Goal: Task Accomplishment & Management: Manage account settings

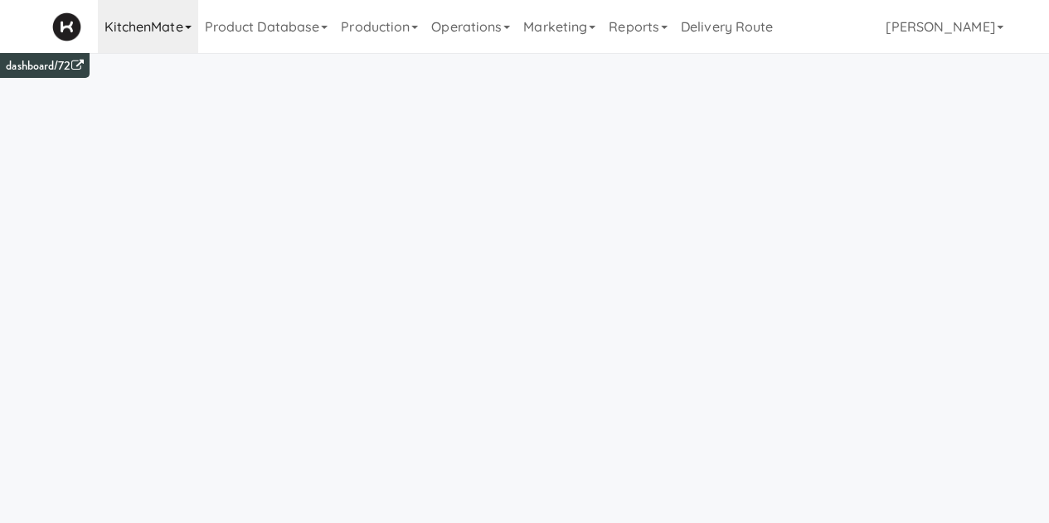
click at [155, 24] on link "KitchenMate" at bounding box center [148, 26] width 100 height 53
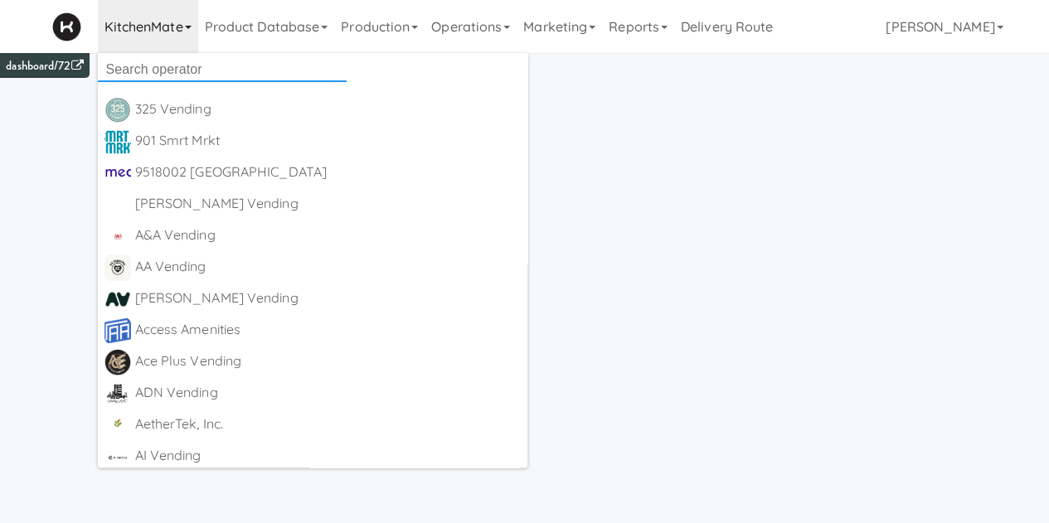
click at [171, 69] on input "text" at bounding box center [222, 69] width 249 height 25
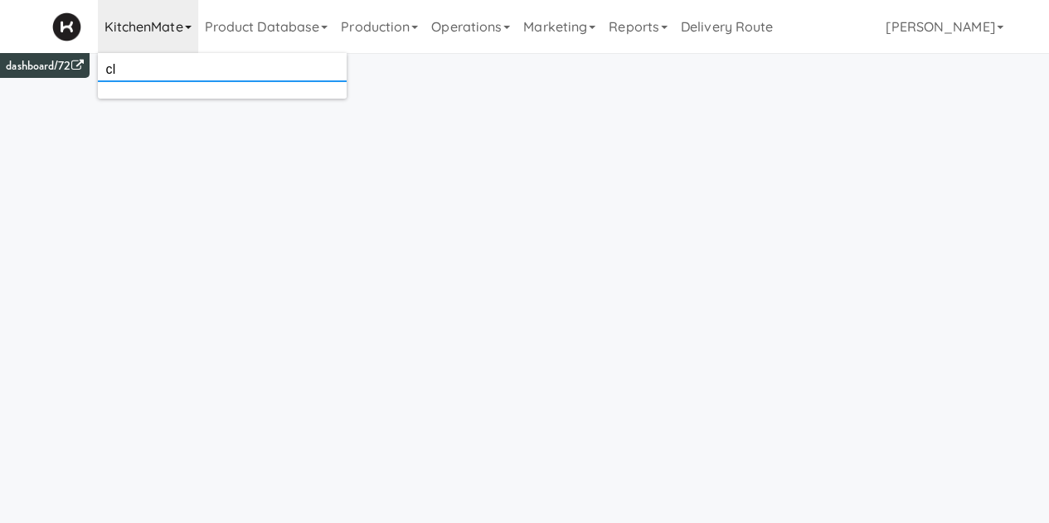
type input "c"
type input "canteen"
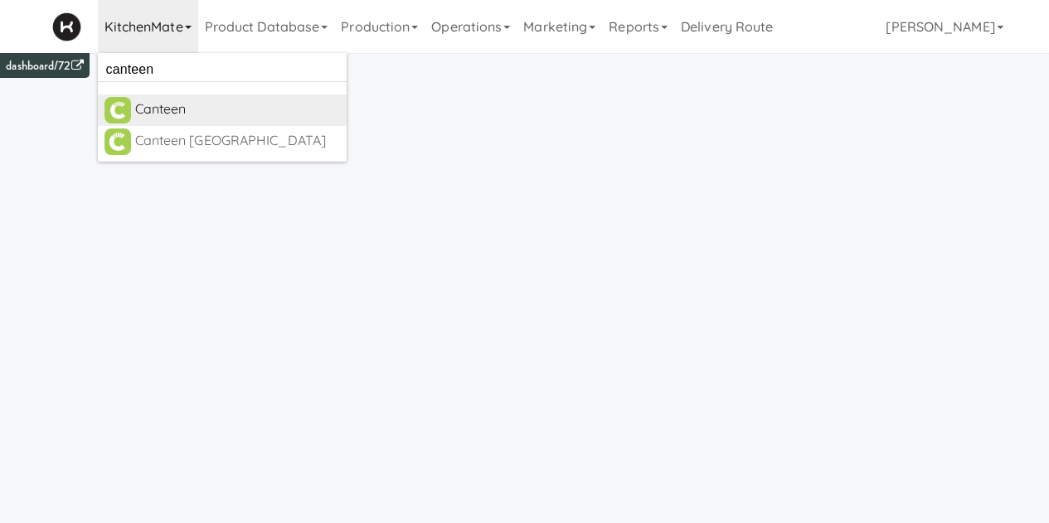
click at [214, 105] on div "Canteen" at bounding box center [237, 109] width 205 height 25
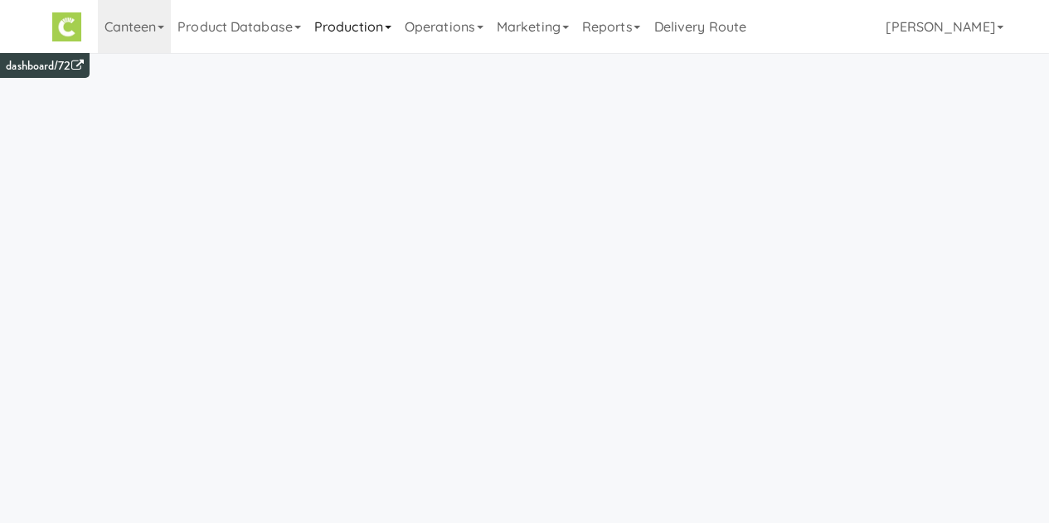
click at [362, 33] on link "Production" at bounding box center [353, 26] width 90 height 53
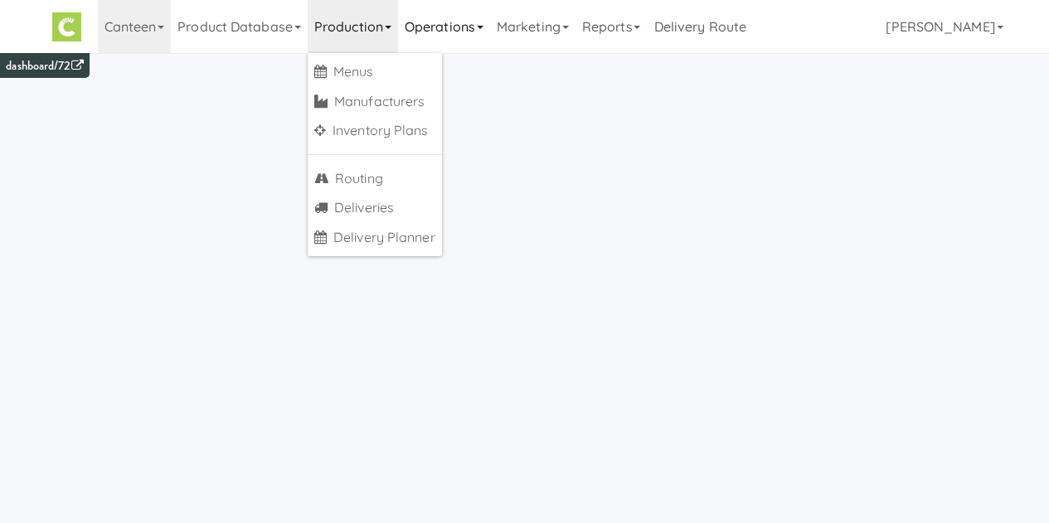
click at [436, 37] on link "Operations" at bounding box center [444, 26] width 92 height 53
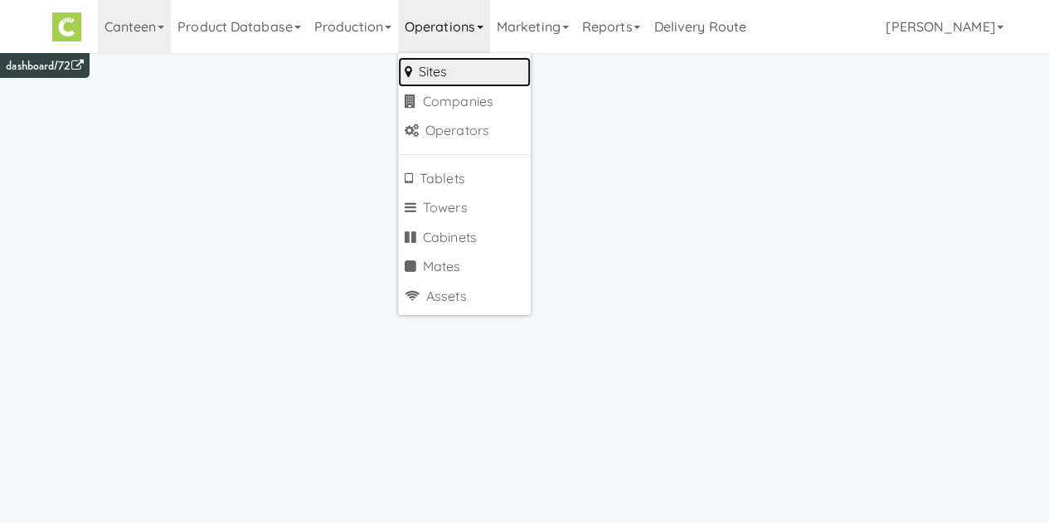
click at [439, 67] on link "Sites" at bounding box center [464, 72] width 133 height 30
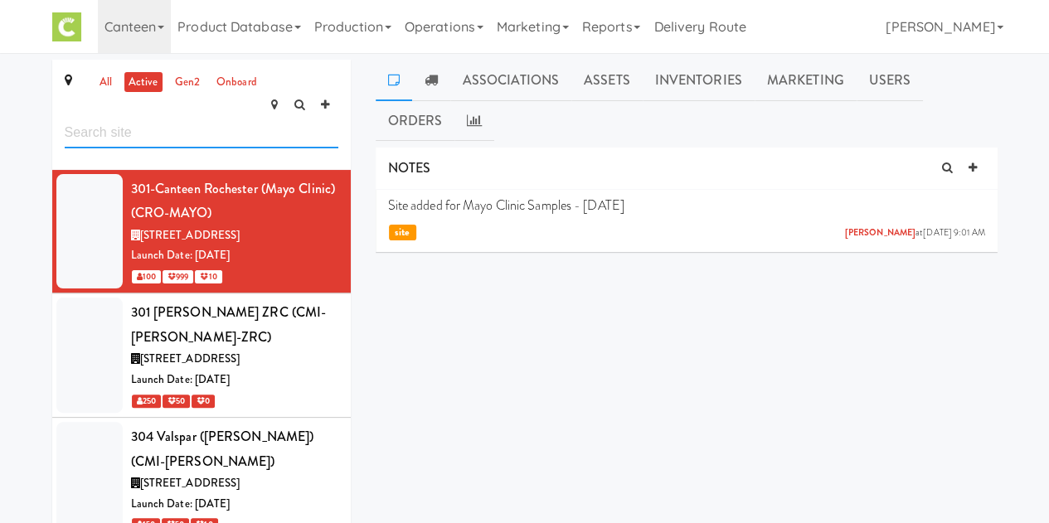
click at [231, 118] on input "text" at bounding box center [202, 133] width 274 height 31
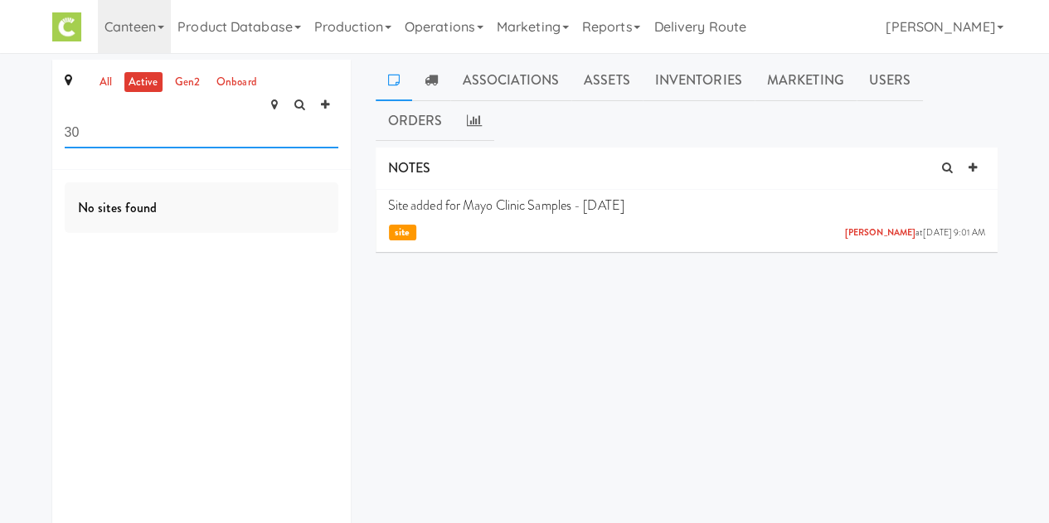
type input "3"
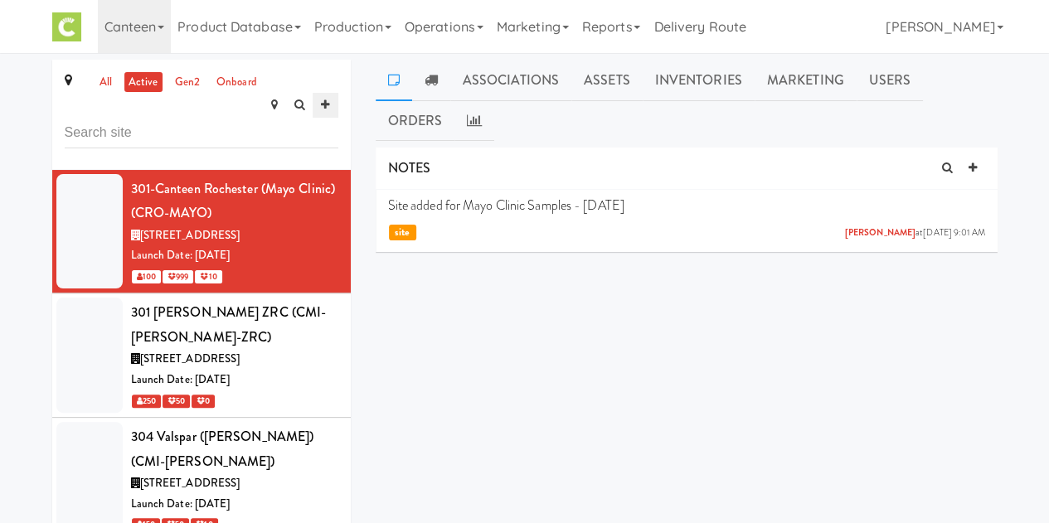
click at [324, 100] on icon at bounding box center [325, 105] width 8 height 11
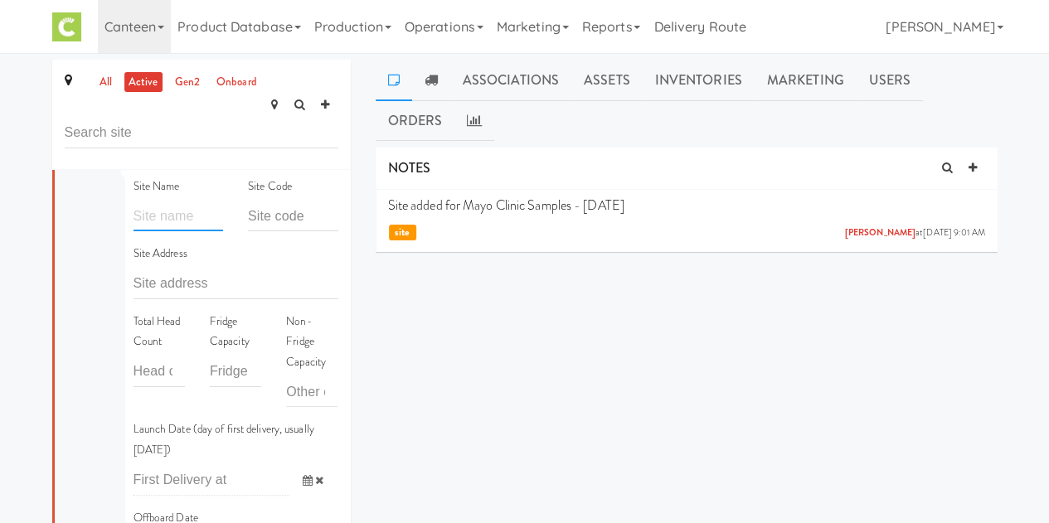
click at [139, 201] on input "text" at bounding box center [179, 216] width 90 height 31
click at [196, 269] on input "text" at bounding box center [236, 284] width 205 height 31
click at [352, 194] on div "all active gen2 onboard Site Name Site Code Site Address Total Head Count Fridg…" at bounding box center [202, 370] width 324 height 621
drag, startPoint x: 430, startPoint y: 330, endPoint x: 367, endPoint y: 175, distance: 167.5
click at [402, 286] on div "NOTES Site added for Mayo Clinic Samples - 11/12/24 Eric Smith at Tue Nov 12, 2…" at bounding box center [687, 355] width 622 height 415
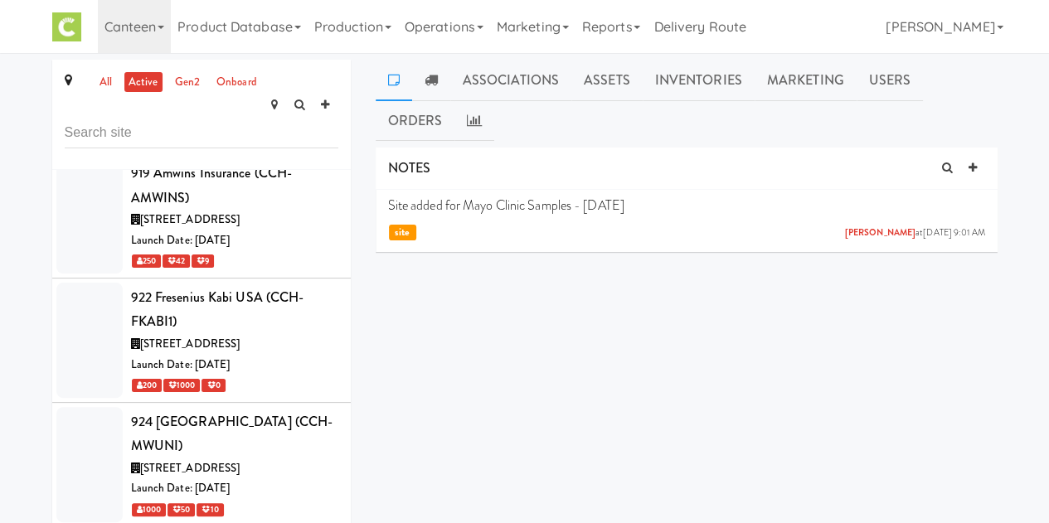
scroll to position [3136, 0]
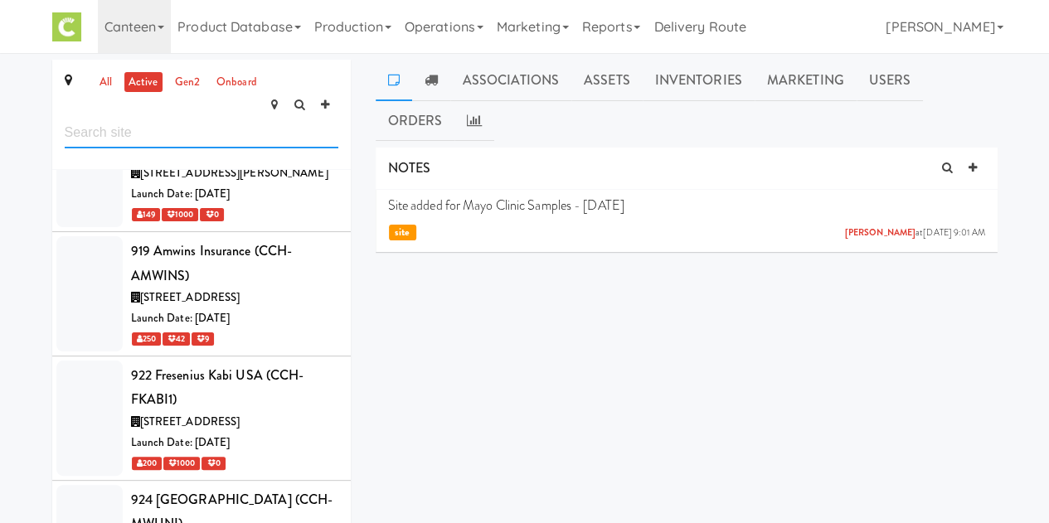
click at [241, 118] on input "text" at bounding box center [202, 133] width 274 height 31
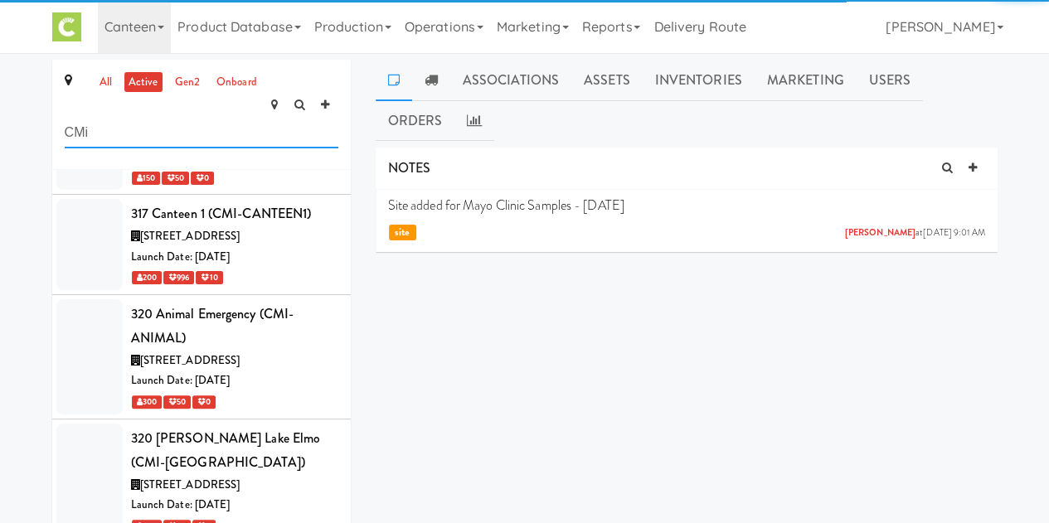
scroll to position [445, 0]
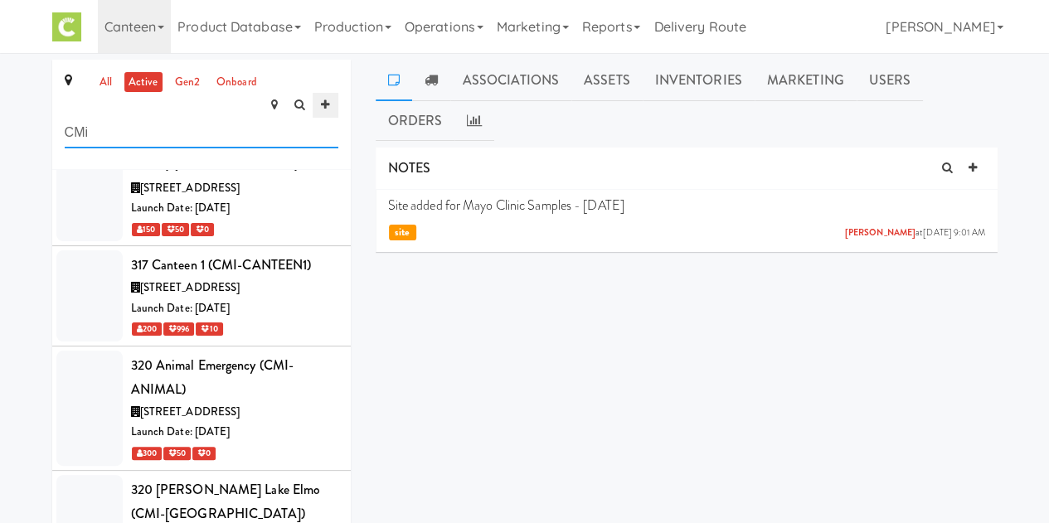
type input "CMi"
click at [325, 93] on link at bounding box center [325, 105] width 25 height 25
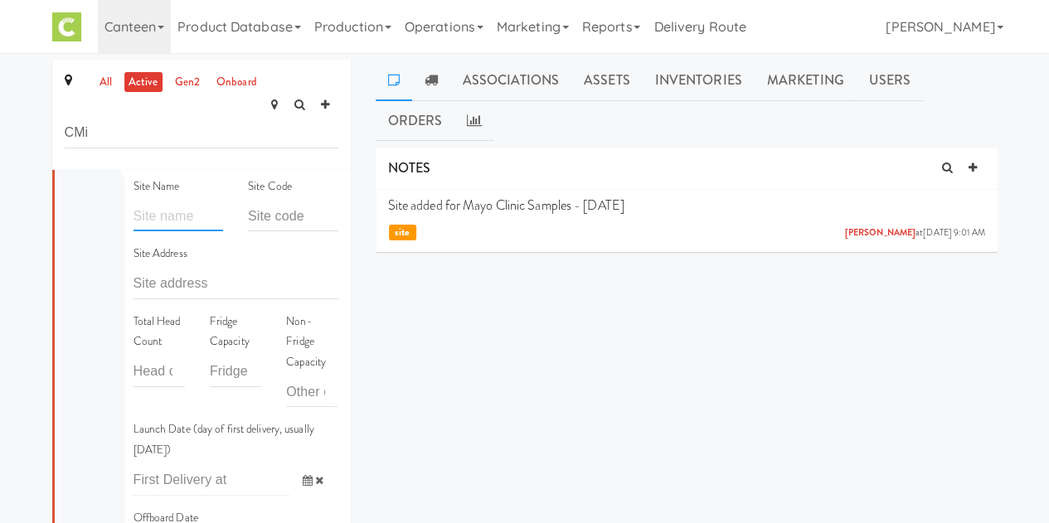
click at [164, 201] on input "text" at bounding box center [179, 216] width 90 height 31
type input "N"
type input "309 Northridge Nook"
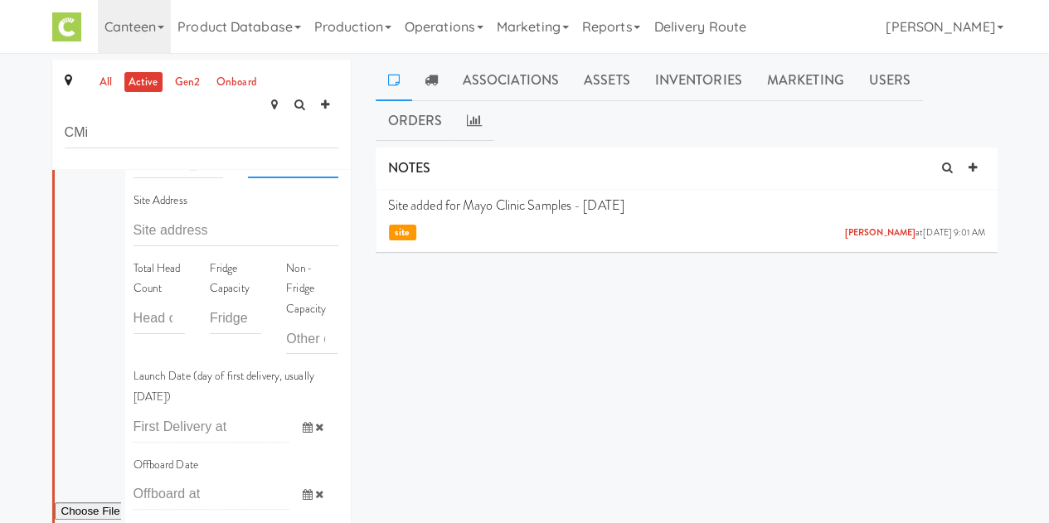
scroll to position [0, 0]
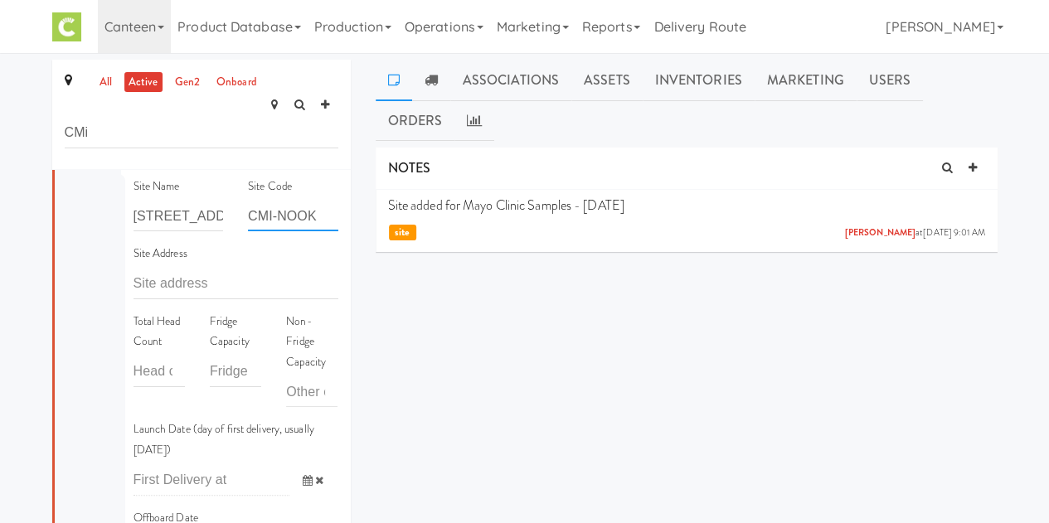
type input "CMI-NOOK"
click at [192, 269] on input "text" at bounding box center [236, 284] width 205 height 31
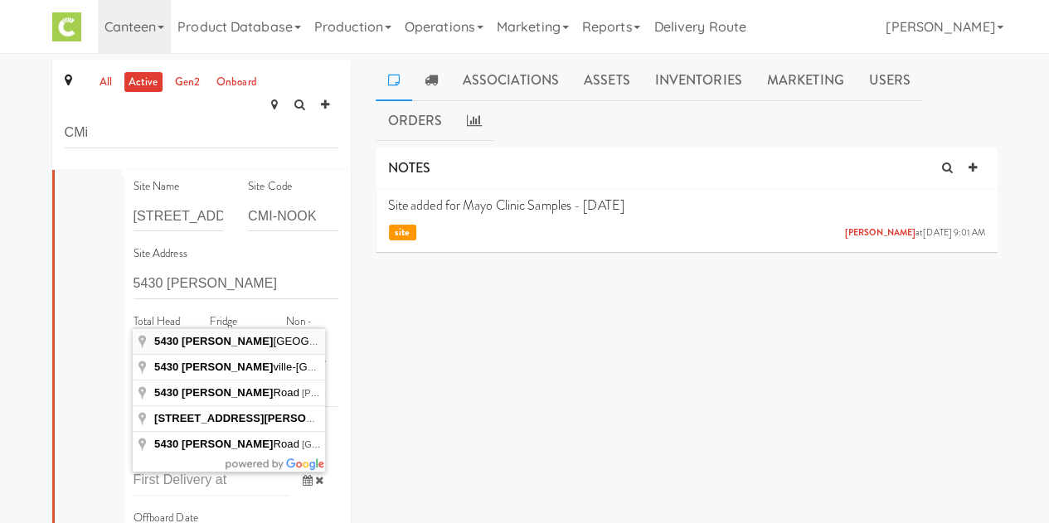
type input "5430 Boone Avenue North, Minneapolis, MN, USA"
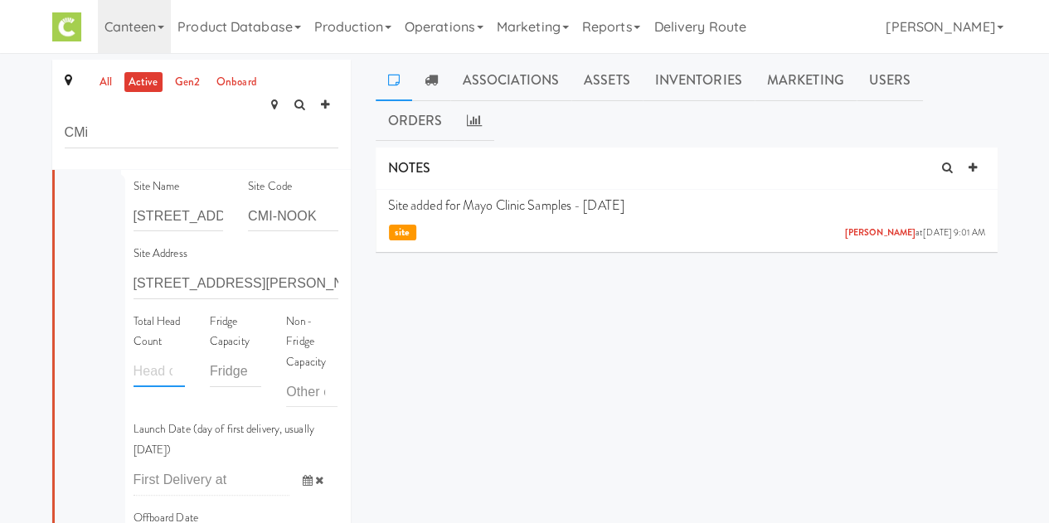
click at [158, 357] on input "number" at bounding box center [159, 372] width 51 height 31
type input "500"
type input "100"
click at [303, 475] on icon at bounding box center [308, 480] width 10 height 11
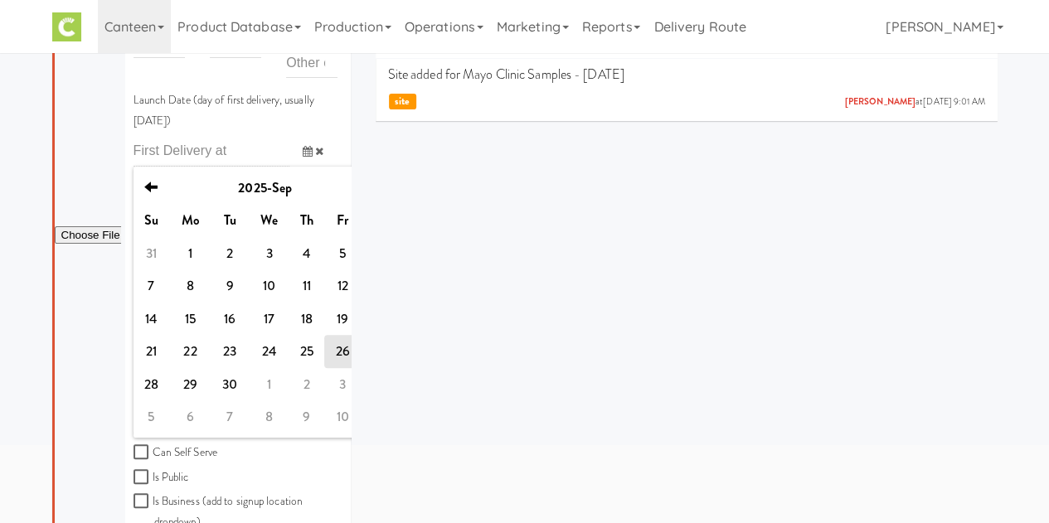
scroll to position [199, 0]
click at [191, 368] on td "29" at bounding box center [189, 384] width 41 height 33
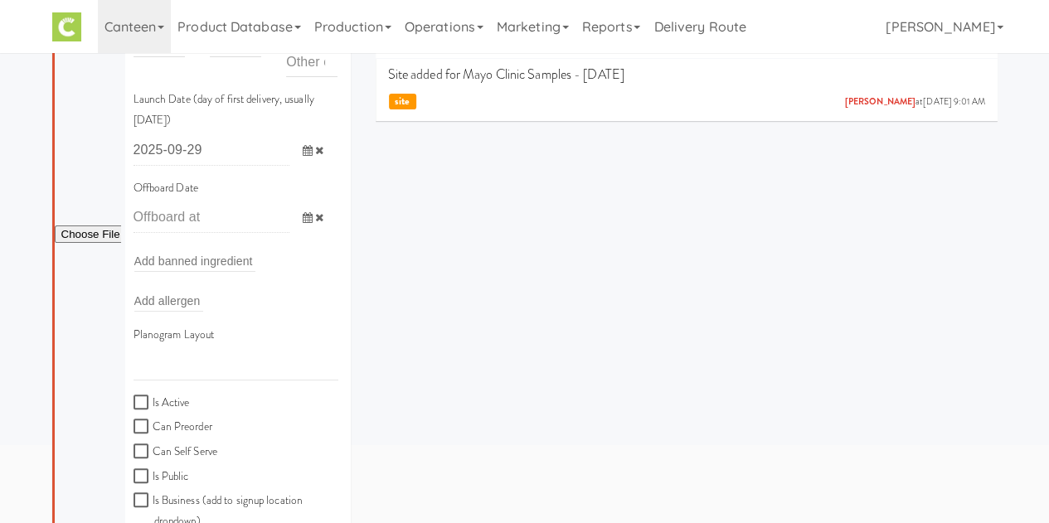
click at [138, 393] on label "Is Active" at bounding box center [162, 403] width 56 height 21
click at [138, 397] on input "Is Active" at bounding box center [143, 403] width 19 height 13
checkbox input "true"
click at [178, 350] on input "text" at bounding box center [236, 365] width 205 height 31
type input "18"
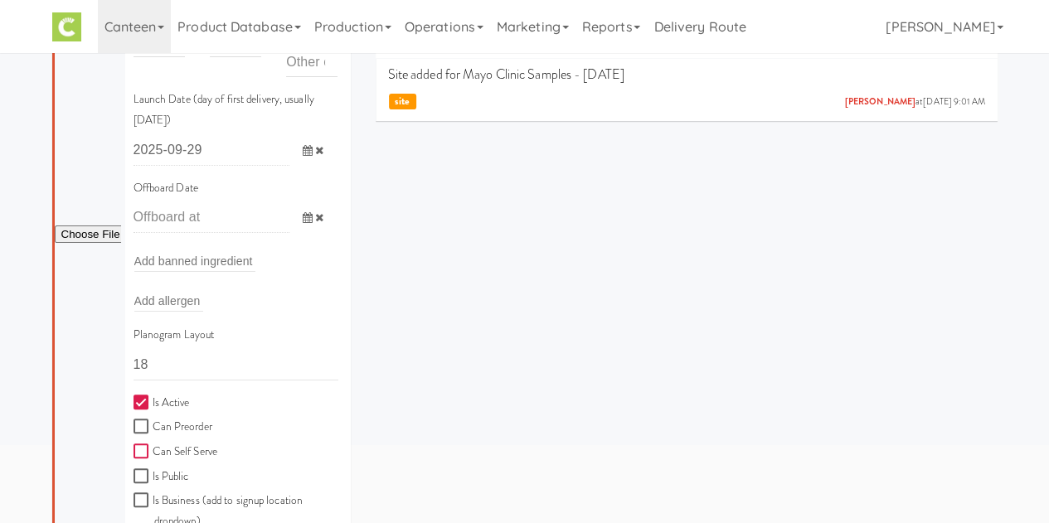
click at [144, 446] on input "Can Self Serve" at bounding box center [143, 452] width 19 height 13
checkbox input "true"
click at [137, 494] on input "Is Business (add to signup location dropdown)" at bounding box center [143, 500] width 19 height 13
checkbox input "true"
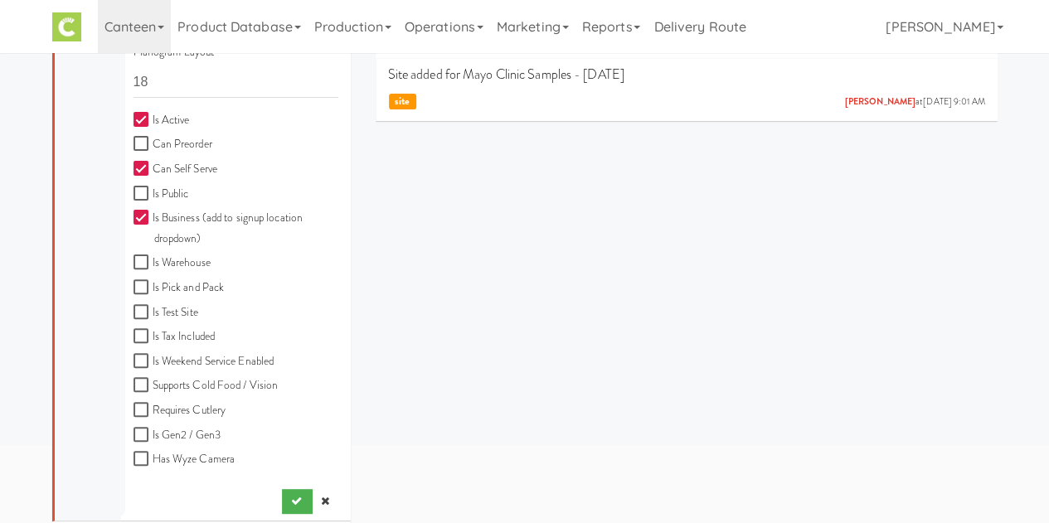
scroll to position [489, 0]
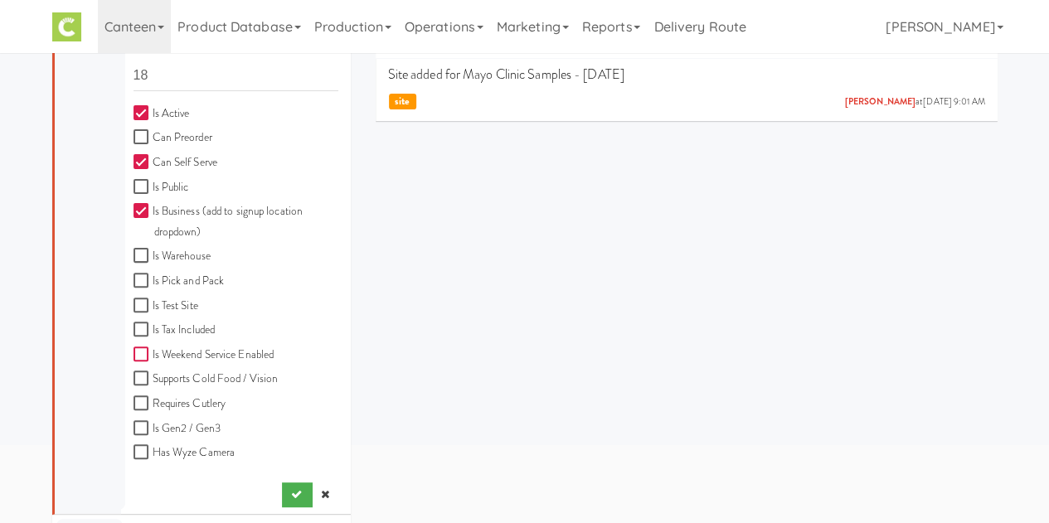
click at [142, 348] on input "Is Weekend Service Enabled" at bounding box center [143, 354] width 19 height 13
checkbox input "true"
click at [130, 401] on div "Planogram Layout 18 Is Active Can Preorder Can Self Serve Is Public Is Business…" at bounding box center [236, 256] width 230 height 441
click at [138, 422] on input "Is Gen2 / Gen3" at bounding box center [143, 428] width 19 height 13
checkbox input "true"
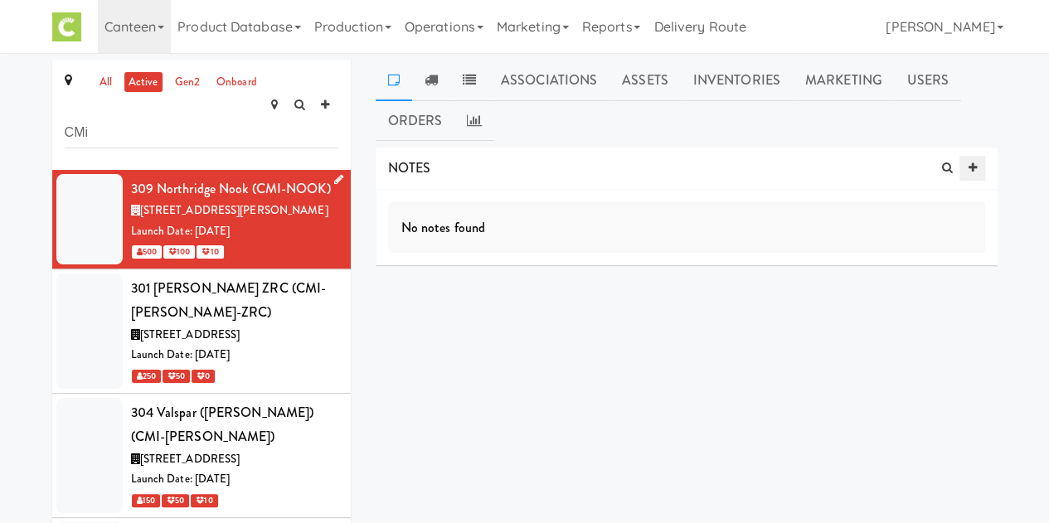
click at [976, 171] on link at bounding box center [972, 168] width 25 height 25
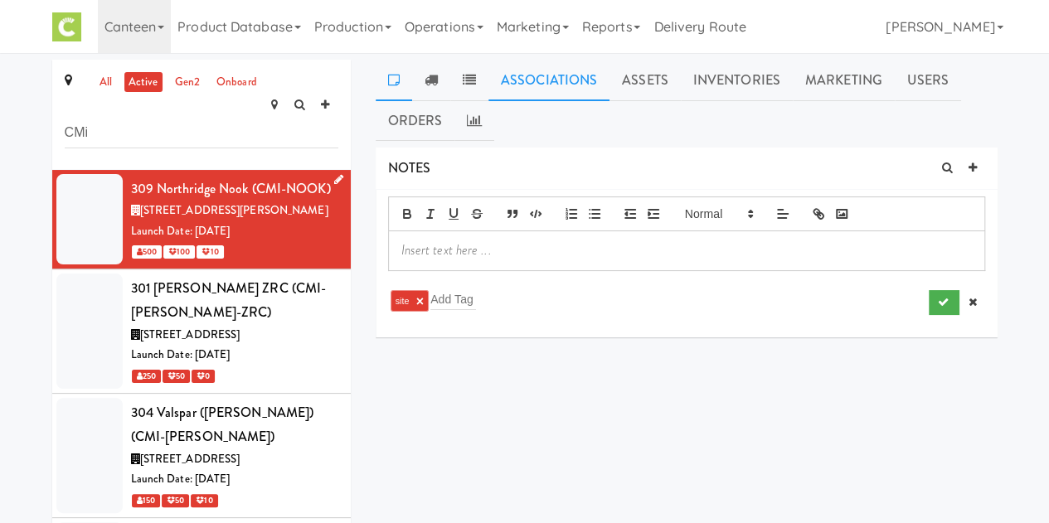
click at [552, 77] on link "Associations" at bounding box center [549, 80] width 121 height 41
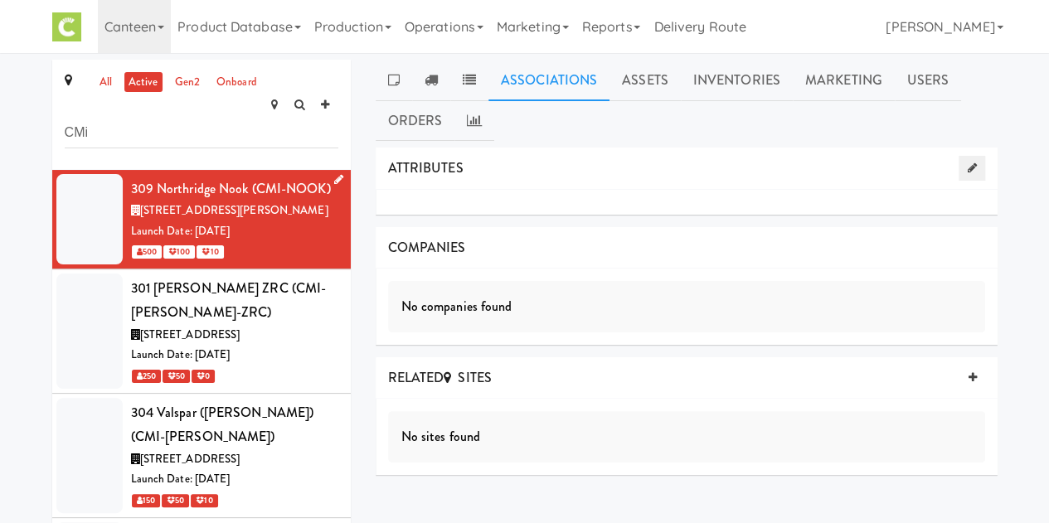
click at [980, 168] on link at bounding box center [972, 168] width 26 height 25
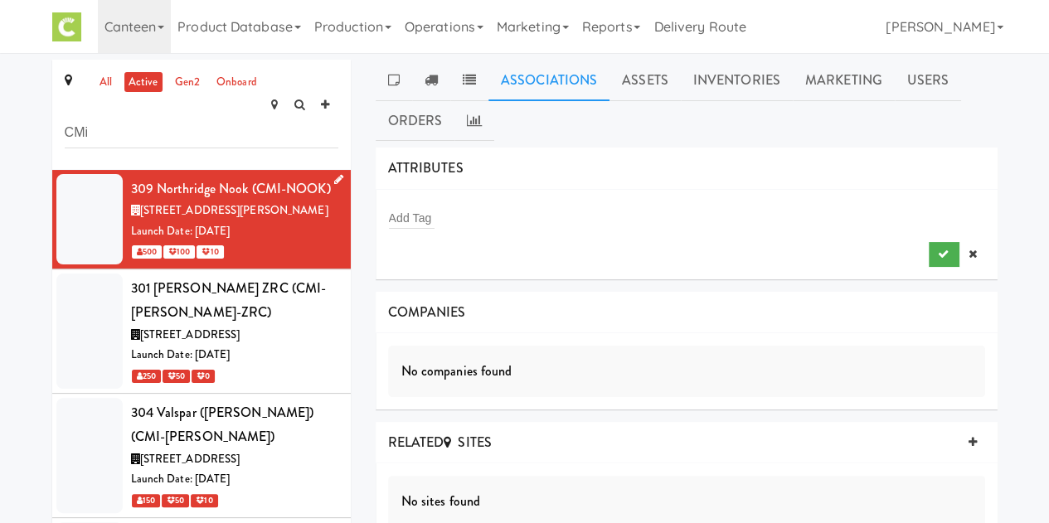
click at [538, 210] on div "Add Tag" at bounding box center [686, 218] width 597 height 23
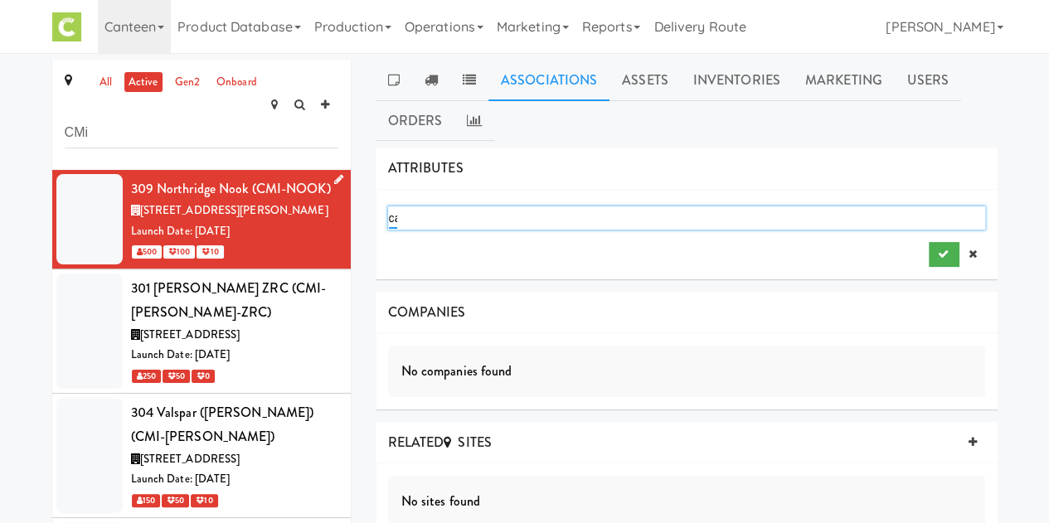
type input "can"
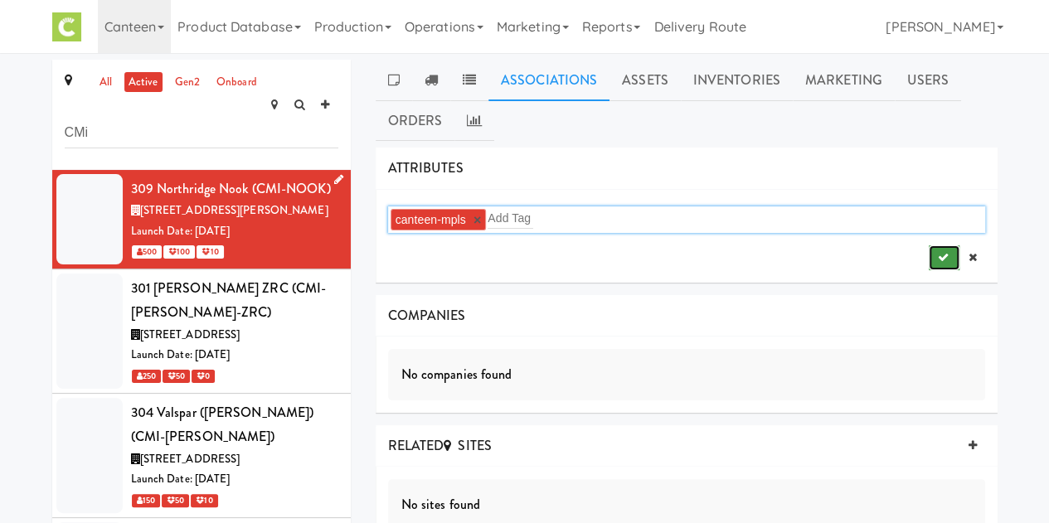
click at [938, 261] on icon "submit" at bounding box center [942, 257] width 11 height 11
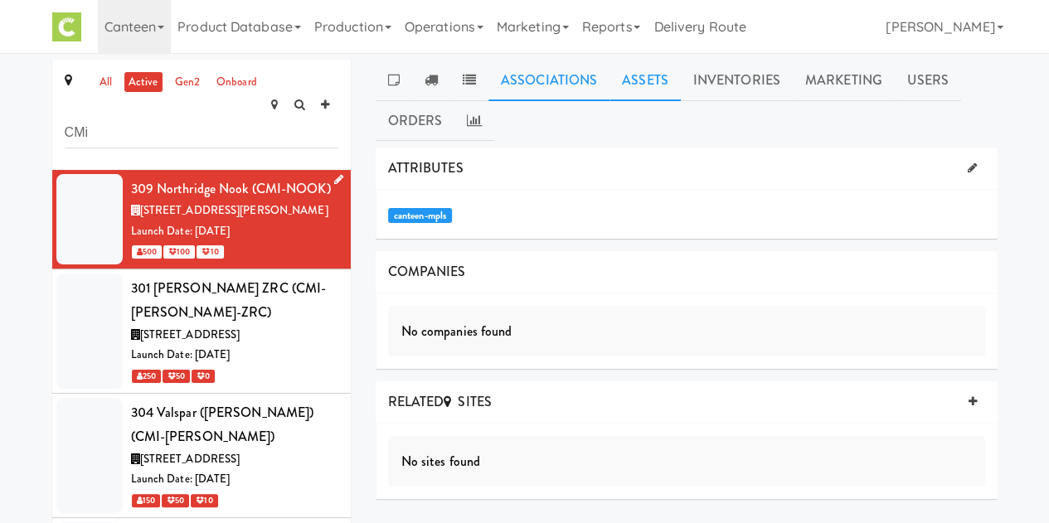
click at [629, 82] on link "Assets" at bounding box center [645, 80] width 71 height 41
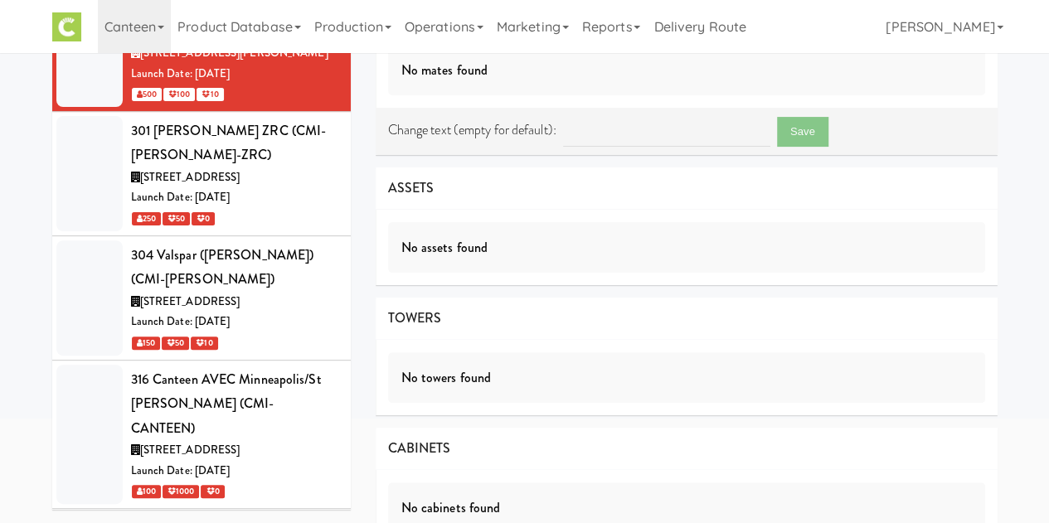
scroll to position [202, 0]
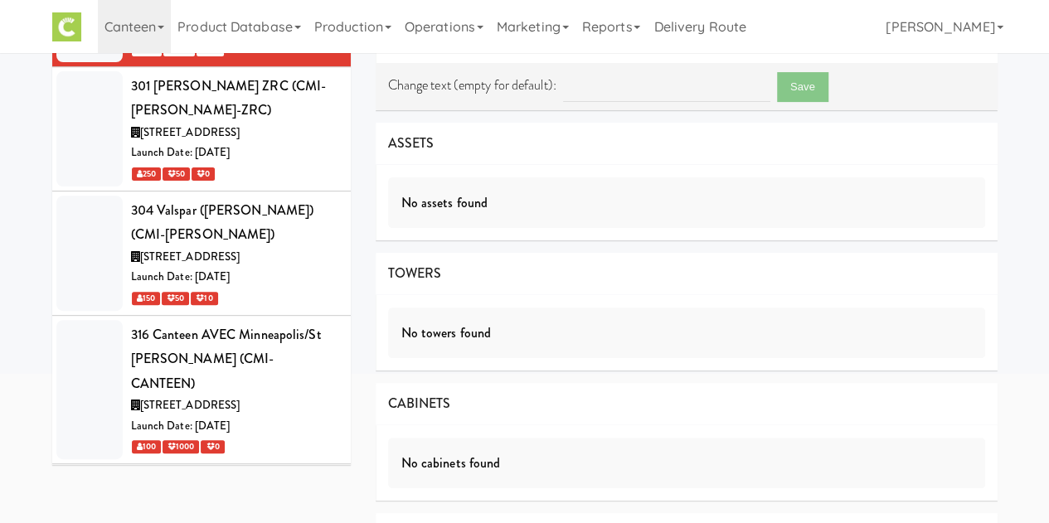
click at [816, 304] on div "No towers found" at bounding box center [687, 333] width 622 height 76
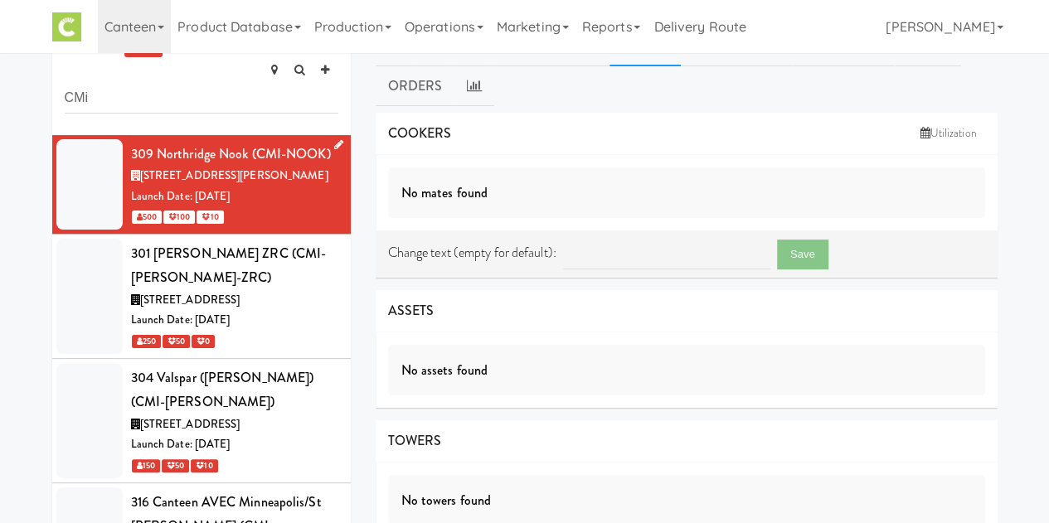
scroll to position [0, 0]
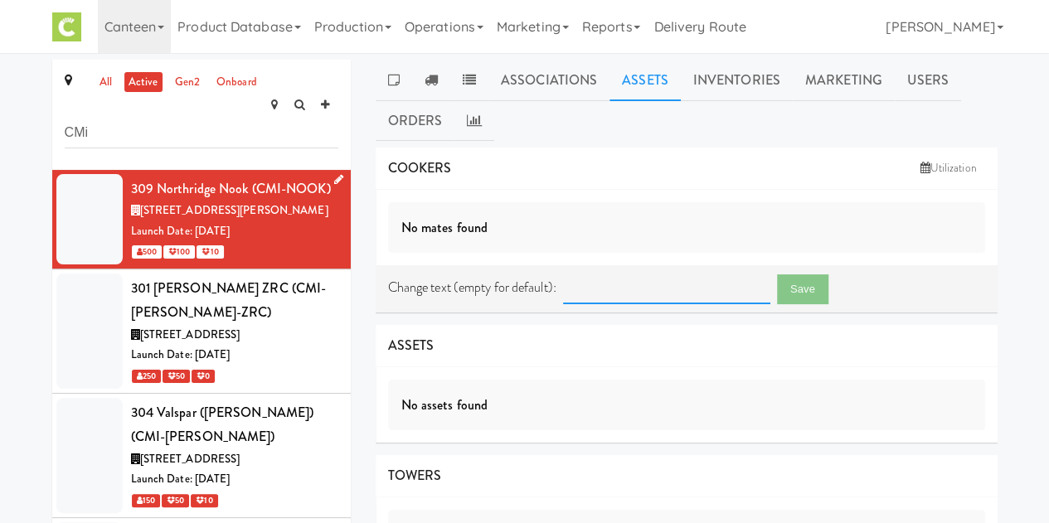
click at [629, 286] on input "text" at bounding box center [666, 289] width 207 height 31
click at [571, 401] on div "No assets found" at bounding box center [686, 405] width 597 height 51
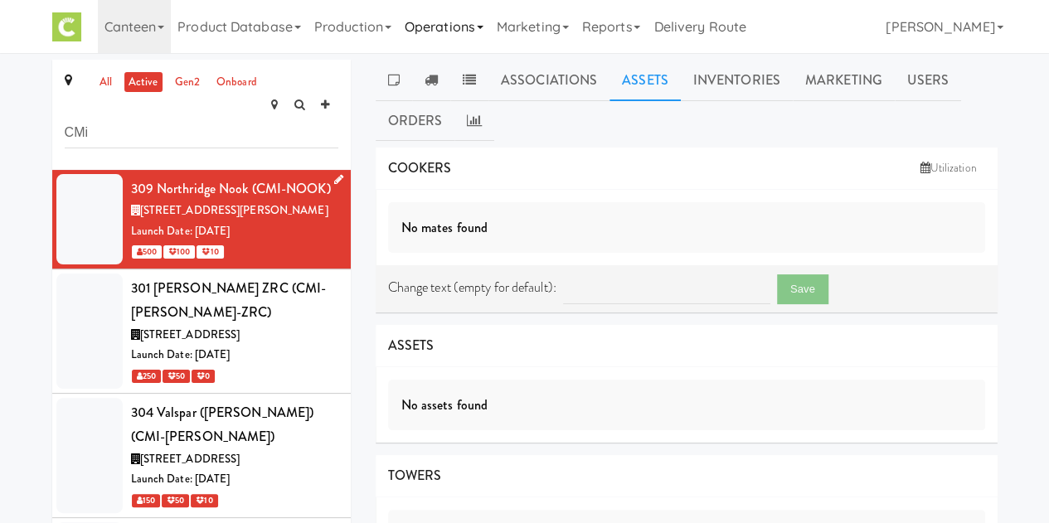
click at [459, 27] on link "Operations" at bounding box center [444, 26] width 92 height 53
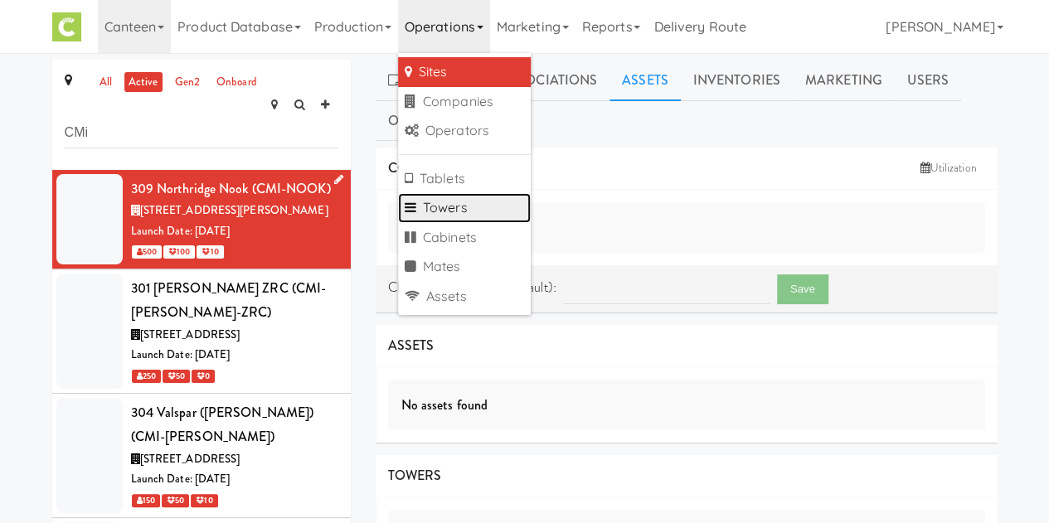
click at [450, 202] on link "Towers" at bounding box center [464, 208] width 133 height 30
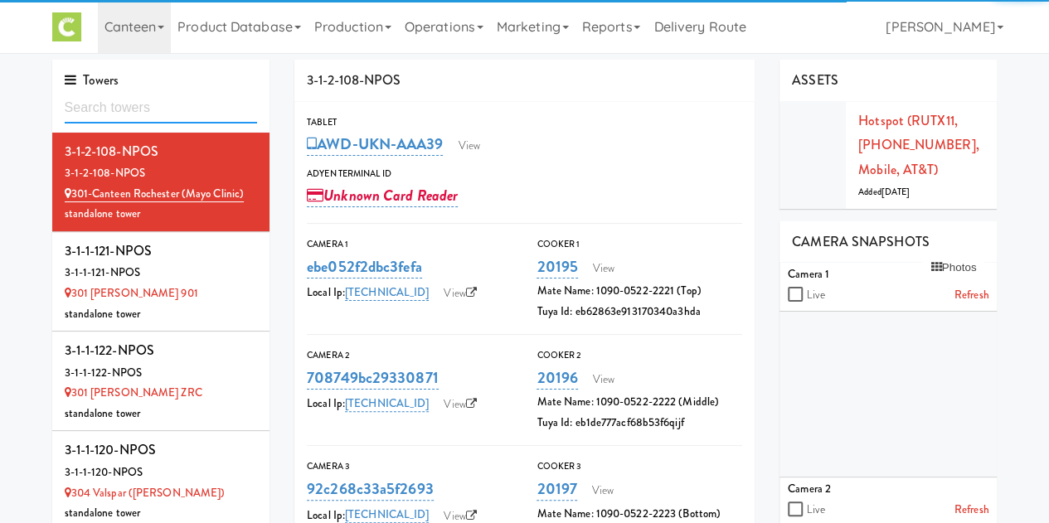
click at [126, 107] on input "text" at bounding box center [161, 108] width 193 height 31
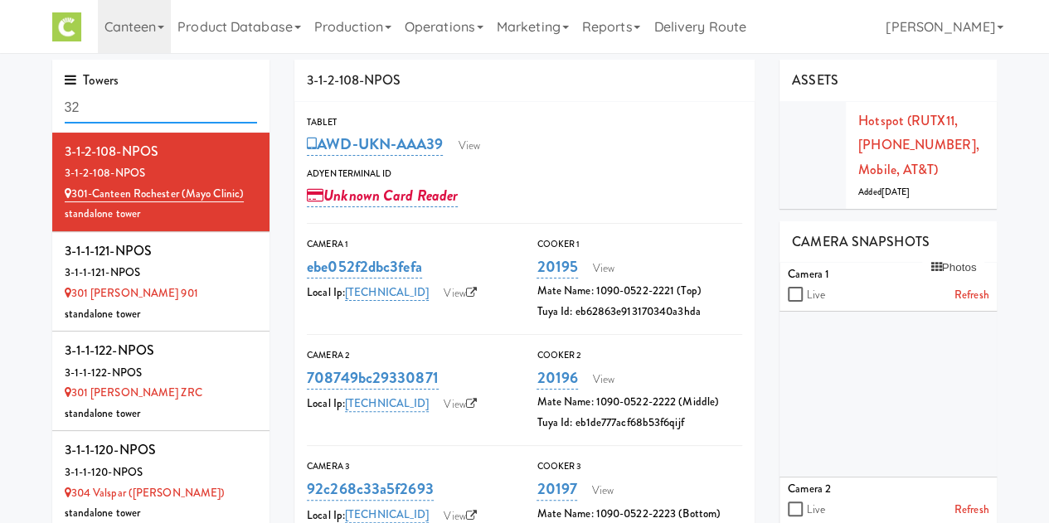
type input "3"
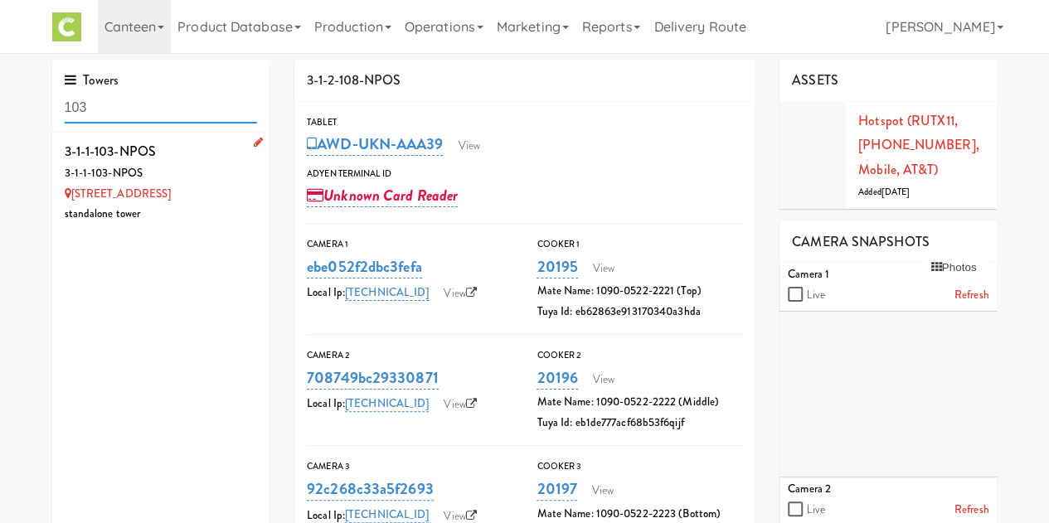
type input "103"
click at [156, 180] on div "3-1-1-103-NPOS" at bounding box center [161, 173] width 193 height 21
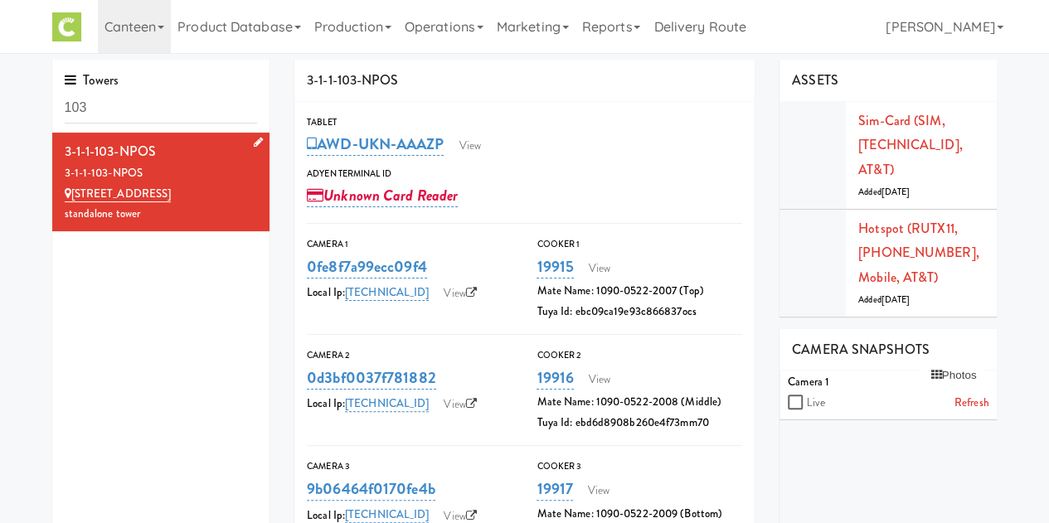
click at [254, 144] on icon at bounding box center [258, 142] width 9 height 11
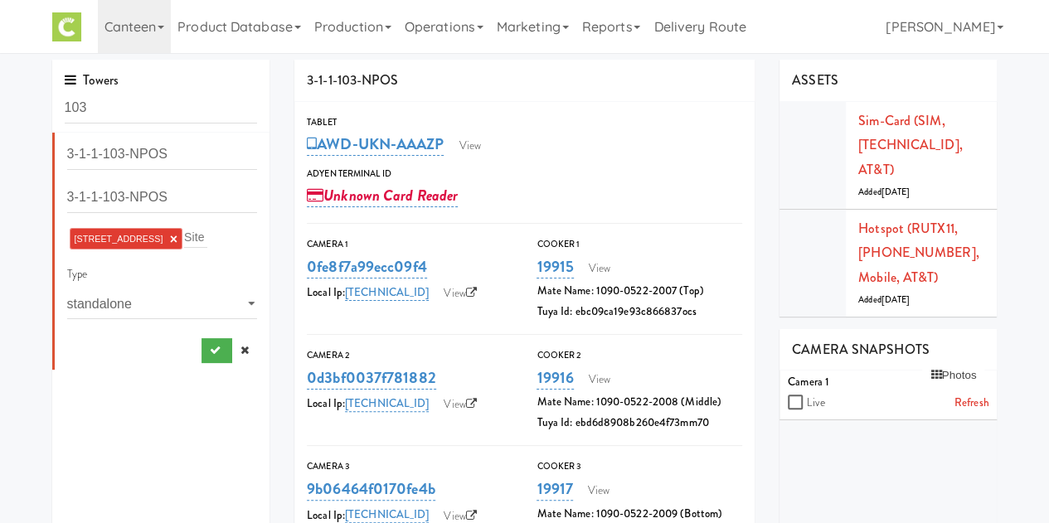
click at [196, 238] on div "932 Catalent AveC × Site" at bounding box center [162, 239] width 191 height 27
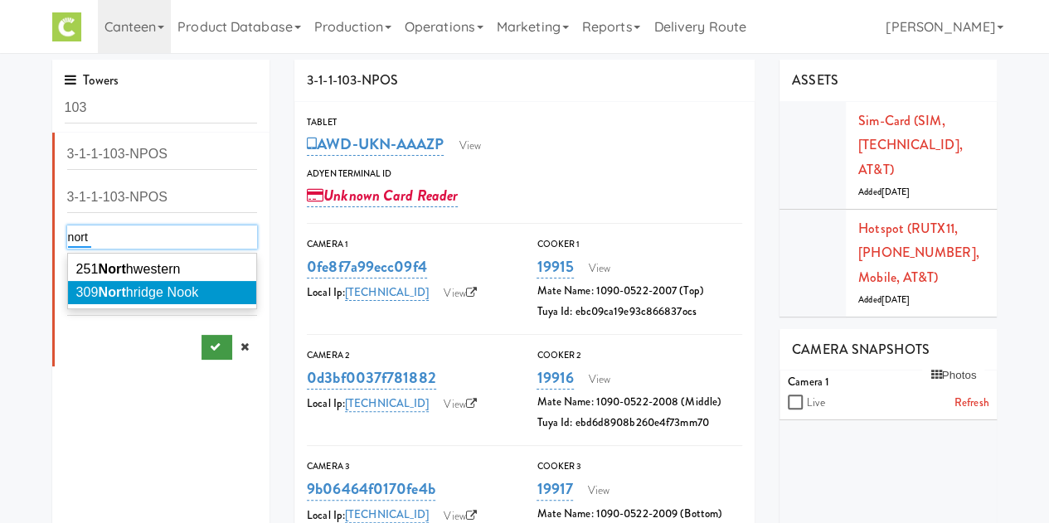
type input "nort"
click at [210, 343] on icon "submit" at bounding box center [215, 347] width 11 height 11
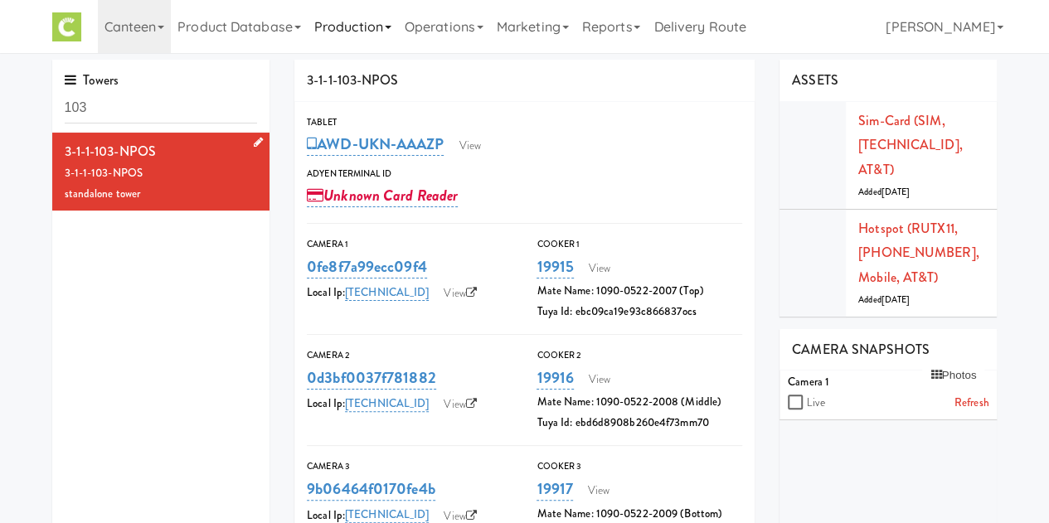
click at [357, 27] on link "Production" at bounding box center [353, 26] width 90 height 53
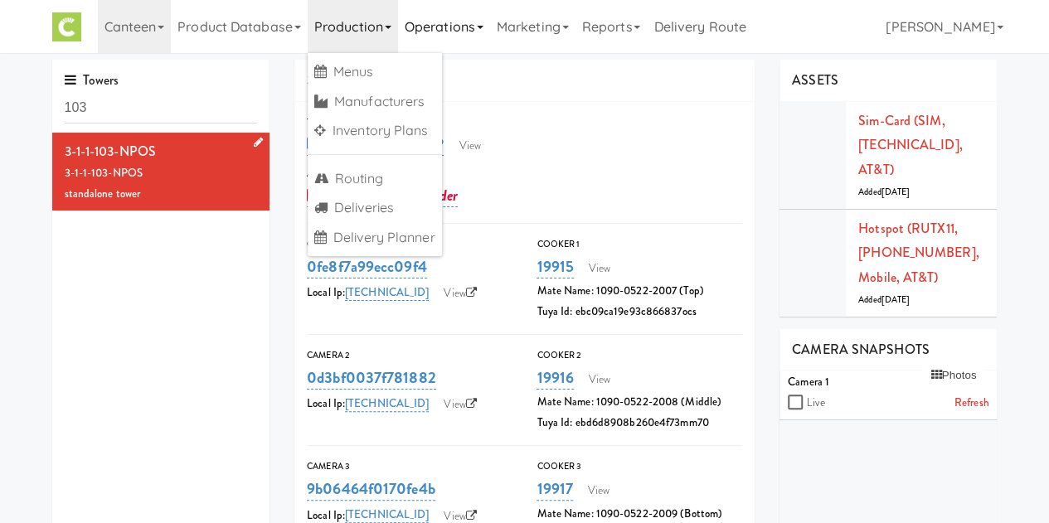
click at [425, 27] on link "Operations" at bounding box center [444, 26] width 92 height 53
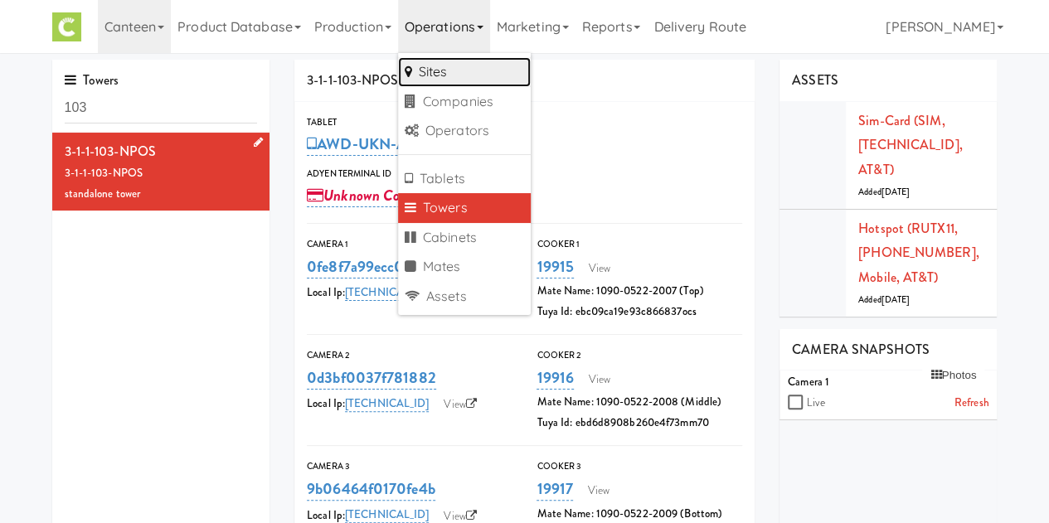
click at [460, 66] on link "Sites" at bounding box center [464, 72] width 133 height 30
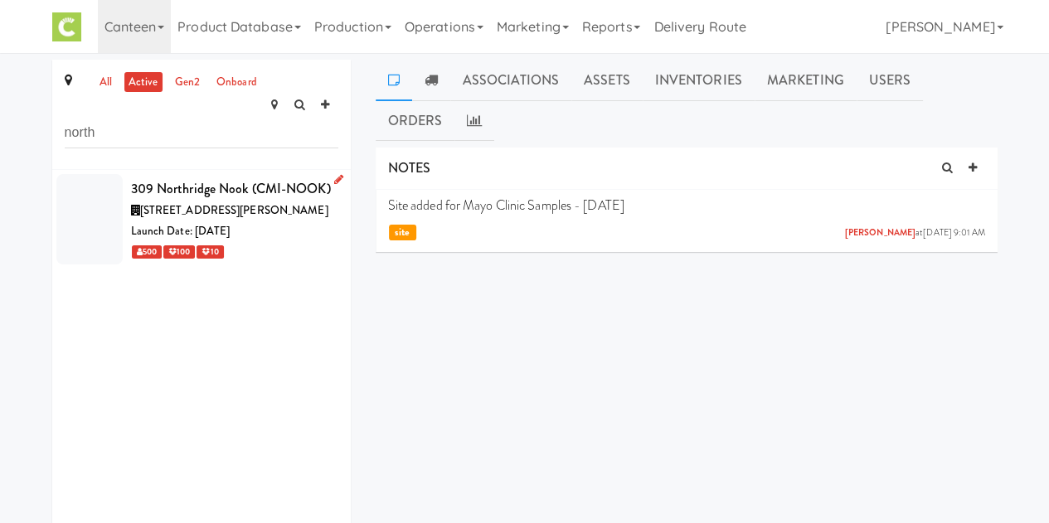
type input "north"
click at [262, 177] on div "309 Northridge Nook (CMI-NOOK)" at bounding box center [234, 189] width 207 height 25
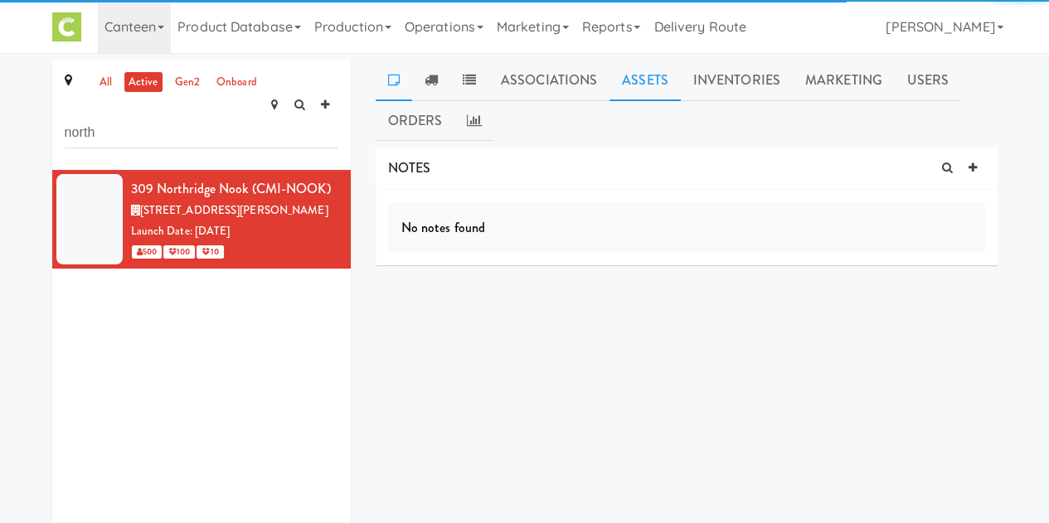
click at [628, 81] on link "Assets" at bounding box center [645, 80] width 71 height 41
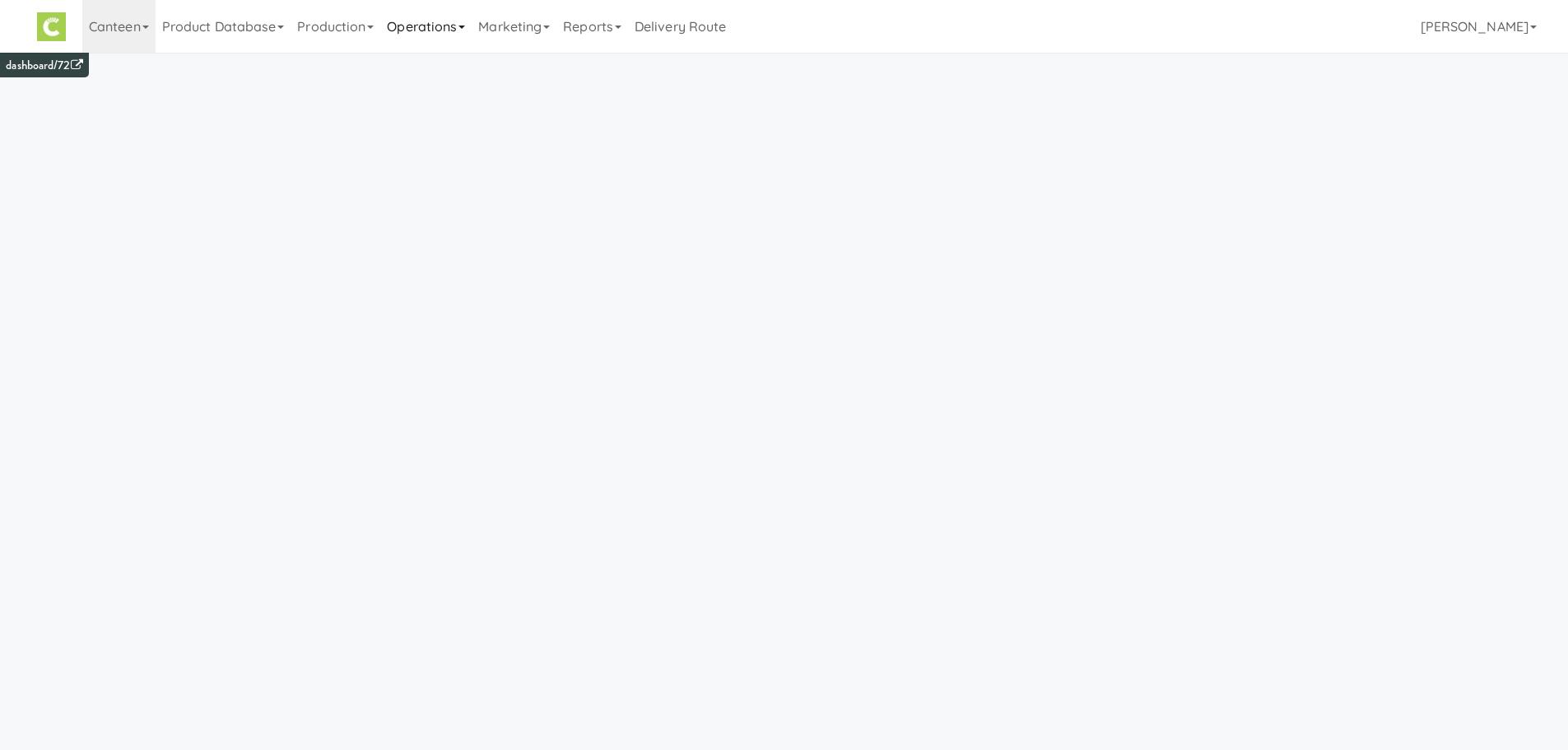
click at [451, 39] on link "Operations" at bounding box center [426, 26] width 91 height 53
click at [425, 87] on link "Companies" at bounding box center [446, 101] width 132 height 30
click at [425, 87] on div "COMPANIES all active" at bounding box center [277, 101] width 481 height 84
click at [428, 39] on link "Operations" at bounding box center [426, 26] width 91 height 53
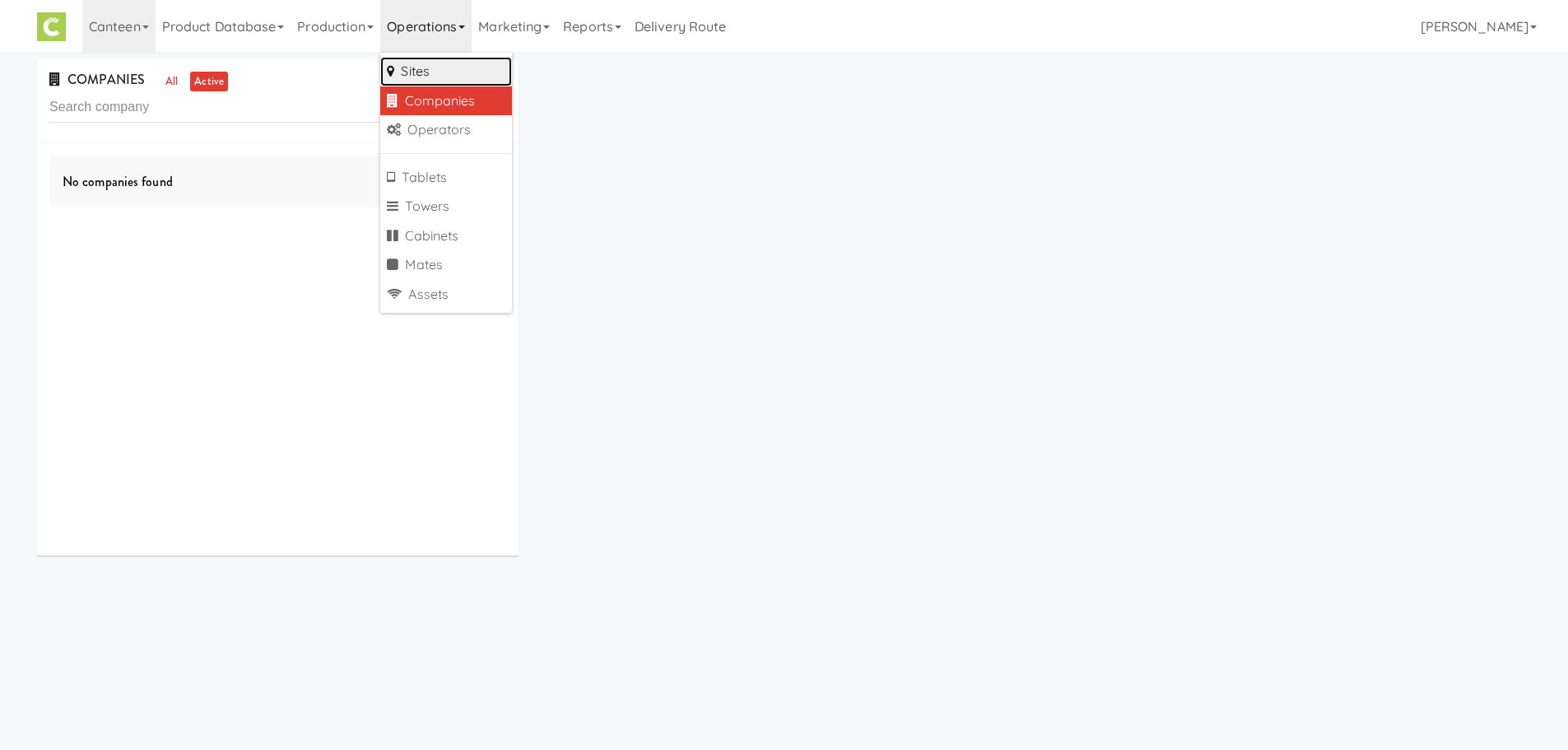
click at [419, 62] on link "Sites" at bounding box center [446, 71] width 132 height 30
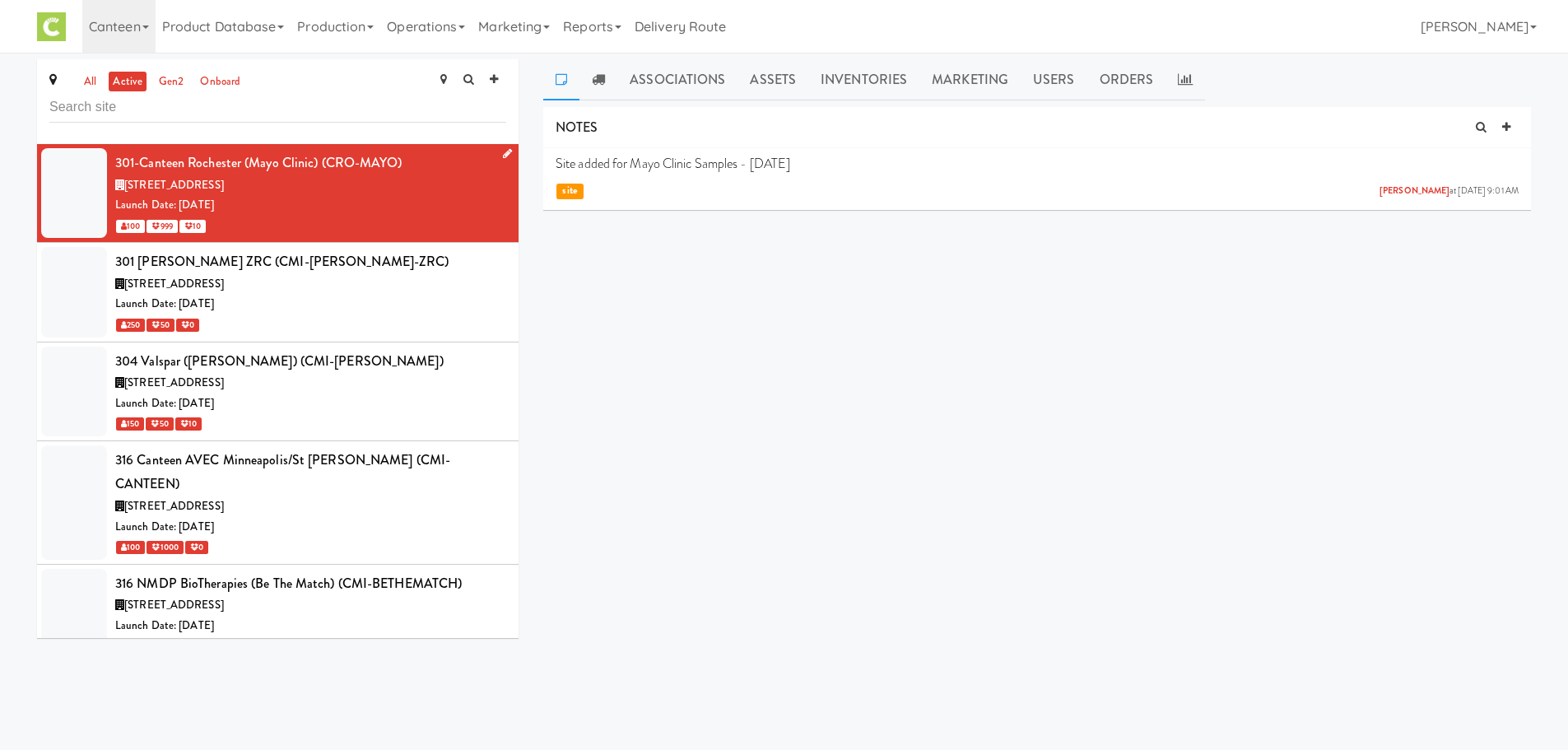
click at [394, 171] on div "301-Canteen Rochester (Mayo Clinic) (CRO-MAYO)" at bounding box center [311, 163] width 391 height 25
click at [224, 296] on div "Launch Date: [DATE]" at bounding box center [311, 304] width 391 height 21
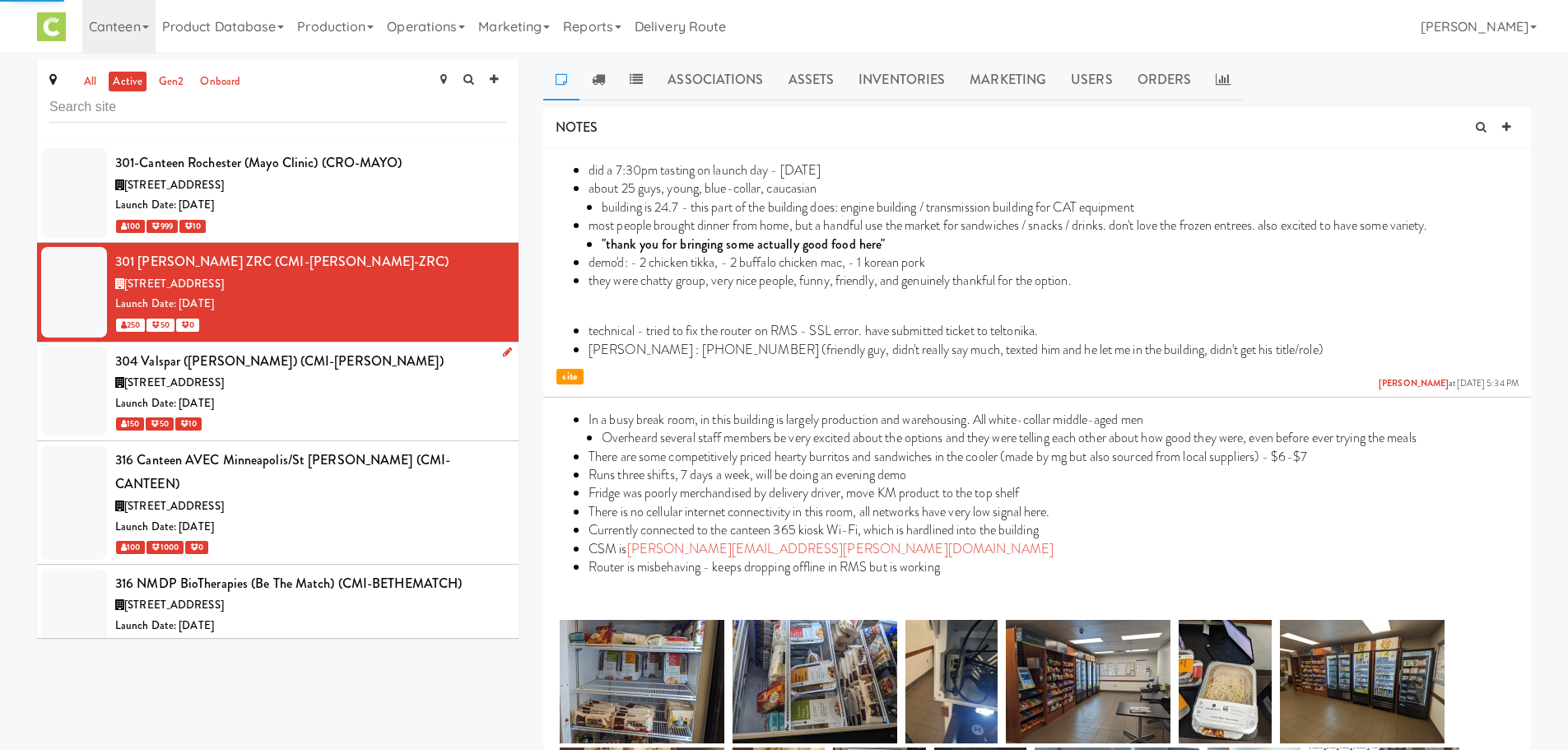
click at [394, 369] on div "304 Valspar ([PERSON_NAME]) (CMI-[PERSON_NAME])" at bounding box center [311, 361] width 391 height 25
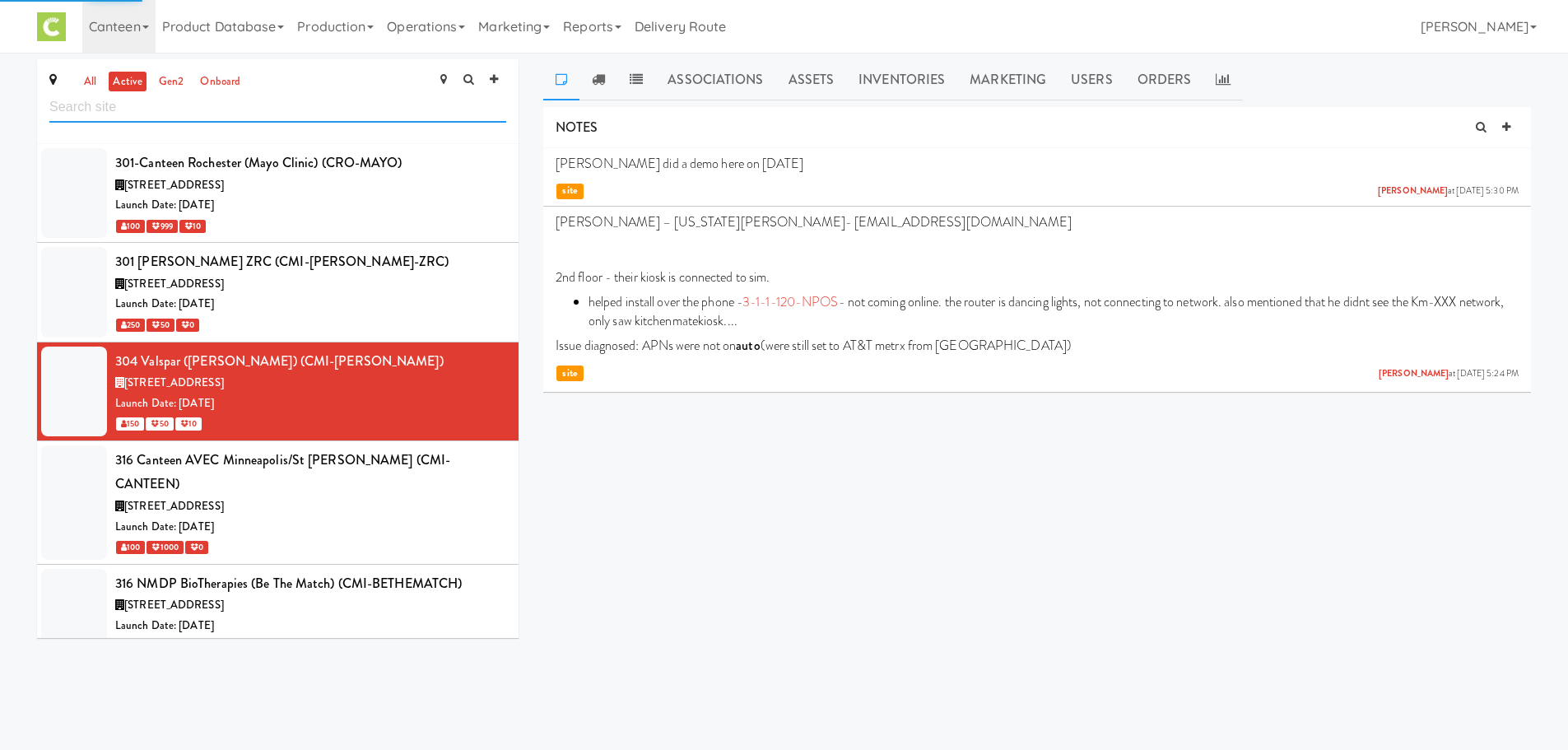
click at [189, 110] on input "text" at bounding box center [278, 107] width 457 height 31
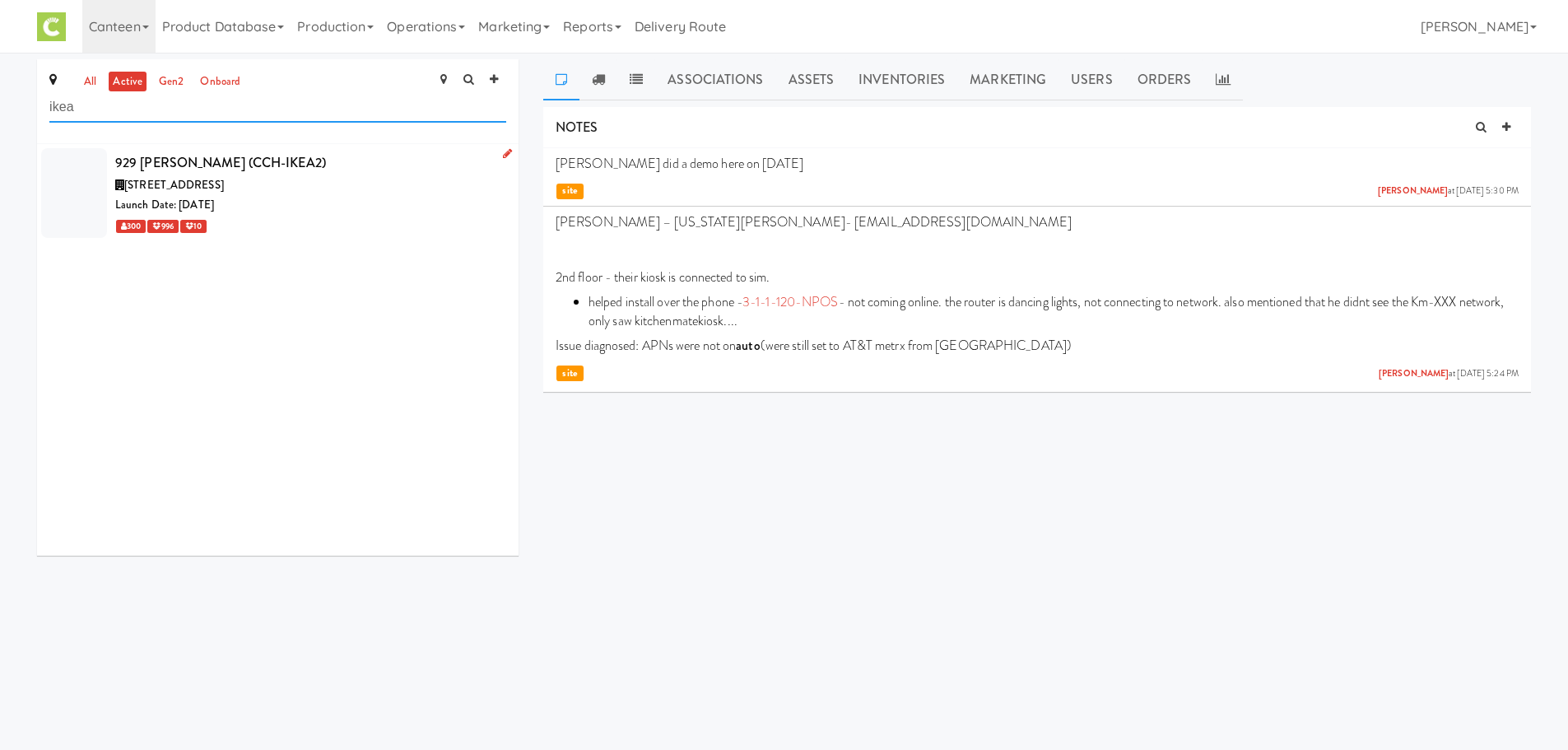
type input "ikea"
click at [182, 237] on li "929 Ikea Joliet (CCH-IKEA2) 650 Emerald Dr, Joliet IL Launch Date: Jan 08, 2025…" at bounding box center [277, 192] width 481 height 98
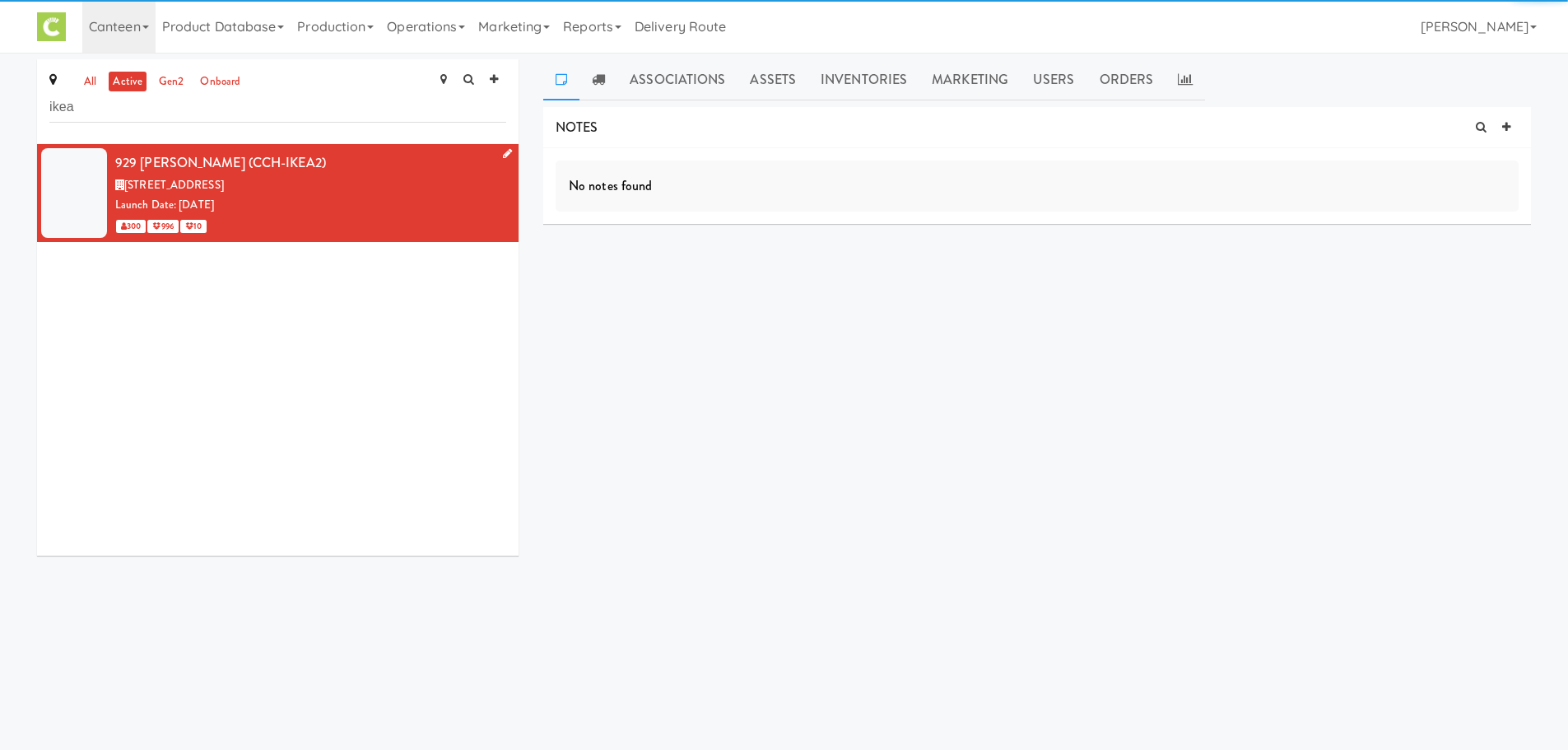
click at [503, 152] on icon at bounding box center [507, 153] width 9 height 11
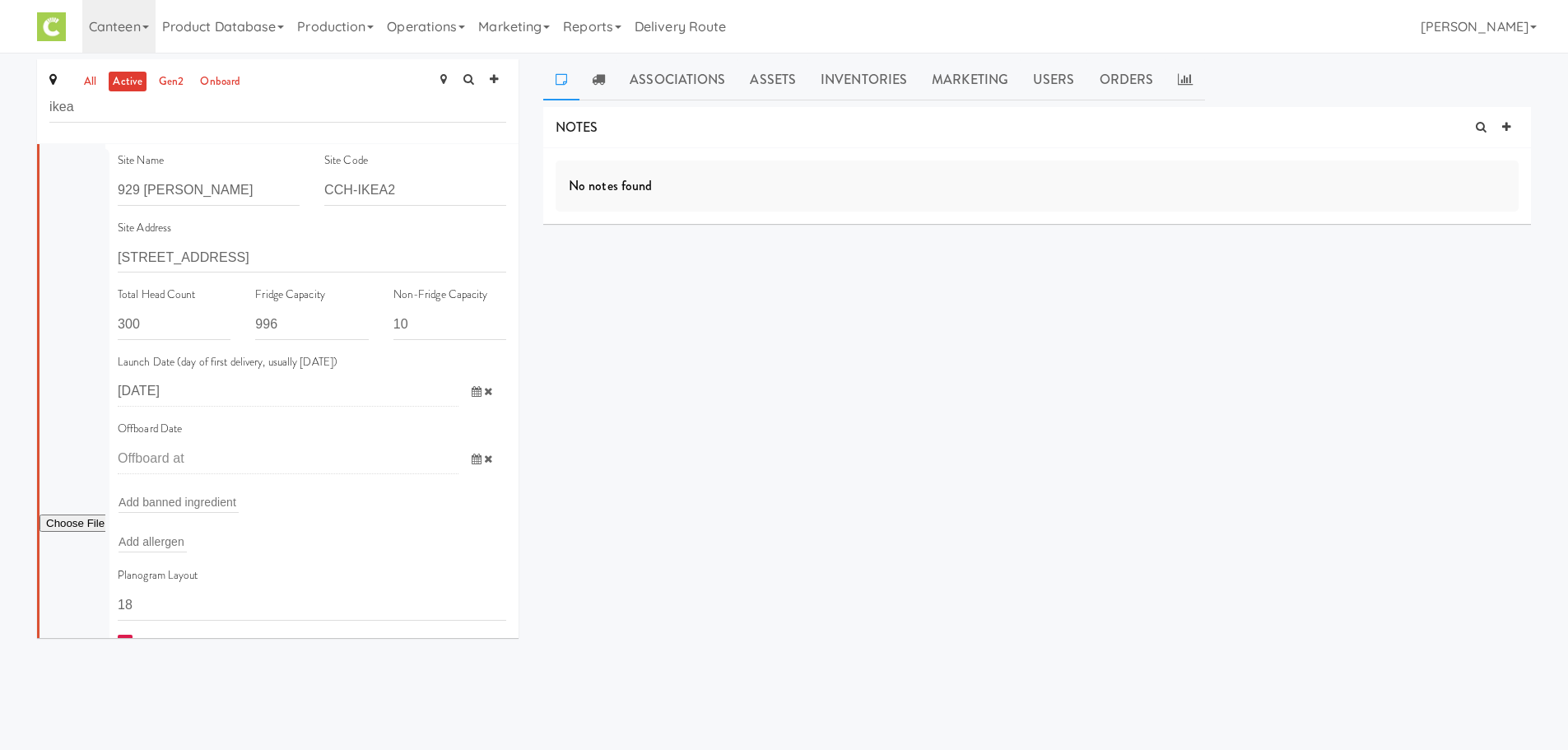
scroll to position [437, 0]
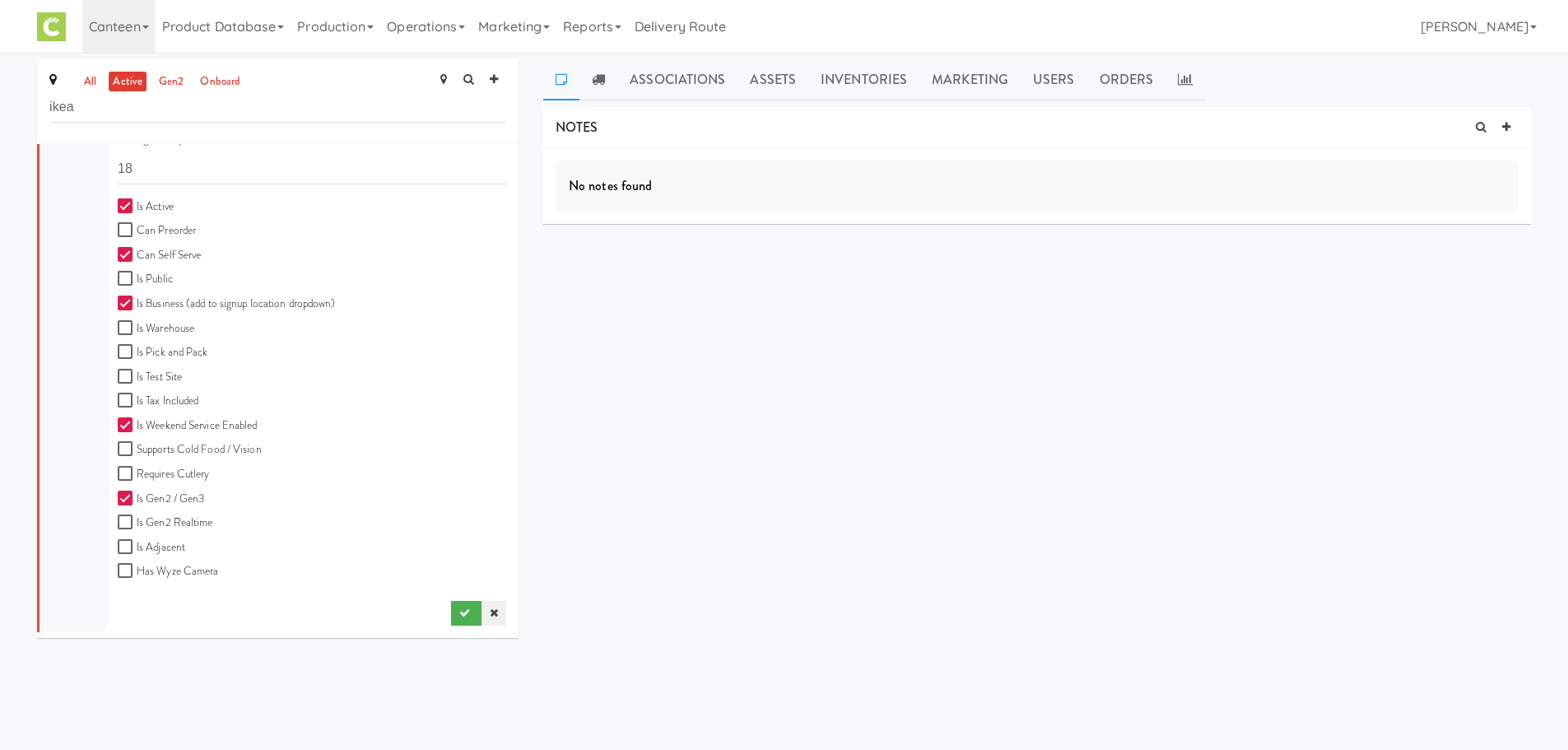
click at [490, 610] on icon at bounding box center [494, 612] width 8 height 11
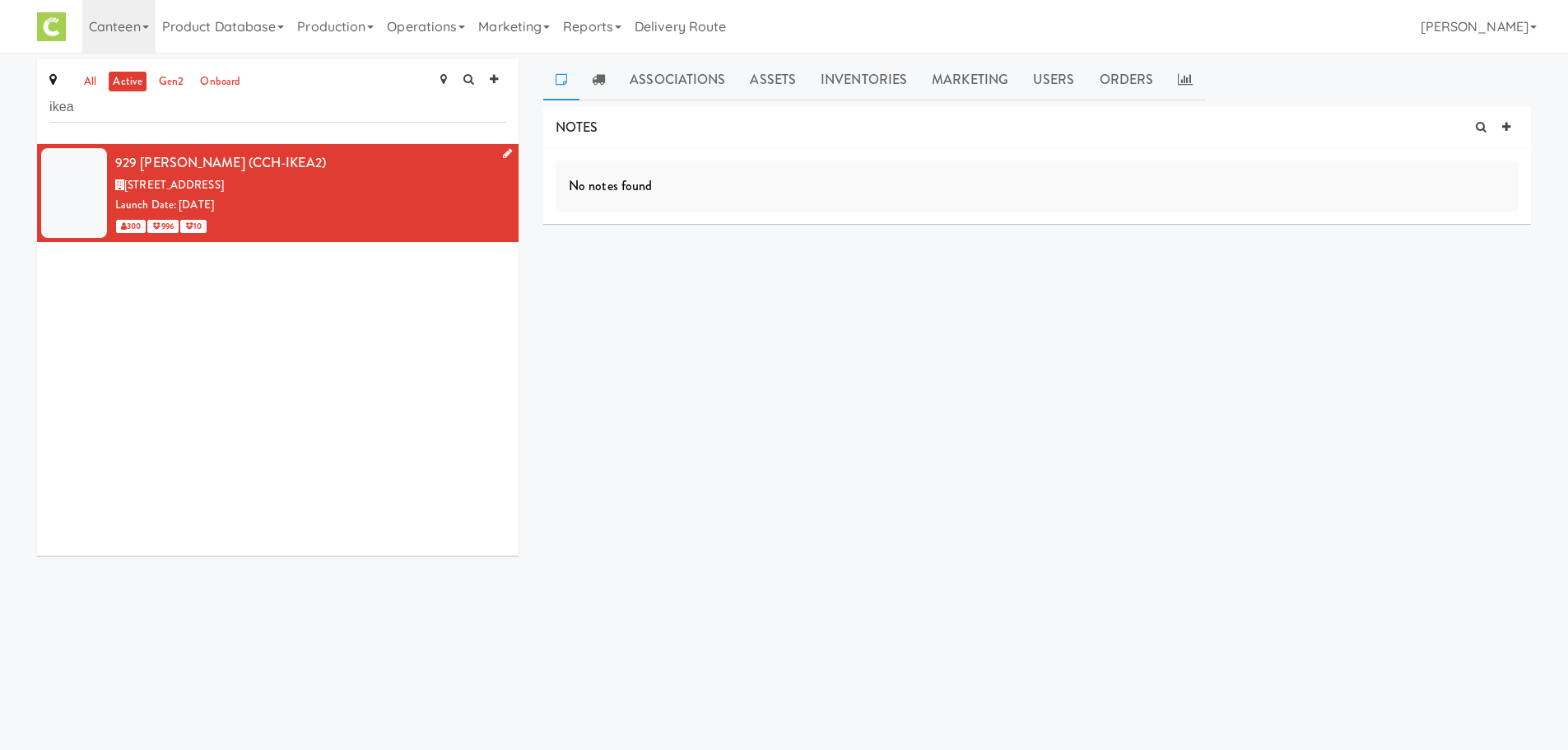
scroll to position [0, 0]
click at [674, 90] on link "Associations" at bounding box center [677, 79] width 120 height 41
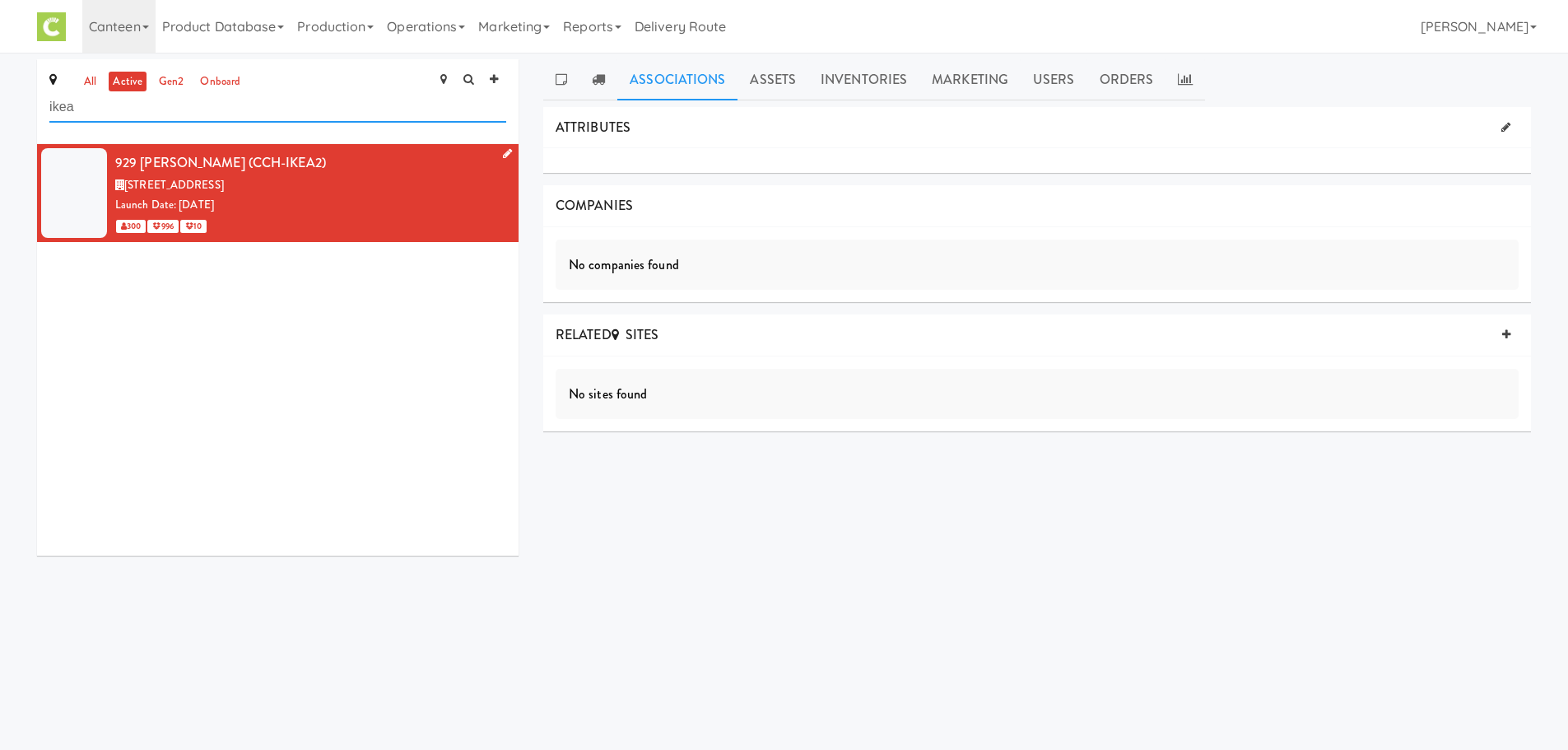
drag, startPoint x: 173, startPoint y: 105, endPoint x: 0, endPoint y: 153, distance: 179.5
click at [0, 146] on div "all active gen2 onboard ikea 929 Ikea Joliet (CCH-IKEA2) 650 Emerald Dr, Joliet…" at bounding box center [784, 313] width 1568 height 509
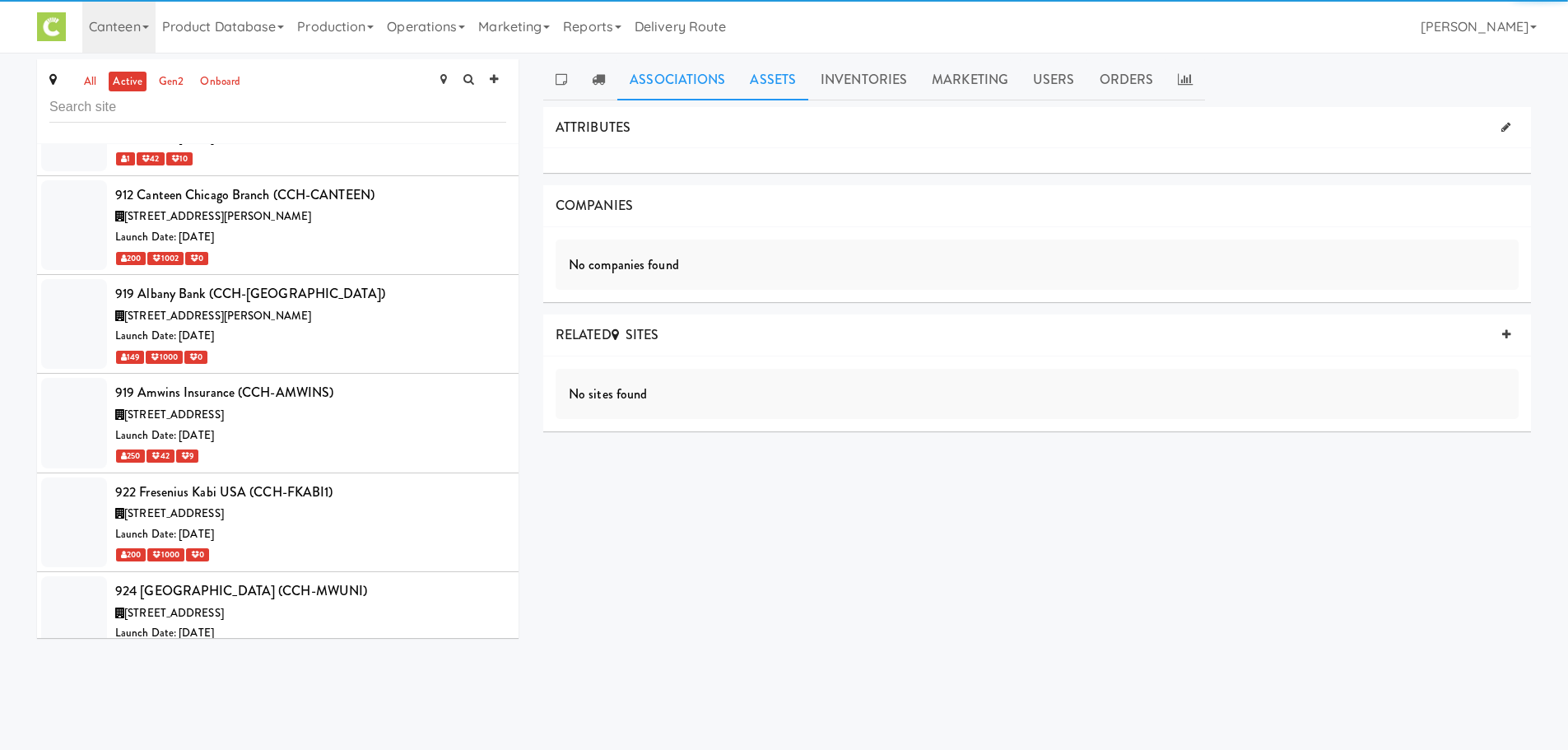
click at [757, 70] on link "Assets" at bounding box center [772, 79] width 70 height 41
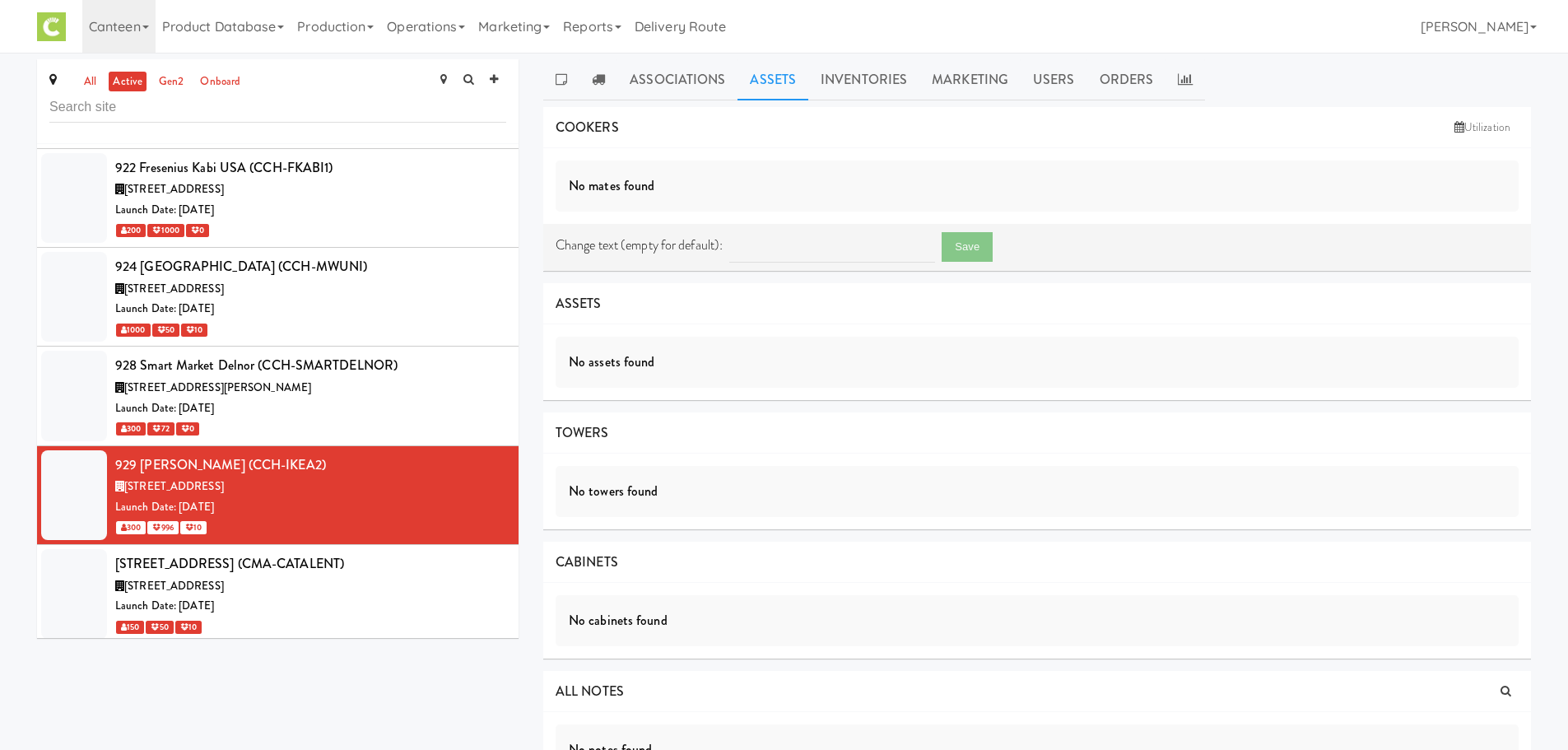
scroll to position [2272, 0]
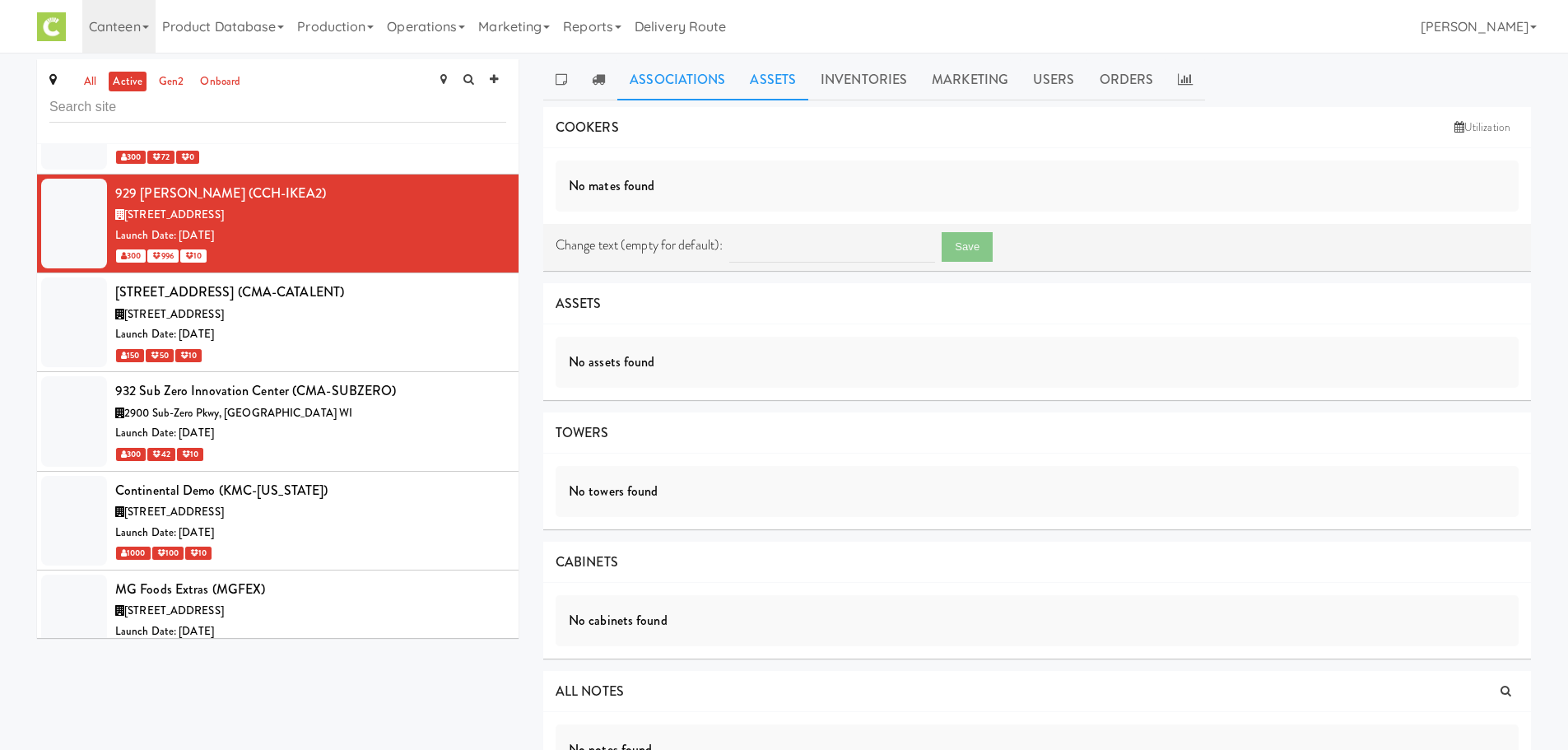
click at [650, 70] on link "Associations" at bounding box center [677, 79] width 120 height 41
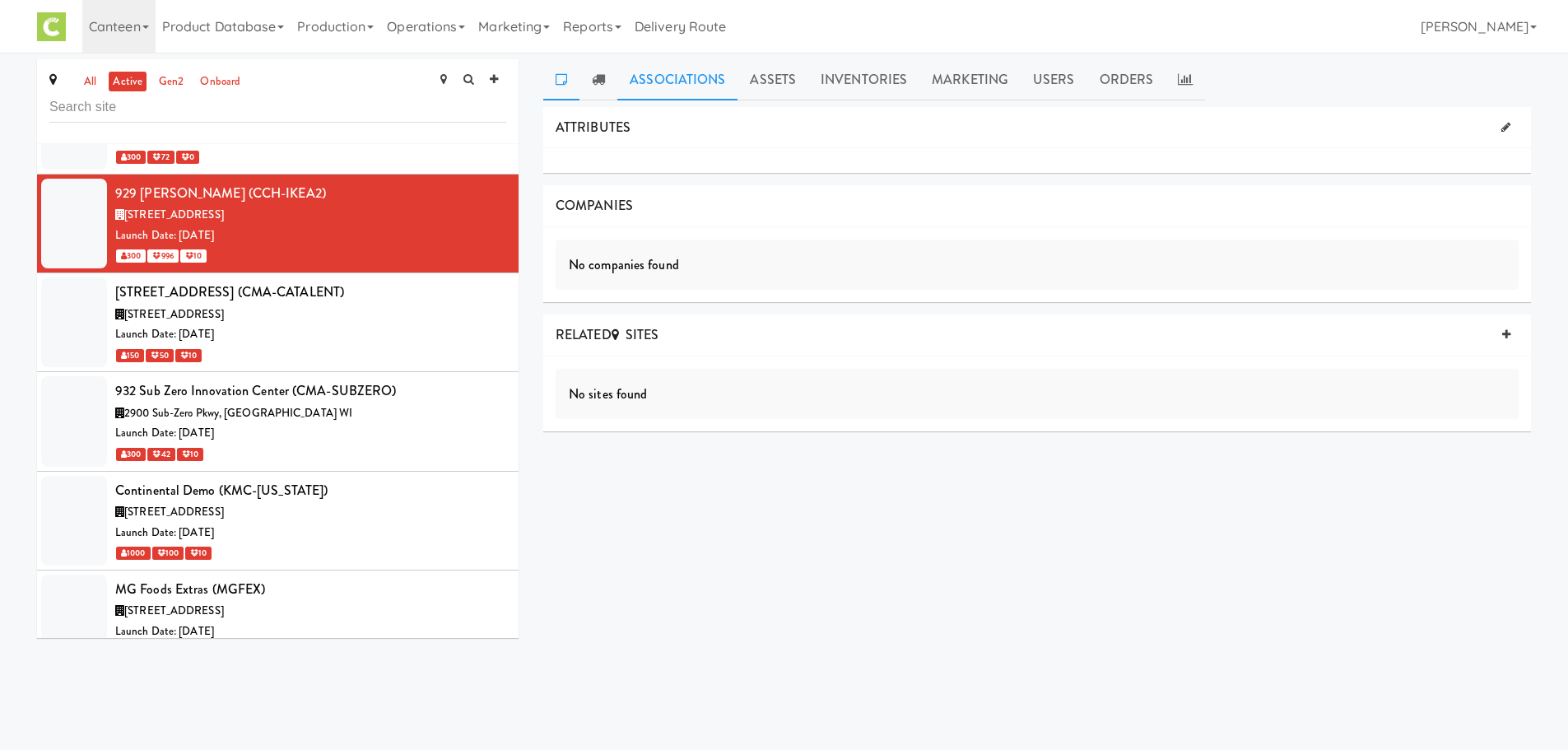
click at [558, 75] on icon at bounding box center [562, 78] width 12 height 13
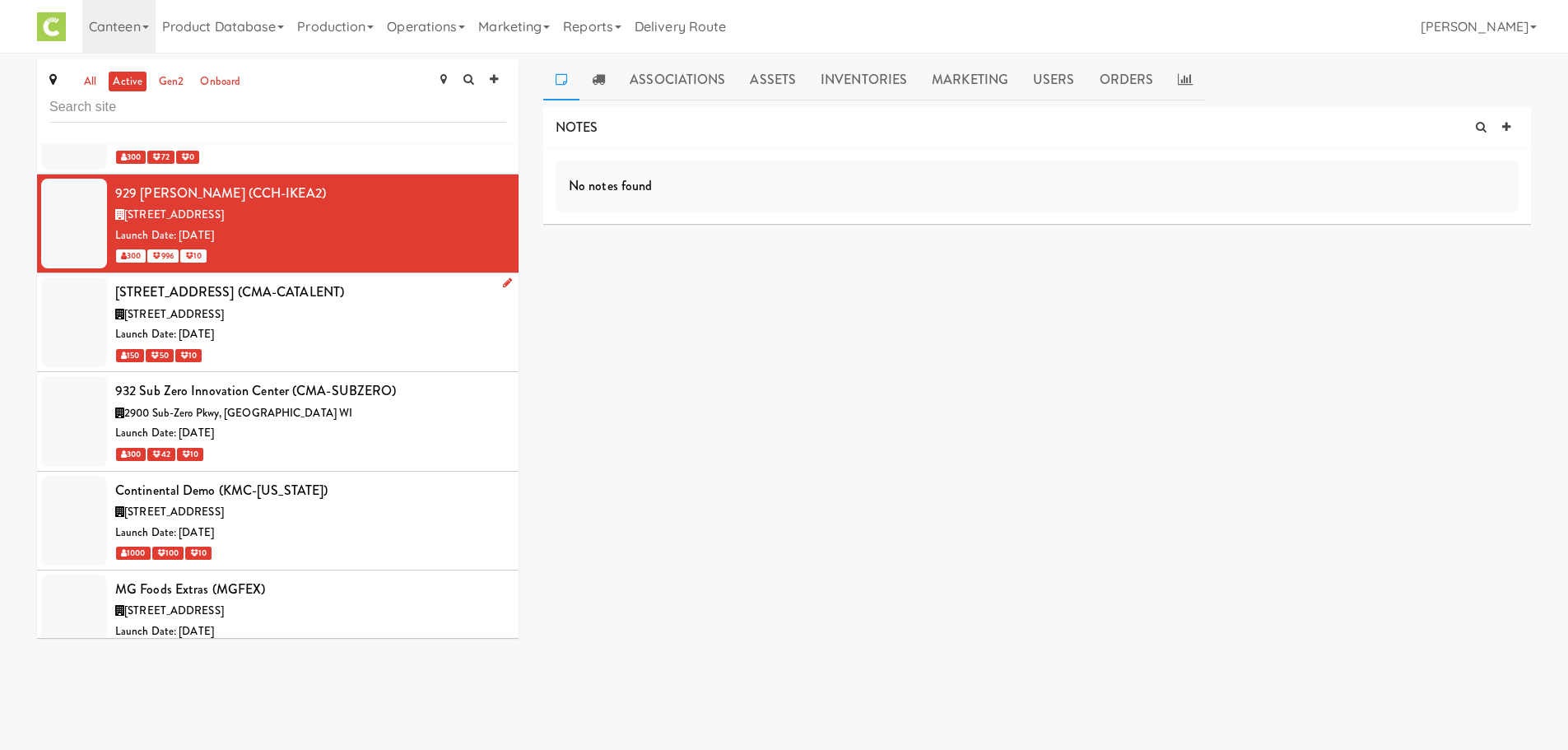
click at [335, 280] on div "[STREET_ADDRESS] (CMA-CATALENT)" at bounding box center [311, 292] width 391 height 25
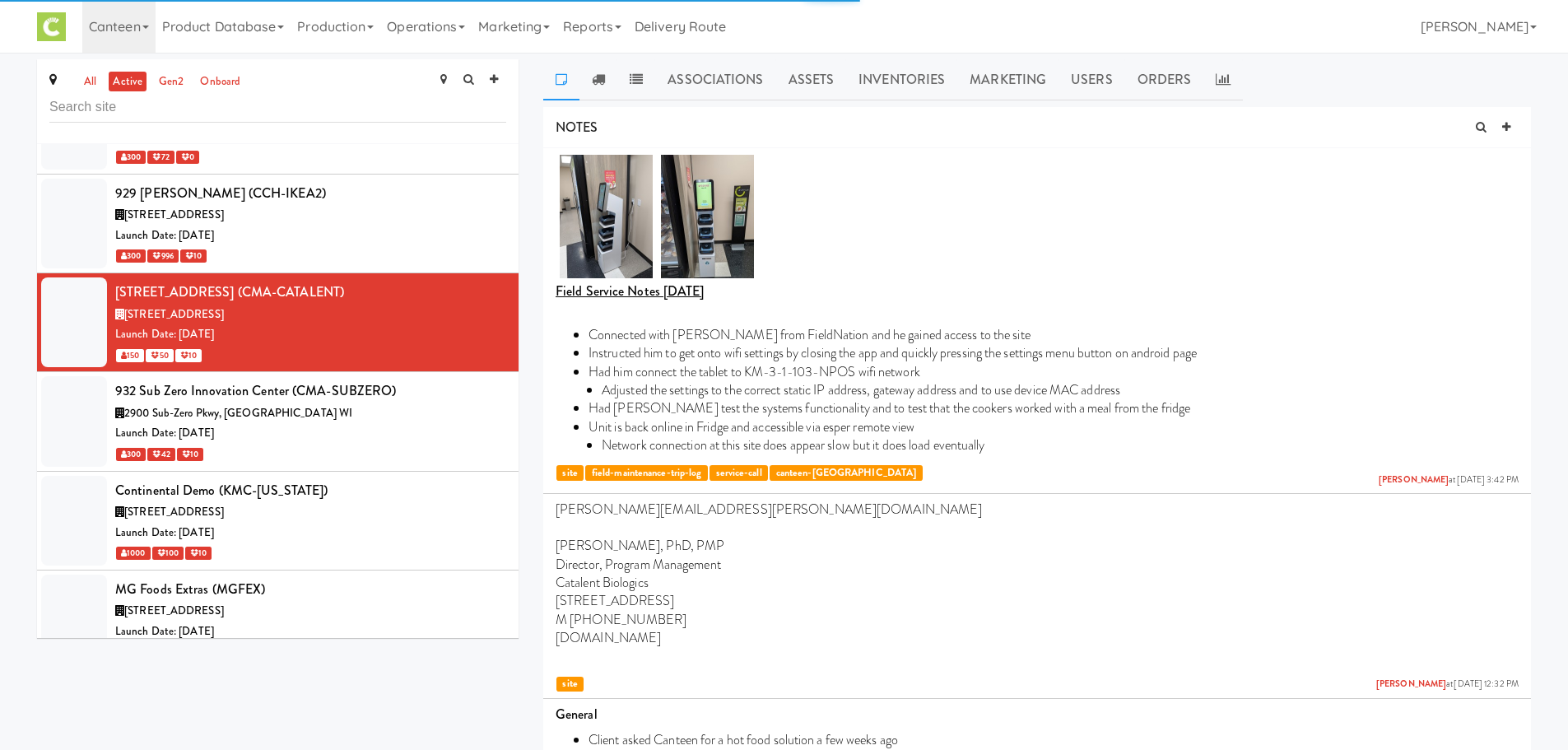
click at [567, 78] on icon at bounding box center [562, 78] width 12 height 13
click at [698, 70] on link "Associations" at bounding box center [715, 79] width 120 height 41
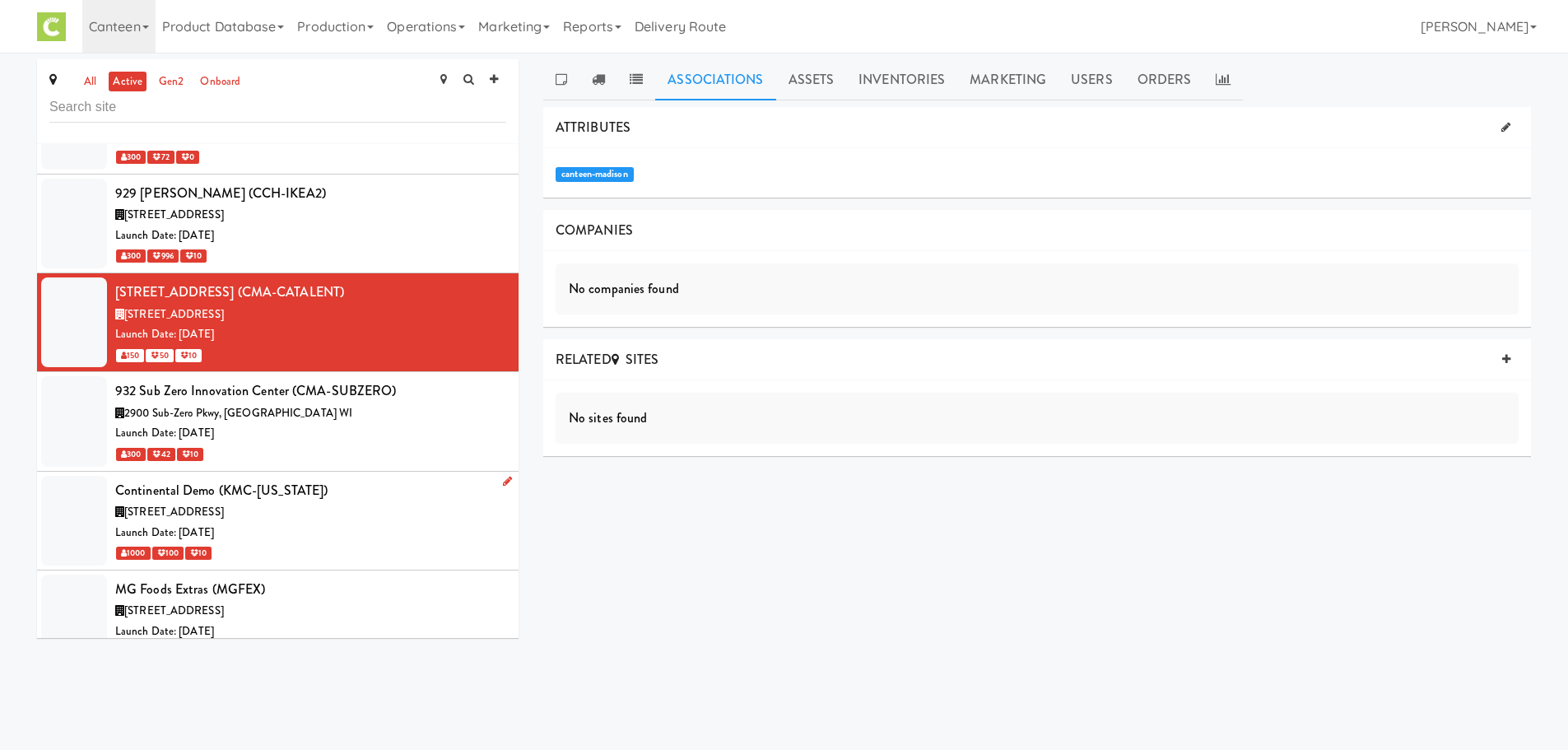
click at [327, 502] on div "[STREET_ADDRESS]" at bounding box center [311, 512] width 391 height 21
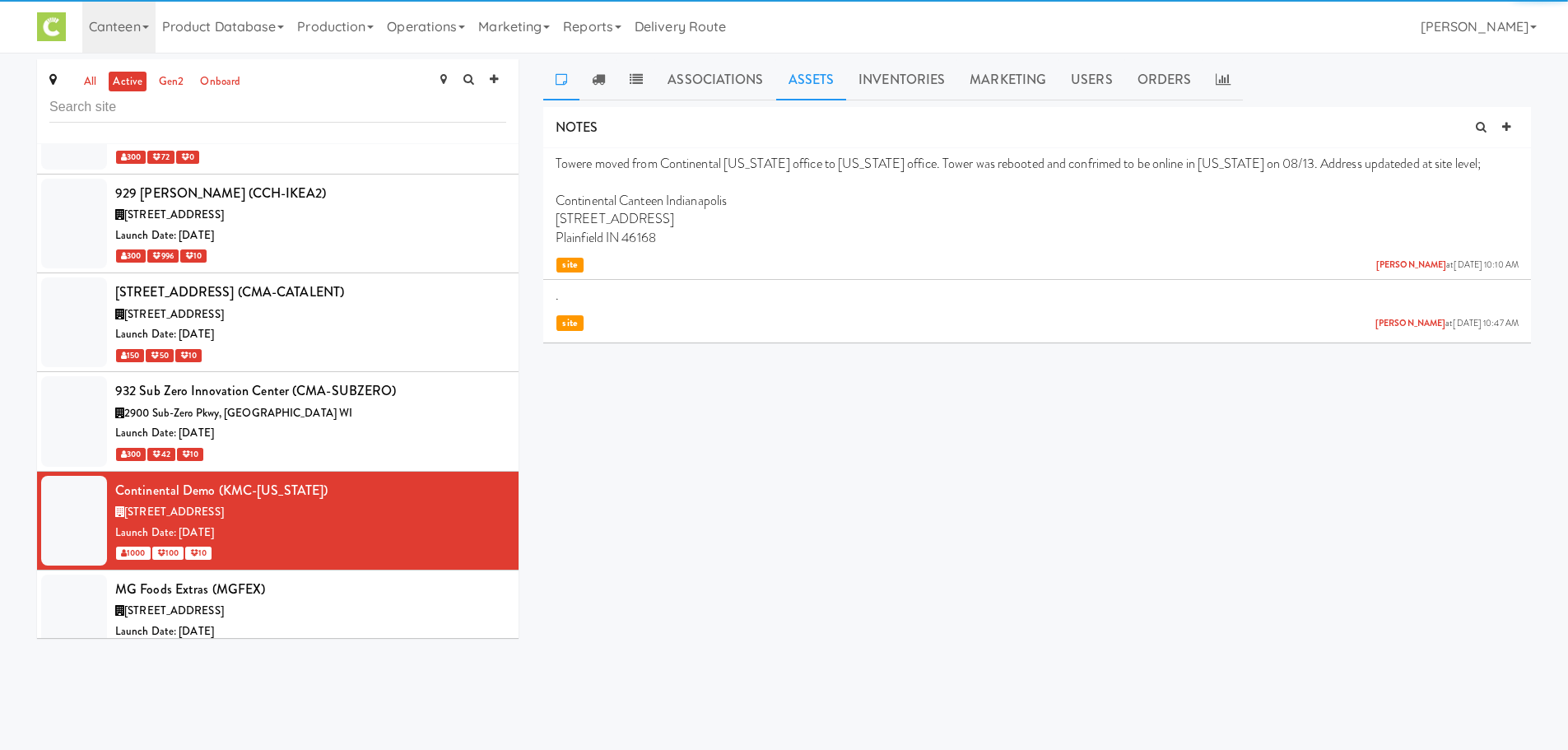
click at [797, 70] on link "Assets" at bounding box center [811, 79] width 70 height 41
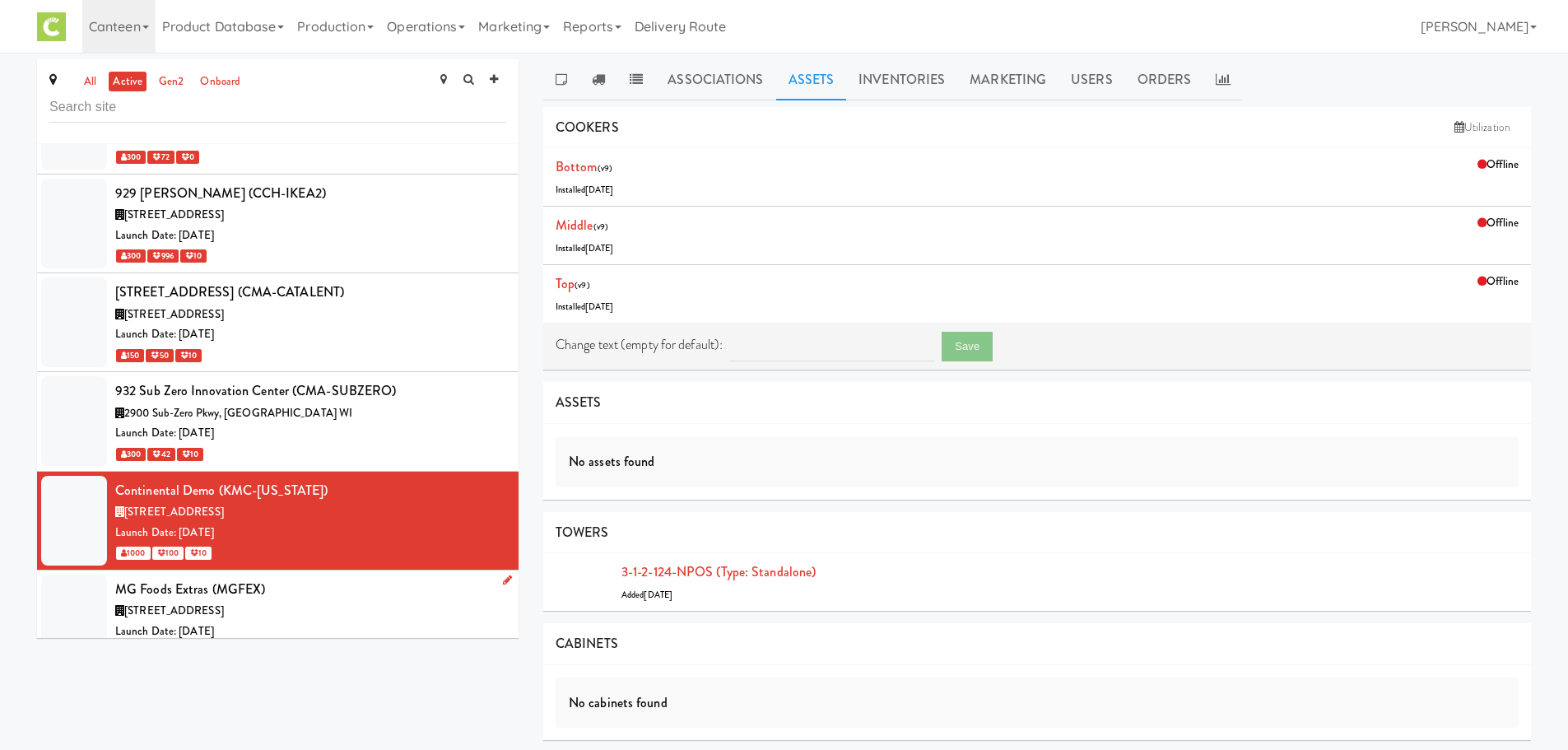
click at [375, 577] on div "MG Foods Extras (MGFEX)" at bounding box center [311, 589] width 391 height 25
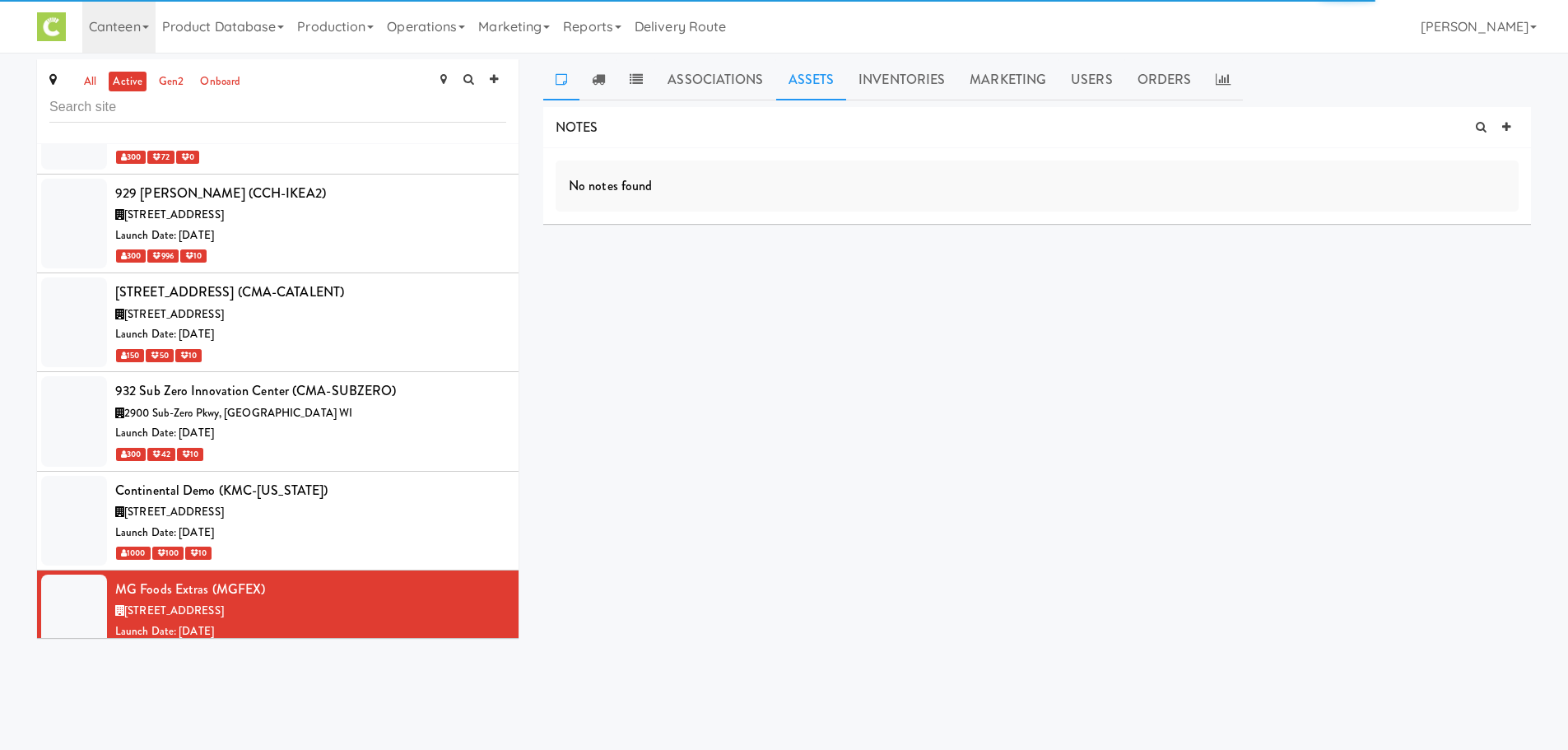
click at [815, 88] on link "Assets" at bounding box center [811, 79] width 70 height 41
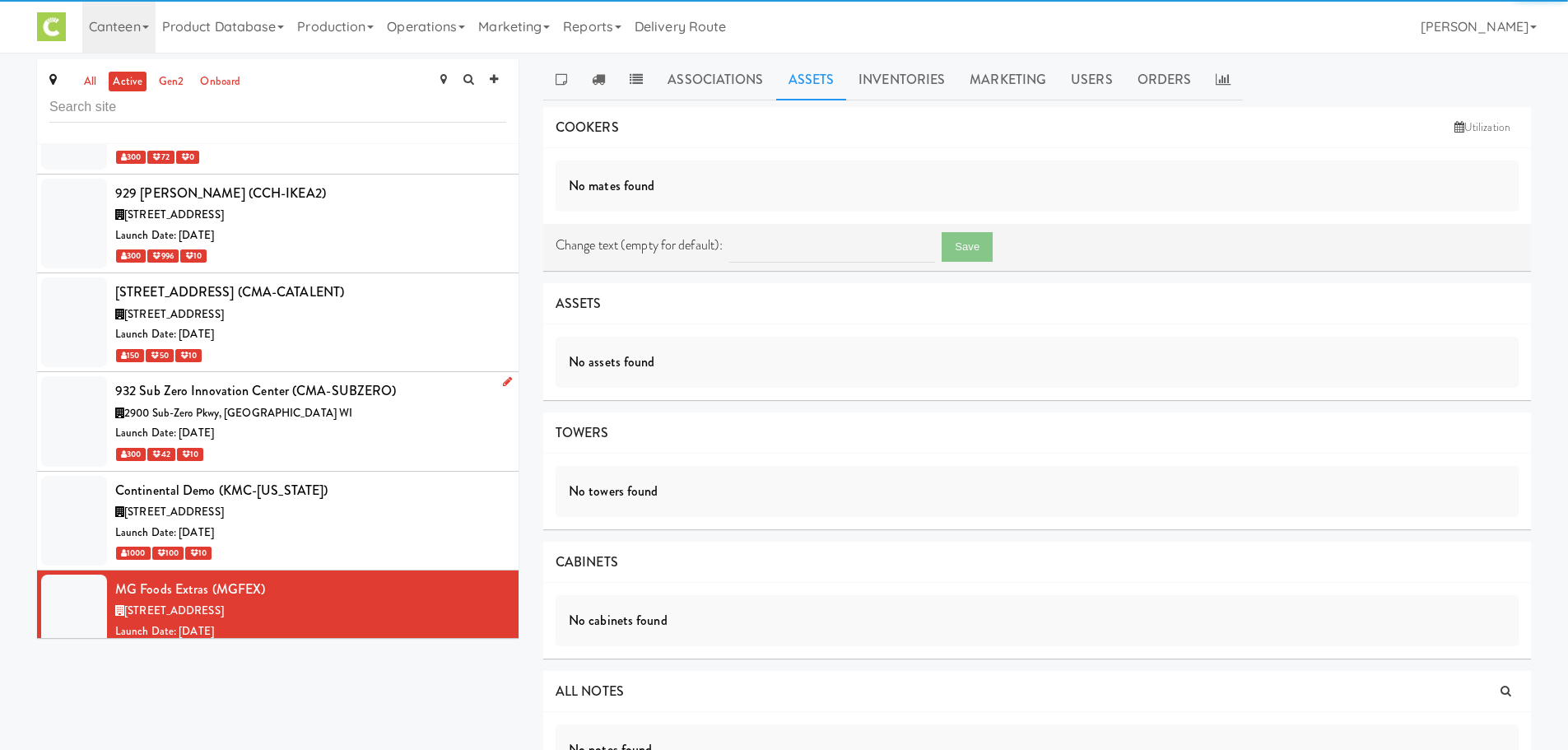
click at [437, 379] on div "932 Sub Zero Innovation Center (CMA-SUBZERO)" at bounding box center [311, 391] width 391 height 25
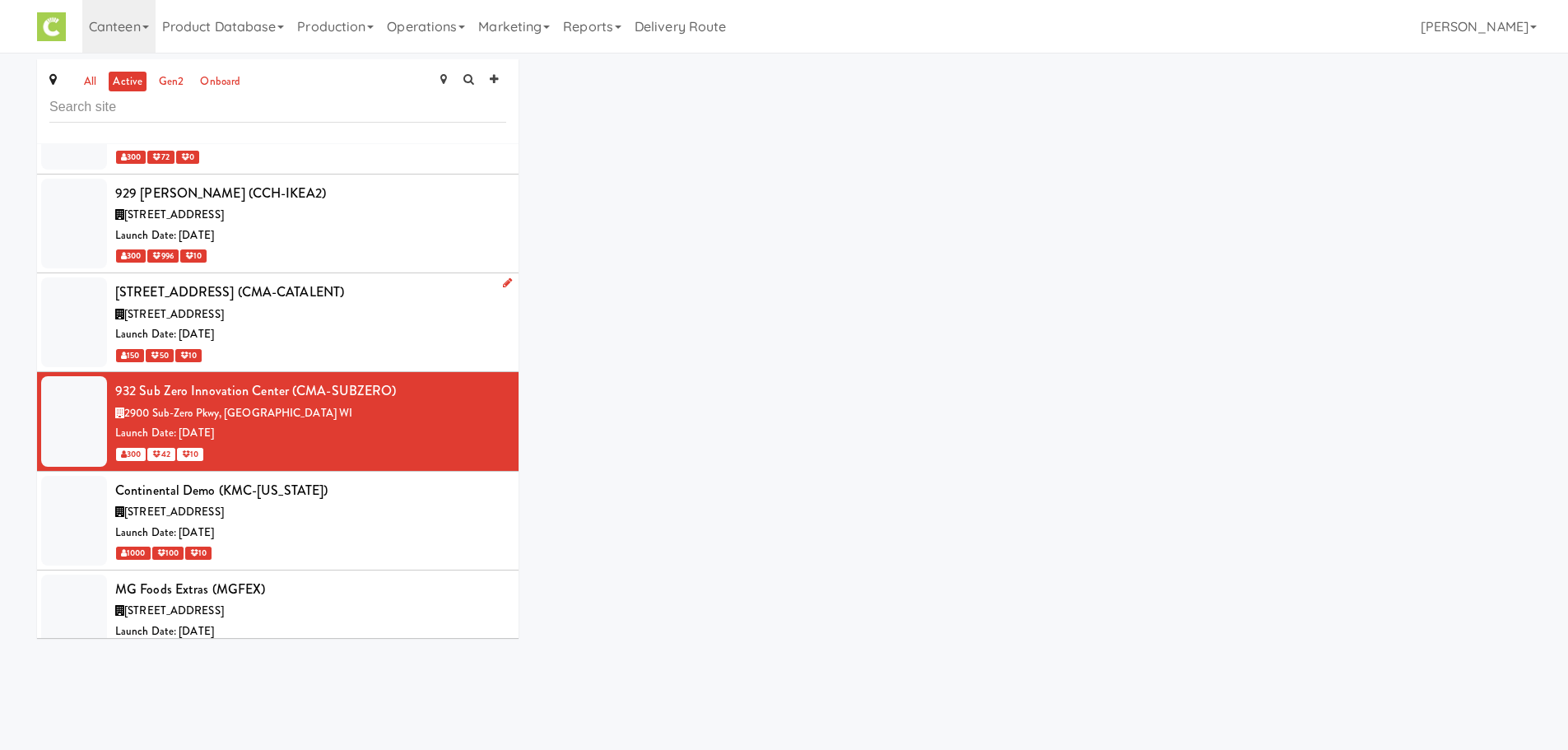
click at [388, 305] on div "726 Heartland Trail, Madison WI" at bounding box center [311, 314] width 391 height 21
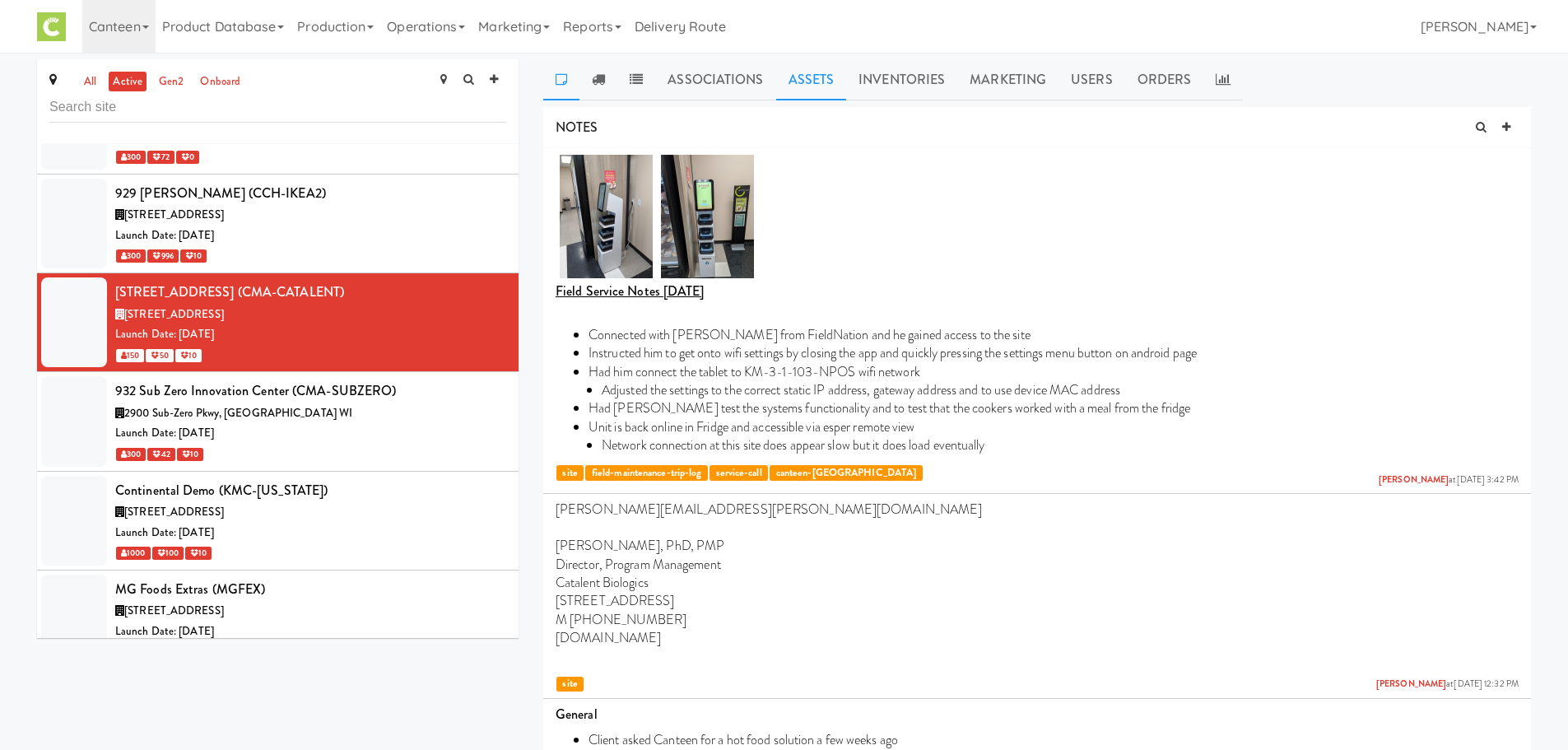
click at [800, 61] on link "Assets" at bounding box center [811, 79] width 70 height 41
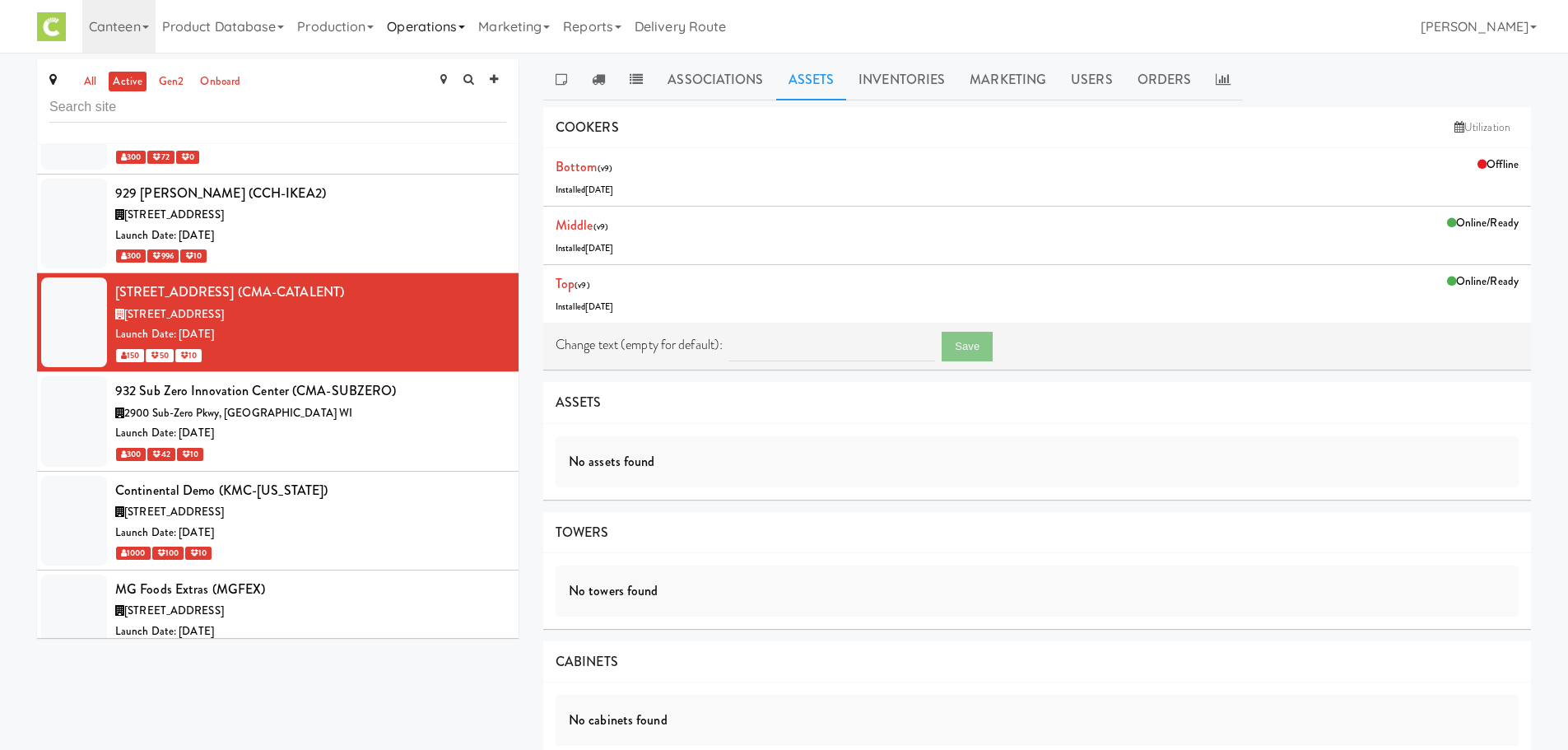
click at [428, 33] on link "Operations" at bounding box center [426, 26] width 91 height 53
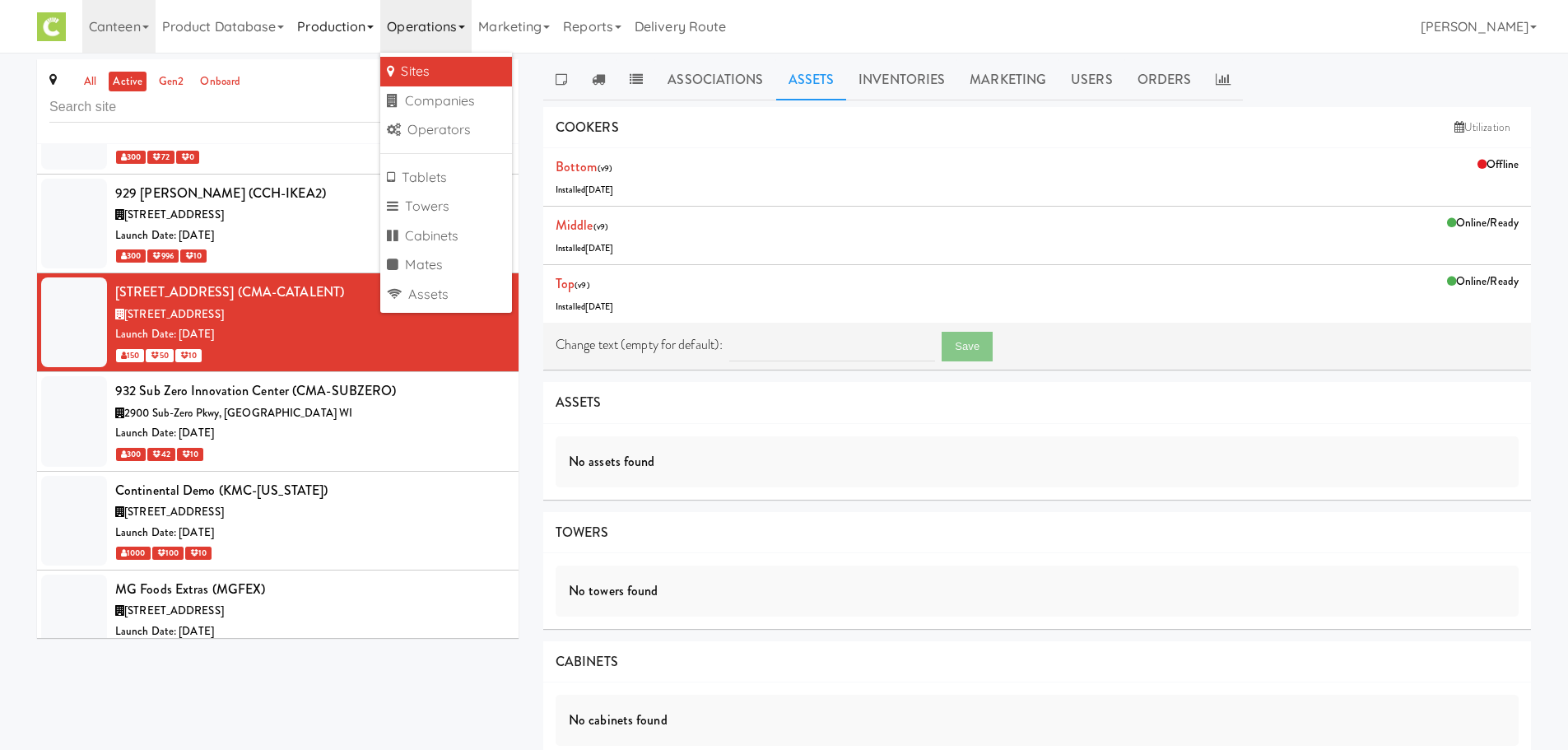
click at [341, 19] on link "Production" at bounding box center [335, 26] width 89 height 53
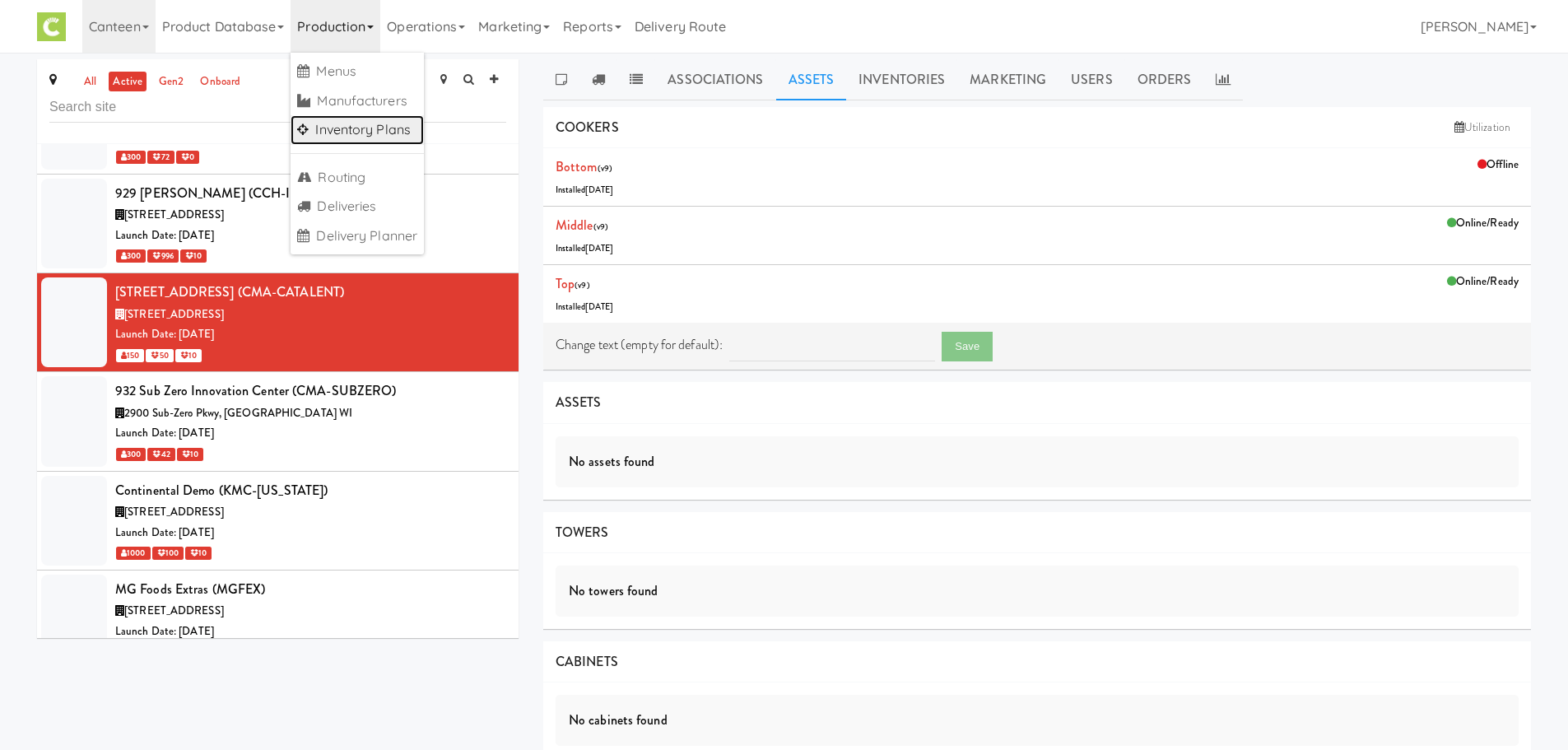
click at [350, 139] on link "Inventory Plans" at bounding box center [357, 130] width 133 height 30
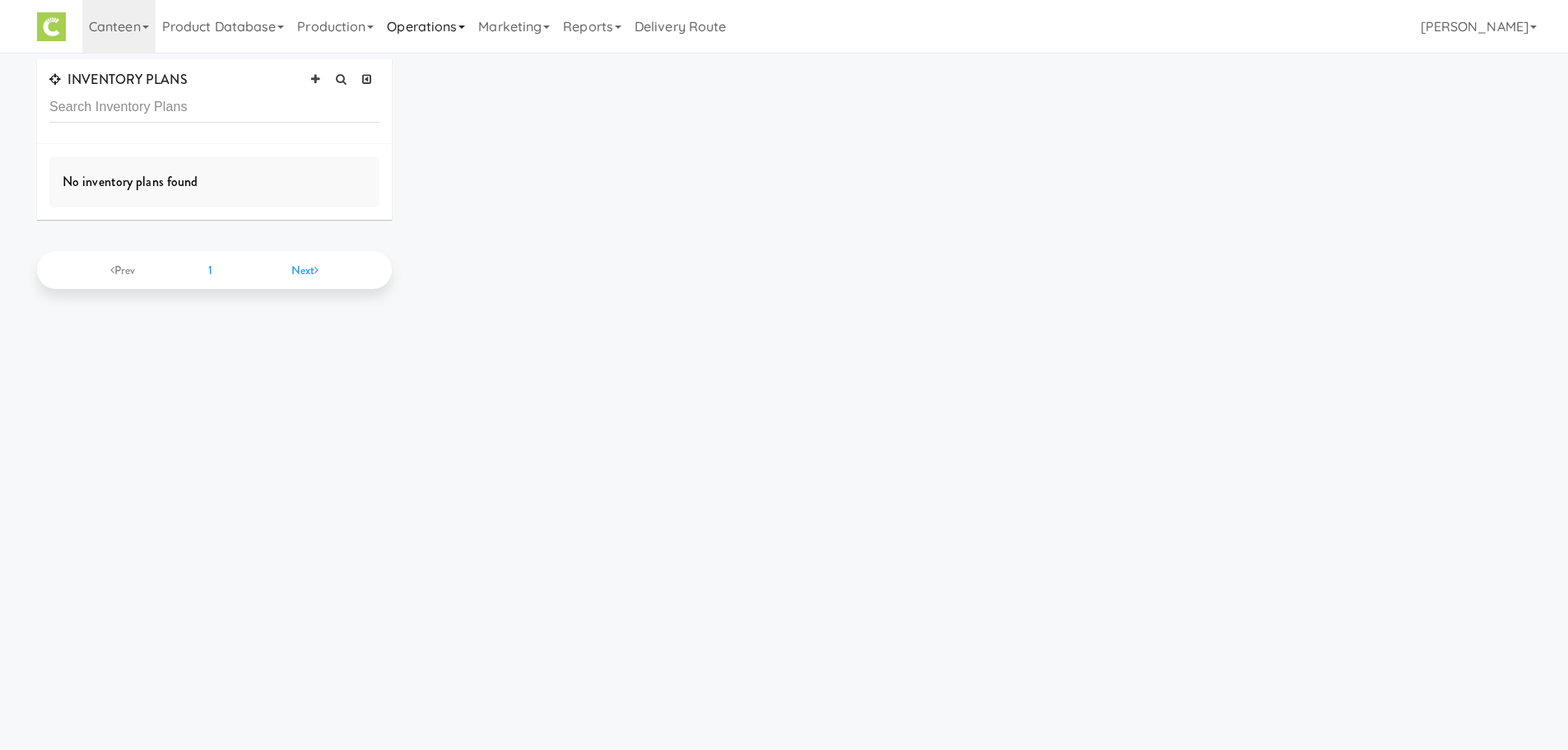
click at [404, 42] on link "Operations" at bounding box center [426, 26] width 91 height 53
click at [371, 43] on link "Production" at bounding box center [335, 26] width 89 height 53
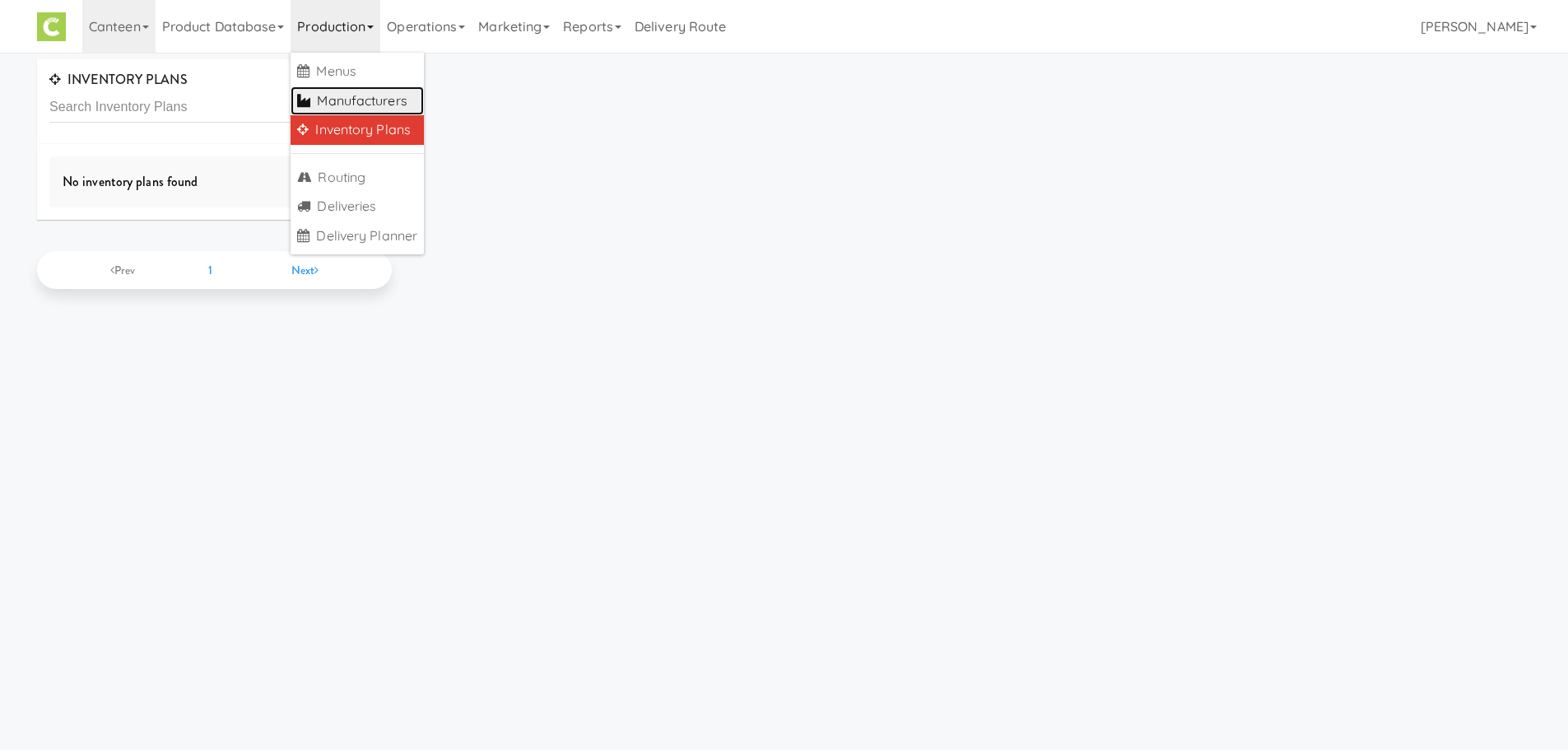
click at [350, 92] on link "Manufacturers" at bounding box center [357, 101] width 133 height 30
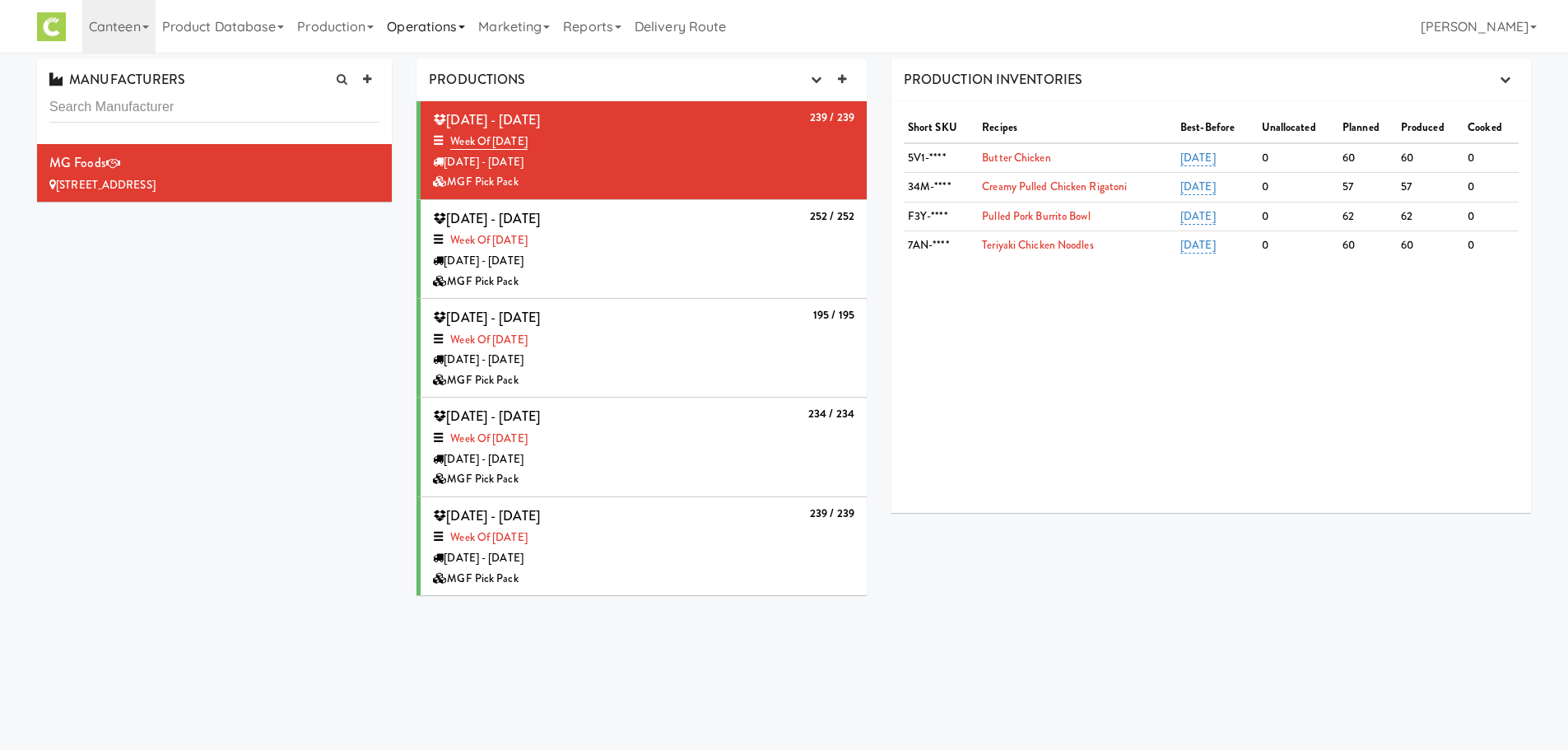
click at [438, 33] on link "Operations" at bounding box center [426, 26] width 91 height 53
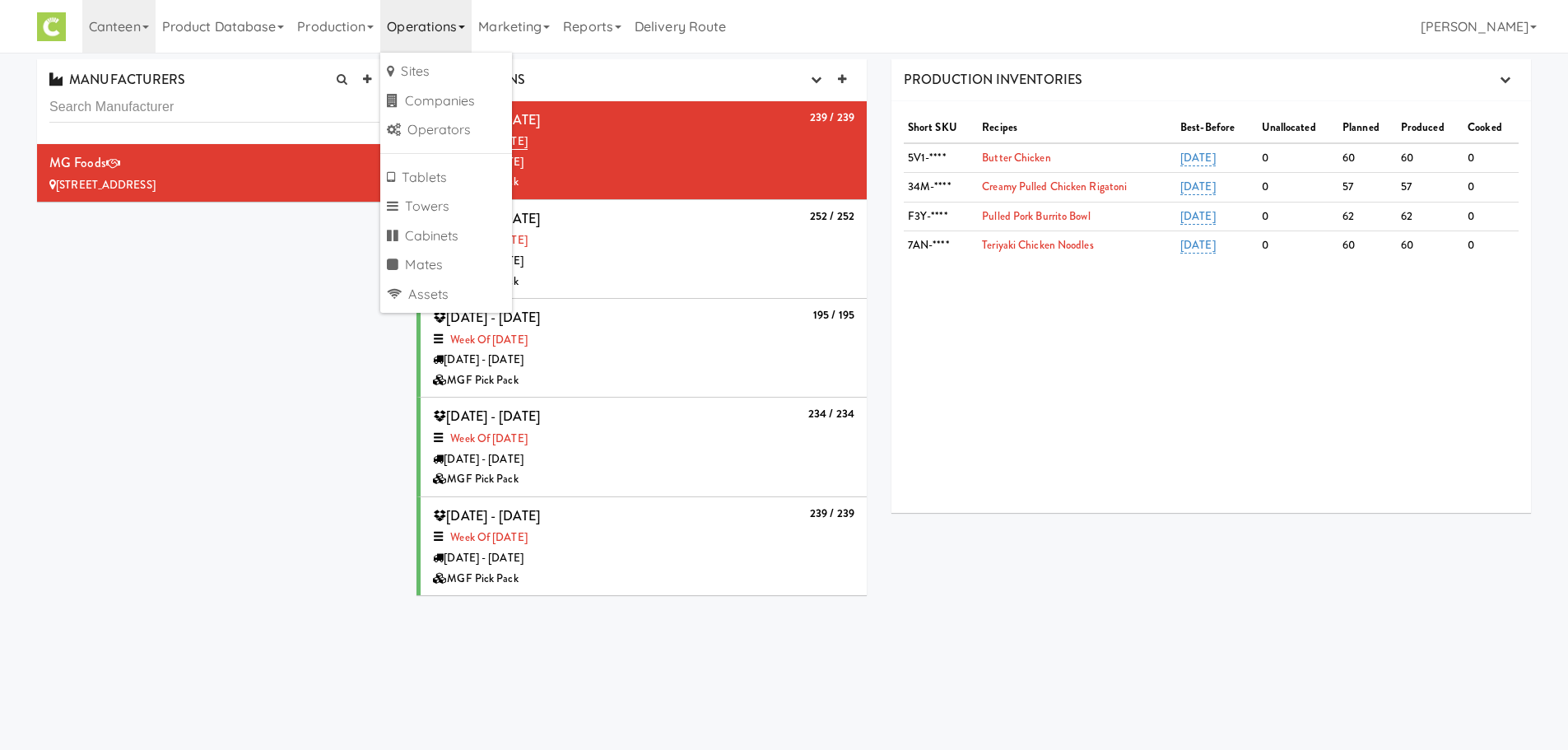
click at [348, 413] on div "MANUFACTURERS MG Foods 10303 S Oakview Pkwy, Oak Creek WI PRODUCTIONS Productio…" at bounding box center [784, 333] width 1519 height 549
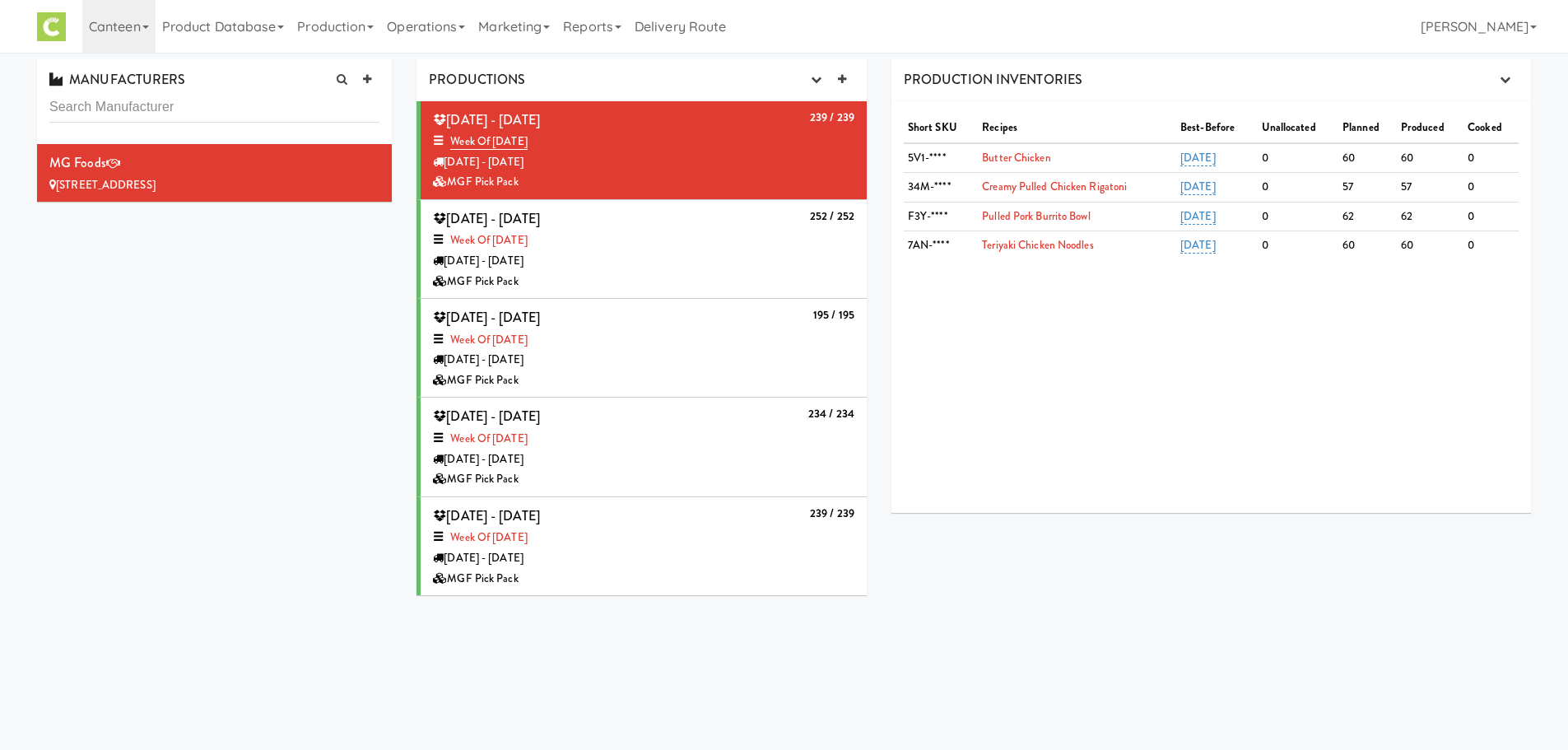
click at [824, 65] on div "PRODUCTIONS Production Planner" at bounding box center [642, 80] width 451 height 42
click at [820, 70] on button "button" at bounding box center [816, 79] width 27 height 25
click at [805, 94] on ul "Production Planner" at bounding box center [775, 111] width 158 height 38
click at [805, 86] on button "button" at bounding box center [816, 79] width 27 height 25
click at [800, 109] on link "Production Planner" at bounding box center [775, 111] width 158 height 30
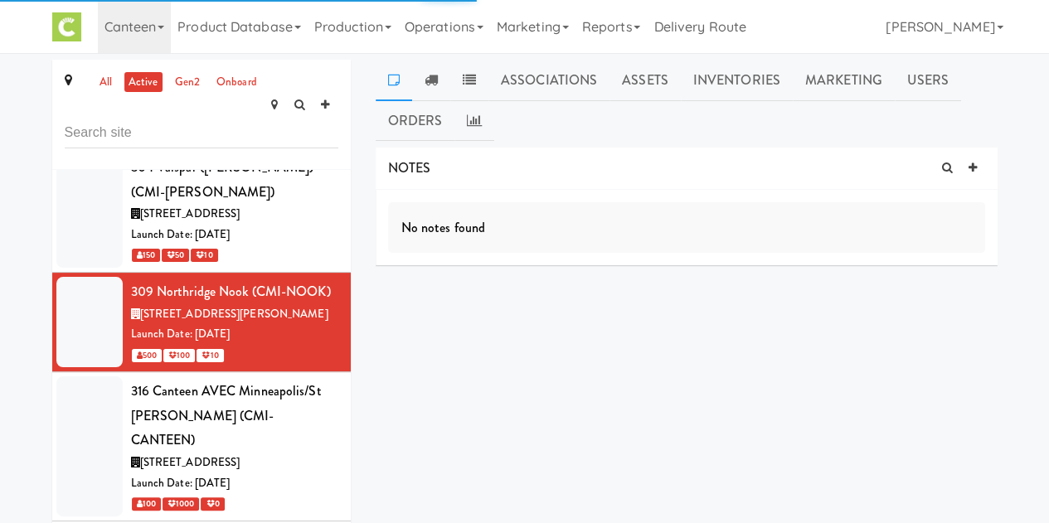
scroll to position [317, 0]
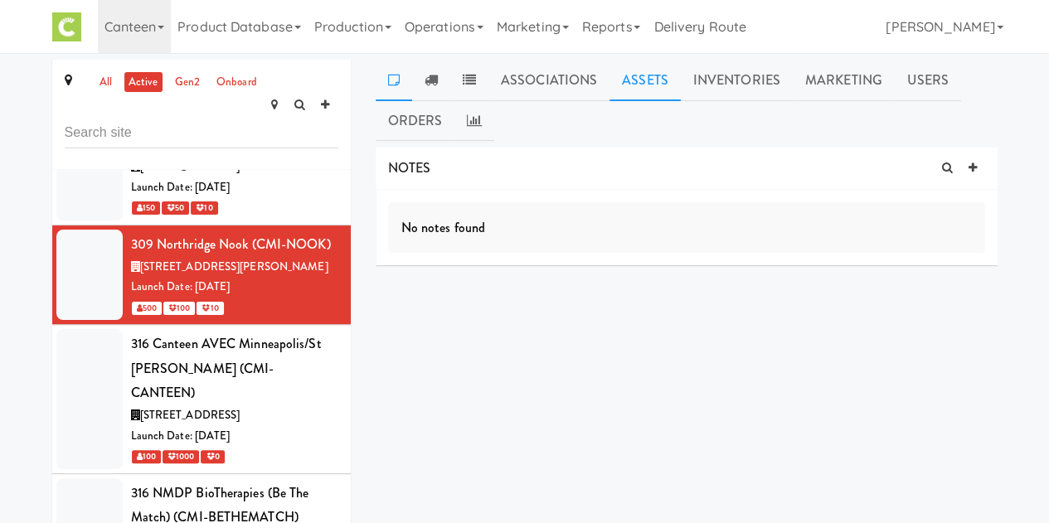
click at [659, 85] on link "Assets" at bounding box center [645, 80] width 71 height 41
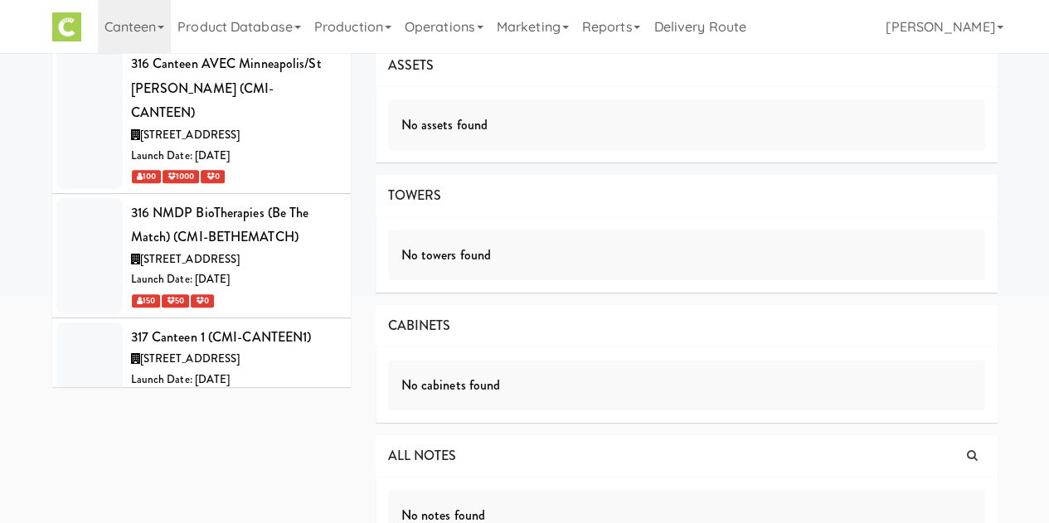
scroll to position [319, 0]
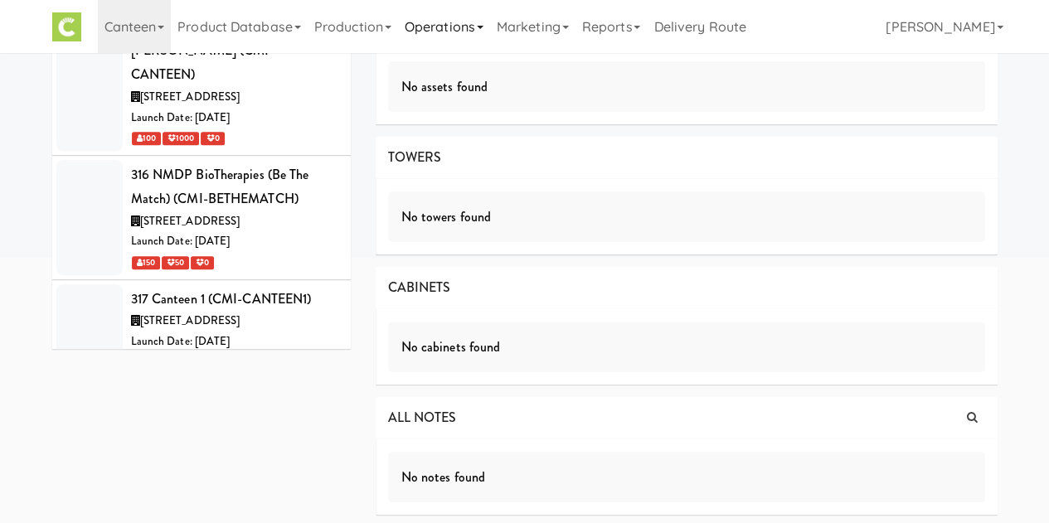
click at [430, 38] on link "Operations" at bounding box center [444, 26] width 92 height 53
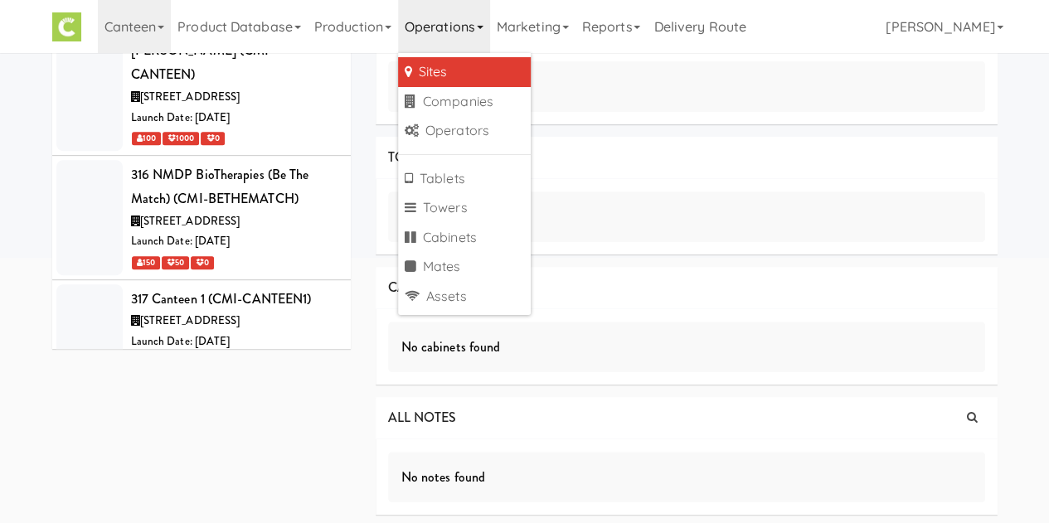
click at [433, 71] on link "Sites" at bounding box center [464, 72] width 133 height 30
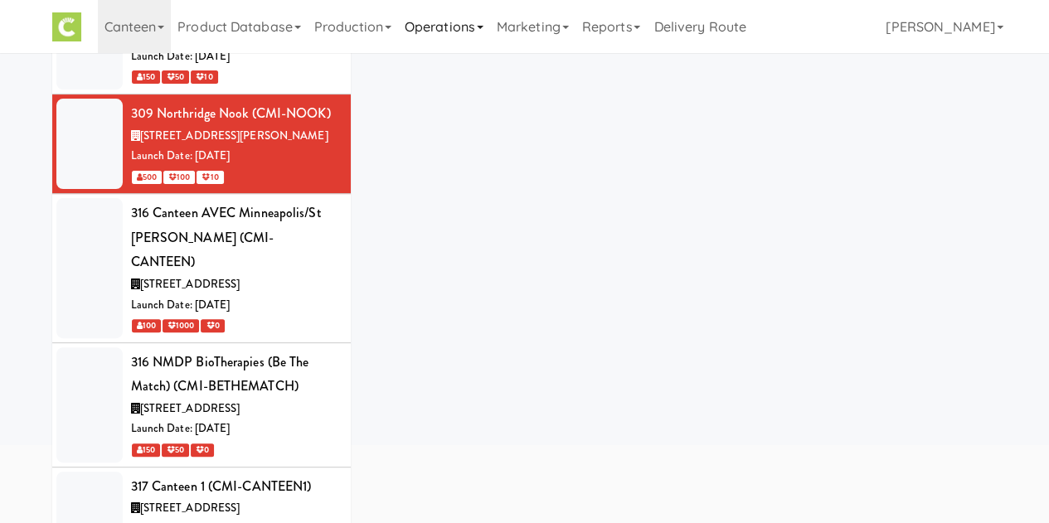
click at [458, 31] on link "Operations" at bounding box center [444, 26] width 92 height 53
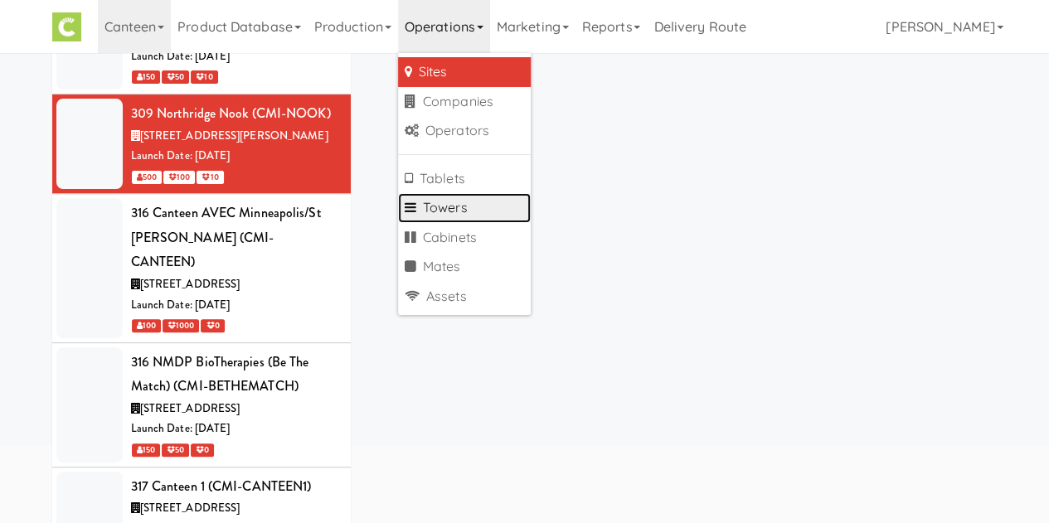
click at [473, 203] on link "Towers" at bounding box center [464, 208] width 133 height 30
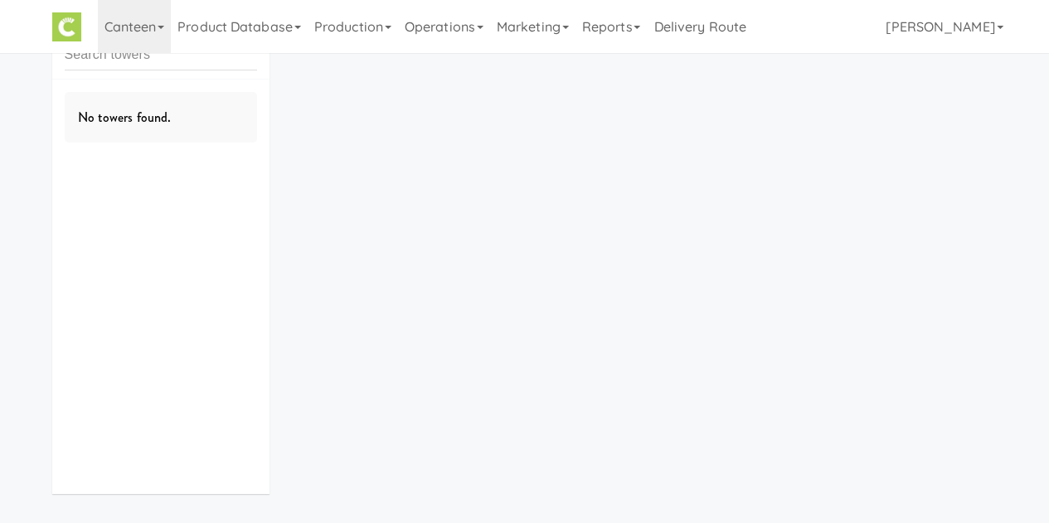
scroll to position [53, 0]
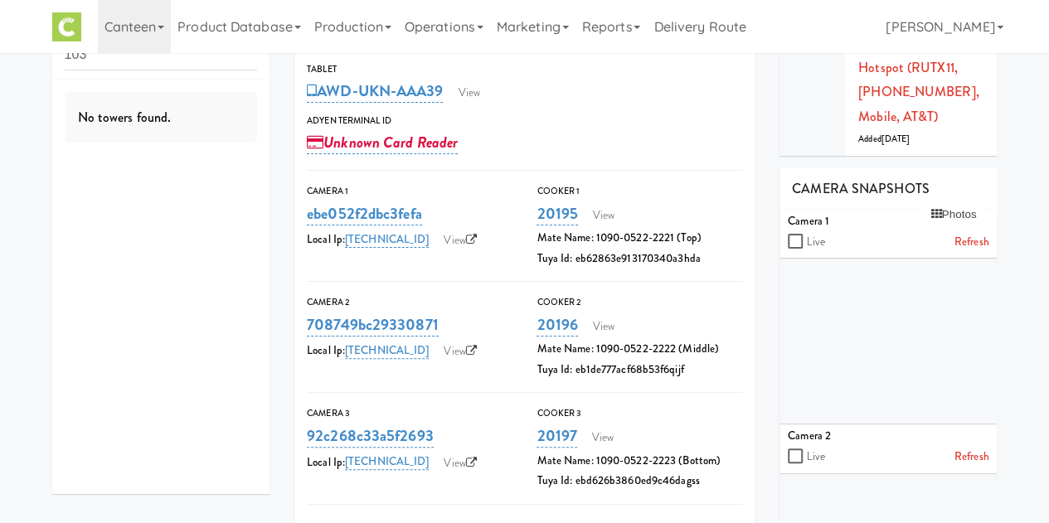
type input "103"
click at [242, 165] on div "No towers found." at bounding box center [161, 287] width 218 height 415
click at [490, 24] on link "Operations" at bounding box center [444, 26] width 92 height 53
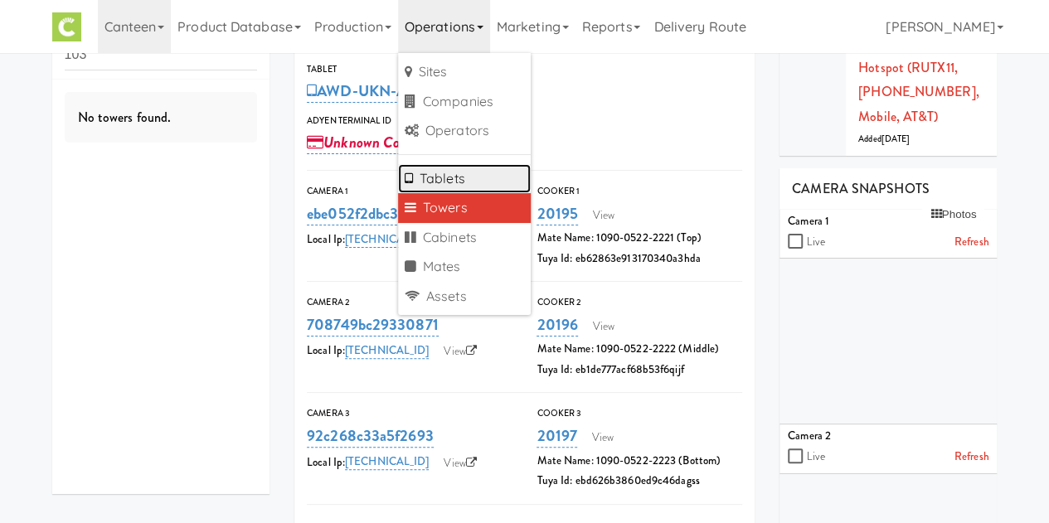
click at [468, 181] on link "Tablets" at bounding box center [464, 179] width 133 height 30
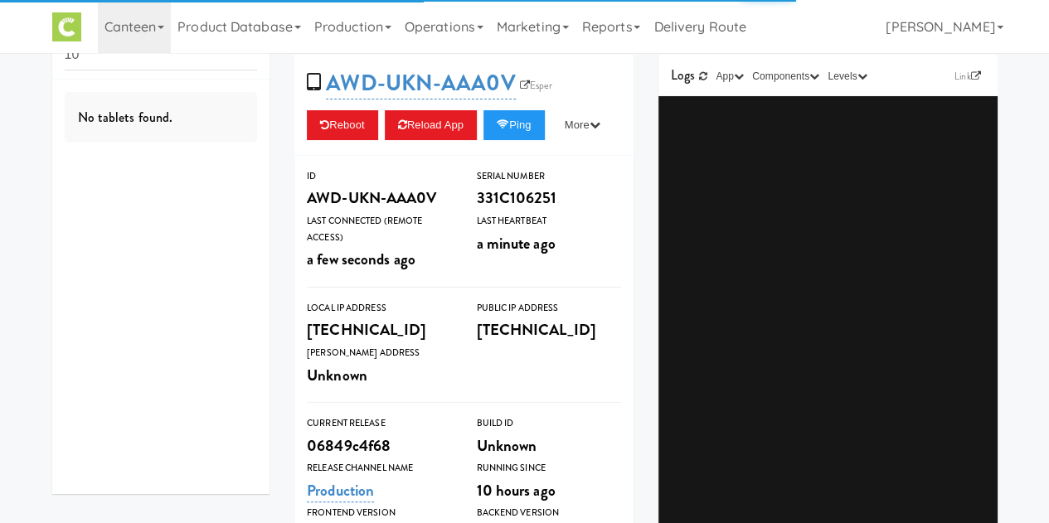
type input "1"
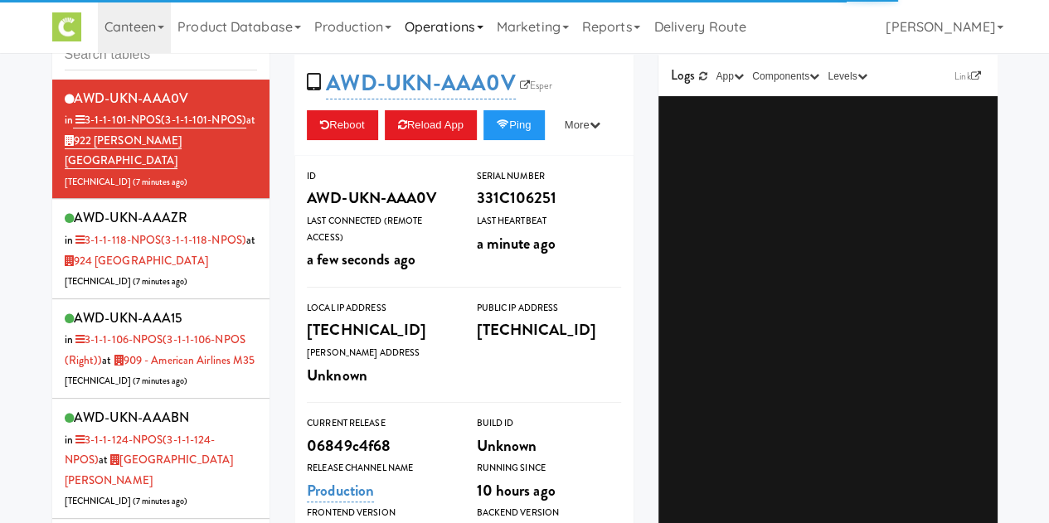
click at [468, 46] on link "Operations" at bounding box center [444, 26] width 92 height 53
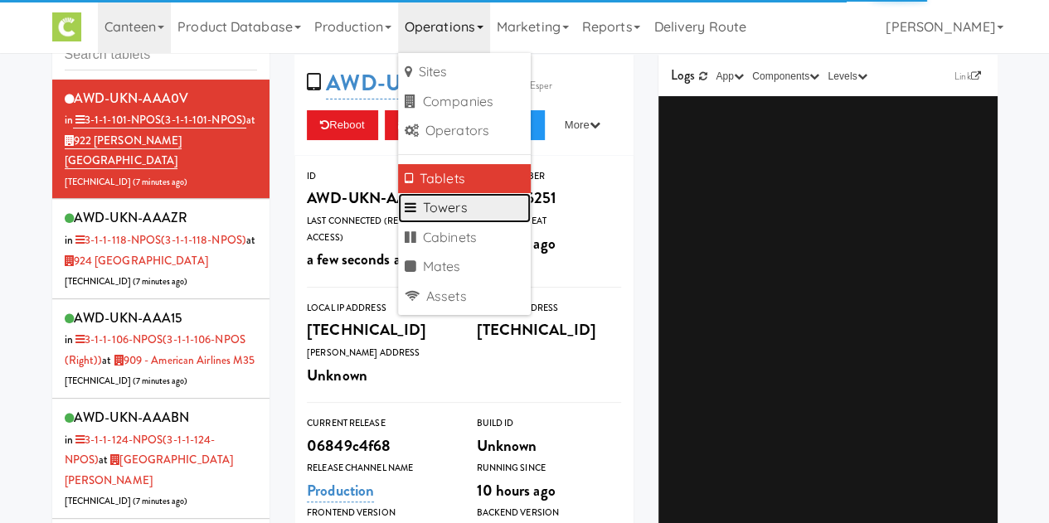
click at [458, 213] on link "Towers" at bounding box center [464, 208] width 133 height 30
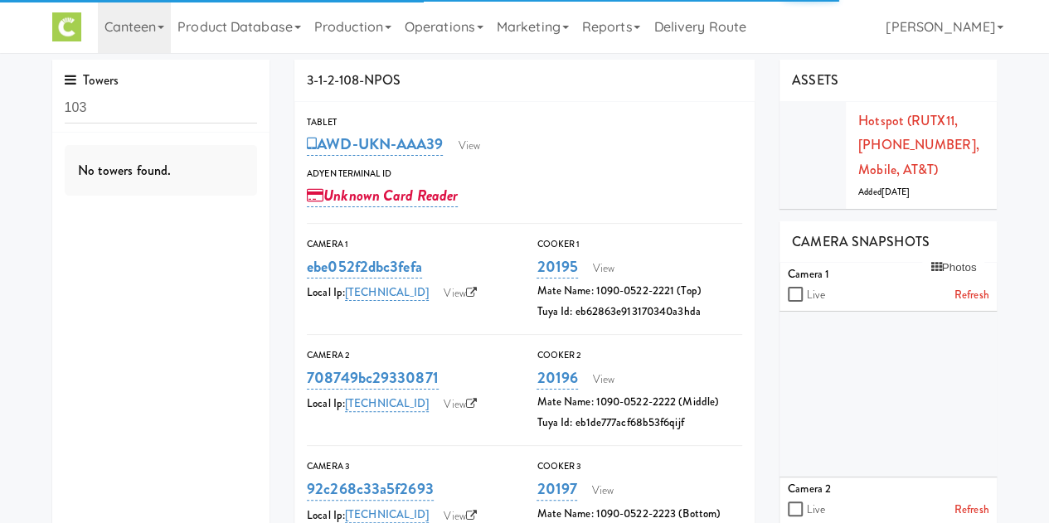
click at [192, 102] on input "103" at bounding box center [161, 108] width 193 height 31
type input "1"
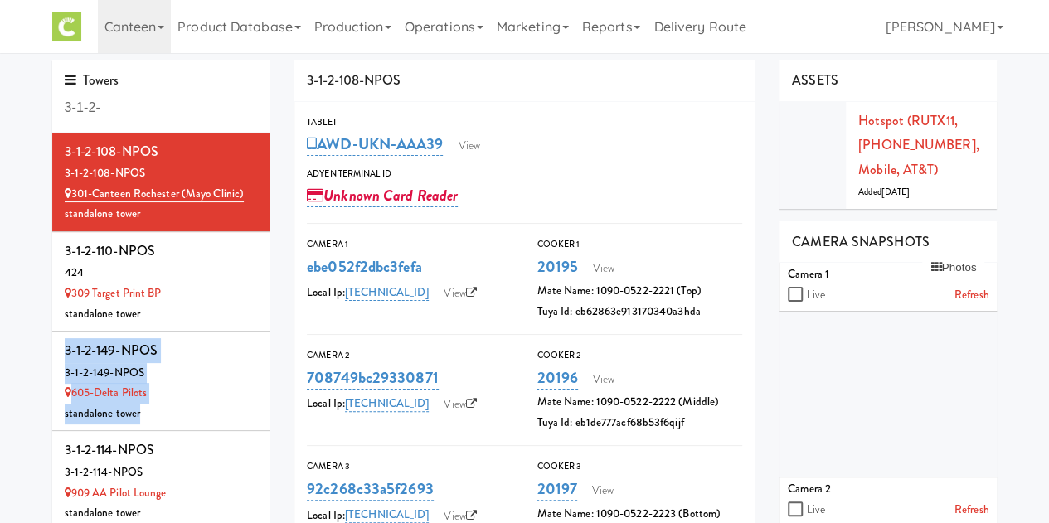
drag, startPoint x: 270, startPoint y: 306, endPoint x: 269, endPoint y: 402, distance: 95.4
click at [269, 402] on div "Towers 3-1-2- 3-1-2-108-NPOS 3-1-2-108-NPOS 301-Canteen Rochester (Mayo Clinic)…" at bounding box center [161, 351] width 243 height 583
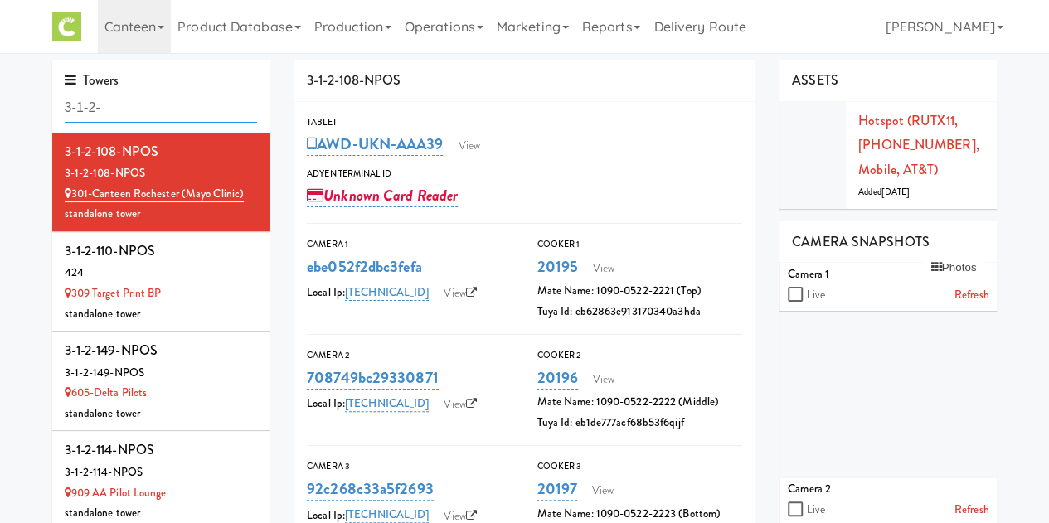
click at [134, 99] on input "3-1-2-" at bounding box center [161, 108] width 193 height 31
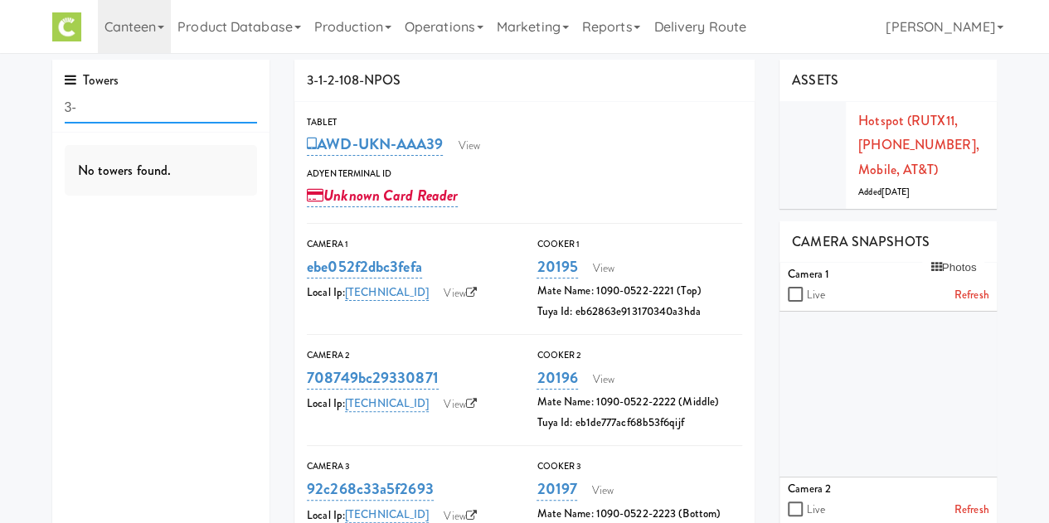
type input "3"
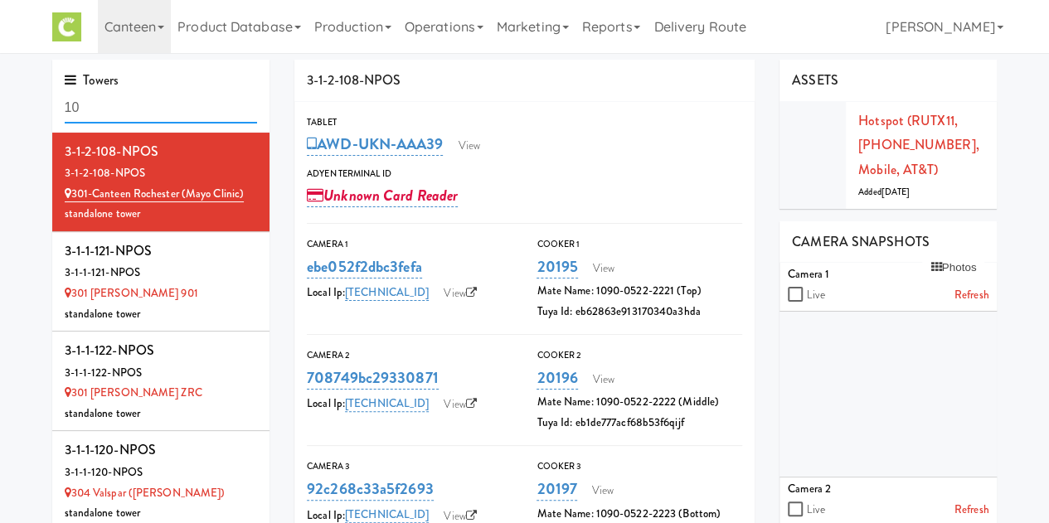
type input "103"
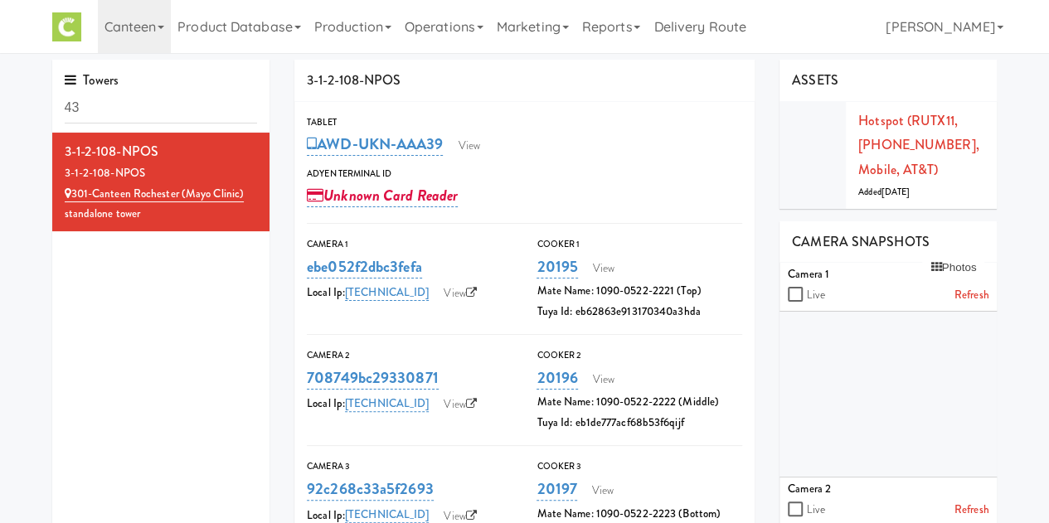
type input "4"
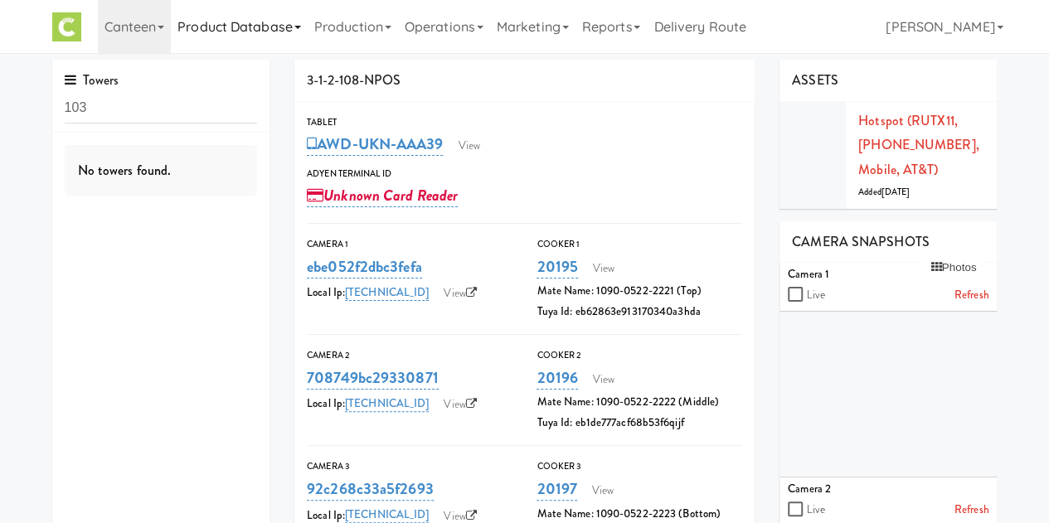
type input "103"
click at [242, 20] on link "Product Database" at bounding box center [239, 26] width 137 height 53
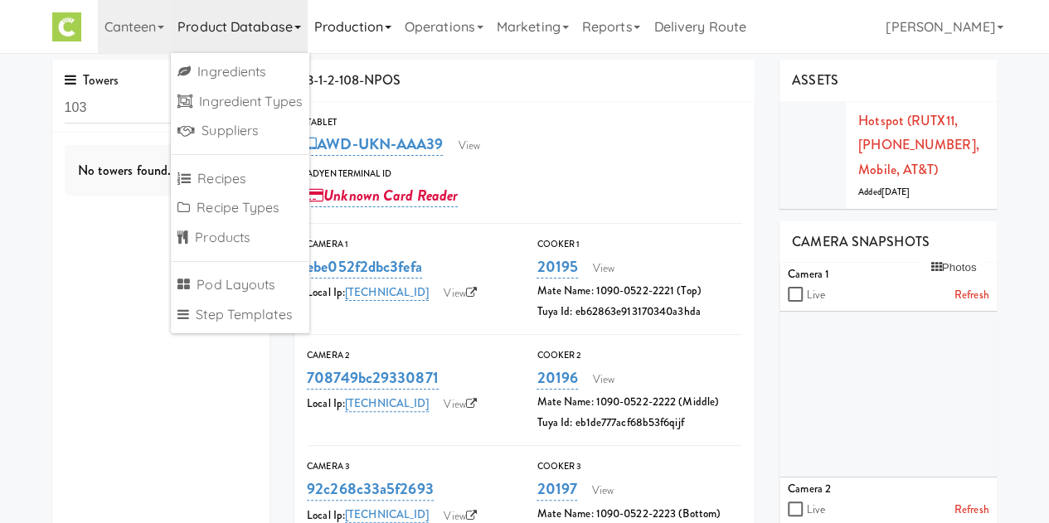
click at [353, 12] on link "Production" at bounding box center [353, 26] width 90 height 53
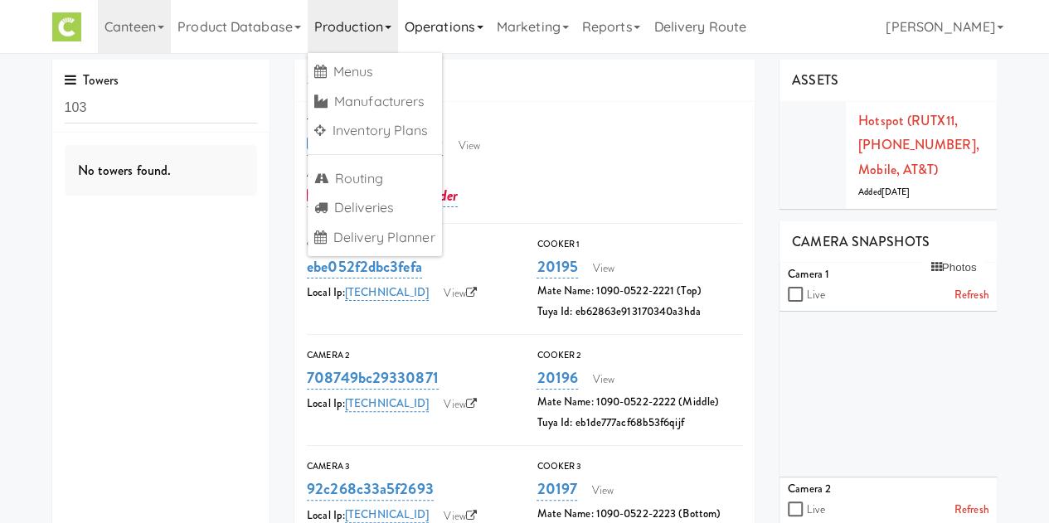
click at [440, 31] on link "Operations" at bounding box center [444, 26] width 92 height 53
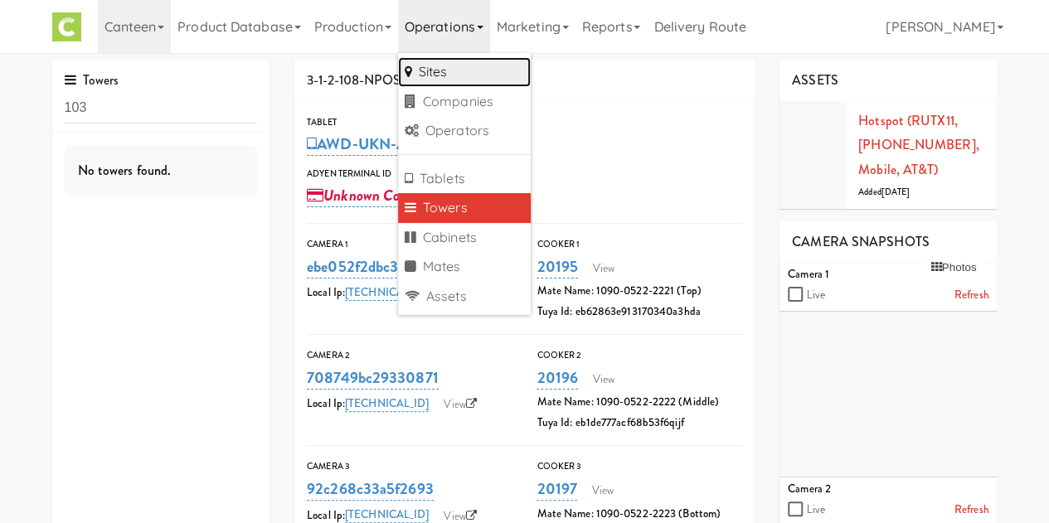
click at [455, 76] on link "Sites" at bounding box center [464, 72] width 133 height 30
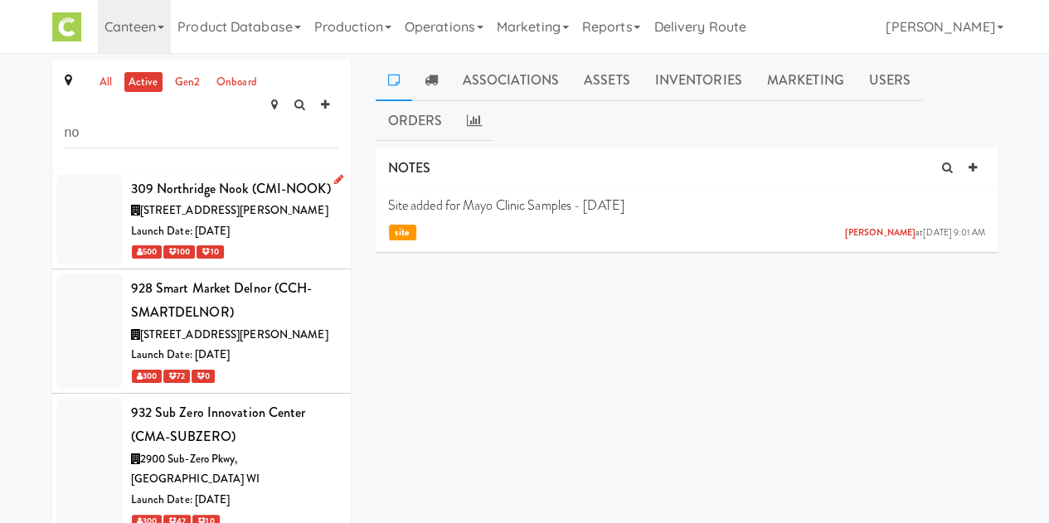
click at [269, 177] on div "309 Northridge Nook (CMI-NOOK)" at bounding box center [234, 189] width 207 height 25
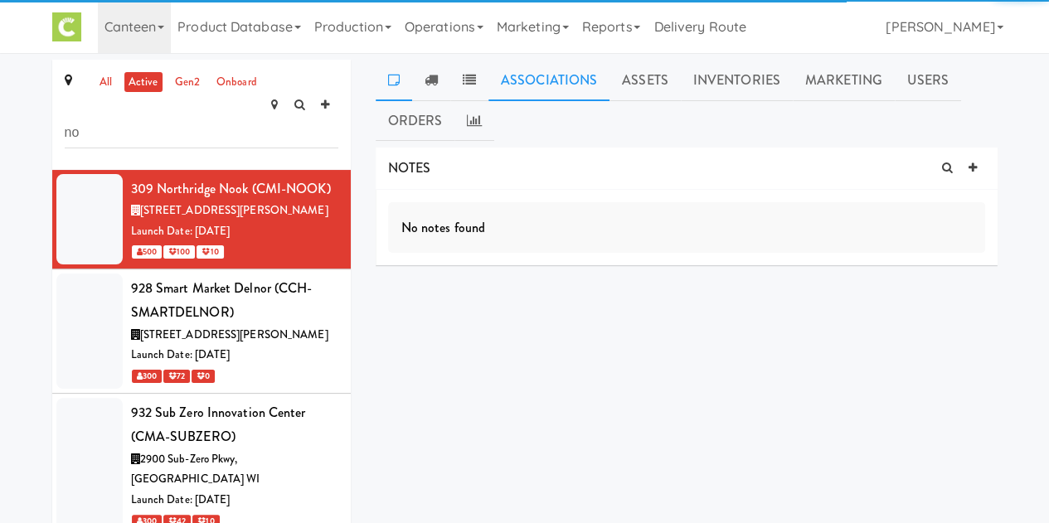
click at [553, 94] on link "Associations" at bounding box center [549, 80] width 121 height 41
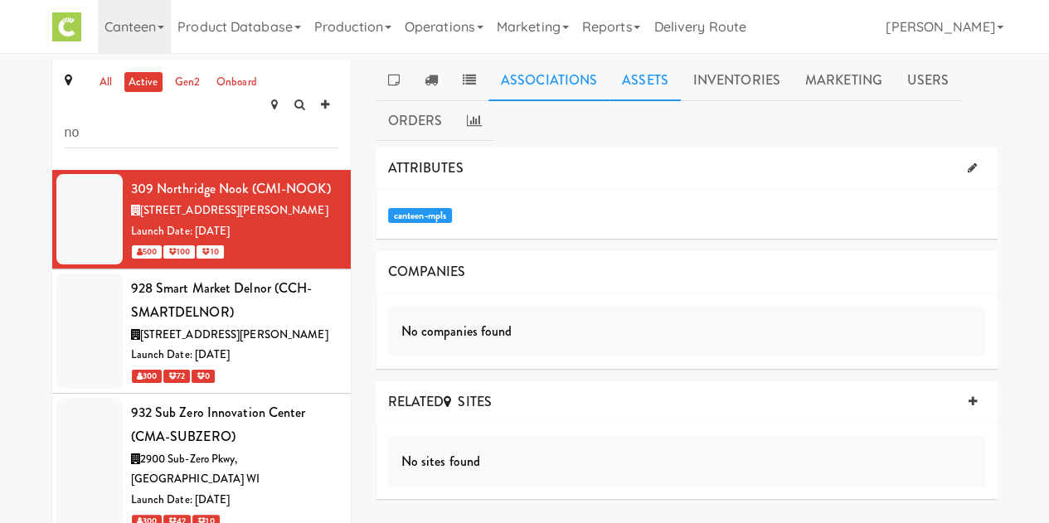
click at [645, 80] on link "Assets" at bounding box center [645, 80] width 71 height 41
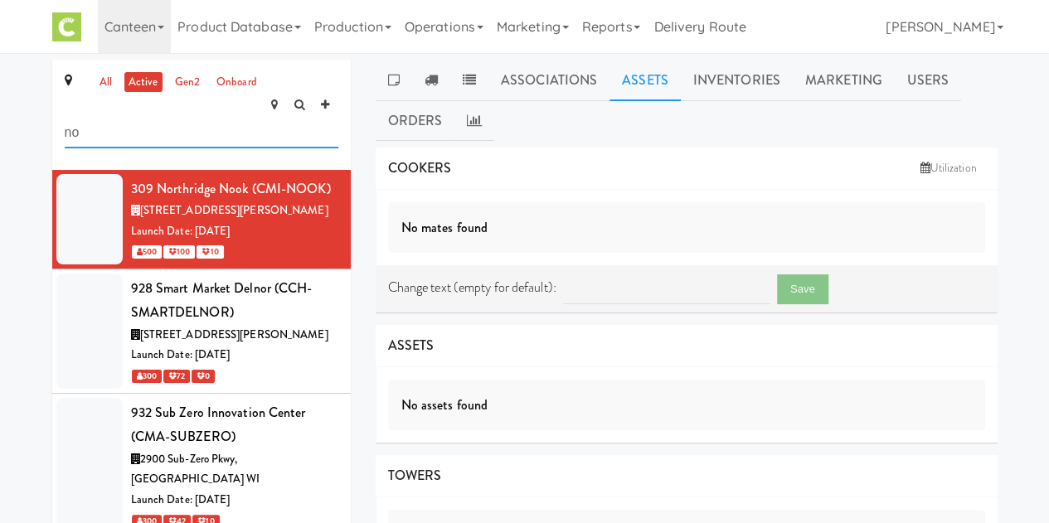
click at [217, 118] on input "no" at bounding box center [202, 133] width 274 height 31
click at [765, 80] on link "Inventories" at bounding box center [737, 80] width 112 height 41
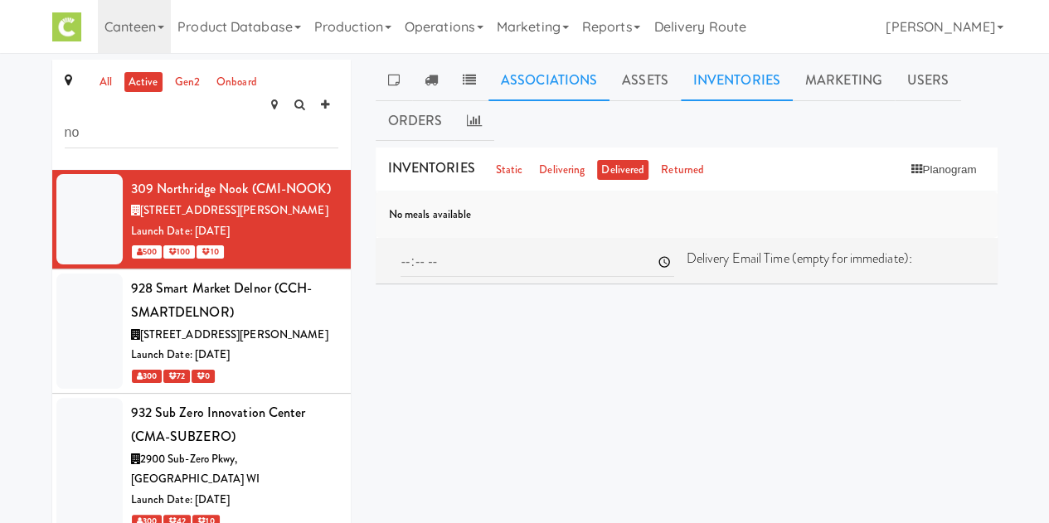
click at [540, 77] on link "Associations" at bounding box center [549, 80] width 121 height 41
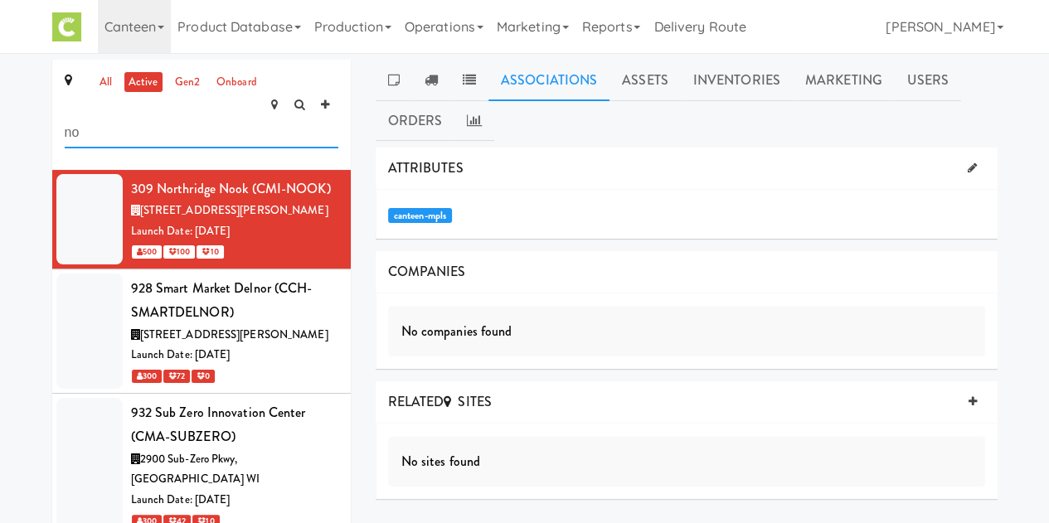
click at [197, 119] on input "no" at bounding box center [202, 133] width 274 height 31
type input "n"
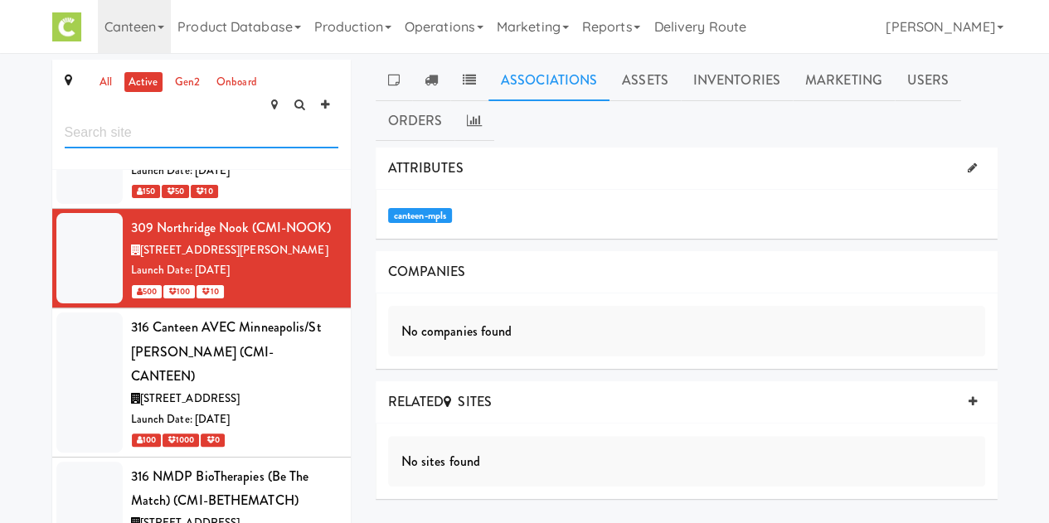
scroll to position [342, 0]
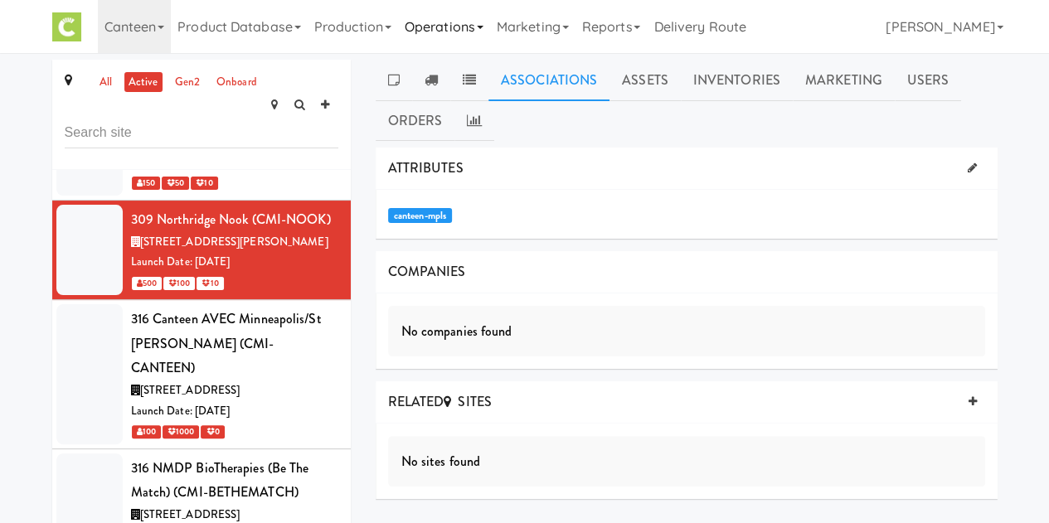
click at [458, 34] on link "Operations" at bounding box center [444, 26] width 92 height 53
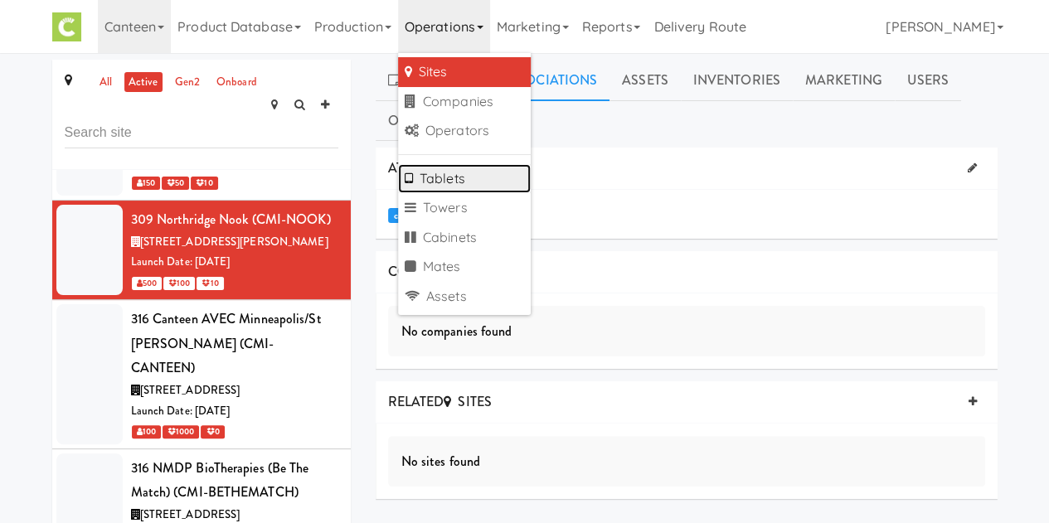
click at [453, 187] on link "Tablets" at bounding box center [464, 179] width 133 height 30
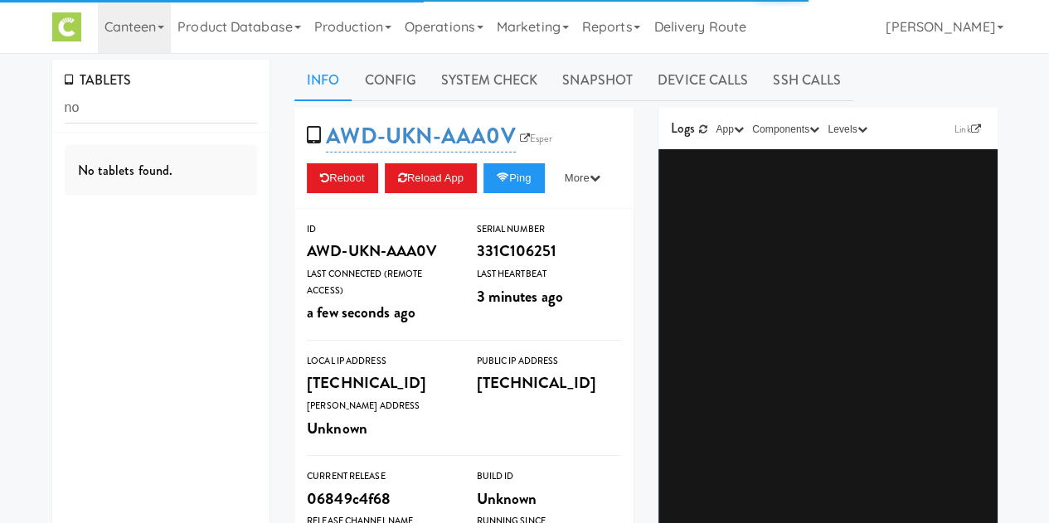
type input "n"
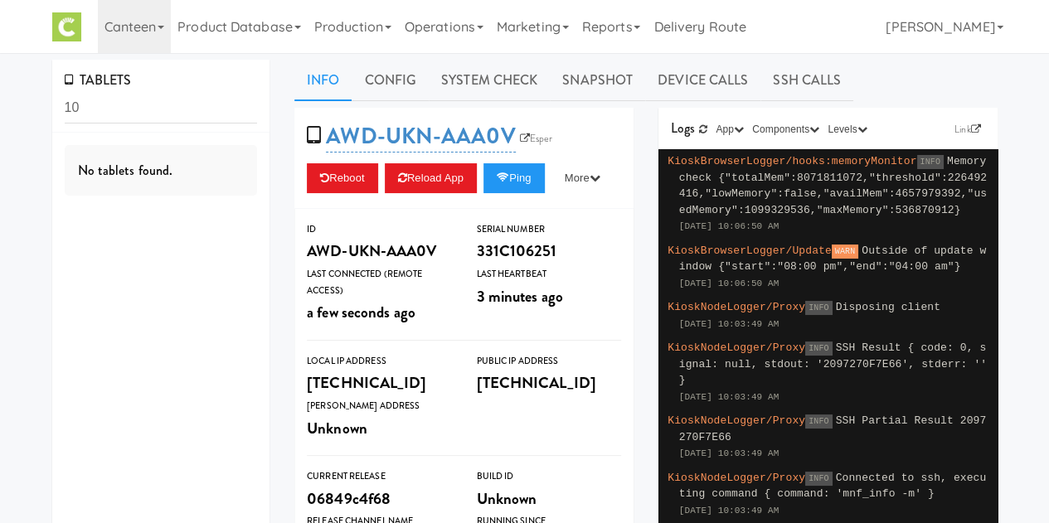
type input "1"
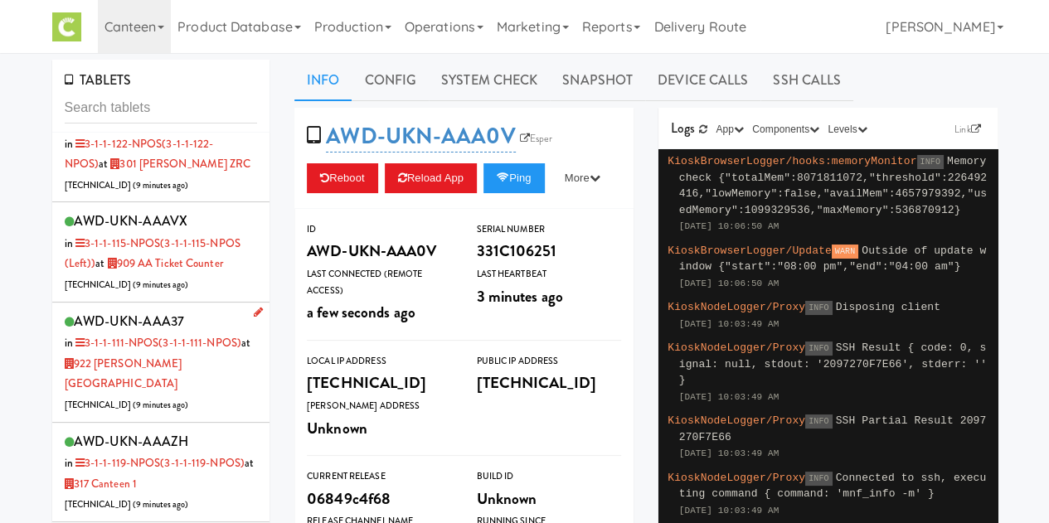
scroll to position [934, 0]
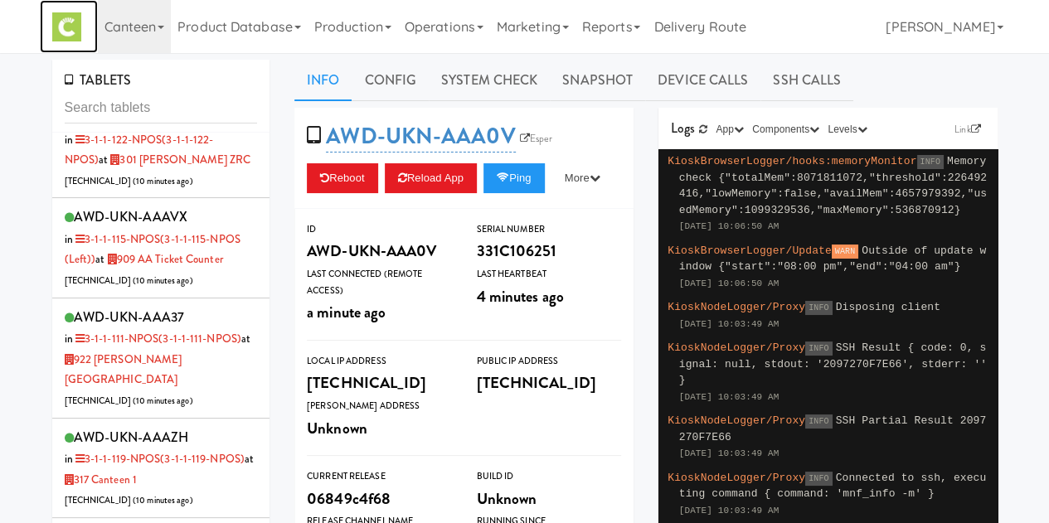
click at [46, 17] on link at bounding box center [69, 26] width 58 height 53
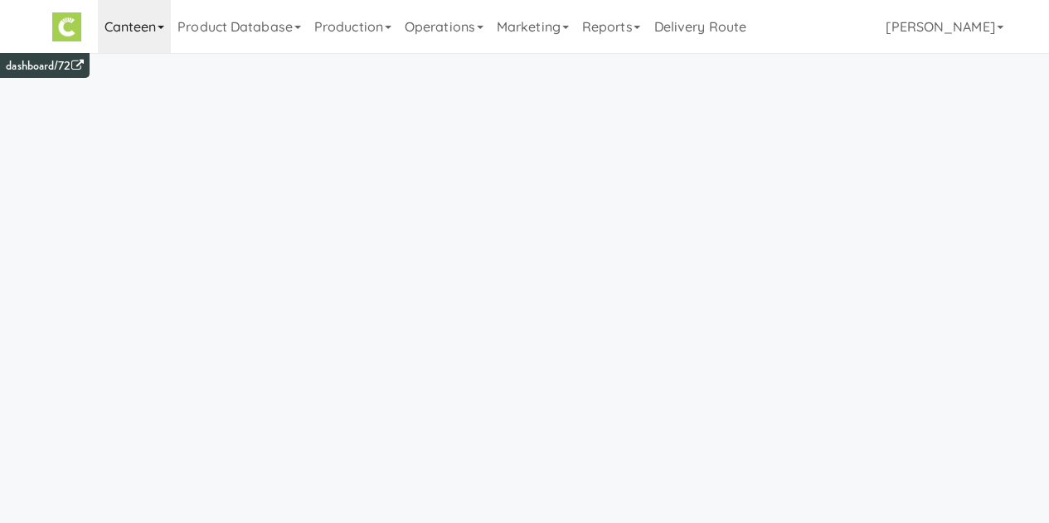
click at [149, 31] on link "Canteen" at bounding box center [135, 26] width 74 height 53
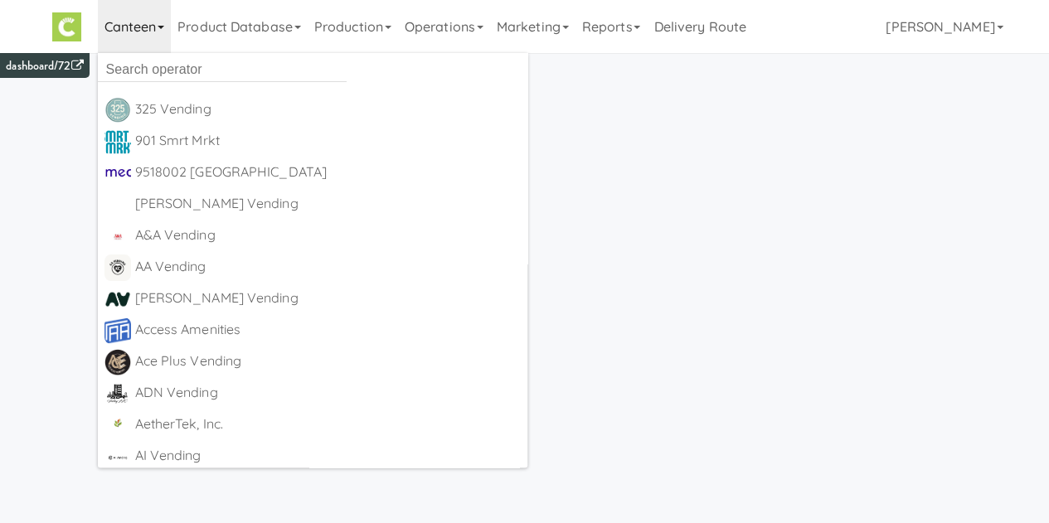
scroll to position [10539, 0]
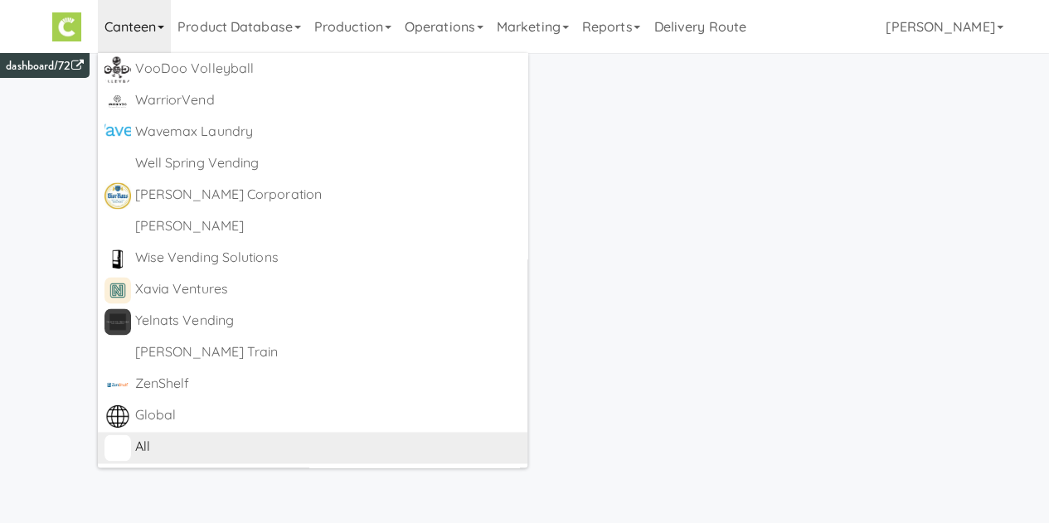
click at [139, 439] on div "All" at bounding box center [328, 447] width 387 height 25
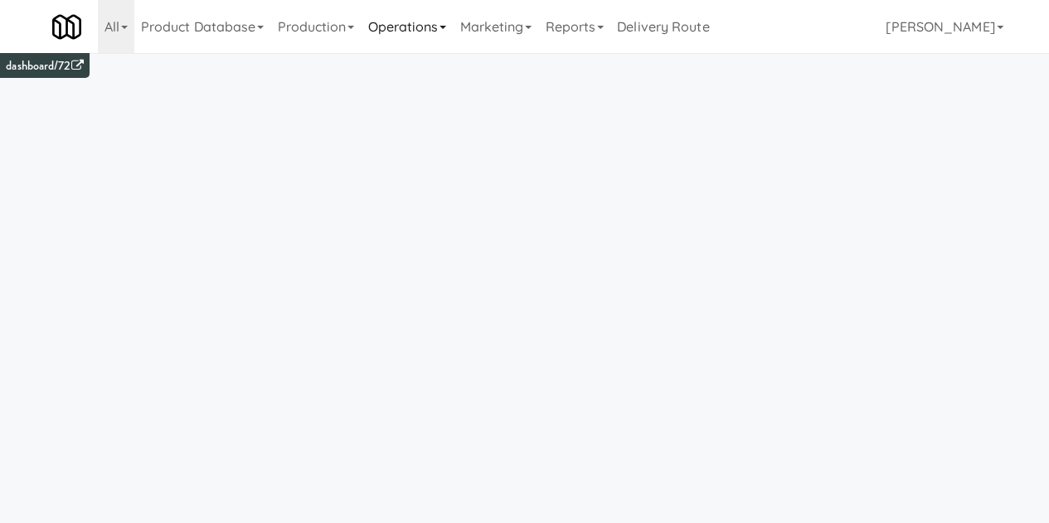
click at [426, 36] on link "Operations" at bounding box center [407, 26] width 92 height 53
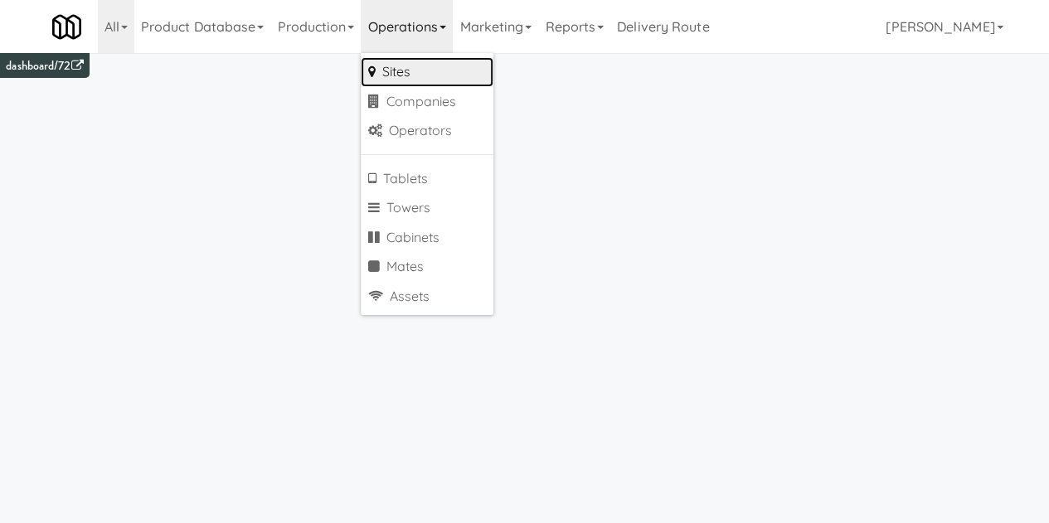
click at [428, 71] on link "Sites" at bounding box center [427, 72] width 133 height 30
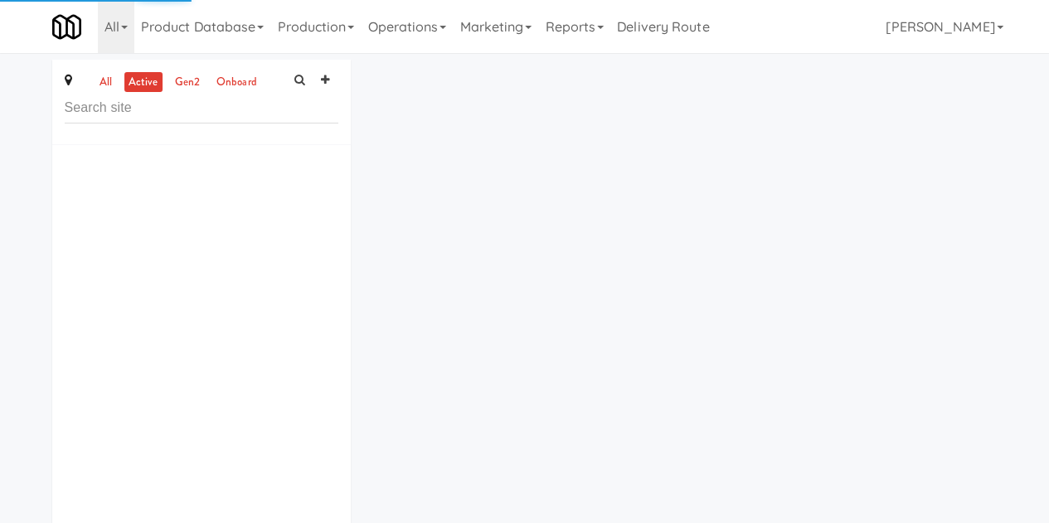
click at [117, 110] on input "text" at bounding box center [202, 108] width 274 height 31
click at [420, 47] on link "Operations" at bounding box center [407, 26] width 92 height 53
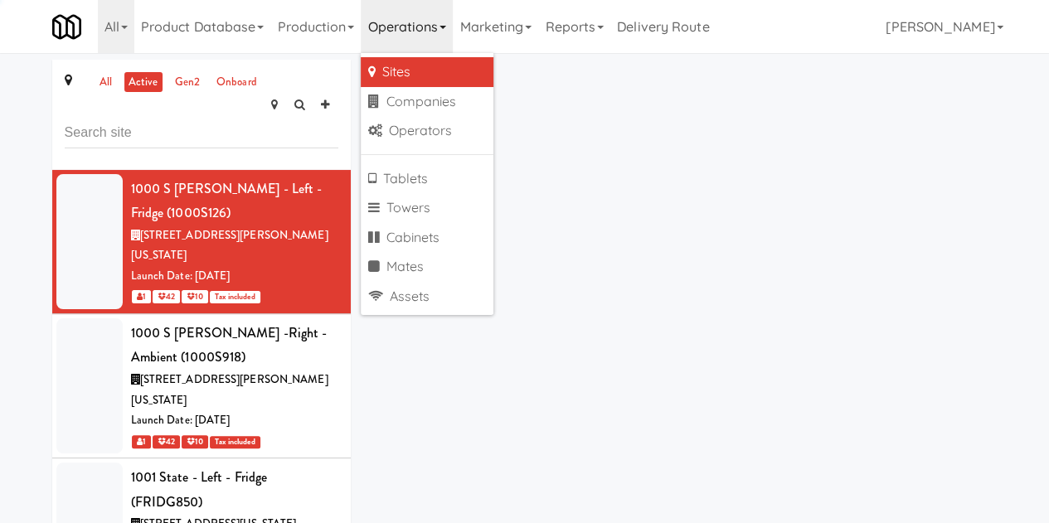
click at [428, 39] on link "Operations" at bounding box center [407, 26] width 92 height 53
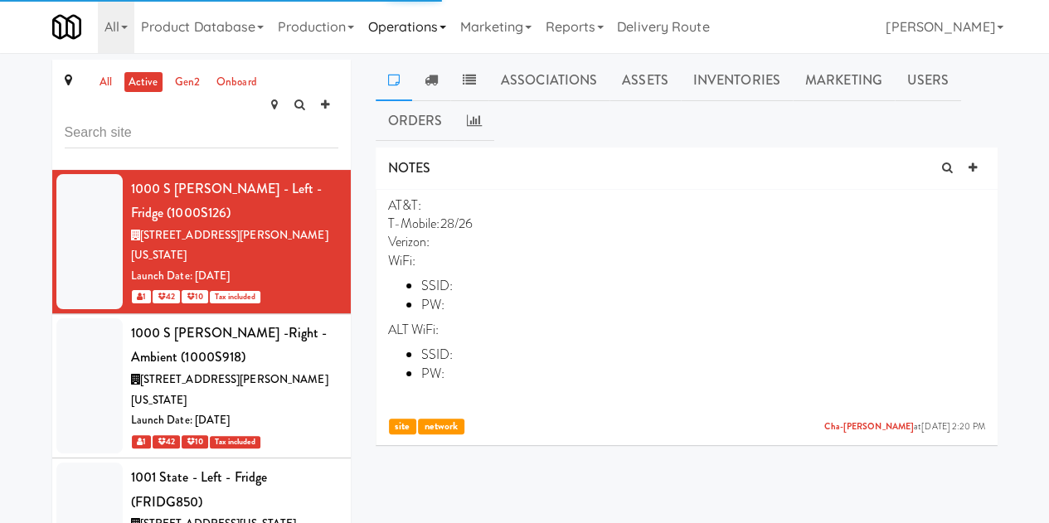
click at [428, 39] on link "Operations" at bounding box center [407, 26] width 92 height 53
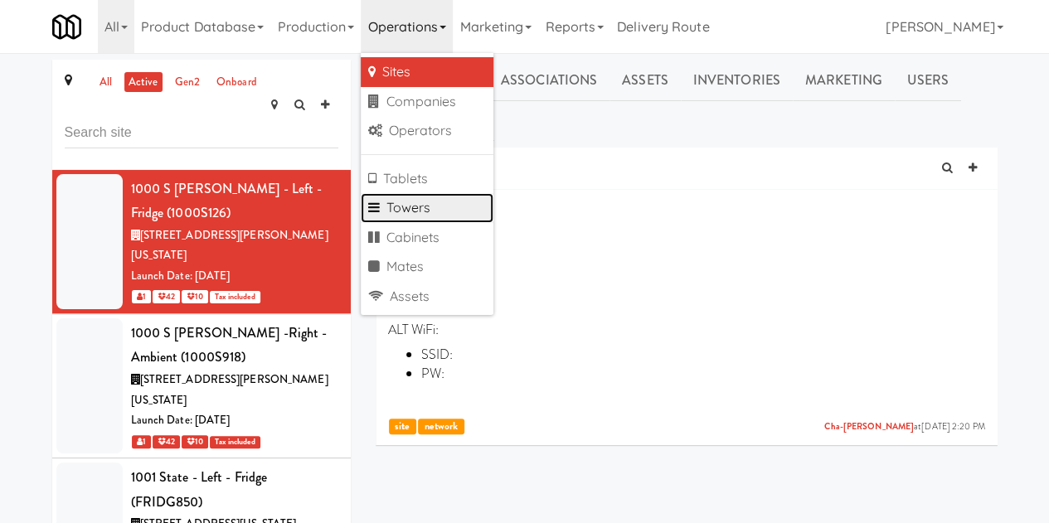
click at [431, 206] on link "Towers" at bounding box center [427, 208] width 133 height 30
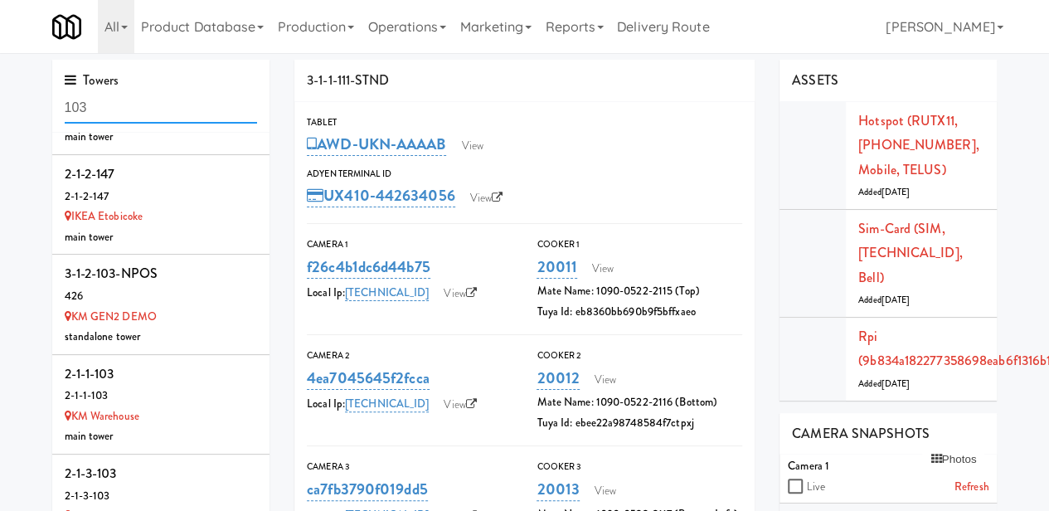
scroll to position [298, 0]
type input "1"
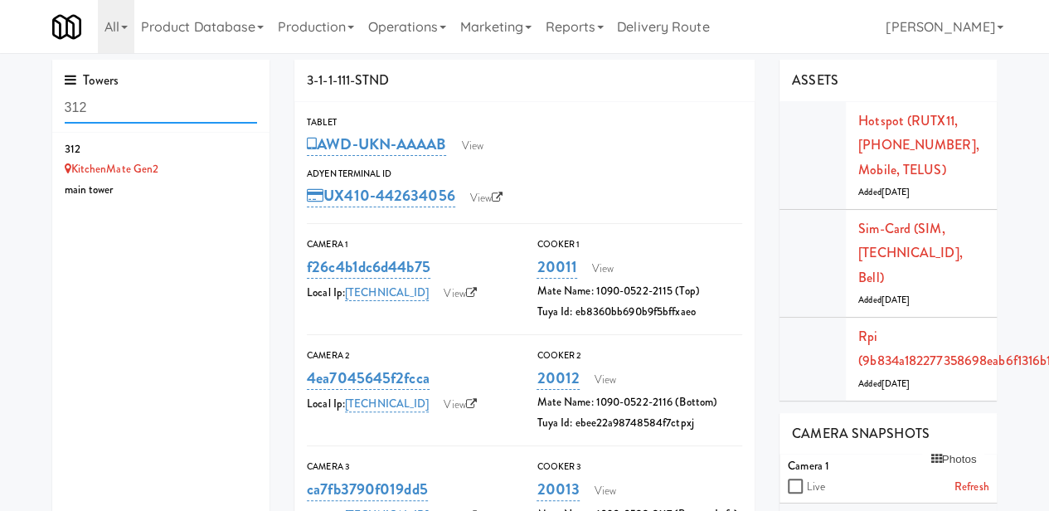
scroll to position [0, 0]
type input "3"
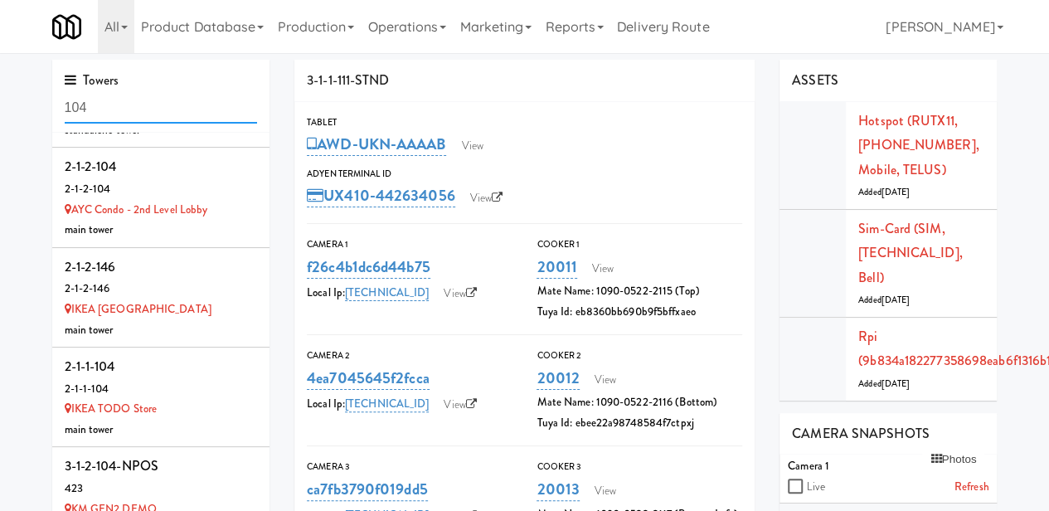
scroll to position [298, 0]
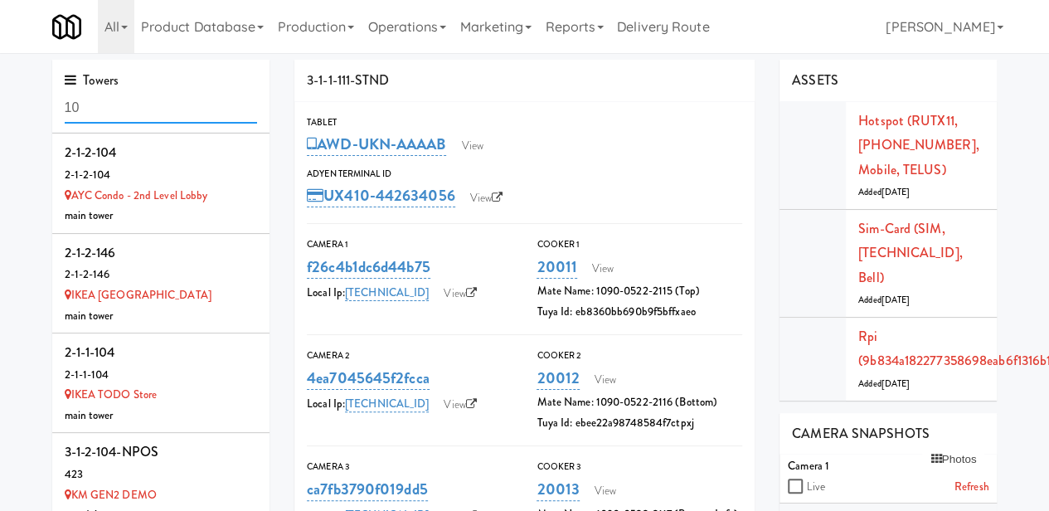
type input "103"
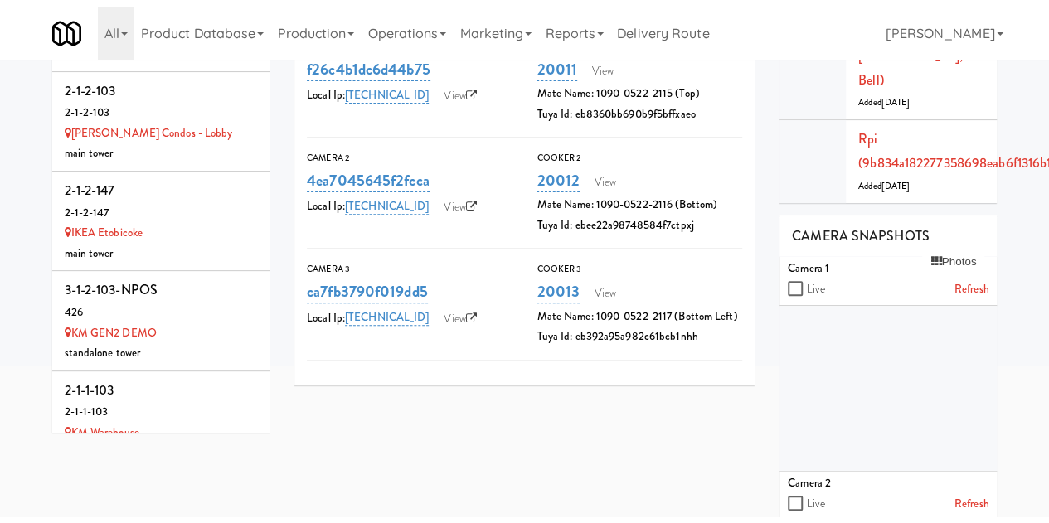
scroll to position [100, 0]
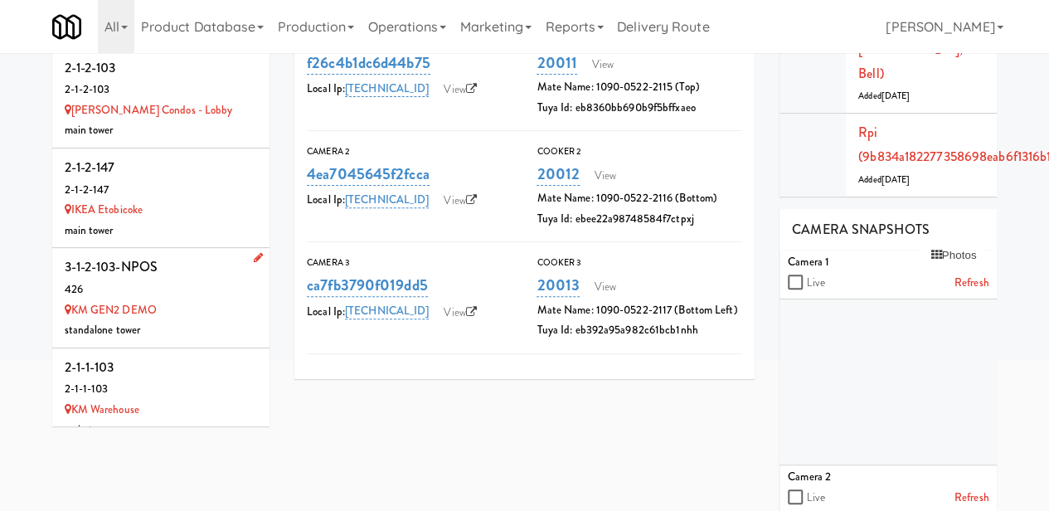
click at [202, 295] on div "426" at bounding box center [161, 290] width 193 height 21
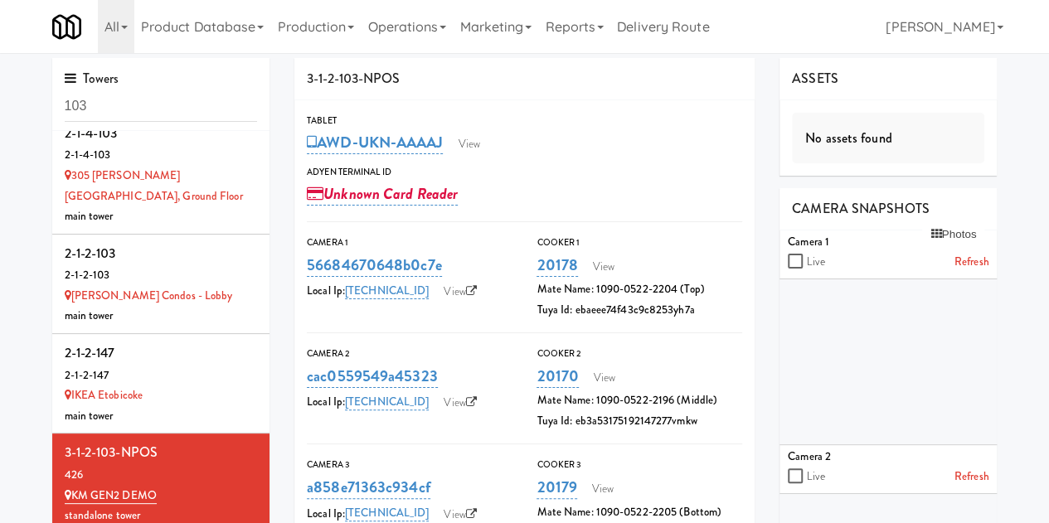
scroll to position [207, 0]
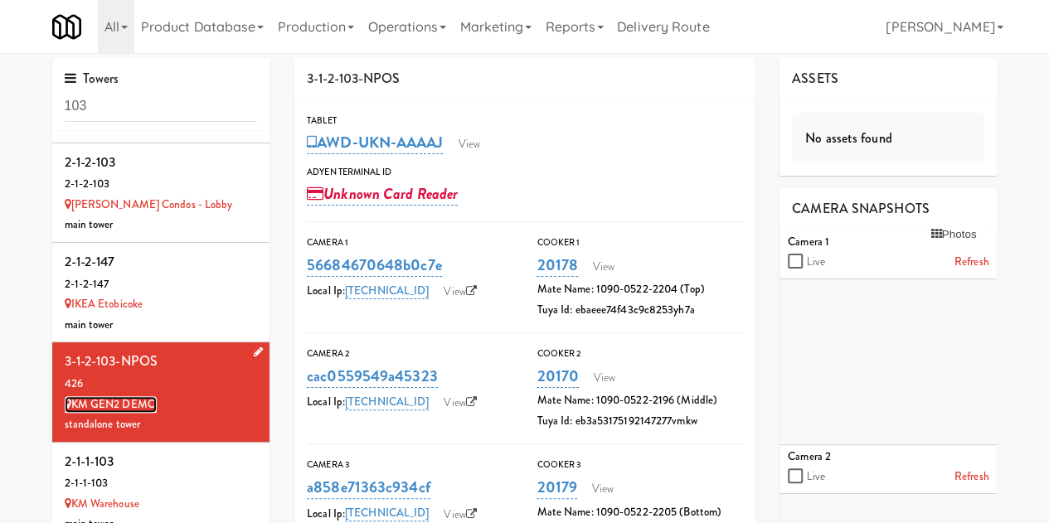
click at [132, 404] on link "KM GEN2 DEMO" at bounding box center [111, 405] width 92 height 17
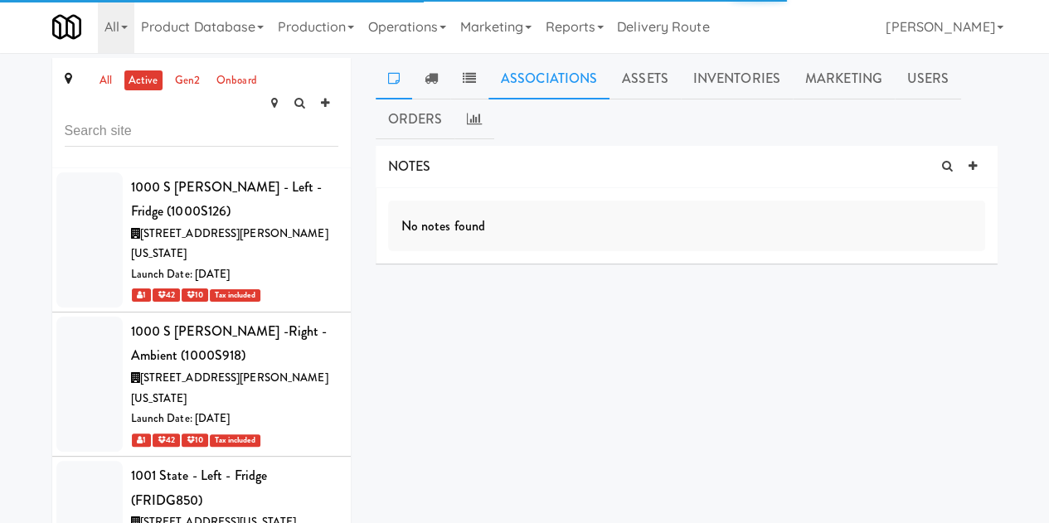
click at [549, 76] on link "Associations" at bounding box center [549, 78] width 121 height 41
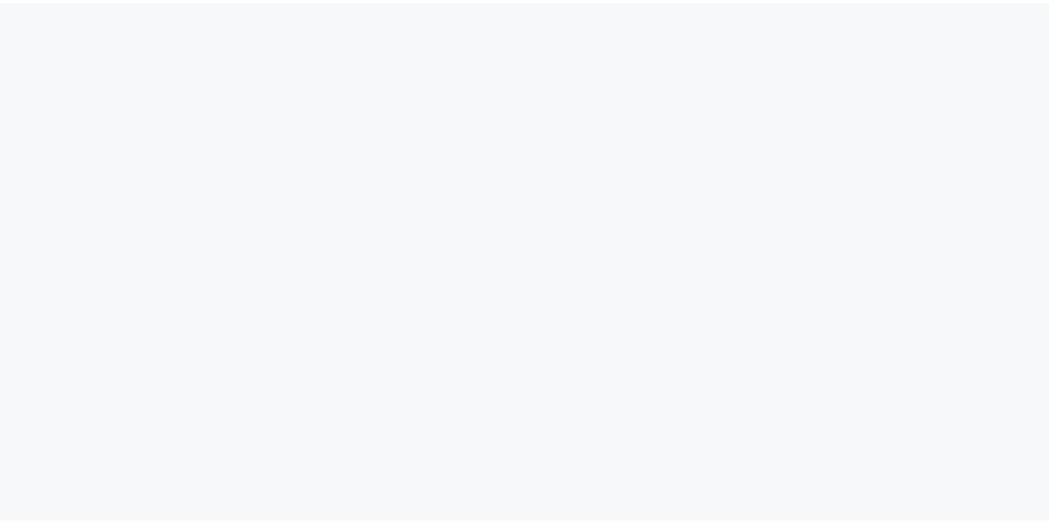
scroll to position [2, 0]
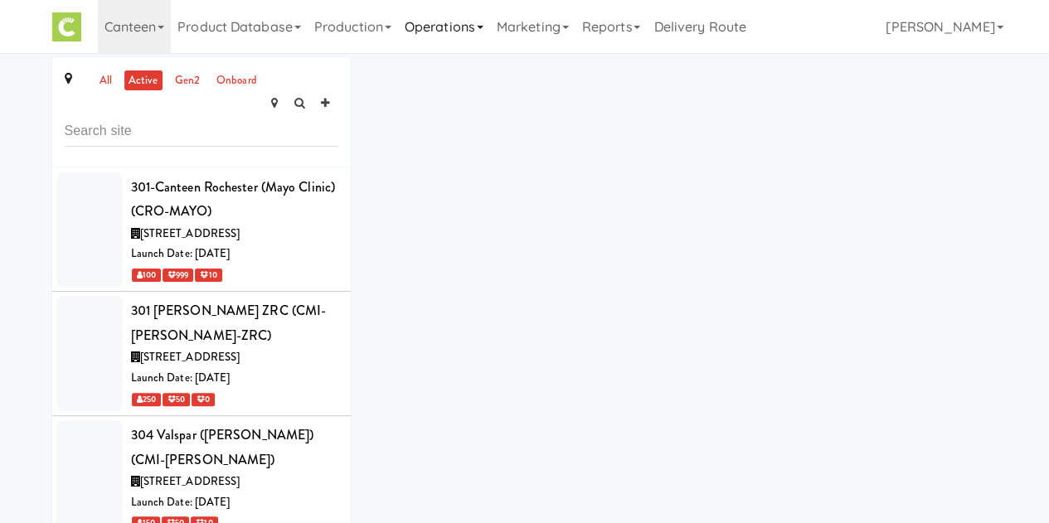
click at [450, 19] on link "Operations" at bounding box center [444, 26] width 92 height 53
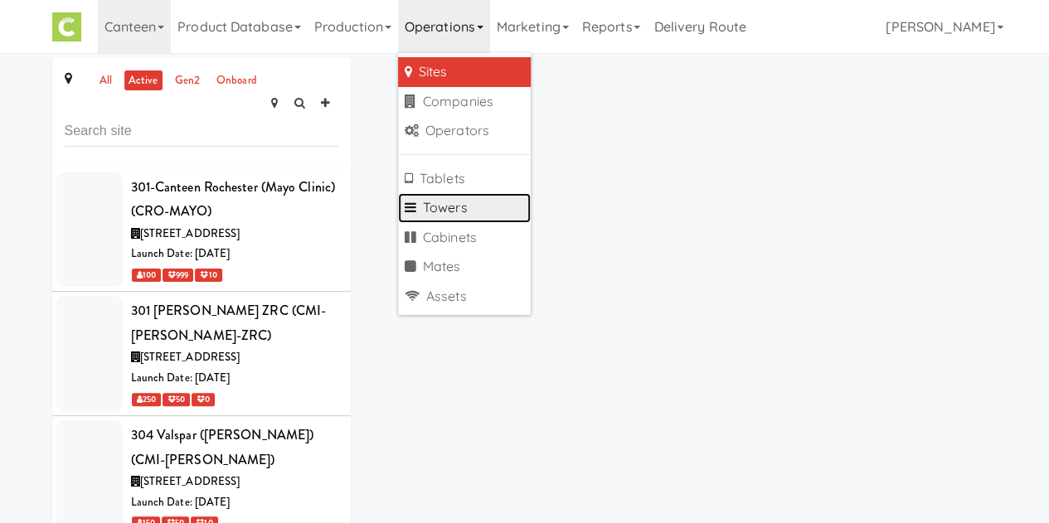
click at [492, 205] on link "Towers" at bounding box center [464, 208] width 133 height 30
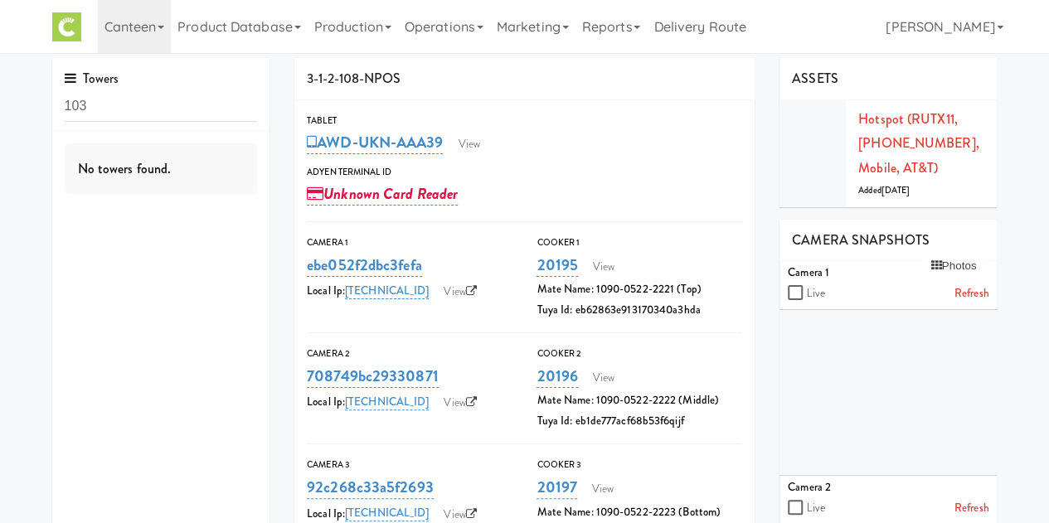
type input "103"
click at [438, 20] on link "Operations" at bounding box center [444, 26] width 92 height 53
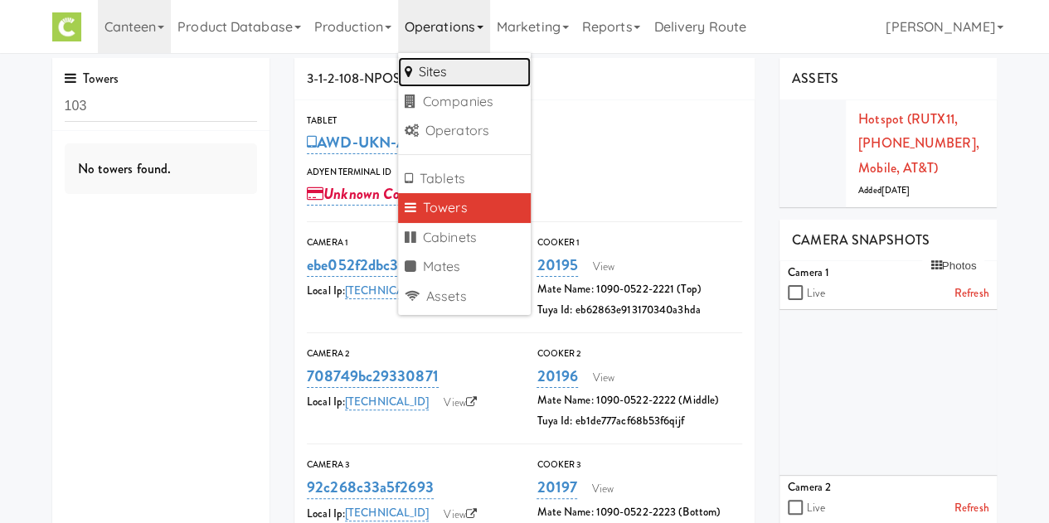
click at [407, 66] on link "Sites" at bounding box center [464, 72] width 133 height 30
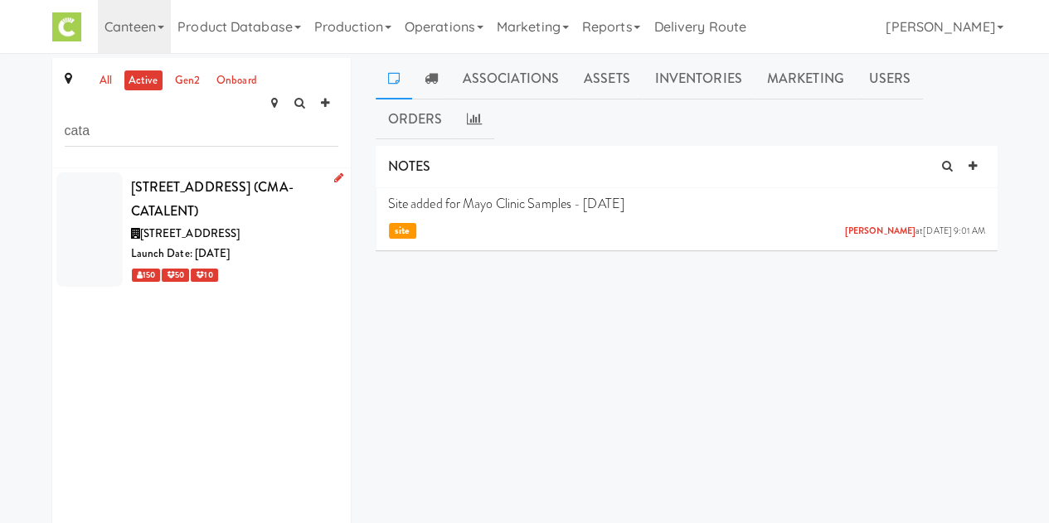
type input "cata"
click at [243, 188] on div "[STREET_ADDRESS] (CMA-CATALENT)" at bounding box center [234, 199] width 207 height 49
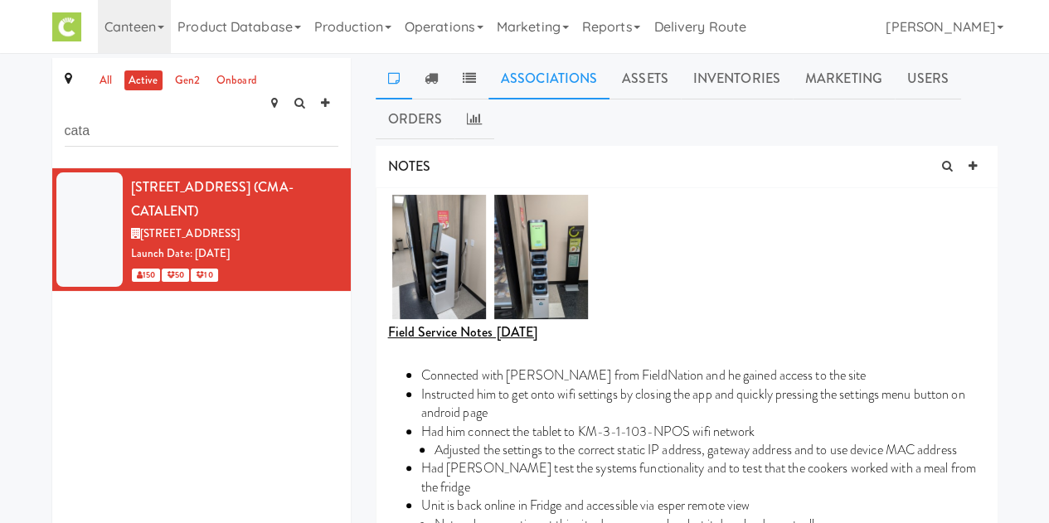
click at [554, 69] on link "Associations" at bounding box center [549, 78] width 121 height 41
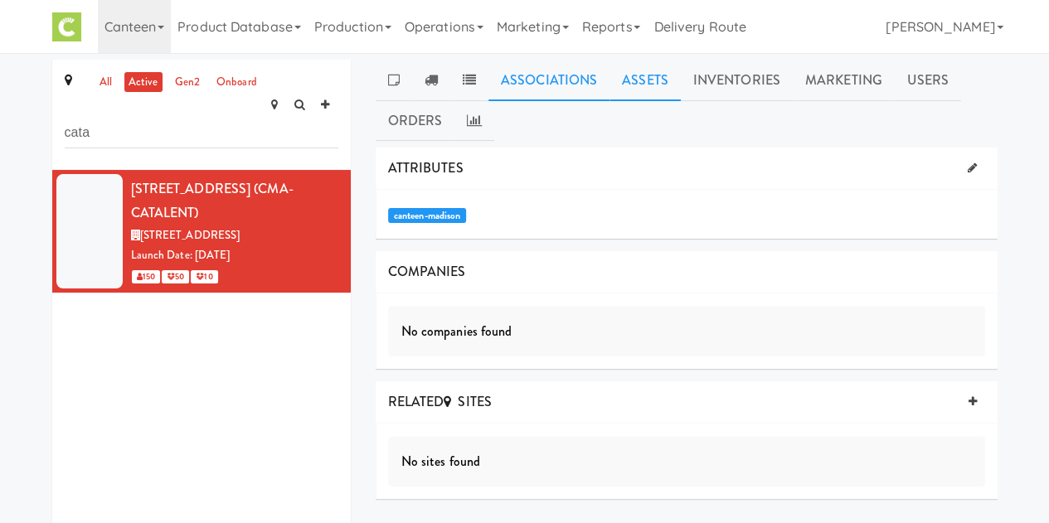
click at [652, 89] on link "Assets" at bounding box center [645, 80] width 71 height 41
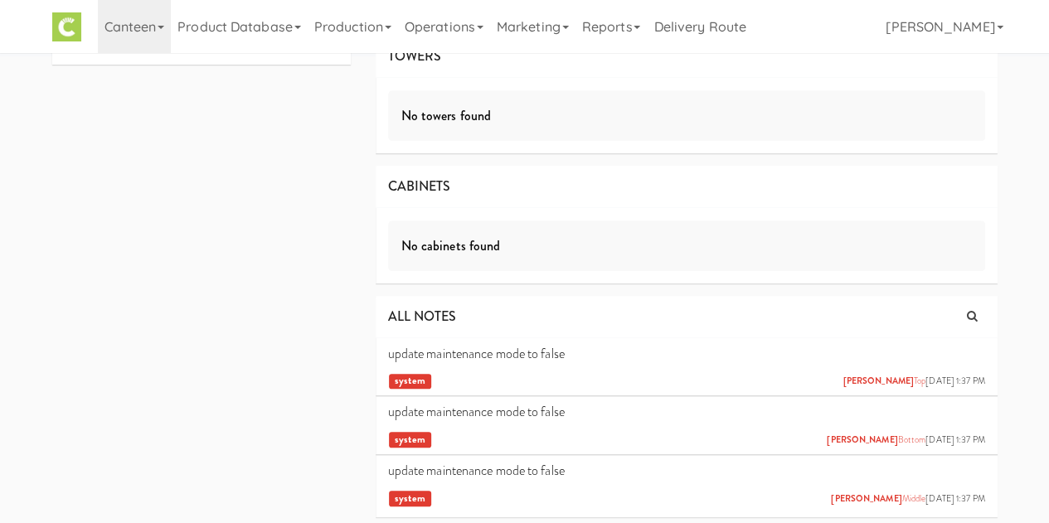
scroll to position [523, 0]
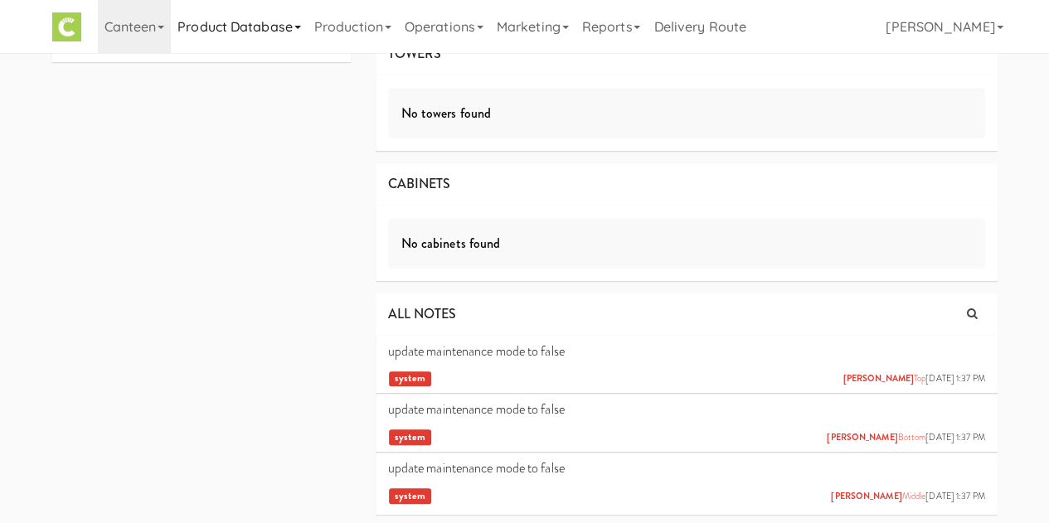
click at [239, 44] on link "Product Database" at bounding box center [239, 26] width 137 height 53
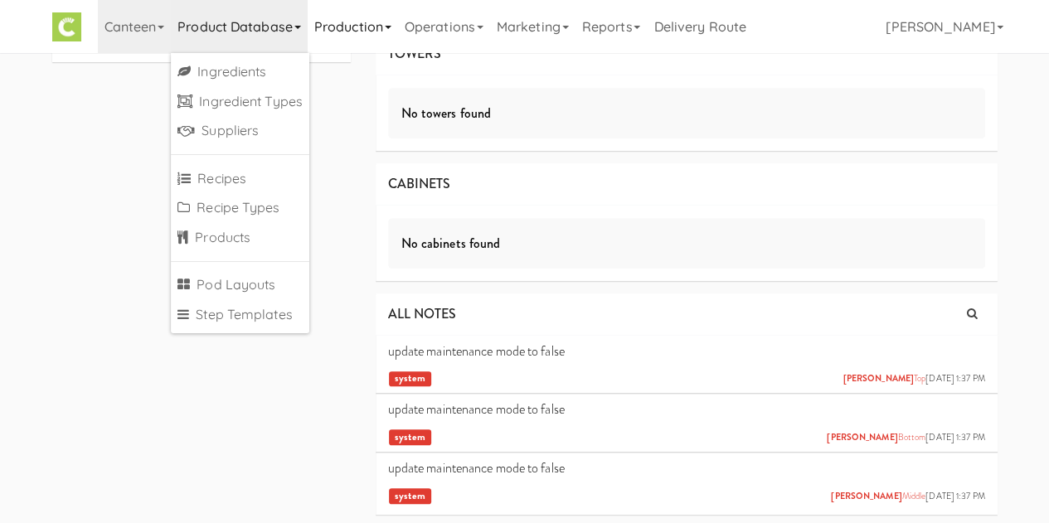
click at [380, 25] on link "Production" at bounding box center [353, 26] width 90 height 53
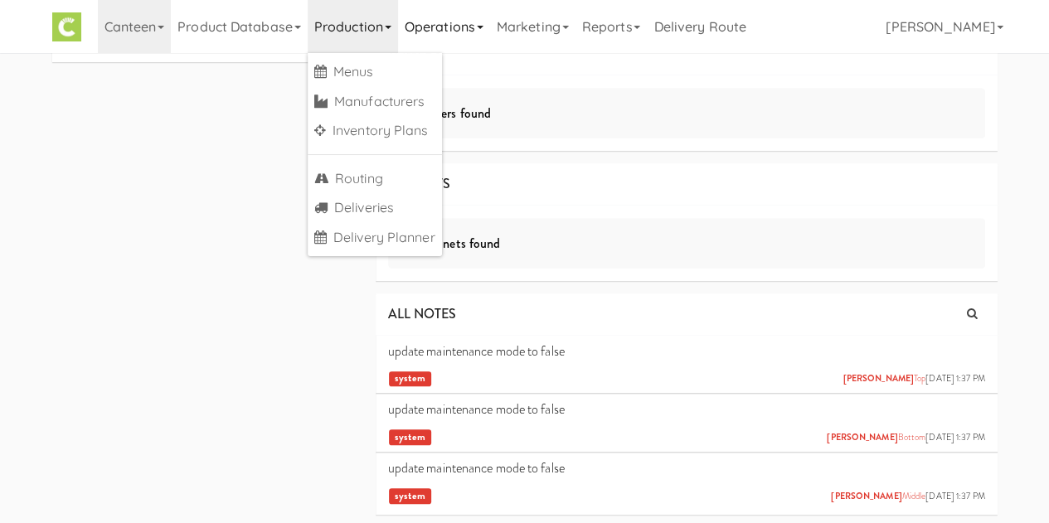
click at [430, 31] on link "Operations" at bounding box center [444, 26] width 92 height 53
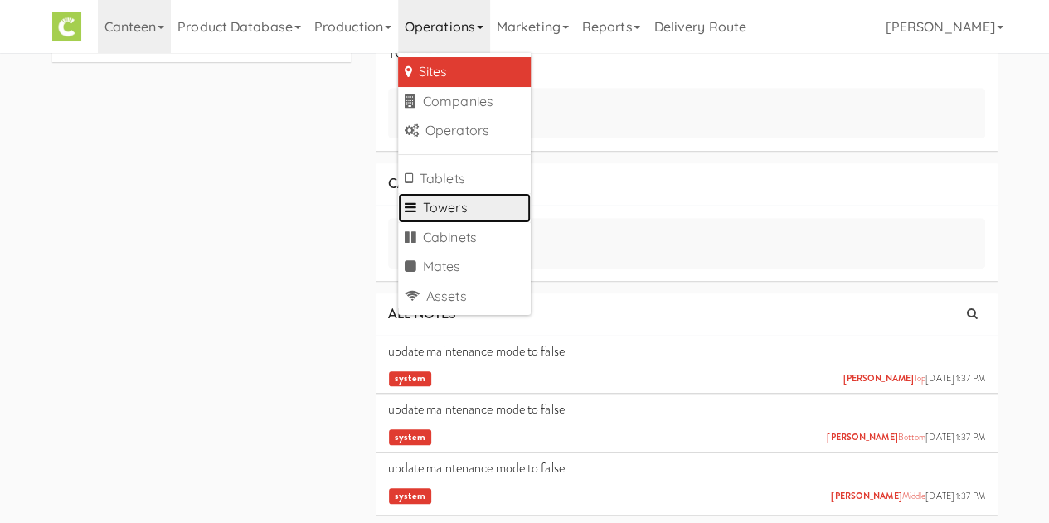
click at [480, 216] on link "Towers" at bounding box center [464, 208] width 133 height 30
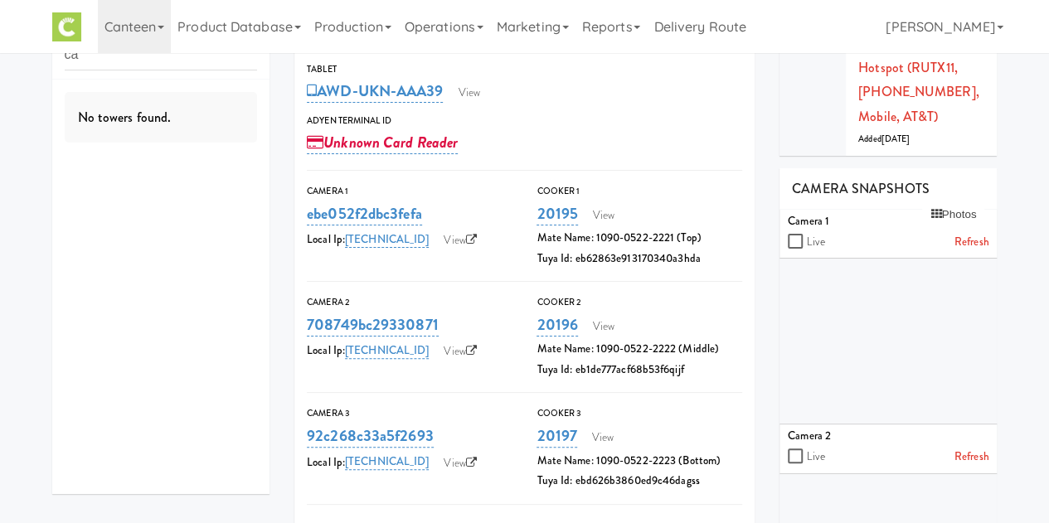
type input "c"
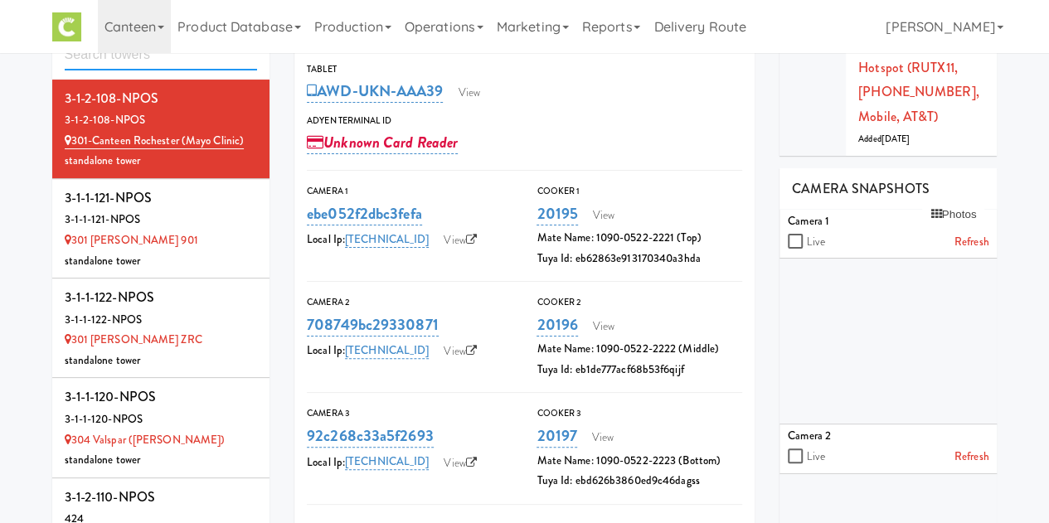
click at [188, 59] on input "text" at bounding box center [161, 55] width 193 height 31
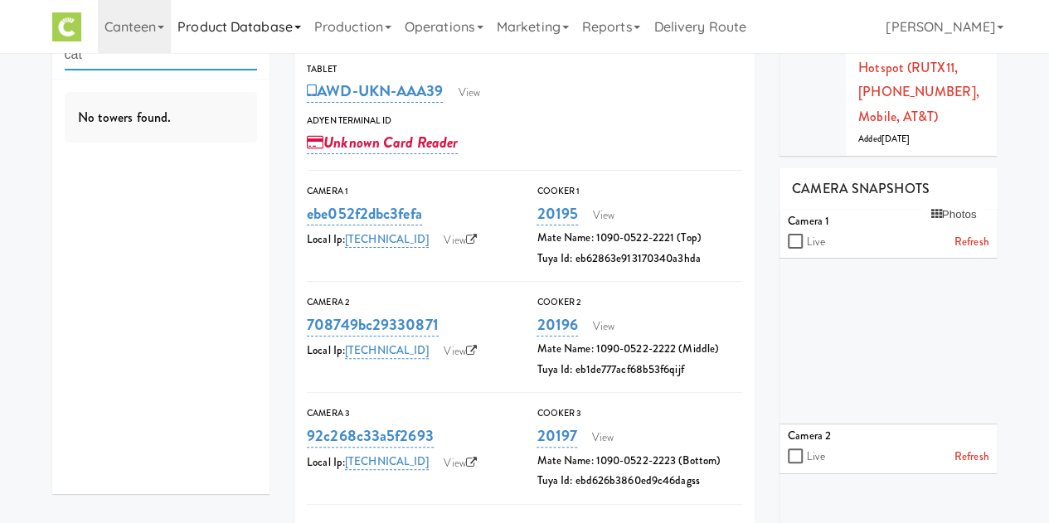
type input "cat"
click at [441, 29] on link "Operations" at bounding box center [444, 26] width 92 height 53
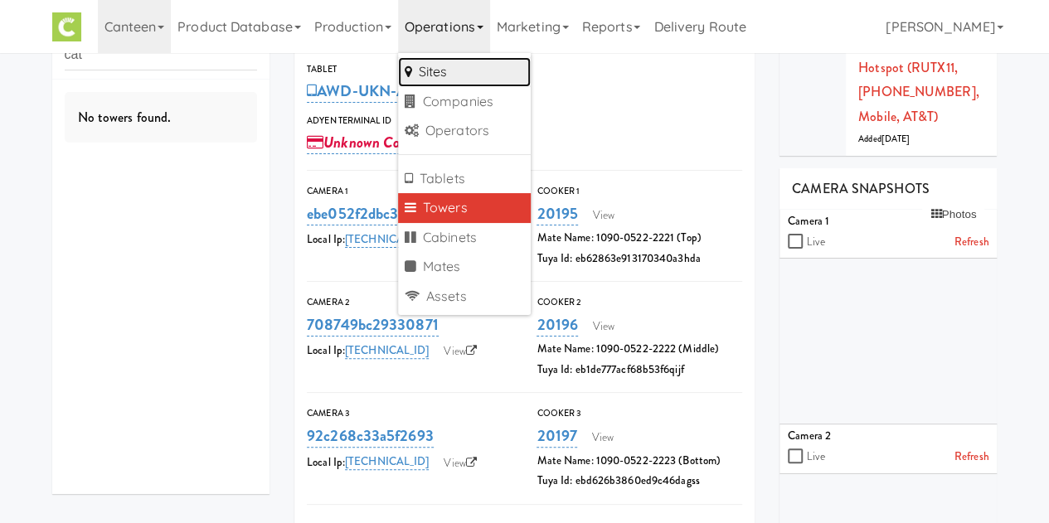
click at [440, 66] on link "Sites" at bounding box center [464, 72] width 133 height 30
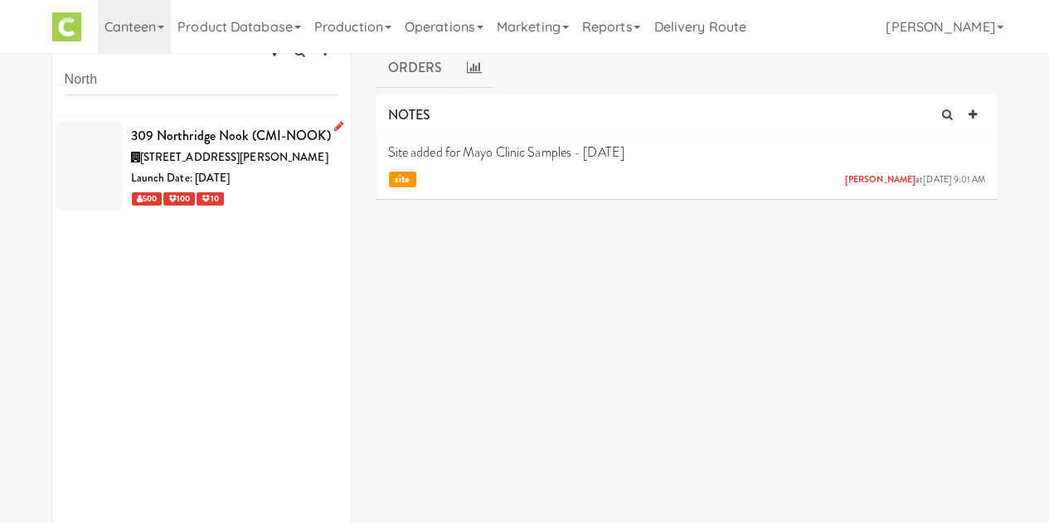
click at [265, 134] on div "309 Northridge Nook (CMI-NOOK)" at bounding box center [234, 136] width 207 height 25
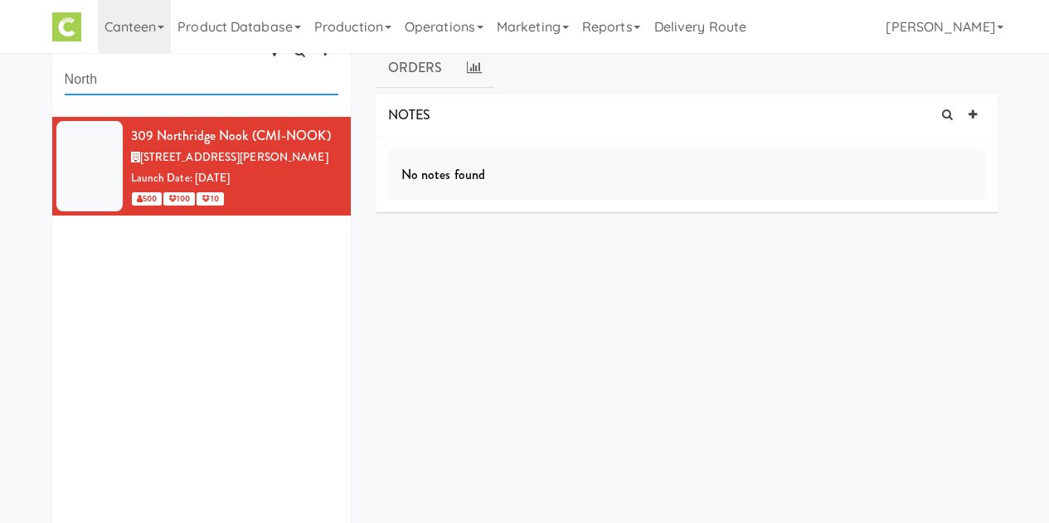
drag, startPoint x: 264, startPoint y: 61, endPoint x: -32, endPoint y: -2, distance: 302.0
click at [0, 0] on html "Okay Okay Select date: previous 2025-Sep next Su Mo Tu We Th Fr Sa 31 1 2 3 4 5…" at bounding box center [524, 208] width 1049 height 523
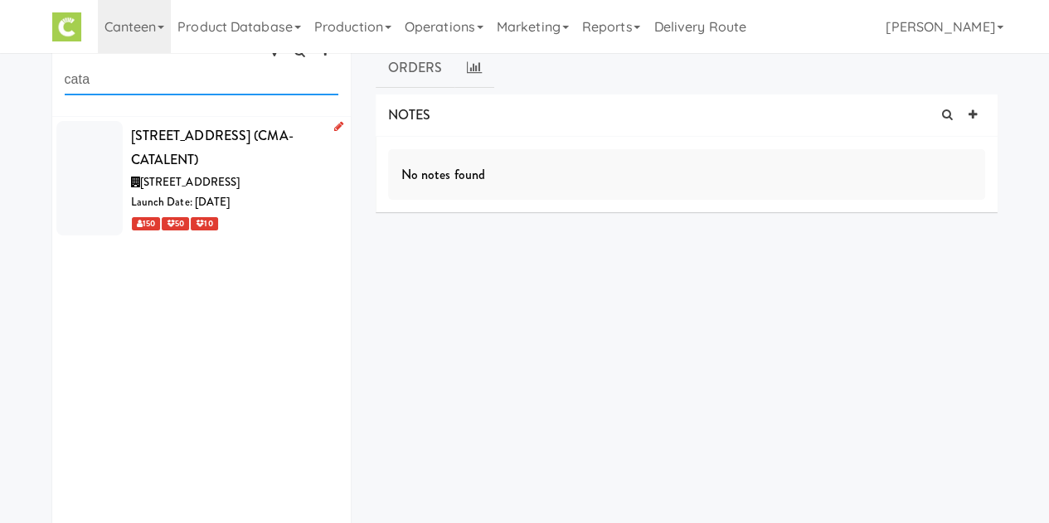
type input "cata"
click at [198, 134] on div "932 Catalent AveC (CMA-CATALENT)" at bounding box center [234, 148] width 207 height 49
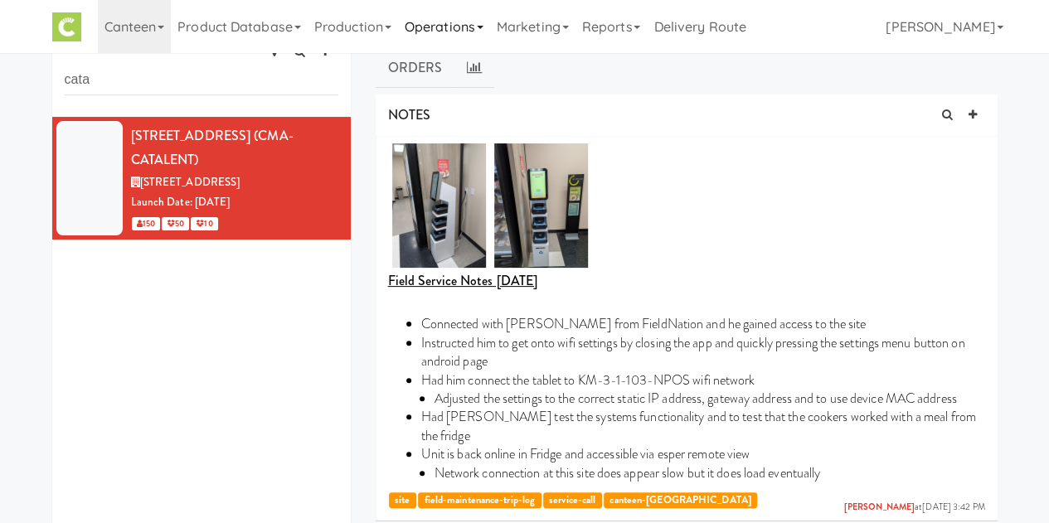
click at [382, 39] on link "Production" at bounding box center [353, 26] width 90 height 53
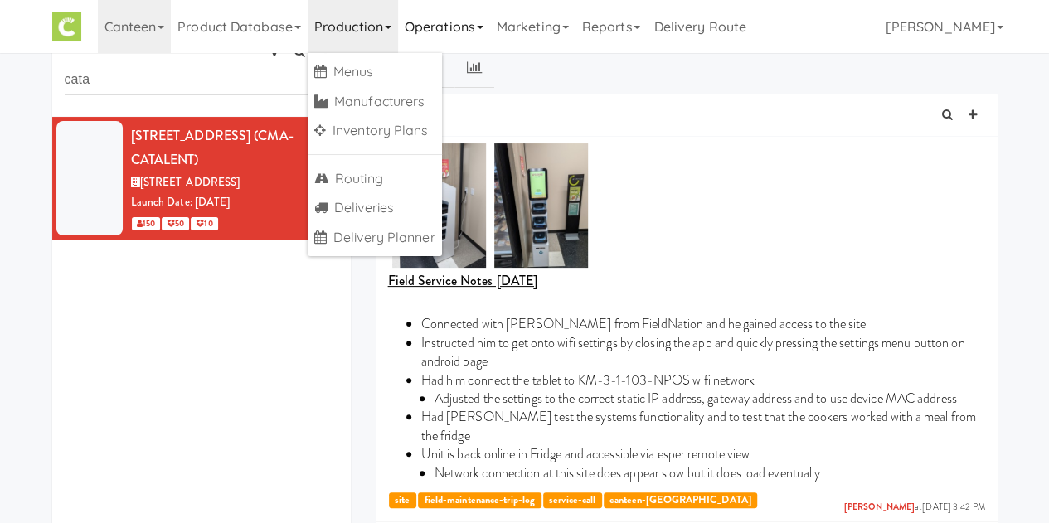
click at [463, 25] on link "Operations" at bounding box center [444, 26] width 92 height 53
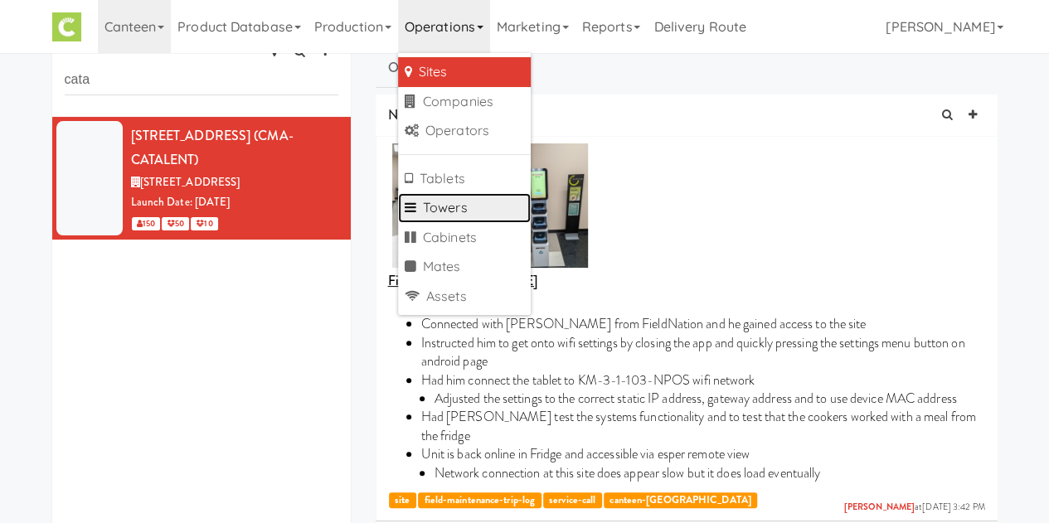
click at [475, 207] on link "Towers" at bounding box center [464, 208] width 133 height 30
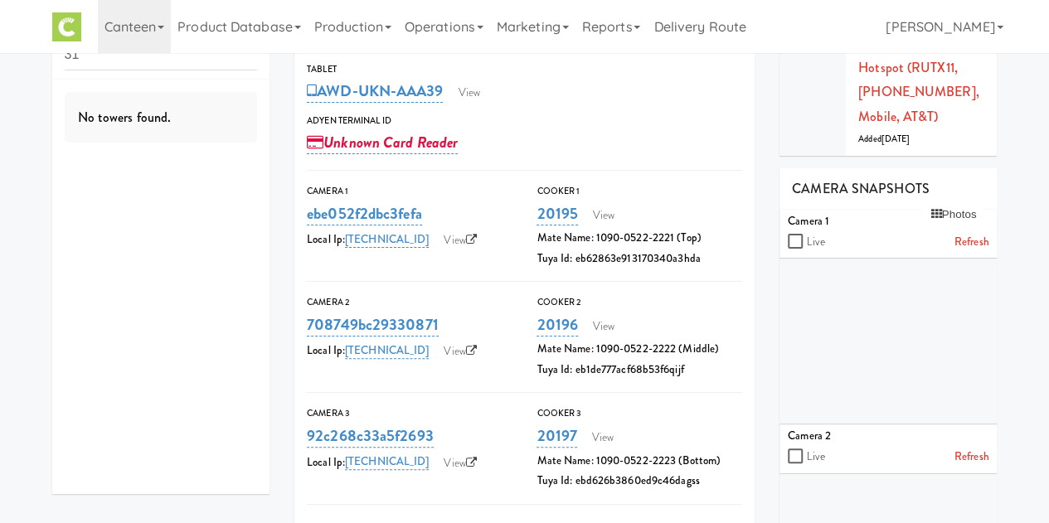
type input "3"
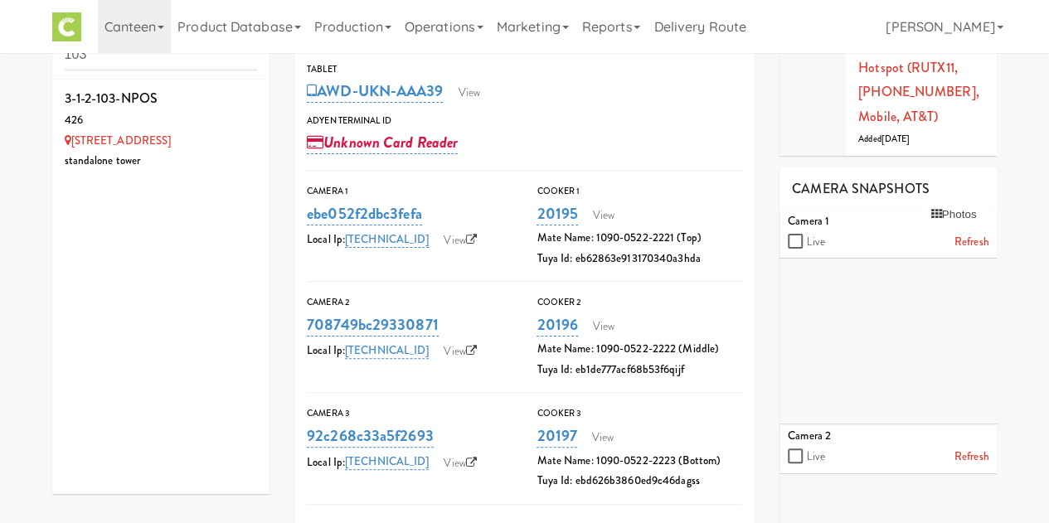
click at [202, 117] on div "426" at bounding box center [161, 120] width 193 height 21
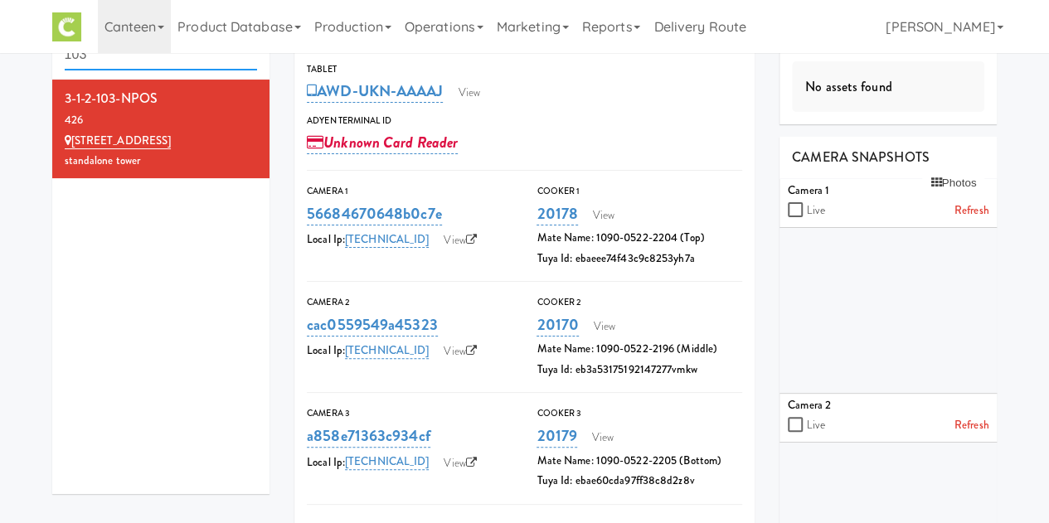
click at [241, 61] on input "103" at bounding box center [161, 55] width 193 height 31
type input "1"
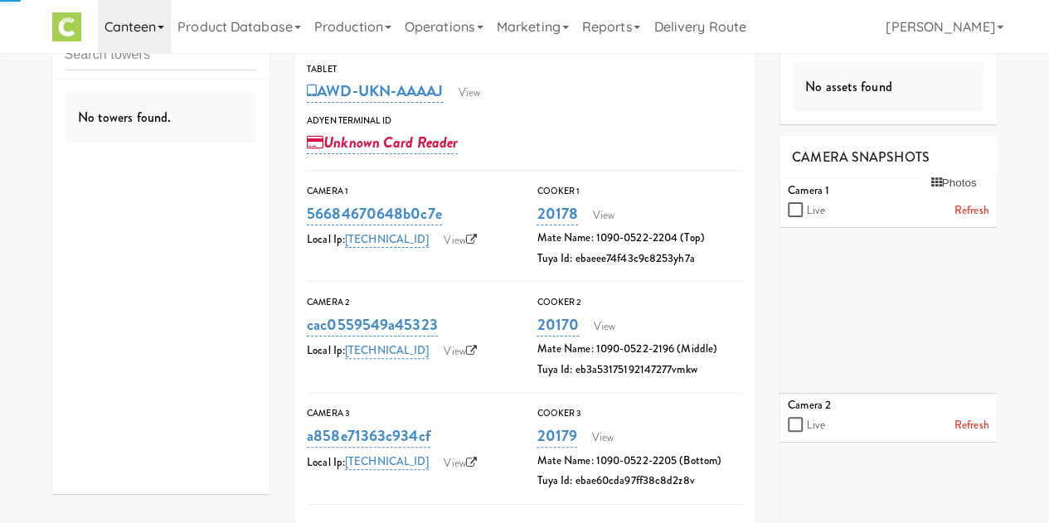
click at [154, 41] on link "Canteen" at bounding box center [135, 26] width 74 height 53
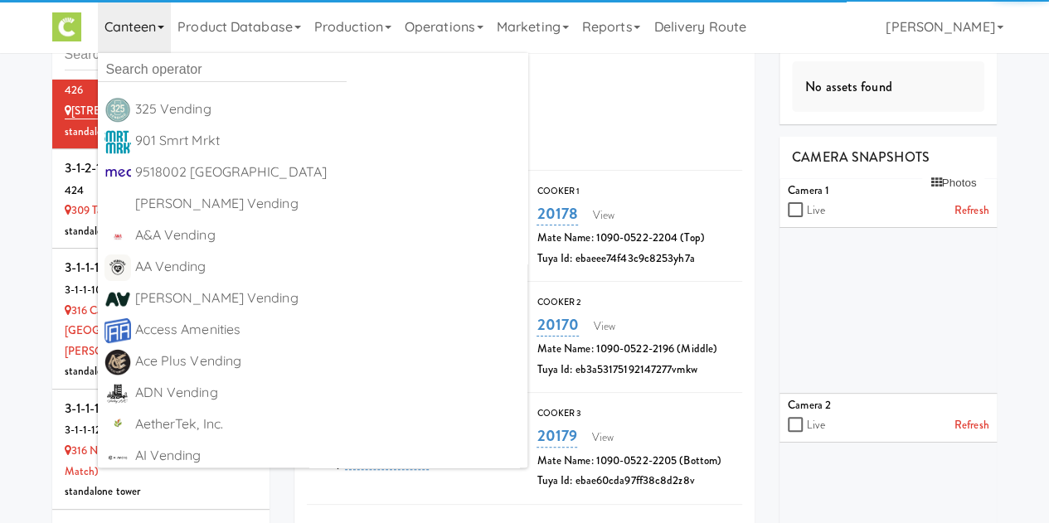
scroll to position [442, 0]
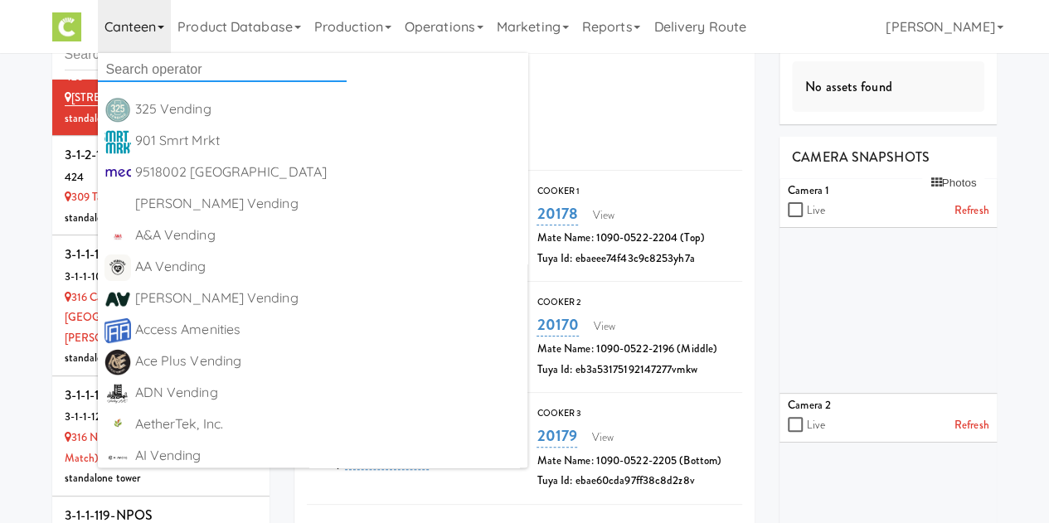
click at [153, 66] on input "text" at bounding box center [222, 69] width 249 height 25
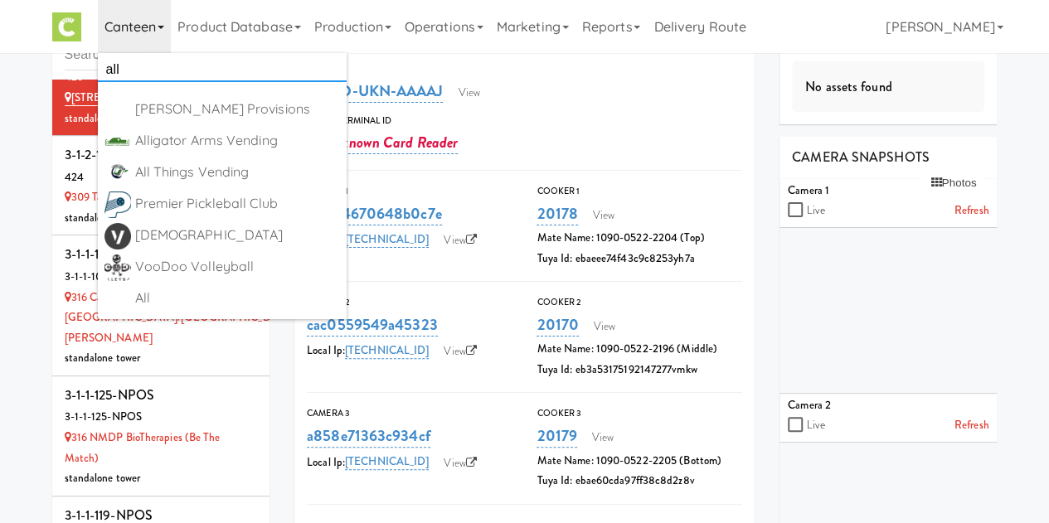
type input "all"
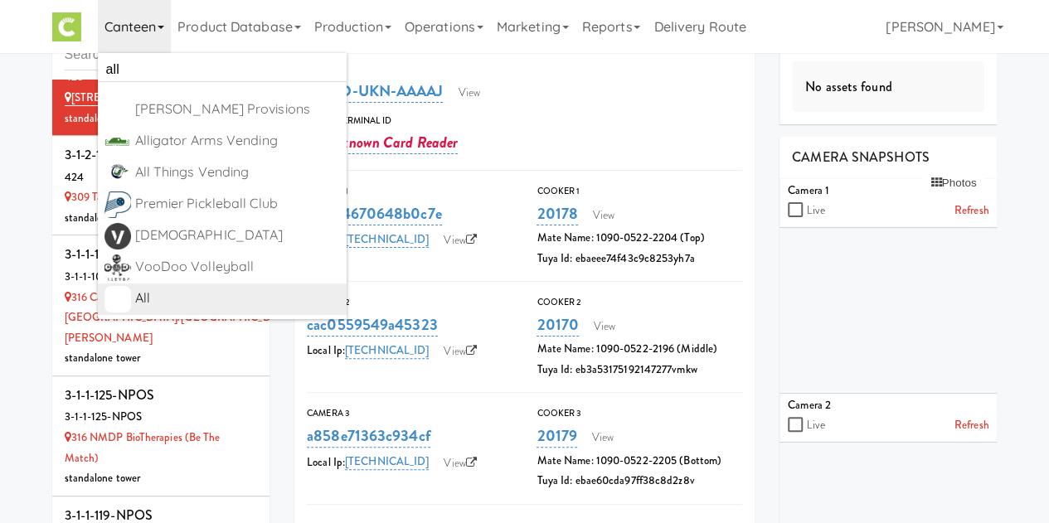
click at [144, 306] on div "All" at bounding box center [237, 298] width 205 height 25
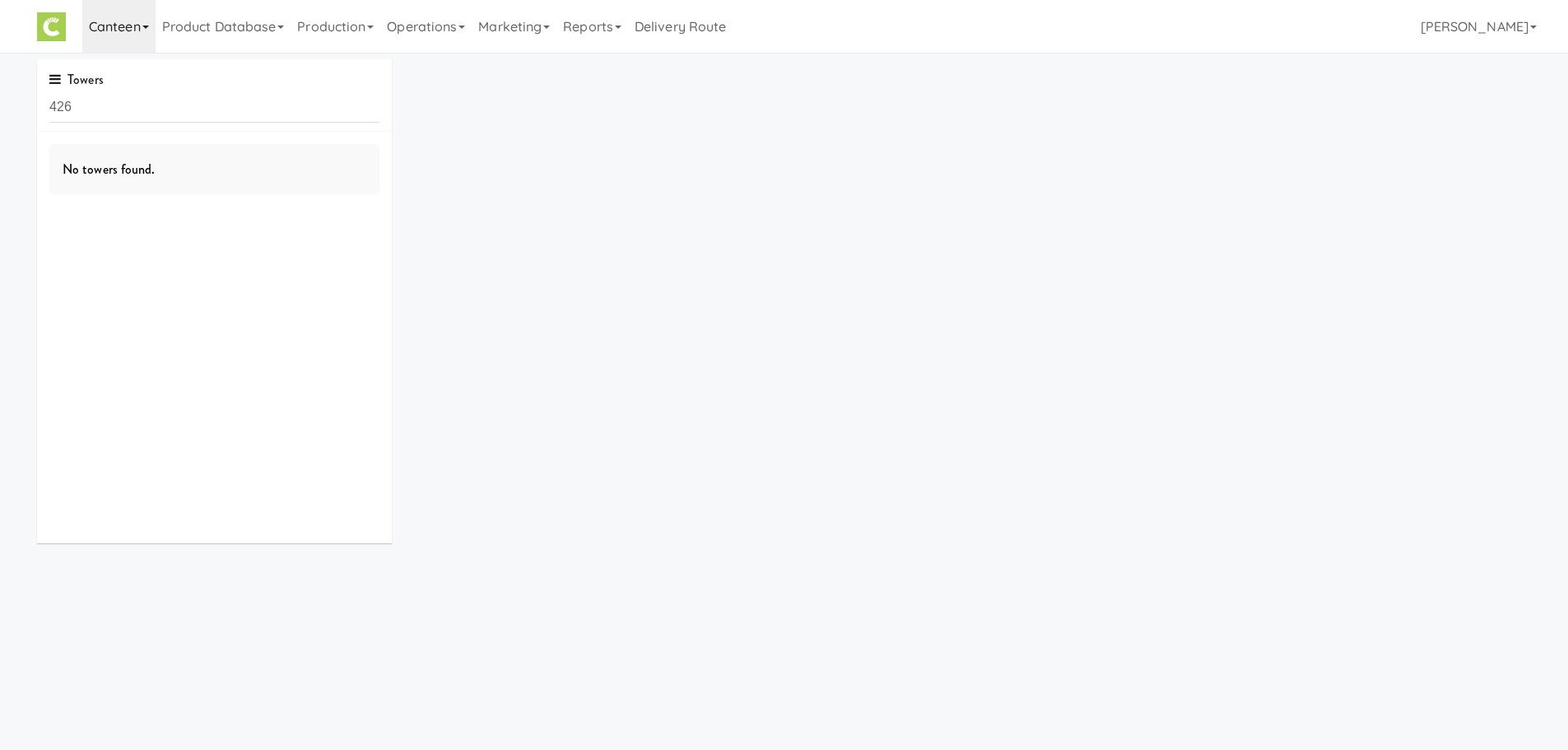
click at [128, 44] on link "Canteen" at bounding box center [119, 26] width 73 height 53
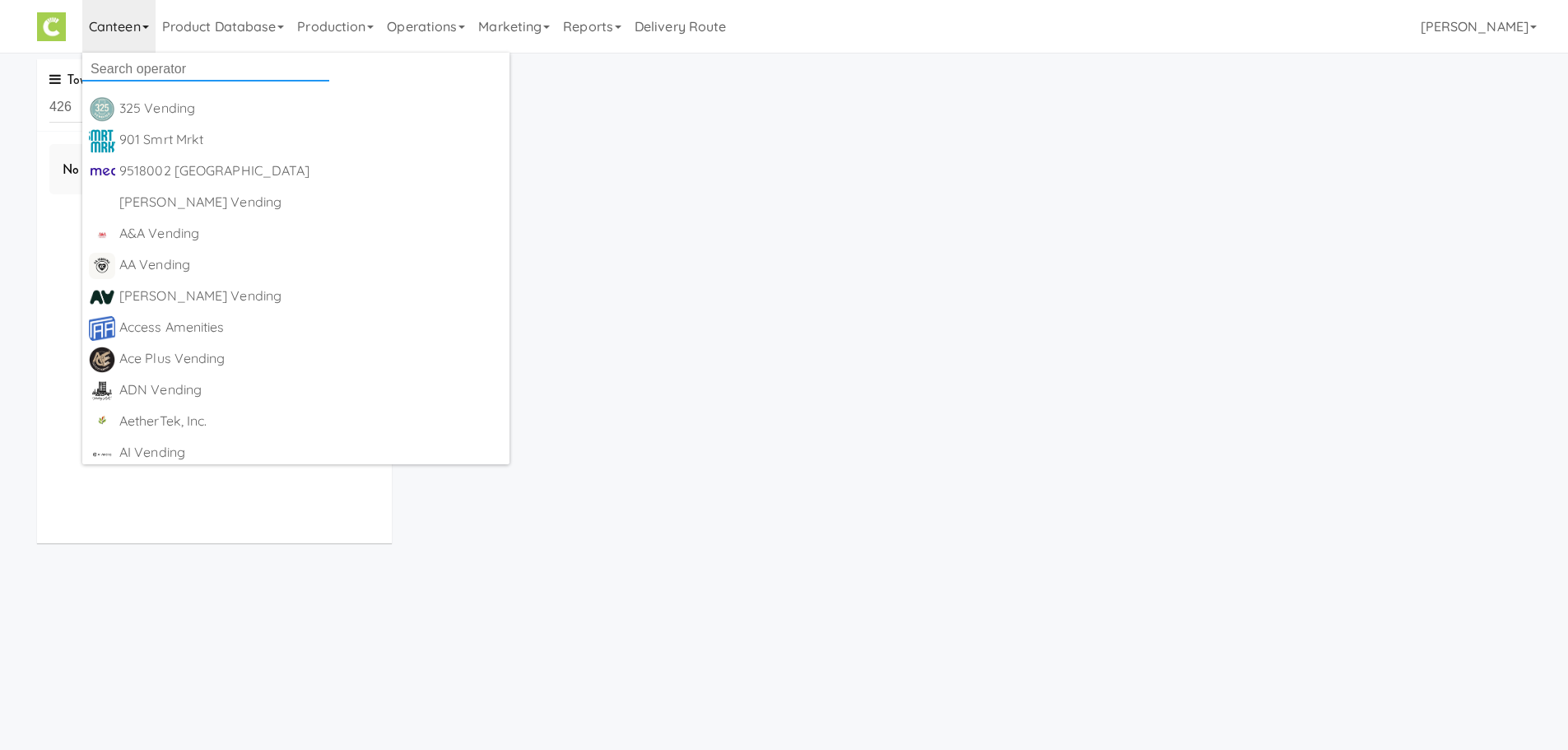
click at [140, 61] on input "text" at bounding box center [205, 68] width 247 height 25
type input "all"
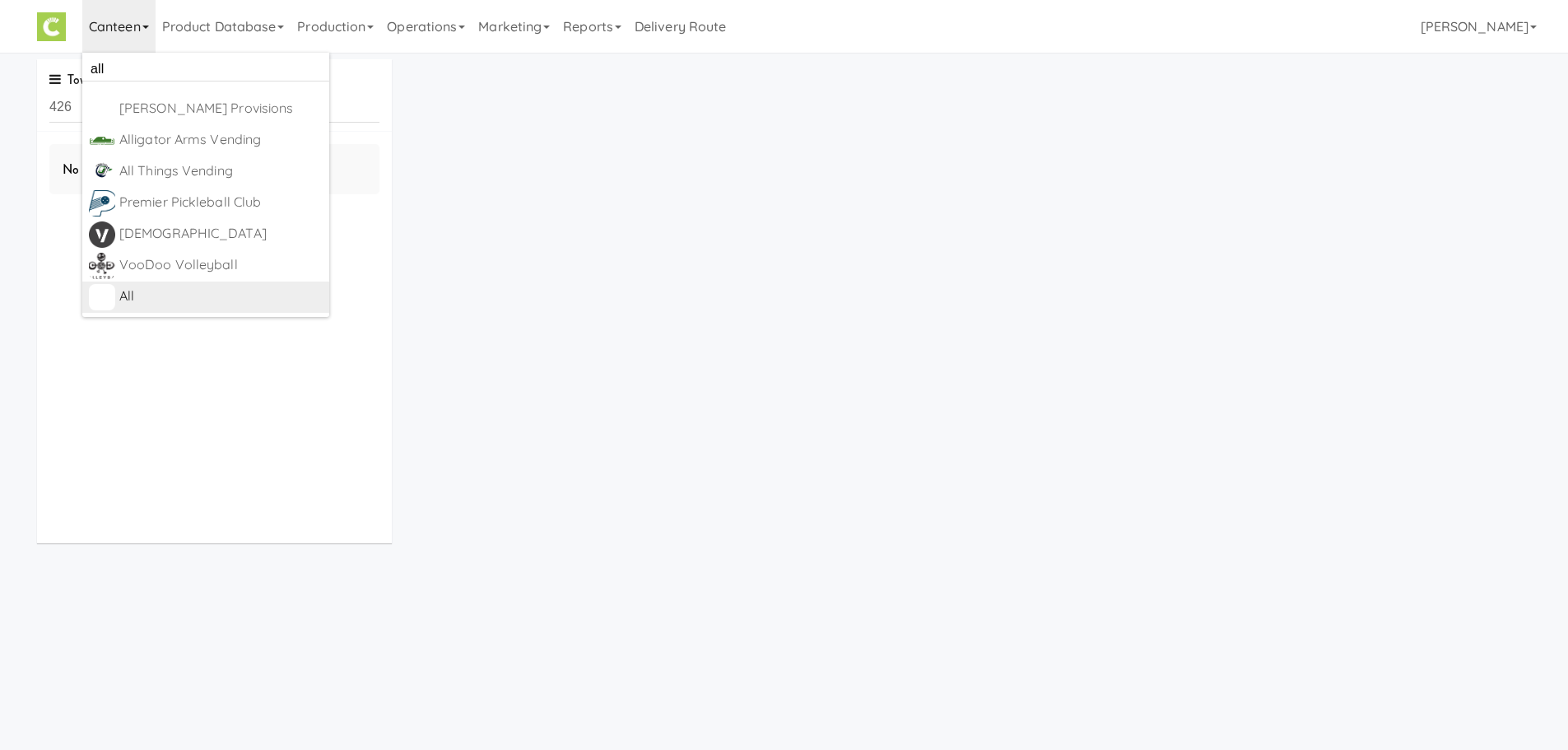
click at [139, 302] on div "All" at bounding box center [220, 296] width 203 height 25
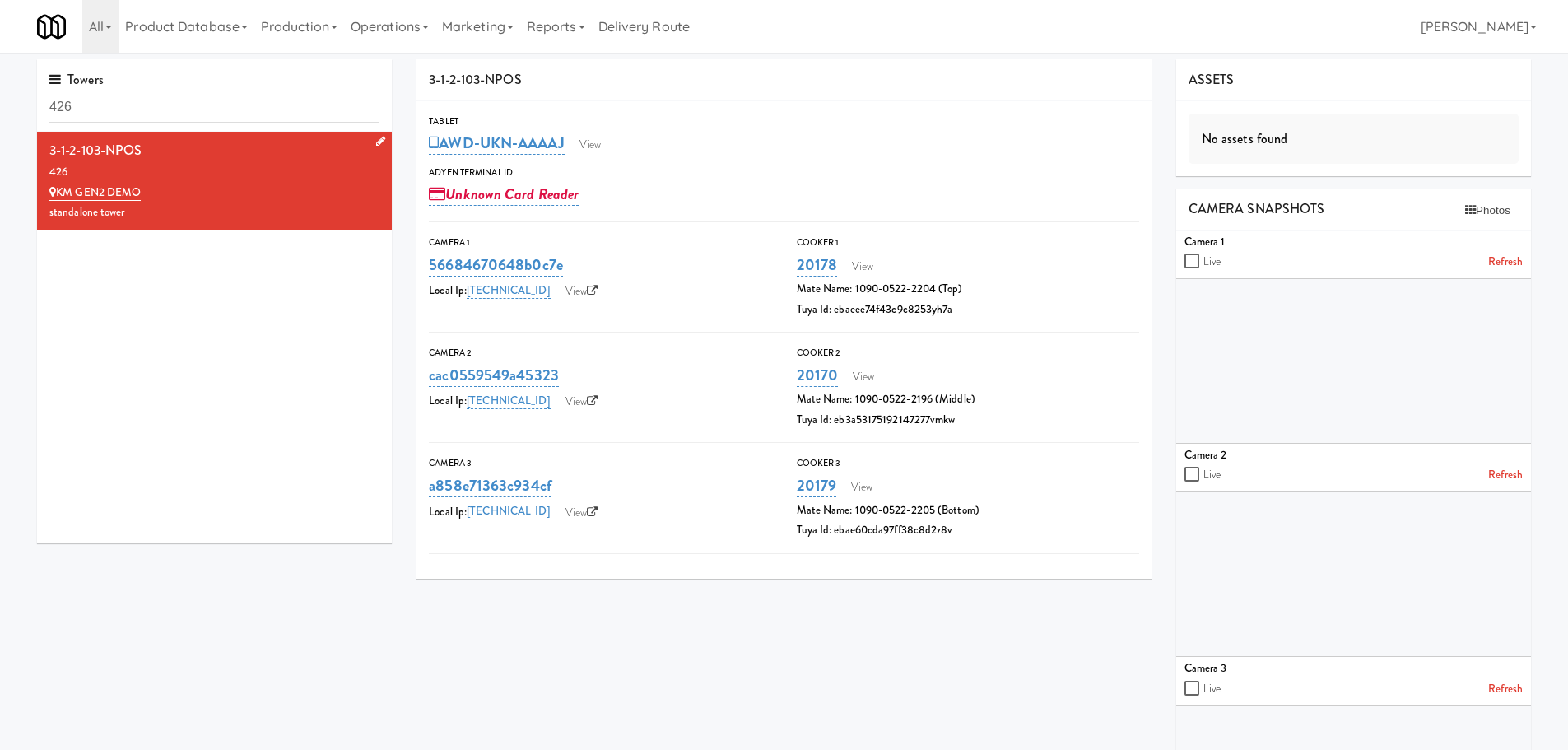
click at [376, 140] on icon at bounding box center [380, 141] width 9 height 11
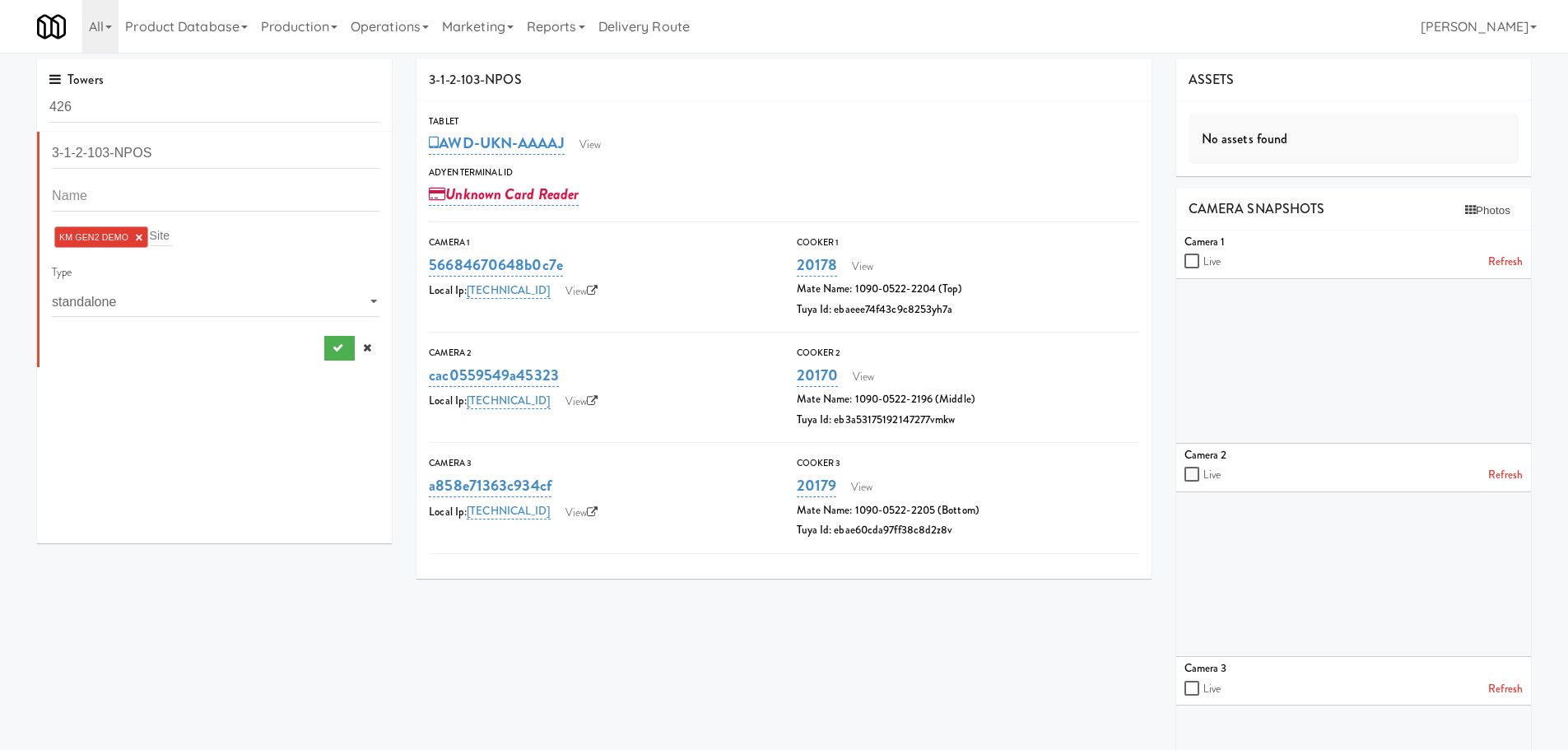
click at [139, 233] on link "×" at bounding box center [138, 237] width 7 height 14
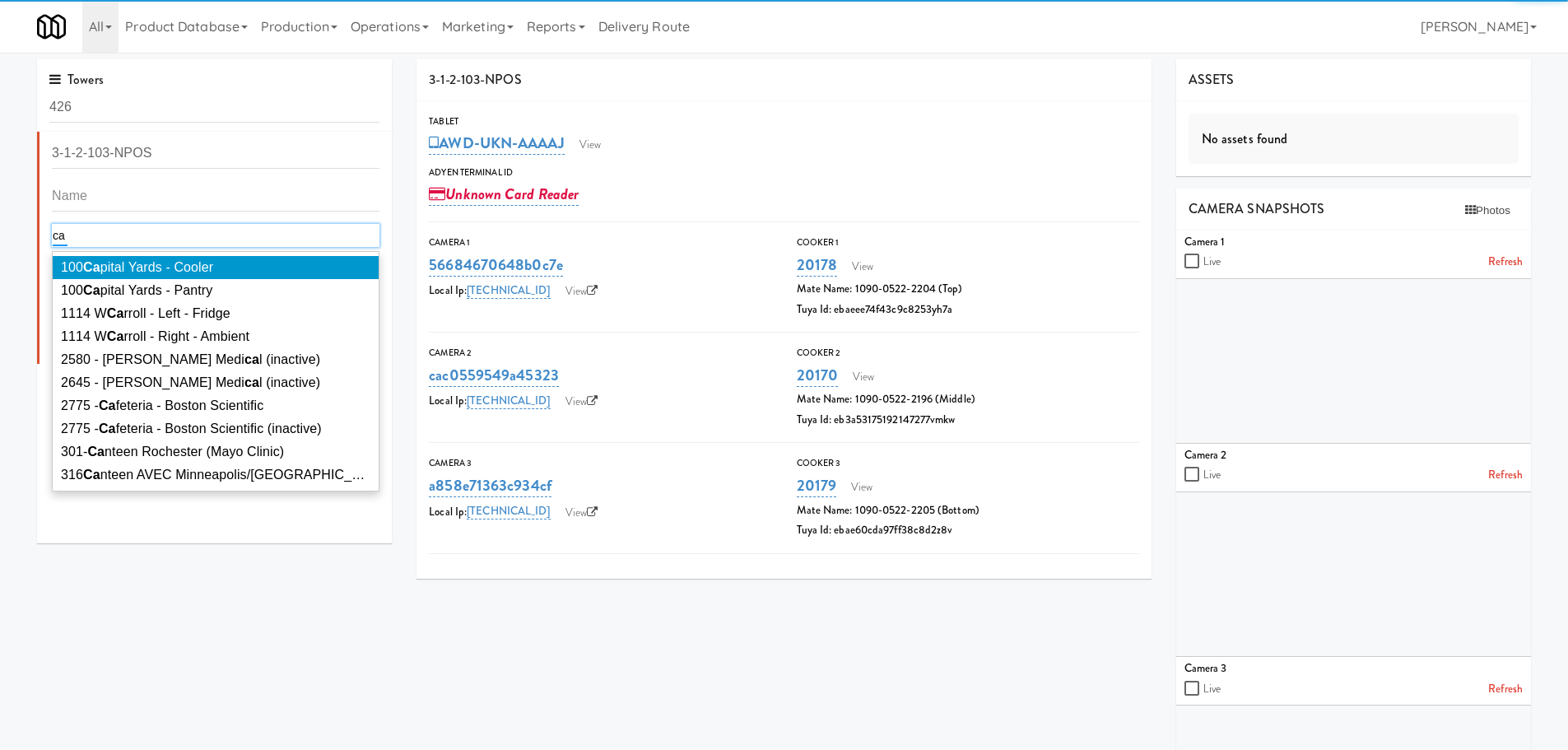
type input "c"
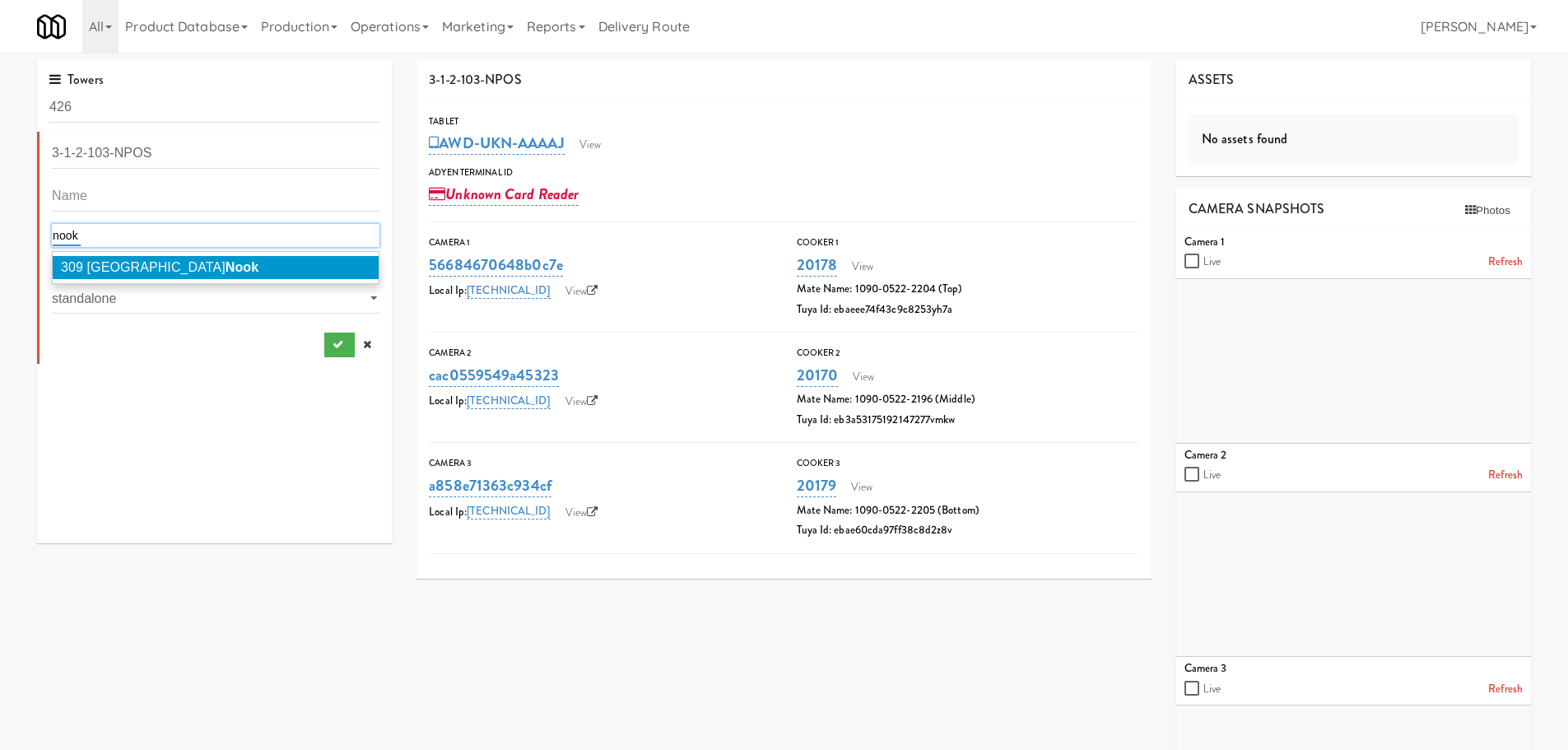
type input "nook"
click at [143, 263] on span "[STREET_ADDRESS]" at bounding box center [159, 267] width 197 height 14
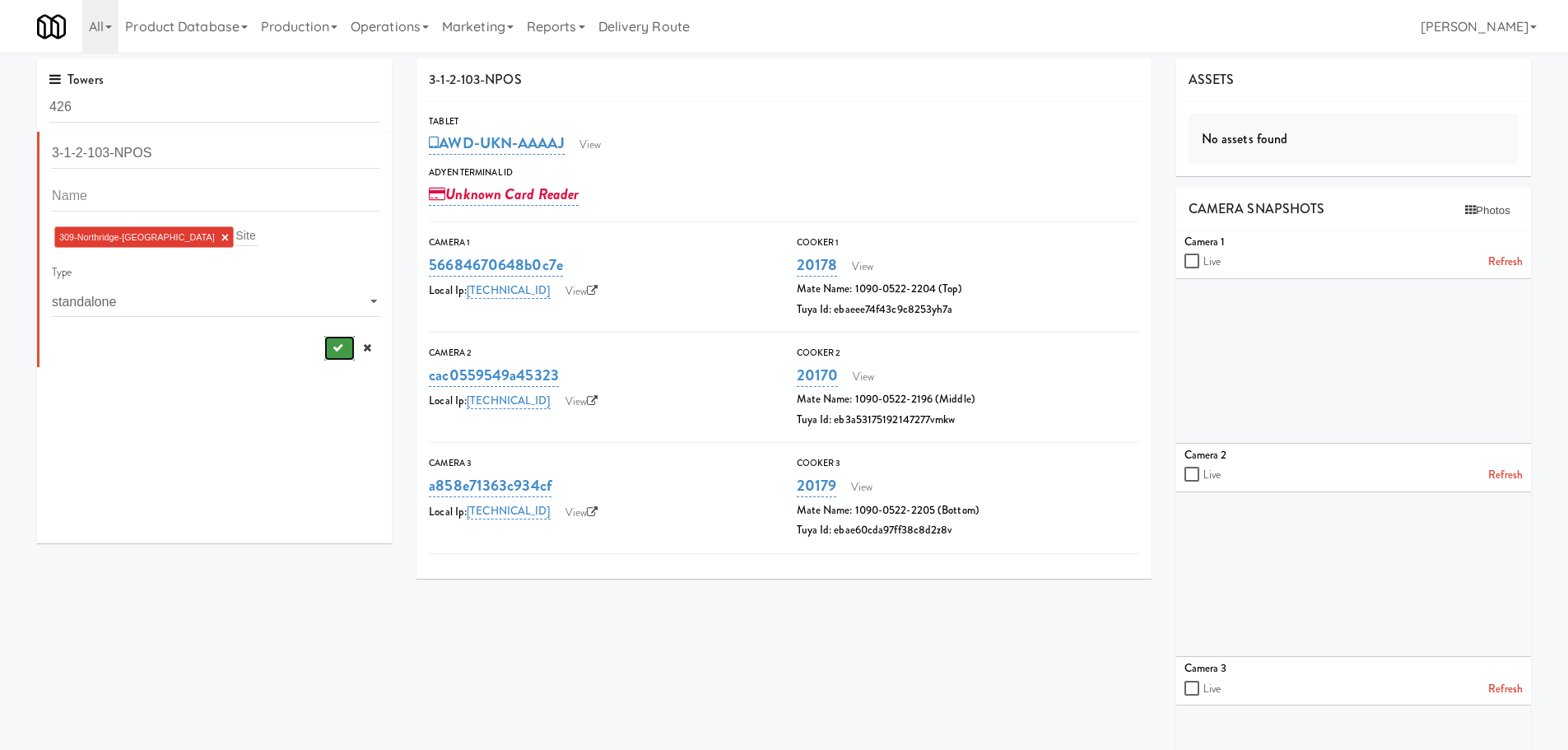
click at [332, 350] on icon "submit" at bounding box center [337, 347] width 11 height 11
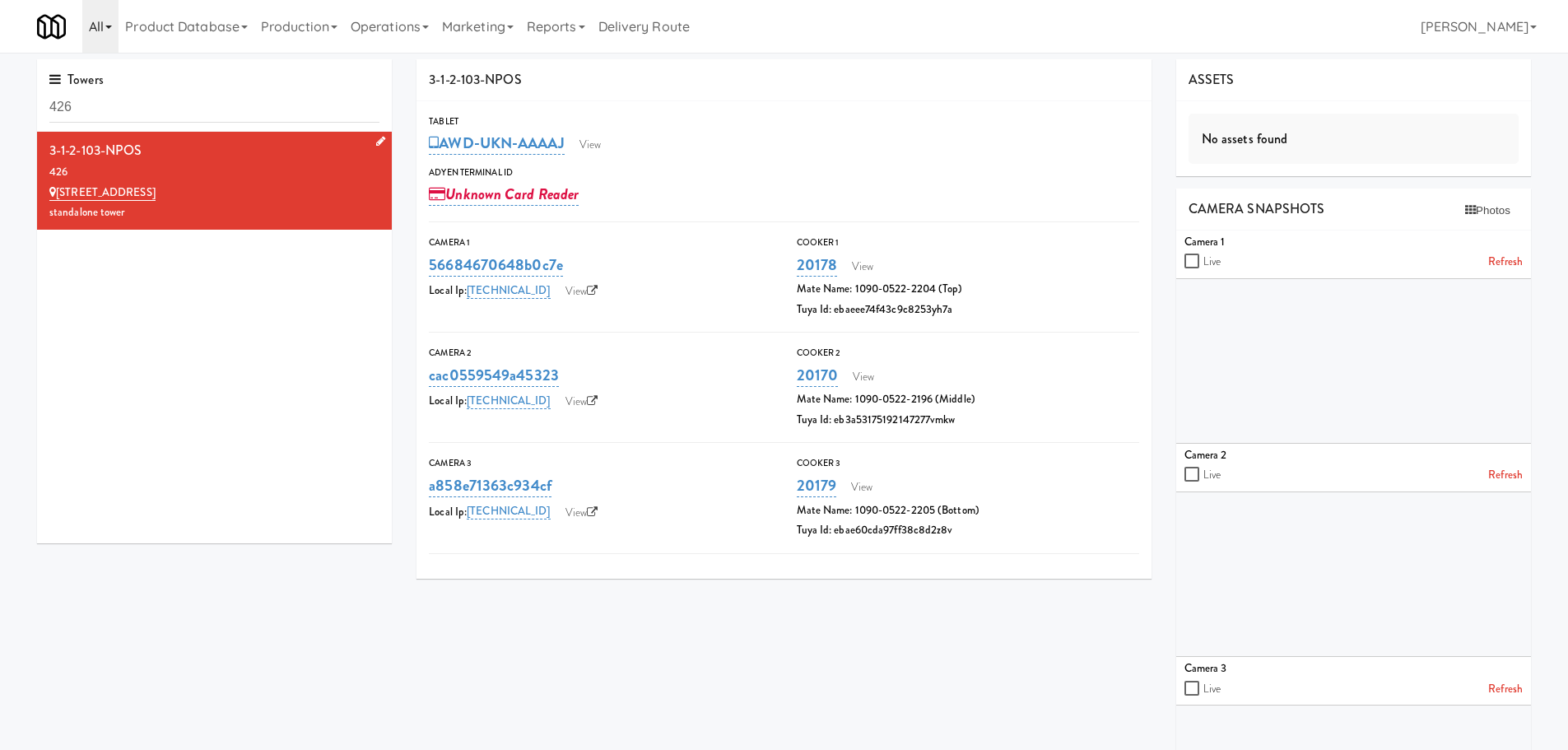
click at [106, 30] on link "All" at bounding box center [100, 26] width 37 height 53
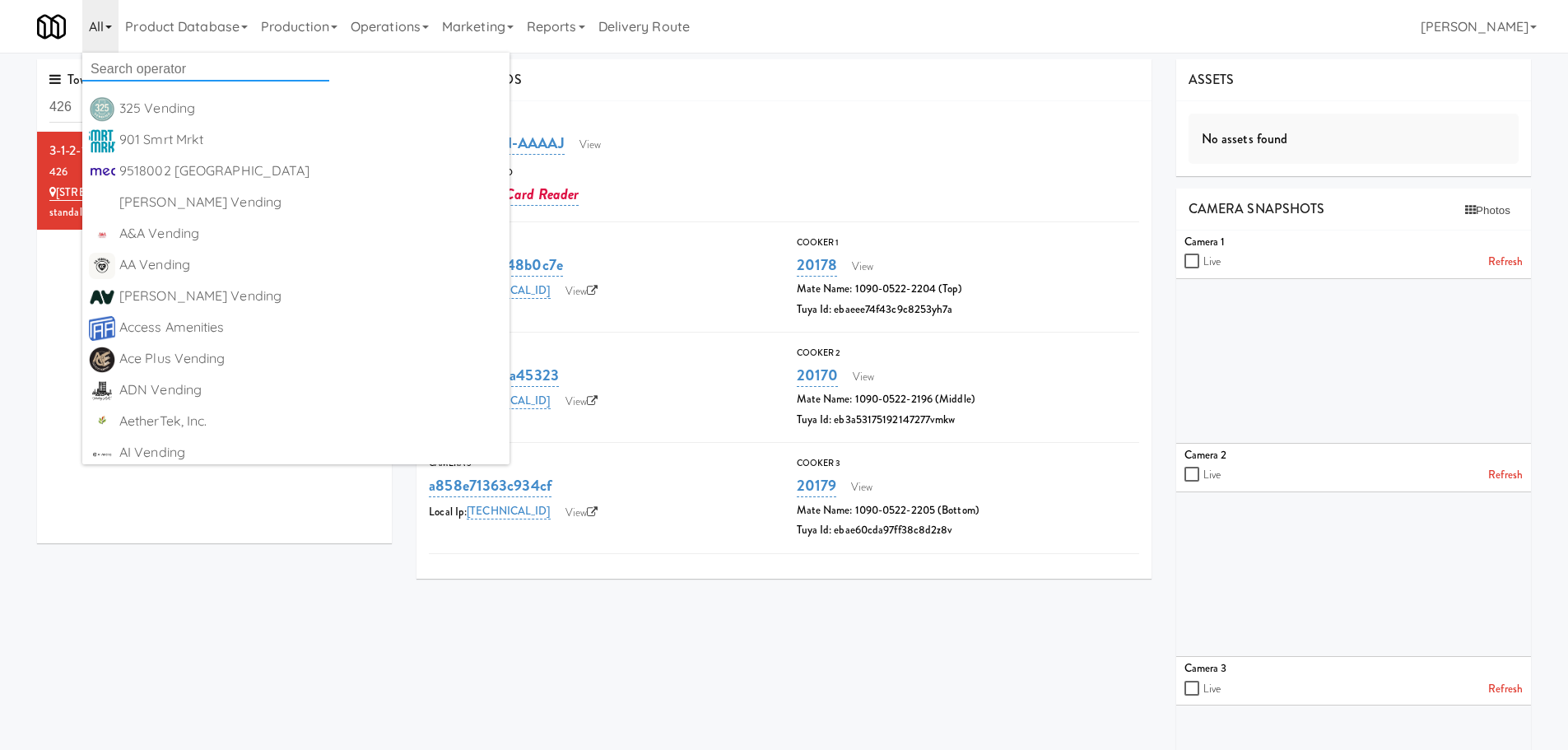
click at [111, 72] on input "text" at bounding box center [205, 68] width 247 height 25
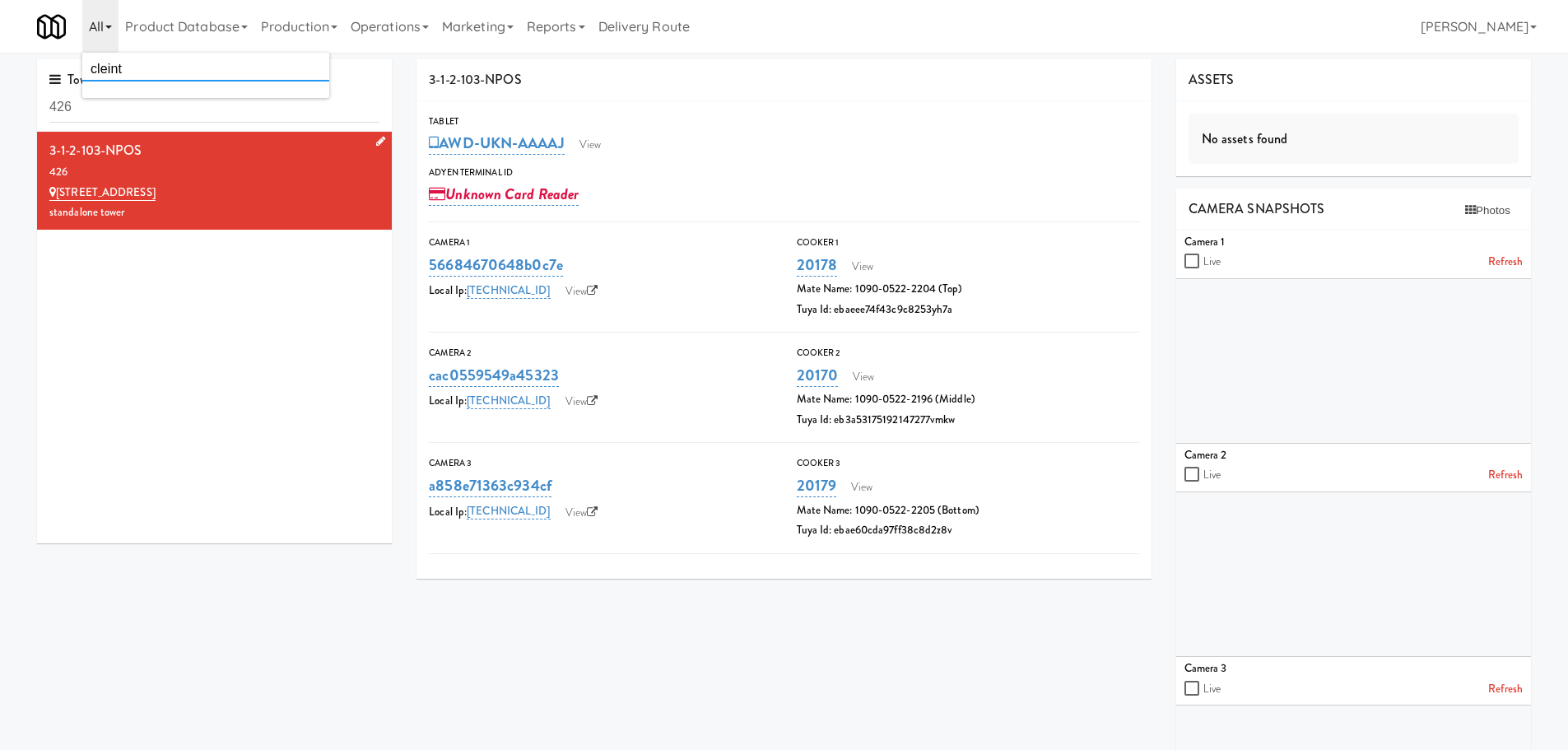
click at [135, 62] on input "cleint" at bounding box center [205, 68] width 247 height 25
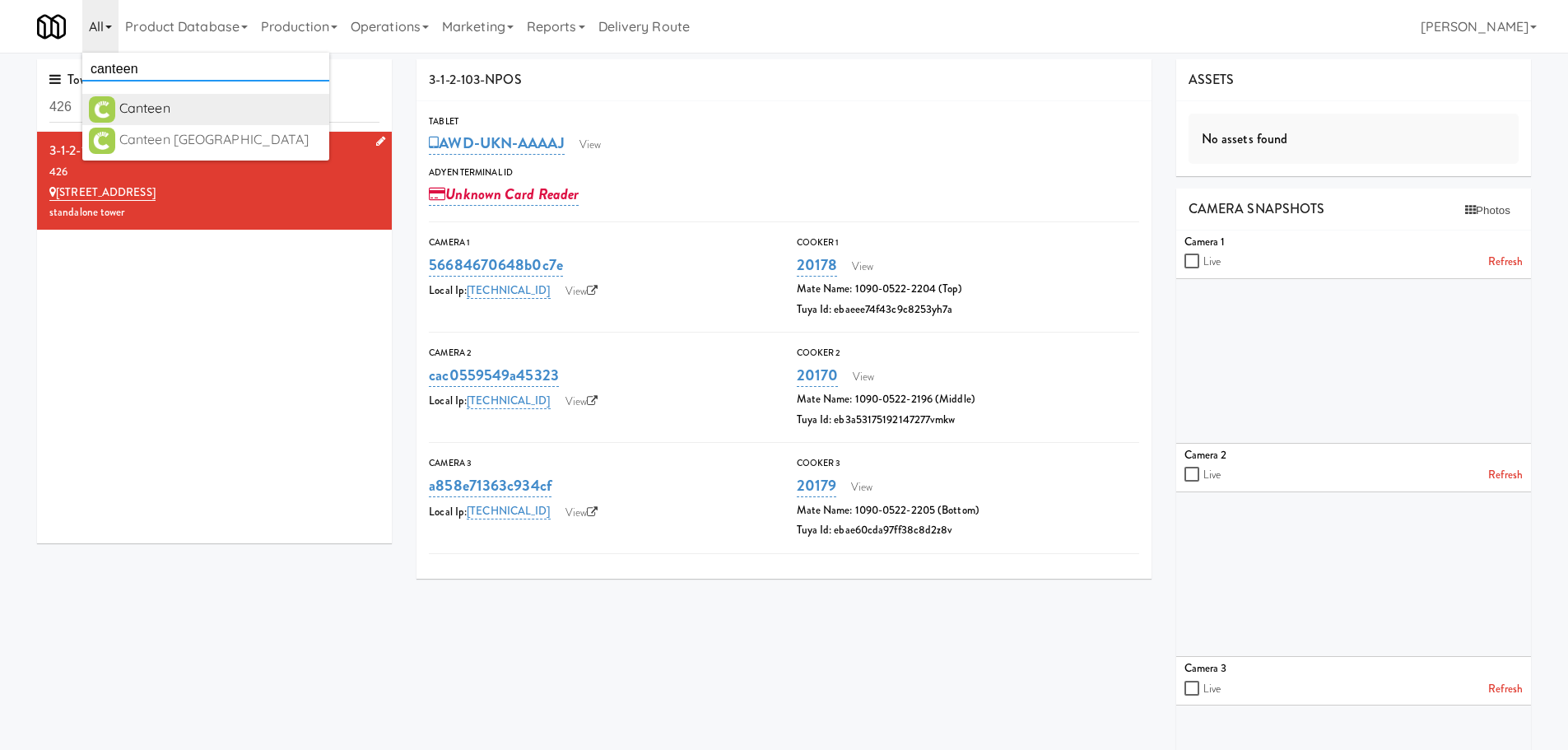
type input "canteen"
click at [128, 115] on div "Canteen" at bounding box center [220, 108] width 203 height 25
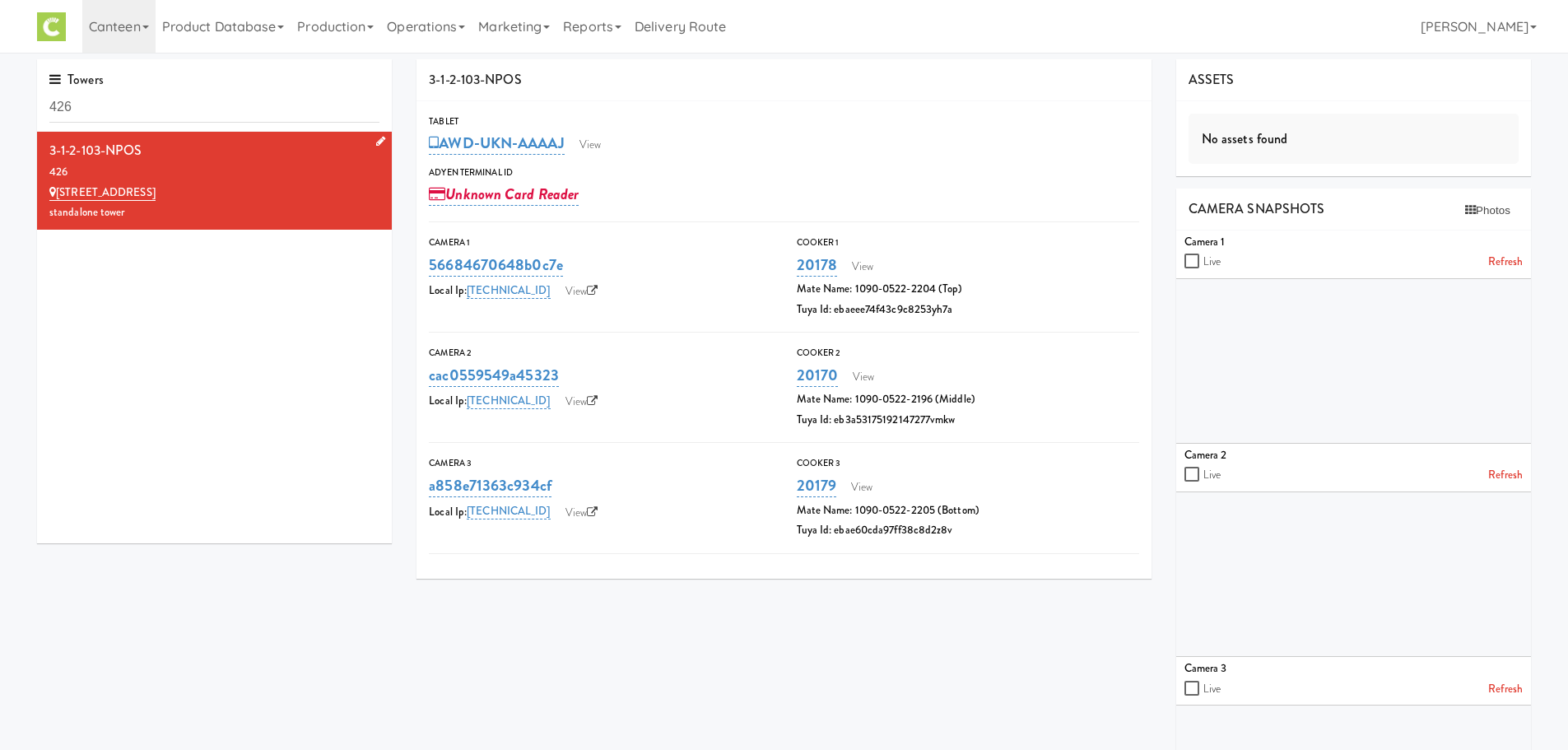
click at [313, 172] on div "426" at bounding box center [214, 172] width 330 height 21
click at [441, 39] on link "Operations" at bounding box center [426, 26] width 91 height 53
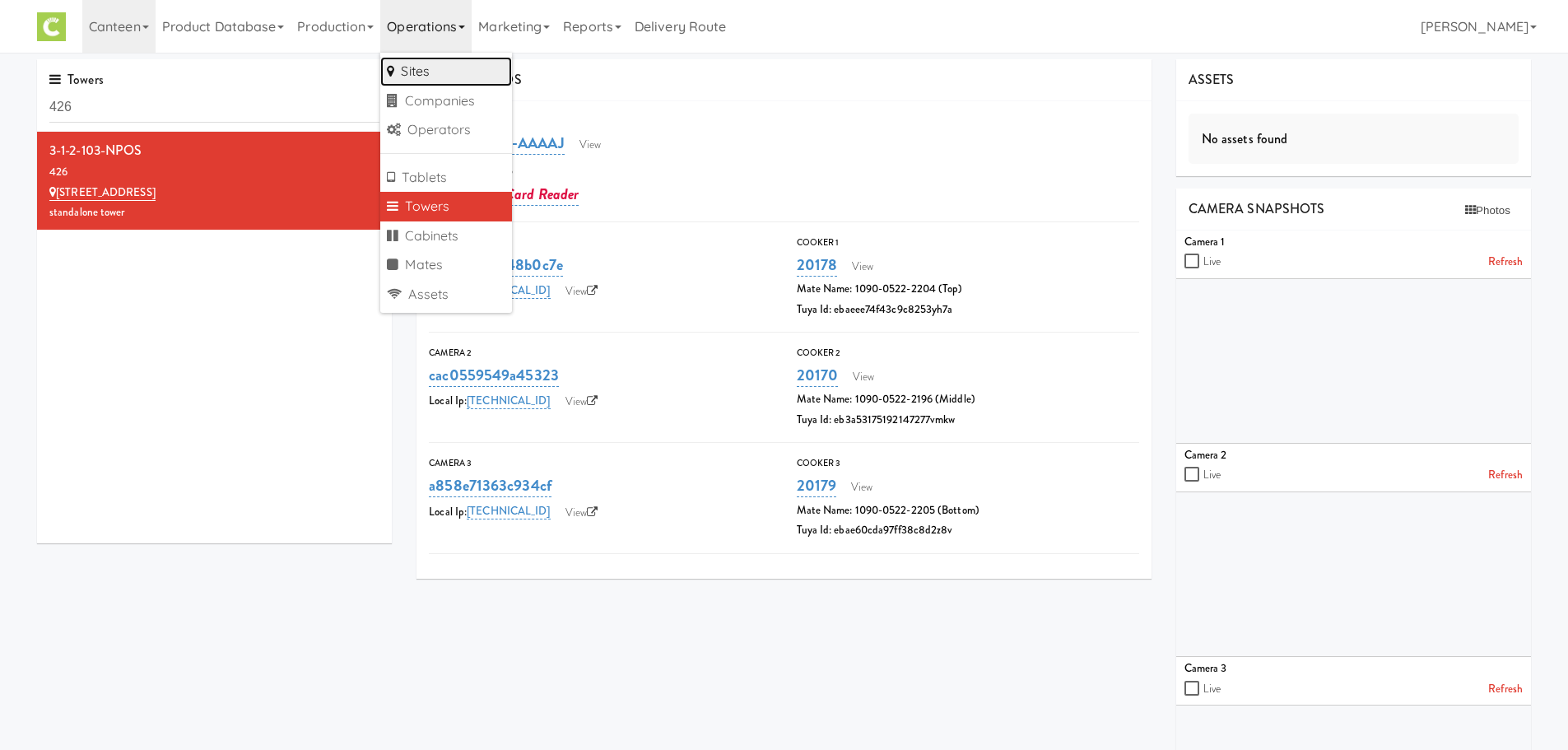
click at [442, 74] on link "Sites" at bounding box center [446, 71] width 132 height 30
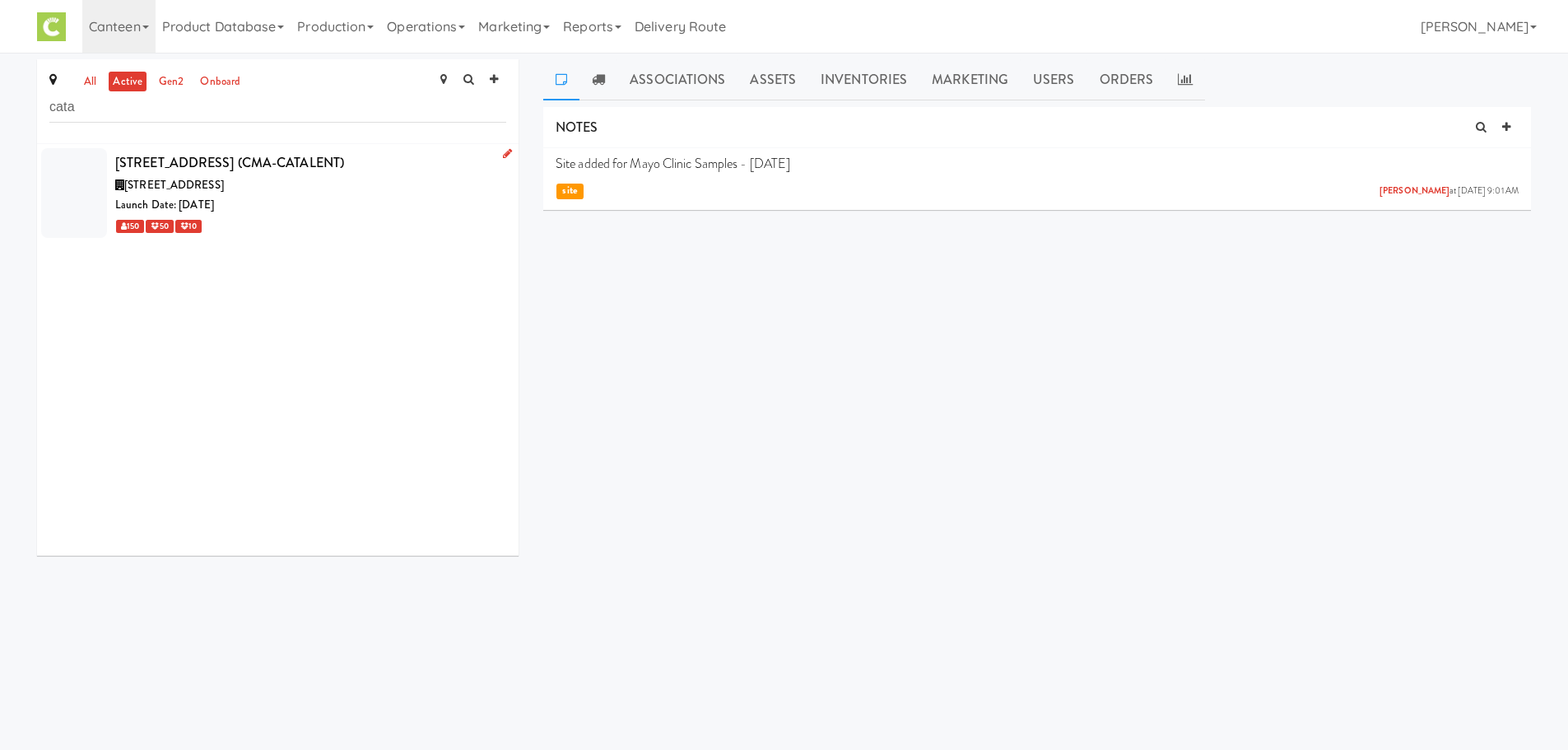
click at [303, 175] on div "932 Catalent AveC (CMA-CATALENT)" at bounding box center [311, 163] width 391 height 25
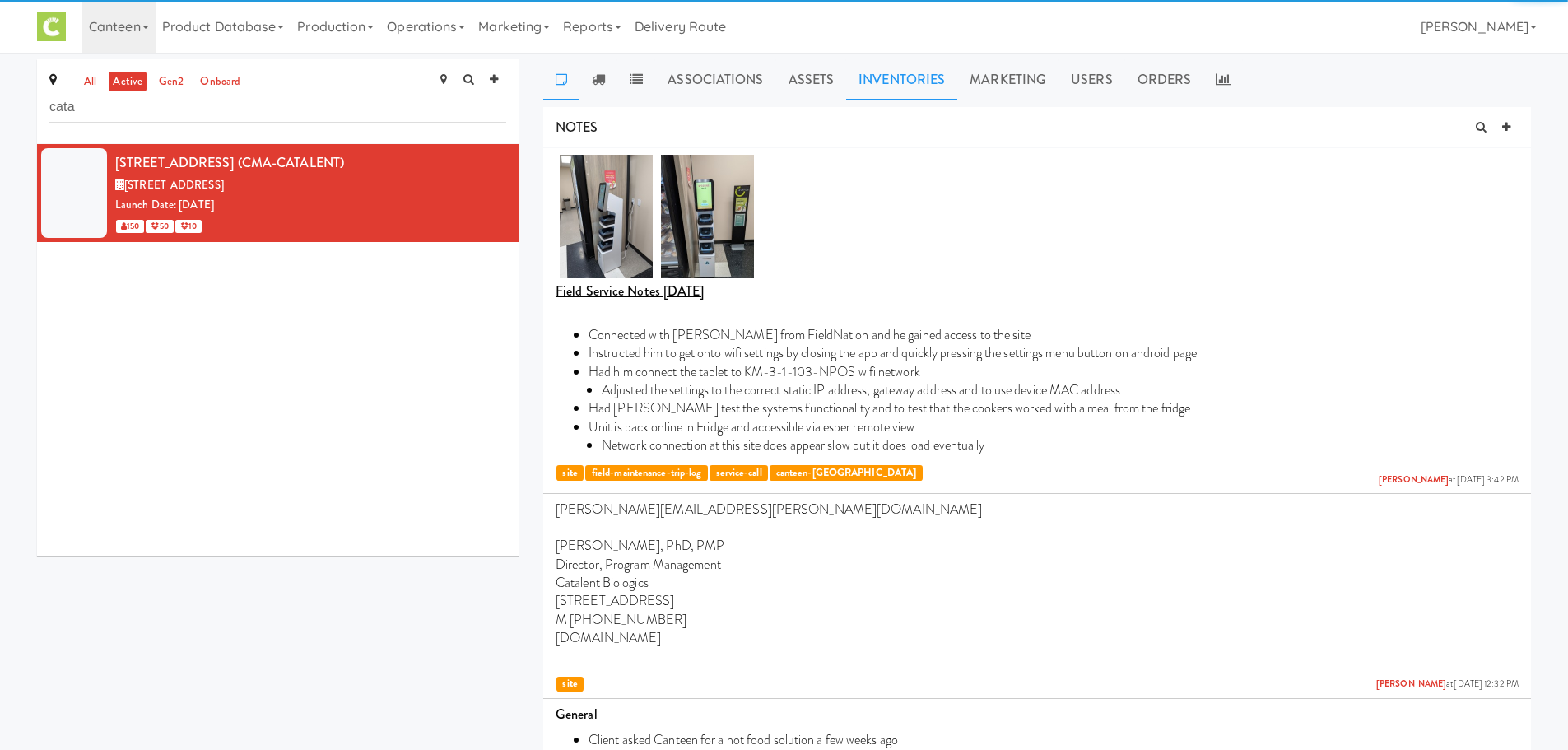
click at [916, 78] on link "Inventories" at bounding box center [902, 79] width 111 height 41
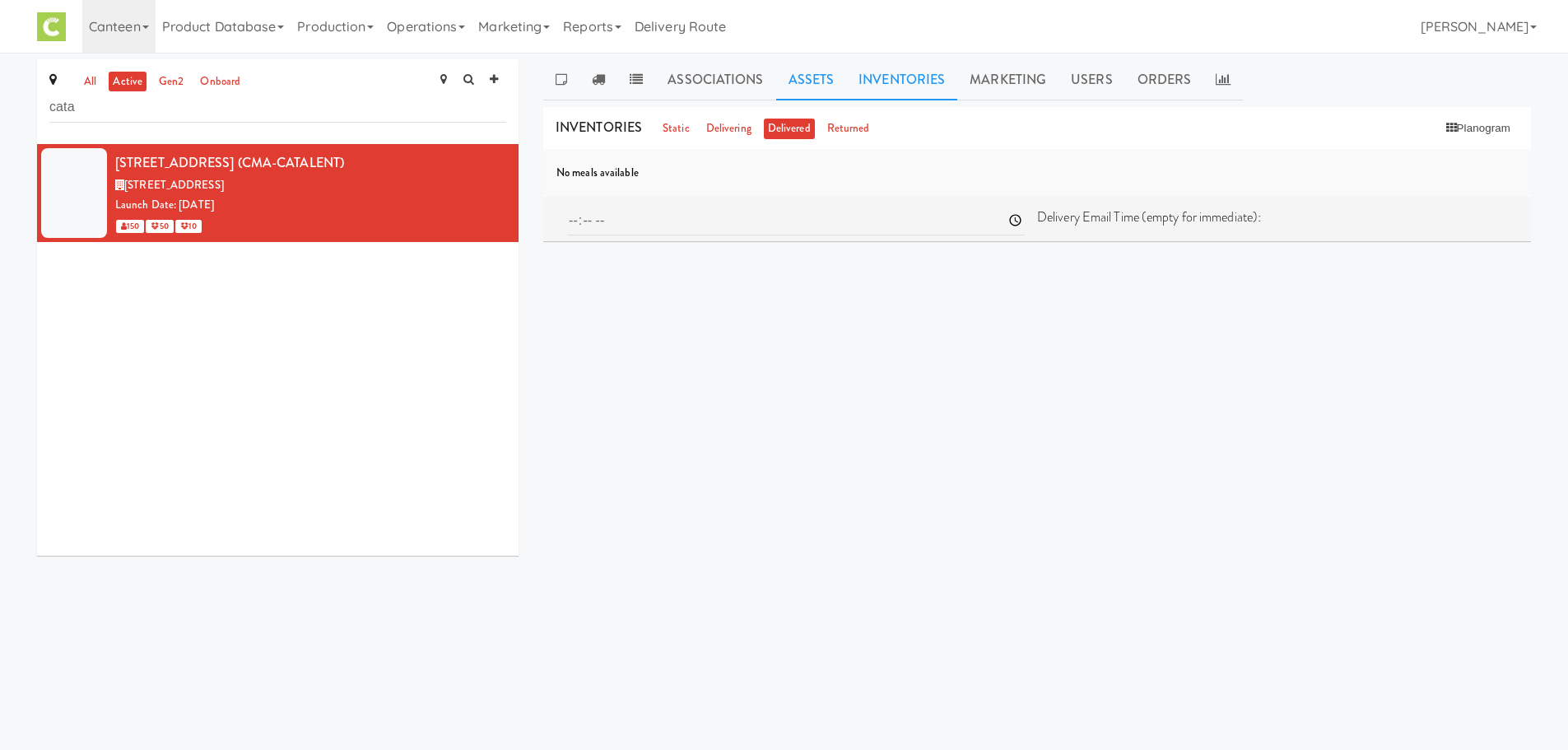
click at [822, 79] on link "Assets" at bounding box center [811, 79] width 70 height 41
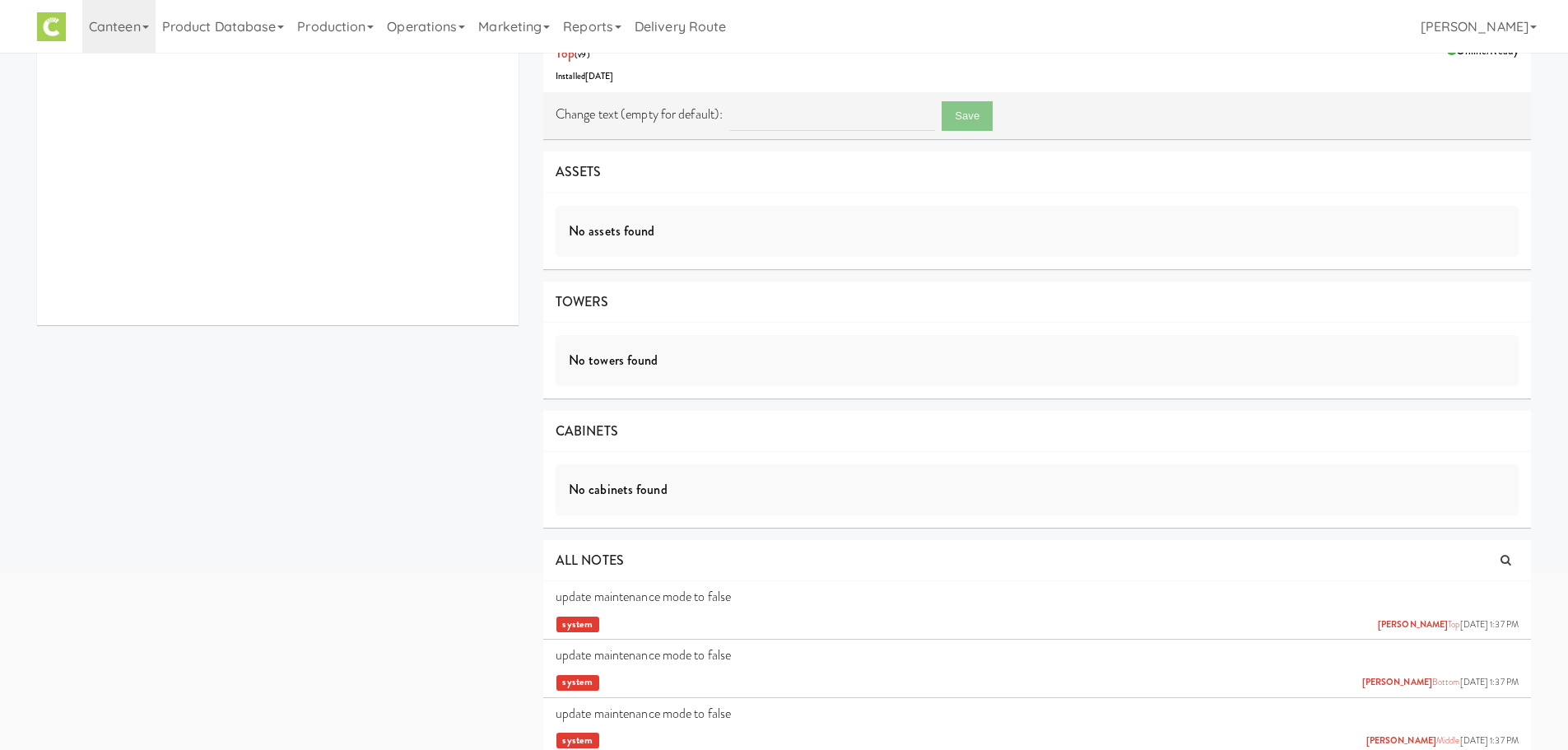
scroll to position [253, 0]
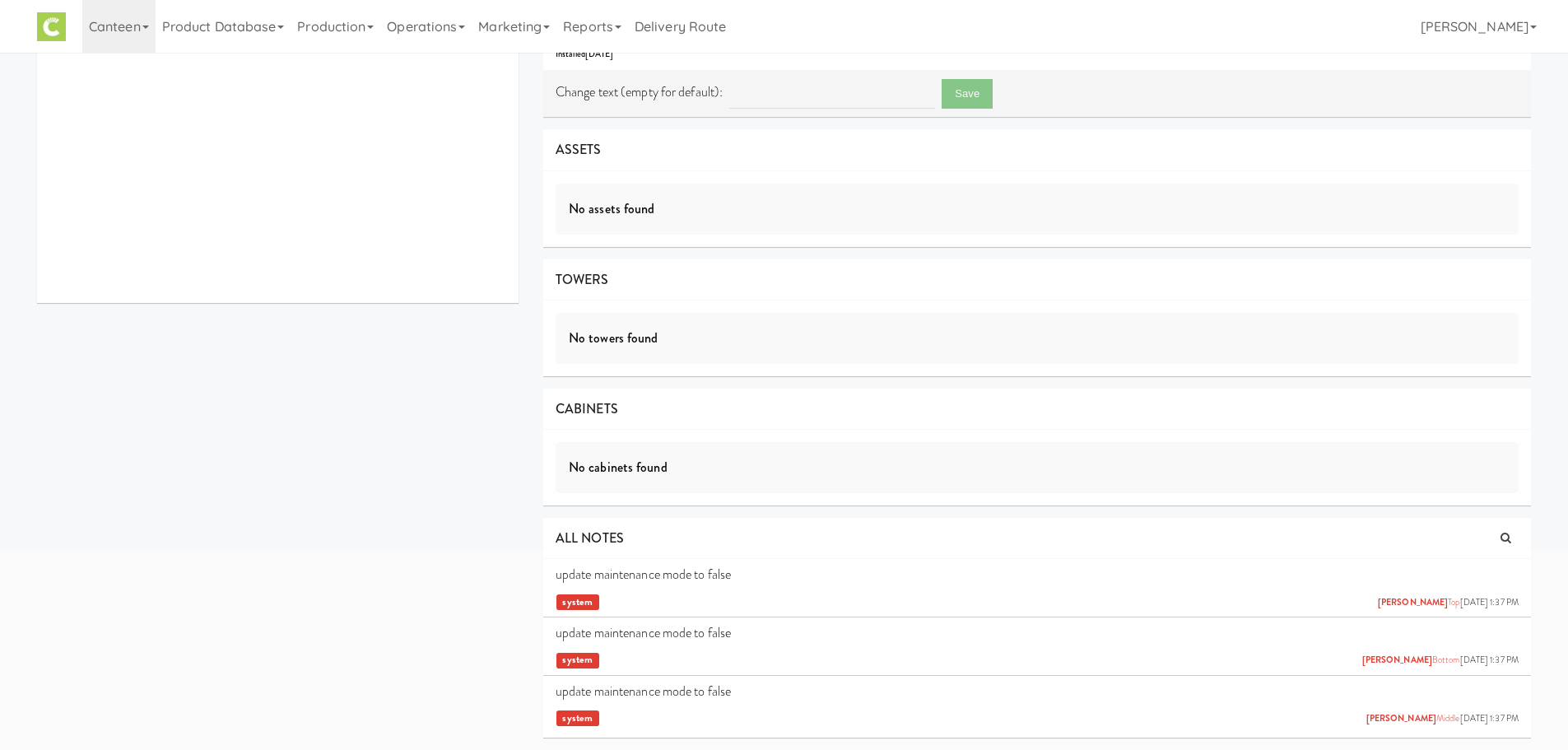
click at [340, 371] on div "all active gen2 onboard cata 932 Catalent AveC (CMA-CATALENT) 726 Heartland Tra…" at bounding box center [784, 278] width 1519 height 943
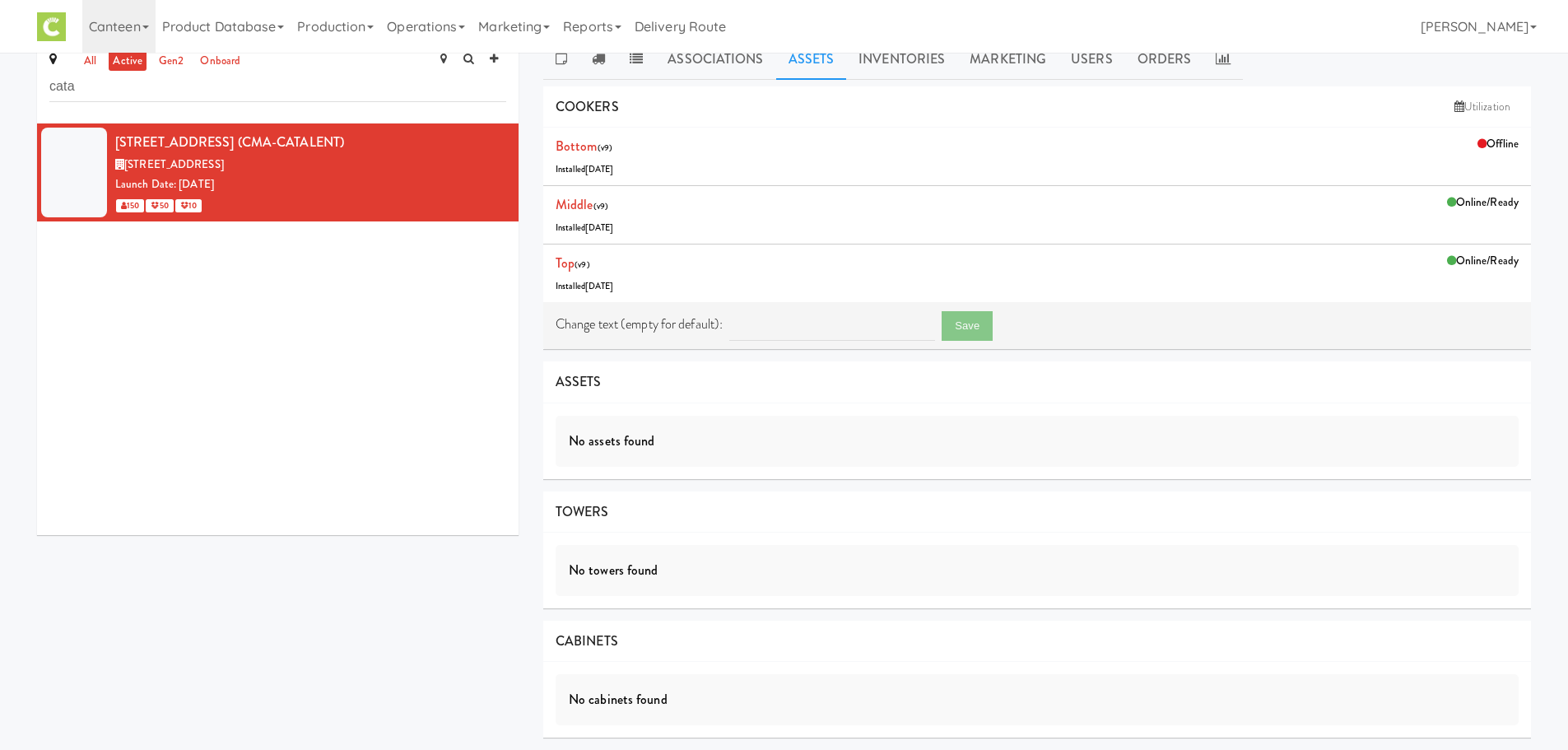
scroll to position [0, 0]
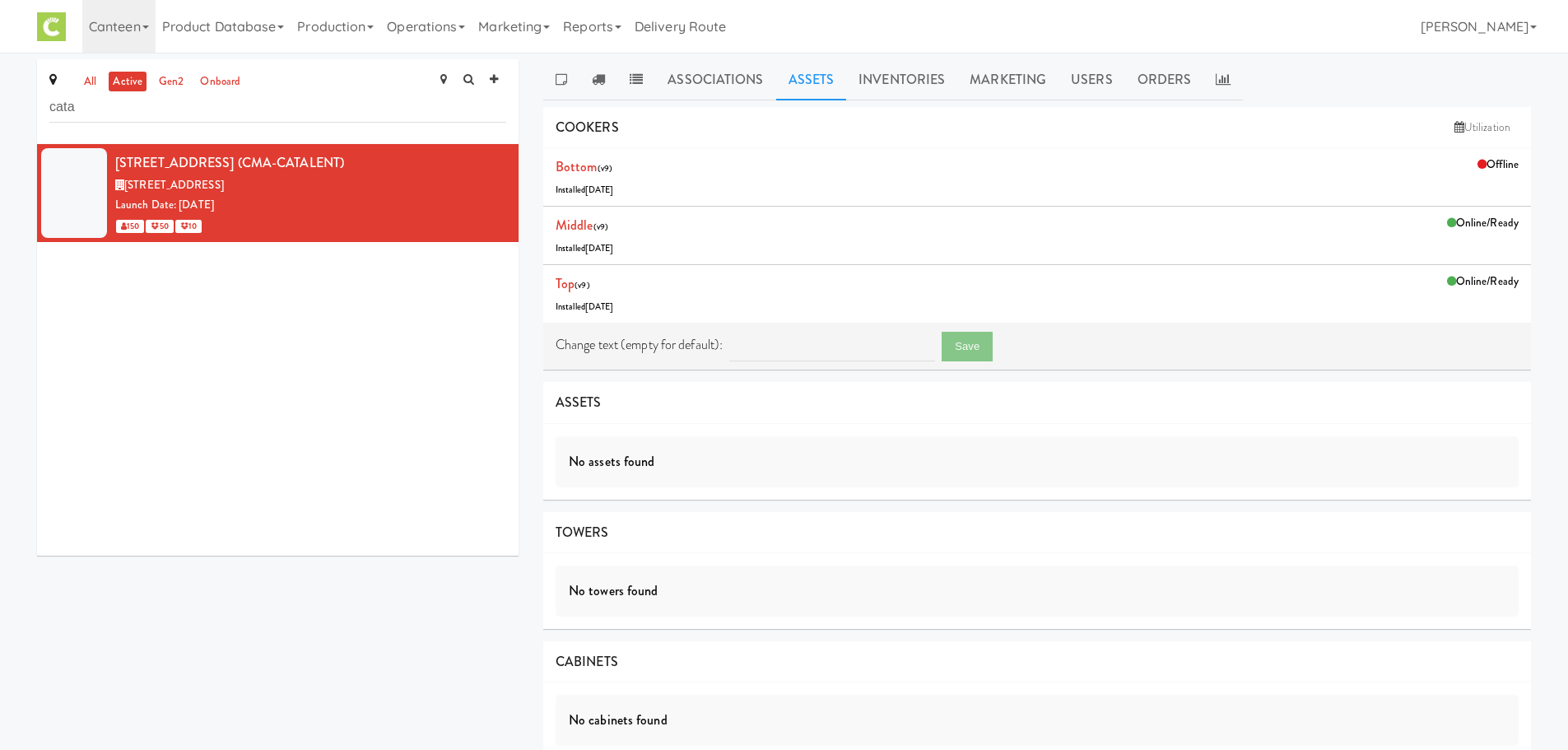
click at [354, 275] on div "[STREET_ADDRESS] (CMA-CATALENT) [STREET_ADDRESS] Launch Date: [DATE] 150 50 10" at bounding box center [277, 349] width 481 height 412
click at [558, 80] on icon at bounding box center [562, 78] width 12 height 13
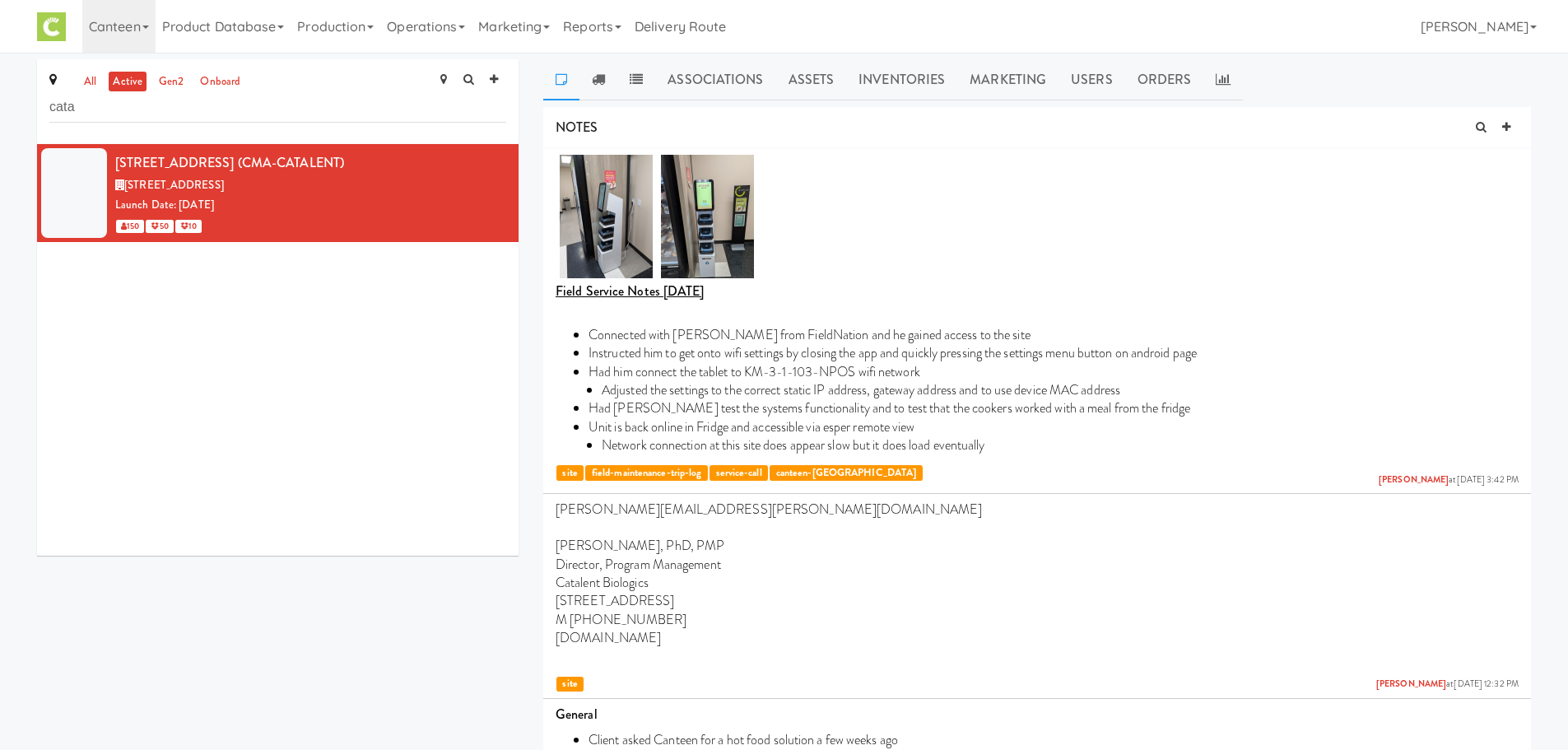
click at [870, 421] on li "Unit is back online in Fridge and accessible via esper remote view" at bounding box center [1053, 427] width 930 height 18
click at [837, 70] on link "Assets" at bounding box center [811, 79] width 70 height 41
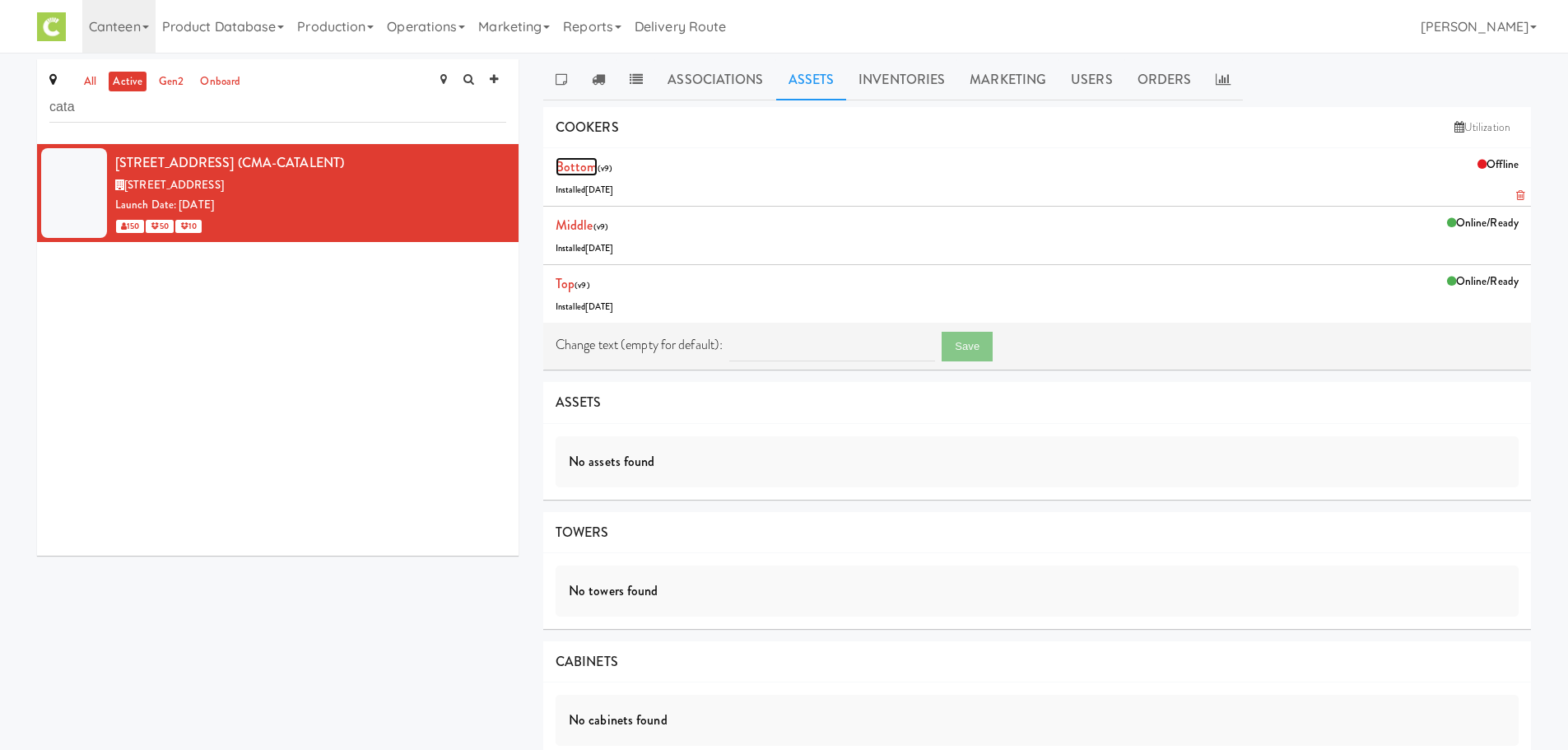
click at [577, 171] on link "Bottom" at bounding box center [577, 166] width 42 height 19
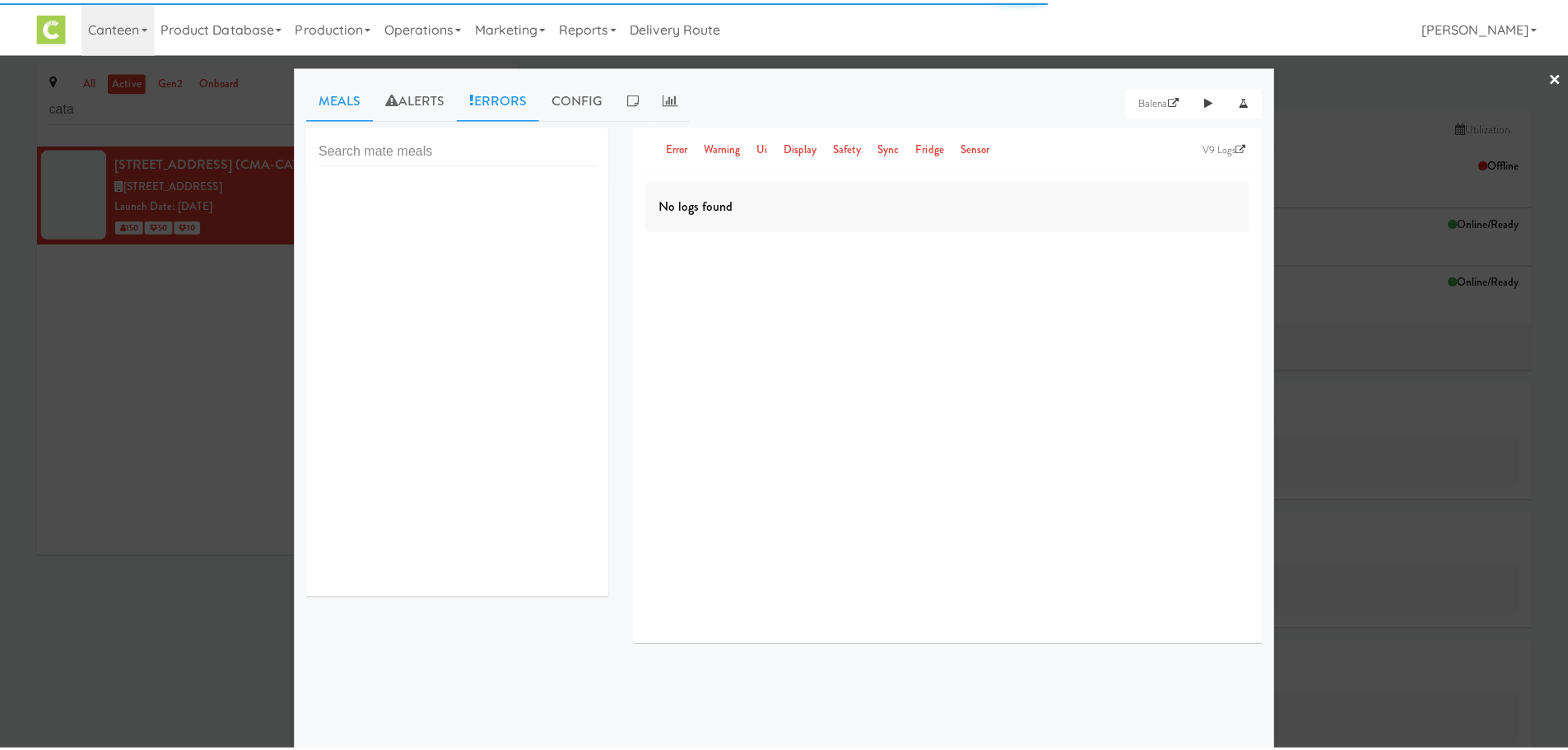
scroll to position [6, 0]
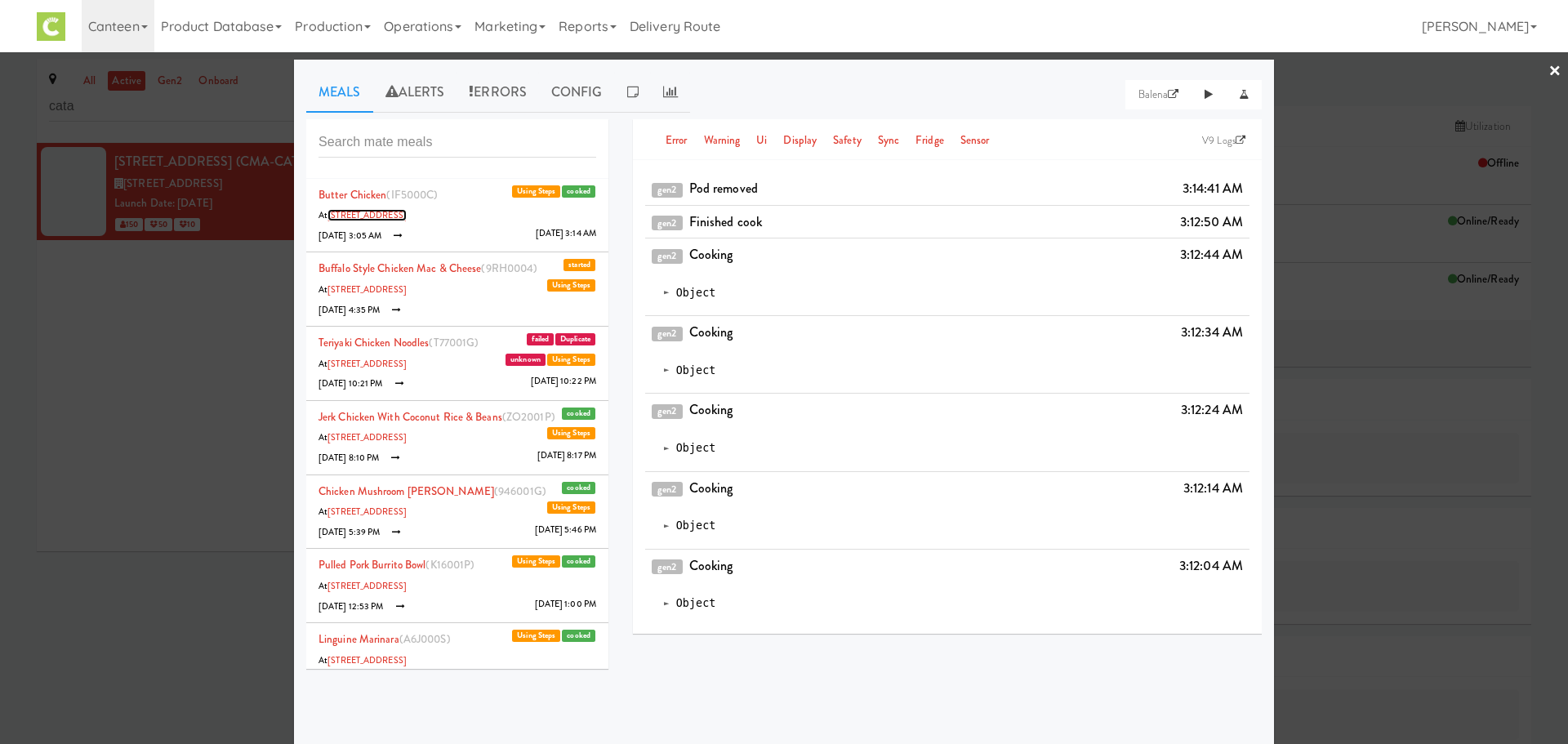
click at [376, 215] on link "932 Catalent AveC" at bounding box center [367, 215] width 79 height 12
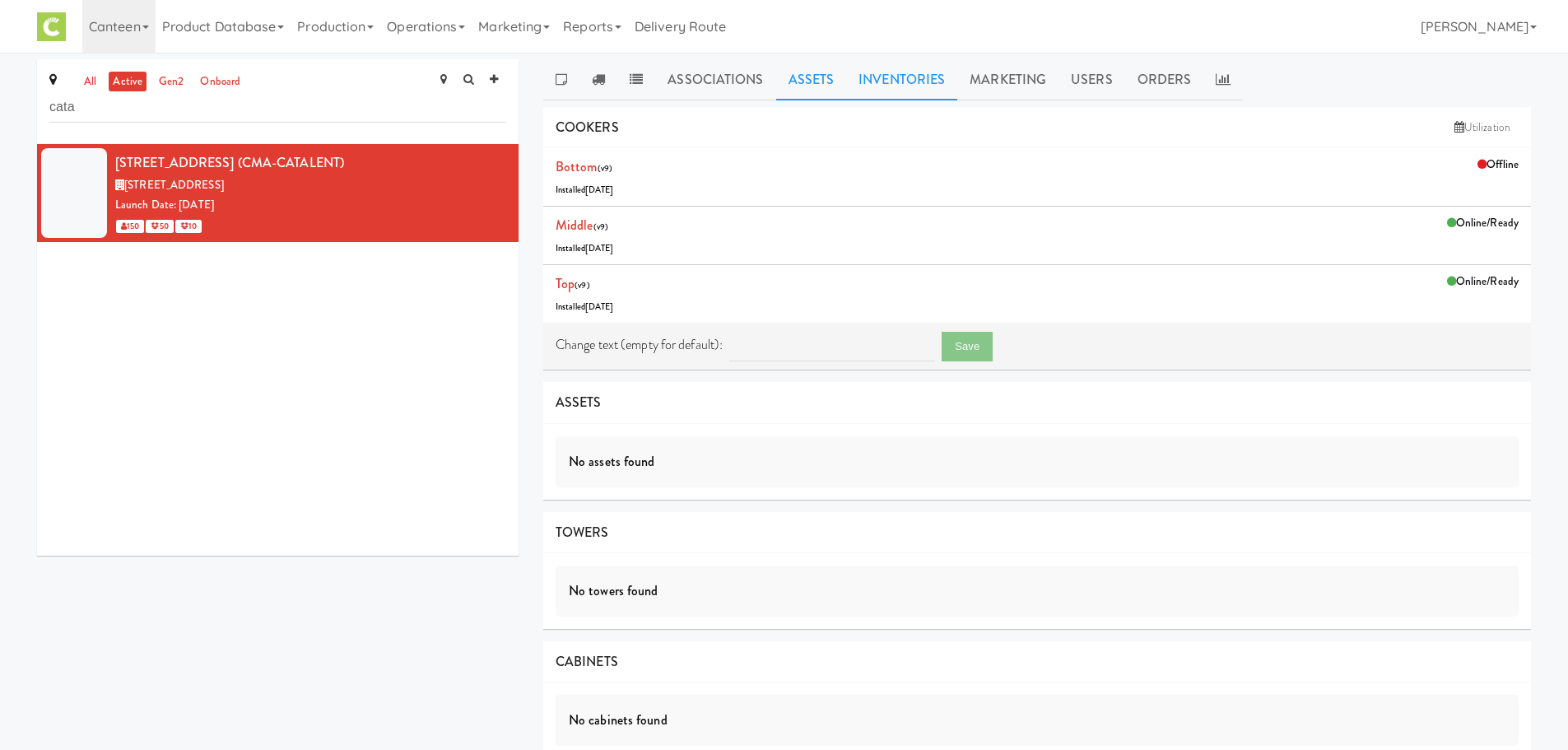
click at [926, 79] on link "Inventories" at bounding box center [902, 79] width 111 height 41
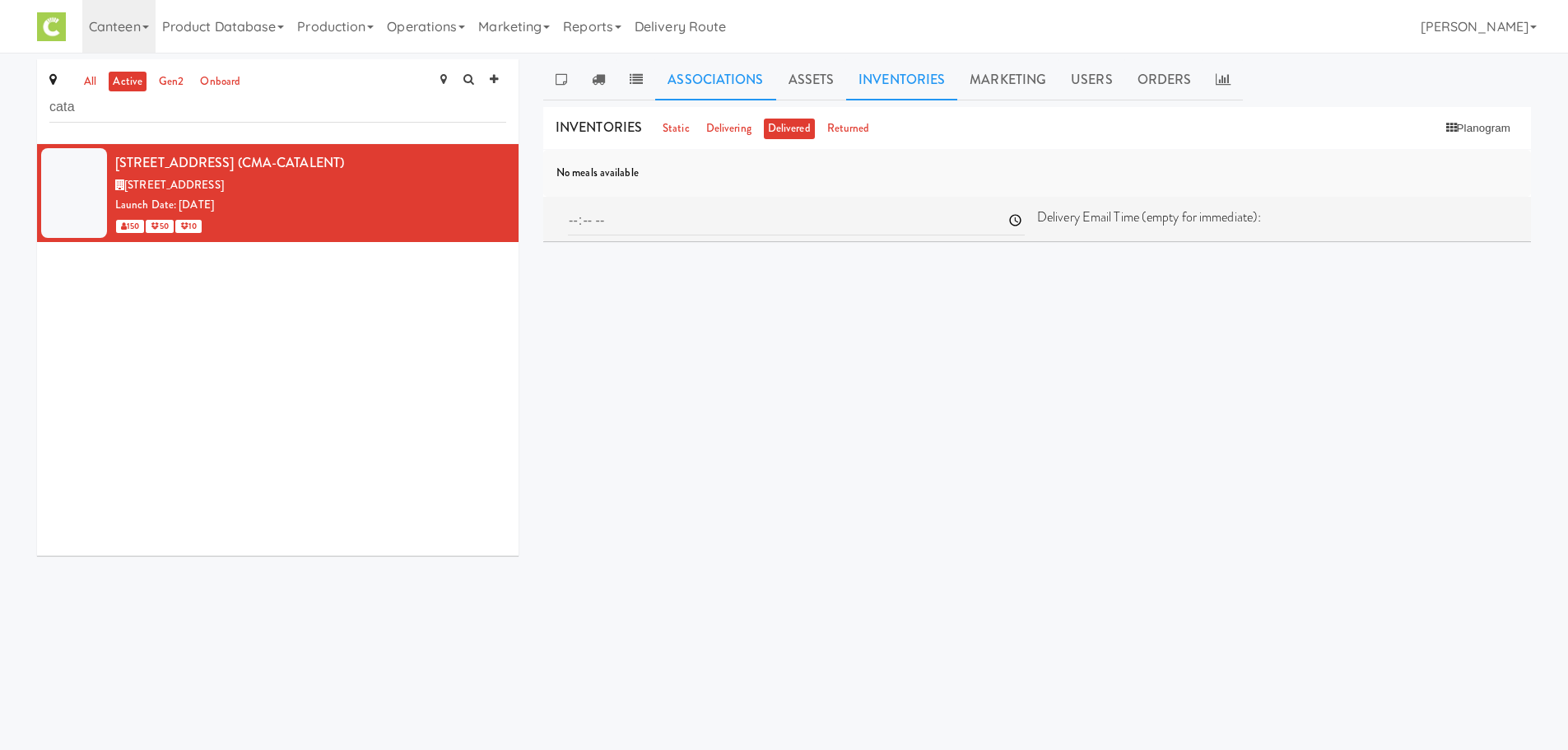
click at [671, 65] on link "Associations" at bounding box center [715, 79] width 120 height 41
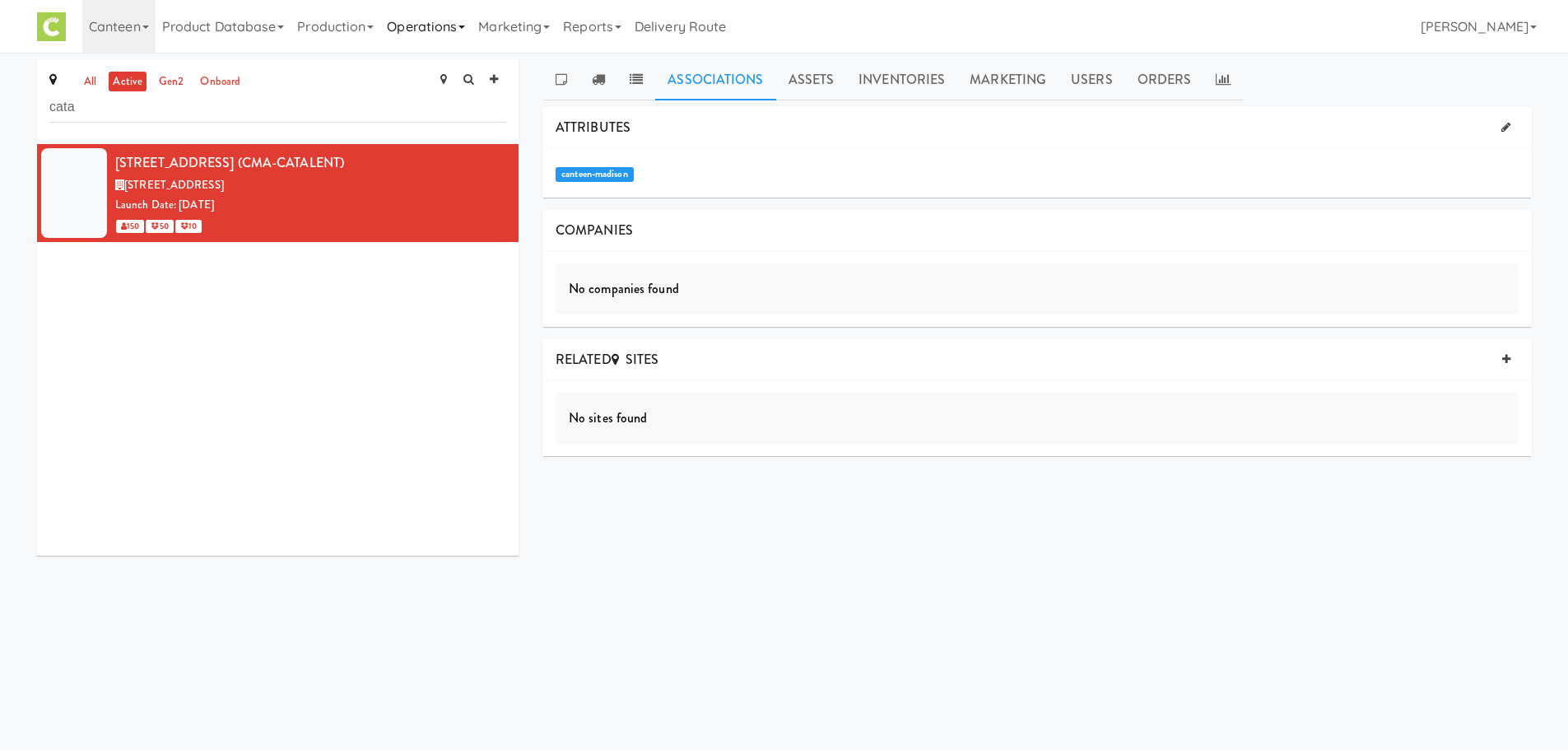
click at [405, 32] on link "Operations" at bounding box center [426, 26] width 91 height 53
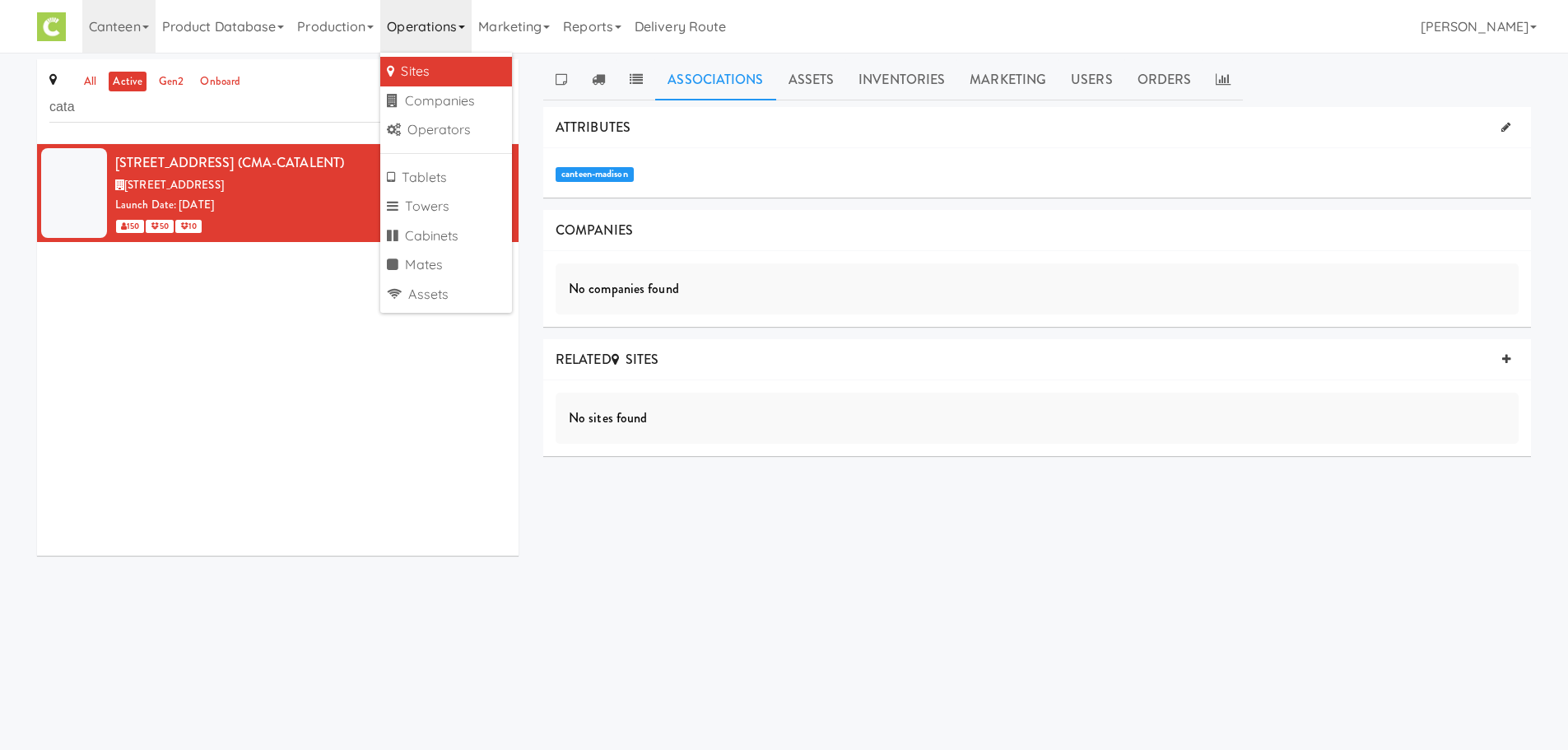
click at [407, 70] on link "Sites" at bounding box center [446, 71] width 132 height 30
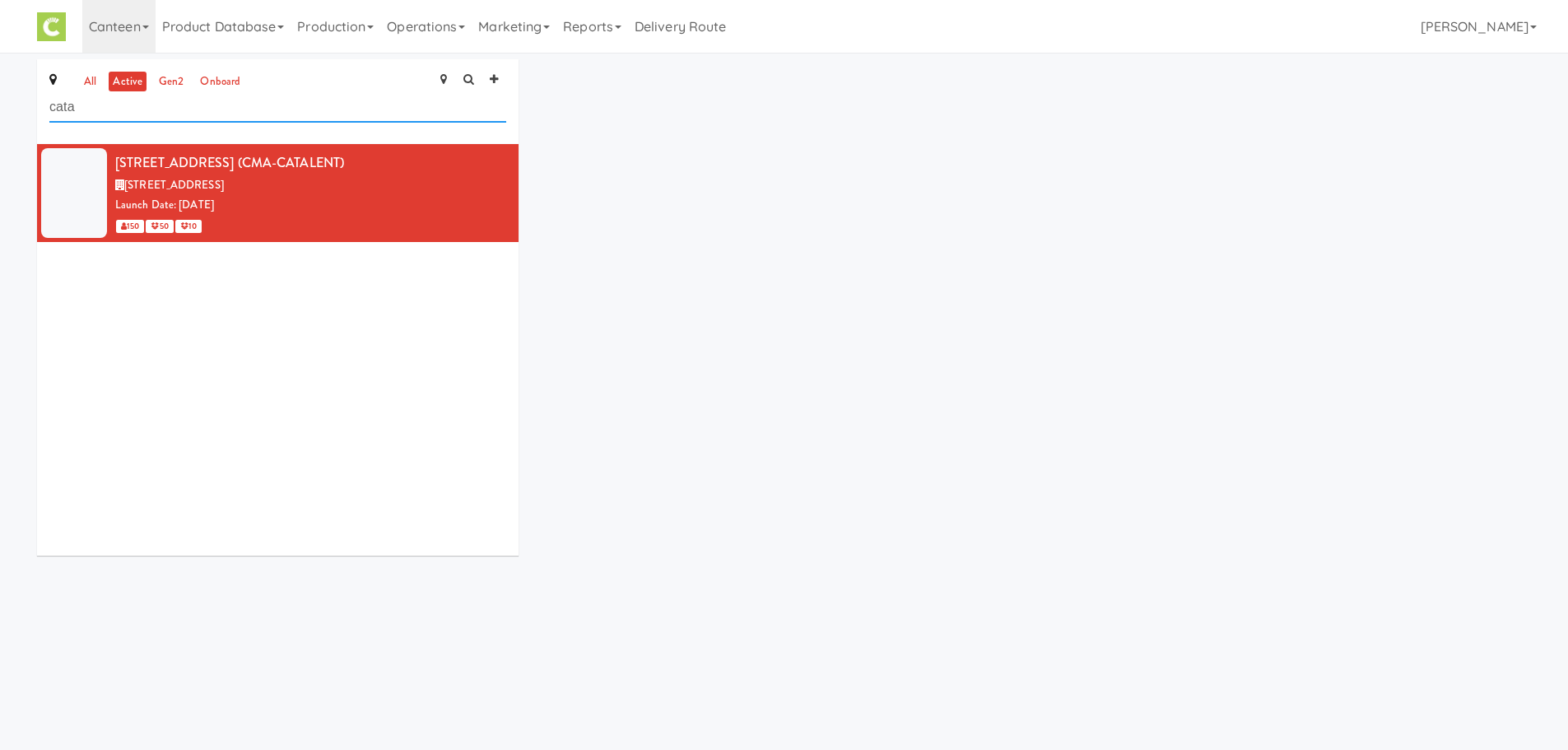
drag, startPoint x: 332, startPoint y: 112, endPoint x: 0, endPoint y: 108, distance: 332.0
click at [0, 108] on div "all active gen2 onboard cata 932 Catalent AveC (CMA-CATALENT) 726 Heartland Tra…" at bounding box center [784, 313] width 1568 height 509
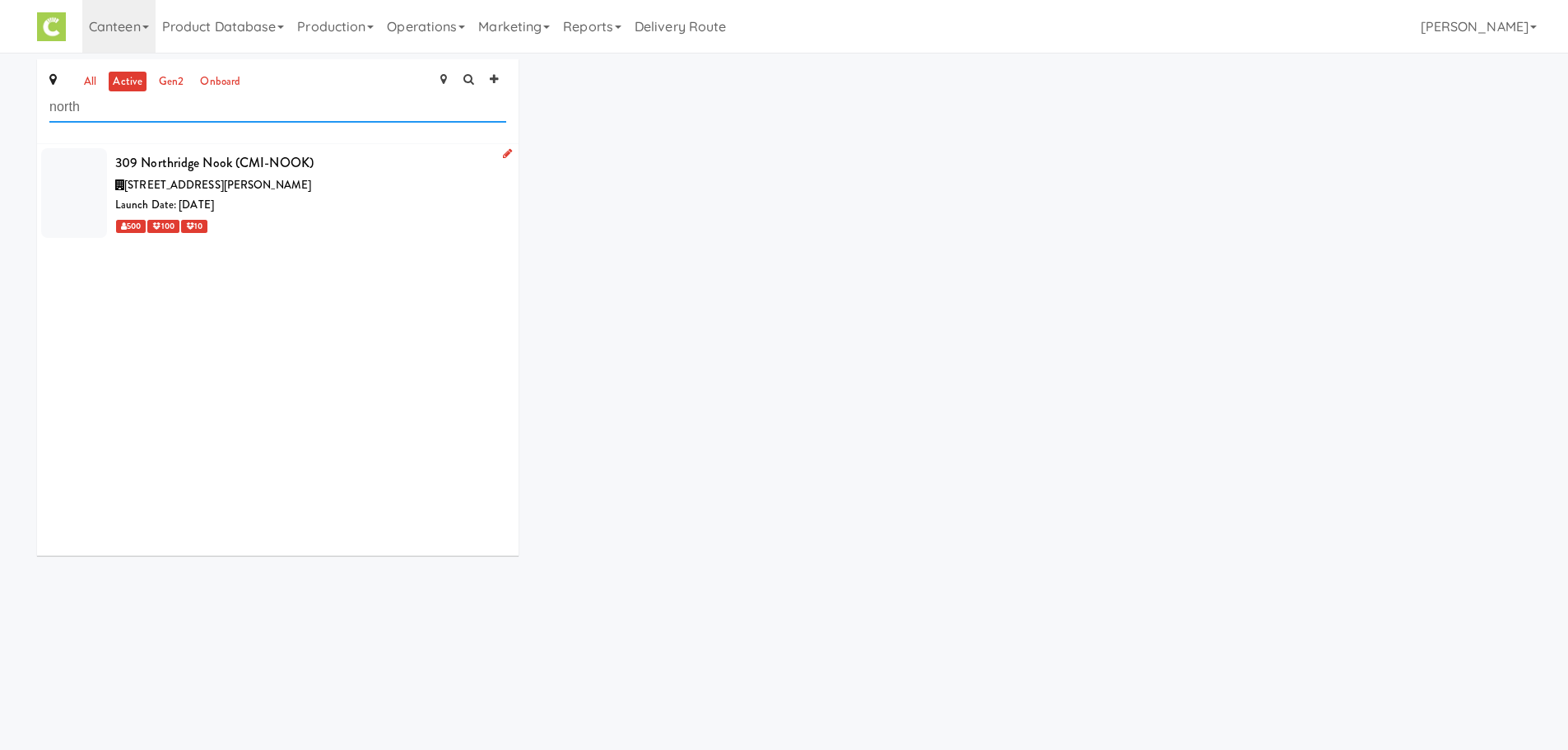
type input "north"
click at [211, 160] on div "309 Northridge Nook (CMI-NOOK)" at bounding box center [311, 163] width 391 height 25
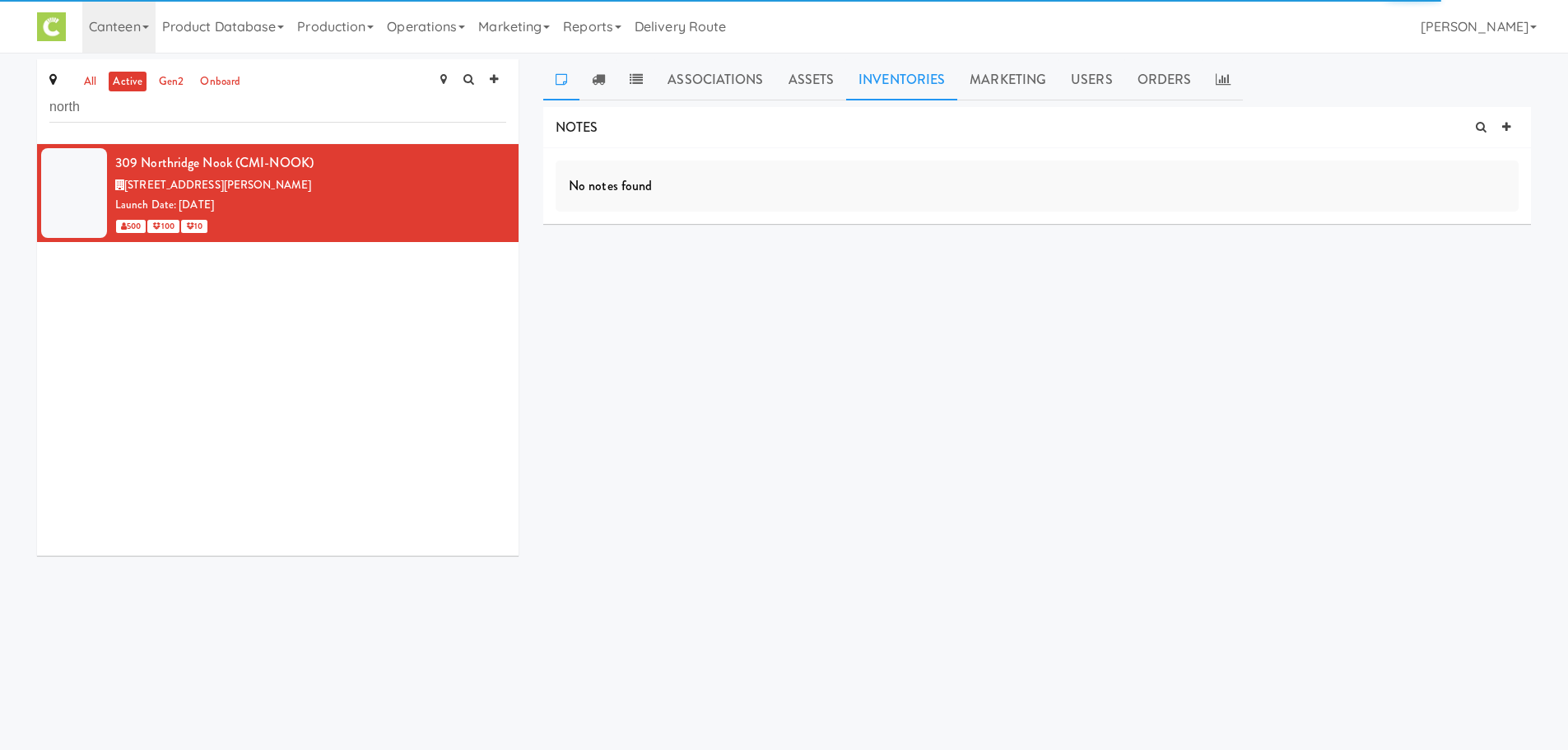
click at [915, 69] on link "Inventories" at bounding box center [902, 79] width 111 height 41
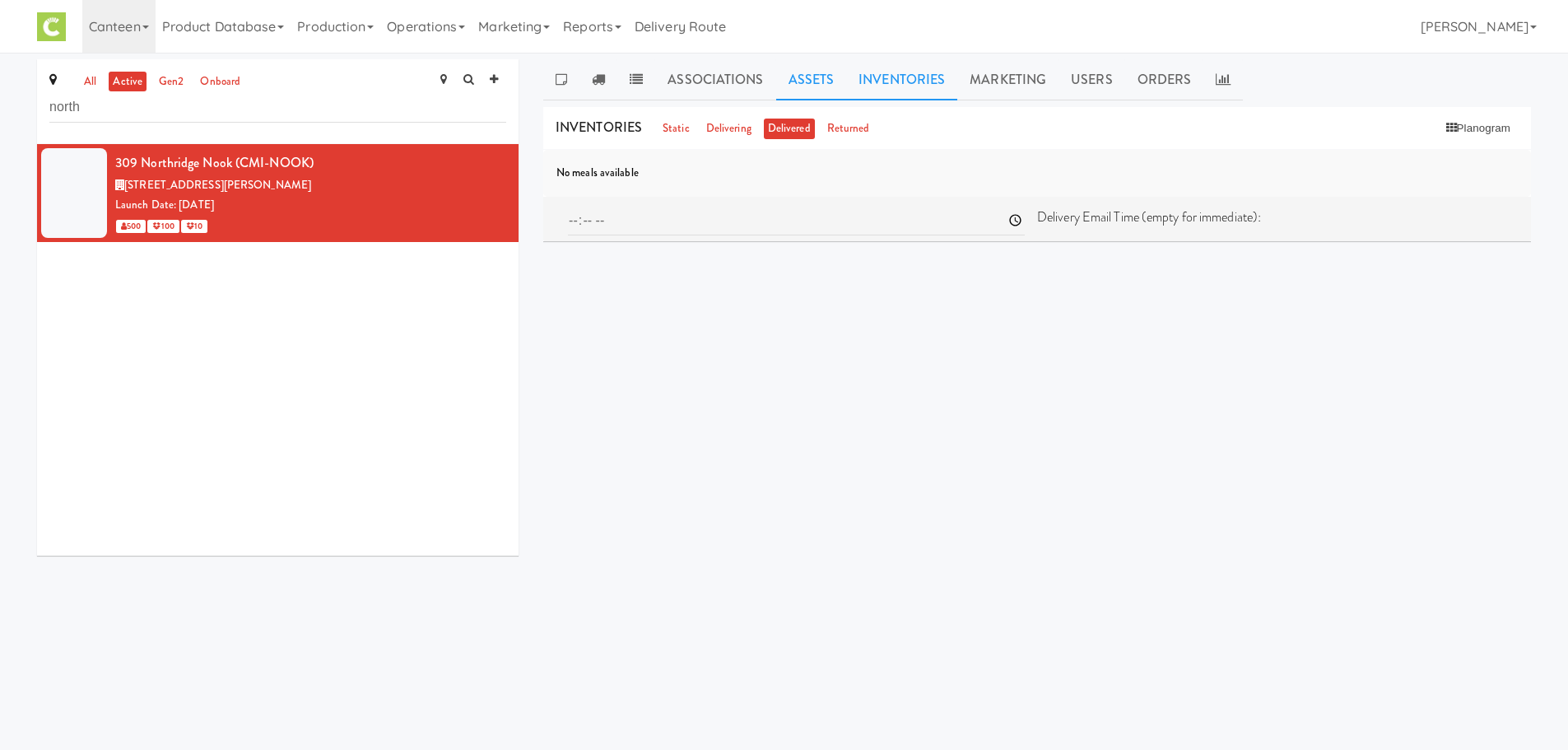
click at [811, 77] on link "Assets" at bounding box center [811, 79] width 70 height 41
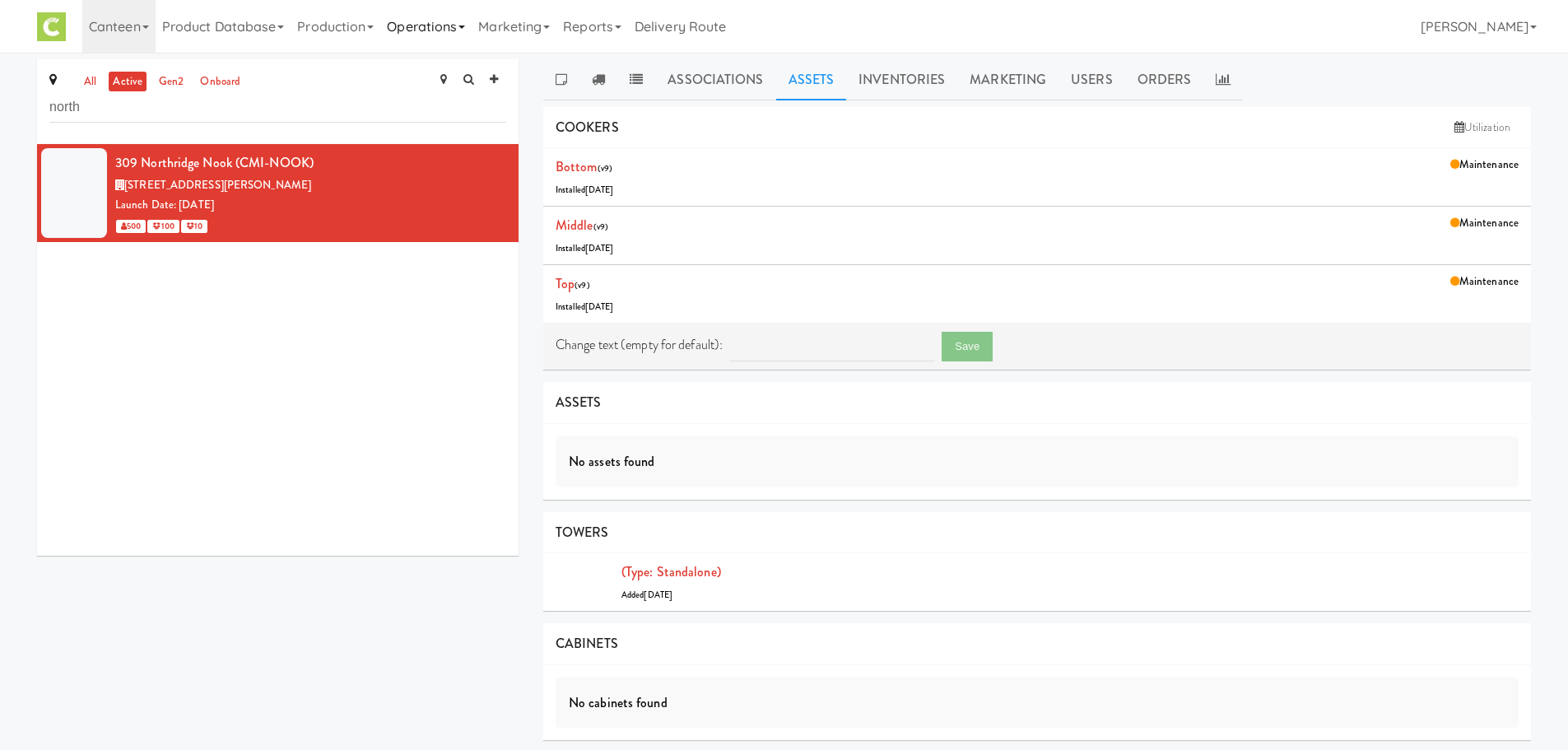
click at [455, 22] on link "Operations" at bounding box center [426, 26] width 91 height 53
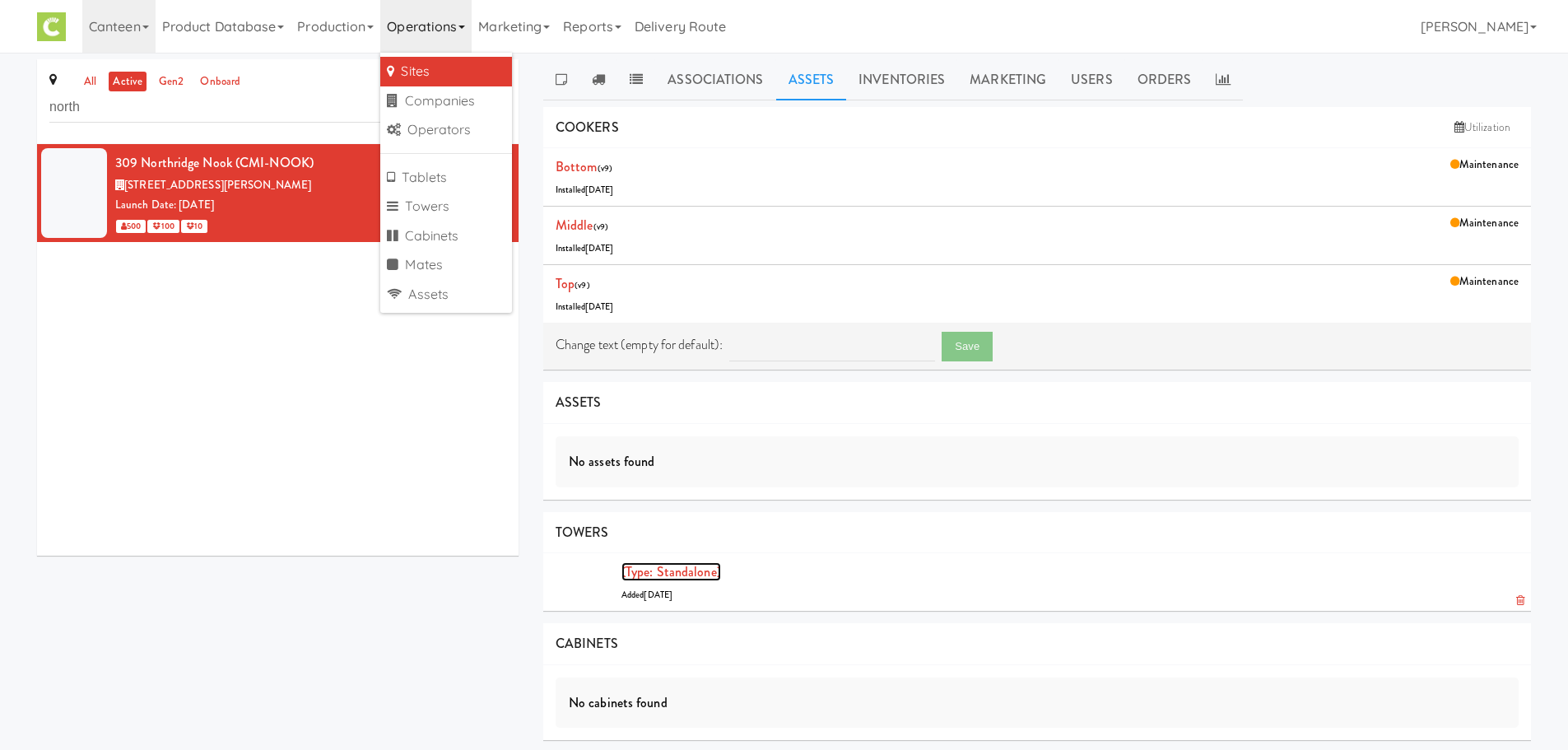
click at [665, 575] on link "(type: standalone)" at bounding box center [671, 571] width 99 height 19
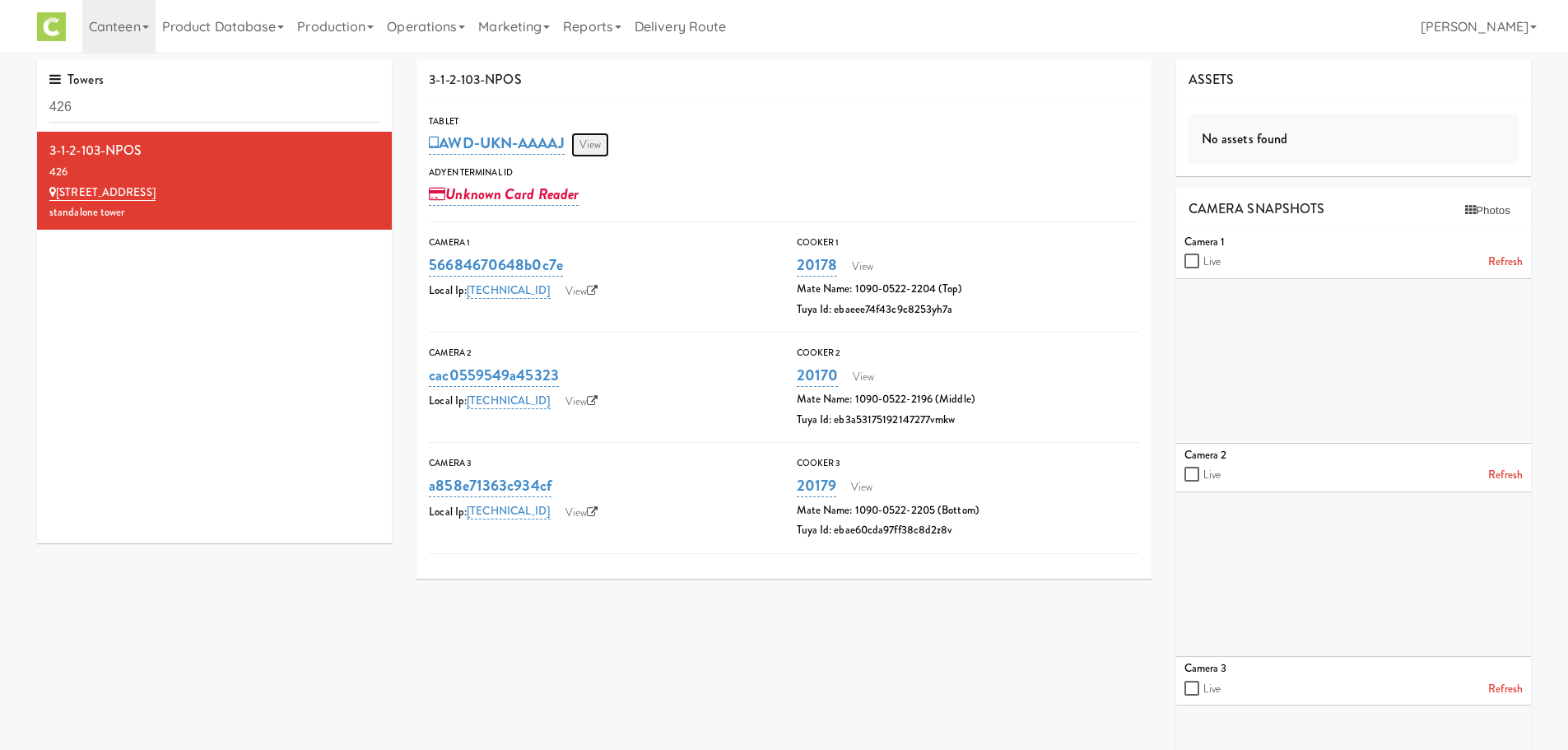
click at [598, 141] on link "View" at bounding box center [590, 145] width 38 height 25
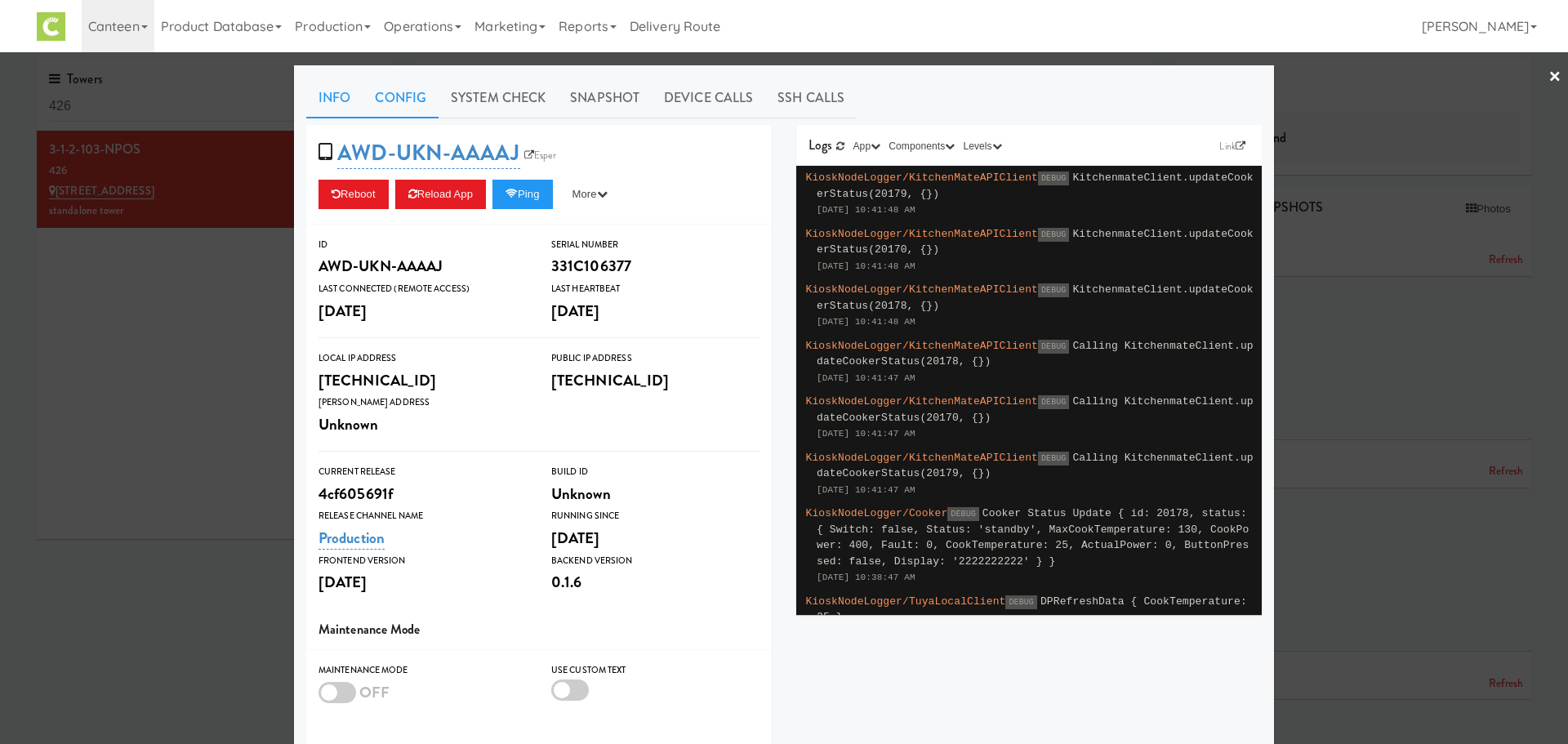
click at [396, 108] on link "Config" at bounding box center [400, 97] width 76 height 40
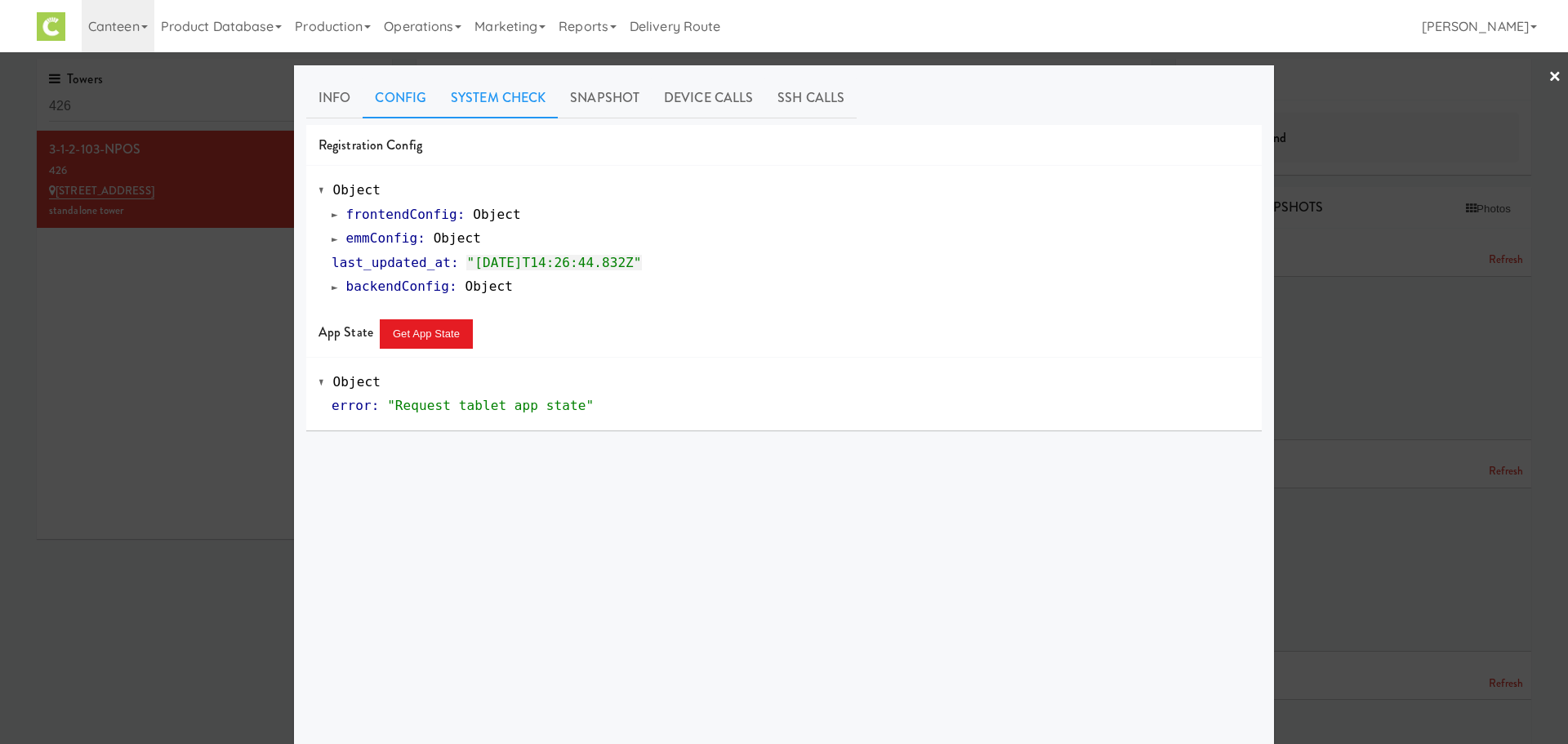
click at [481, 98] on link "System Check" at bounding box center [498, 97] width 119 height 40
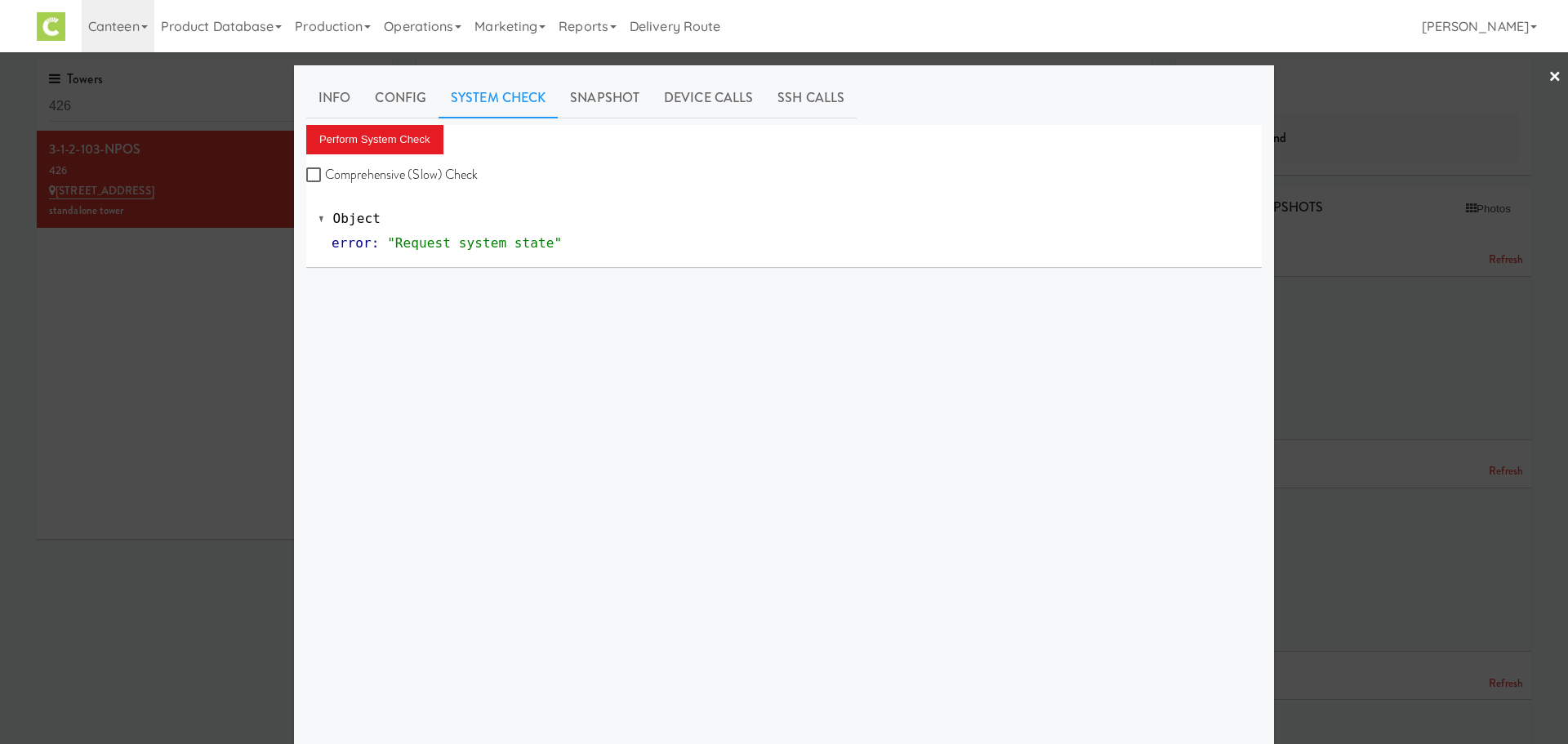
click at [369, 156] on div "Perform System Check Comprehensive (Slow) Check" at bounding box center [784, 155] width 956 height 62
click at [382, 140] on button "Perform System Check" at bounding box center [374, 140] width 137 height 30
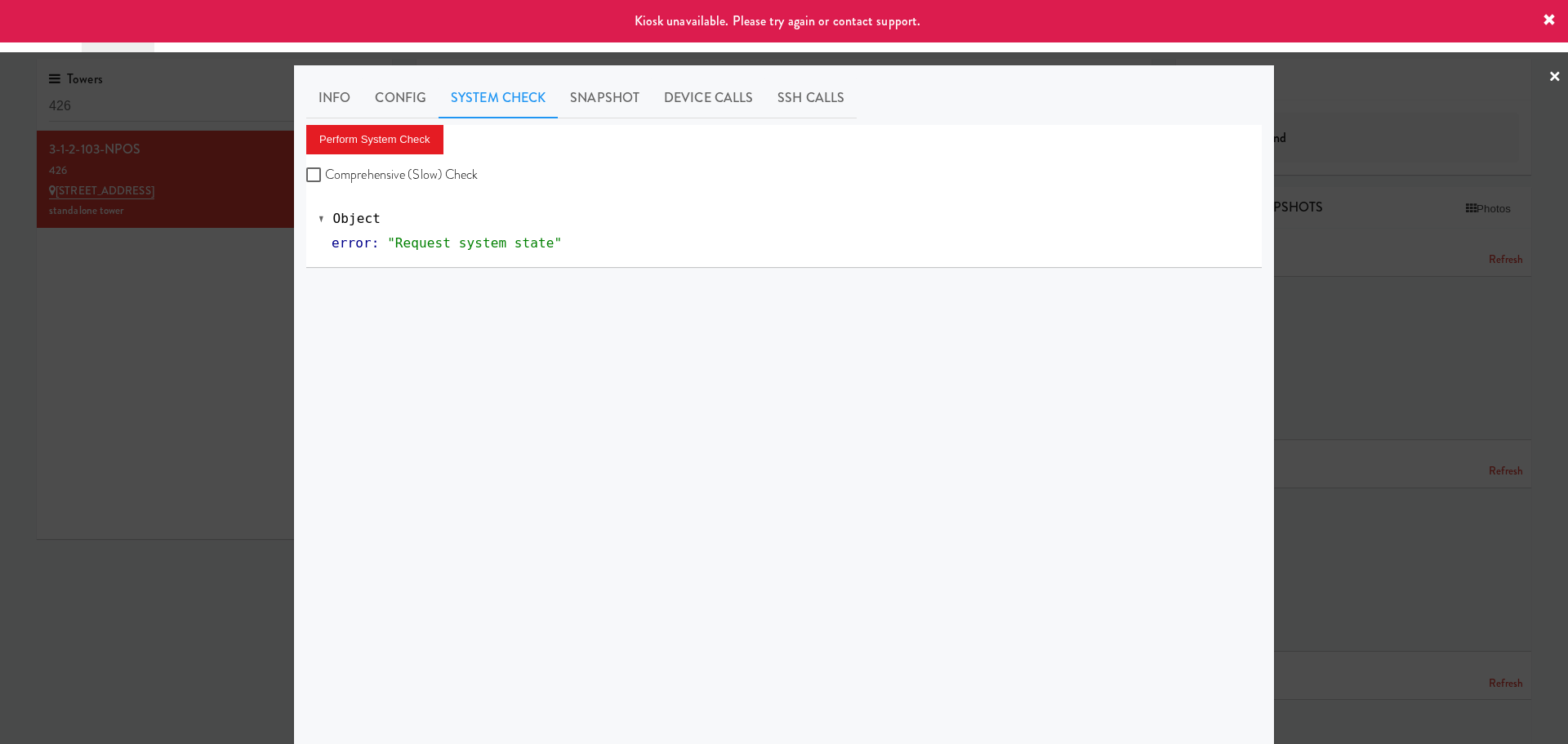
click at [1549, 79] on div at bounding box center [784, 372] width 1568 height 744
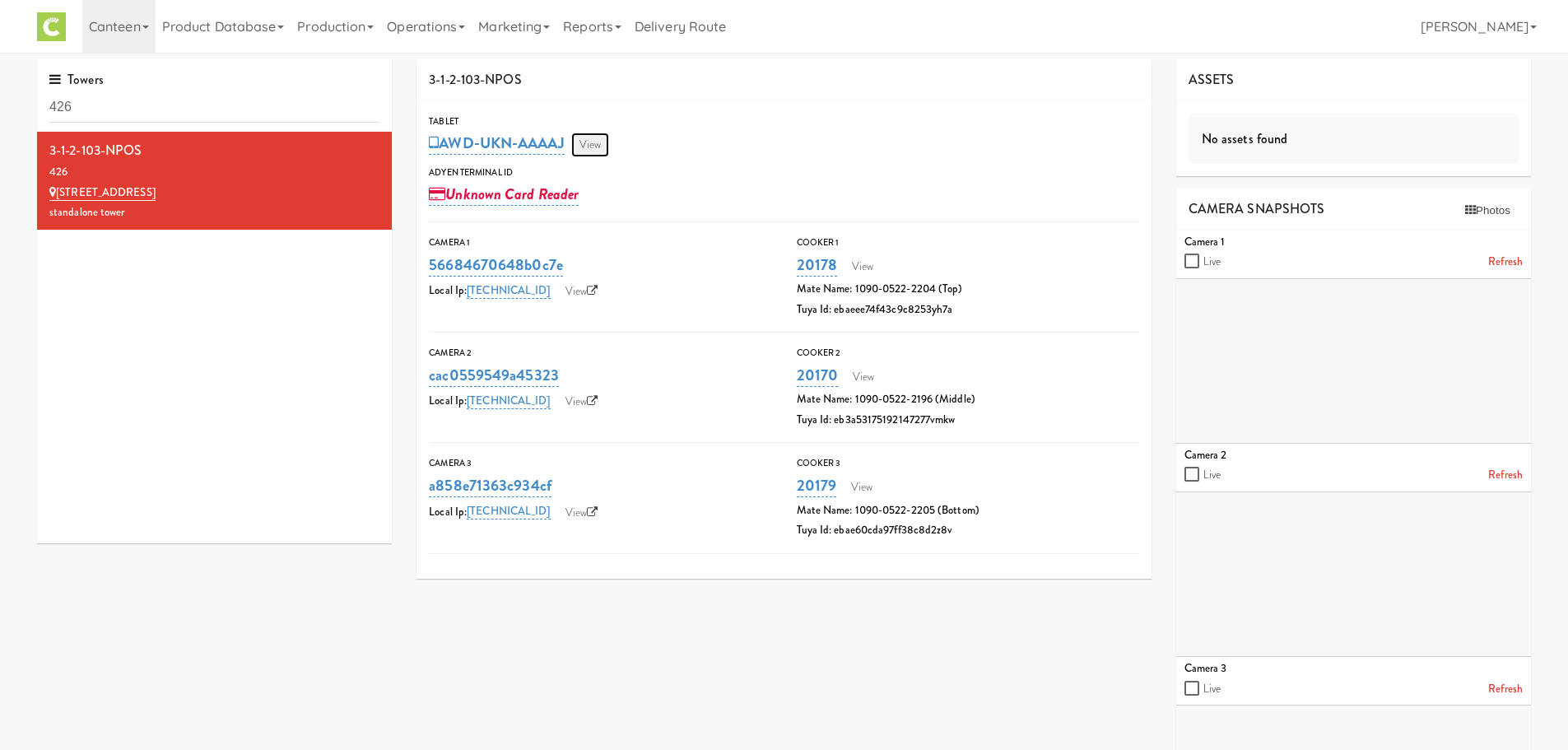
click at [598, 149] on link "View" at bounding box center [590, 145] width 38 height 25
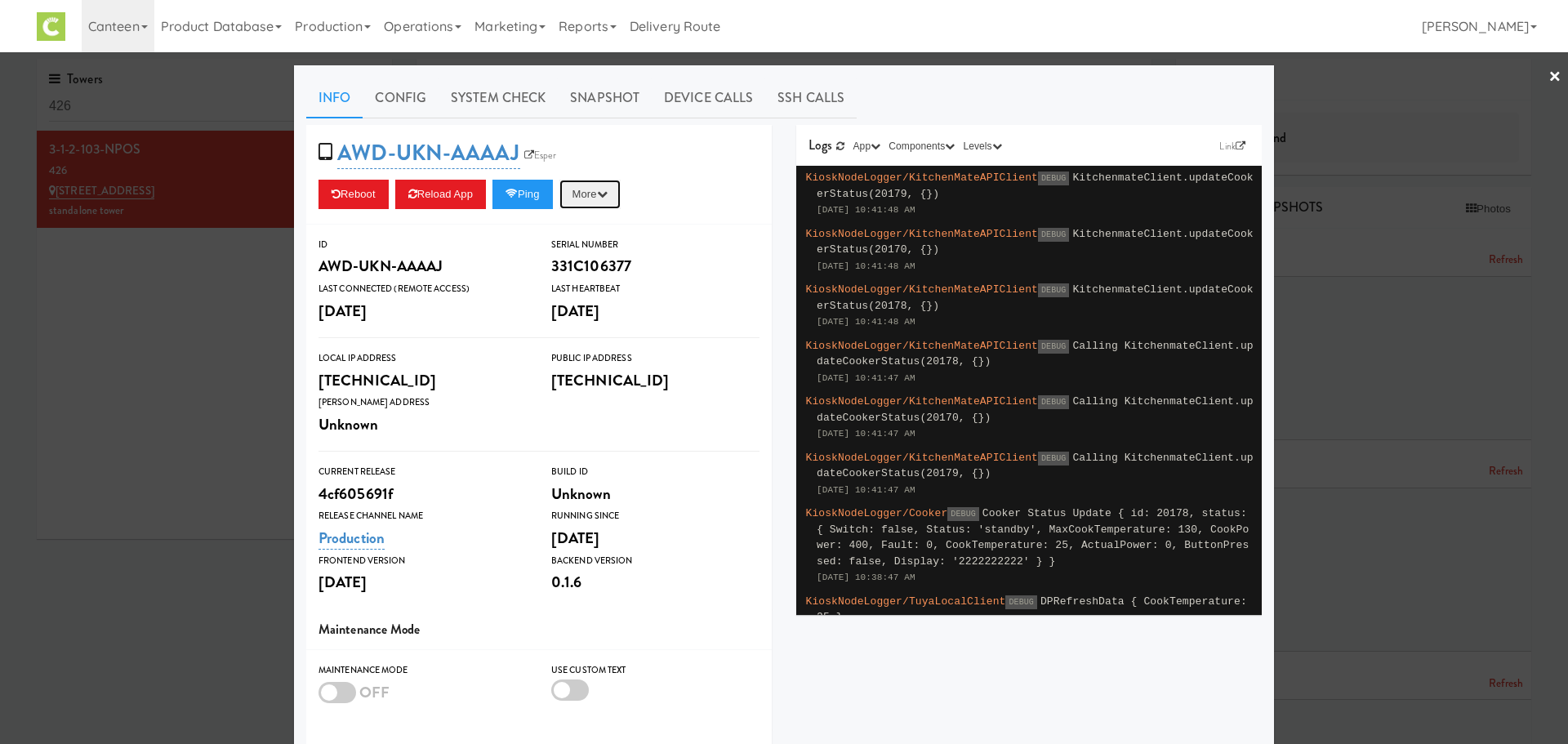
click at [599, 196] on button "More" at bounding box center [590, 195] width 61 height 30
click at [319, 695] on div at bounding box center [338, 693] width 37 height 22
click at [0, 0] on input "checkbox" at bounding box center [0, 0] width 0 height 0
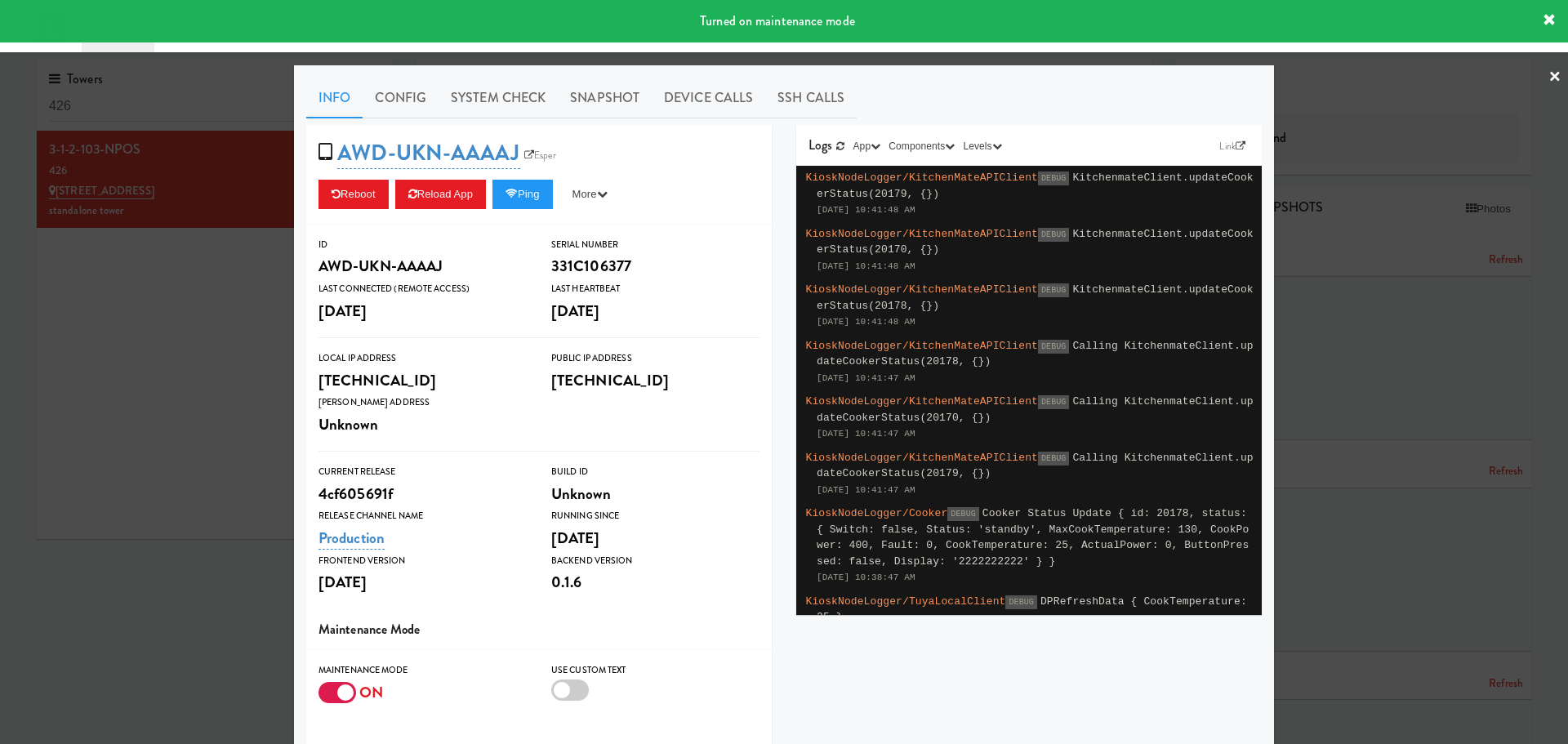
click at [343, 689] on div at bounding box center [338, 693] width 37 height 22
click at [0, 0] on input "checkbox" at bounding box center [0, 0] width 0 height 0
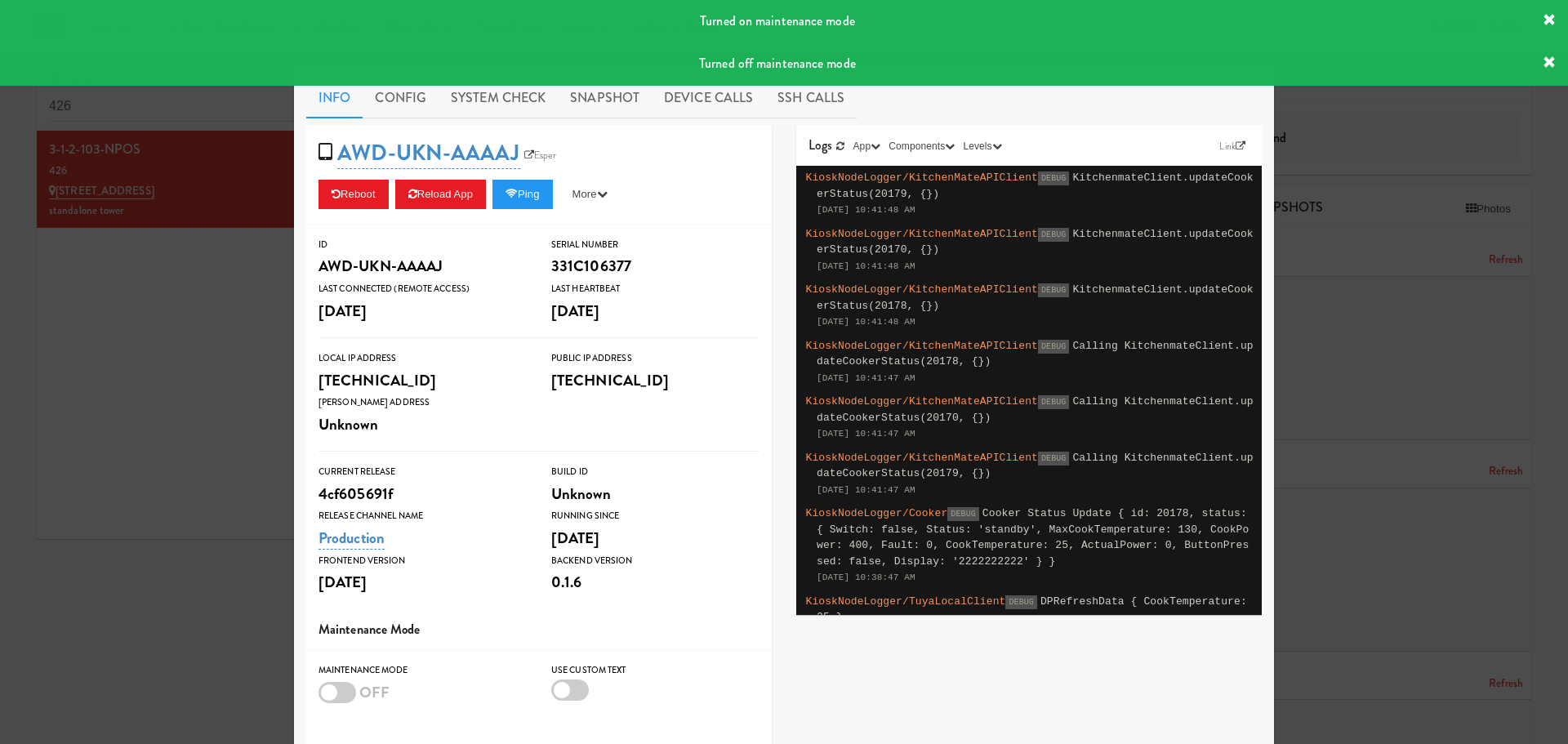
click at [1545, 67] on icon at bounding box center [1548, 62] width 13 height 13
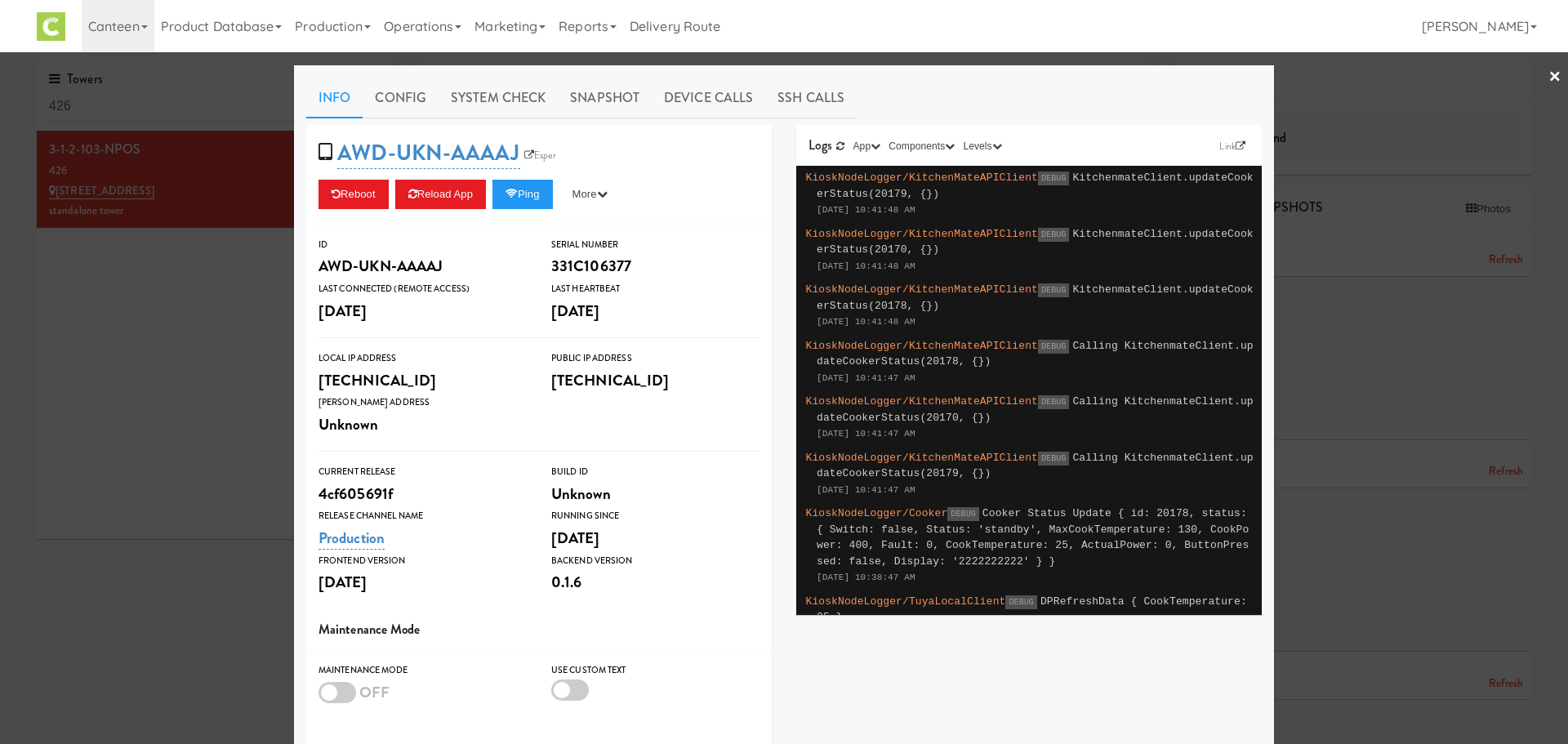
click at [1550, 28] on div "Toggle navigation Canteen 325 Vending https://fridge.kitchenmate.com/towers/426…" at bounding box center [784, 26] width 1568 height 52
click at [462, 100] on link "System Check" at bounding box center [498, 97] width 119 height 40
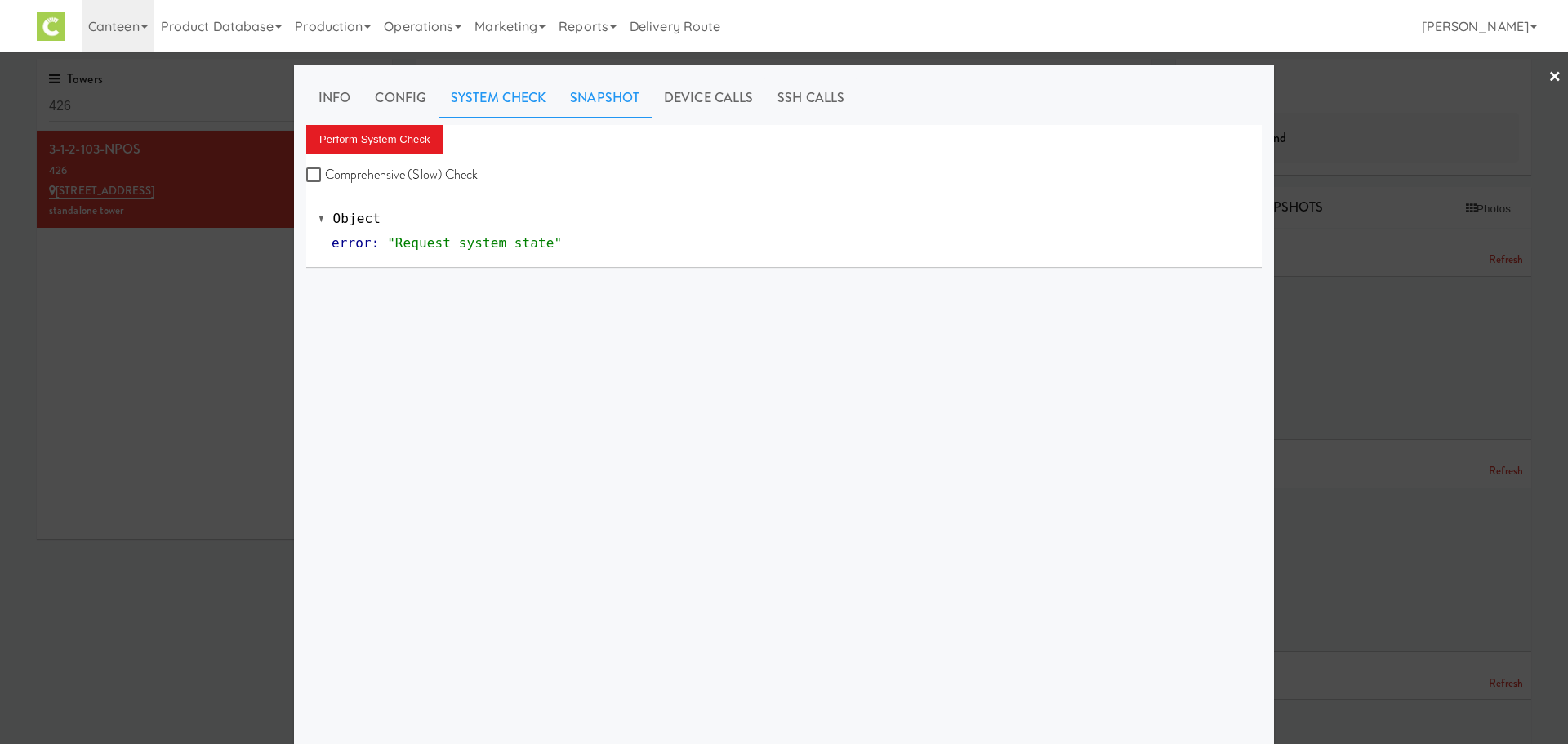
click at [607, 97] on link "Snapshot" at bounding box center [604, 97] width 94 height 40
click at [376, 103] on link "Config" at bounding box center [400, 97] width 76 height 40
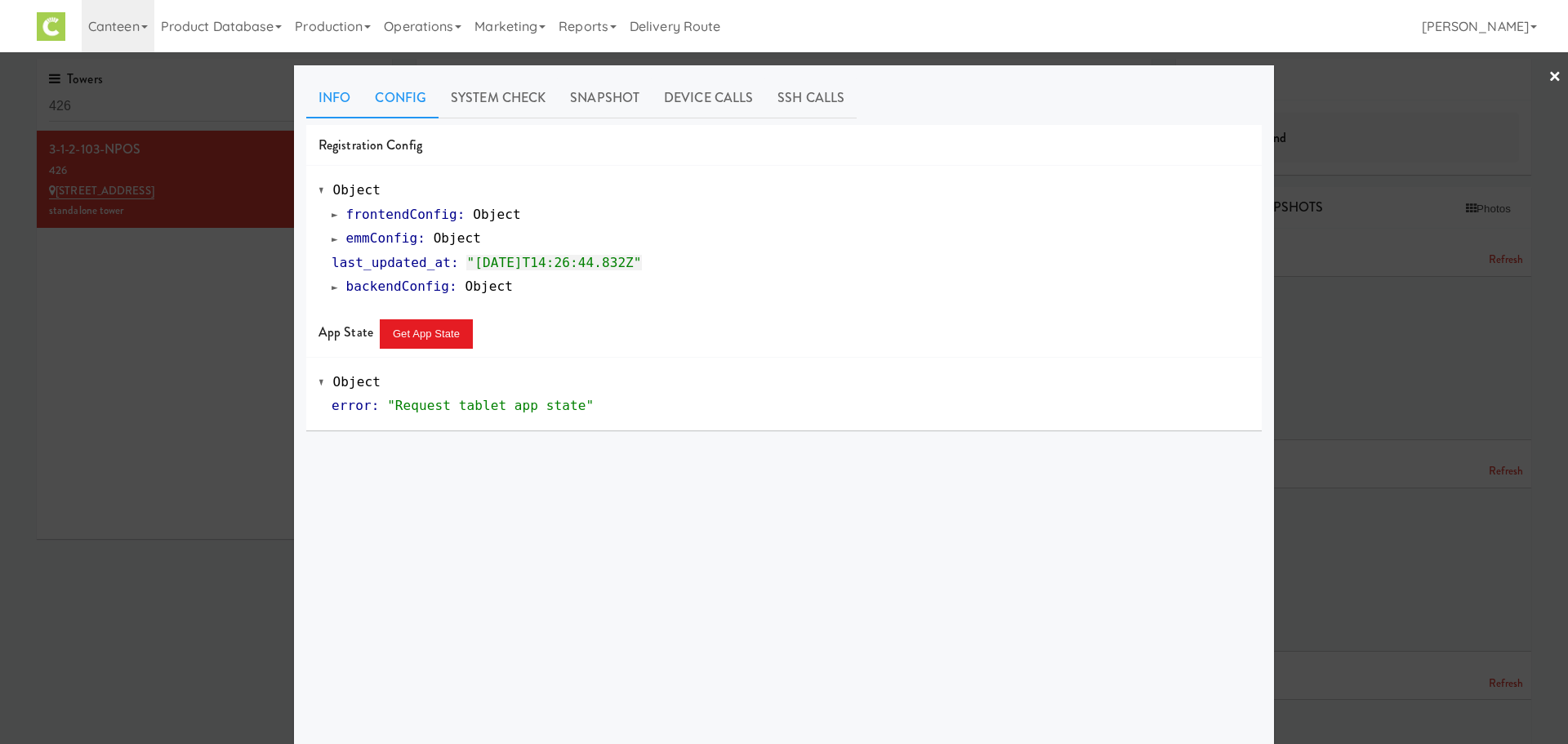
click at [341, 99] on link "Info" at bounding box center [334, 97] width 56 height 40
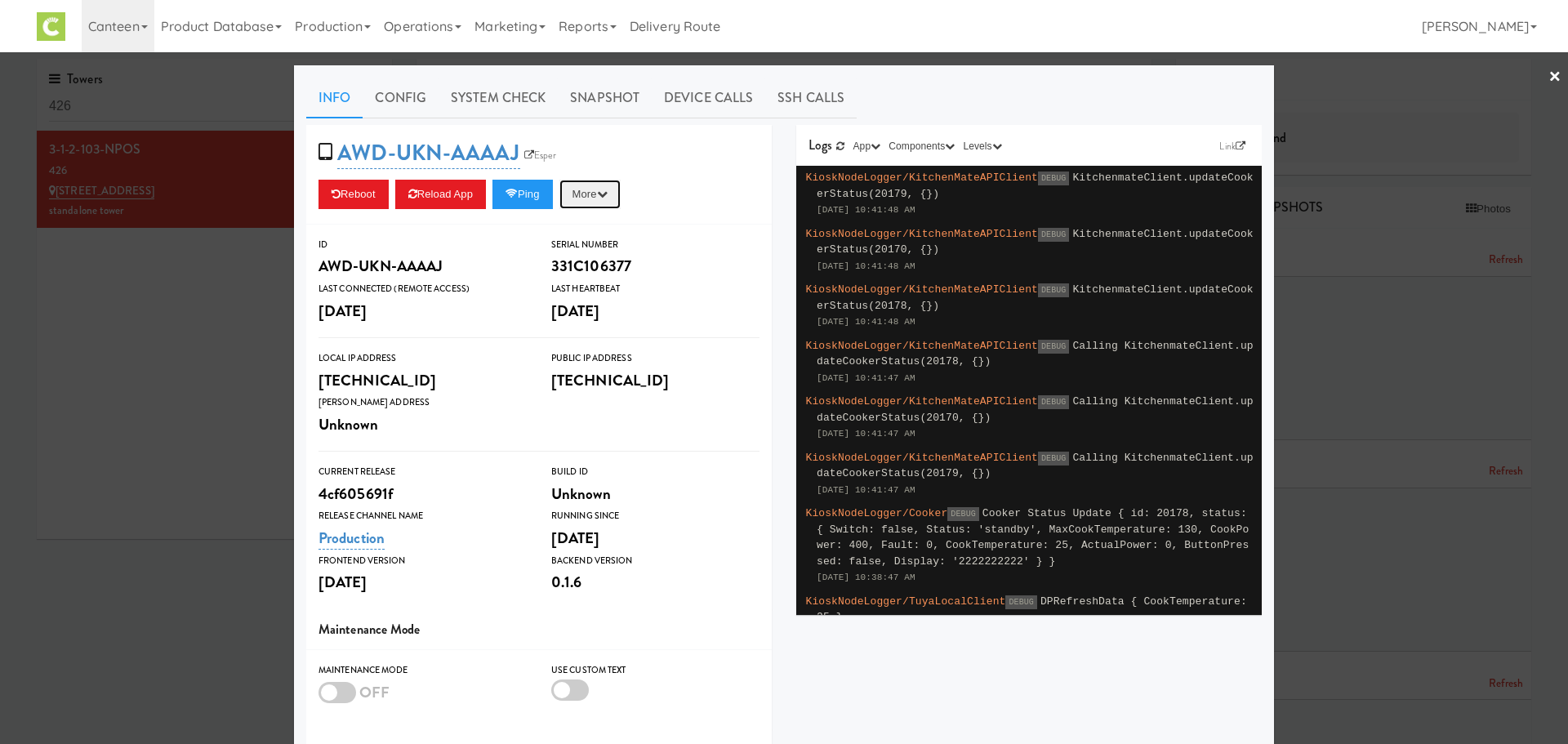
click at [600, 190] on button "More" at bounding box center [590, 195] width 61 height 30
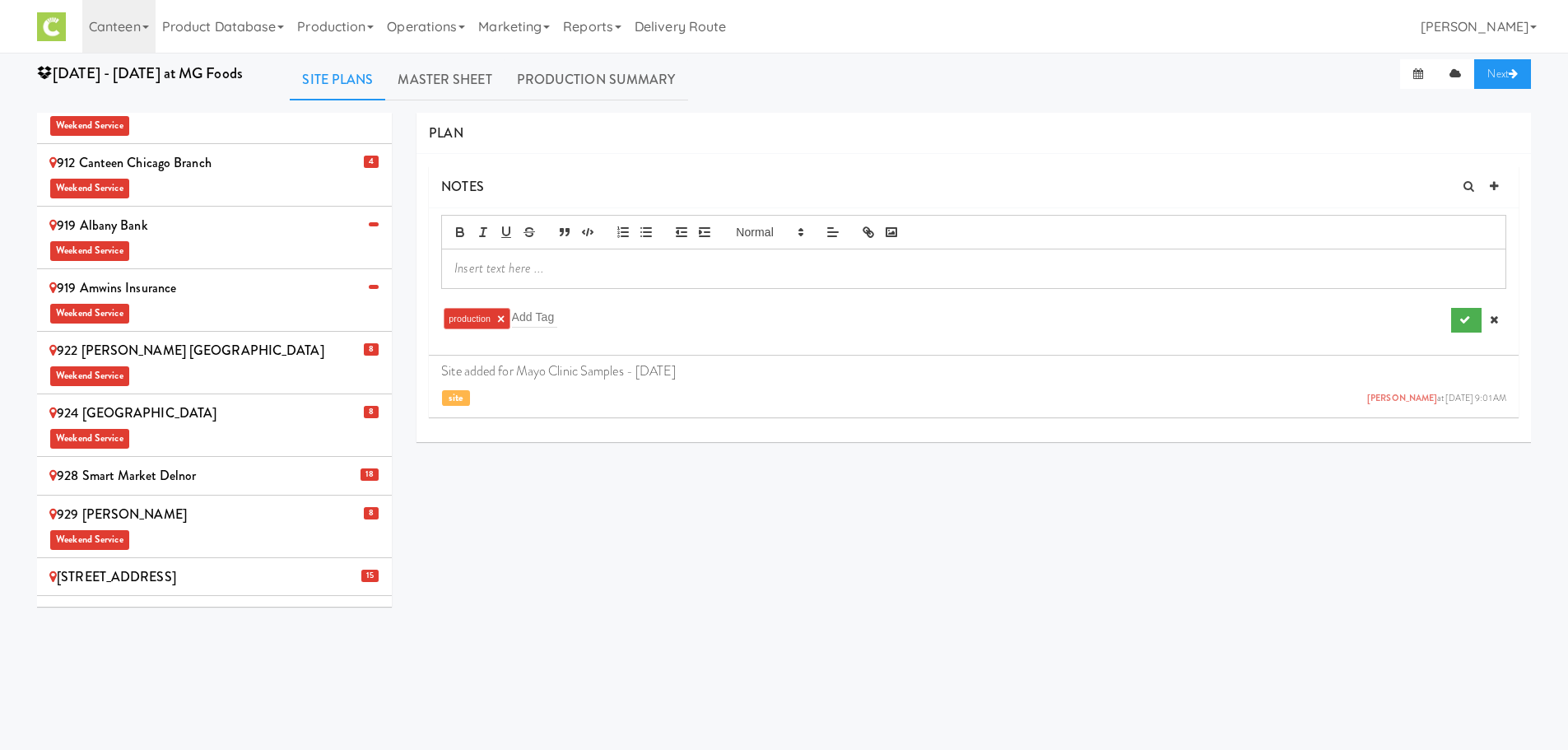
scroll to position [938, 0]
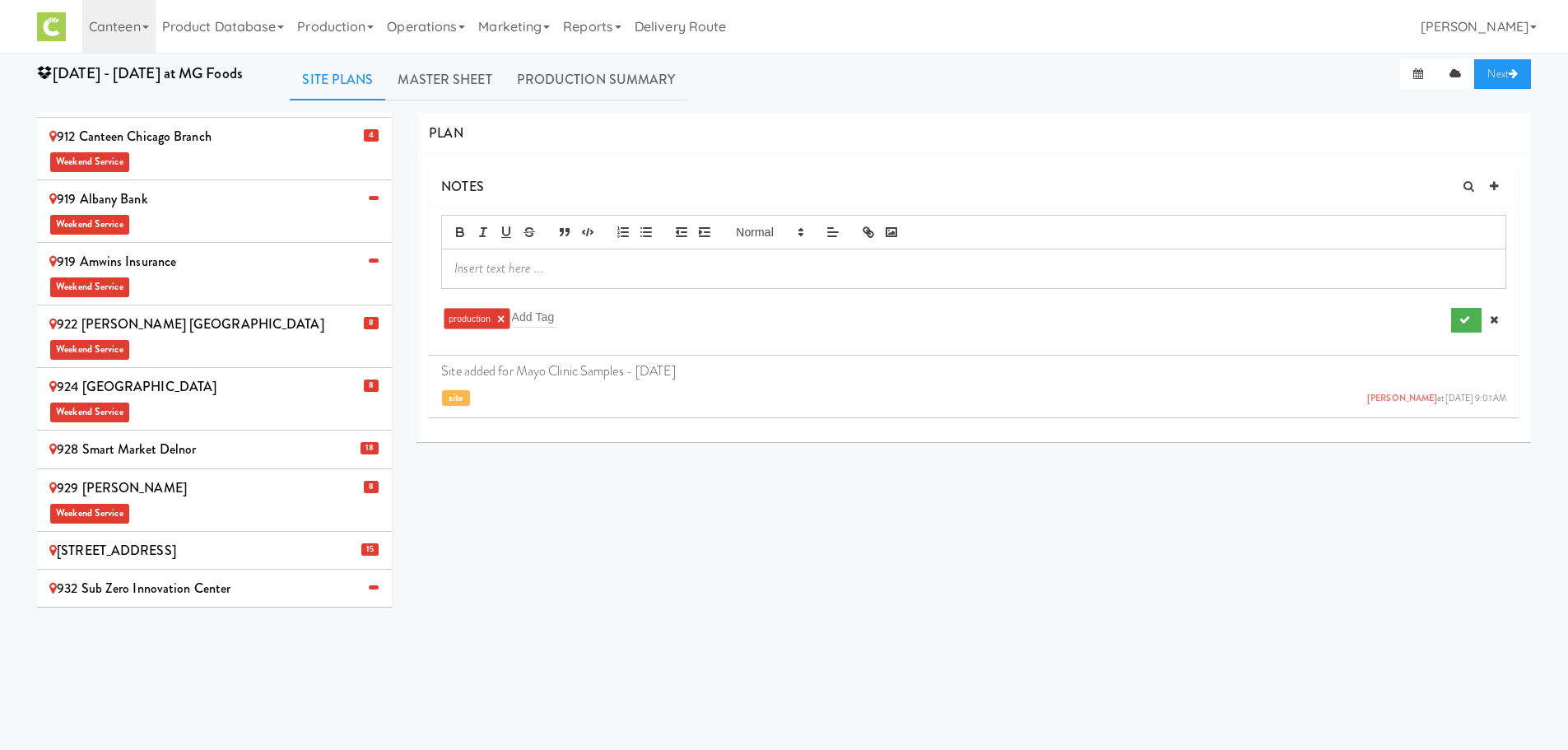
click at [300, 569] on li "932 Sub Zero Innovation Center" at bounding box center [214, 588] width 355 height 39
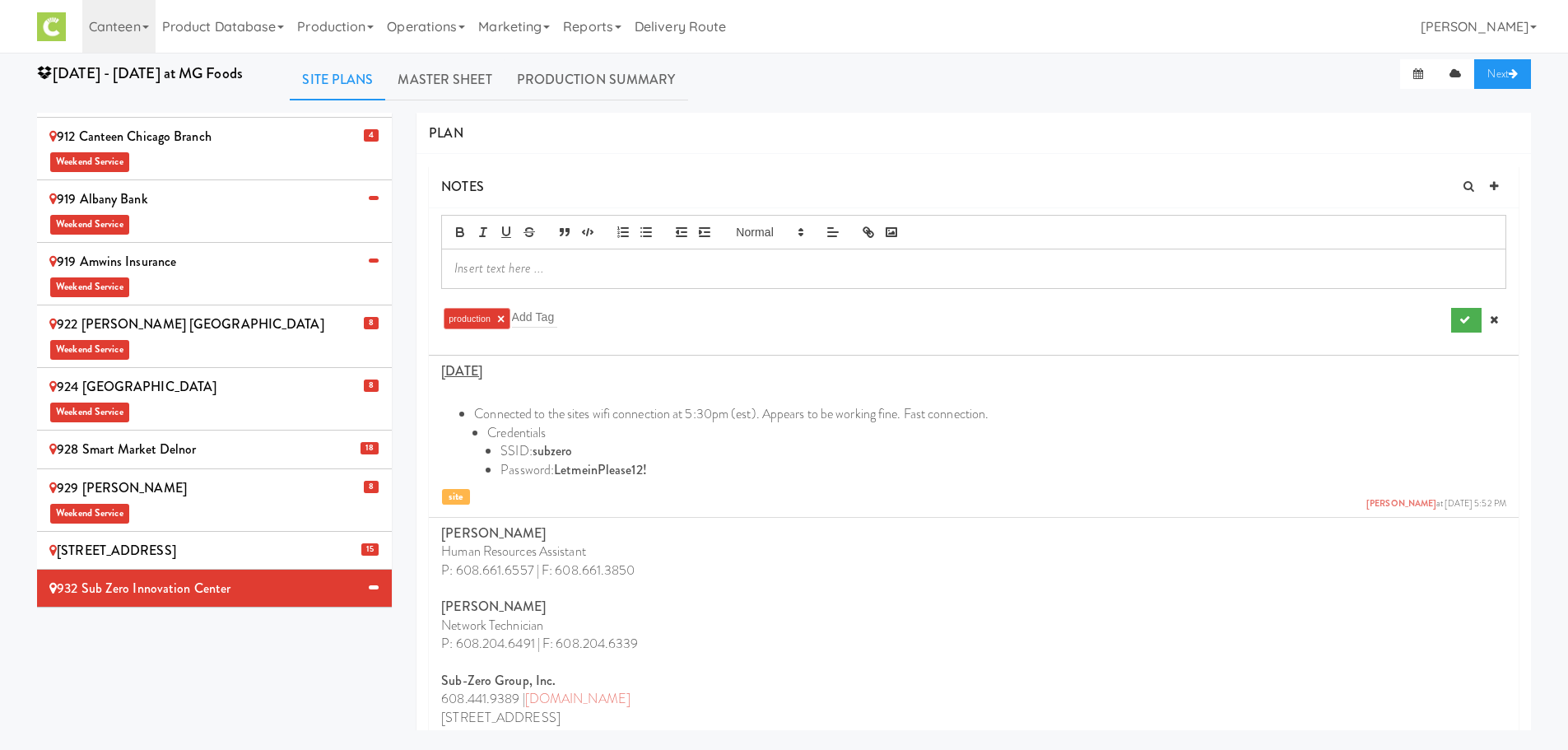
click at [302, 539] on div "[STREET_ADDRESS]" at bounding box center [214, 551] width 330 height 25
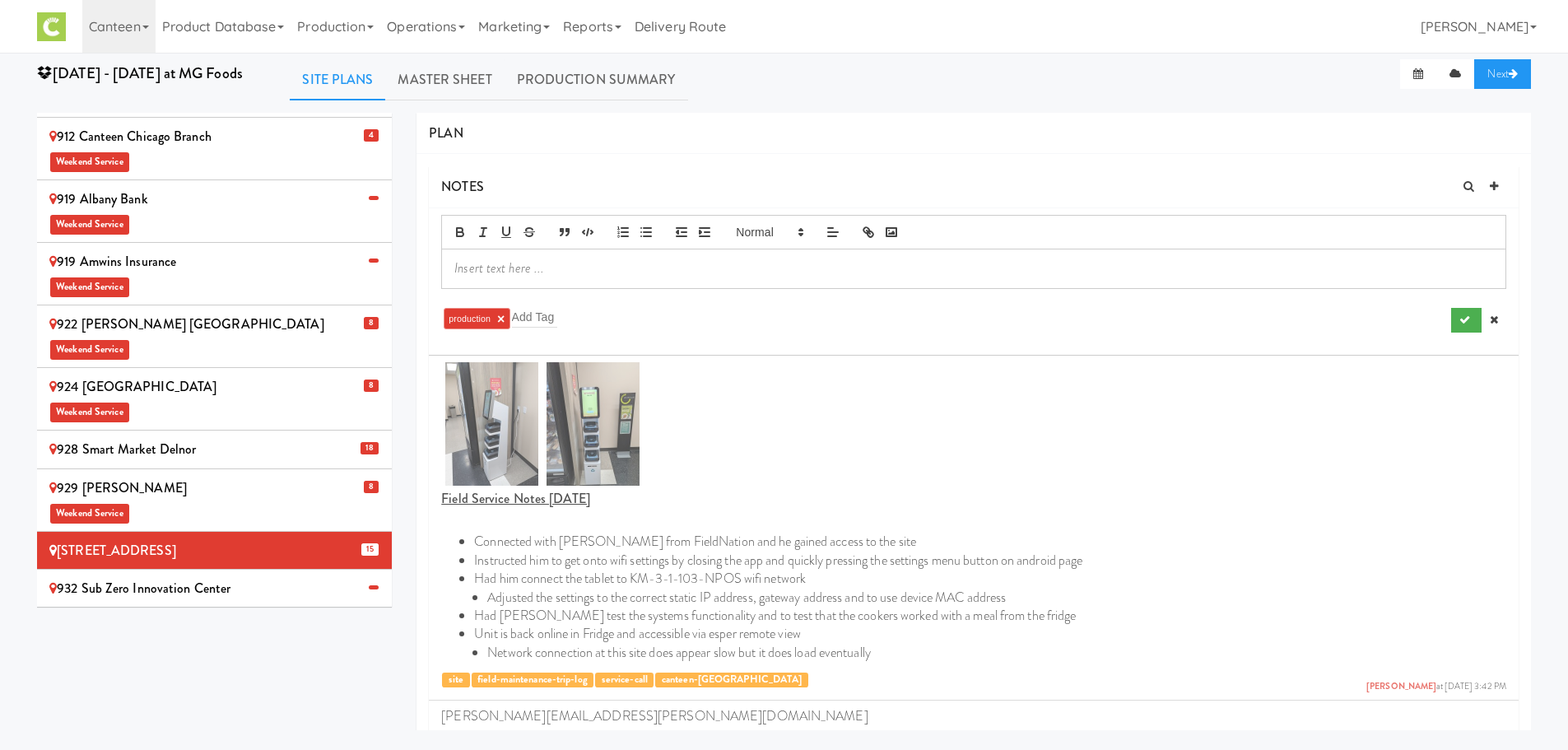
click at [765, 476] on p at bounding box center [975, 426] width 1066 height 128
click at [443, 17] on link "Operations" at bounding box center [426, 26] width 91 height 53
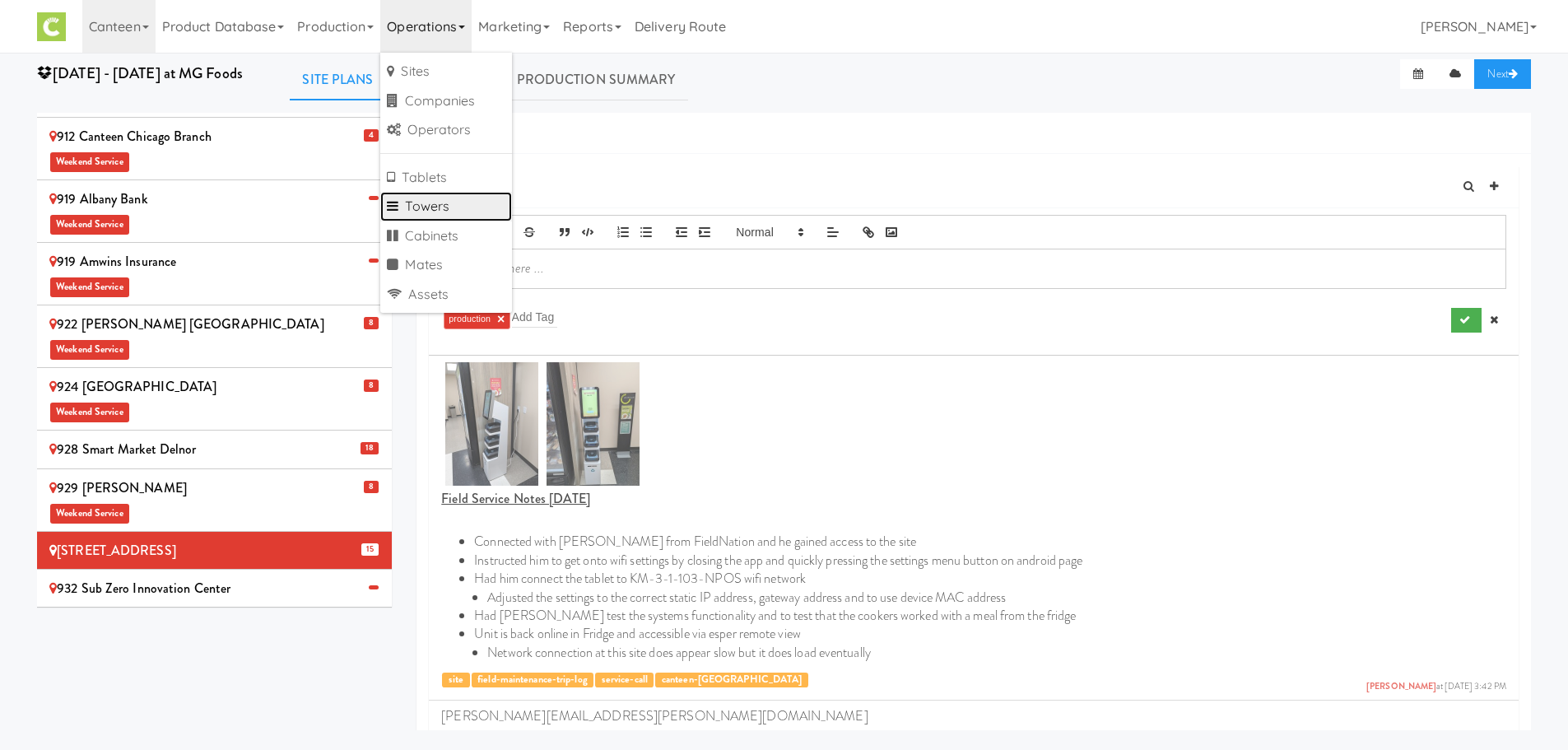
click at [425, 194] on link "Towers" at bounding box center [446, 206] width 132 height 30
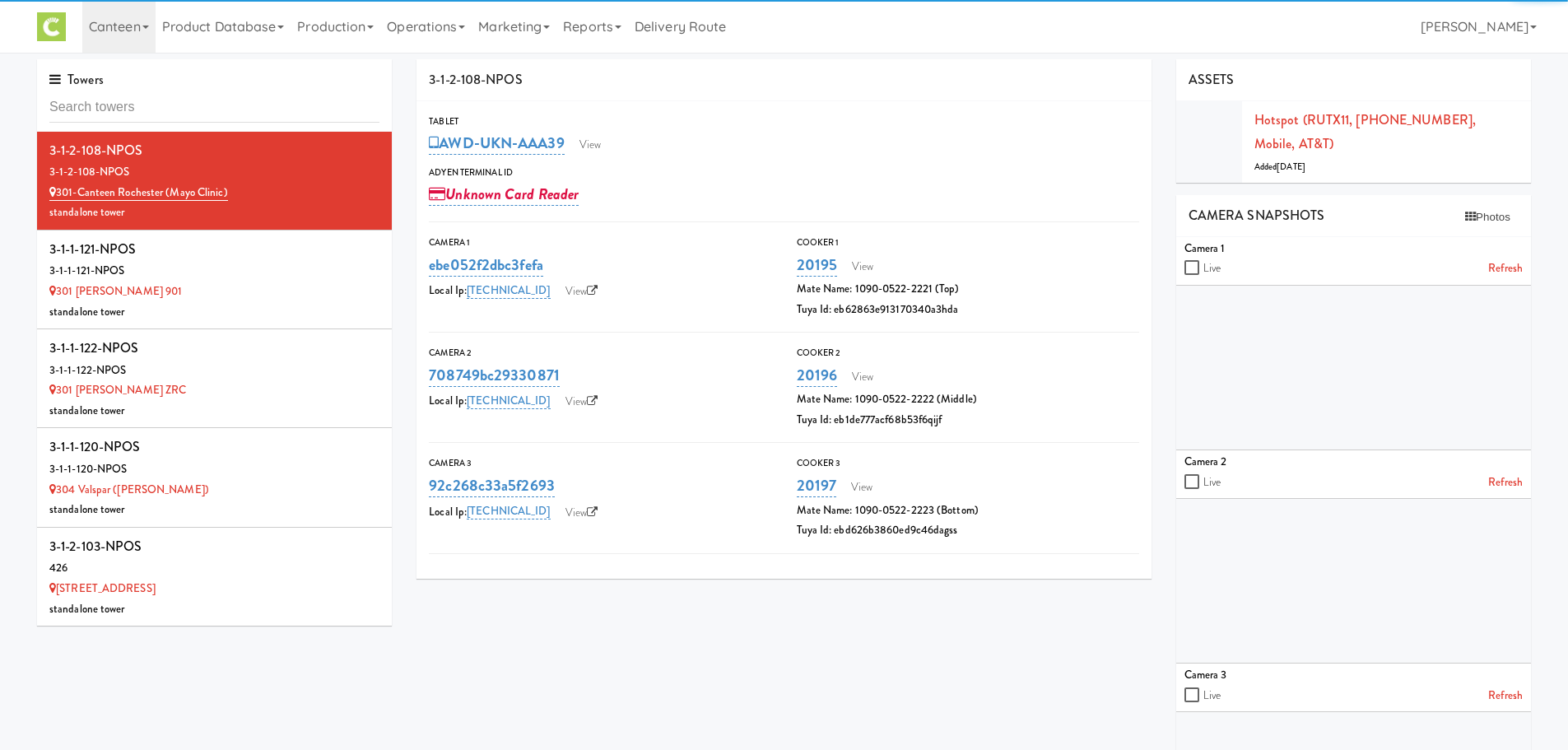
type input "2"
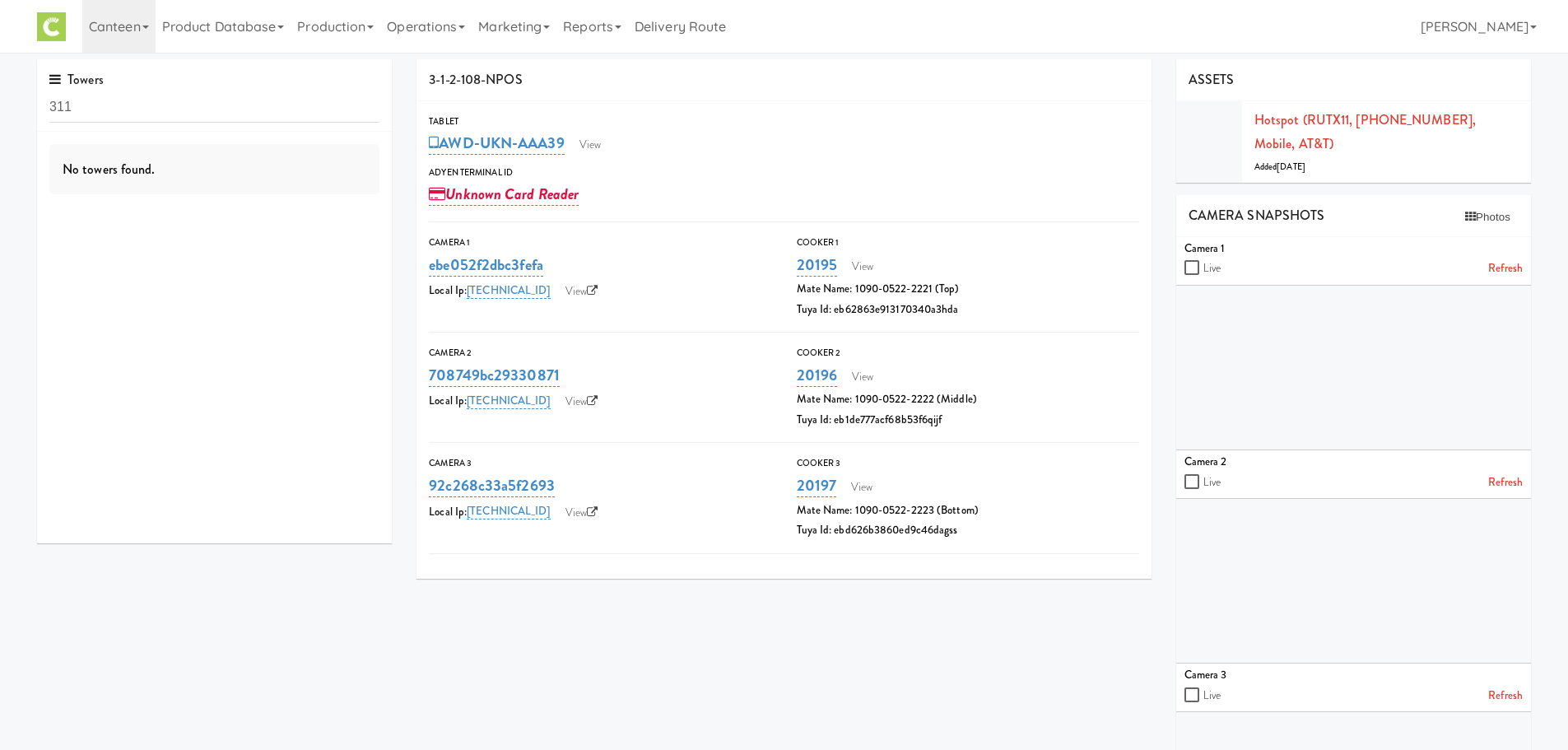
type input "311"
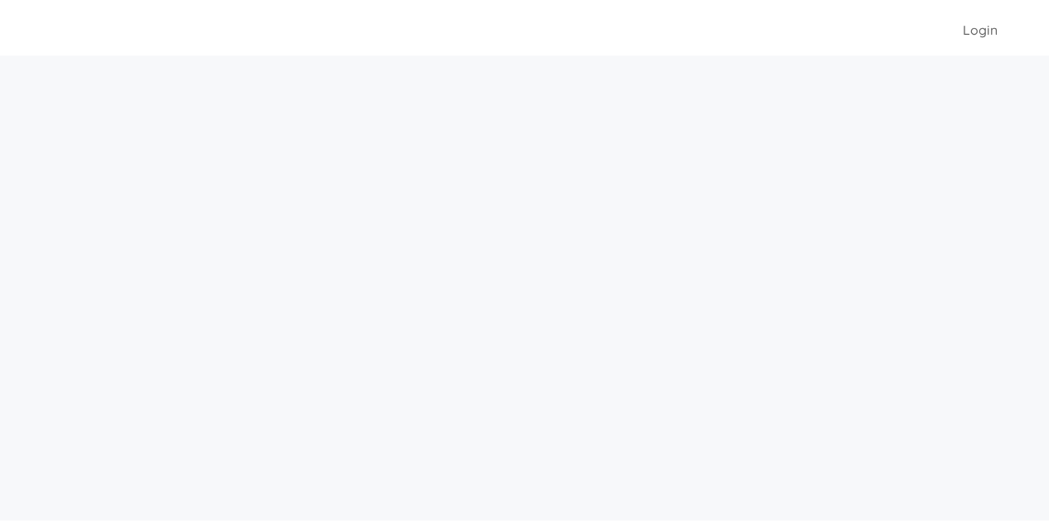
scroll to position [53, 0]
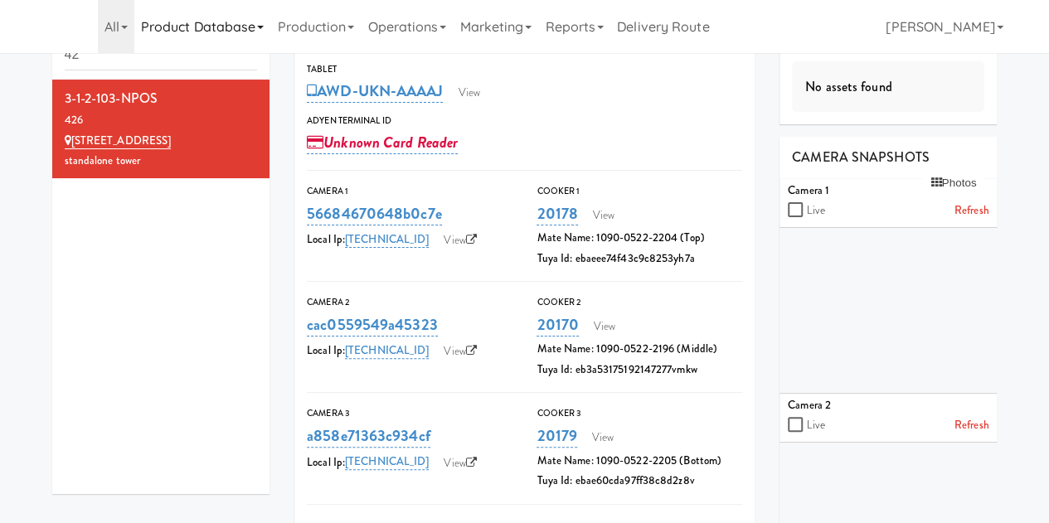
type input "4"
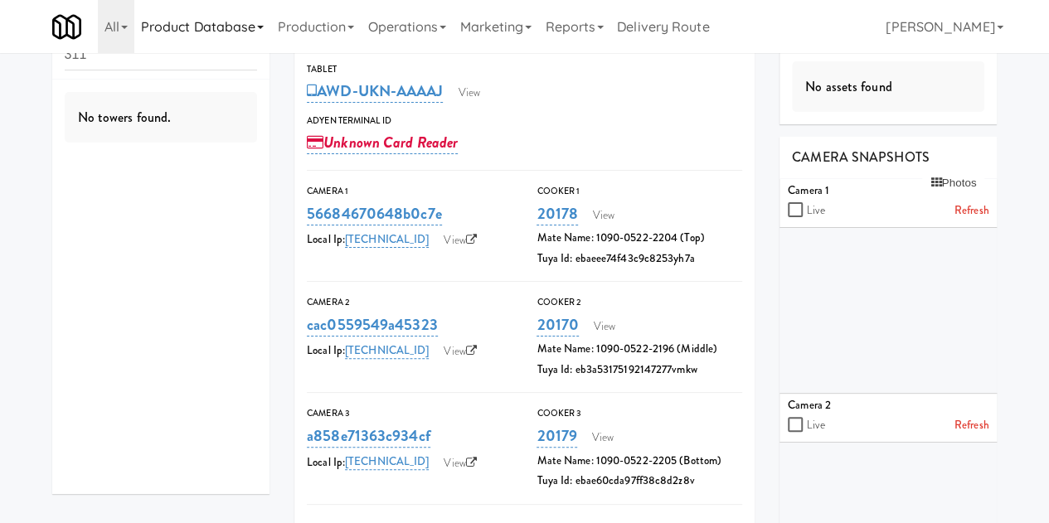
scroll to position [0, 0]
type input "311"
click at [151, 110] on div "KM Warehouse" at bounding box center [161, 116] width 193 height 21
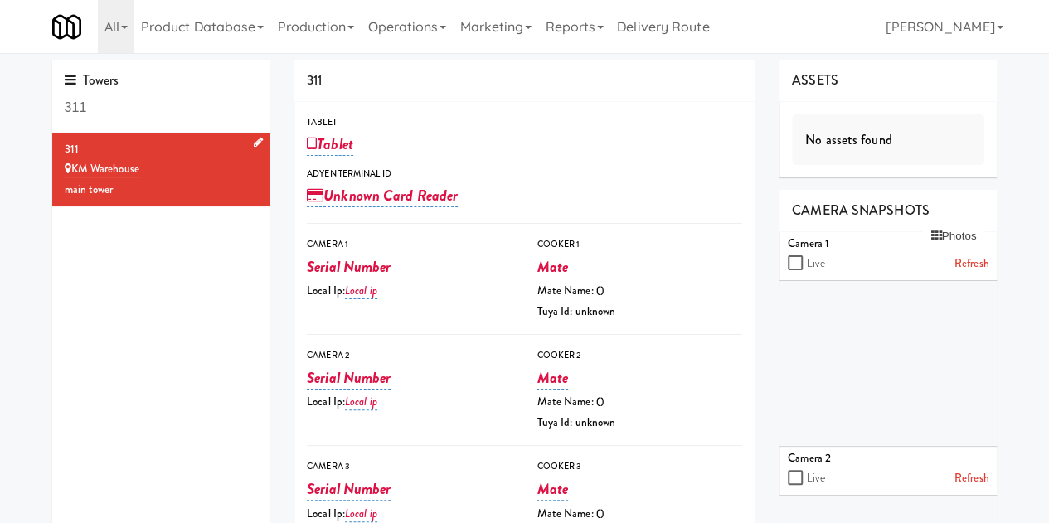
click at [174, 141] on div "311" at bounding box center [161, 149] width 193 height 21
click at [197, 162] on div "KM Warehouse" at bounding box center [161, 169] width 193 height 21
click at [415, 27] on link "Operations" at bounding box center [407, 26] width 92 height 53
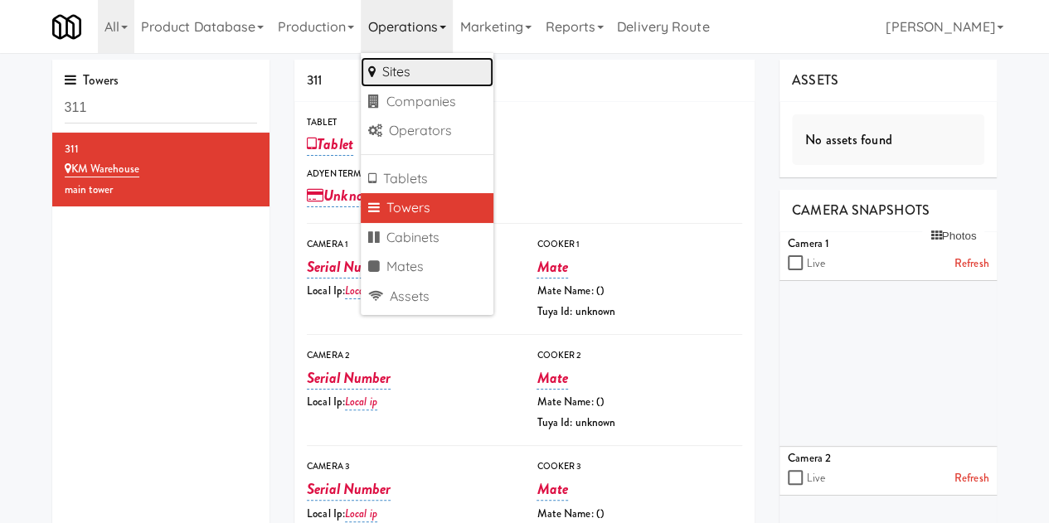
click at [414, 66] on link "Sites" at bounding box center [427, 72] width 133 height 30
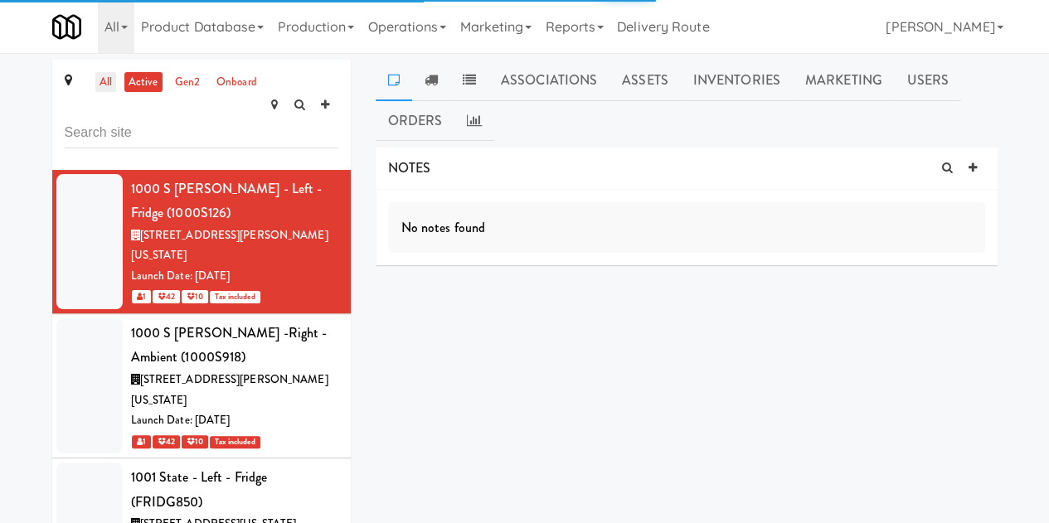
click at [104, 80] on link "all" at bounding box center [105, 82] width 21 height 21
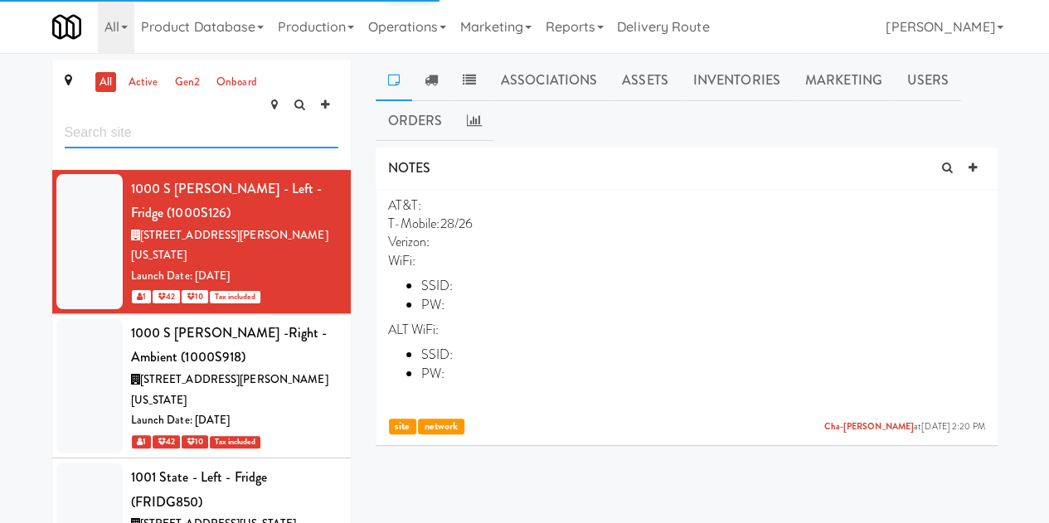
click at [113, 118] on input "text" at bounding box center [202, 133] width 274 height 31
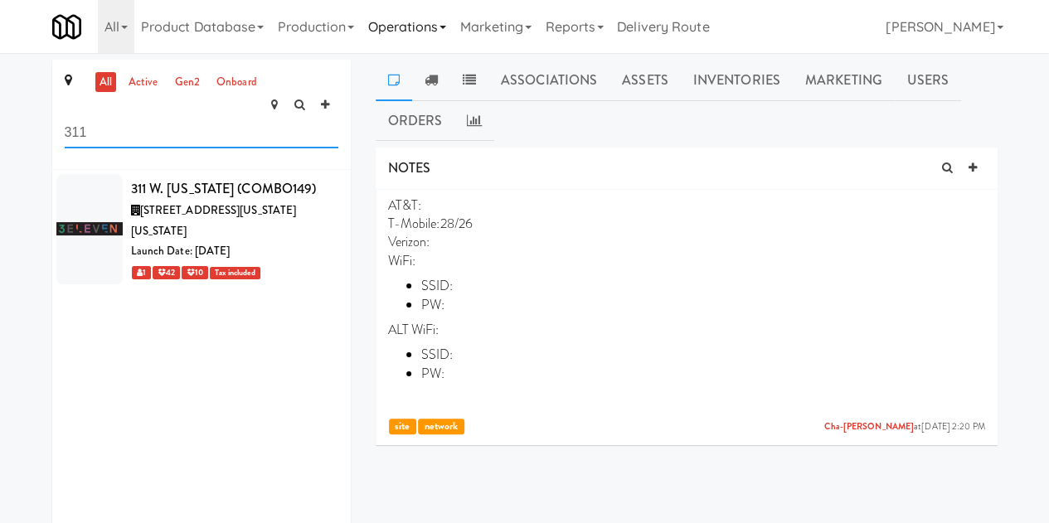
type input "311"
click at [428, 24] on link "Operations" at bounding box center [407, 26] width 92 height 53
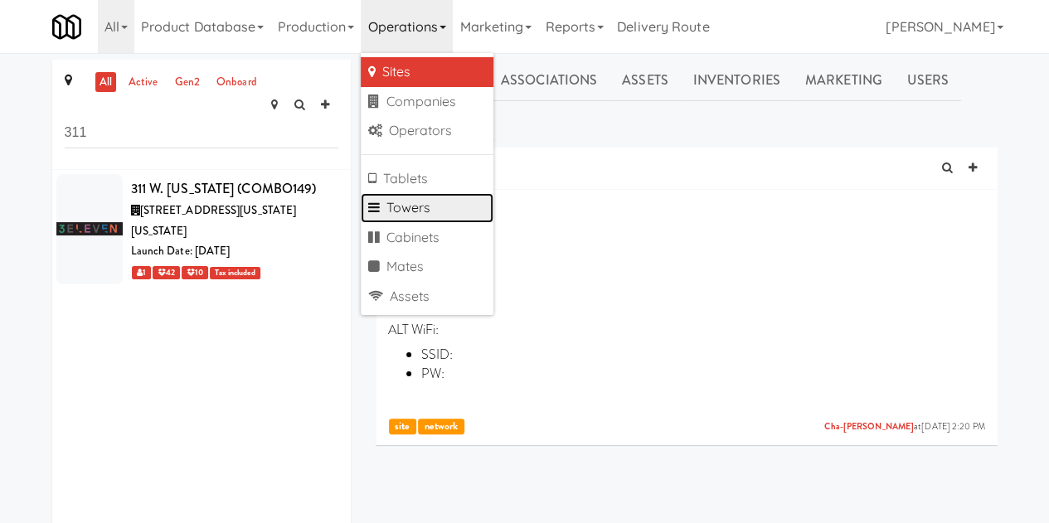
click at [426, 200] on link "Towers" at bounding box center [427, 208] width 133 height 30
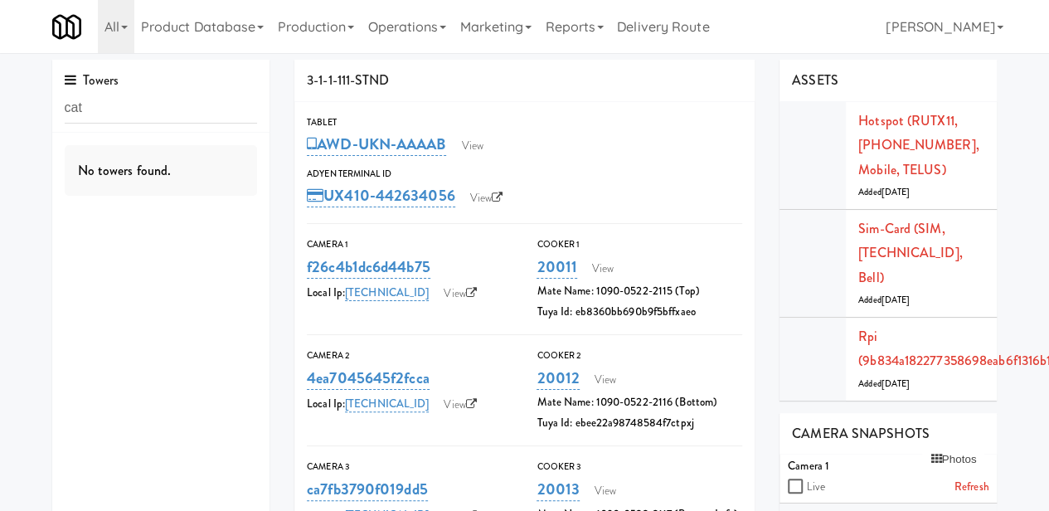
click at [124, 103] on input "cat" at bounding box center [161, 108] width 193 height 31
type input "c"
type input "3"
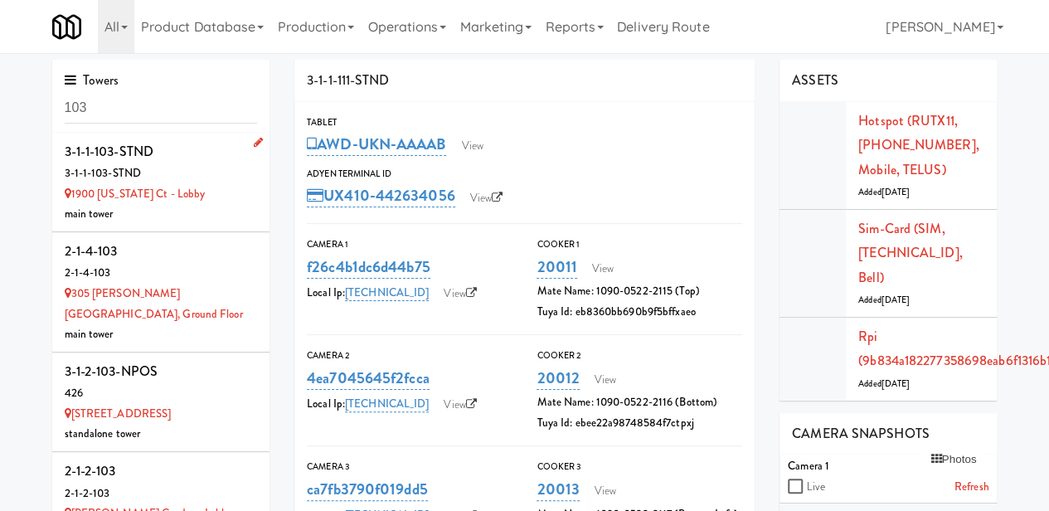
click at [178, 158] on div "3-1-1-103-STND" at bounding box center [161, 151] width 193 height 25
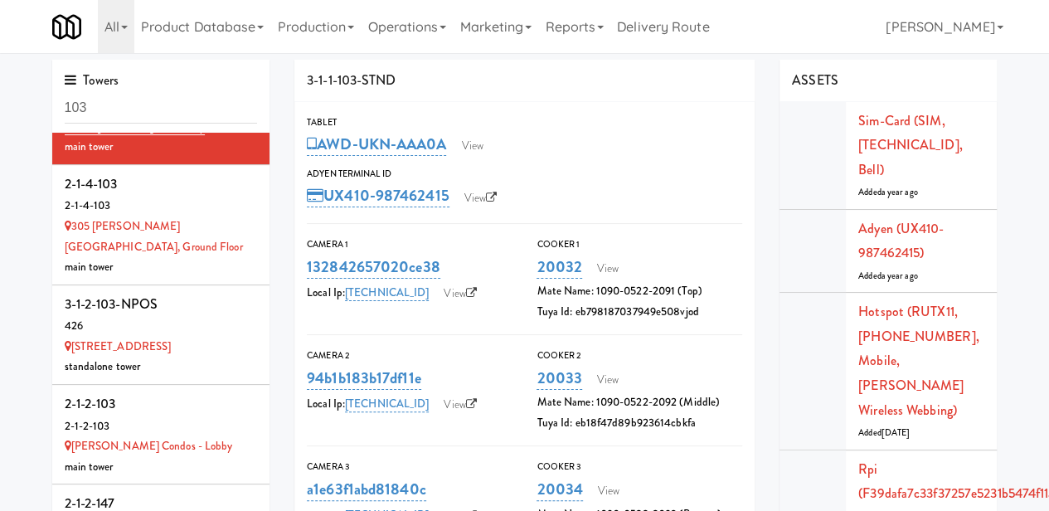
scroll to position [47, 0]
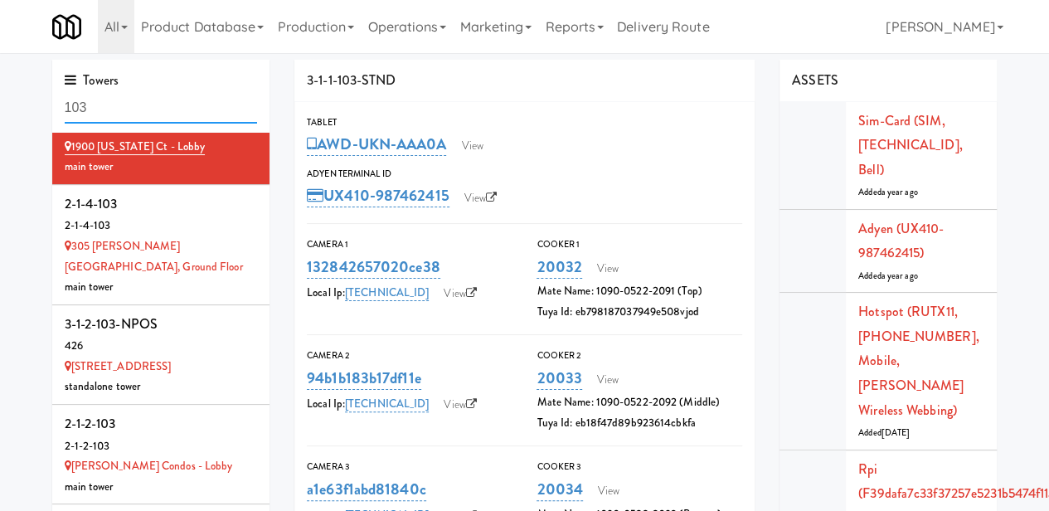
click at [125, 109] on input "103" at bounding box center [161, 108] width 193 height 31
type input "1"
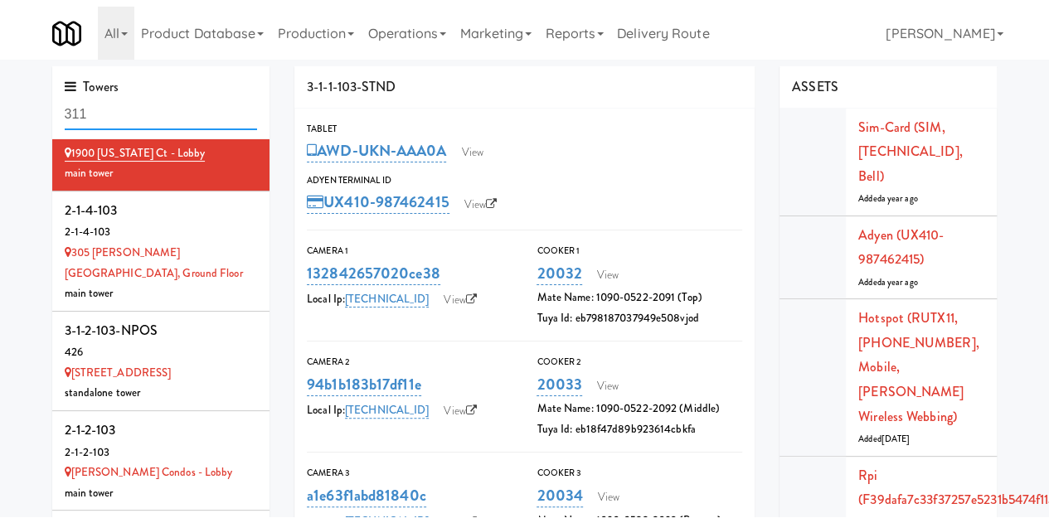
scroll to position [0, 0]
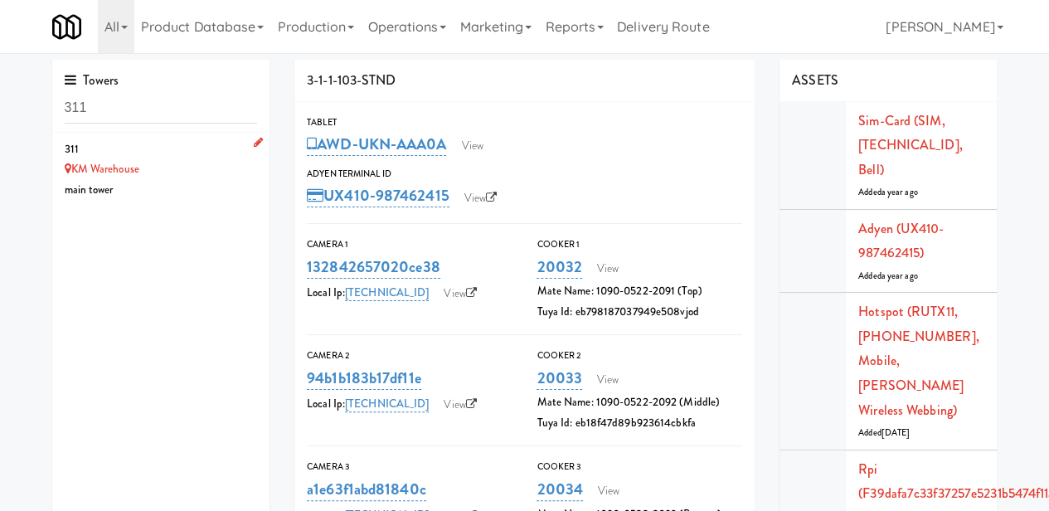
click at [197, 149] on div "311" at bounding box center [161, 149] width 193 height 21
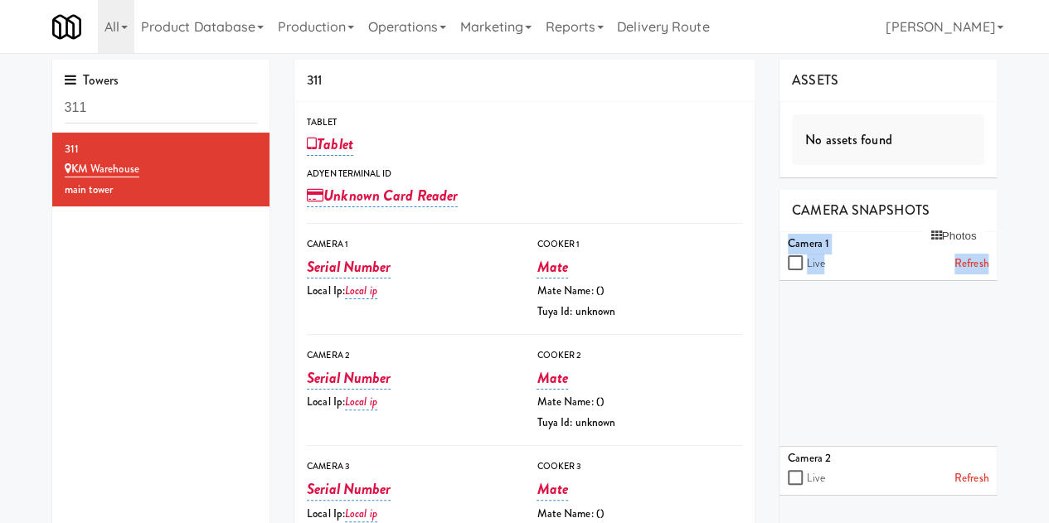
drag, startPoint x: 1048, startPoint y: 218, endPoint x: 1061, endPoint y: 344, distance: 126.8
click at [1049, 344] on html "Okay Okay Select date: previous 2025-Sep next Su Mo Tu We Th Fr Sa 31 1 2 3 4 5…" at bounding box center [524, 261] width 1049 height 523
click at [200, 104] on input "311" at bounding box center [161, 108] width 193 height 31
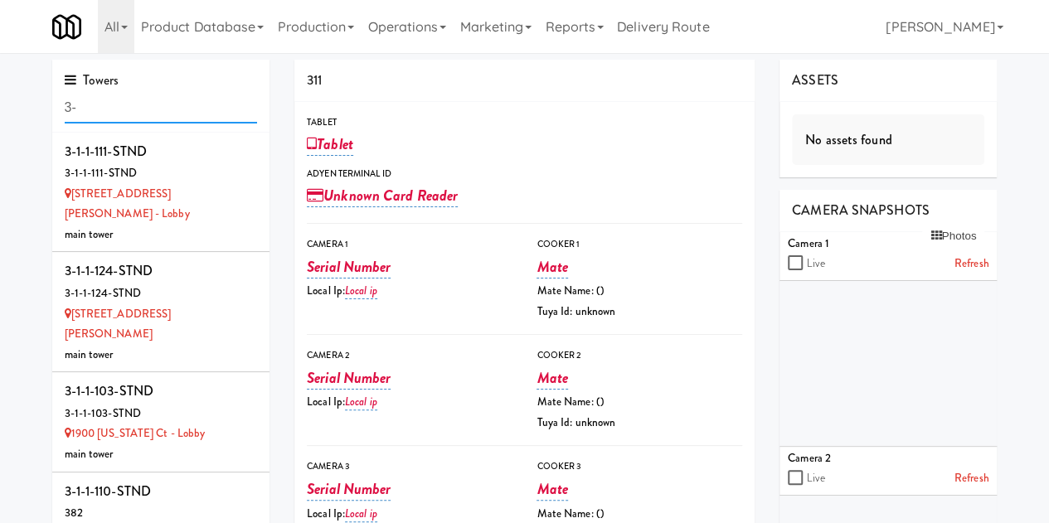
type input "3"
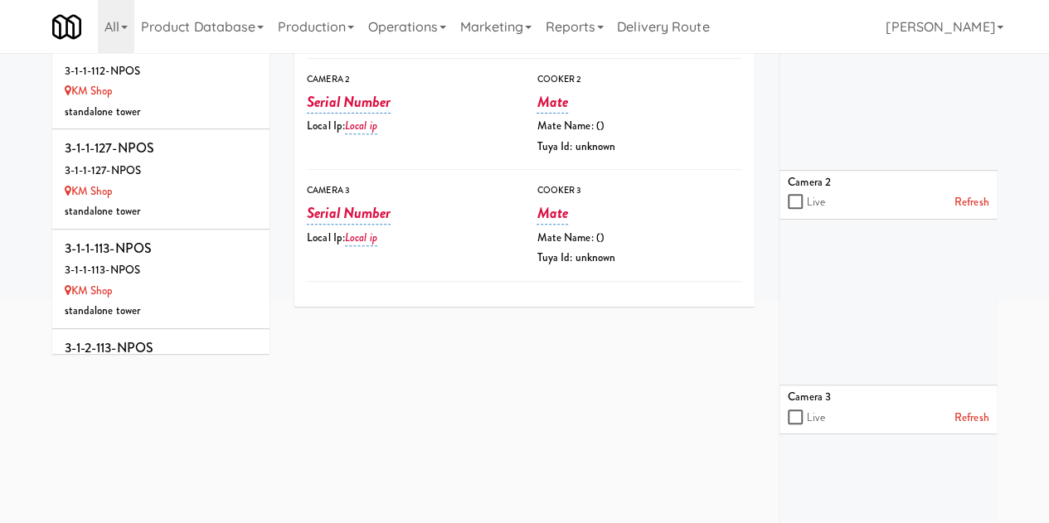
scroll to position [5701, 0]
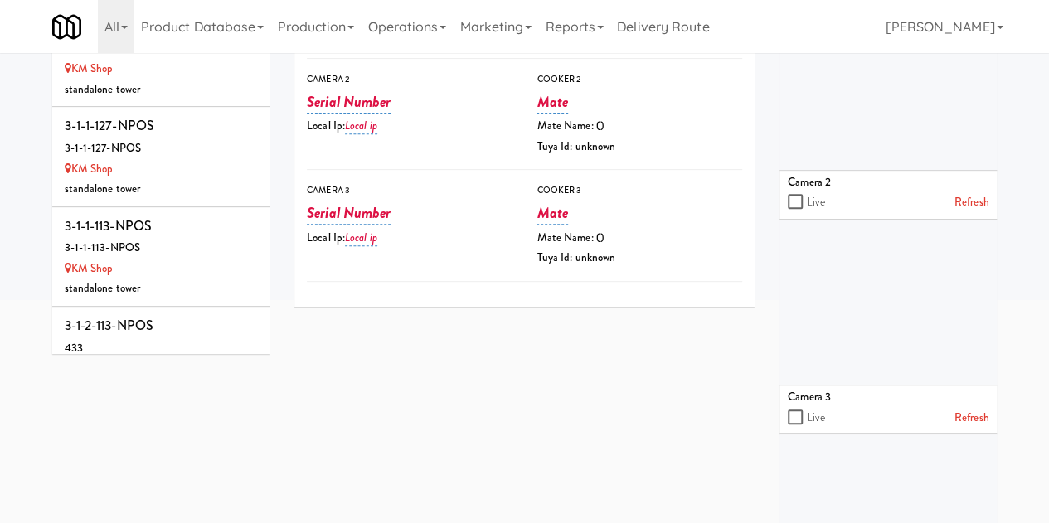
type input "npos"
click at [420, 31] on link "Operations" at bounding box center [407, 26] width 92 height 53
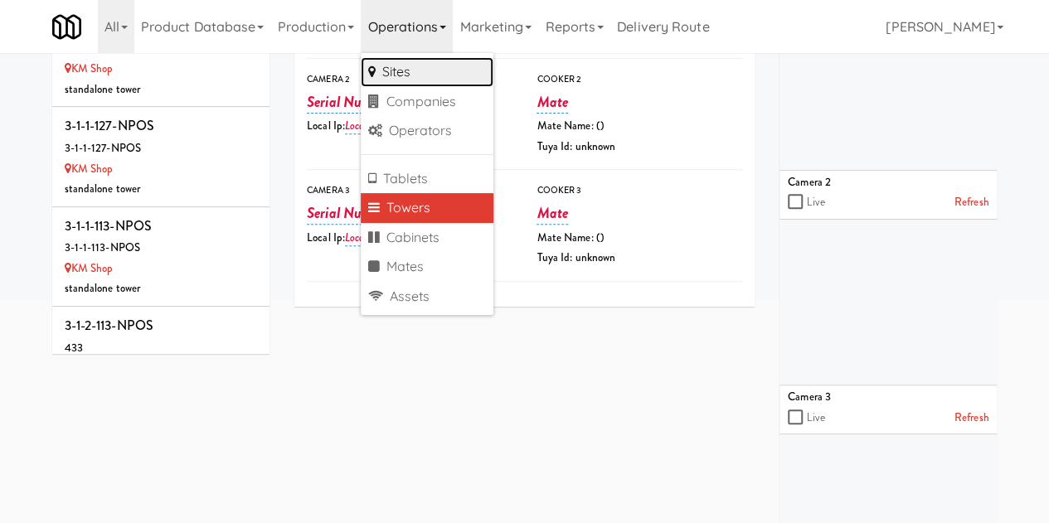
click at [422, 57] on link "Sites" at bounding box center [427, 72] width 133 height 30
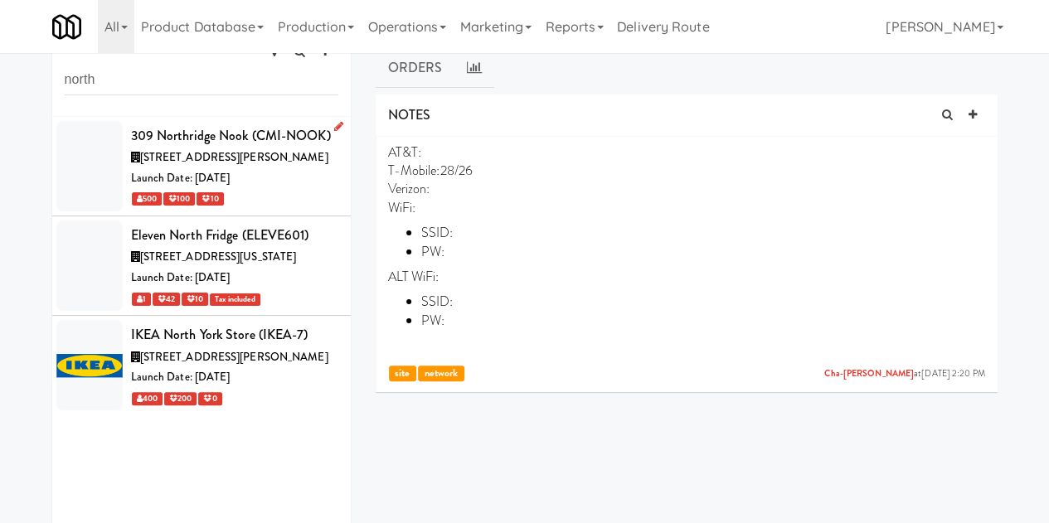
type input "north"
click at [224, 143] on div "309 Northridge Nook (CMI-NOOK)" at bounding box center [234, 136] width 207 height 25
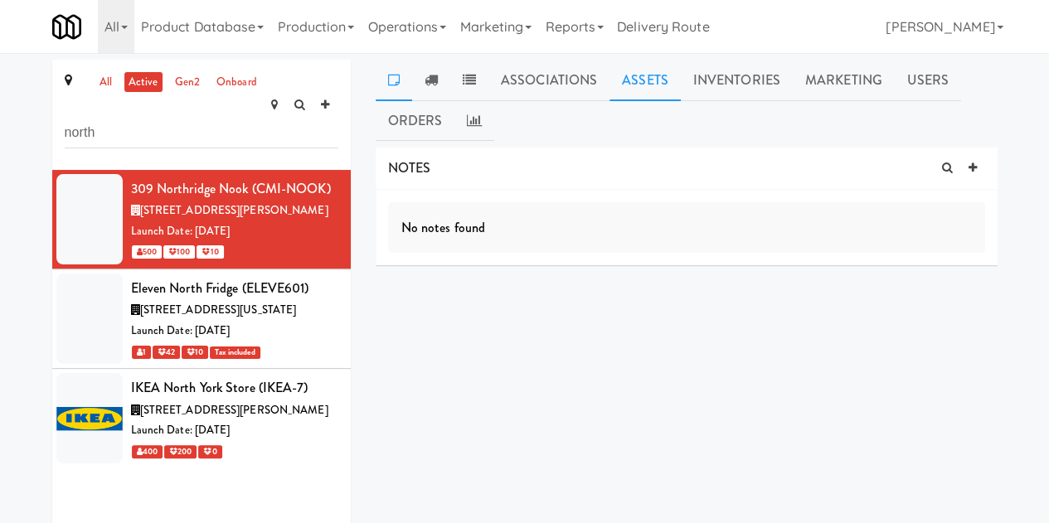
click at [657, 73] on link "Assets" at bounding box center [645, 80] width 71 height 41
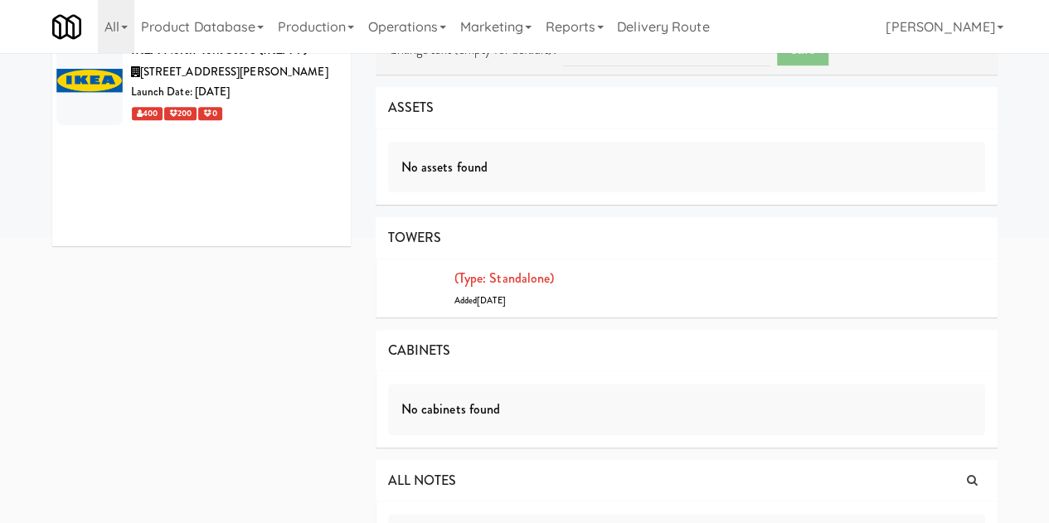
scroll to position [402, 0]
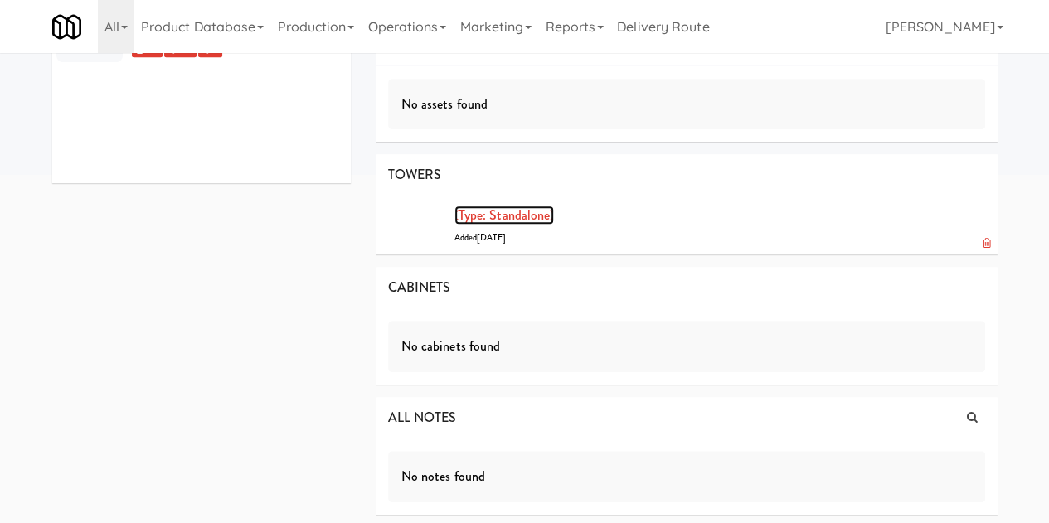
click at [516, 209] on link "(type: standalone)" at bounding box center [505, 215] width 100 height 19
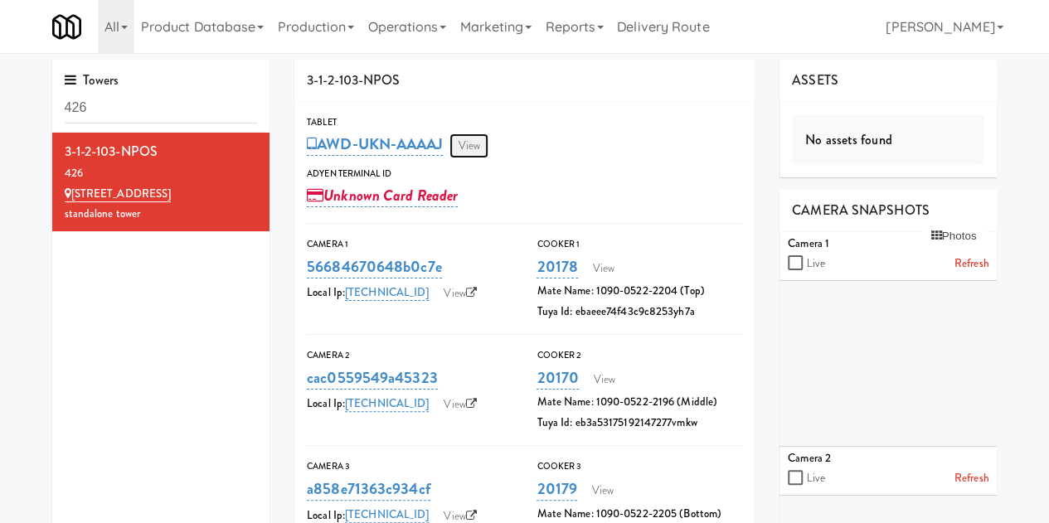
click at [479, 144] on link "View" at bounding box center [469, 146] width 38 height 25
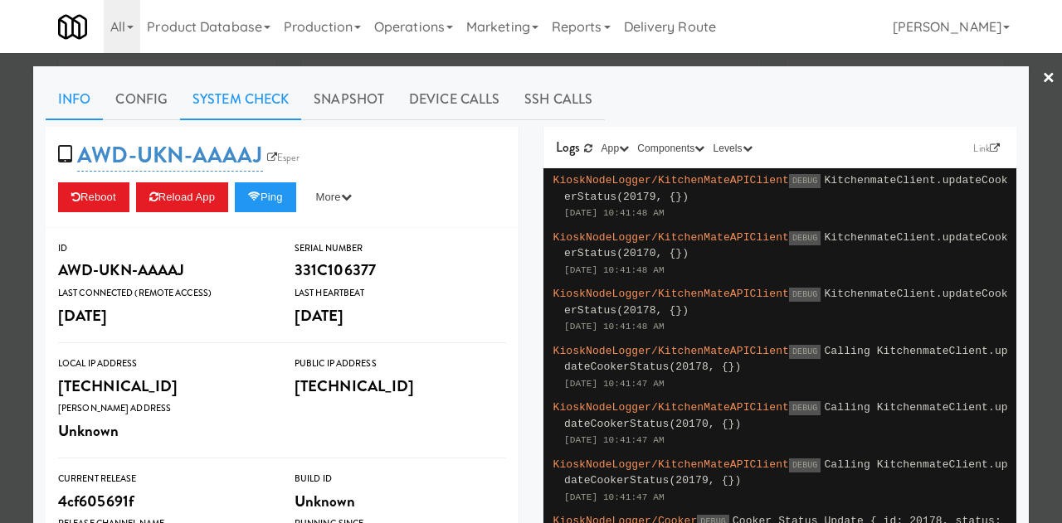
click at [212, 95] on link "System Check" at bounding box center [240, 99] width 121 height 41
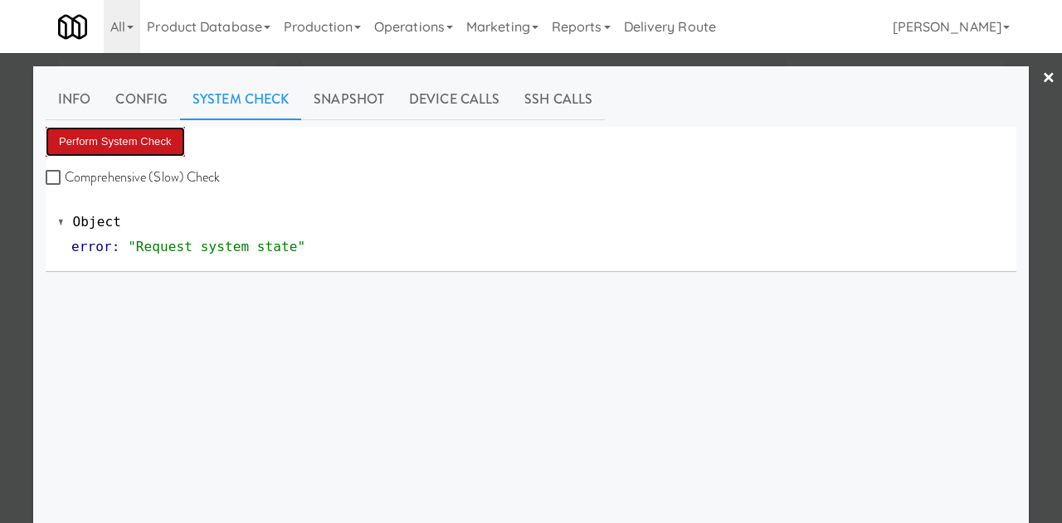
click at [132, 147] on button "Perform System Check" at bounding box center [115, 142] width 139 height 30
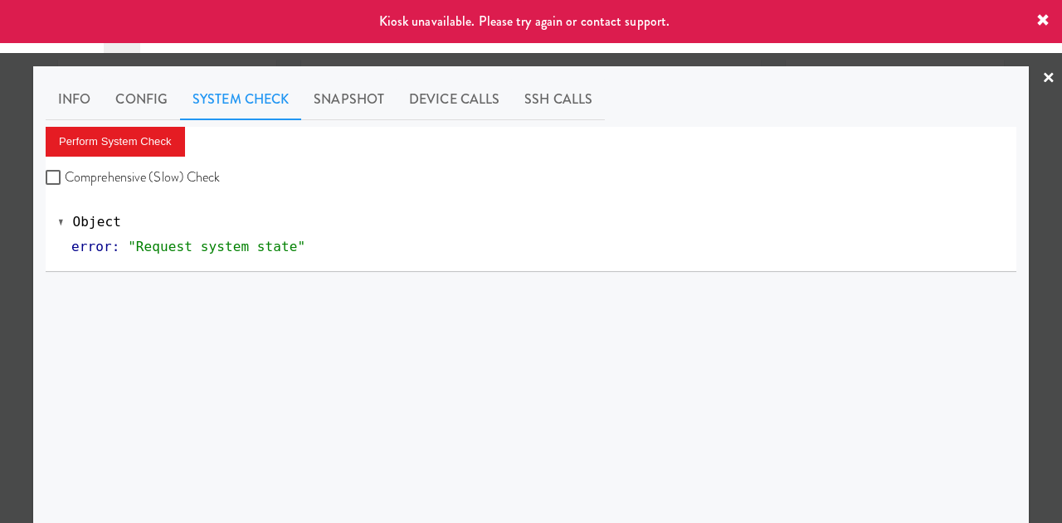
click at [1042, 78] on link "×" at bounding box center [1048, 78] width 13 height 51
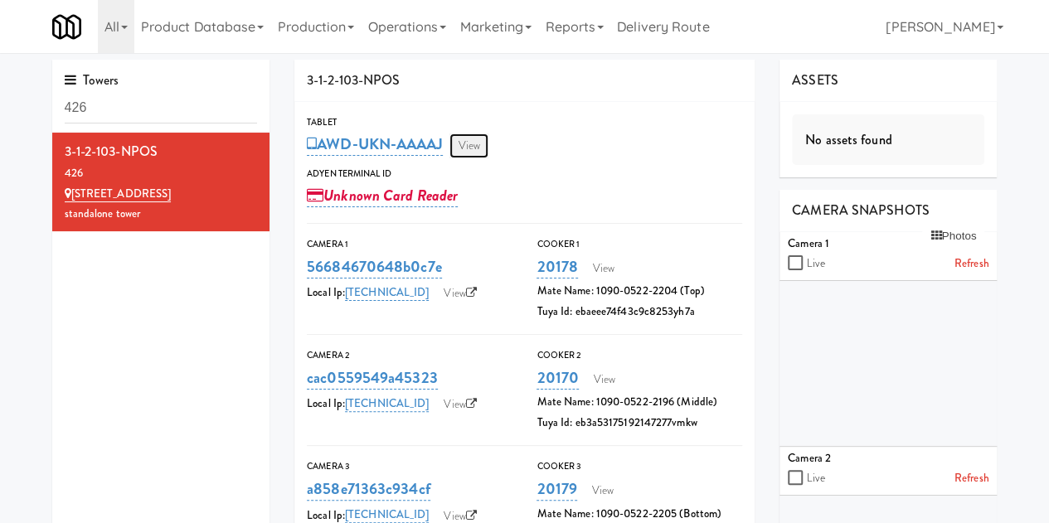
click at [481, 145] on link "View" at bounding box center [469, 146] width 38 height 25
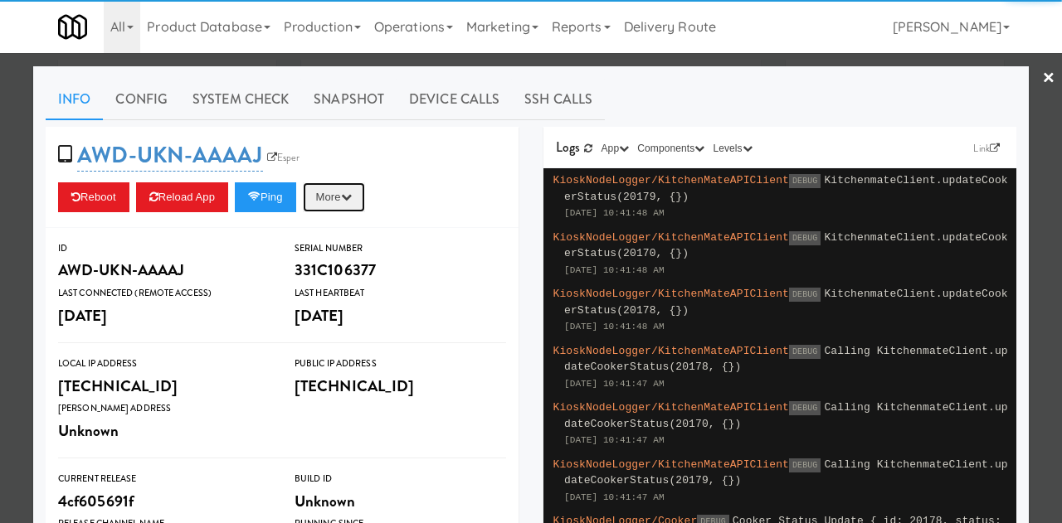
click at [350, 193] on icon "button" at bounding box center [346, 197] width 11 height 11
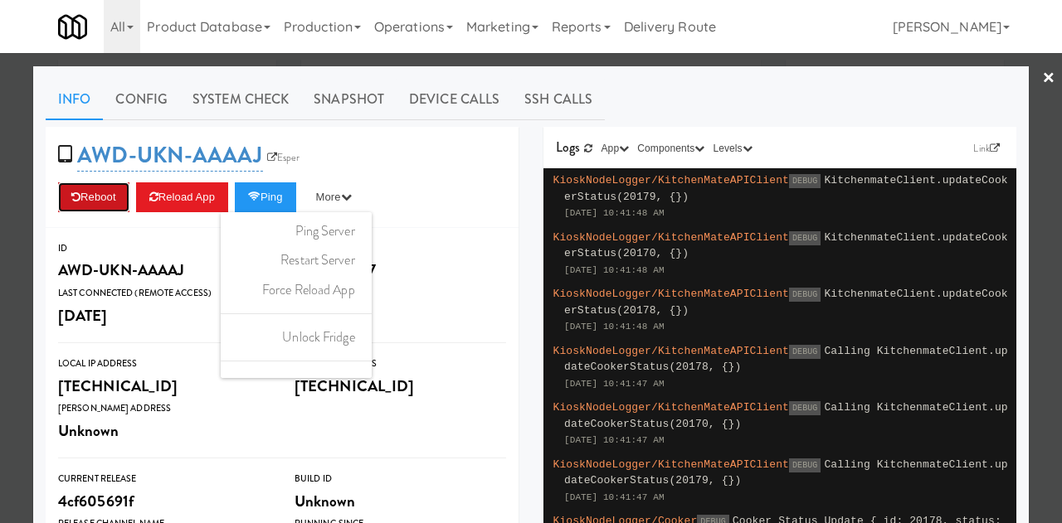
drag, startPoint x: 83, startPoint y: 200, endPoint x: 106, endPoint y: 194, distance: 23.9
click at [106, 194] on button "Reboot" at bounding box center [93, 198] width 71 height 30
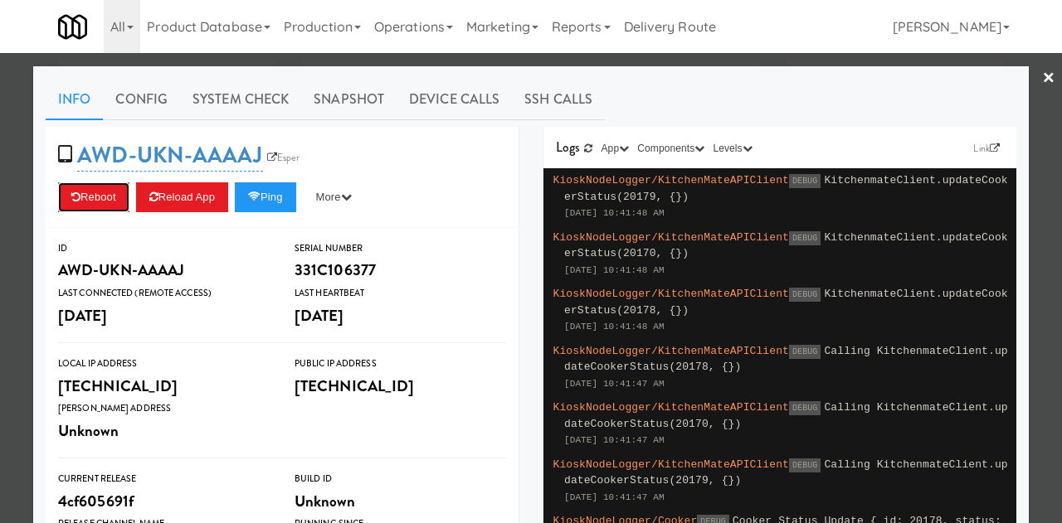
click at [106, 194] on button "Reboot" at bounding box center [93, 198] width 71 height 30
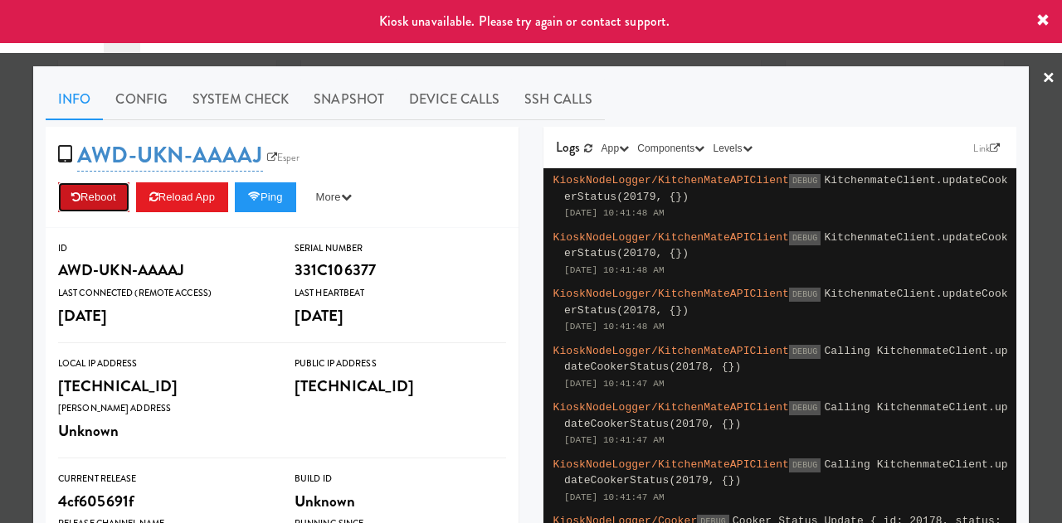
click at [80, 197] on button "Reboot" at bounding box center [93, 198] width 71 height 30
click at [365, 192] on button "More" at bounding box center [334, 198] width 62 height 30
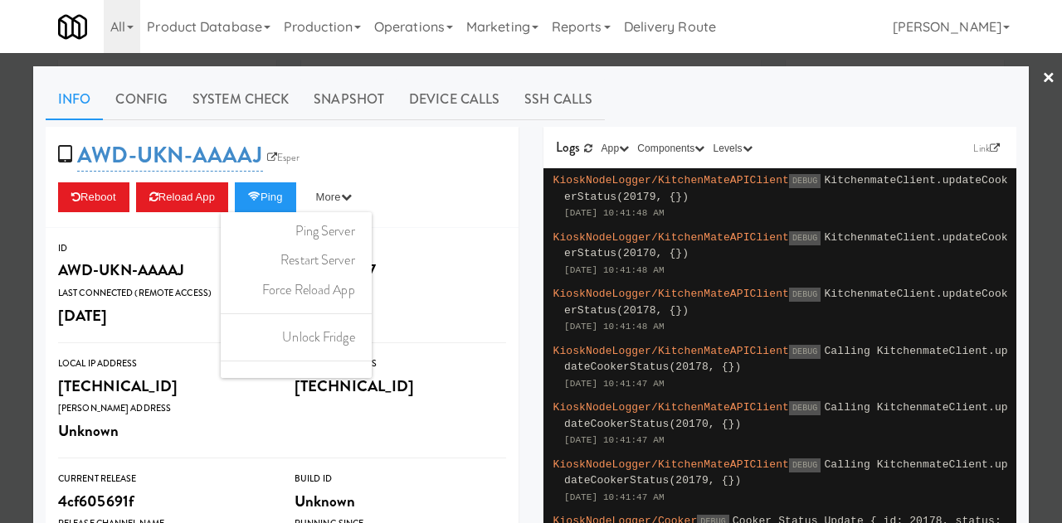
drag, startPoint x: 318, startPoint y: 289, endPoint x: 370, endPoint y: 259, distance: 60.2
click at [370, 259] on ul "Ping Server Restart Server Force Reload App Unlock Fridge Turn ON Maintenance E…" at bounding box center [296, 295] width 151 height 166
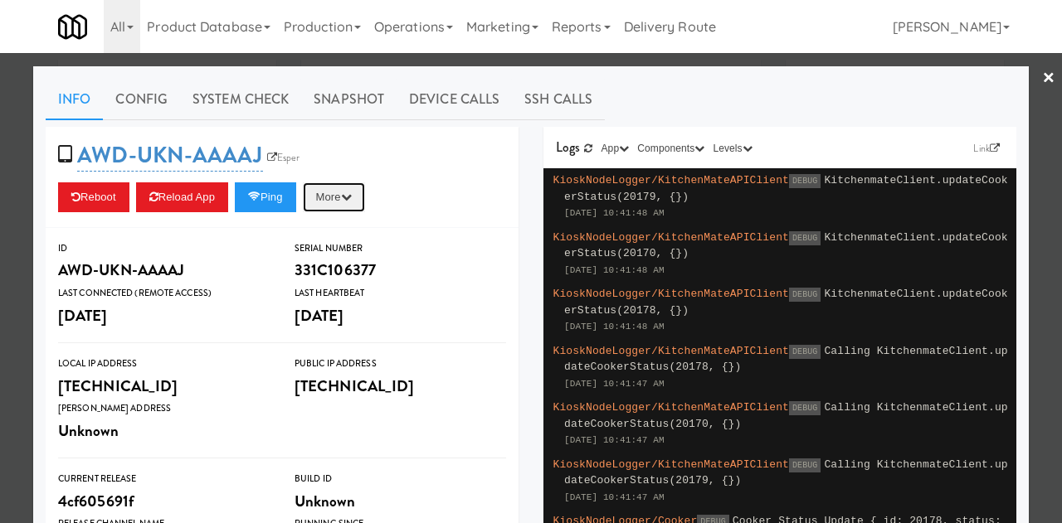
click at [335, 202] on button "More" at bounding box center [334, 198] width 62 height 30
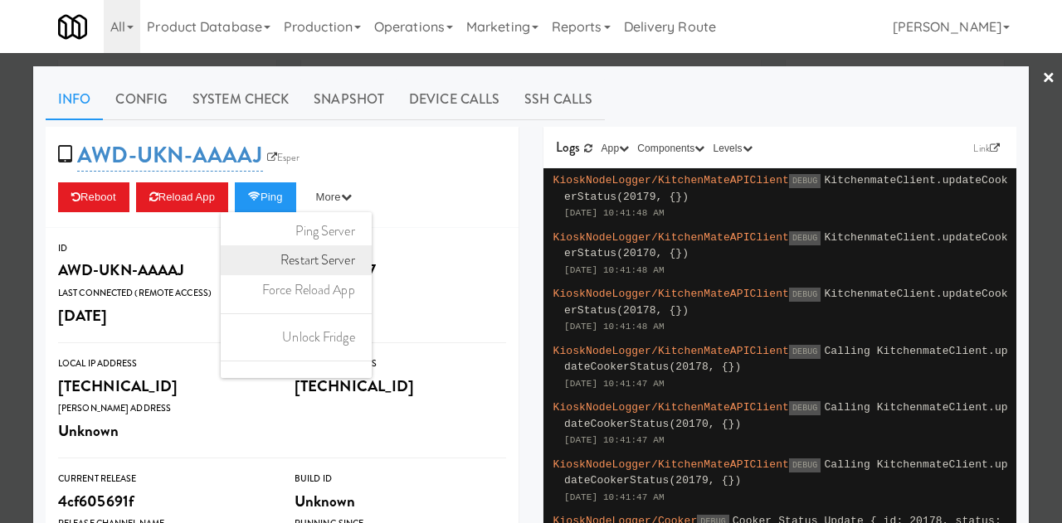
click at [329, 266] on link "Restart Server" at bounding box center [296, 261] width 151 height 30
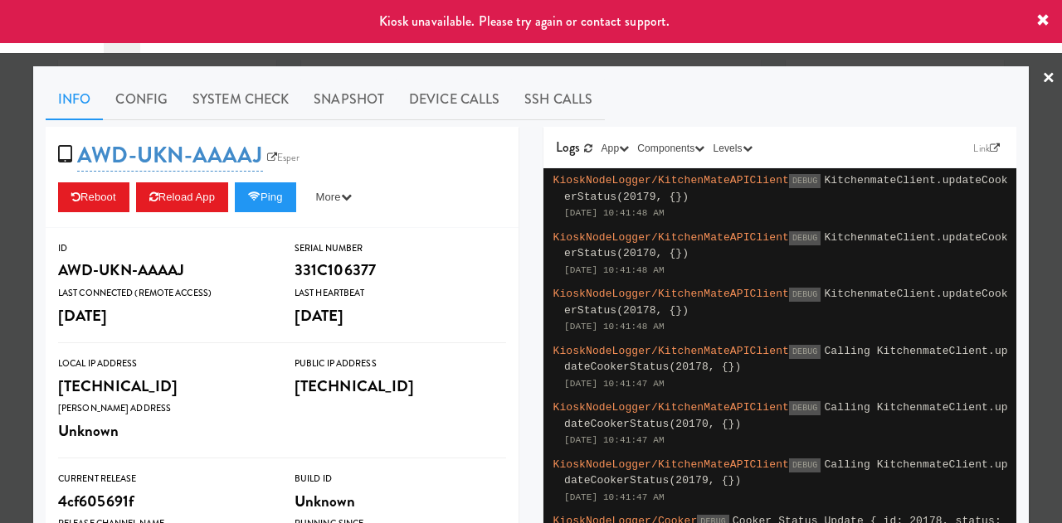
click at [1042, 75] on div at bounding box center [531, 261] width 1062 height 523
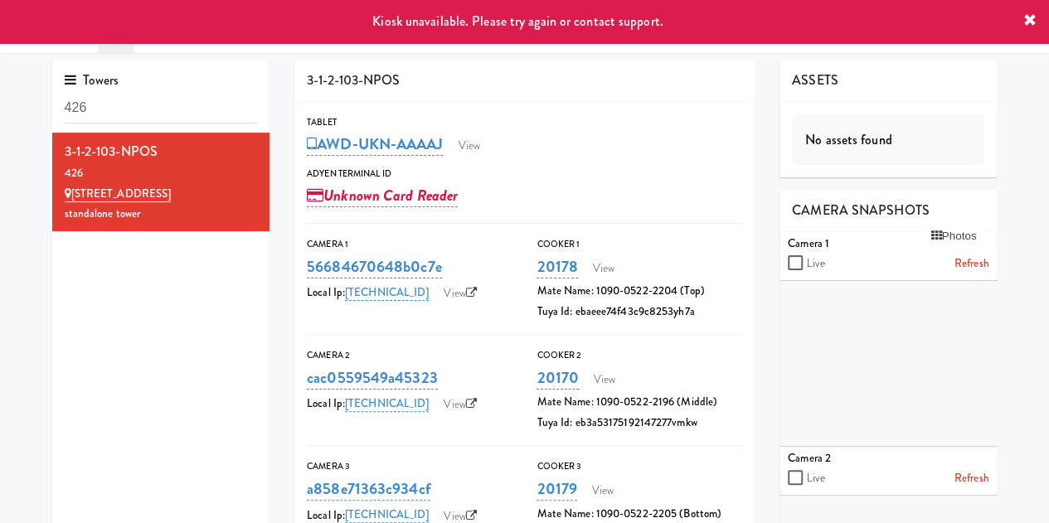
click at [1039, 14] on div "Kiosk unavailable. Please try again or contact support." at bounding box center [524, 21] width 1049 height 43
click at [1030, 24] on icon at bounding box center [1030, 20] width 13 height 13
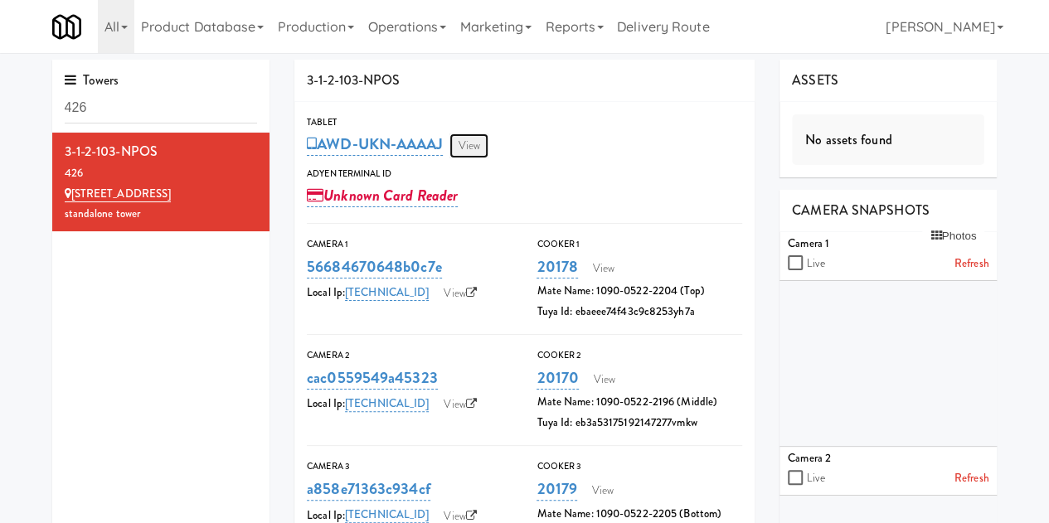
click at [463, 140] on link "View" at bounding box center [469, 146] width 38 height 25
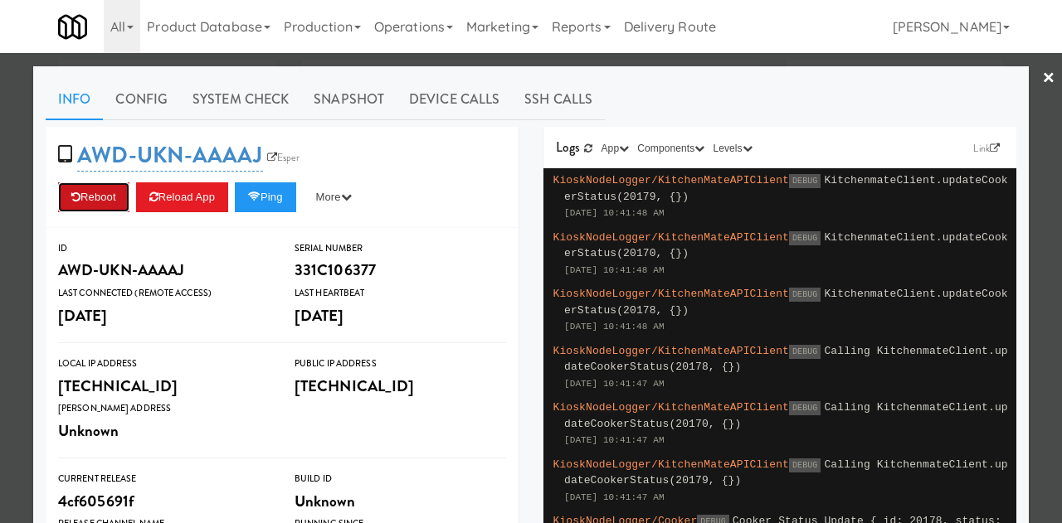
click at [77, 198] on button "Reboot" at bounding box center [93, 198] width 71 height 30
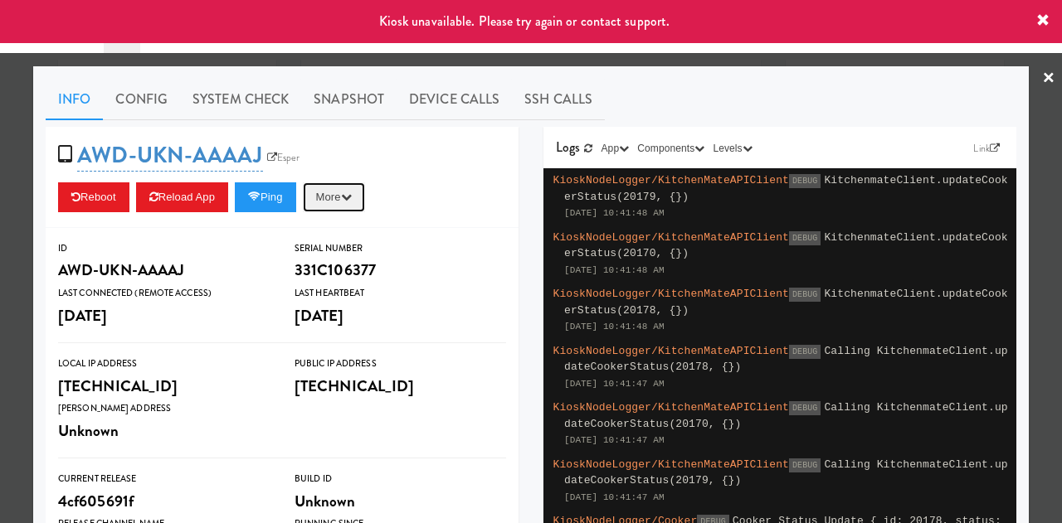
click at [345, 188] on button "More" at bounding box center [334, 198] width 62 height 30
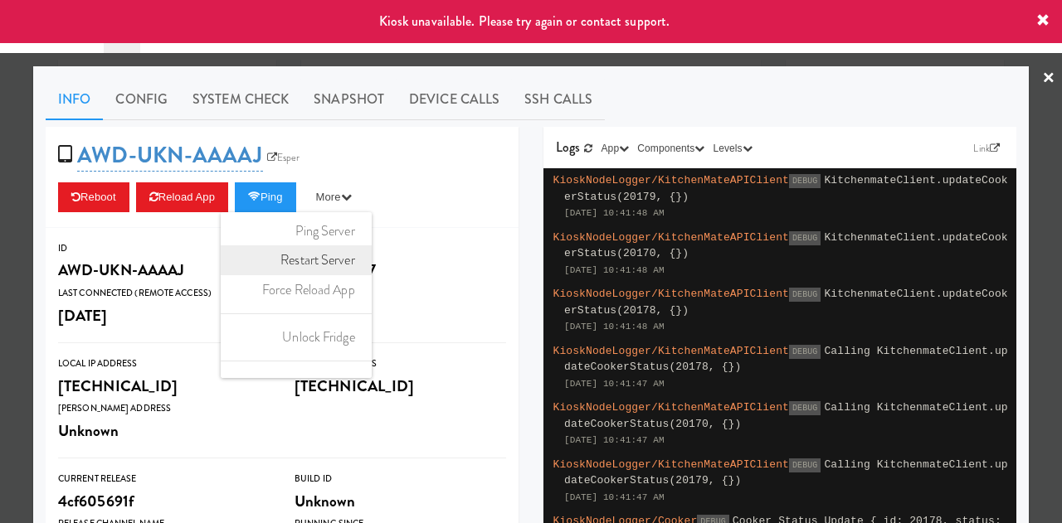
click at [319, 260] on link "Restart Server" at bounding box center [296, 261] width 151 height 30
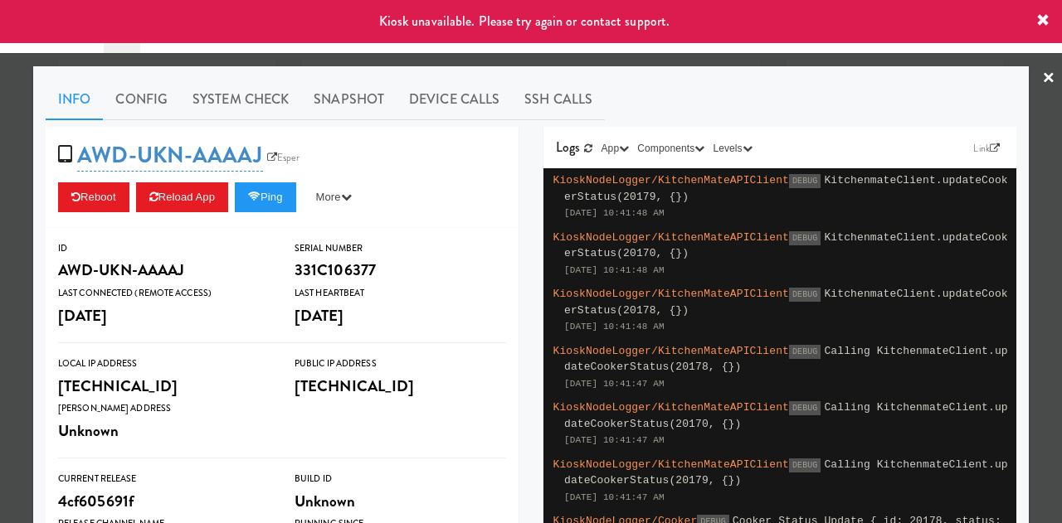
click at [1044, 82] on div at bounding box center [531, 261] width 1062 height 523
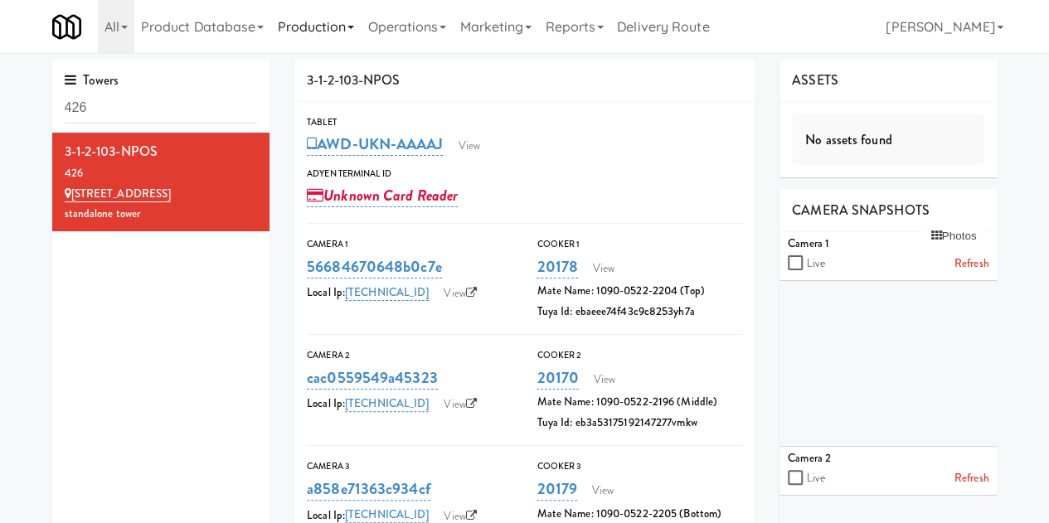
click at [361, 34] on link "Production" at bounding box center [315, 26] width 90 height 53
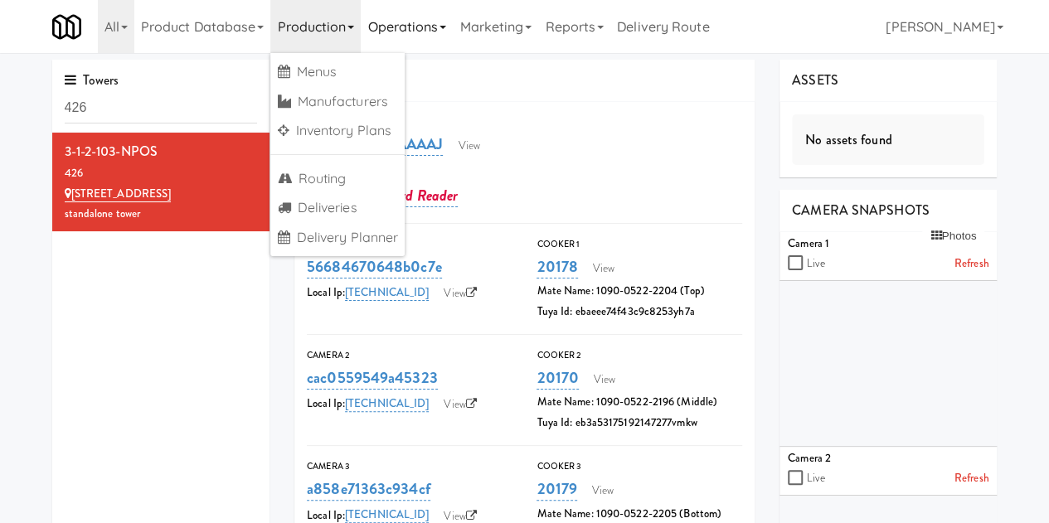
click at [424, 49] on link "Operations" at bounding box center [407, 26] width 92 height 53
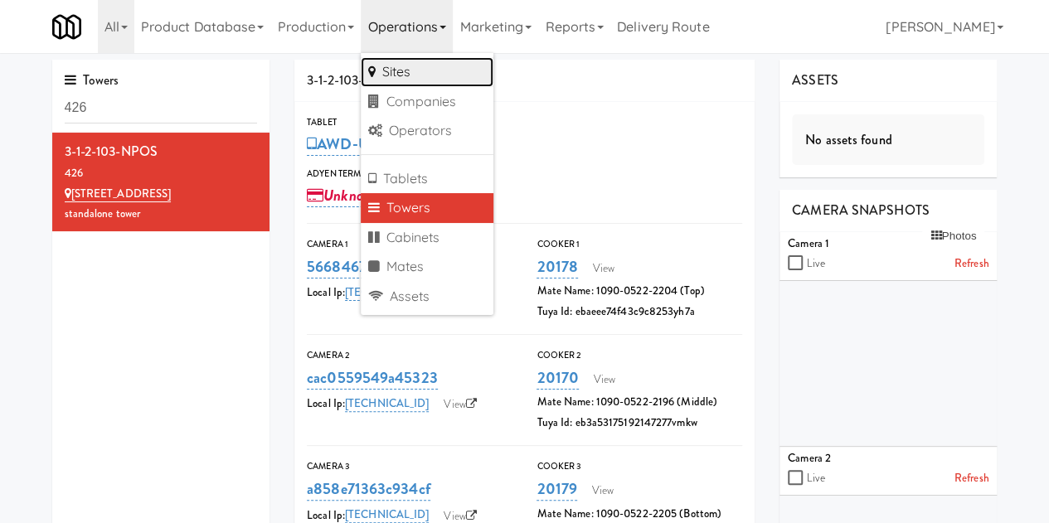
click at [415, 68] on link "Sites" at bounding box center [427, 72] width 133 height 30
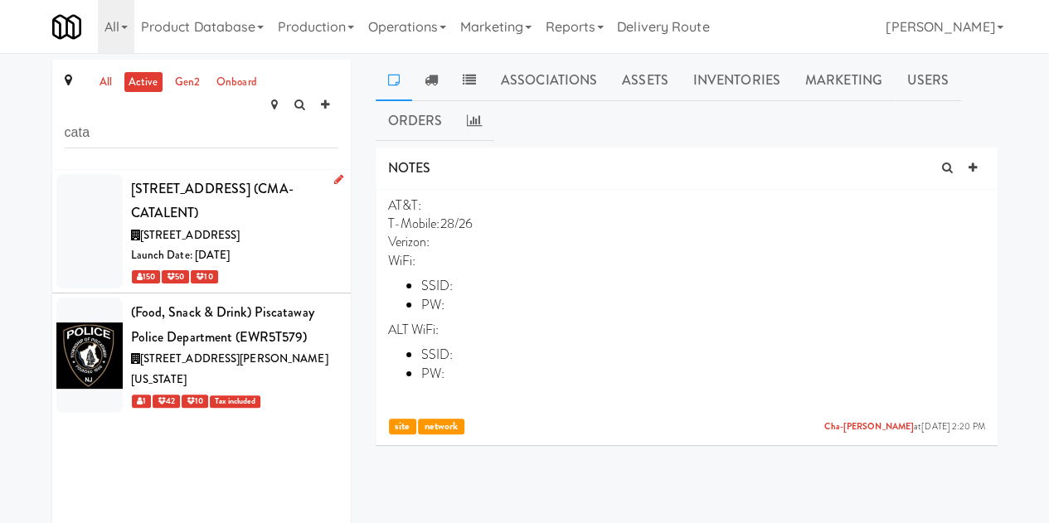
type input "cata"
click at [219, 246] on div "Launch Date: May 08, 2024" at bounding box center [234, 256] width 207 height 21
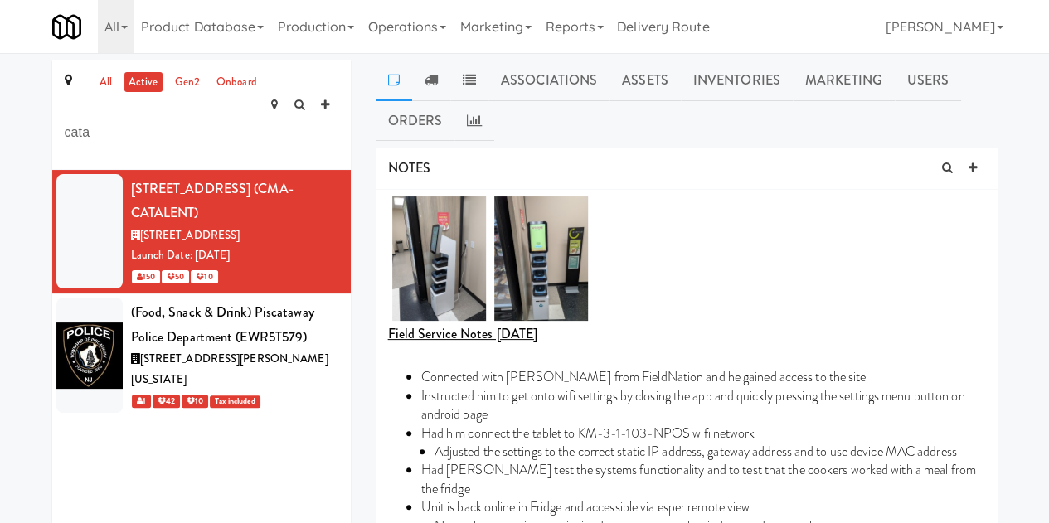
click at [597, 102] on ul "Associations Assets Inventories Marketing Users Orders" at bounding box center [687, 100] width 622 height 81
click at [572, 86] on link "Associations" at bounding box center [549, 80] width 121 height 41
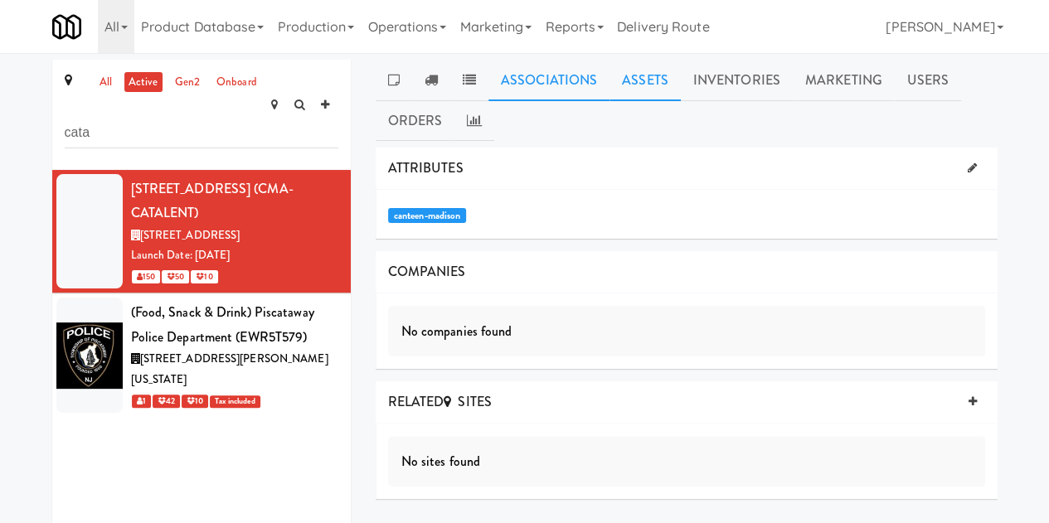
click at [637, 77] on link "Assets" at bounding box center [645, 80] width 71 height 41
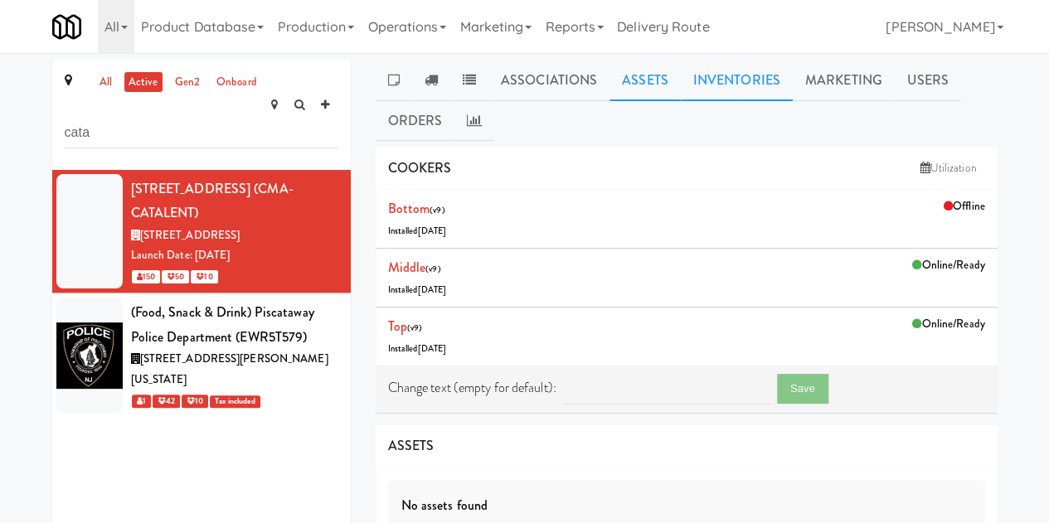
click at [708, 82] on link "Inventories" at bounding box center [737, 80] width 112 height 41
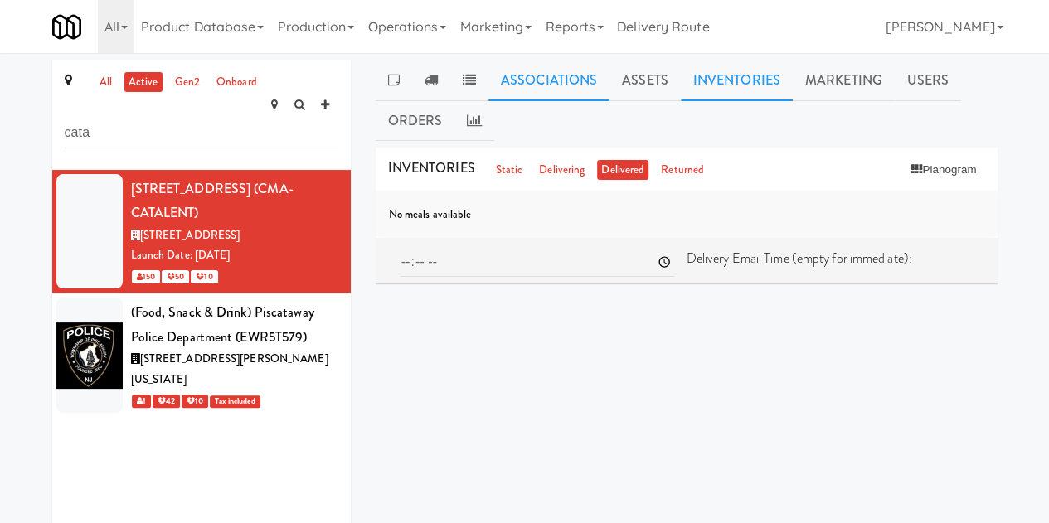
click at [522, 71] on link "Associations" at bounding box center [549, 80] width 121 height 41
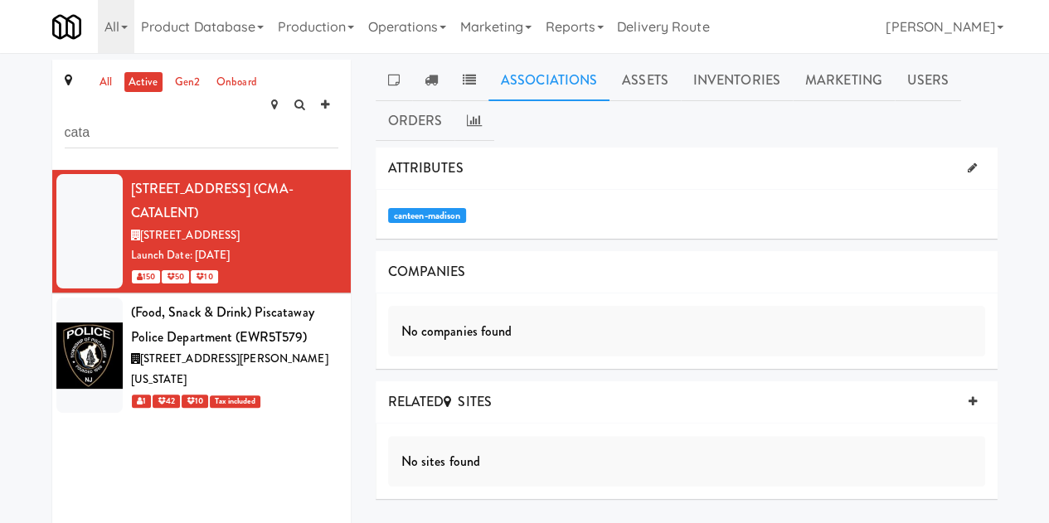
click at [596, 77] on link "Associations" at bounding box center [549, 80] width 121 height 41
click at [635, 84] on link "Assets" at bounding box center [645, 80] width 71 height 41
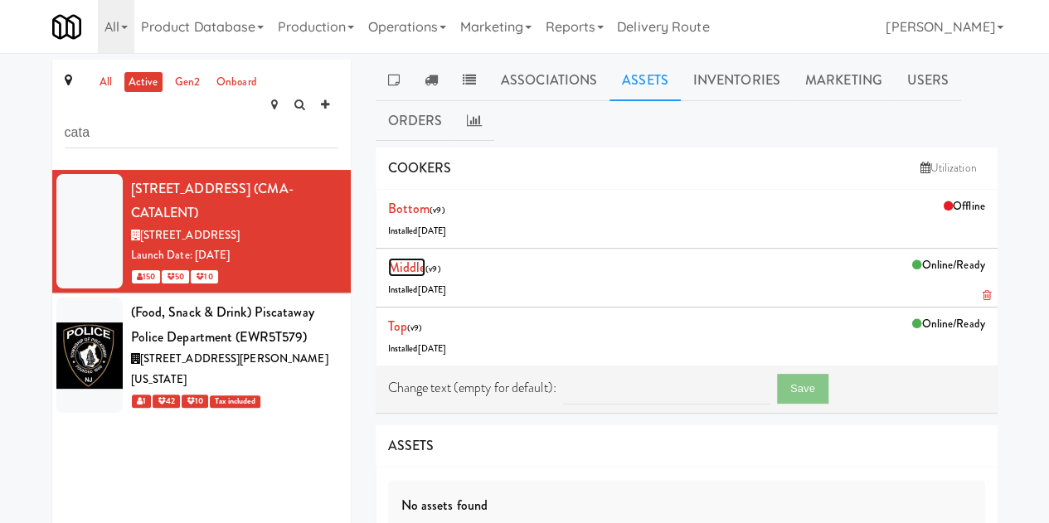
click at [408, 264] on link "Middle" at bounding box center [407, 267] width 38 height 19
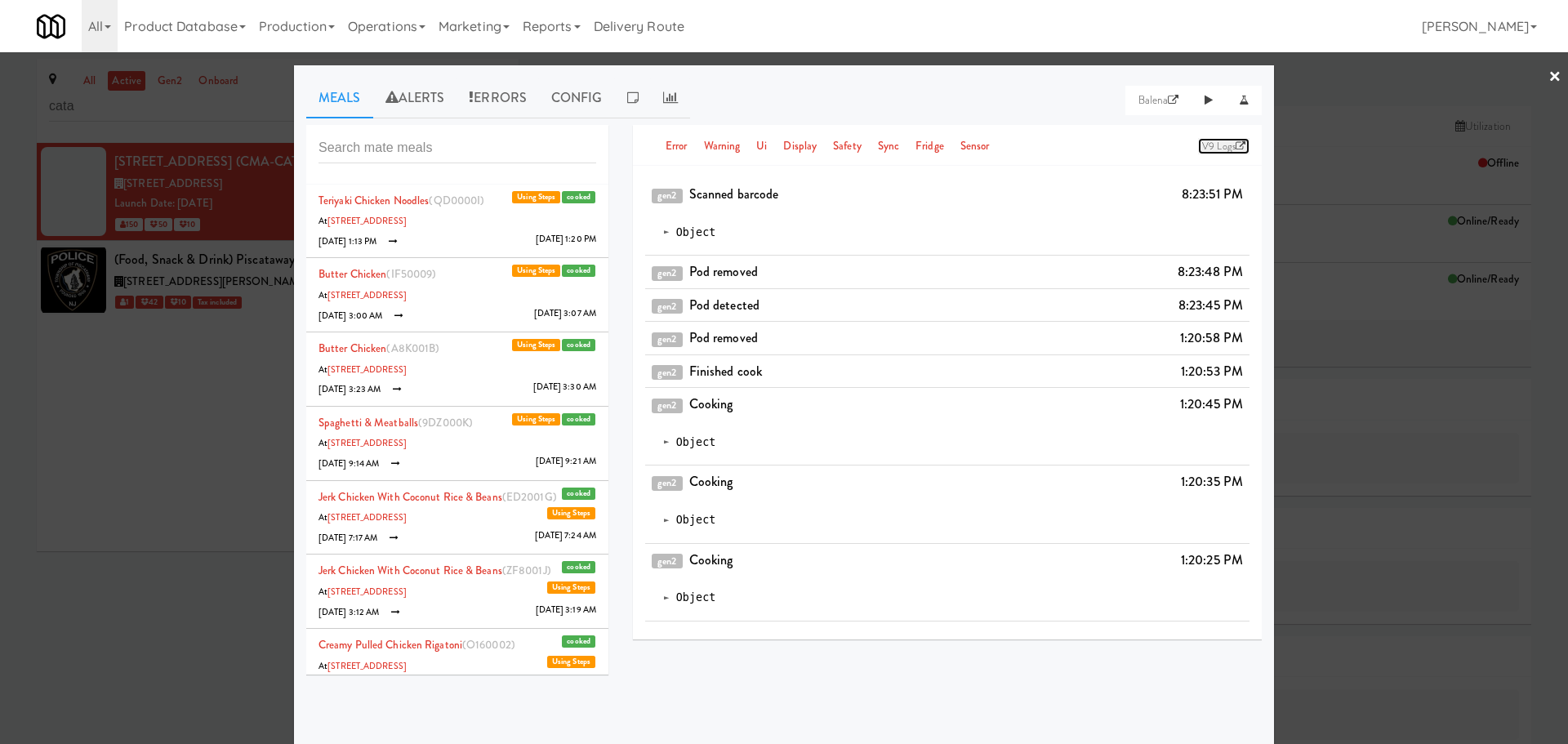
click at [1044, 144] on link "v9 Logs" at bounding box center [1223, 146] width 51 height 17
click at [429, 108] on link "Alerts" at bounding box center [414, 97] width 84 height 40
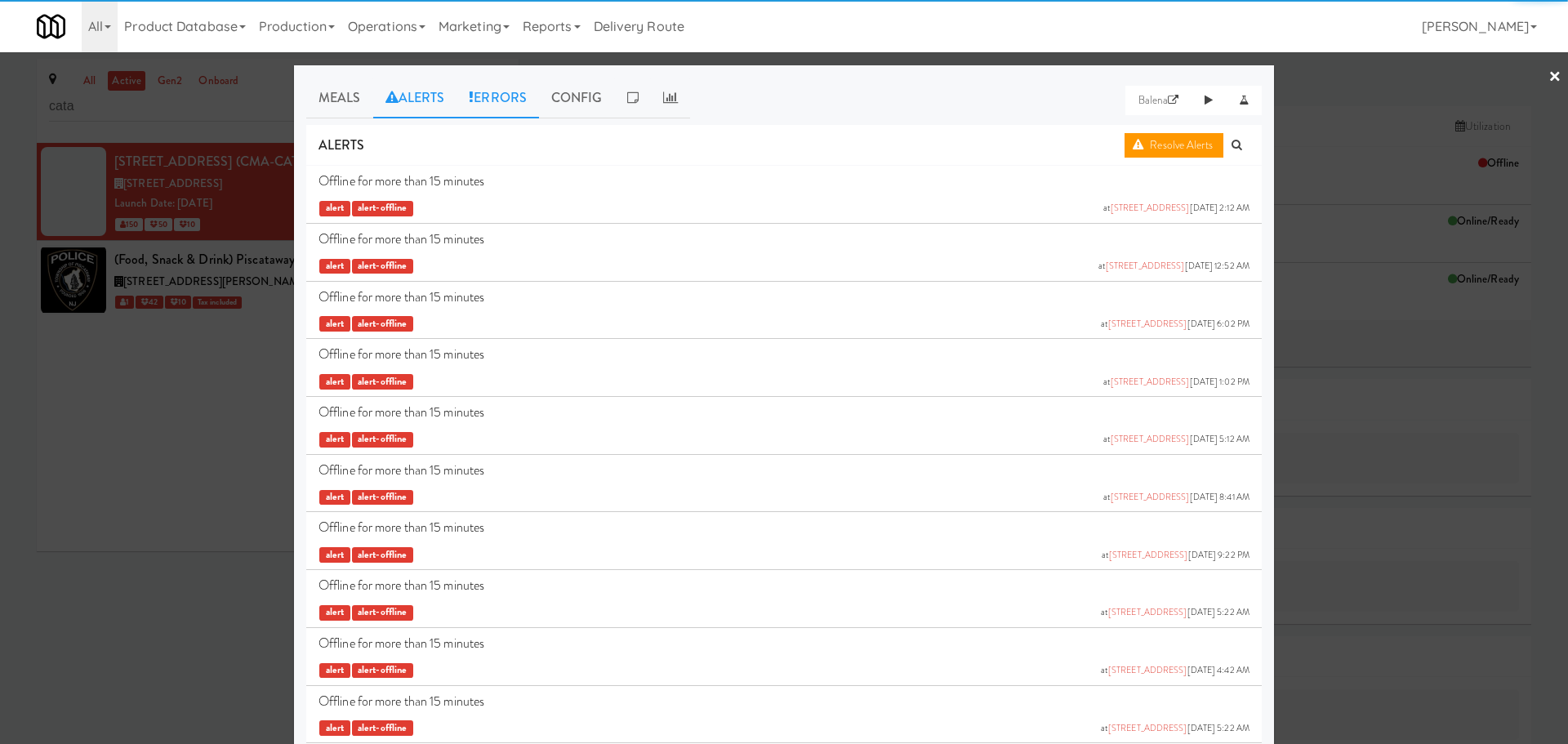
click at [498, 105] on link "Errors" at bounding box center [498, 97] width 83 height 40
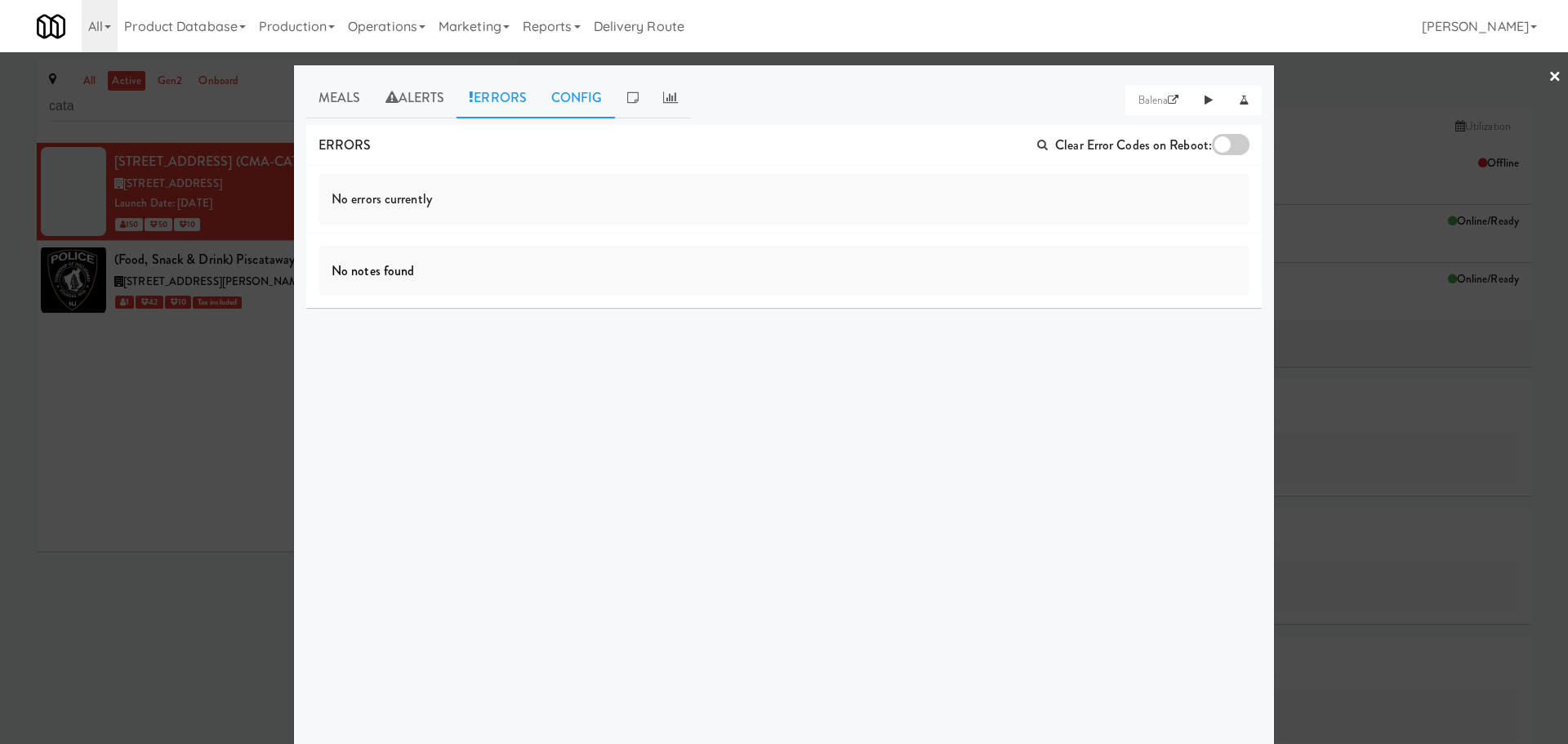
click at [566, 103] on link "Config" at bounding box center [577, 97] width 76 height 40
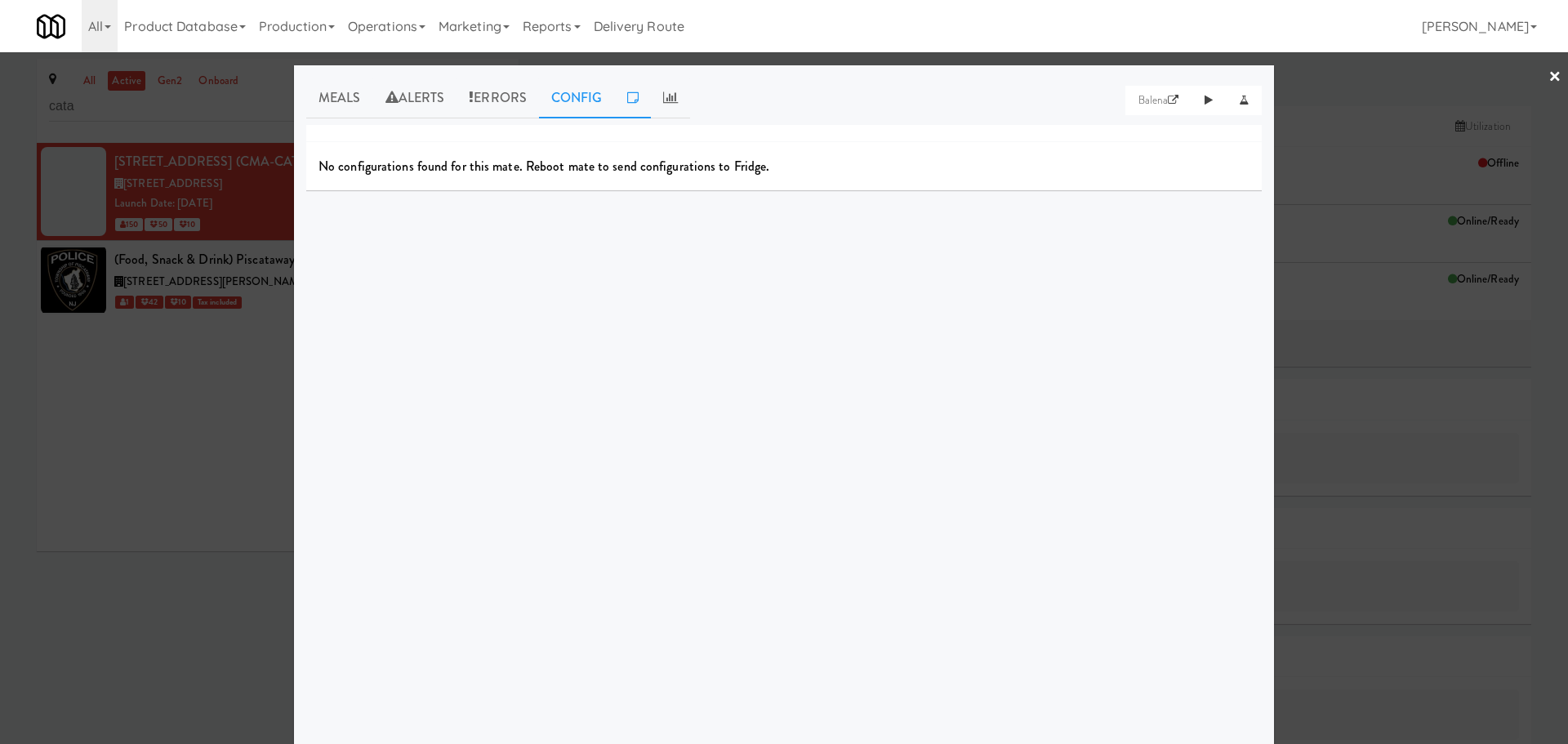
click at [615, 94] on link at bounding box center [633, 97] width 36 height 40
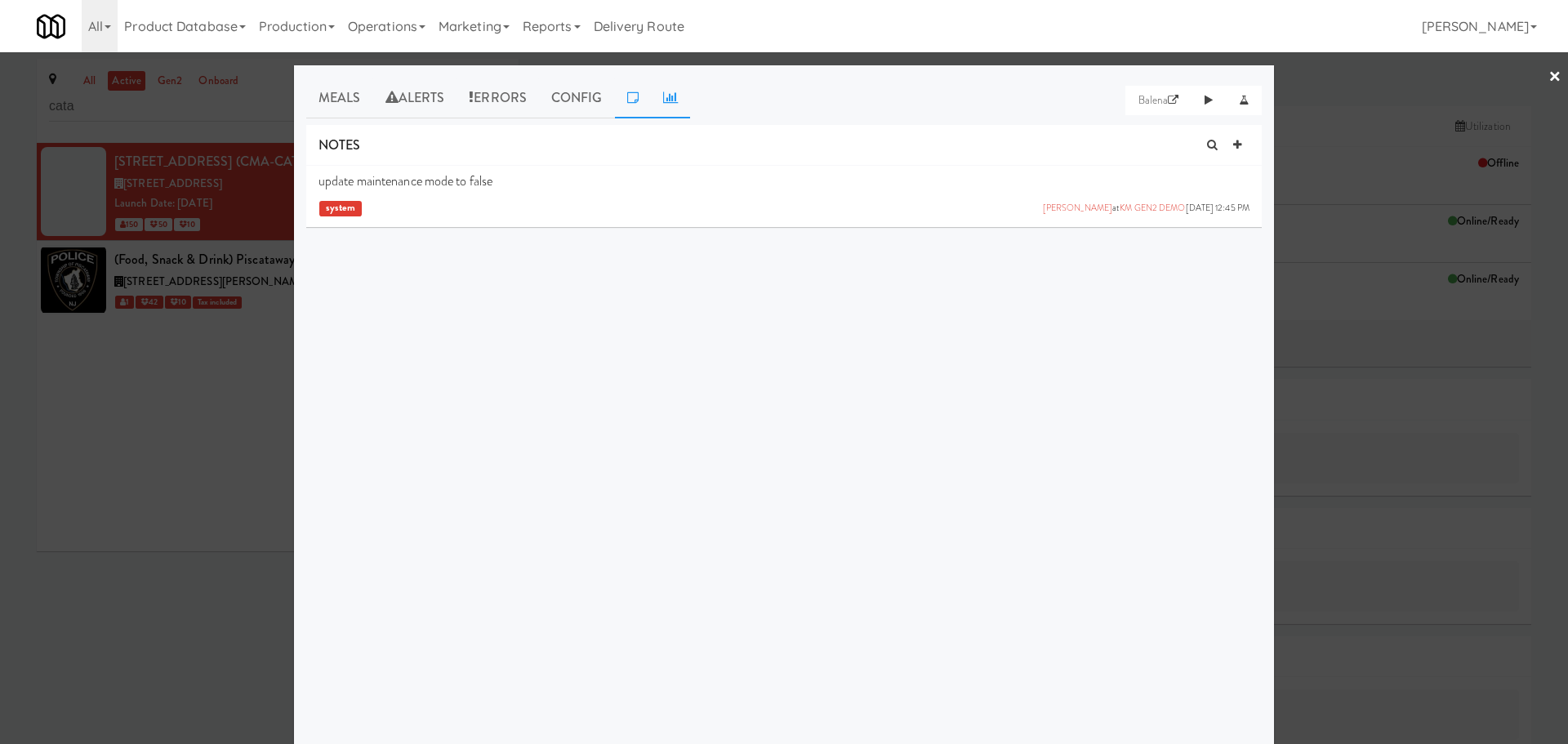
click at [674, 92] on icon at bounding box center [670, 96] width 15 height 13
click at [1044, 79] on link "×" at bounding box center [1554, 77] width 13 height 50
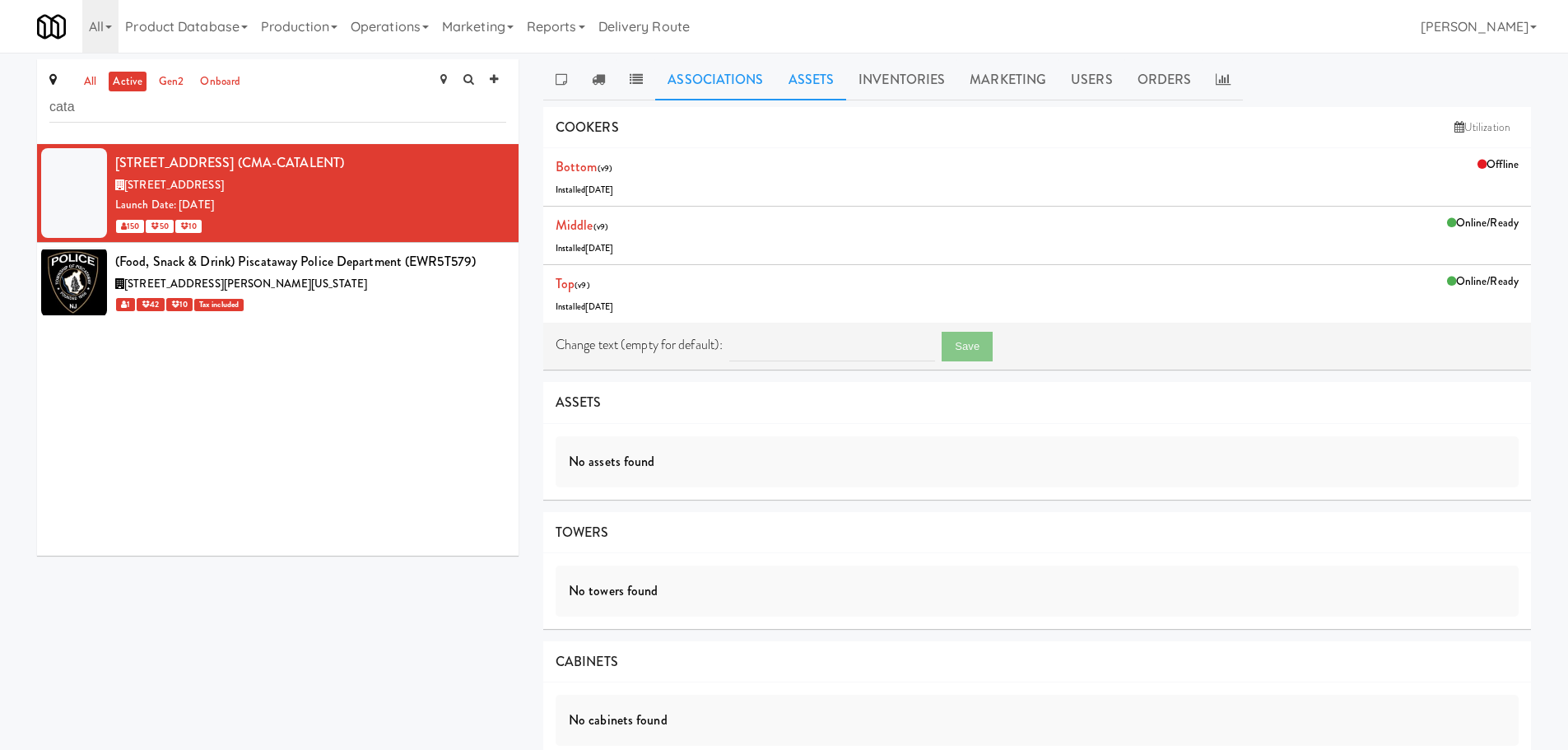
click at [701, 79] on link "Associations" at bounding box center [715, 79] width 120 height 41
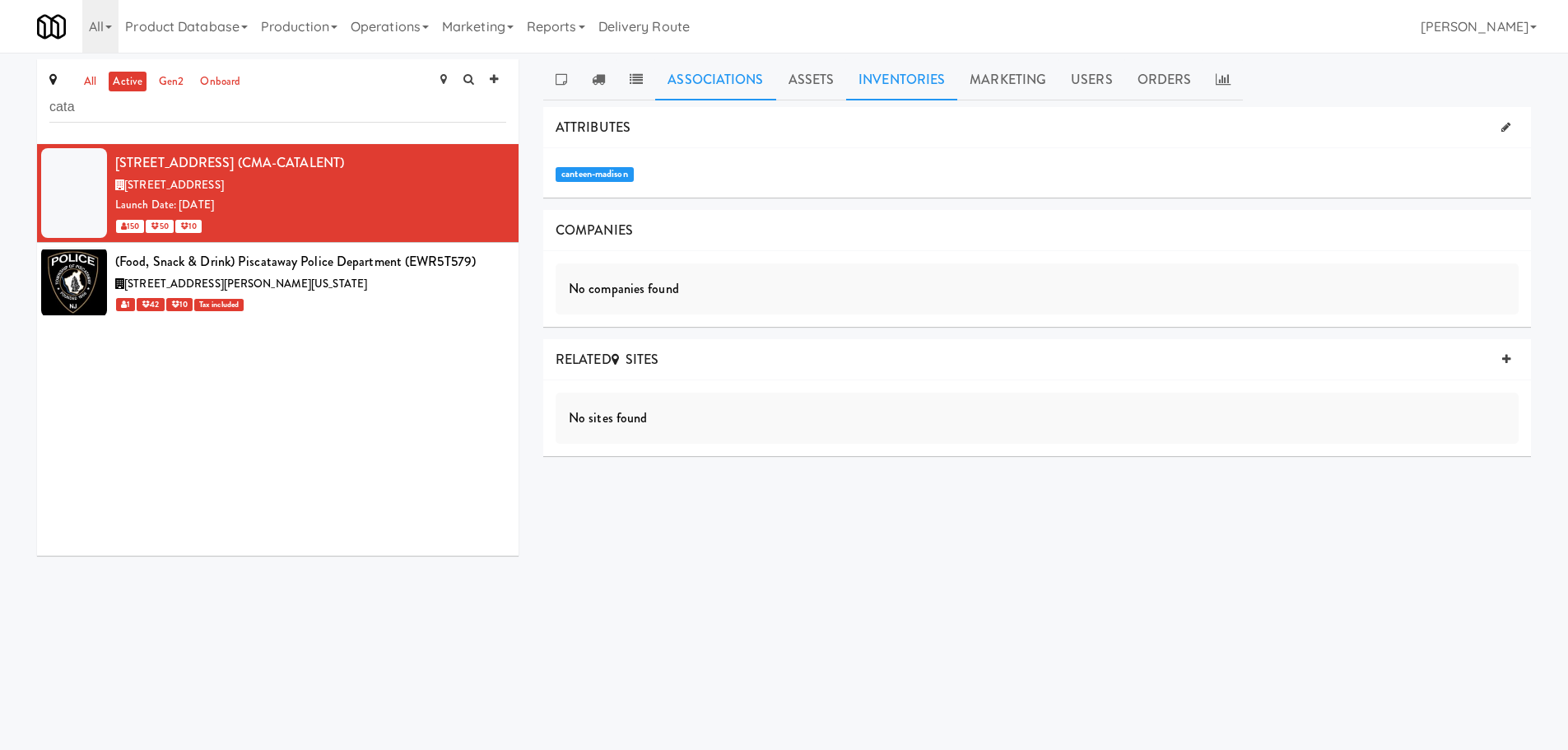
click at [855, 74] on link "Inventories" at bounding box center [902, 79] width 111 height 41
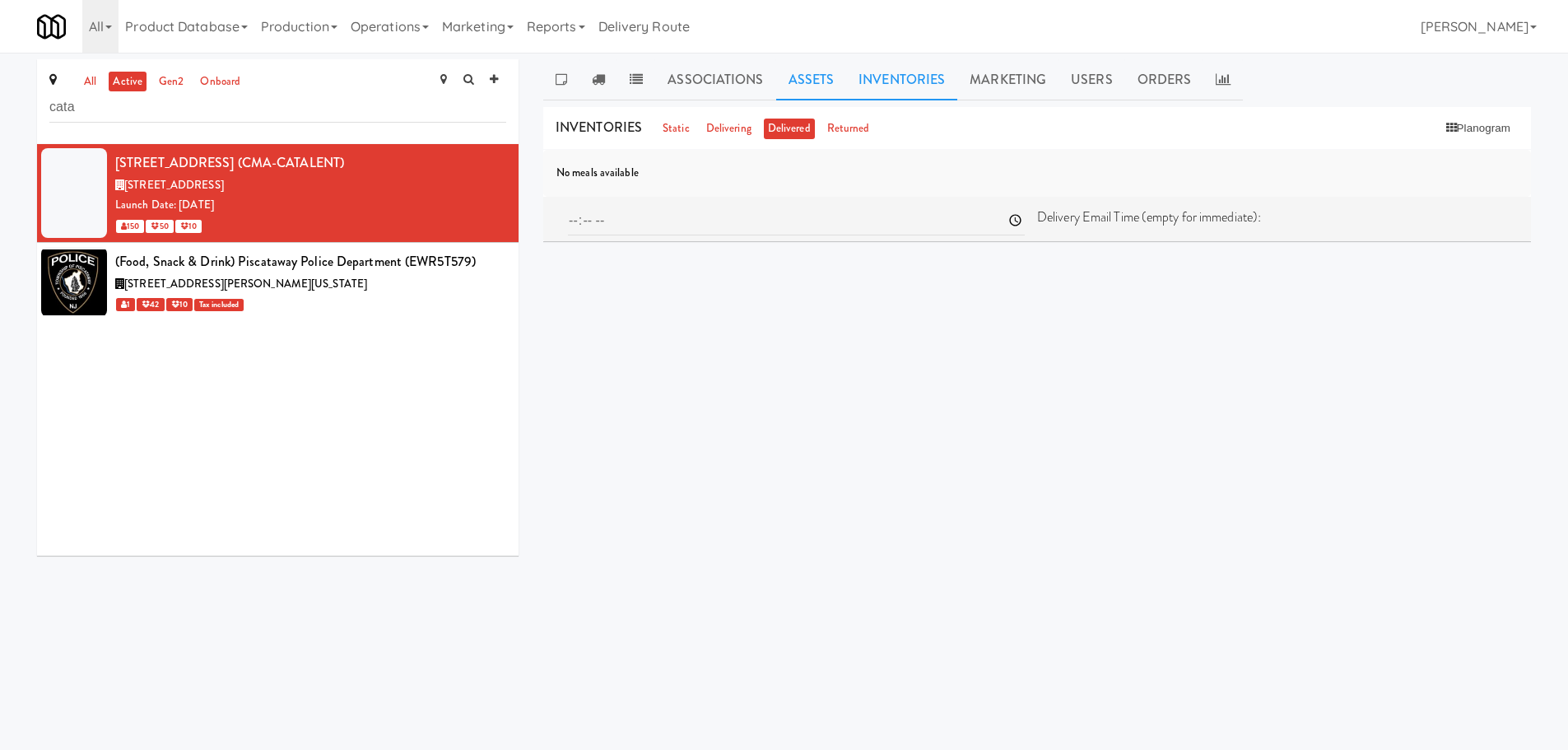
click at [785, 85] on link "Assets" at bounding box center [811, 79] width 70 height 41
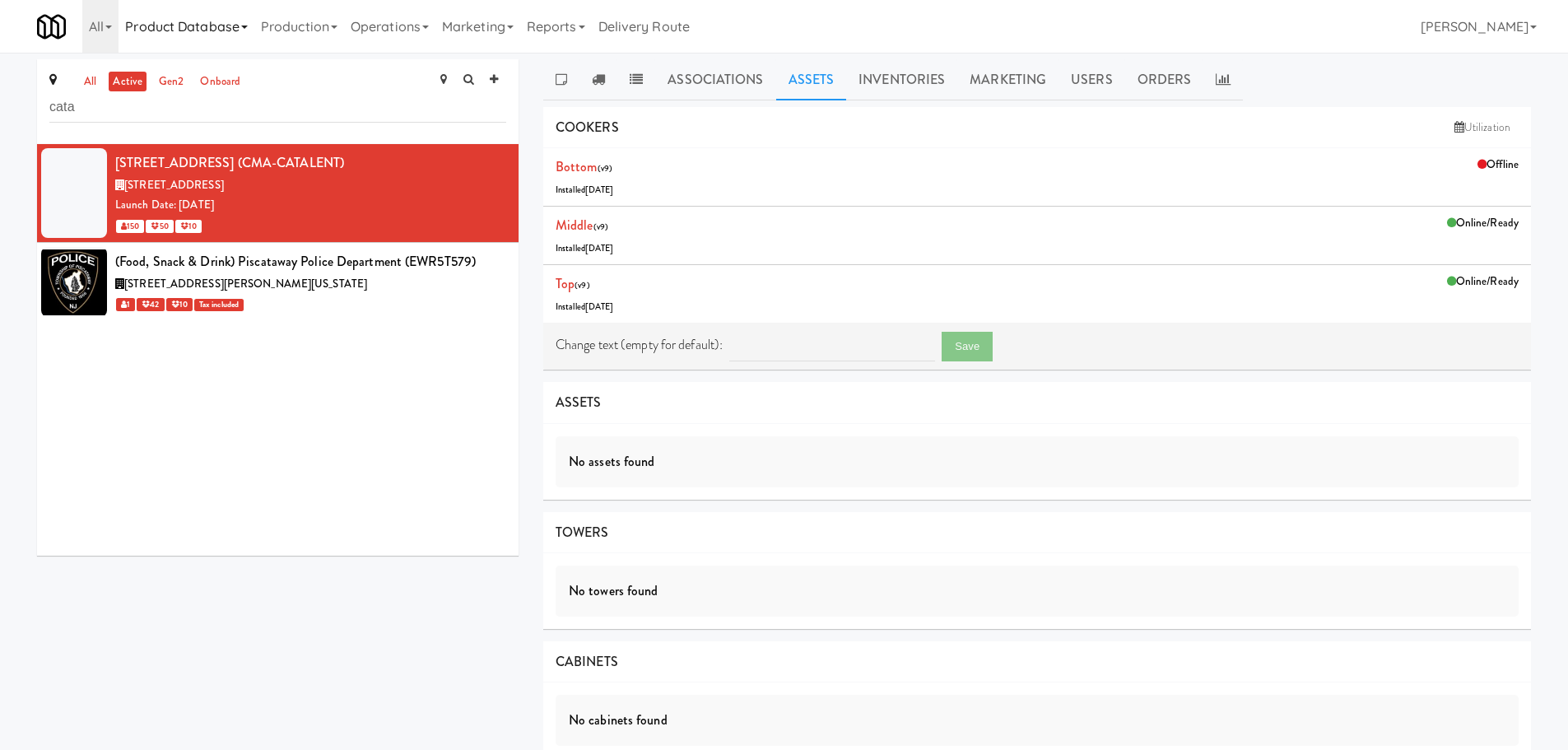
click at [133, 29] on link "Product Database" at bounding box center [186, 26] width 136 height 53
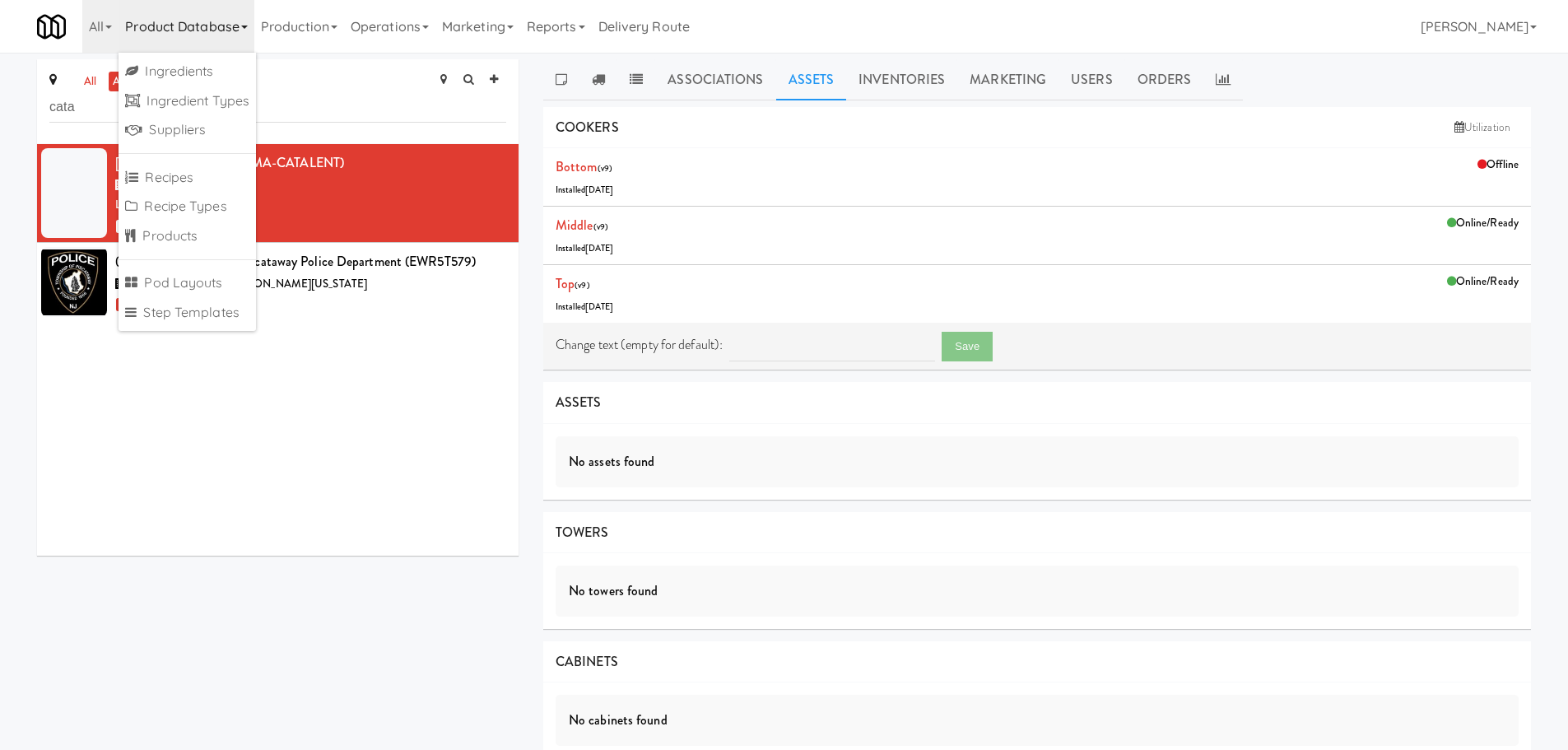
click at [119, 32] on link "Product Database" at bounding box center [186, 26] width 136 height 53
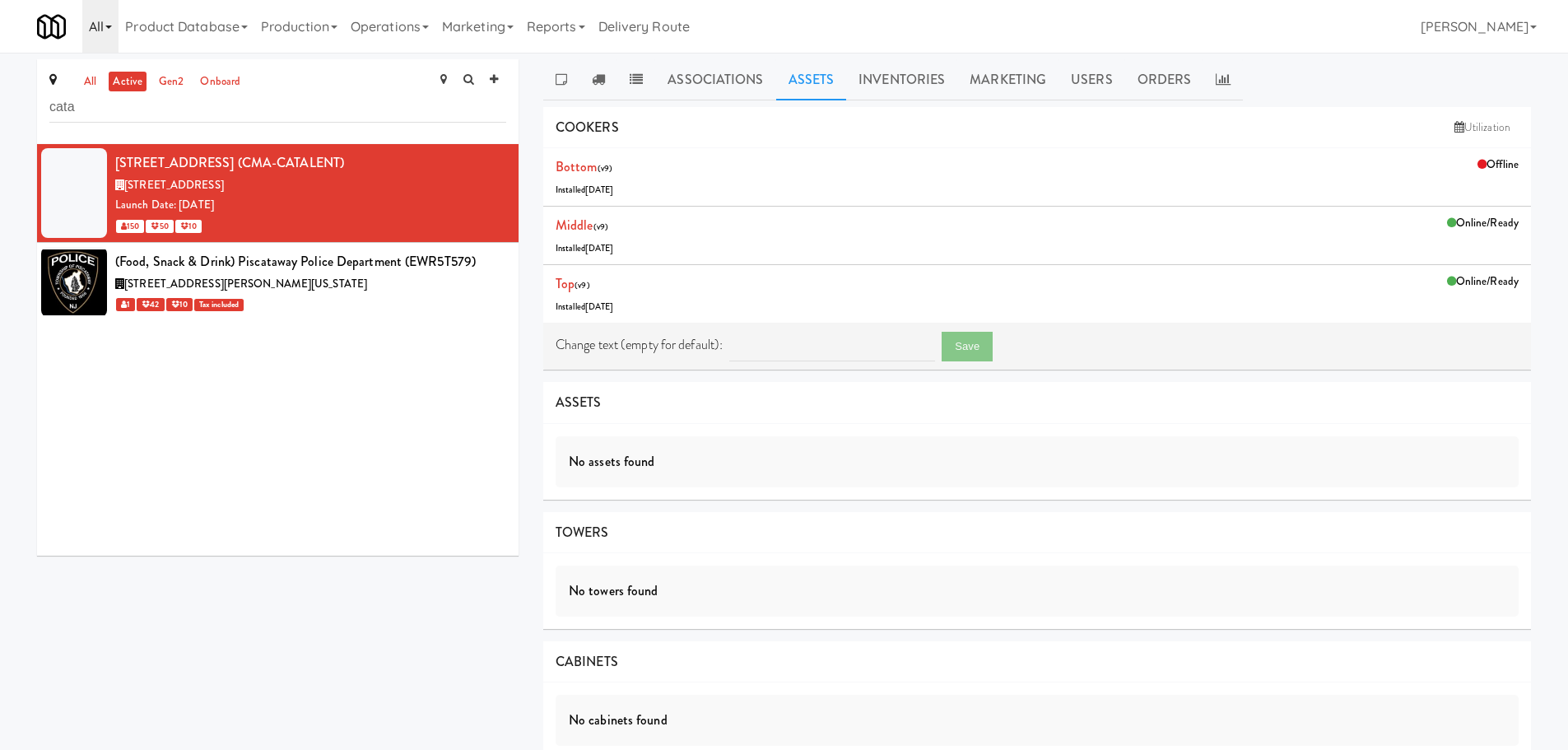
click at [103, 41] on link "All" at bounding box center [100, 26] width 37 height 53
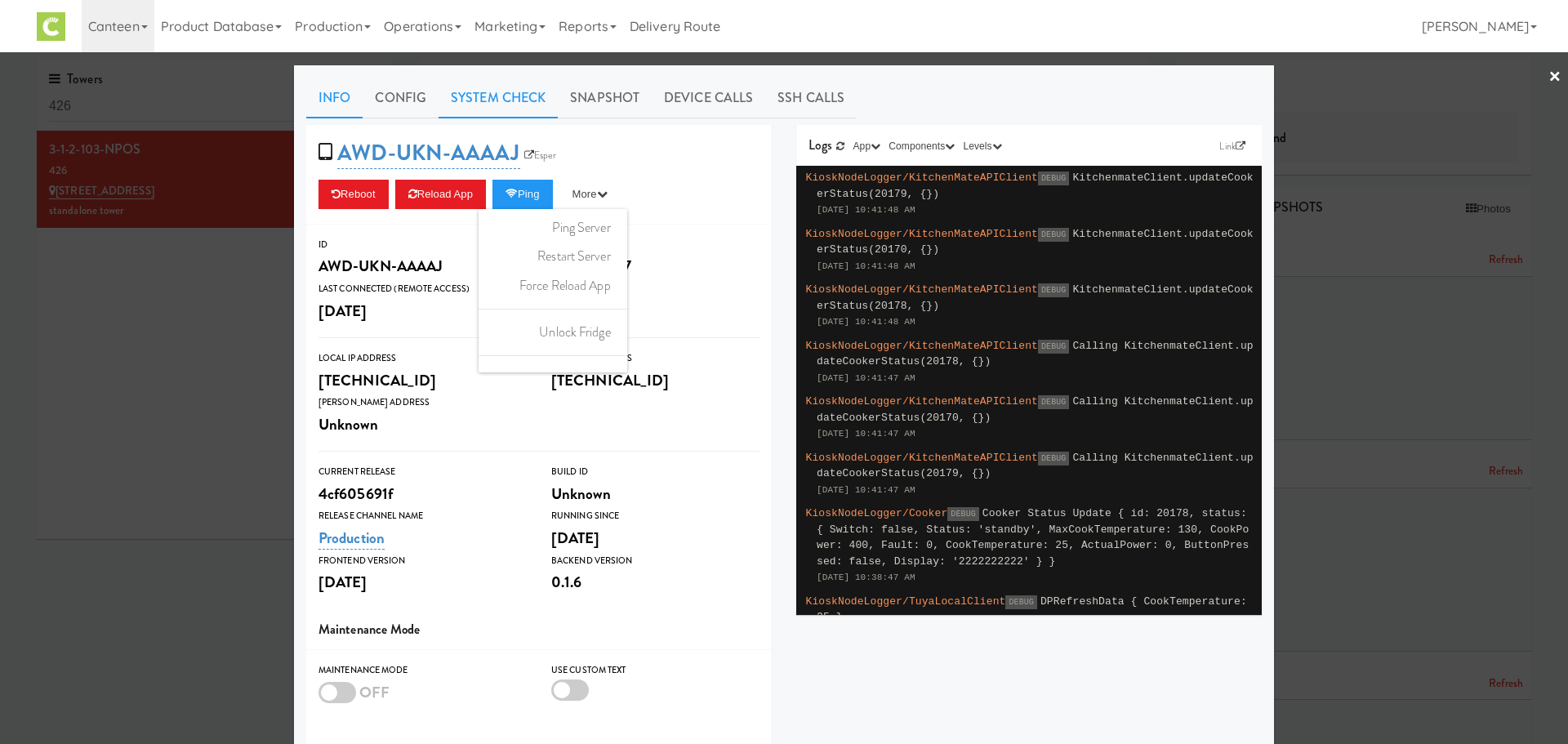
click at [490, 107] on link "System Check" at bounding box center [498, 97] width 119 height 40
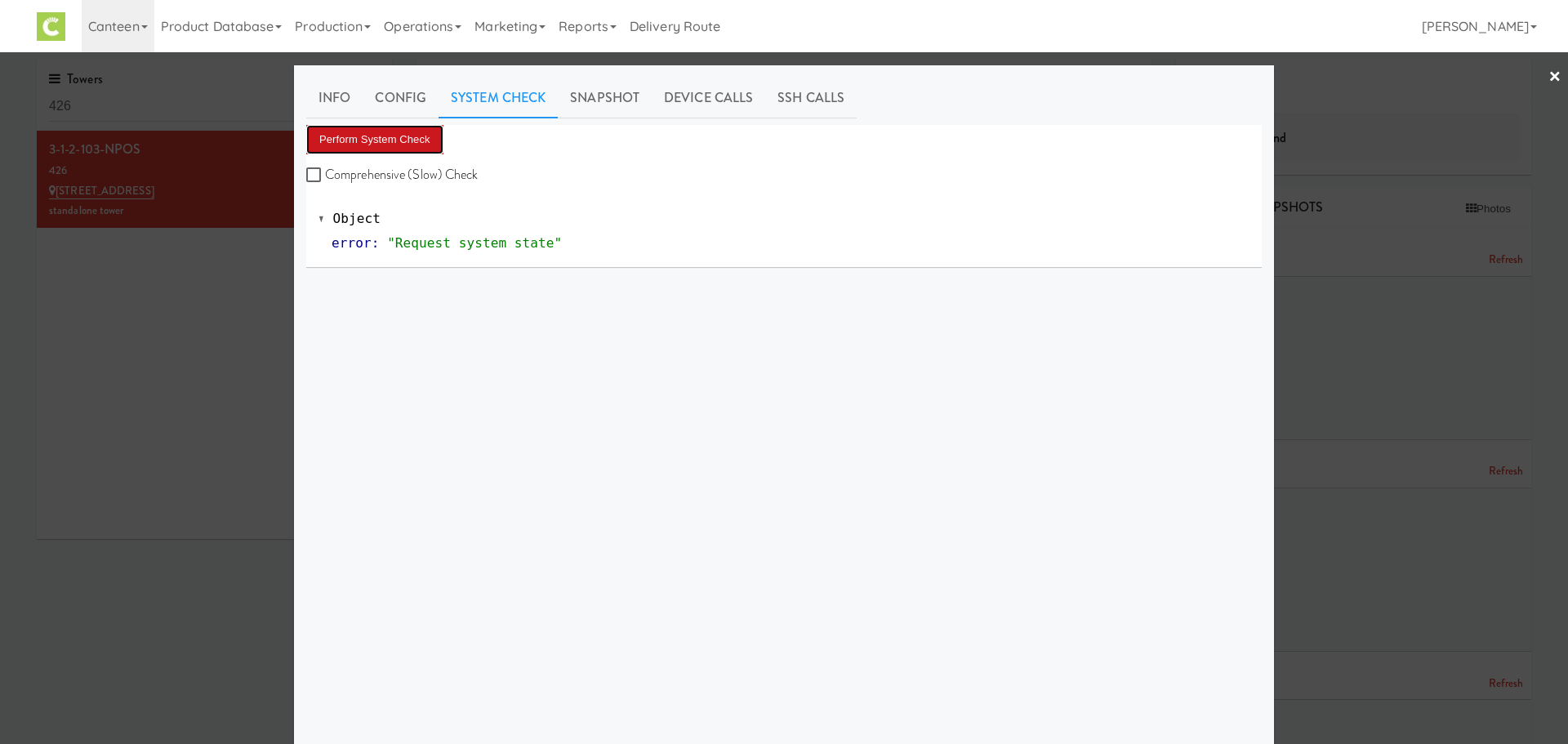
click at [387, 142] on button "Perform System Check" at bounding box center [374, 140] width 137 height 30
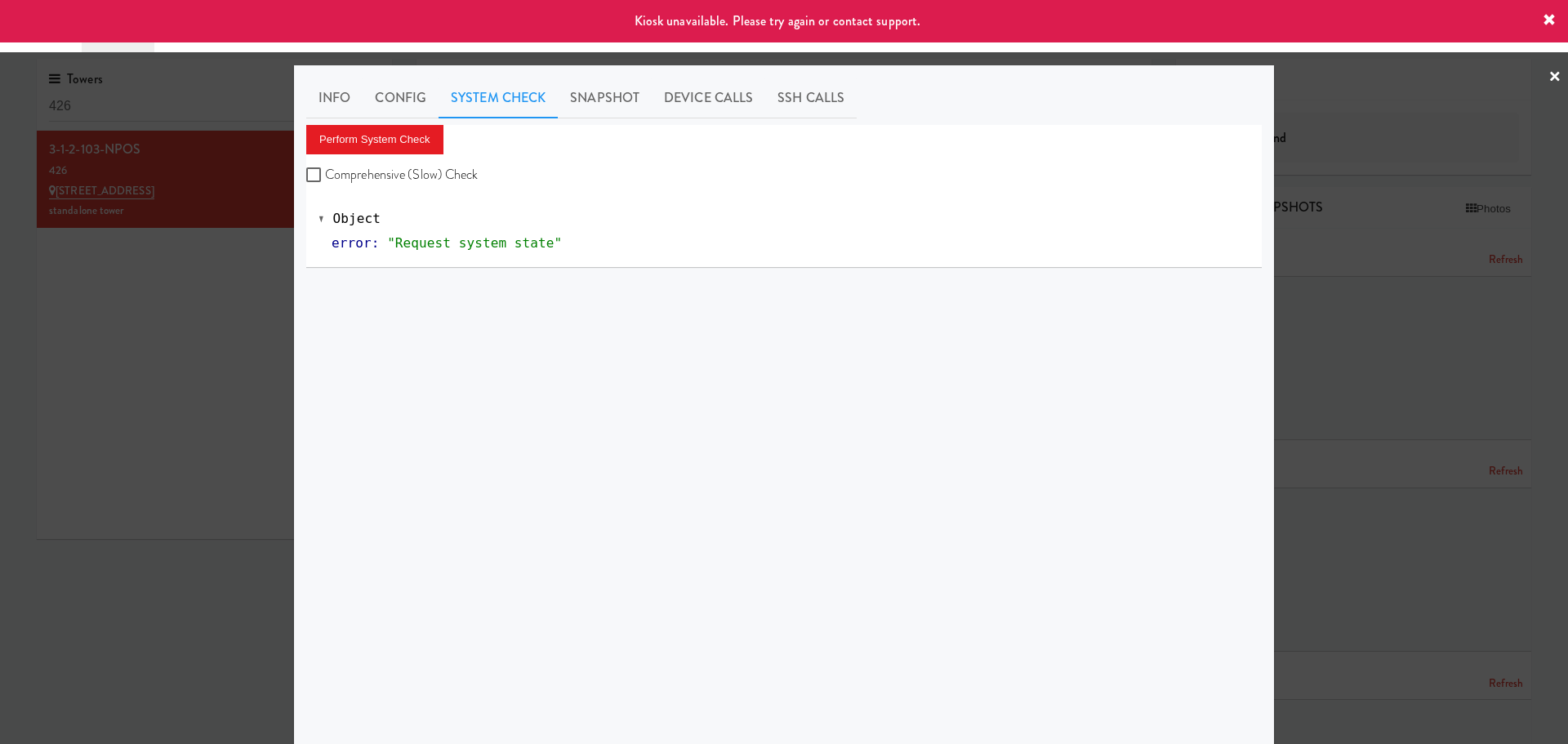
click at [1540, 20] on div "Kiosk unavailable. Please try again or contact support." at bounding box center [784, 21] width 1568 height 42
click at [1548, 81] on link "×" at bounding box center [1554, 77] width 13 height 50
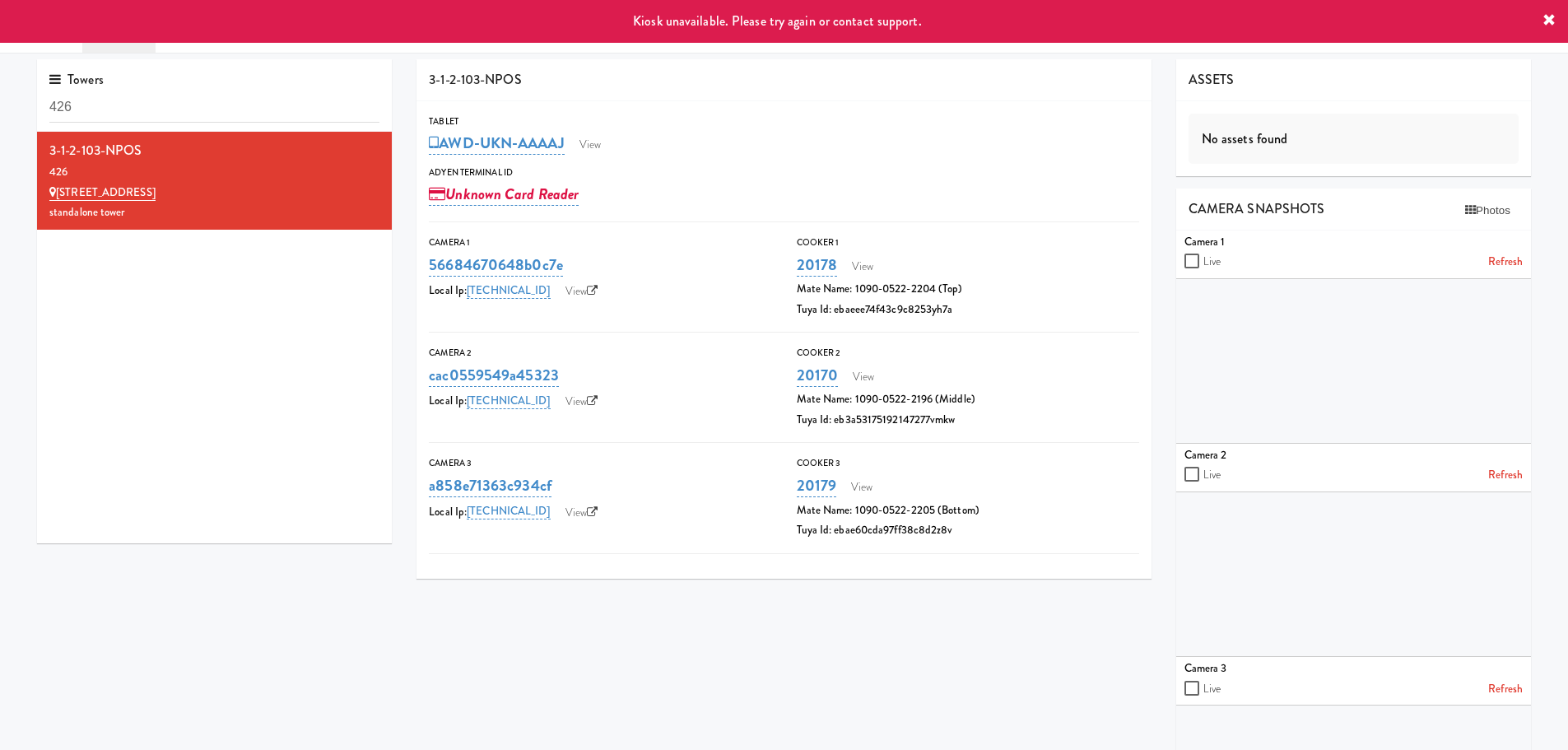
click at [1554, 20] on icon at bounding box center [1549, 20] width 13 height 13
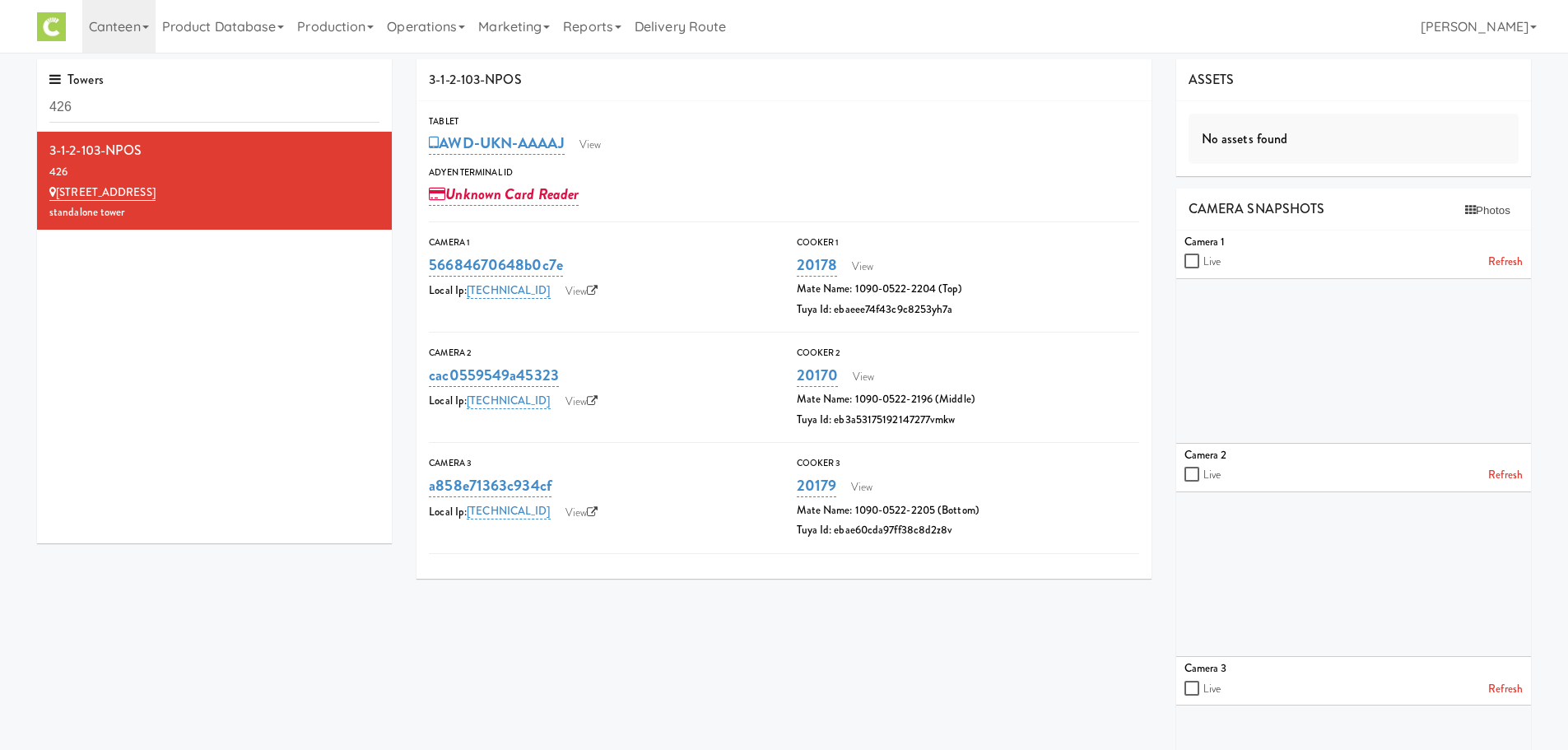
click at [629, 150] on div "AWD-UKN-AAAAJ View" at bounding box center [784, 143] width 711 height 28
click at [602, 148] on link "View" at bounding box center [590, 145] width 38 height 25
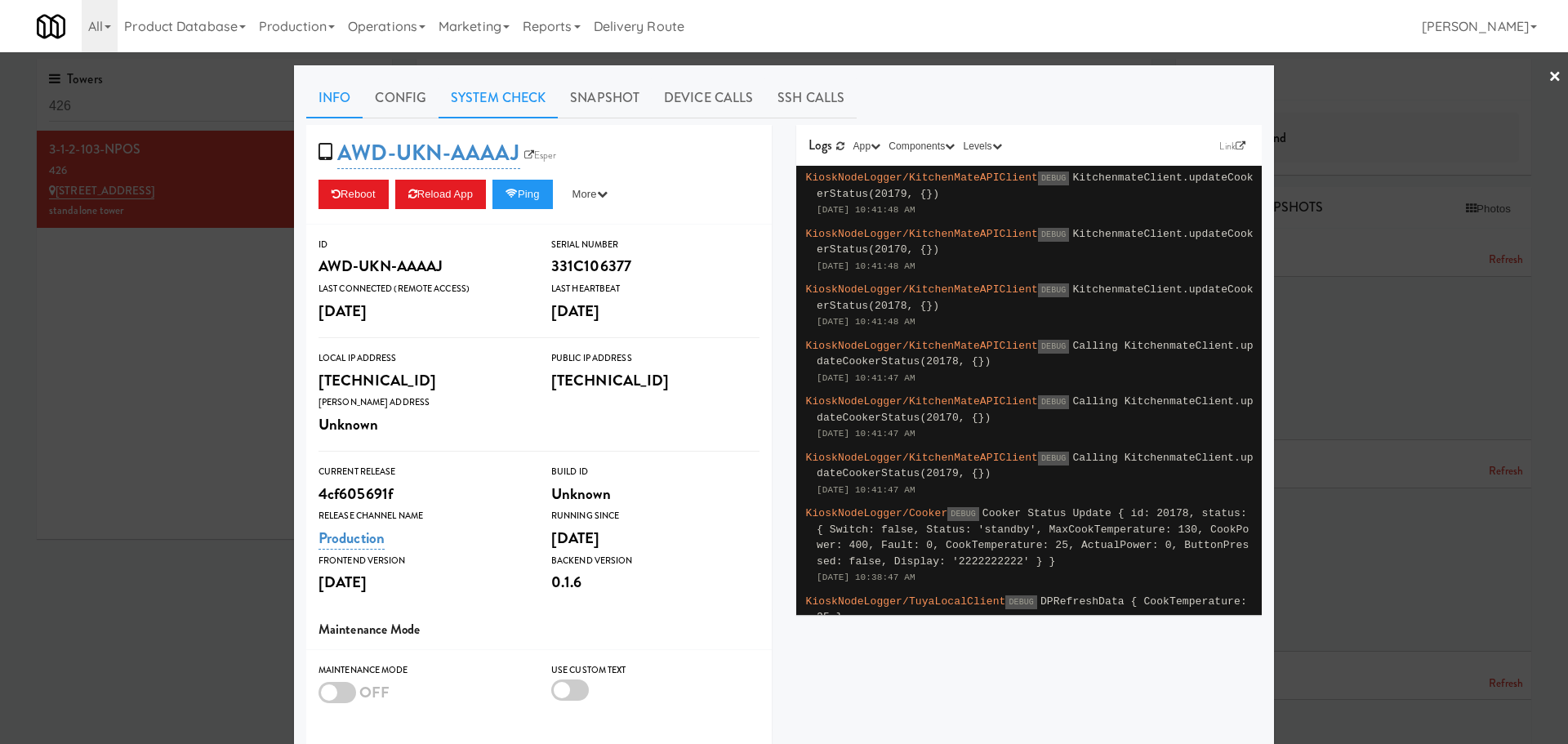
click at [478, 92] on link "System Check" at bounding box center [498, 97] width 119 height 40
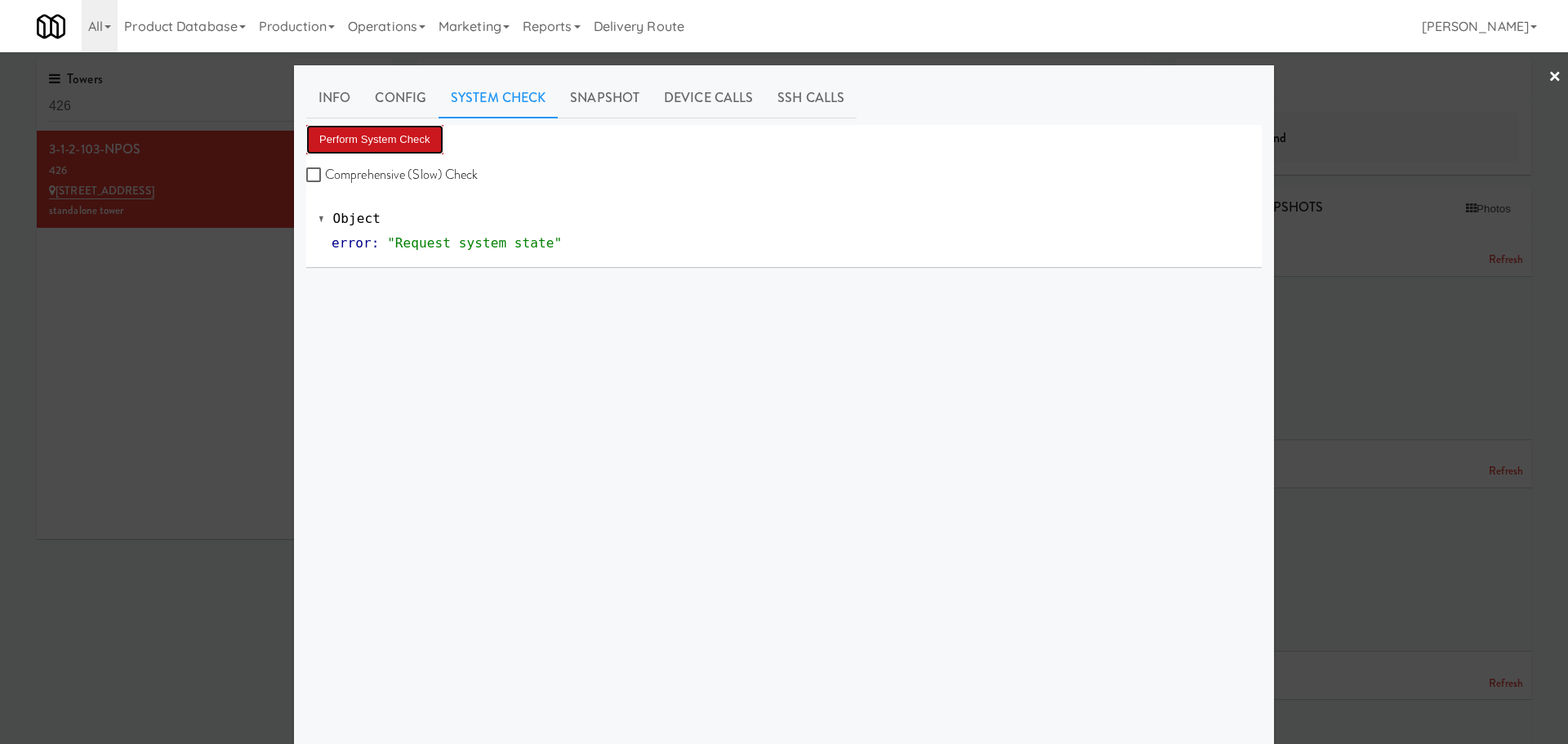
click at [314, 143] on button "Perform System Check" at bounding box center [374, 140] width 137 height 30
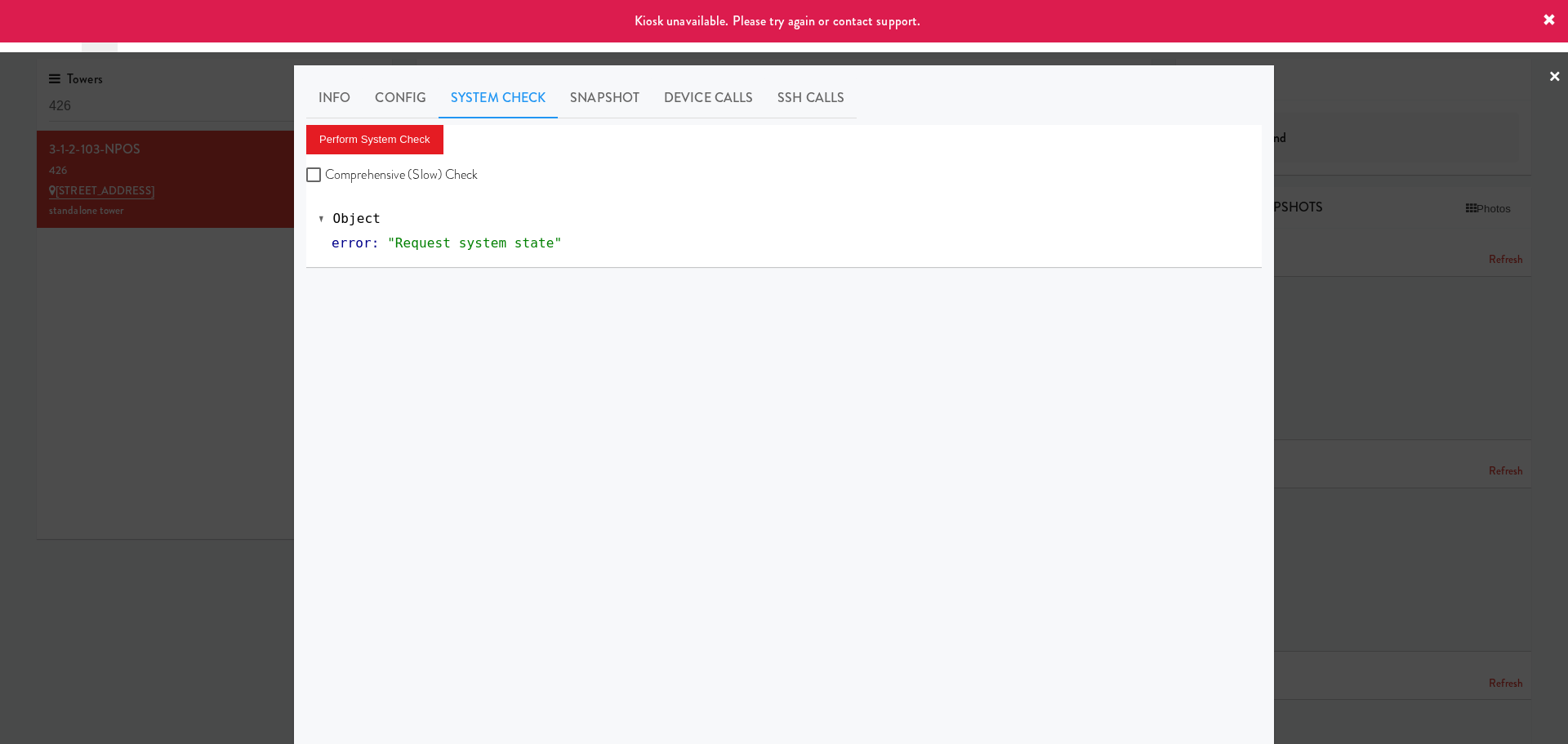
click at [1548, 74] on link "×" at bounding box center [1554, 77] width 13 height 50
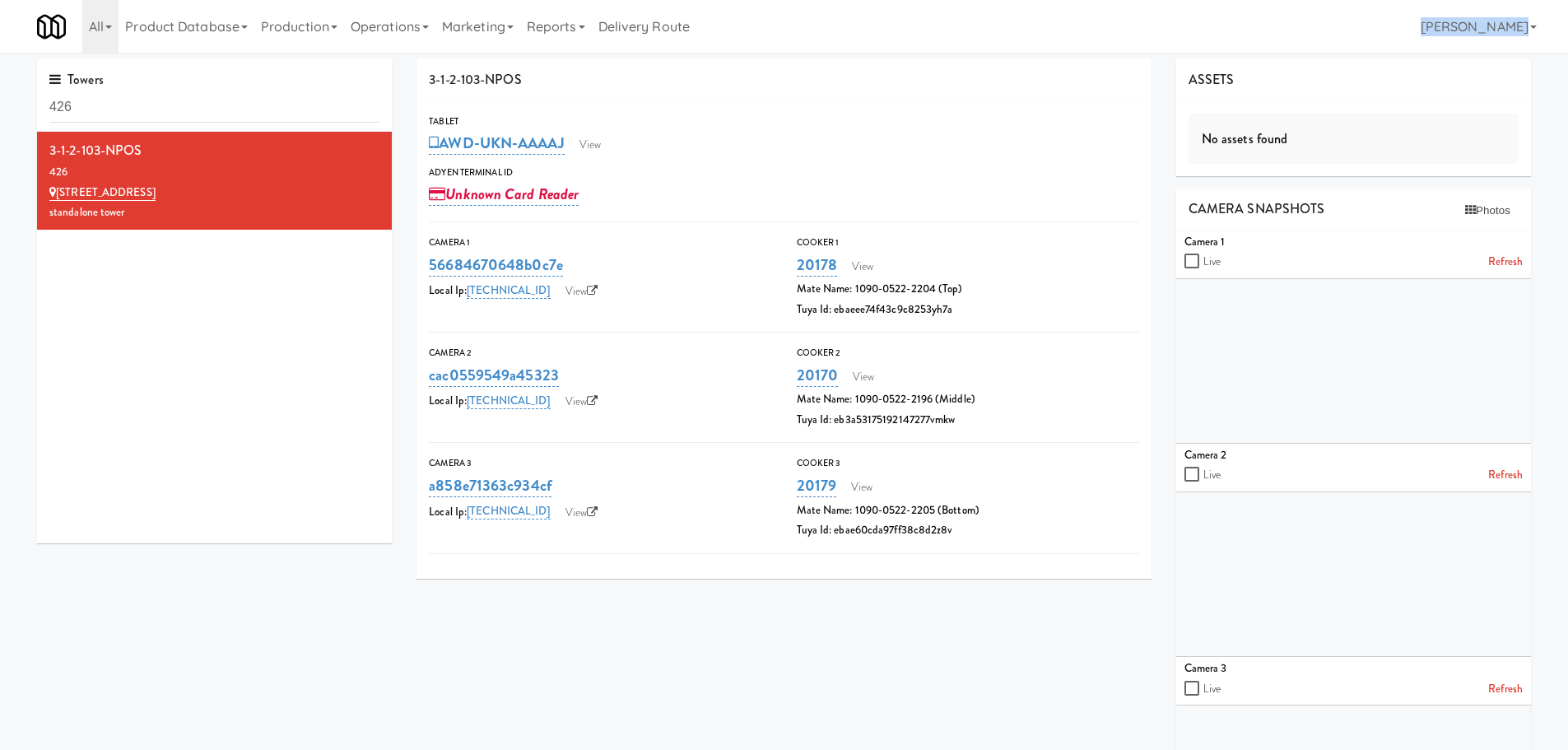
drag, startPoint x: 1547, startPoint y: 22, endPoint x: 1030, endPoint y: 84, distance: 520.7
click at [1030, 84] on body "Okay Okay Select date: previous 2025-Sep next Su Mo Tu We Th Fr Sa 31 1 2 3 4 5…" at bounding box center [784, 428] width 1568 height 750
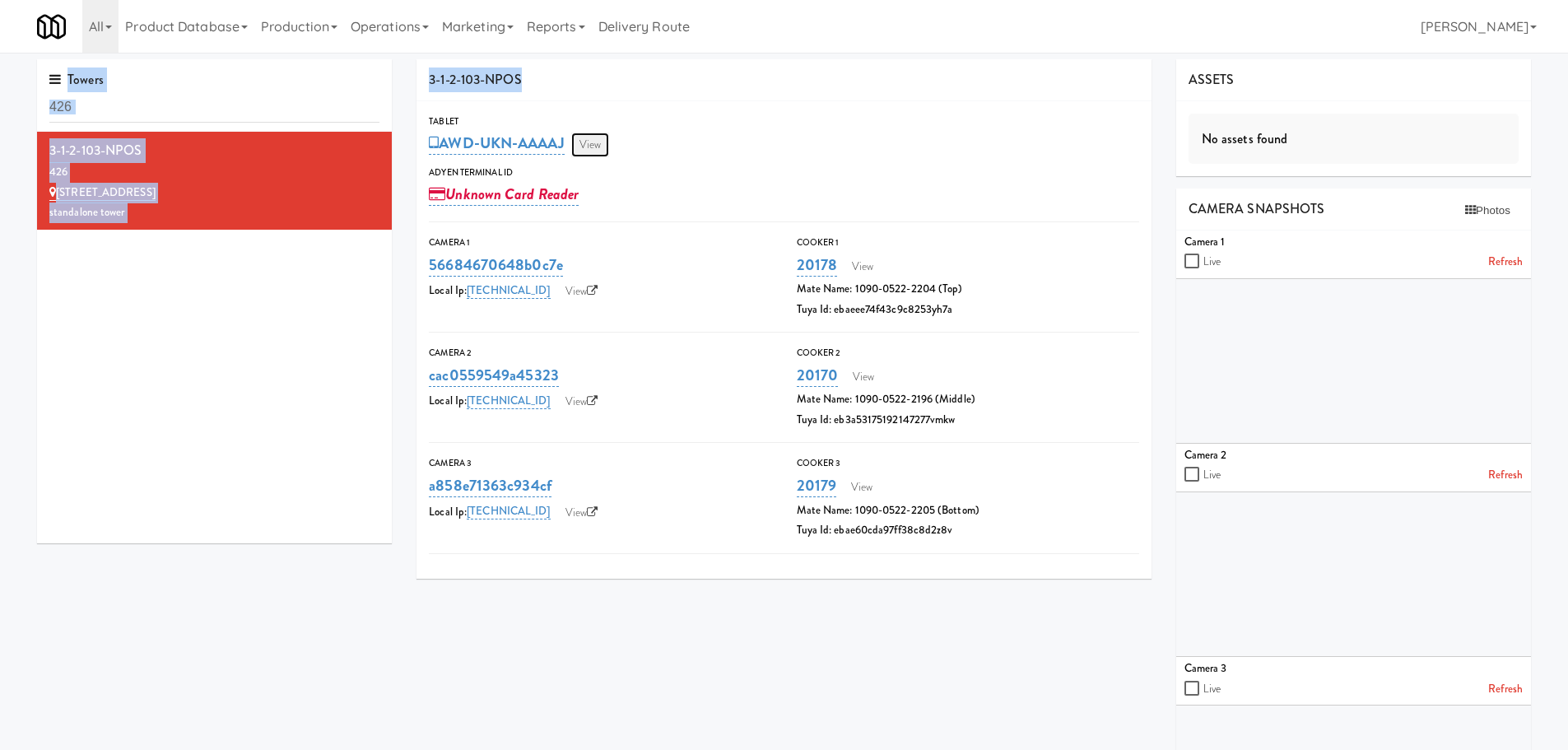
click at [590, 144] on link "View" at bounding box center [590, 145] width 38 height 25
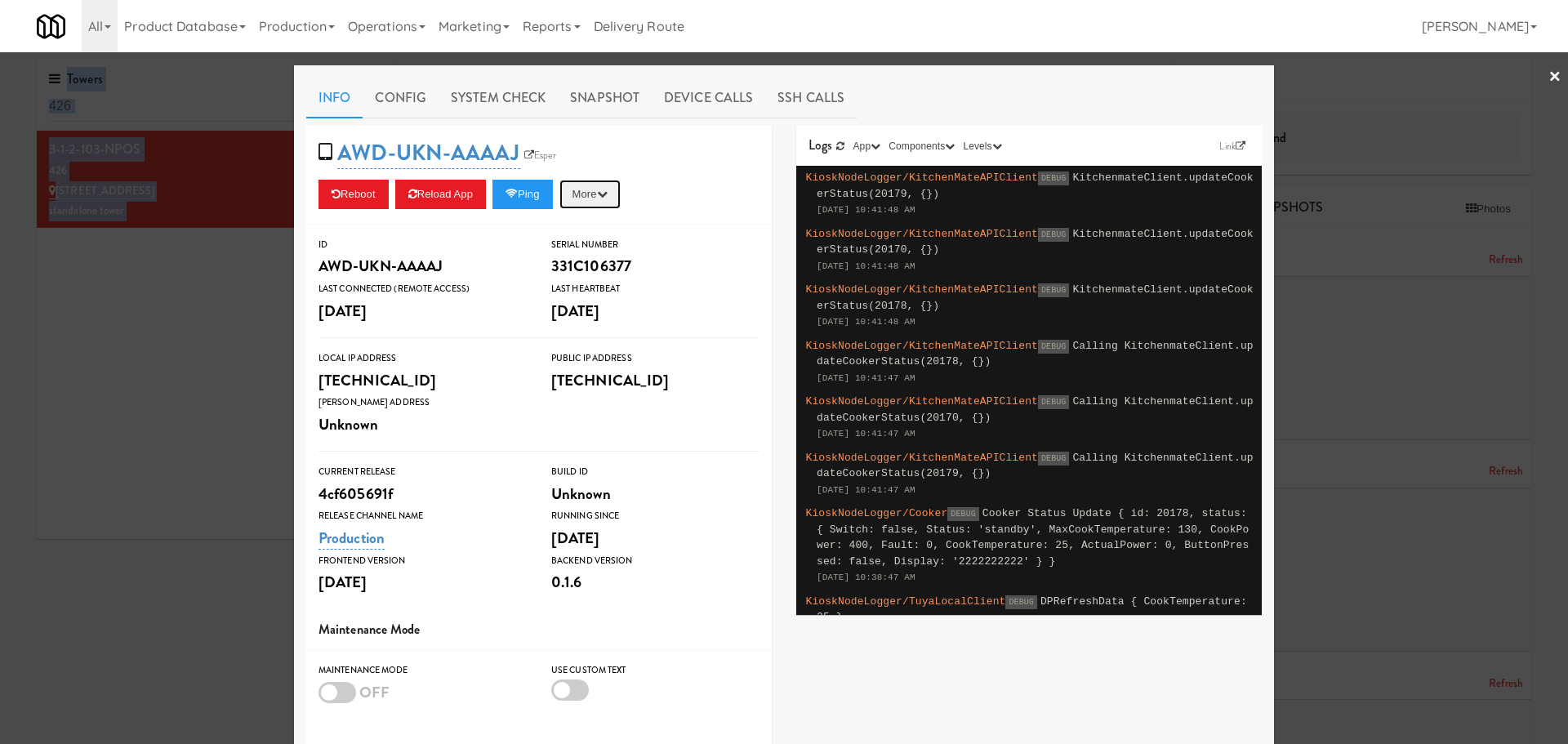
click at [608, 202] on button "More" at bounding box center [590, 195] width 61 height 30
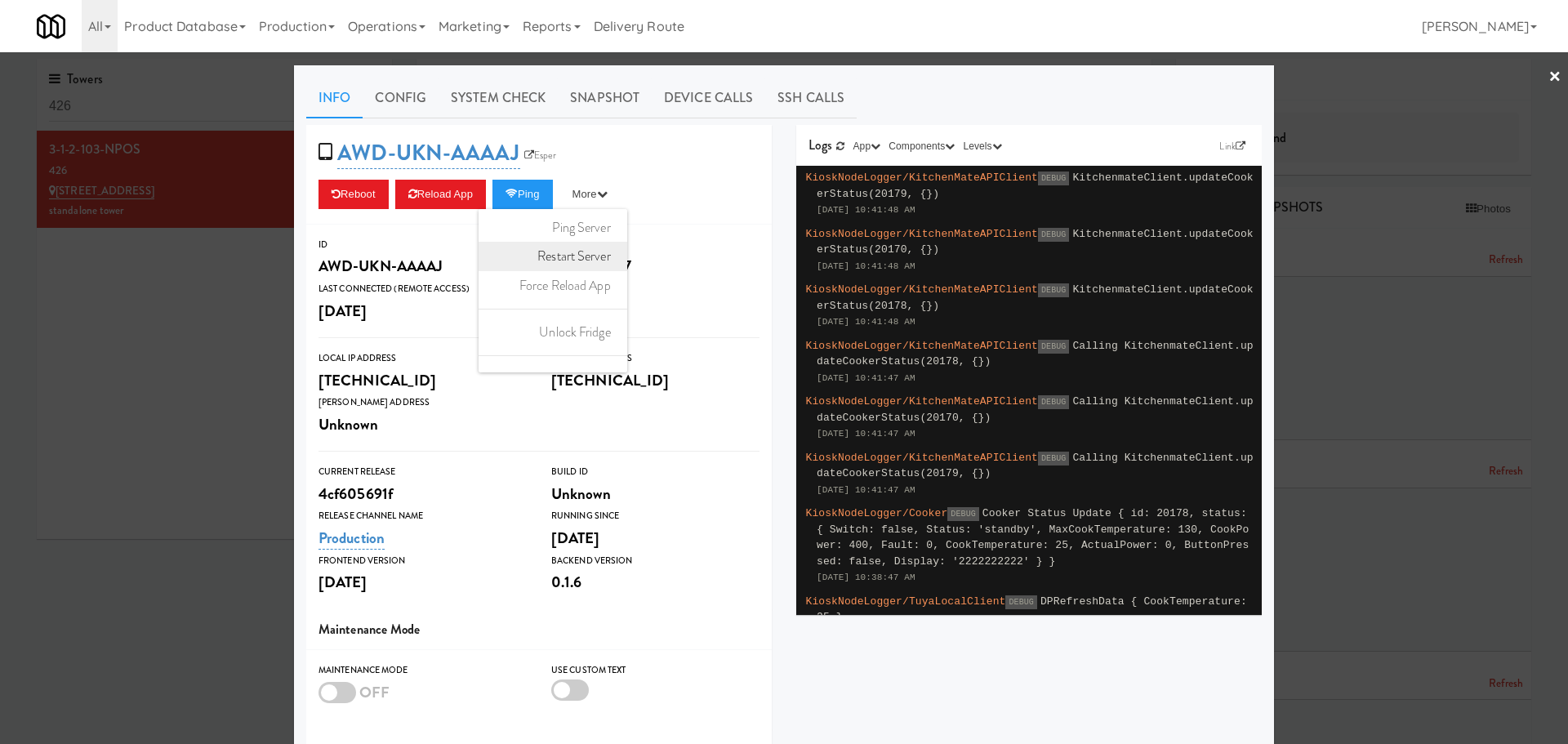
click at [589, 261] on link "Restart Server" at bounding box center [552, 257] width 149 height 30
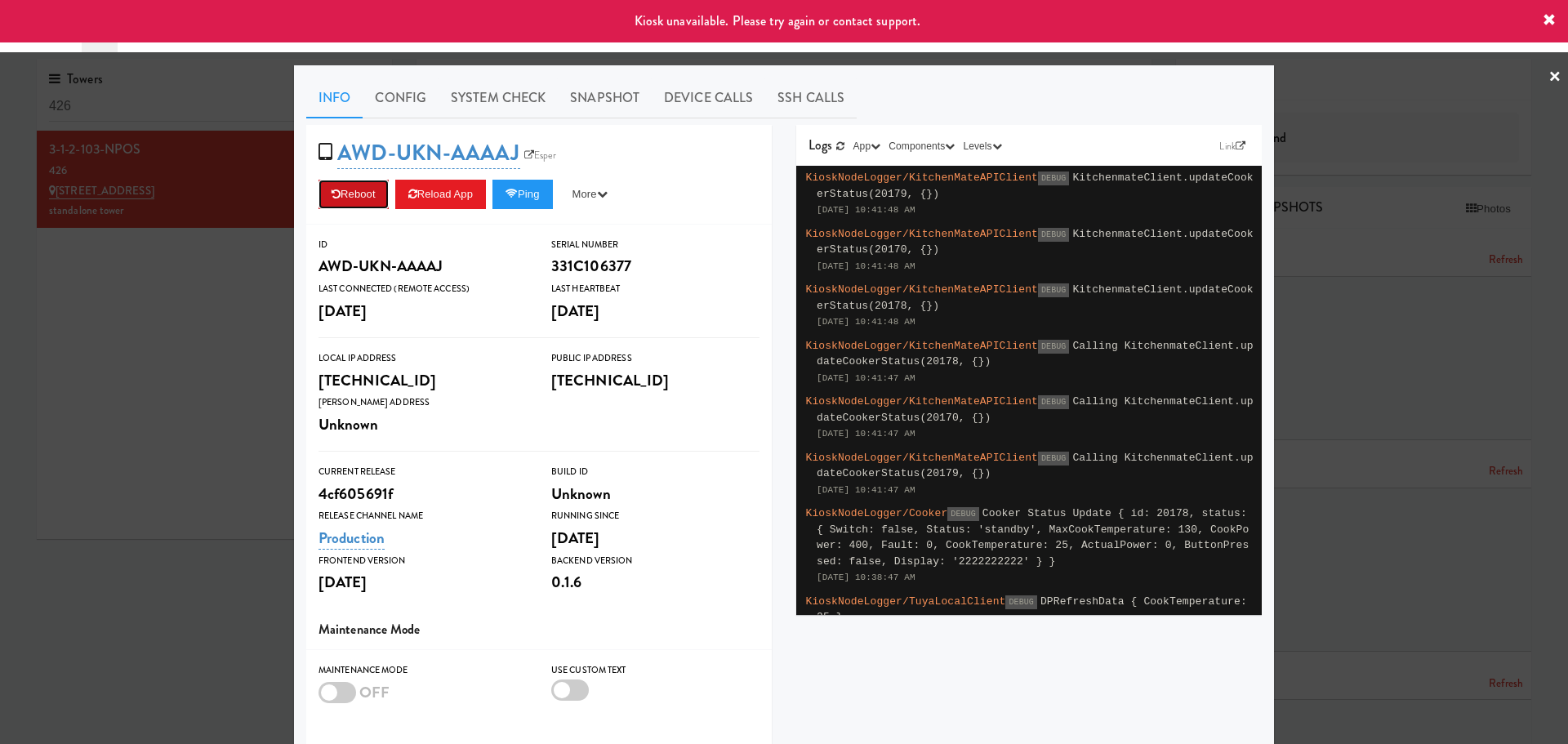
click at [350, 200] on button "Reboot" at bounding box center [353, 195] width 70 height 30
click at [544, 155] on link "Esper" at bounding box center [539, 155] width 40 height 17
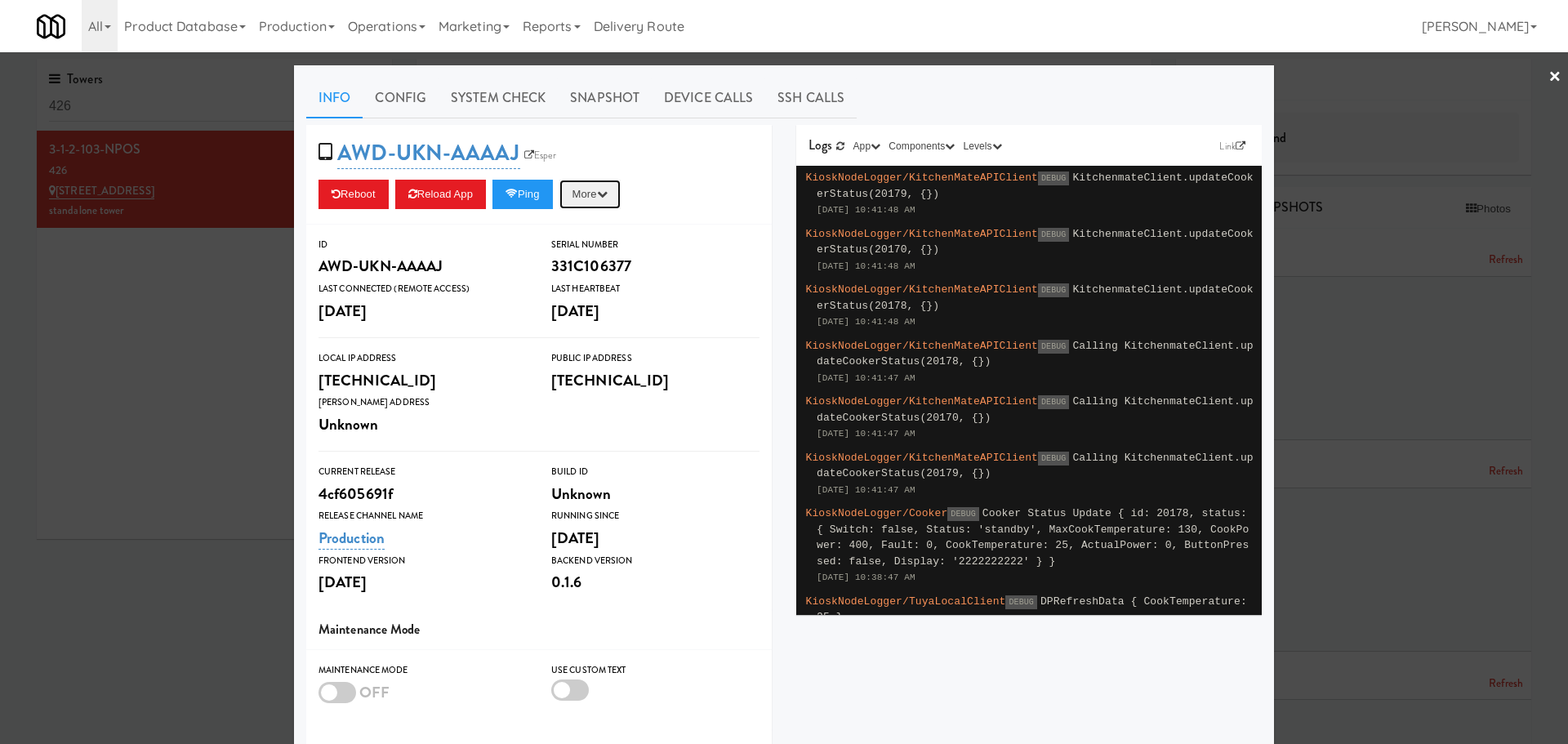
click at [585, 191] on button "More" at bounding box center [590, 195] width 61 height 30
click at [482, 112] on link "System Check" at bounding box center [498, 97] width 119 height 40
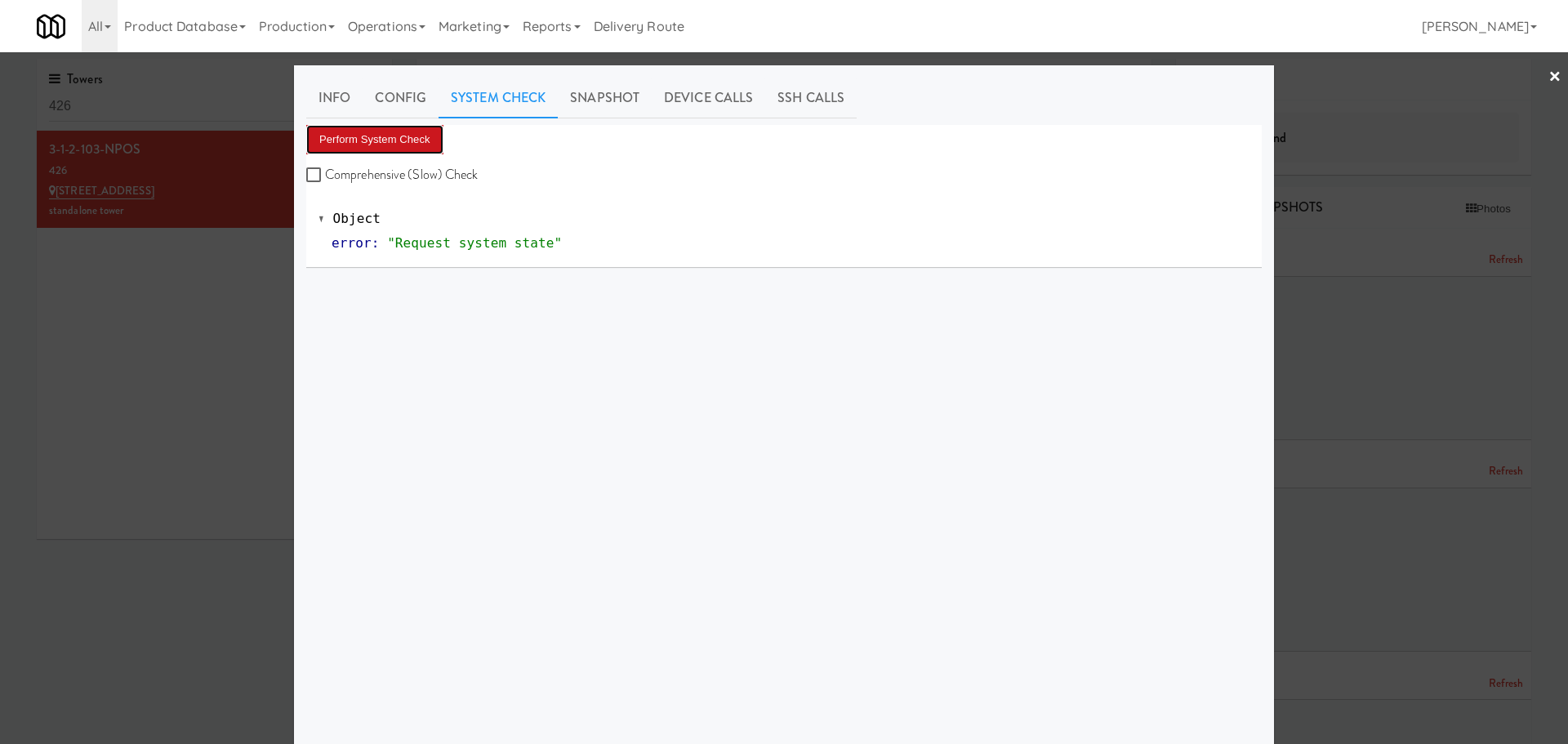
click at [413, 130] on button "Perform System Check" at bounding box center [374, 140] width 137 height 30
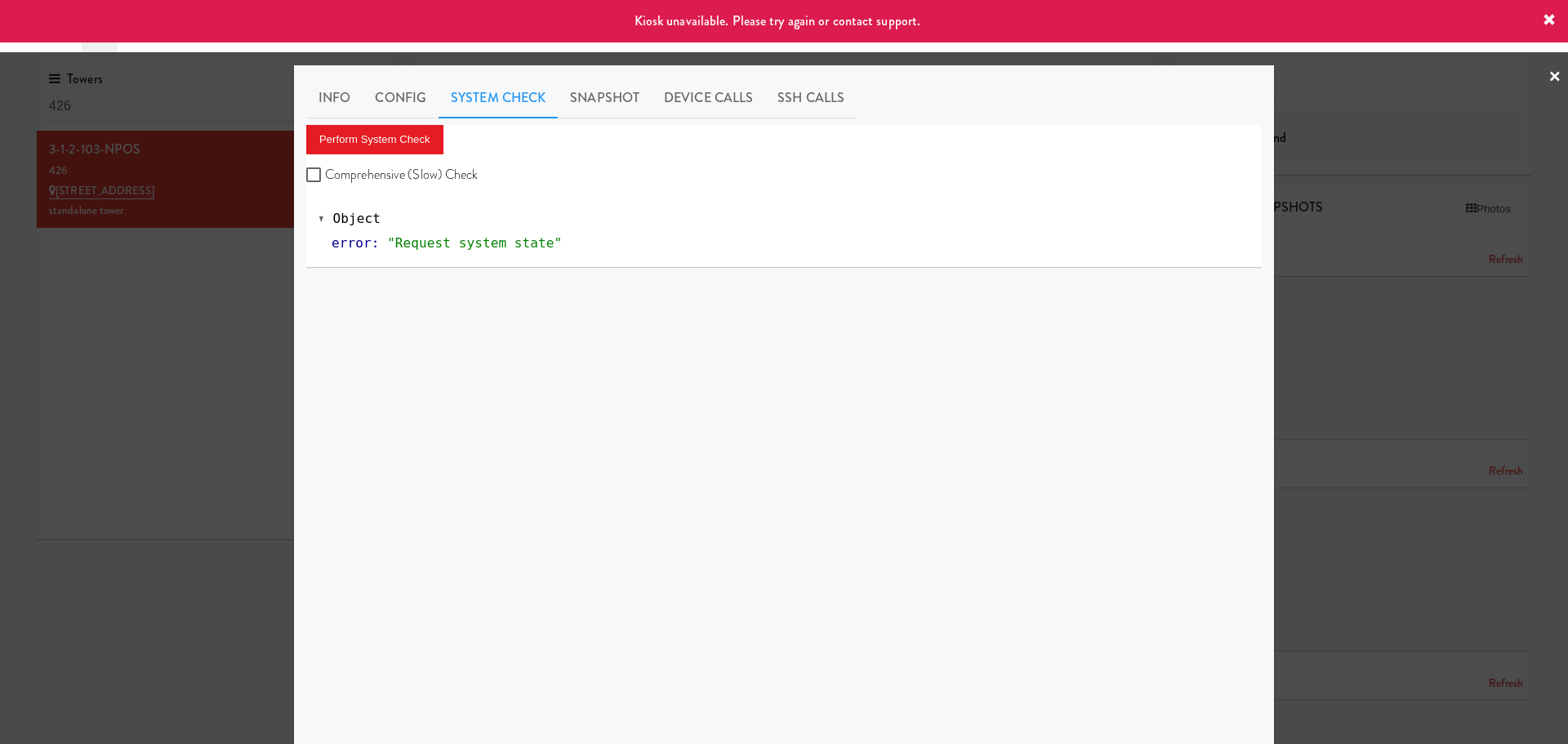
click at [1548, 84] on link "×" at bounding box center [1554, 77] width 13 height 50
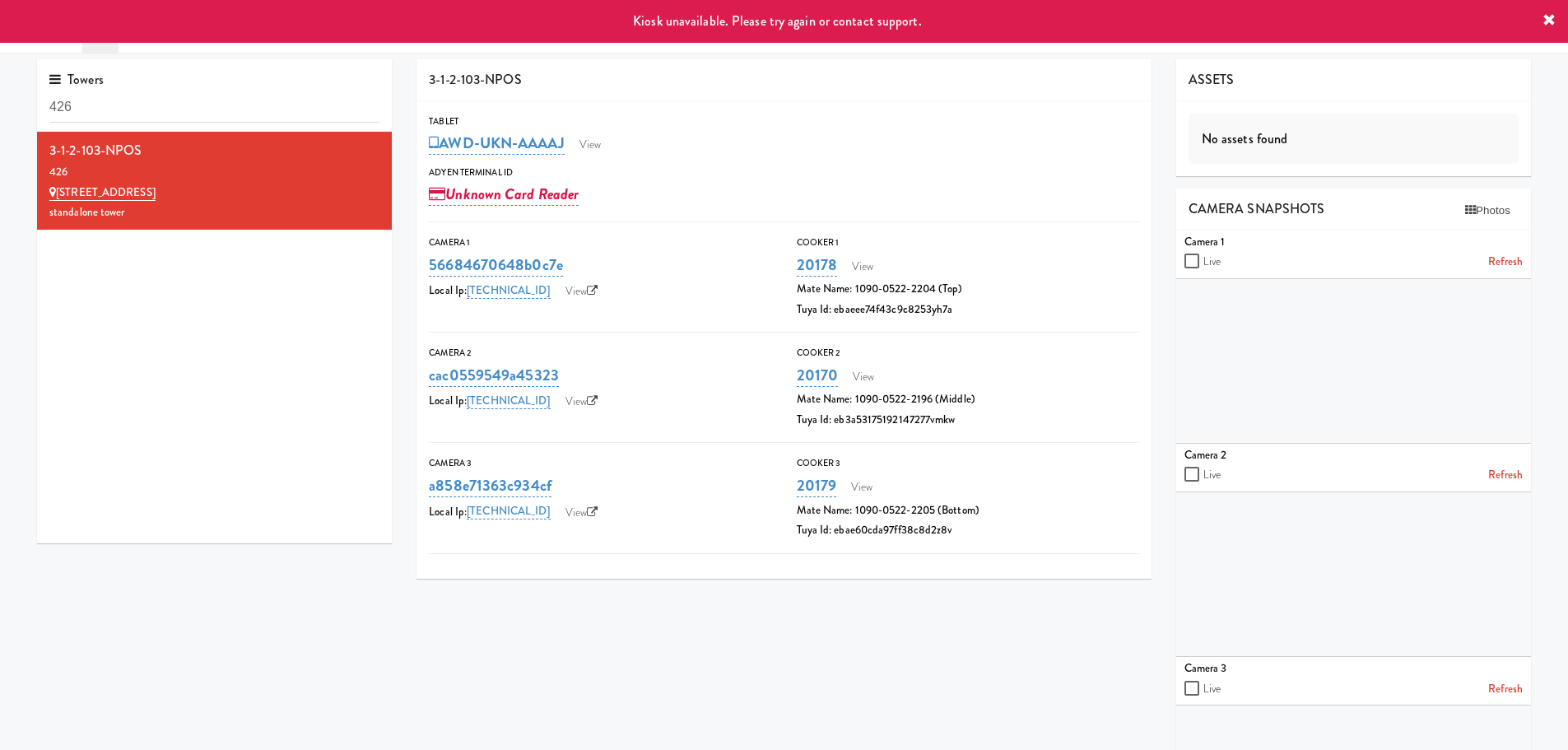
click at [1553, 20] on icon at bounding box center [1549, 20] width 13 height 13
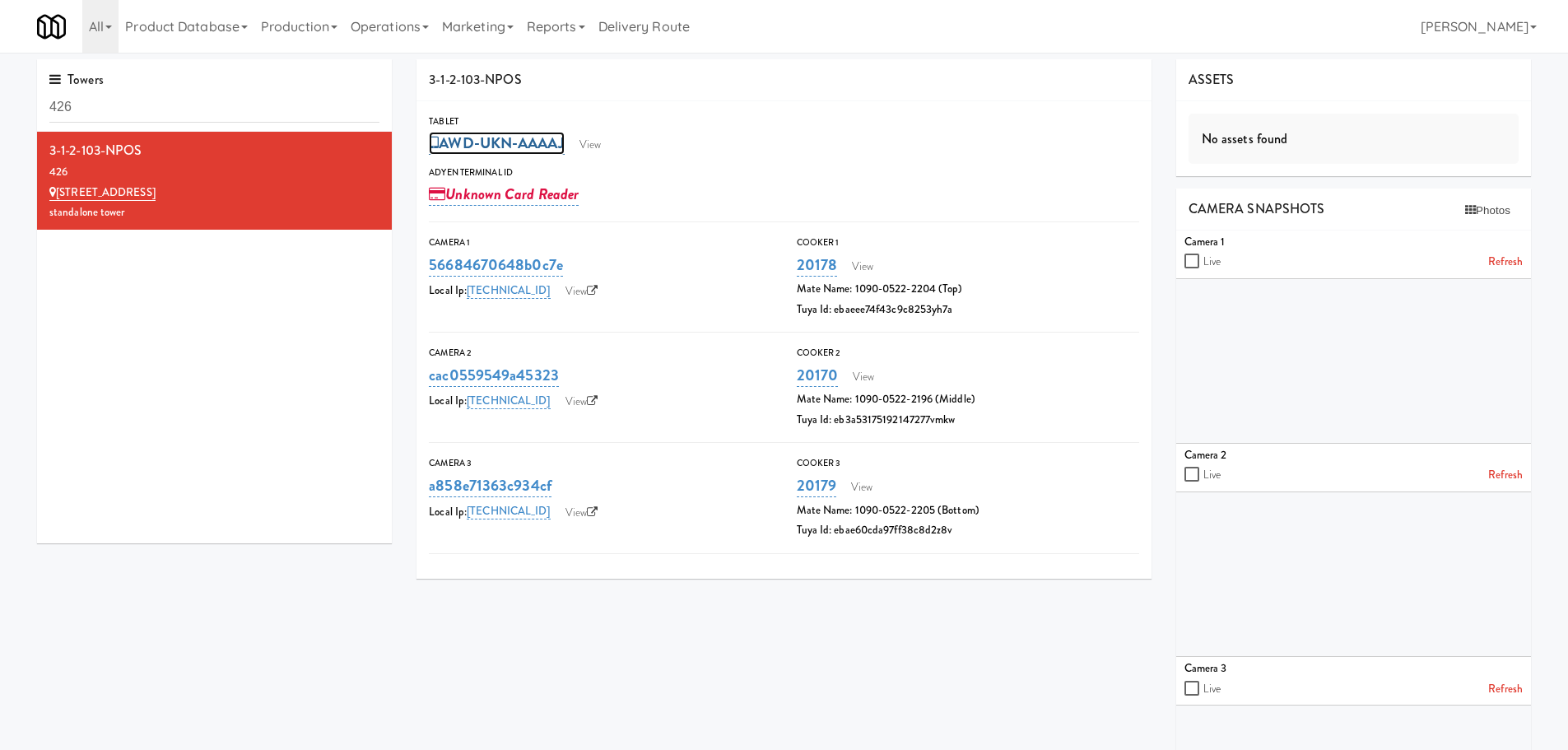
click at [564, 148] on link "AWD-UKN-AAAAJ" at bounding box center [496, 143] width 135 height 23
click at [733, 179] on div "Adyen Terminal Id" at bounding box center [784, 175] width 711 height 17
click at [607, 142] on link "View" at bounding box center [590, 145] width 38 height 25
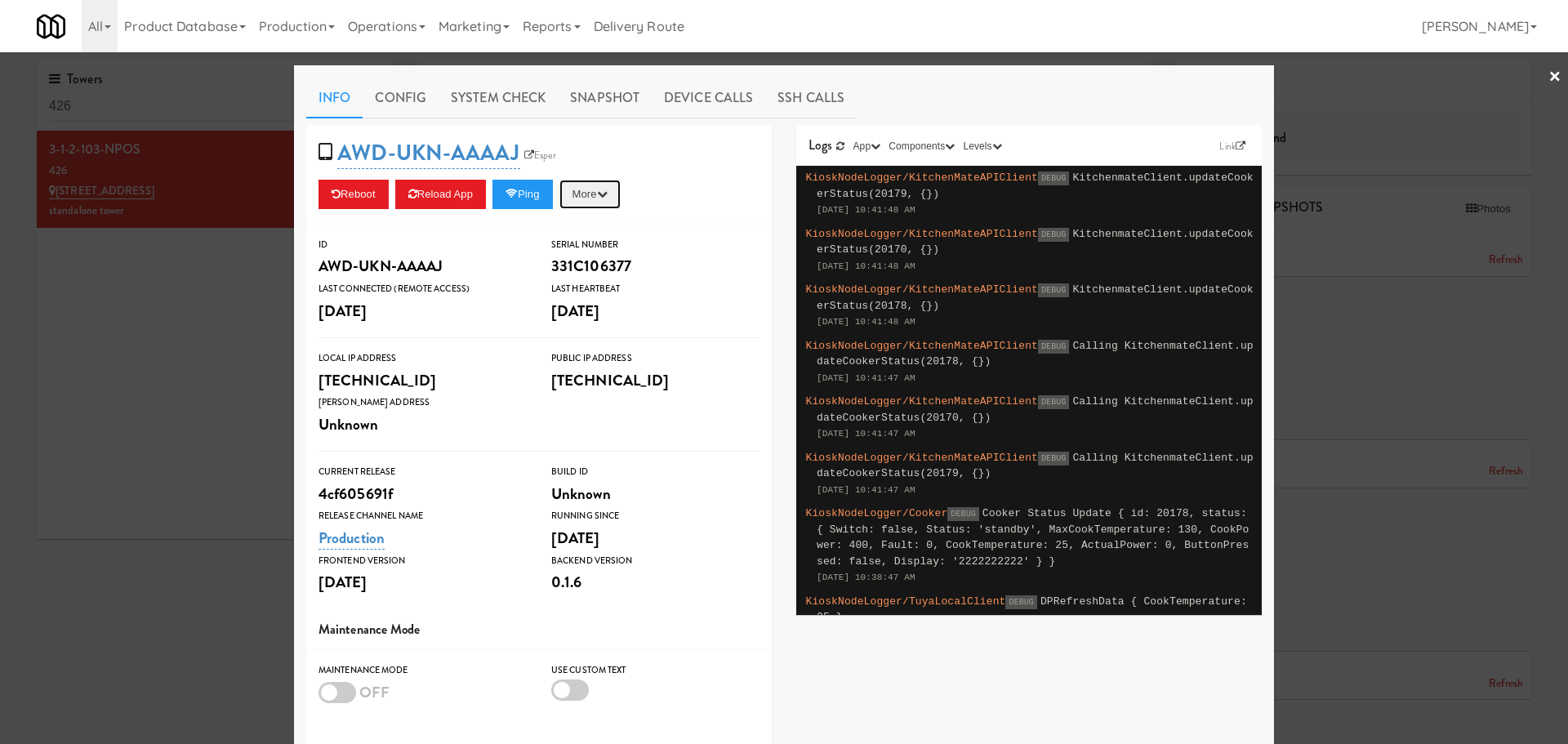
click at [589, 188] on button "More" at bounding box center [590, 195] width 61 height 30
click at [171, 168] on div at bounding box center [784, 372] width 1568 height 744
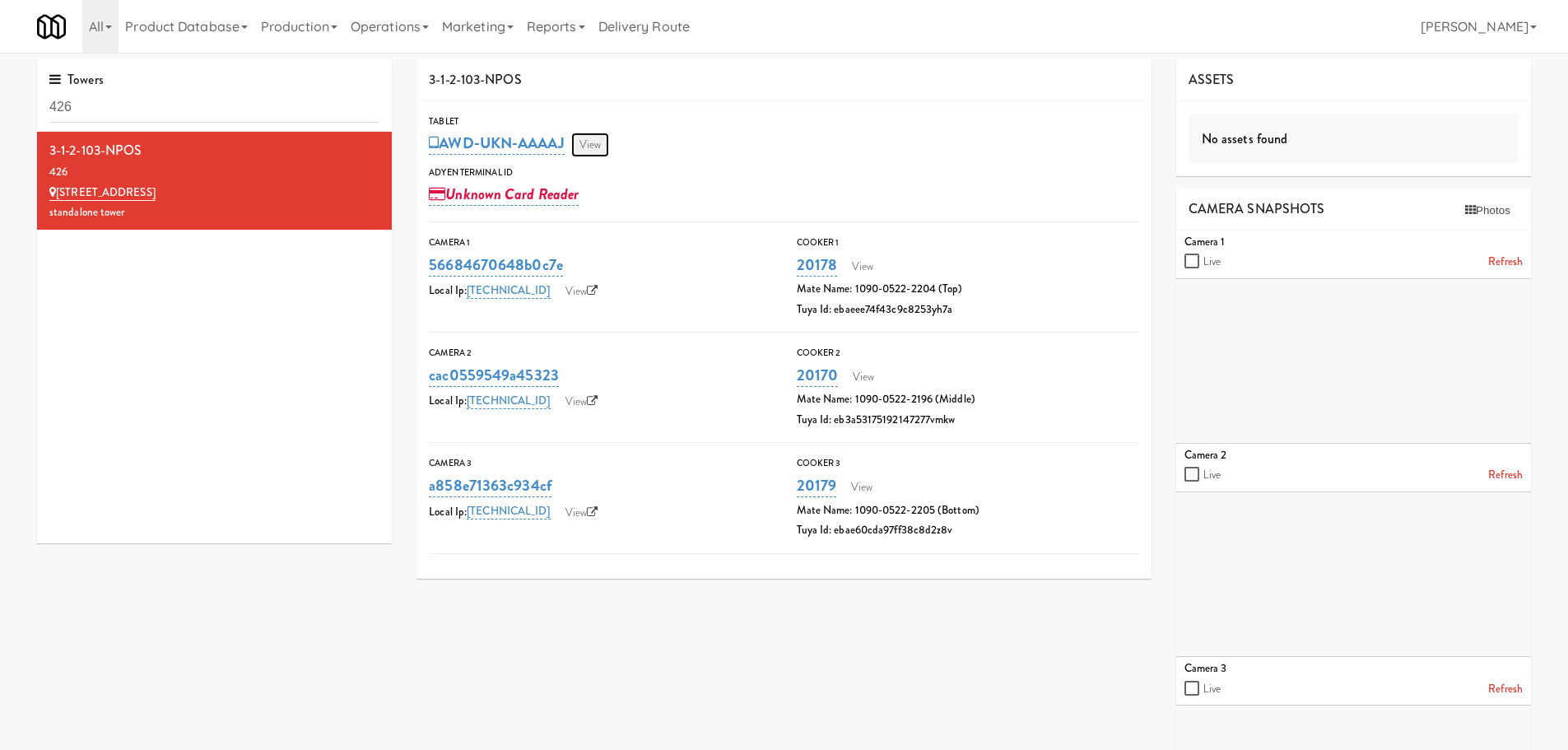
click at [584, 139] on link "View" at bounding box center [590, 145] width 38 height 25
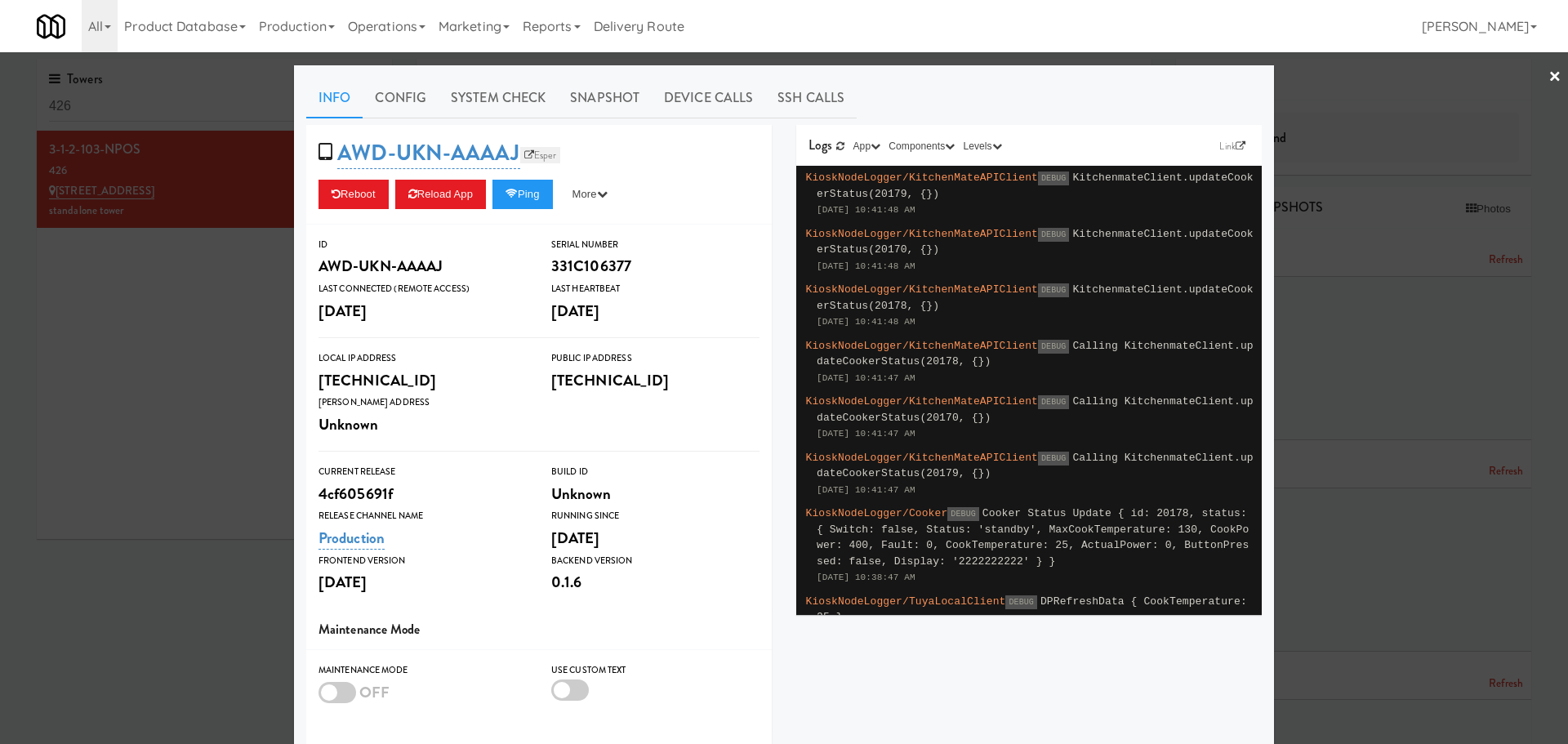
click at [524, 162] on link "Esper" at bounding box center [539, 155] width 40 height 17
click at [1548, 76] on link "×" at bounding box center [1554, 77] width 13 height 50
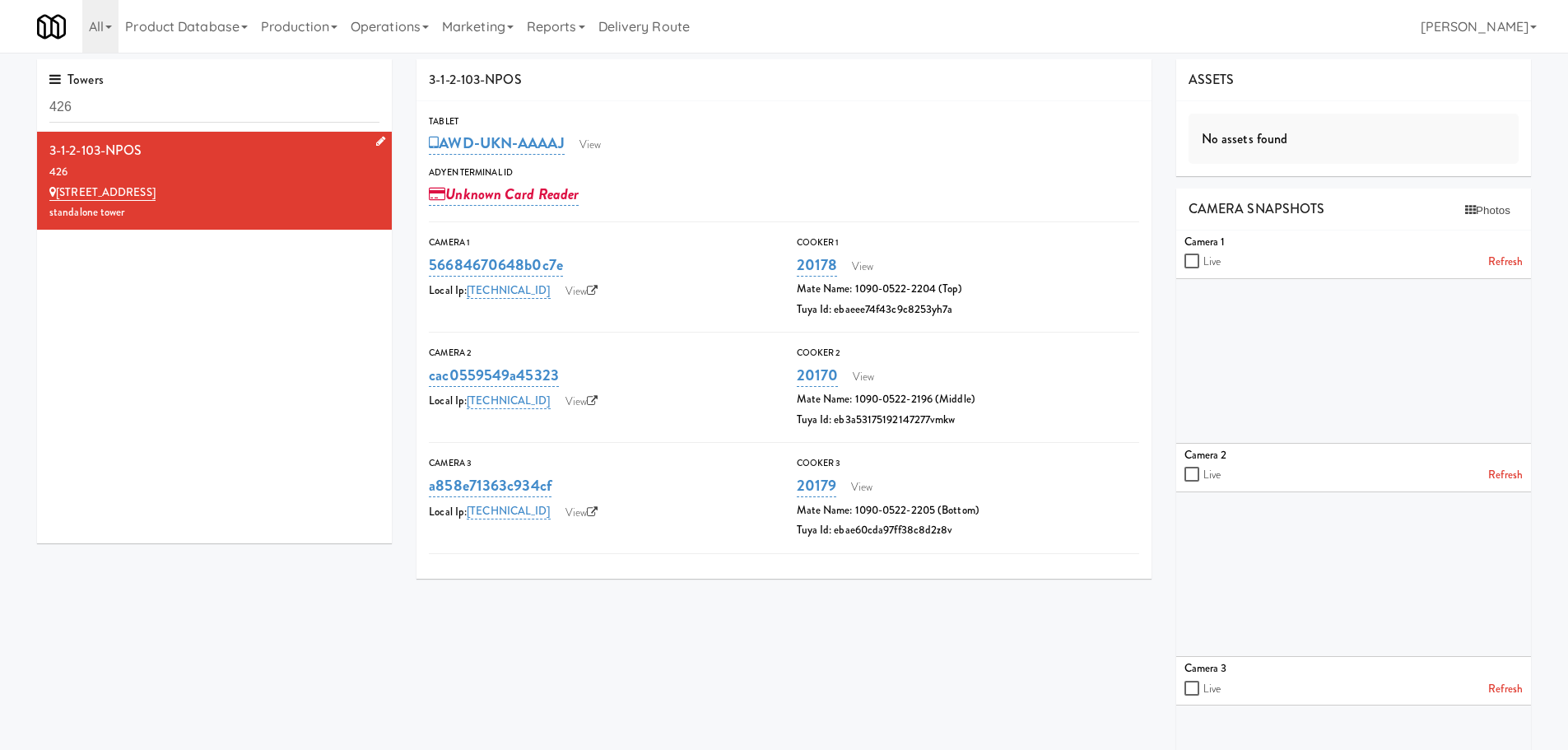
click at [320, 202] on div "standalone tower" at bounding box center [214, 212] width 330 height 21
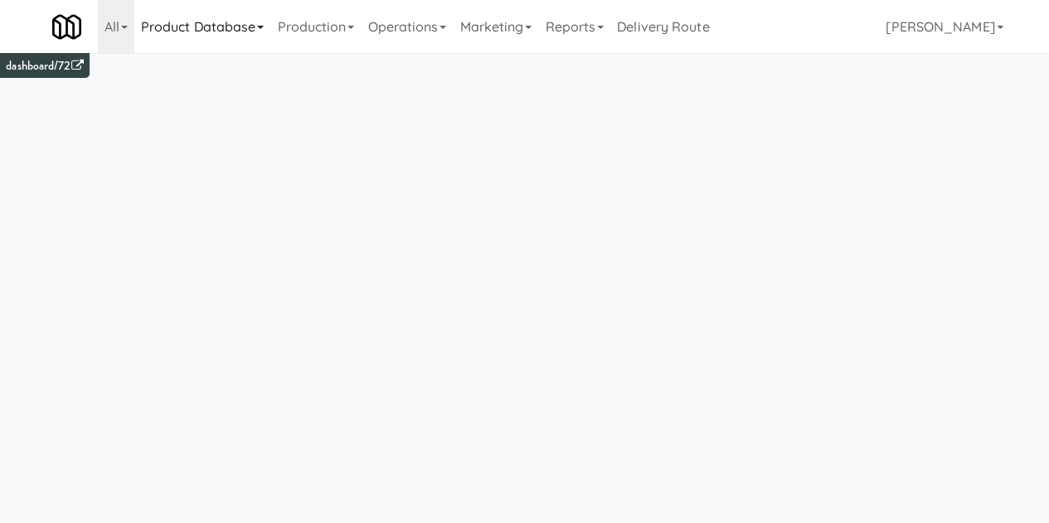
click at [229, 30] on link "Product Database" at bounding box center [202, 26] width 137 height 53
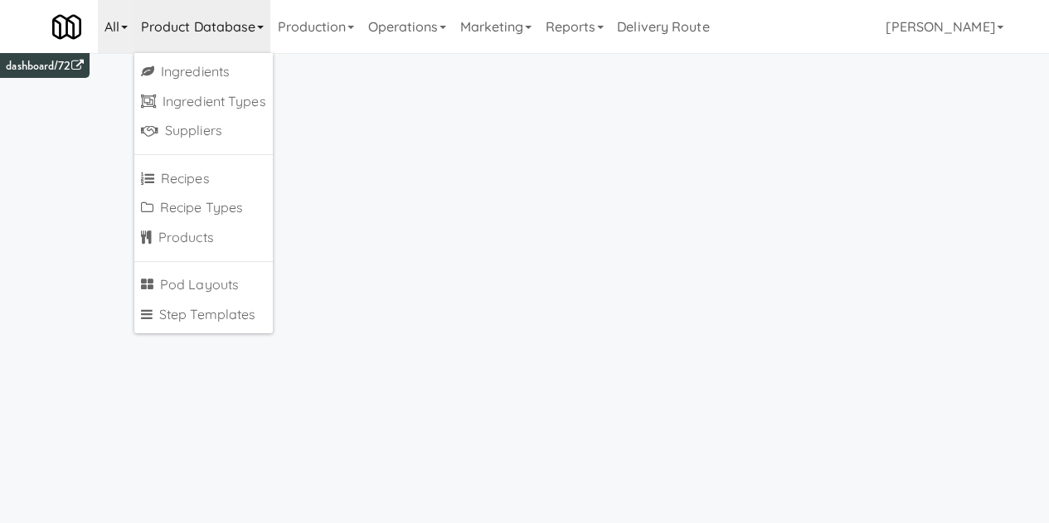
click at [108, 37] on link "All" at bounding box center [116, 26] width 37 height 53
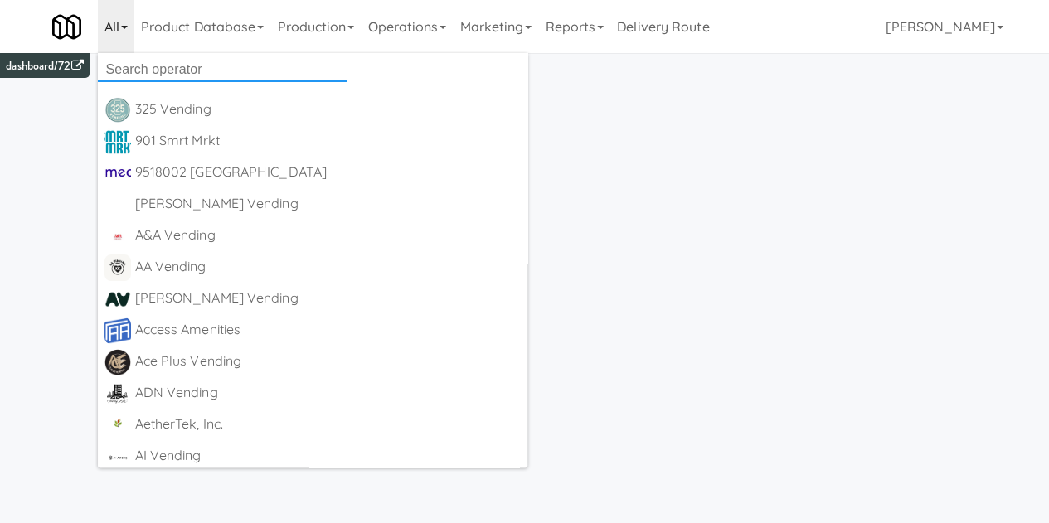
click at [120, 79] on input "text" at bounding box center [222, 69] width 249 height 25
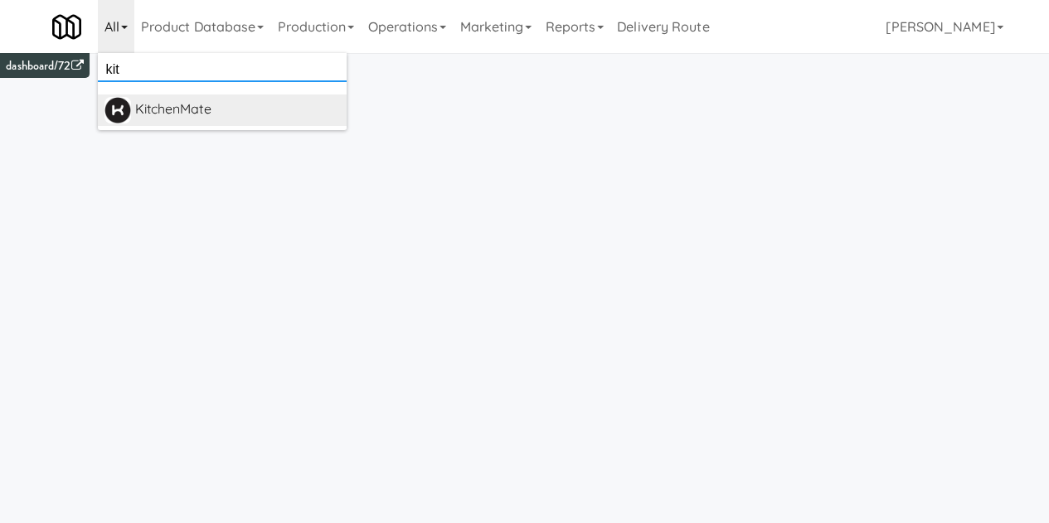
type input "kit"
click at [143, 107] on div "KitchenMate" at bounding box center [237, 109] width 205 height 25
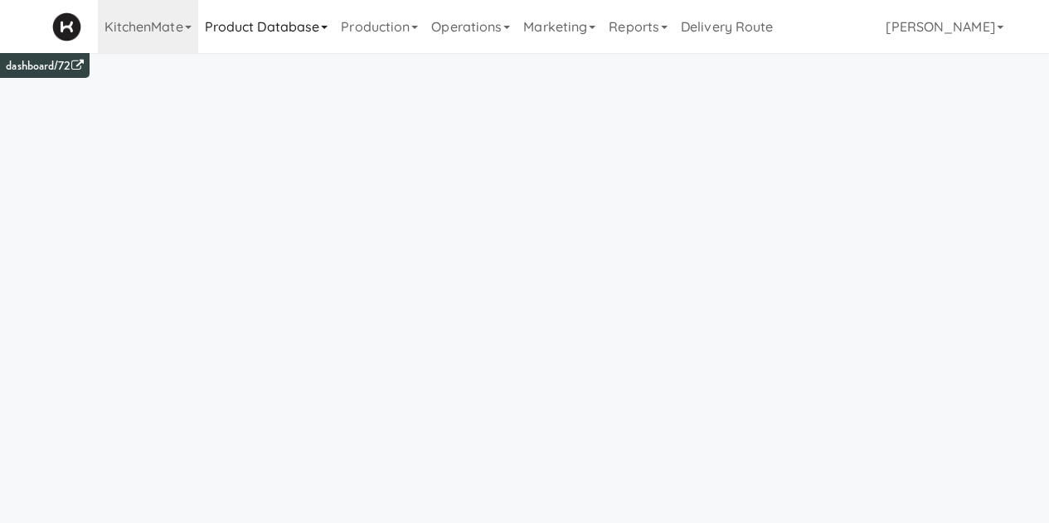
click at [322, 13] on link "Product Database" at bounding box center [266, 26] width 137 height 53
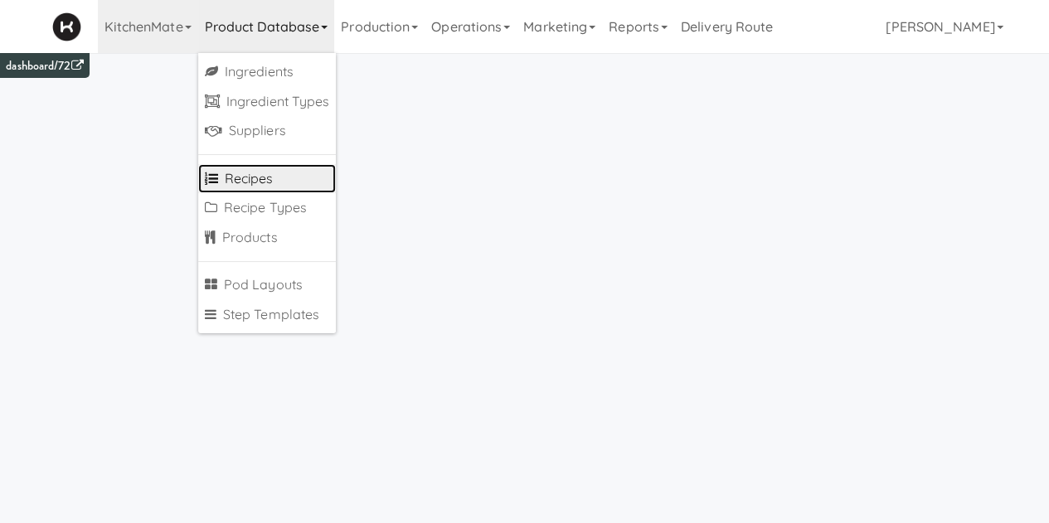
click at [256, 190] on link "Recipes" at bounding box center [267, 179] width 139 height 30
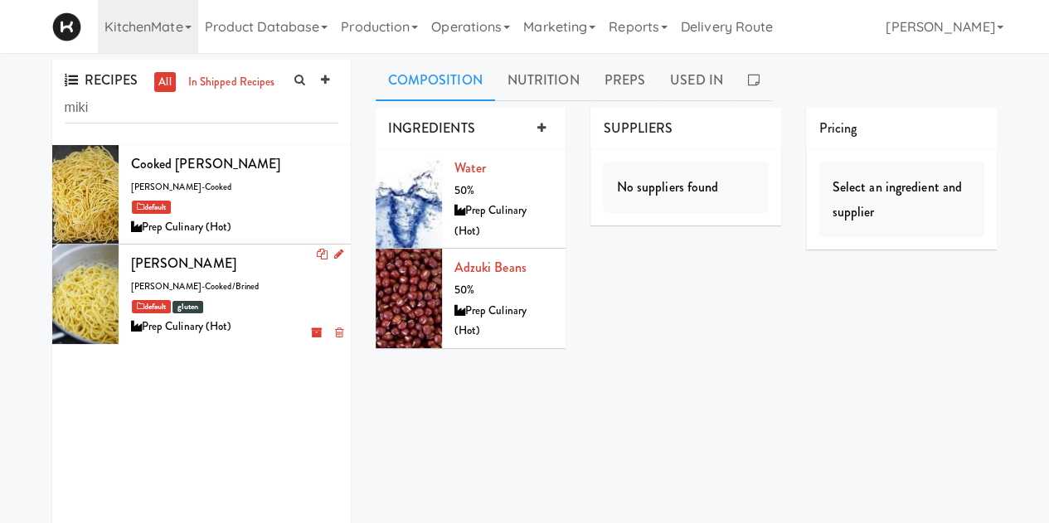
type input "miki"
click at [255, 294] on div "Miki Noodles miki noodle-cooked/brined default gluten Prep Culinary (Hot)" at bounding box center [234, 293] width 207 height 85
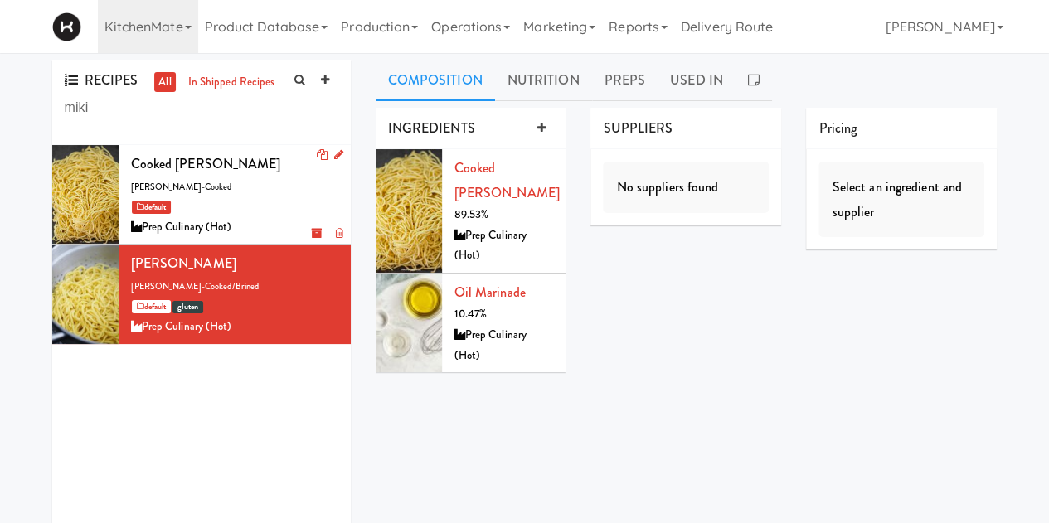
click at [253, 212] on div "default" at bounding box center [234, 207] width 207 height 21
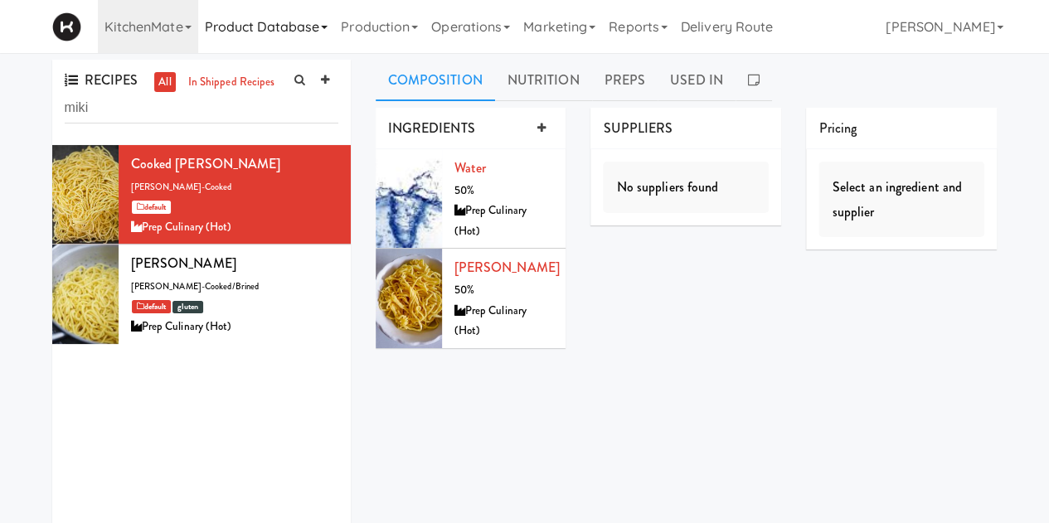
click at [305, 29] on link "Product Database" at bounding box center [266, 26] width 137 height 53
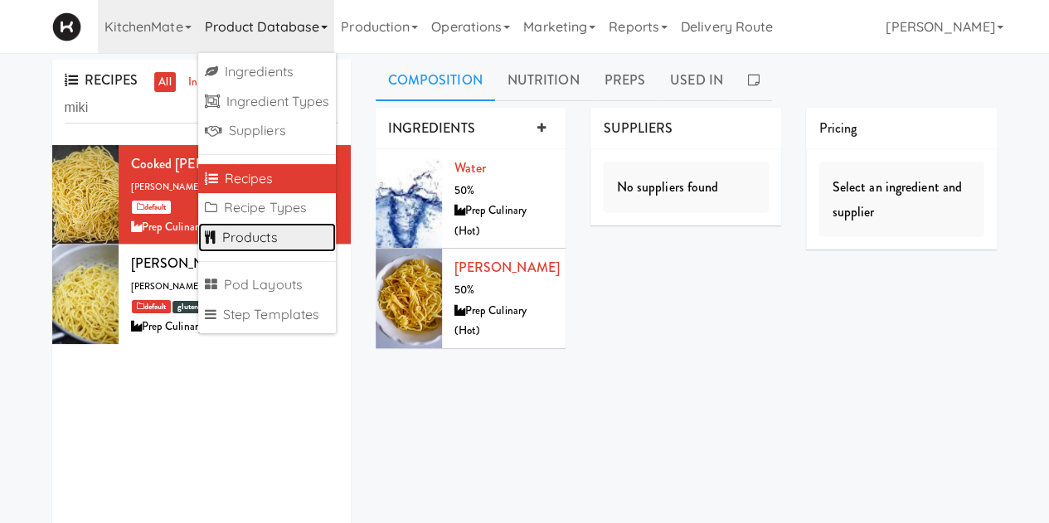
click at [275, 232] on link "Products" at bounding box center [267, 238] width 139 height 30
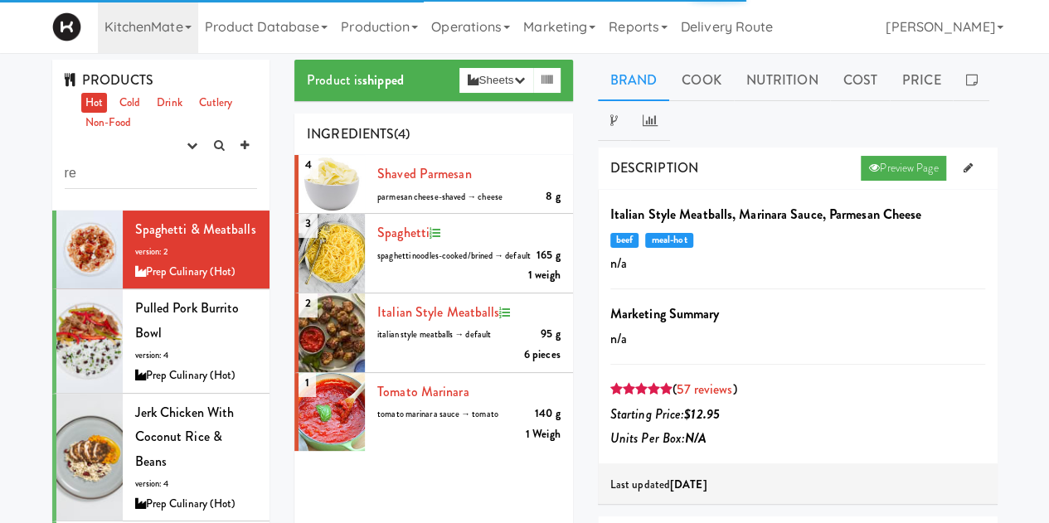
type input "r"
type input "p"
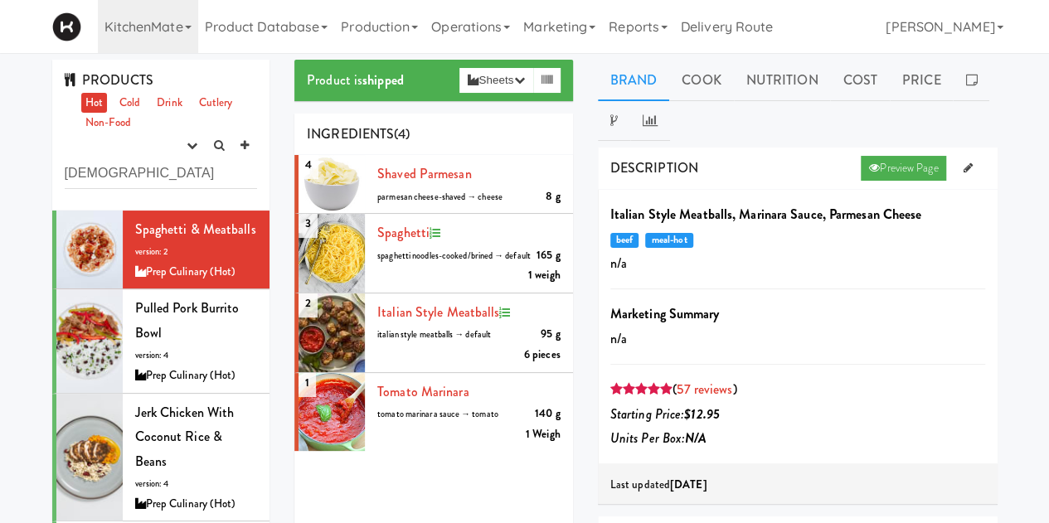
type input "[DEMOGRAPHIC_DATA]"
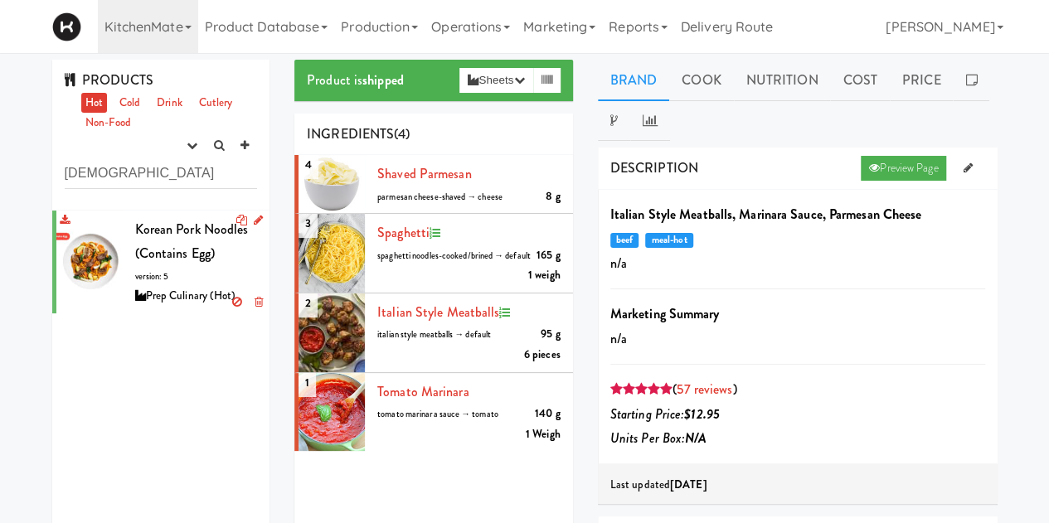
click at [180, 278] on div "Korean Pork Noodles (Contains Egg) version: 5 Prep Culinary (Hot)" at bounding box center [196, 262] width 123 height 90
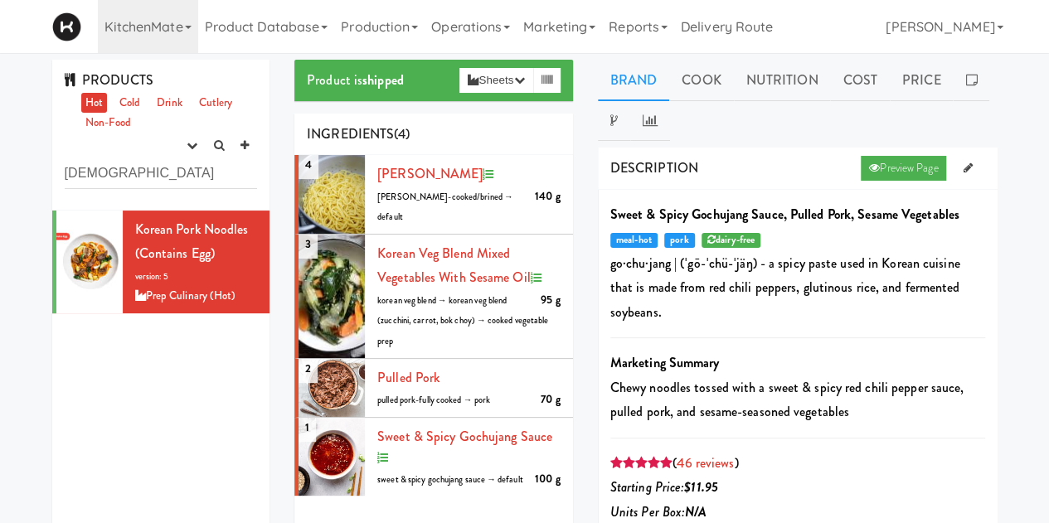
click at [514, 94] on div "Product is shipped Sheets Order List (Prep Culinary (Hot)) Recipe Sheet Assembl…" at bounding box center [434, 80] width 279 height 41
click at [513, 89] on button "Sheets" at bounding box center [496, 80] width 73 height 25
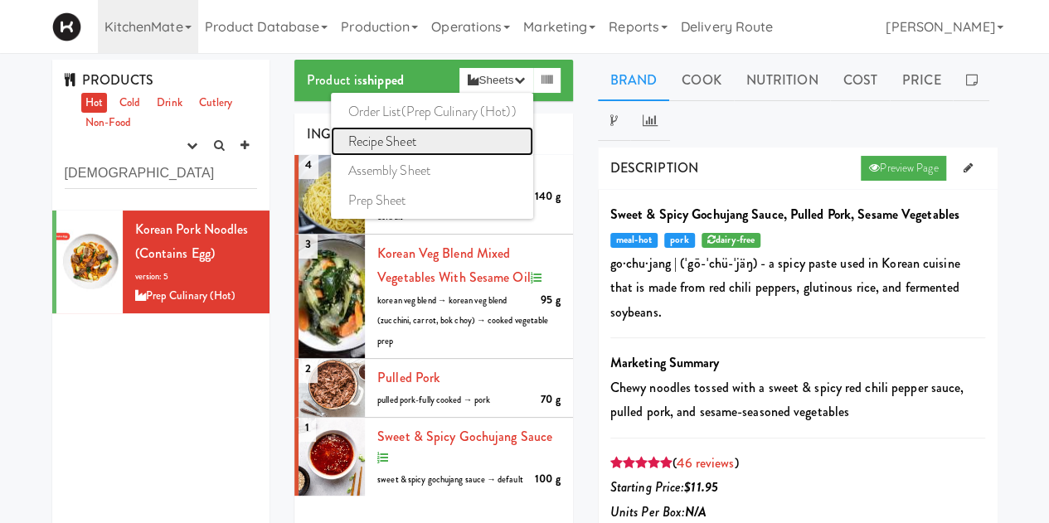
click at [402, 145] on link "Recipe Sheet" at bounding box center [432, 142] width 202 height 30
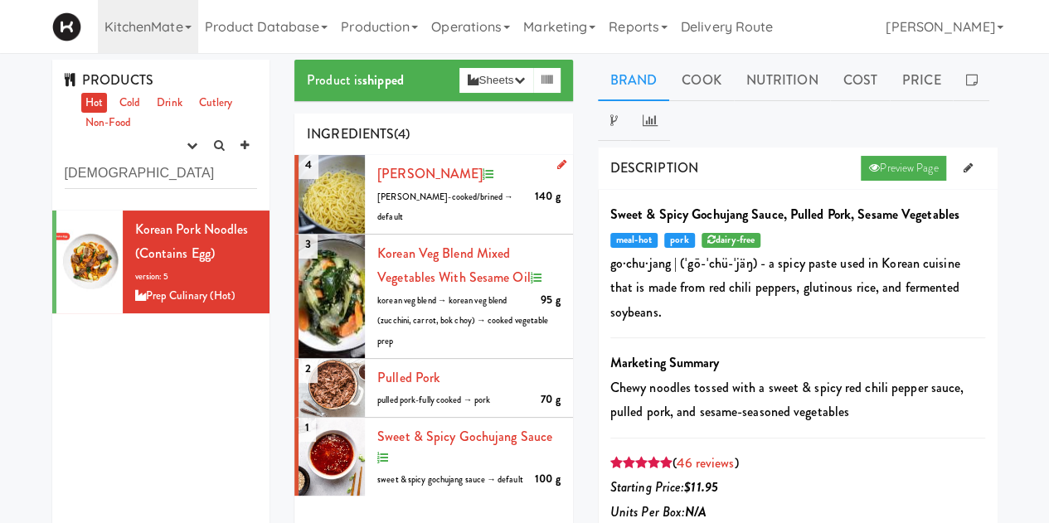
click at [558, 164] on icon at bounding box center [562, 164] width 9 height 11
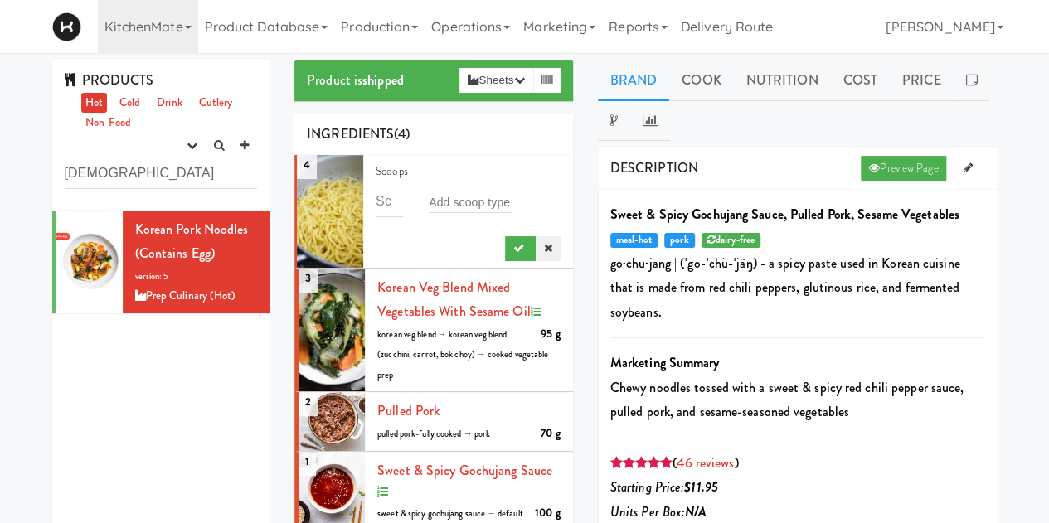
click at [544, 251] on icon at bounding box center [548, 248] width 8 height 11
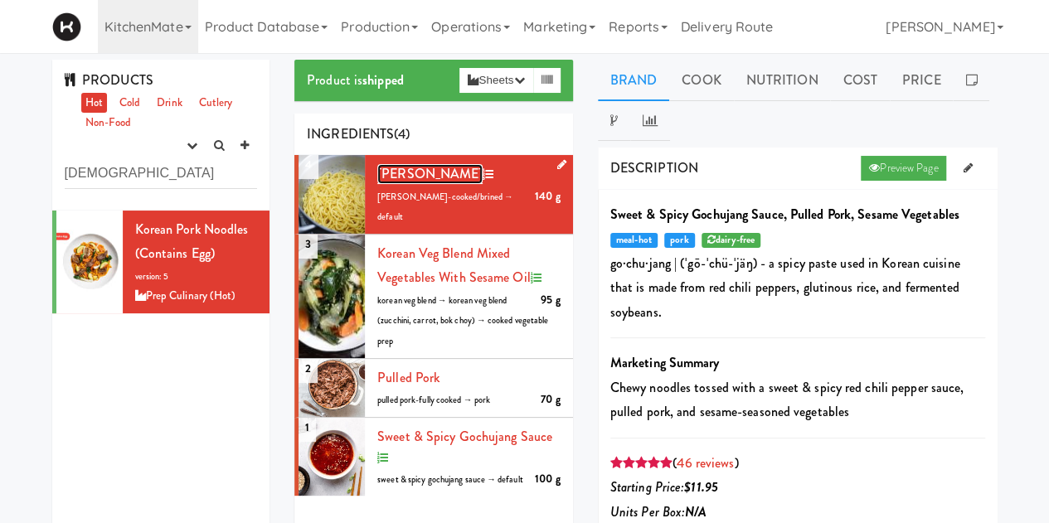
click at [420, 175] on span "Miki Noodles" at bounding box center [429, 173] width 105 height 19
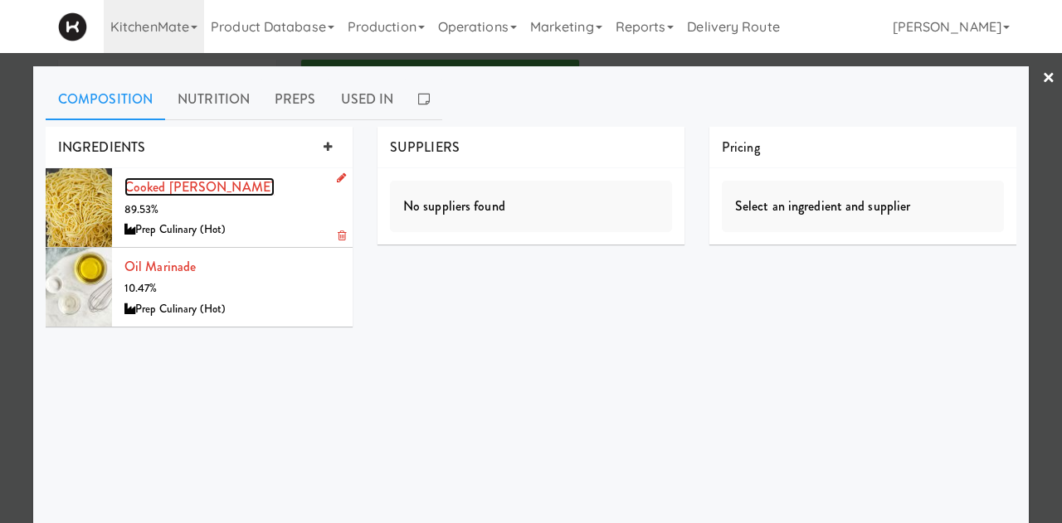
click at [178, 182] on link "Cooked Miki Noodles" at bounding box center [199, 187] width 150 height 19
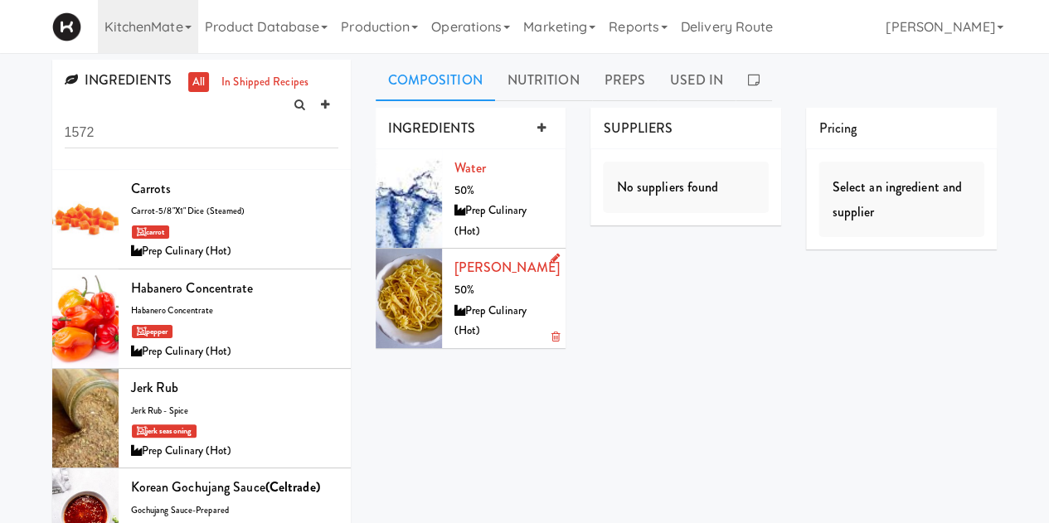
click at [551, 256] on icon at bounding box center [554, 258] width 9 height 11
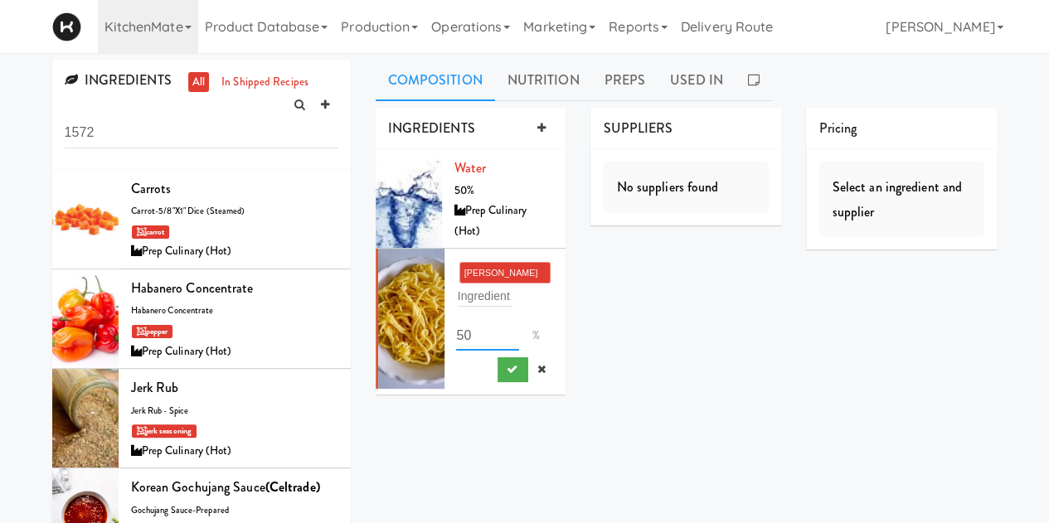
click at [470, 337] on input "50" at bounding box center [487, 335] width 62 height 31
type input "5"
type input "40"
click at [508, 370] on icon "submit" at bounding box center [511, 369] width 11 height 11
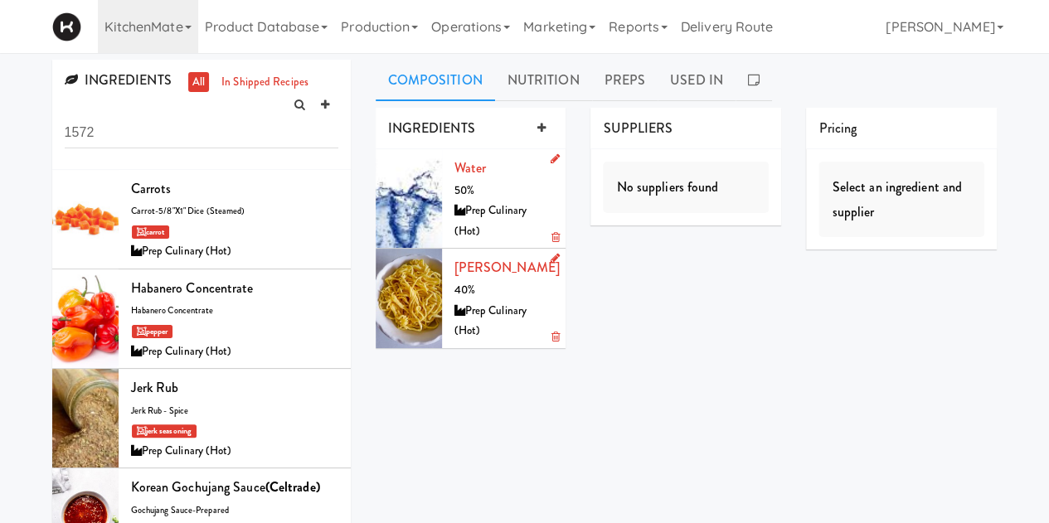
click at [548, 149] on li "water 50% Prep Culinary (Hot)" at bounding box center [471, 199] width 191 height 100
click at [552, 155] on icon at bounding box center [554, 158] width 9 height 11
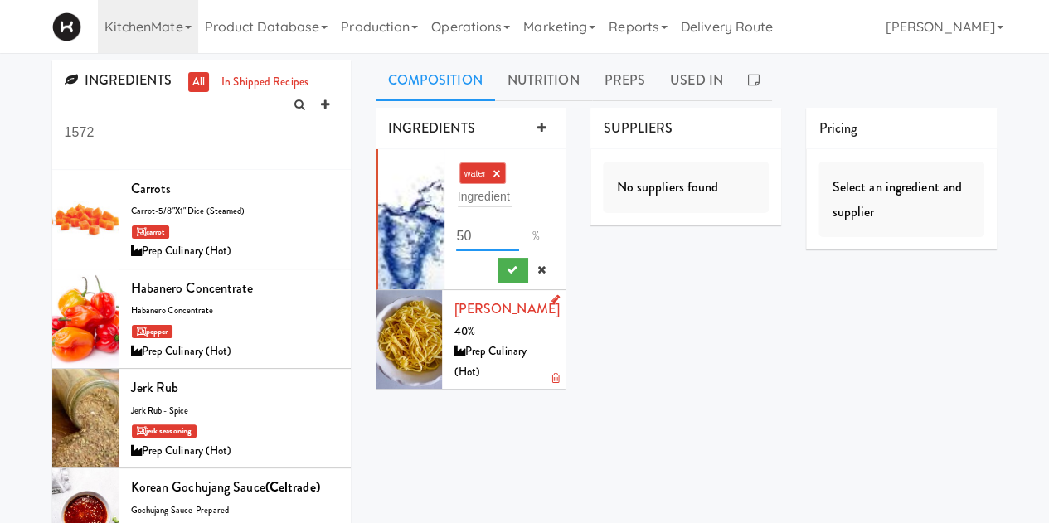
click at [470, 234] on input "50" at bounding box center [487, 236] width 62 height 31
type input "5"
type input "60"
click at [511, 272] on icon "submit" at bounding box center [511, 270] width 11 height 11
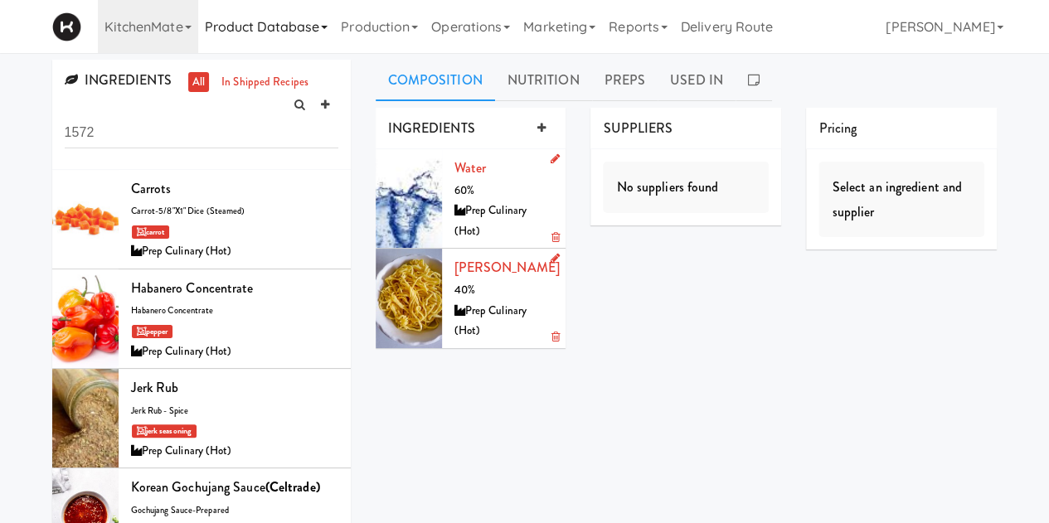
click at [299, 27] on link "Product Database" at bounding box center [266, 26] width 137 height 53
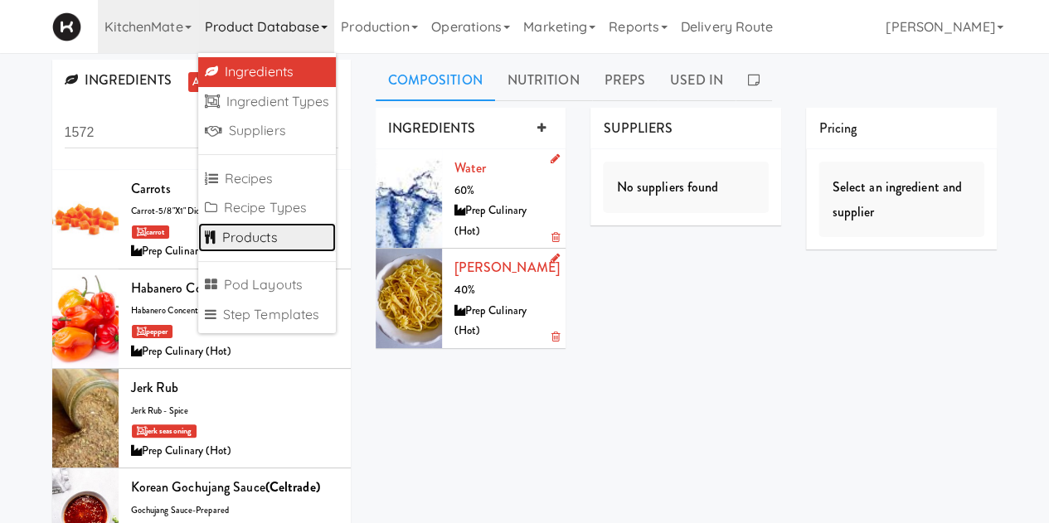
click at [251, 245] on link "Products" at bounding box center [267, 238] width 139 height 30
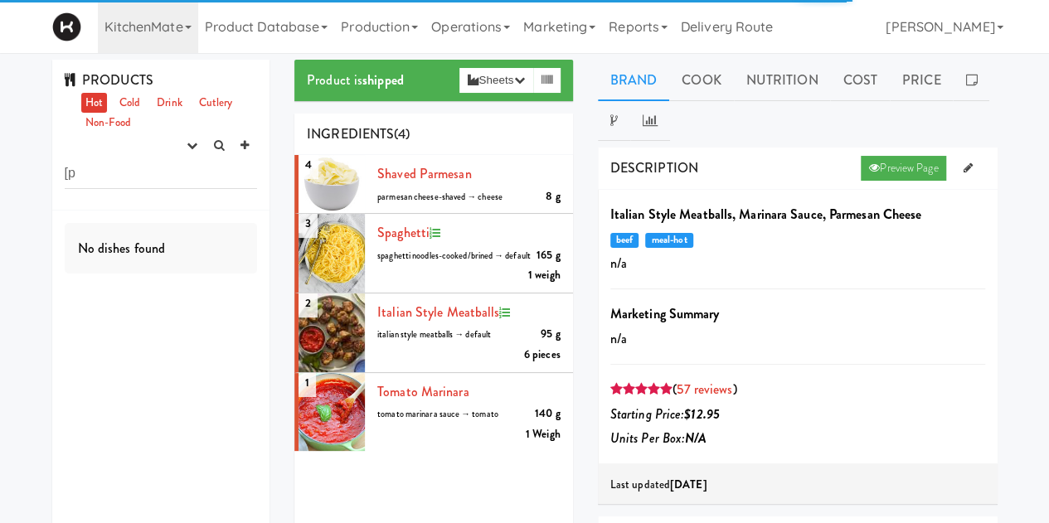
type input "["
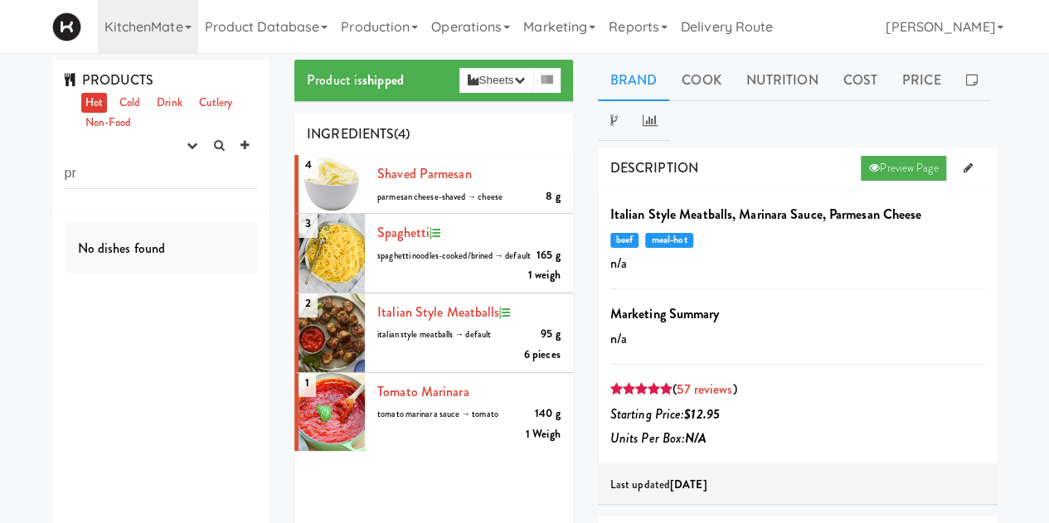
type input "p"
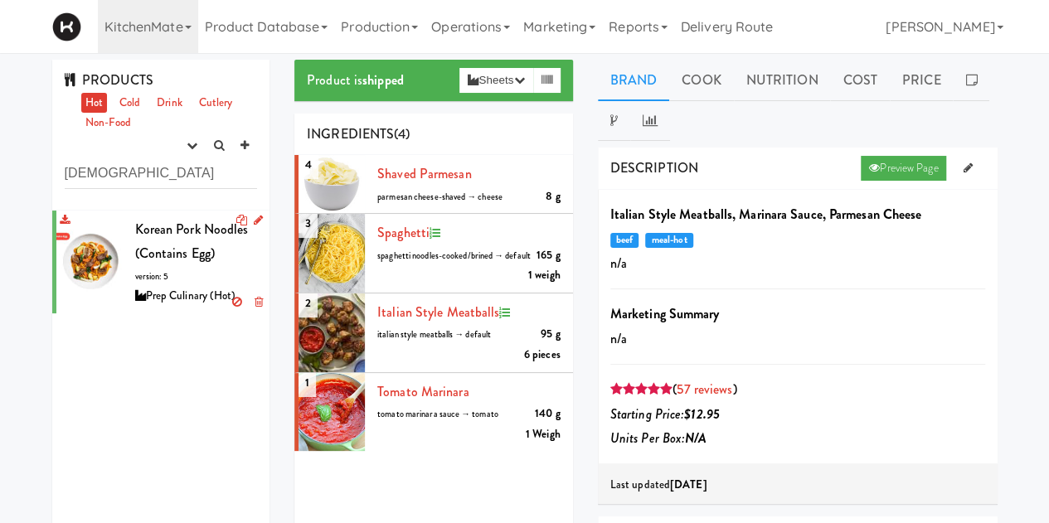
type input "korean"
click at [163, 285] on div "Korean Pork Noodles (Contains Egg) version: 5 Prep Culinary (Hot)" at bounding box center [196, 262] width 123 height 90
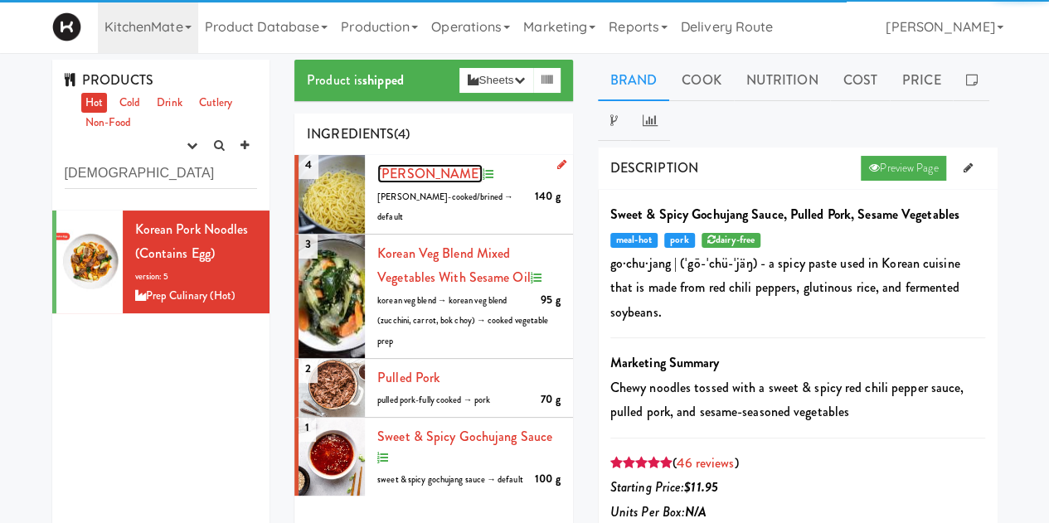
click at [425, 175] on span "Miki Noodles" at bounding box center [429, 173] width 105 height 19
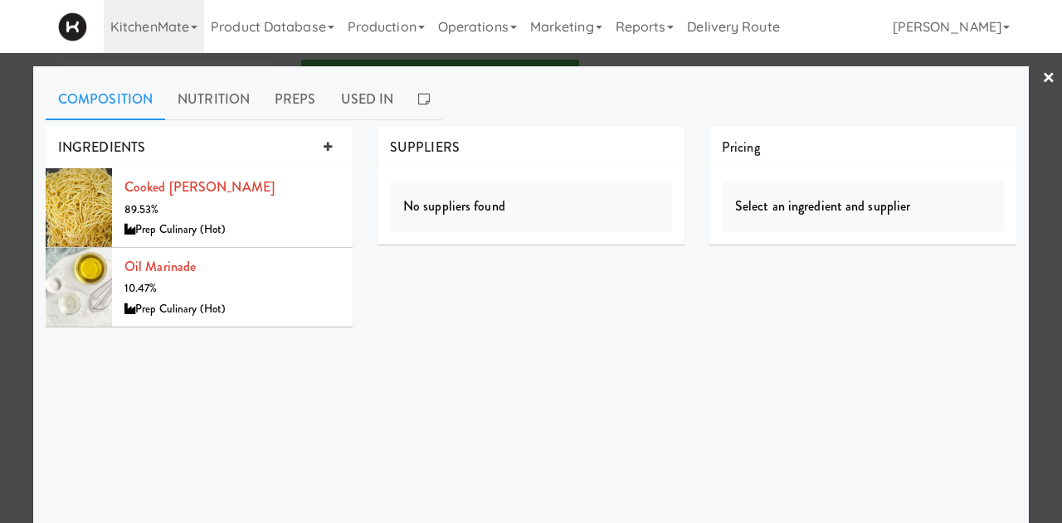
click at [1042, 77] on link "×" at bounding box center [1048, 78] width 13 height 51
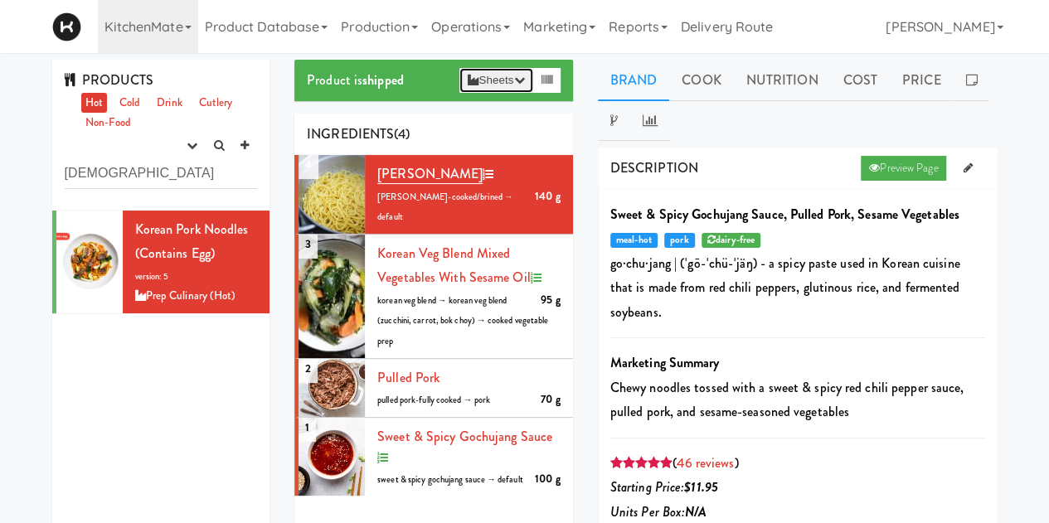
click at [489, 87] on button "Sheets" at bounding box center [496, 80] width 73 height 25
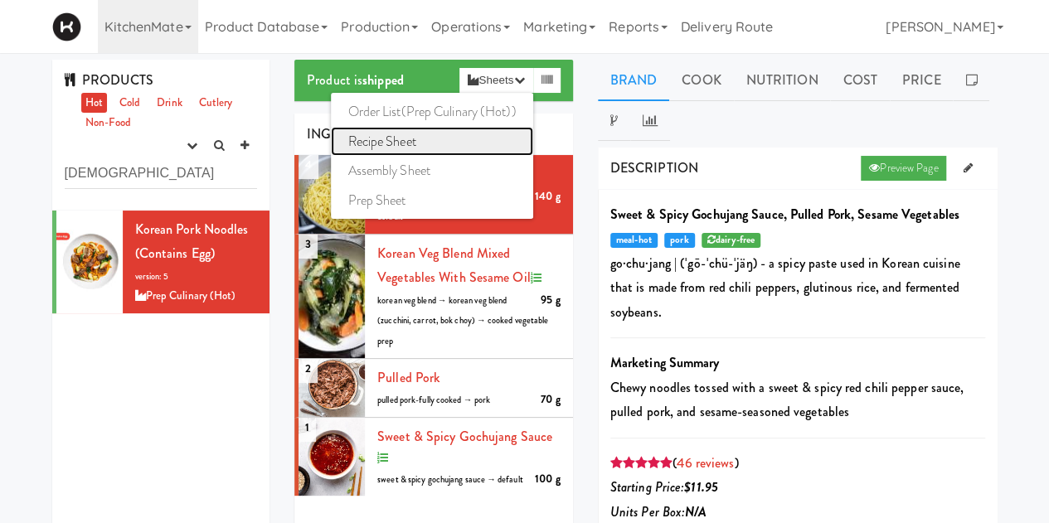
click at [385, 150] on link "Recipe Sheet" at bounding box center [432, 142] width 202 height 30
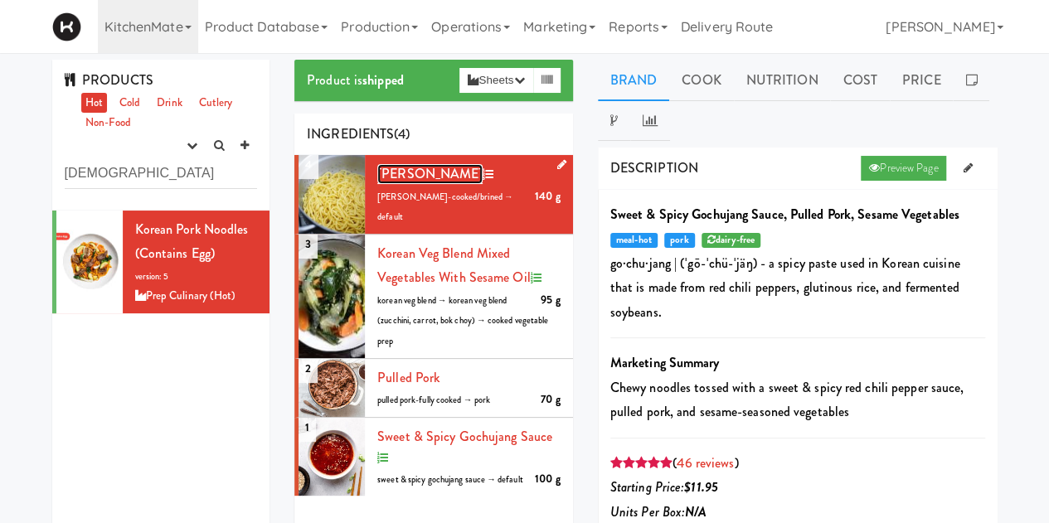
click at [426, 177] on span "Miki Noodles" at bounding box center [429, 173] width 105 height 19
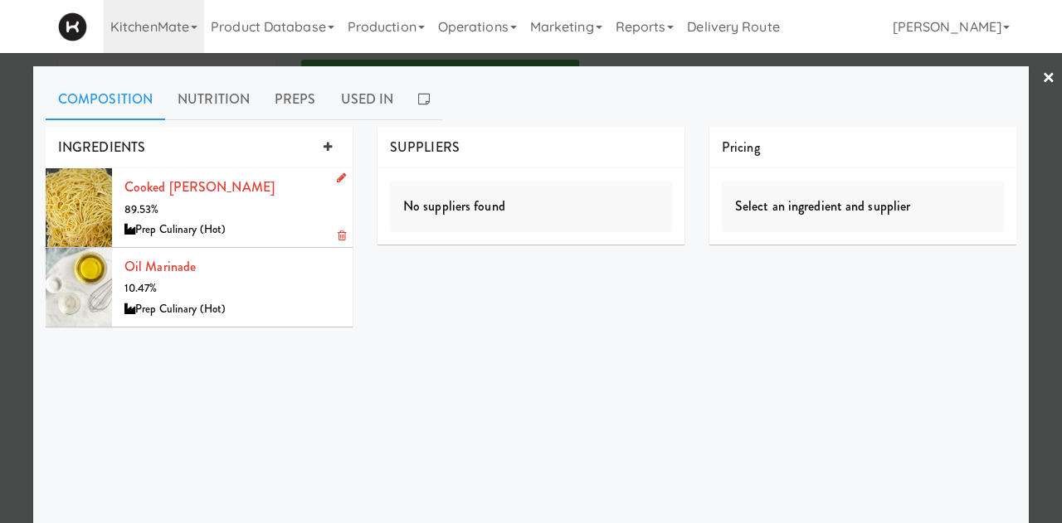
click at [194, 176] on div "Cooked Miki Noodles 89.53% Prep Culinary (Hot)" at bounding box center [232, 208] width 216 height 66
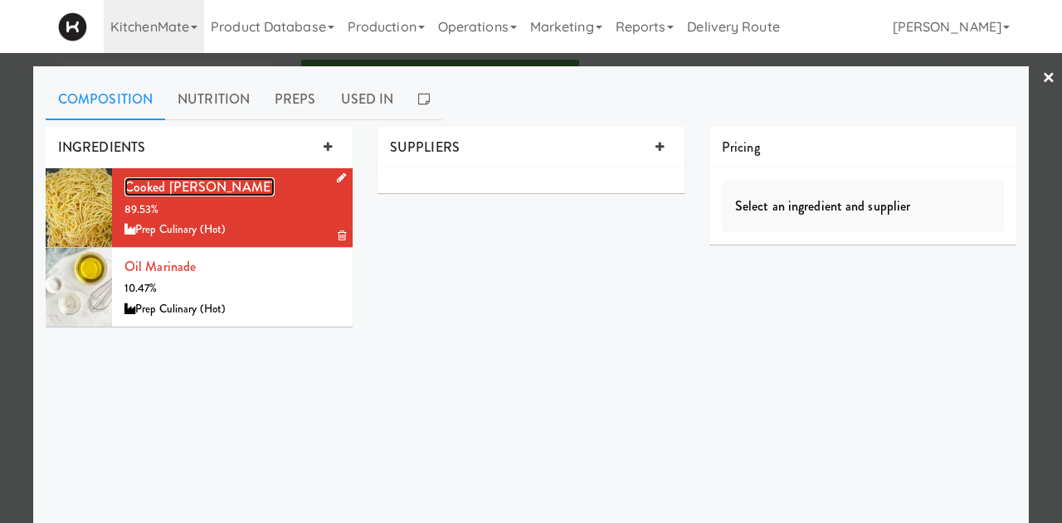
click at [199, 180] on link "Cooked Miki Noodles" at bounding box center [199, 187] width 150 height 19
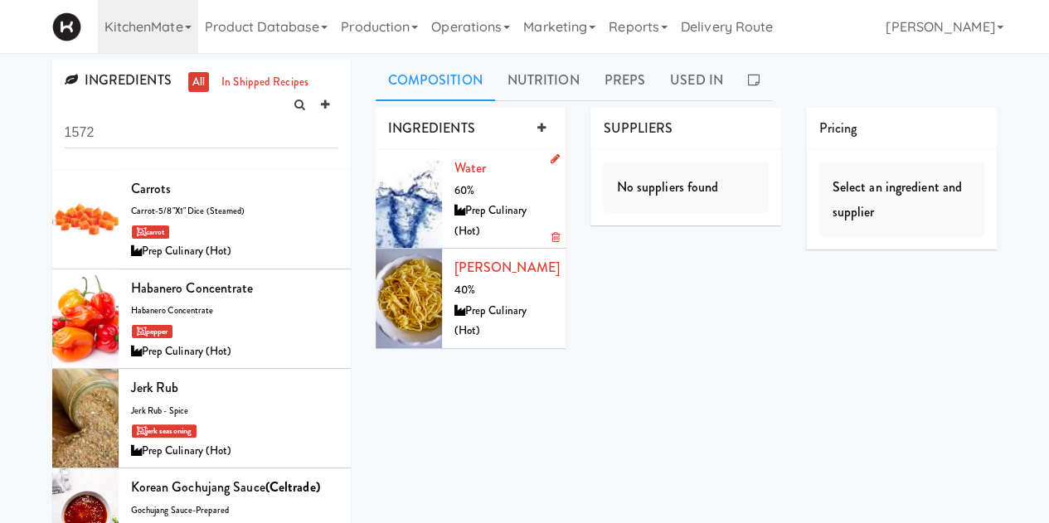
click at [557, 161] on icon at bounding box center [554, 158] width 9 height 11
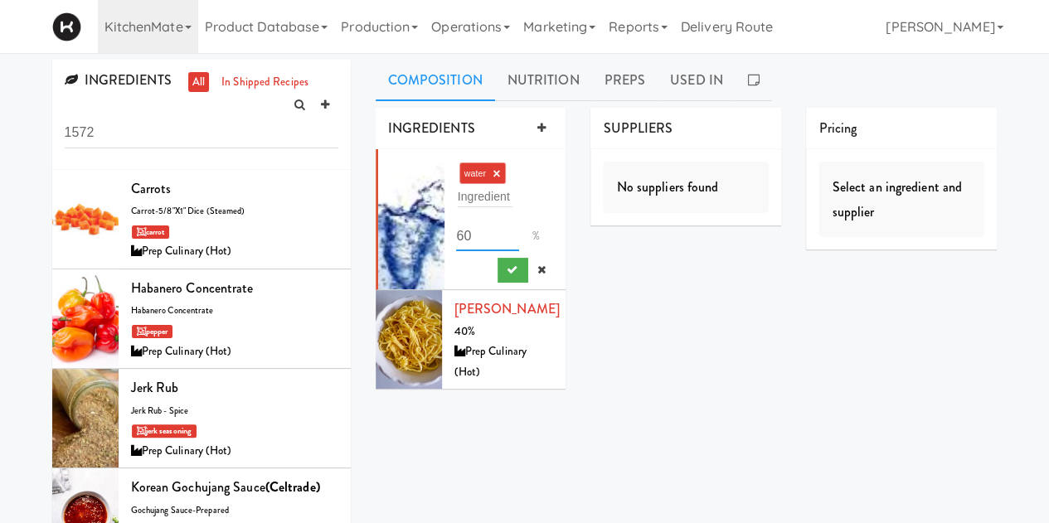
drag, startPoint x: 497, startPoint y: 233, endPoint x: 431, endPoint y: 244, distance: 67.2
click at [431, 244] on li "water × Ingredient 60 %" at bounding box center [471, 219] width 191 height 141
type input "40"
click at [515, 271] on icon "submit" at bounding box center [511, 270] width 11 height 11
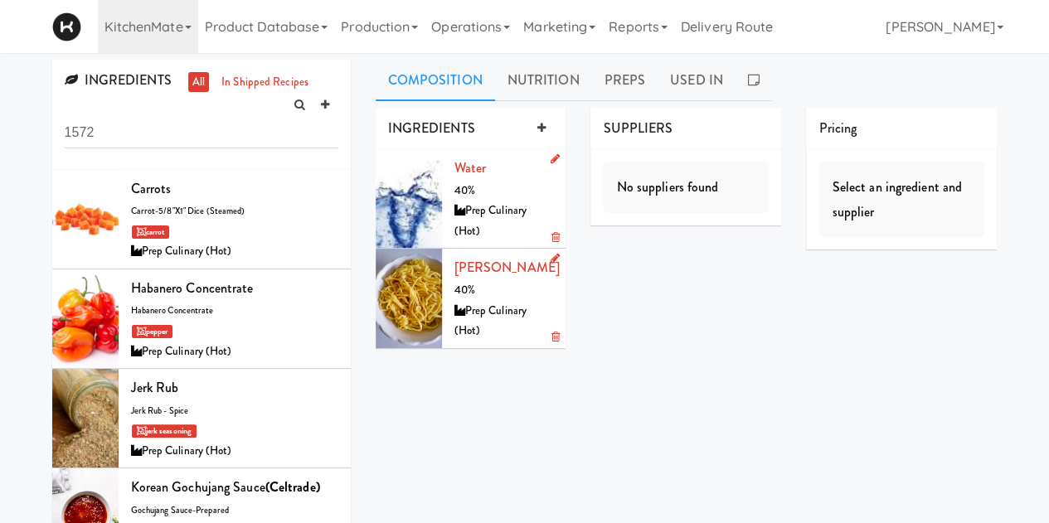
click at [553, 260] on icon at bounding box center [554, 258] width 9 height 11
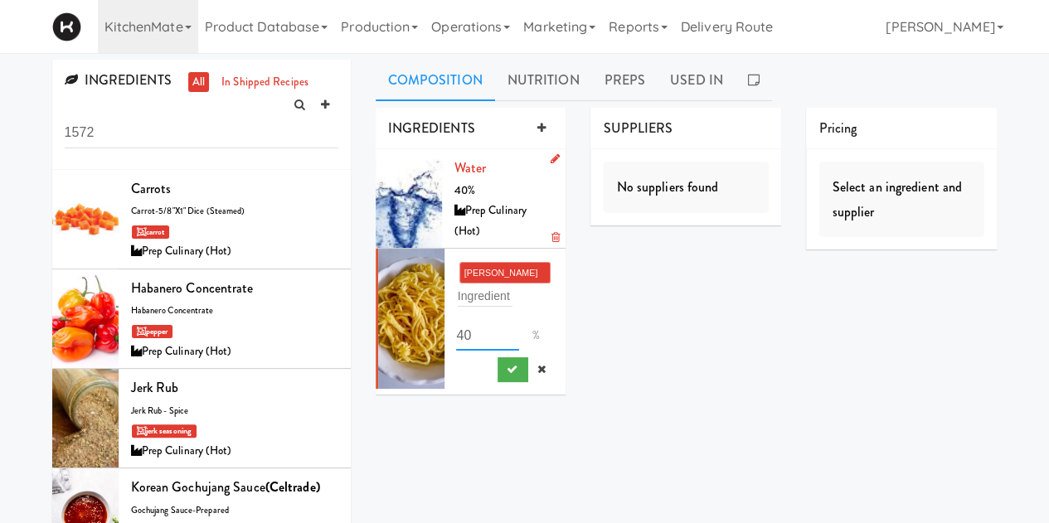
click at [494, 326] on input "40" at bounding box center [487, 335] width 62 height 31
type input "4"
type input "60"
click at [513, 377] on button "submit" at bounding box center [513, 370] width 31 height 25
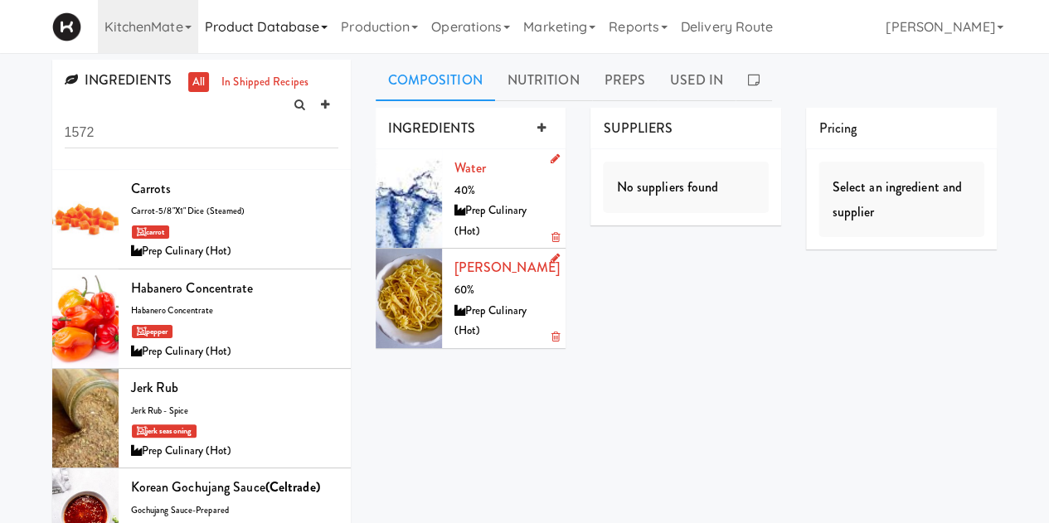
click at [237, 44] on link "Product Database" at bounding box center [266, 26] width 137 height 53
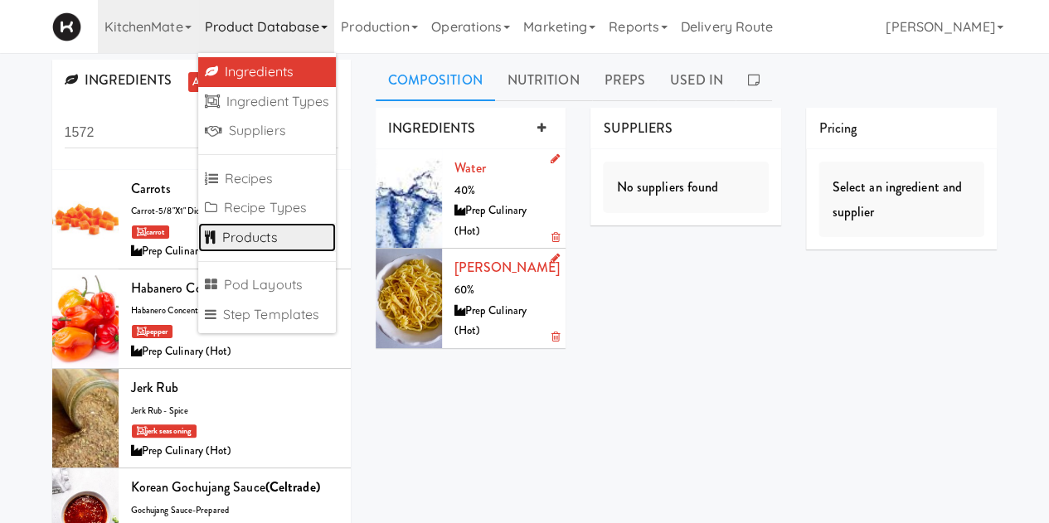
click at [234, 241] on link "Products" at bounding box center [267, 238] width 139 height 30
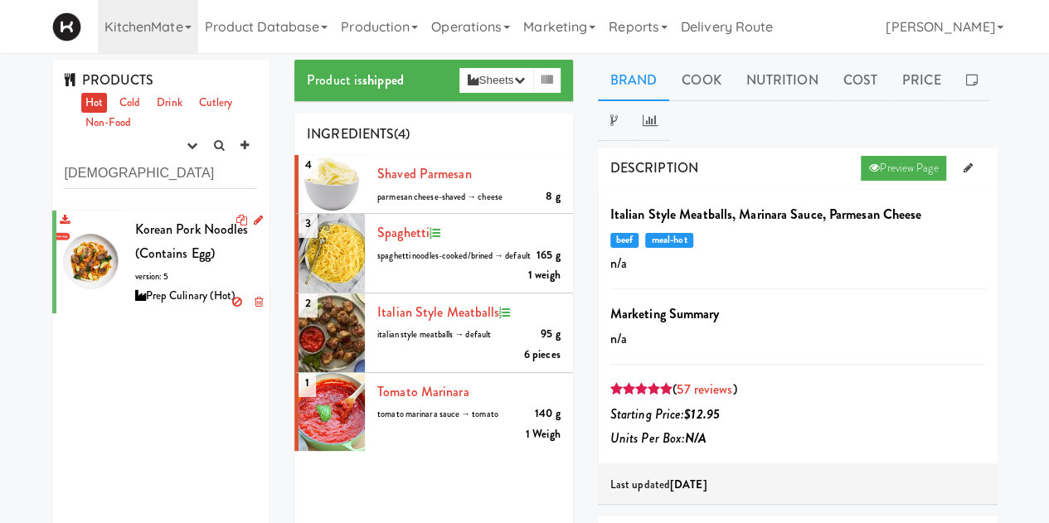
type input "korean"
click at [199, 218] on div "Korean Pork Noodles (Contains Egg) version: 5 Prep Culinary (Hot)" at bounding box center [196, 262] width 123 height 90
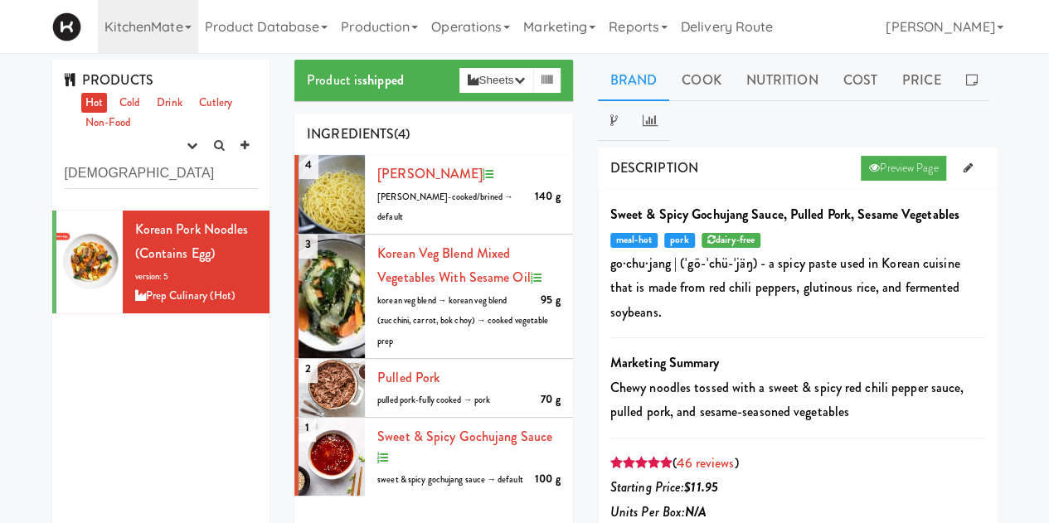
click at [519, 66] on div "Product is shipped Sheets Order List (Prep Culinary (Hot)) Recipe Sheet Assembl…" at bounding box center [434, 80] width 279 height 41
click at [516, 69] on button "Sheets" at bounding box center [496, 80] width 73 height 25
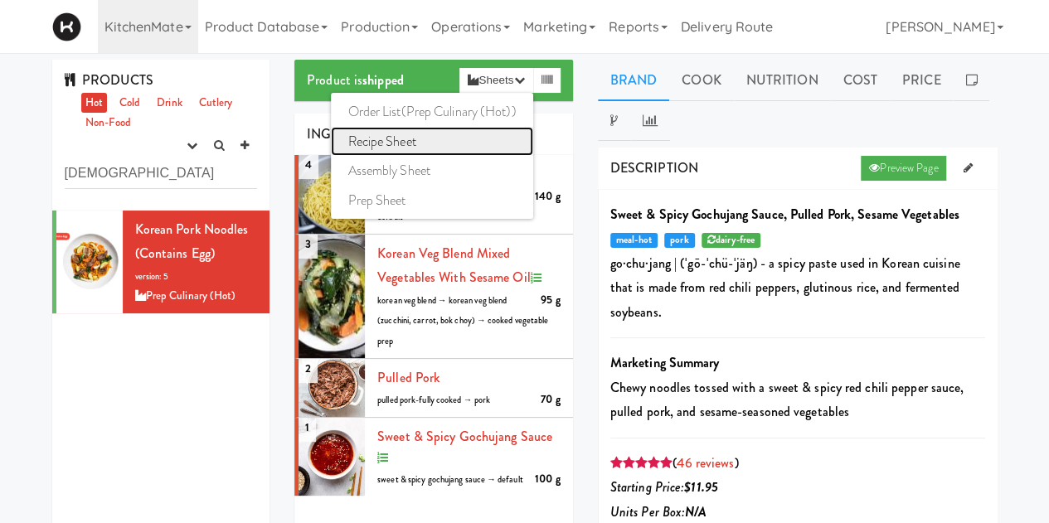
click at [373, 147] on link "Recipe Sheet" at bounding box center [432, 142] width 202 height 30
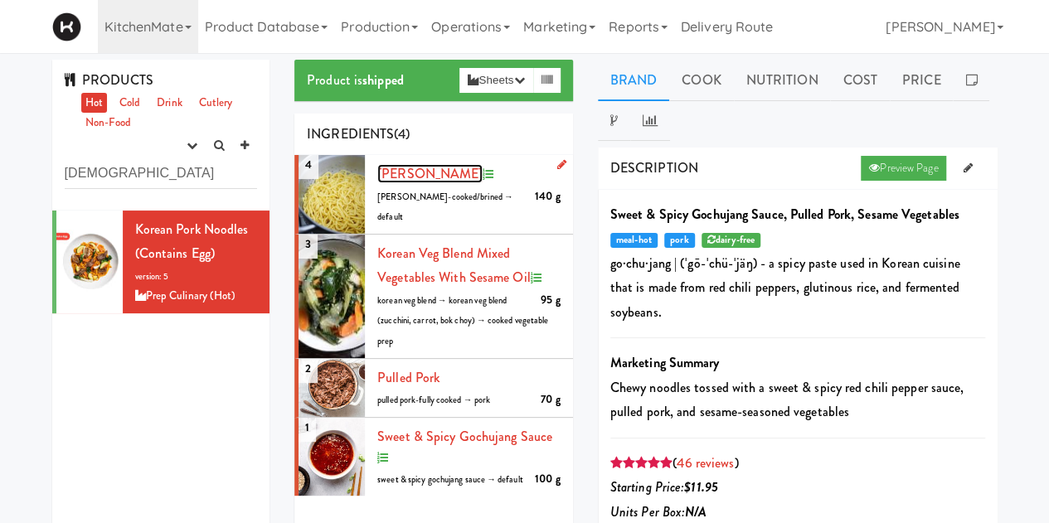
click at [411, 178] on span "Miki Noodles" at bounding box center [429, 173] width 105 height 19
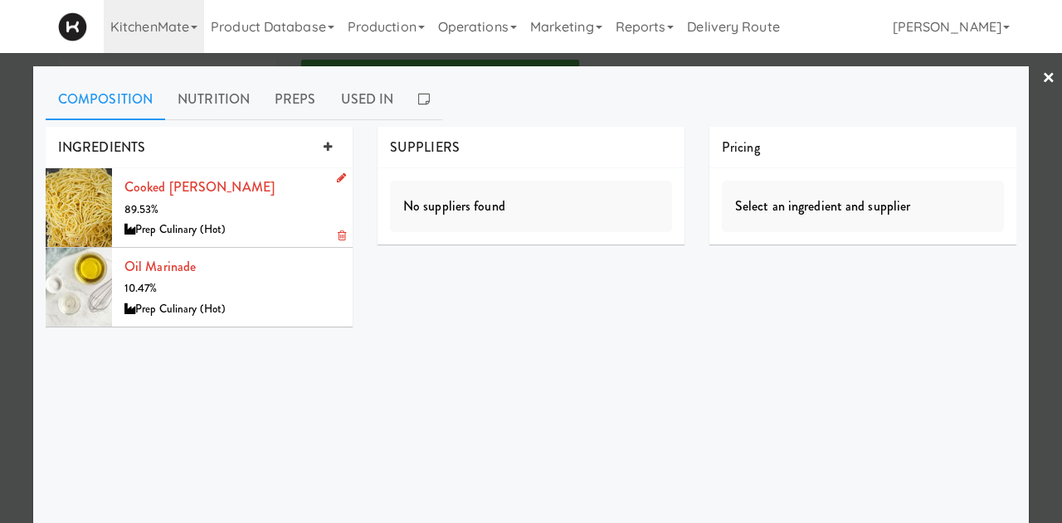
click at [337, 175] on icon at bounding box center [341, 178] width 9 height 11
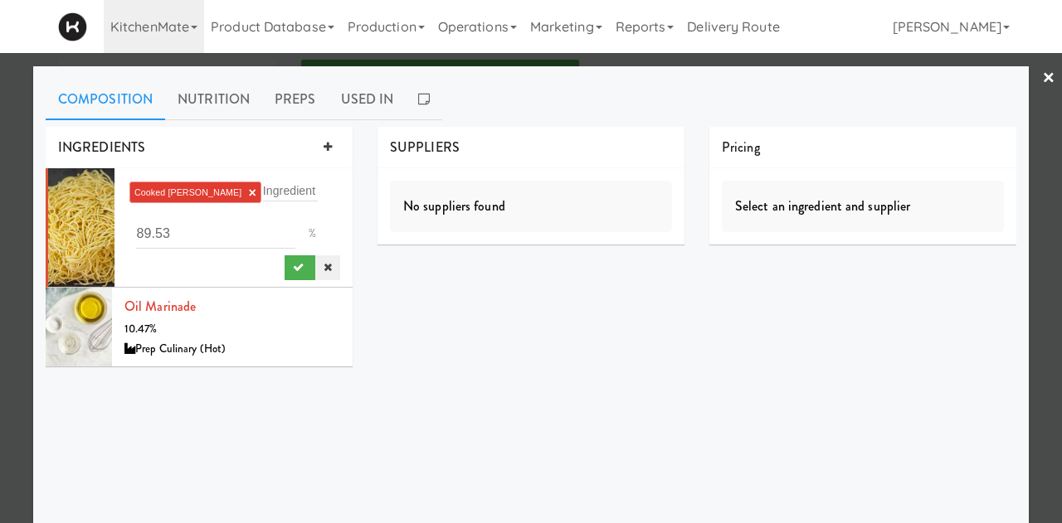
click at [325, 272] on icon at bounding box center [328, 267] width 8 height 11
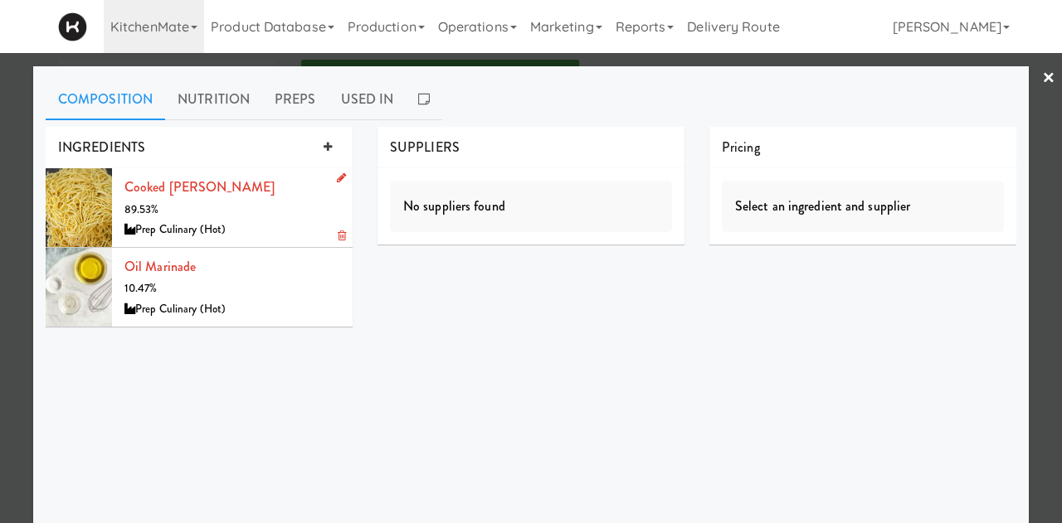
click at [1042, 79] on link "×" at bounding box center [1048, 78] width 13 height 51
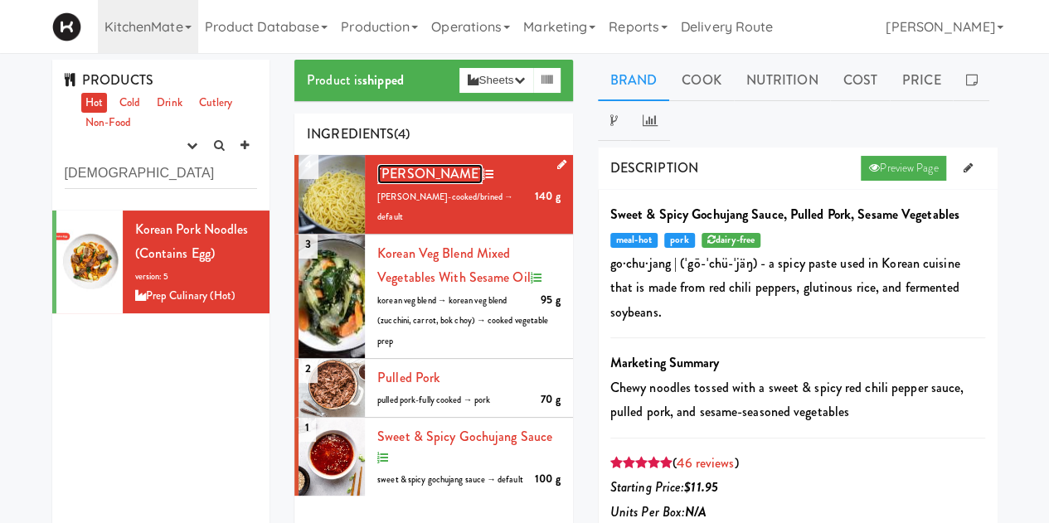
click at [415, 168] on span "Miki Noodles" at bounding box center [429, 173] width 105 height 19
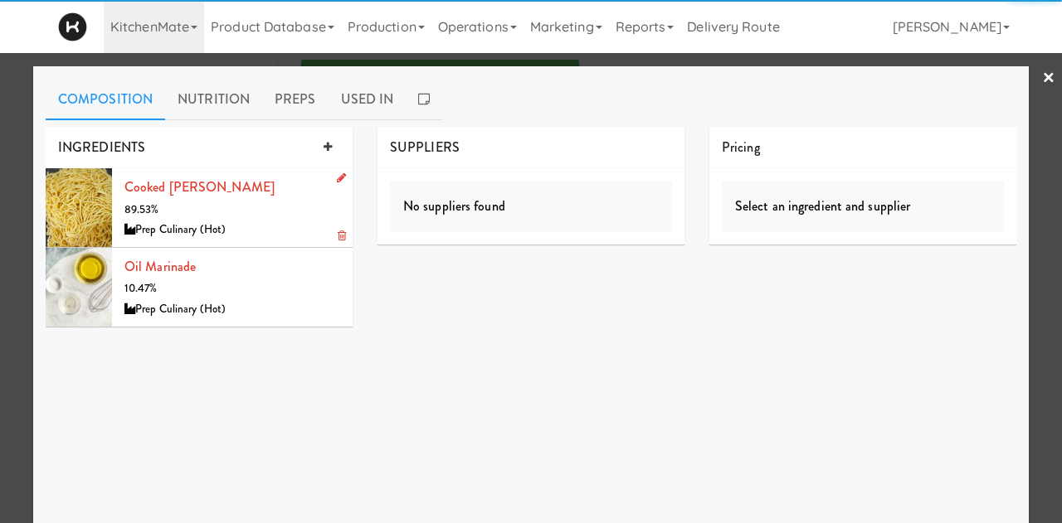
click at [158, 176] on div "Cooked Miki Noodles 89.53% Prep Culinary (Hot)" at bounding box center [232, 208] width 216 height 66
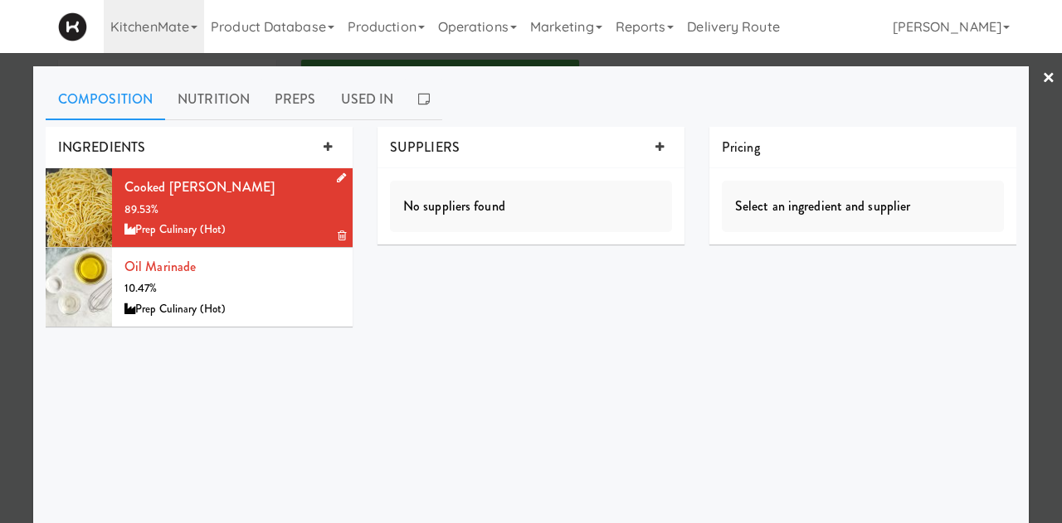
click at [158, 176] on div "Cooked Miki Noodles 89.53% Prep Culinary (Hot)" at bounding box center [232, 208] width 216 height 66
click at [166, 182] on link "Cooked Miki Noodles" at bounding box center [199, 187] width 150 height 19
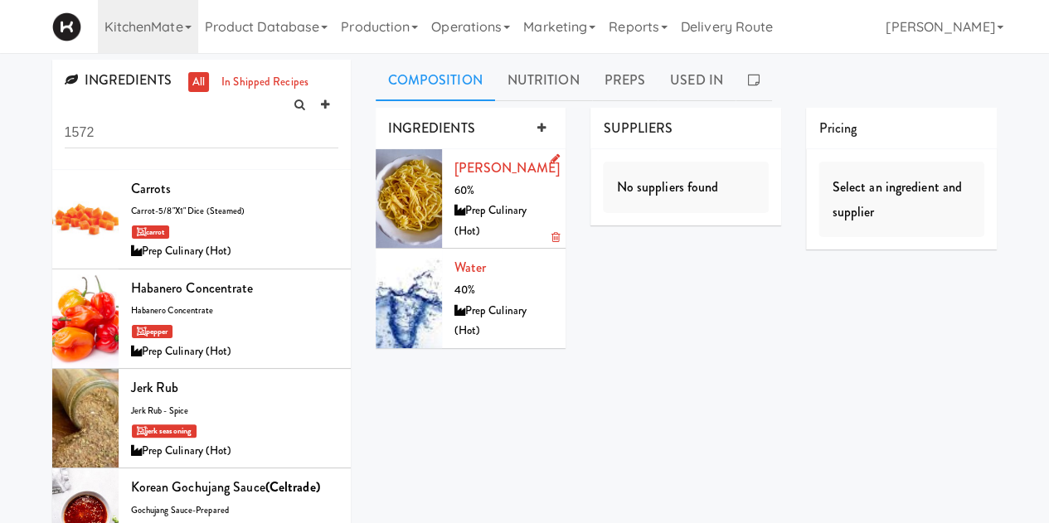
click at [555, 165] on link at bounding box center [551, 159] width 16 height 21
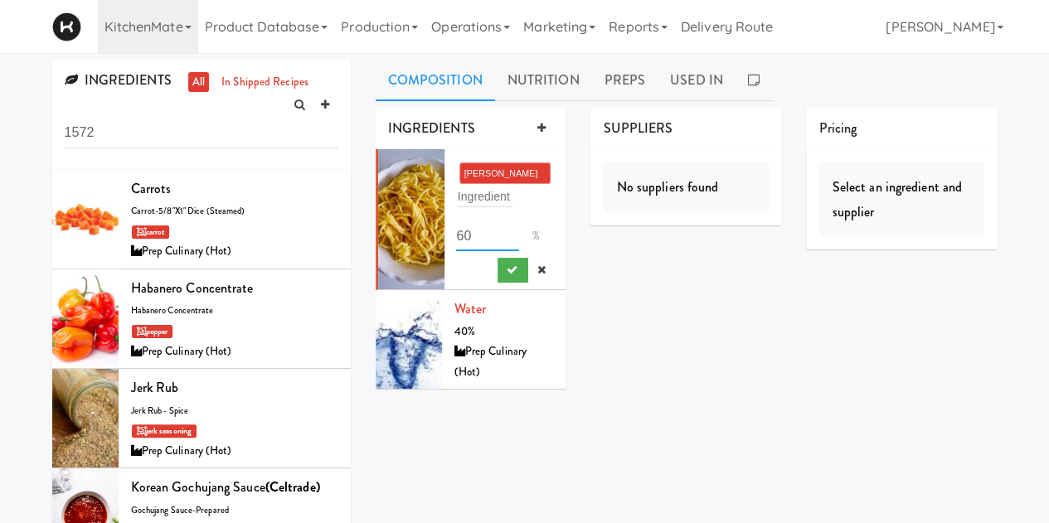
click at [471, 228] on input "60" at bounding box center [487, 236] width 62 height 31
type input "65"
click at [519, 273] on button "submit" at bounding box center [513, 270] width 31 height 25
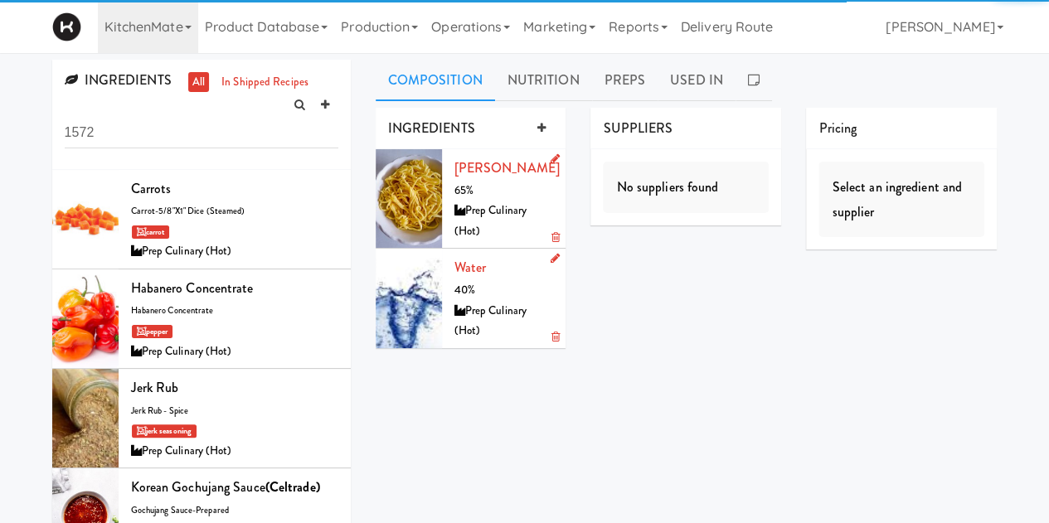
click at [551, 256] on icon at bounding box center [554, 258] width 9 height 11
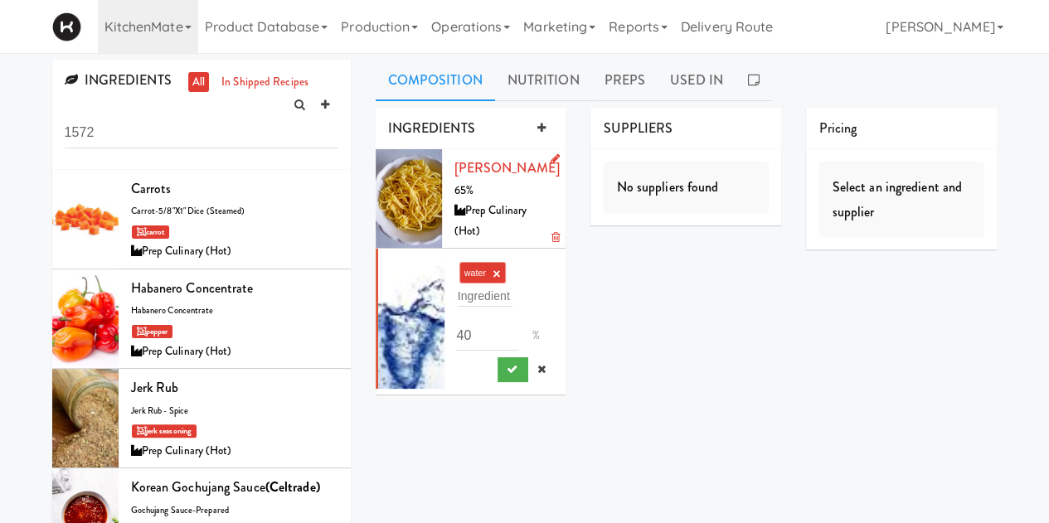
click at [472, 353] on div "water × Ingredient 40 %" at bounding box center [505, 319] width 97 height 127
drag, startPoint x: 475, startPoint y: 343, endPoint x: 417, endPoint y: 347, distance: 58.2
click at [417, 347] on li "water × Ingredient 40 %" at bounding box center [471, 319] width 191 height 140
type input "35"
click at [511, 377] on button "submit" at bounding box center [513, 370] width 31 height 25
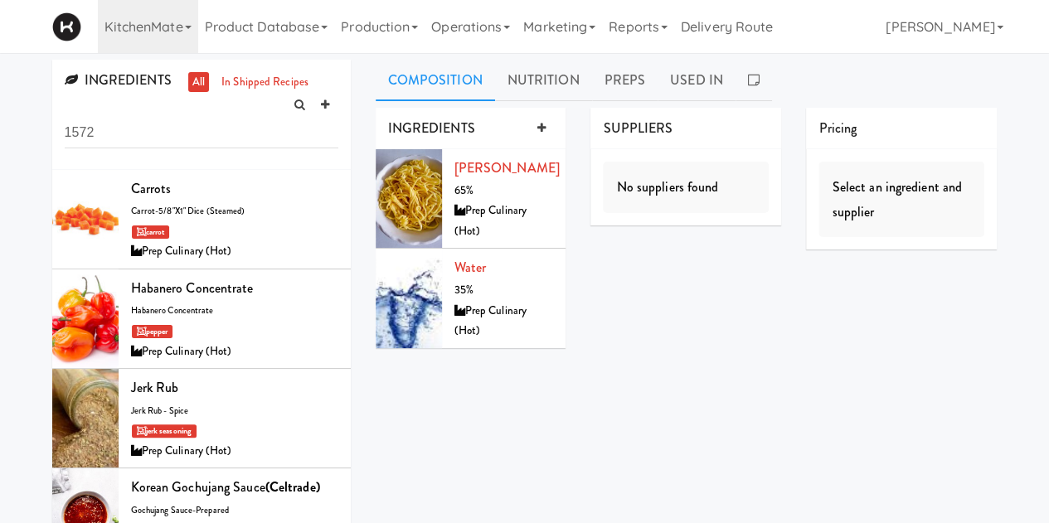
click at [643, 370] on div "INGREDIENTS Miki Noodle 65% Prep Culinary (Hot) water 35% Prep Culinary (Hot) S…" at bounding box center [687, 419] width 622 height 622
click at [271, 31] on link "Product Database" at bounding box center [266, 26] width 137 height 53
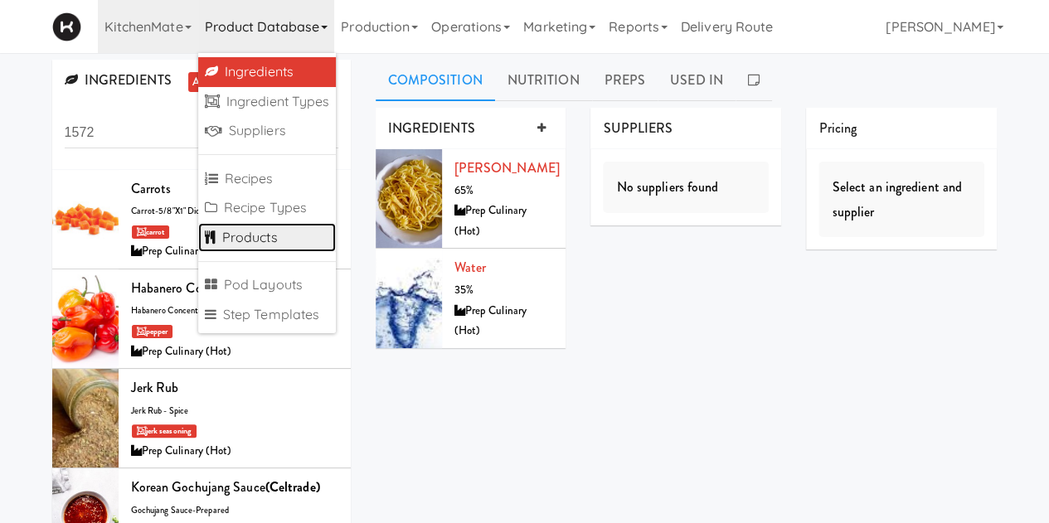
click at [247, 240] on link "Products" at bounding box center [267, 238] width 139 height 30
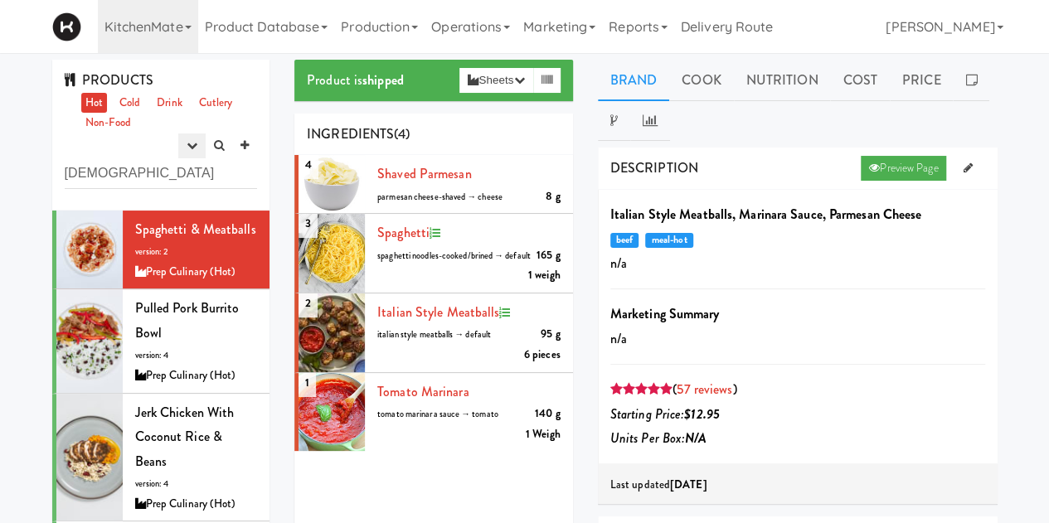
type input "[DEMOGRAPHIC_DATA]"
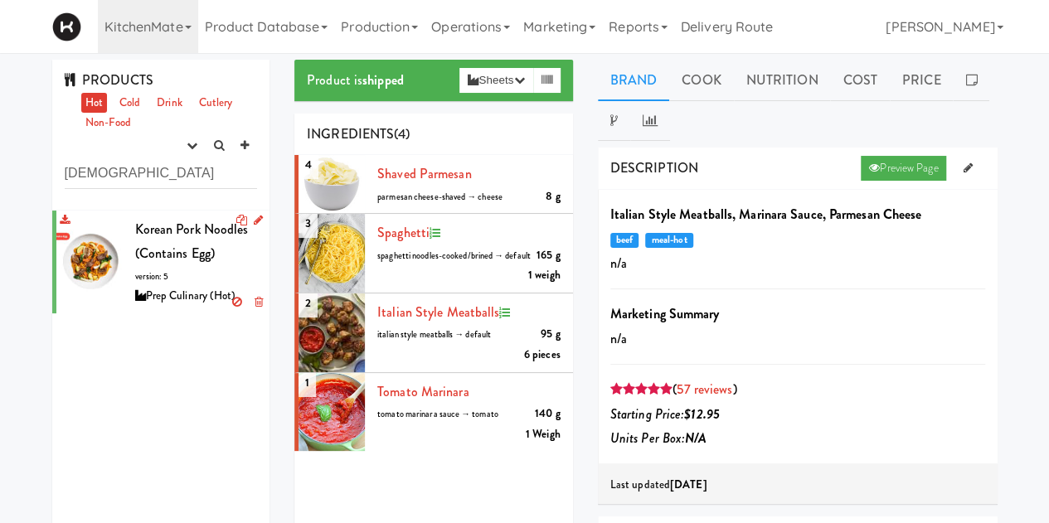
click at [176, 280] on div "Korean Pork Noodles (Contains Egg) version: 5 Prep Culinary (Hot)" at bounding box center [196, 262] width 123 height 90
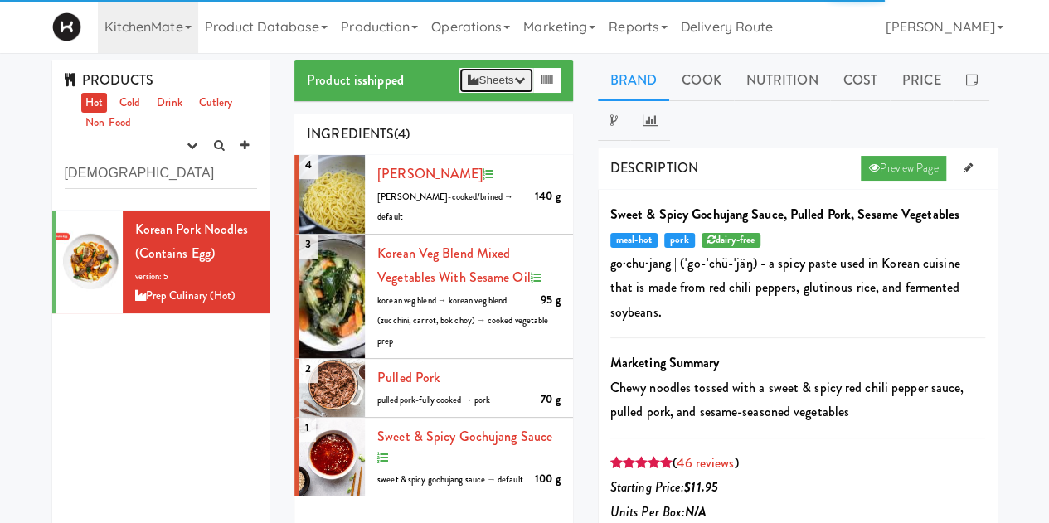
click at [501, 79] on button "Sheets" at bounding box center [496, 80] width 73 height 25
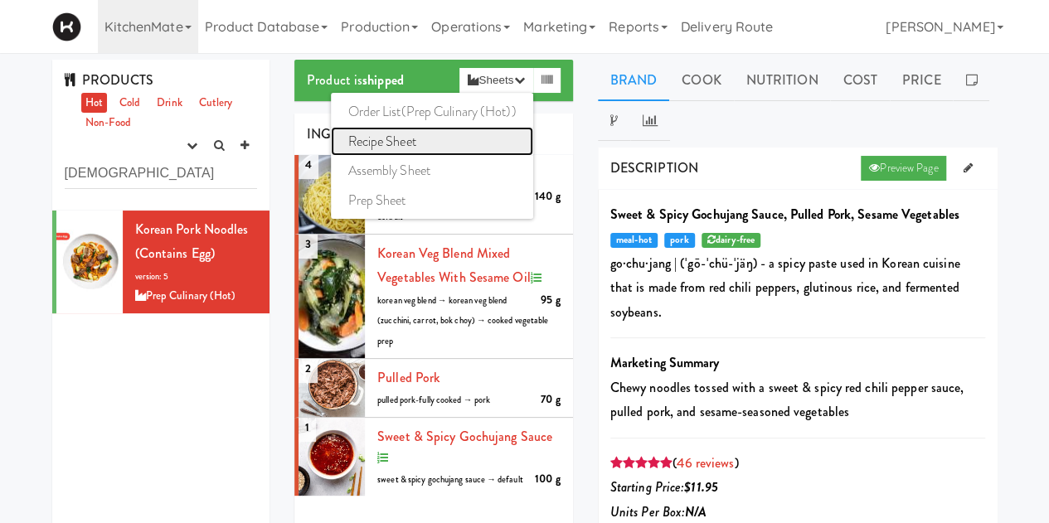
click at [396, 134] on link "Recipe Sheet" at bounding box center [432, 142] width 202 height 30
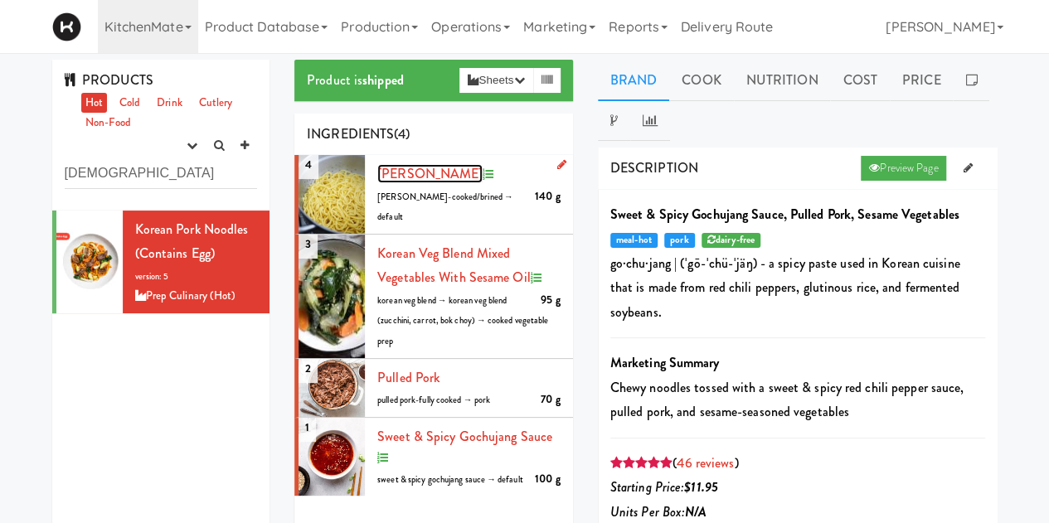
click at [420, 175] on span "[PERSON_NAME]" at bounding box center [429, 173] width 105 height 19
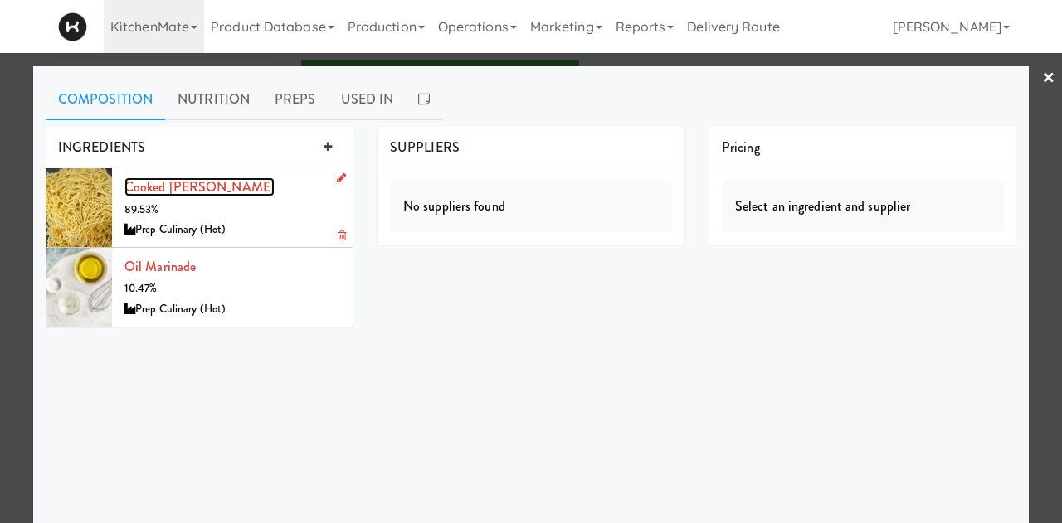
click at [199, 192] on link "Cooked [PERSON_NAME]" at bounding box center [199, 187] width 150 height 19
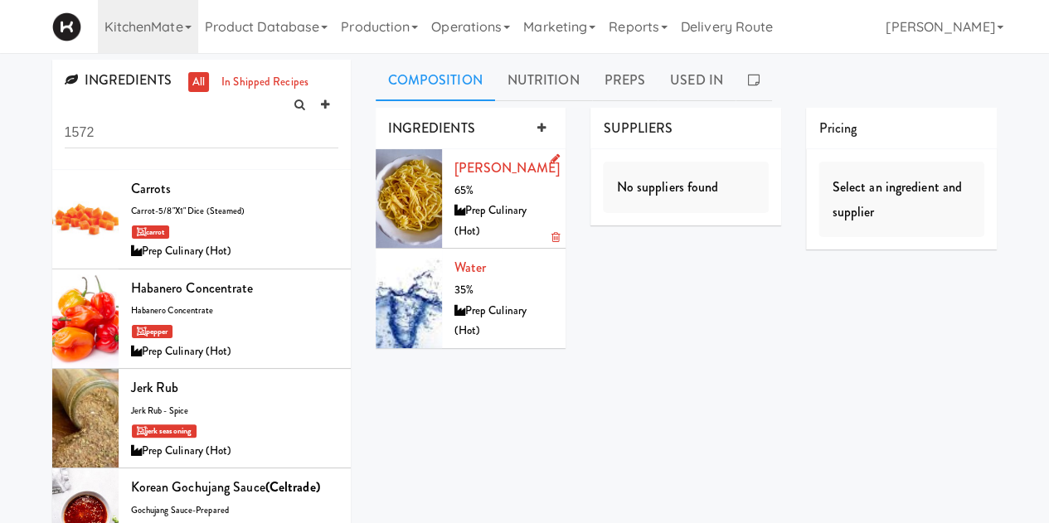
click at [551, 155] on icon at bounding box center [554, 158] width 9 height 11
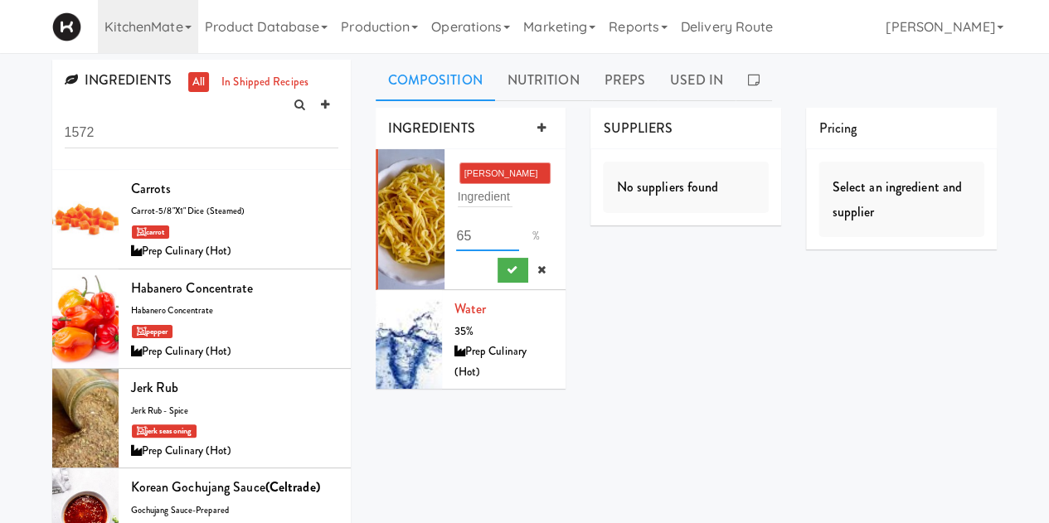
drag, startPoint x: 483, startPoint y: 233, endPoint x: 423, endPoint y: 242, distance: 60.4
click at [423, 242] on li "[PERSON_NAME] × Ingredient 65 %" at bounding box center [471, 219] width 191 height 141
type input "70"
click at [509, 271] on icon "submit" at bounding box center [511, 270] width 11 height 11
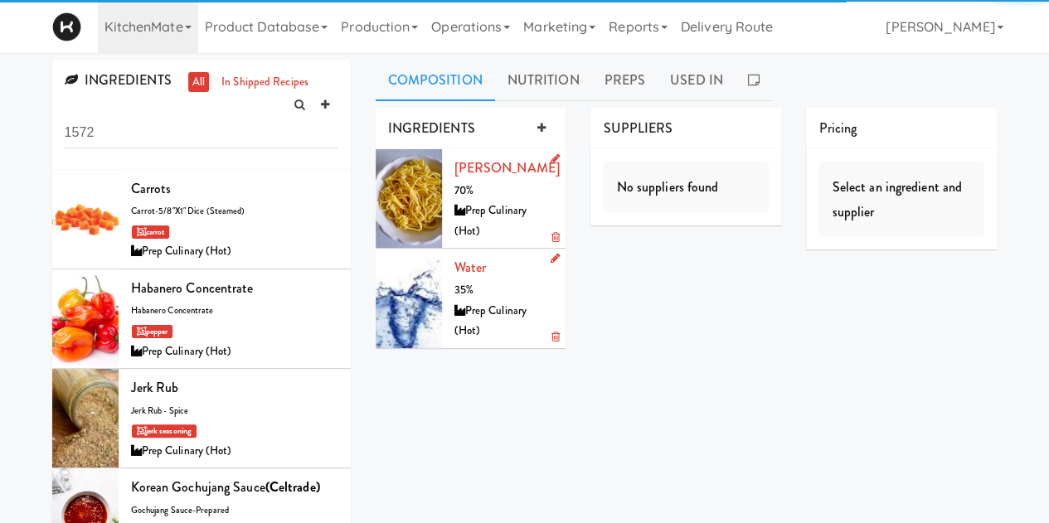
click at [551, 256] on icon at bounding box center [554, 258] width 9 height 11
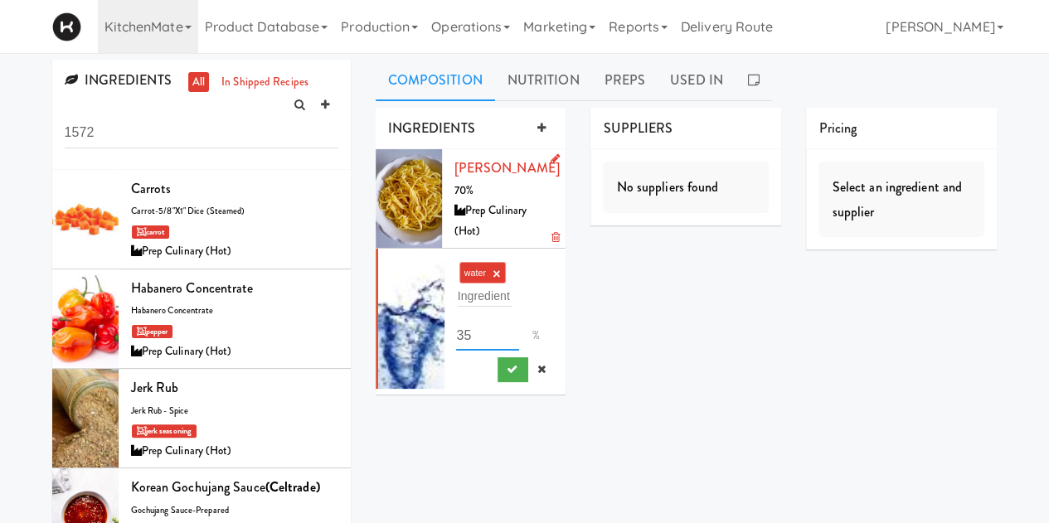
drag, startPoint x: 450, startPoint y: 343, endPoint x: 388, endPoint y: 358, distance: 63.2
click at [388, 358] on li "water × Ingredient 35 %" at bounding box center [471, 319] width 191 height 140
type input "30"
click at [514, 372] on icon "submit" at bounding box center [511, 369] width 11 height 11
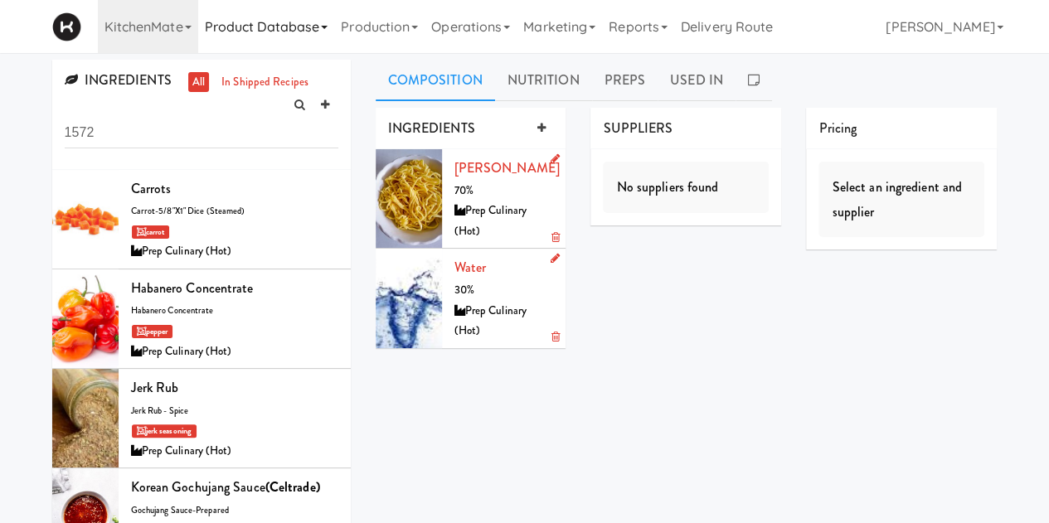
click at [287, 32] on link "Product Database" at bounding box center [266, 26] width 137 height 53
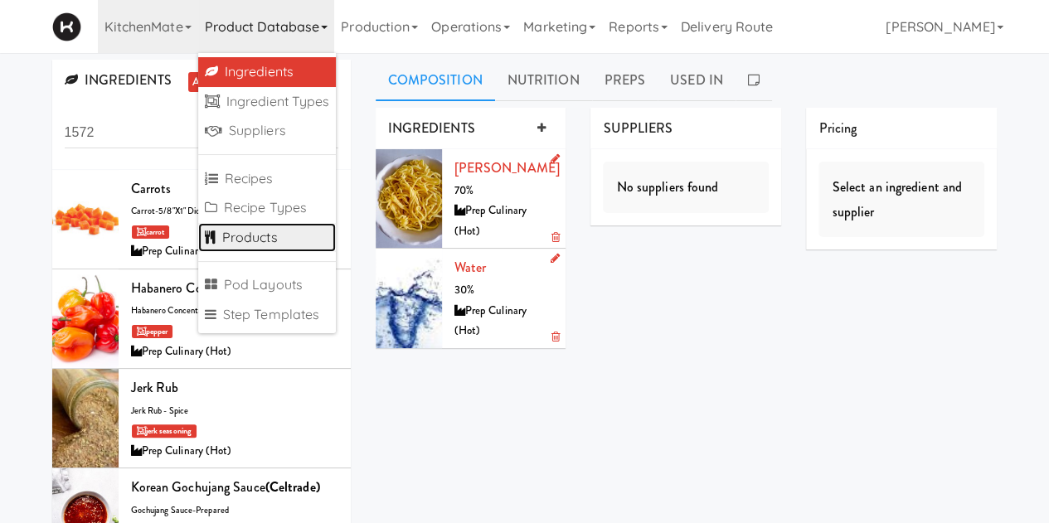
click at [251, 242] on link "Products" at bounding box center [267, 238] width 139 height 30
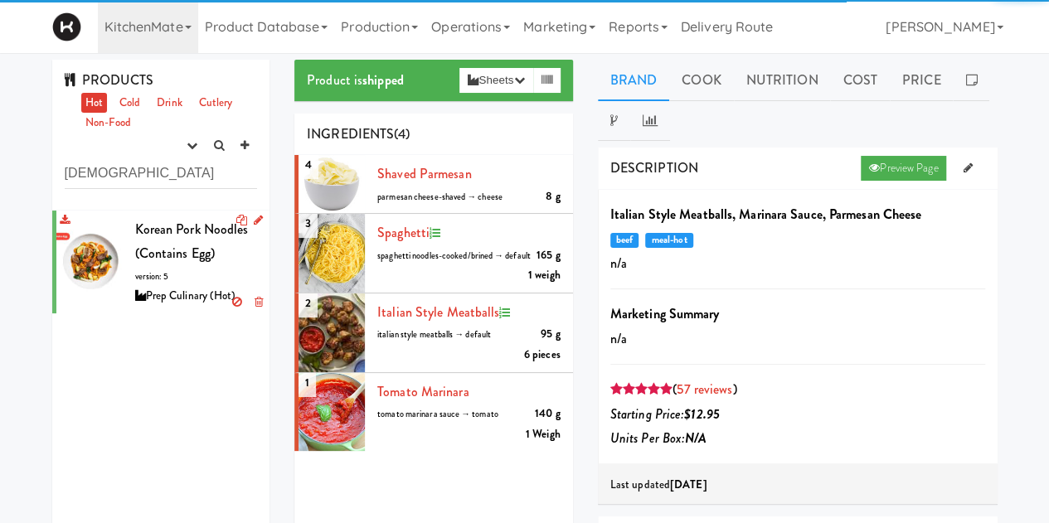
type input "korean"
click at [187, 265] on div "Korean Pork Noodles (Contains Egg) version: 5 Prep Culinary (Hot)" at bounding box center [196, 262] width 123 height 90
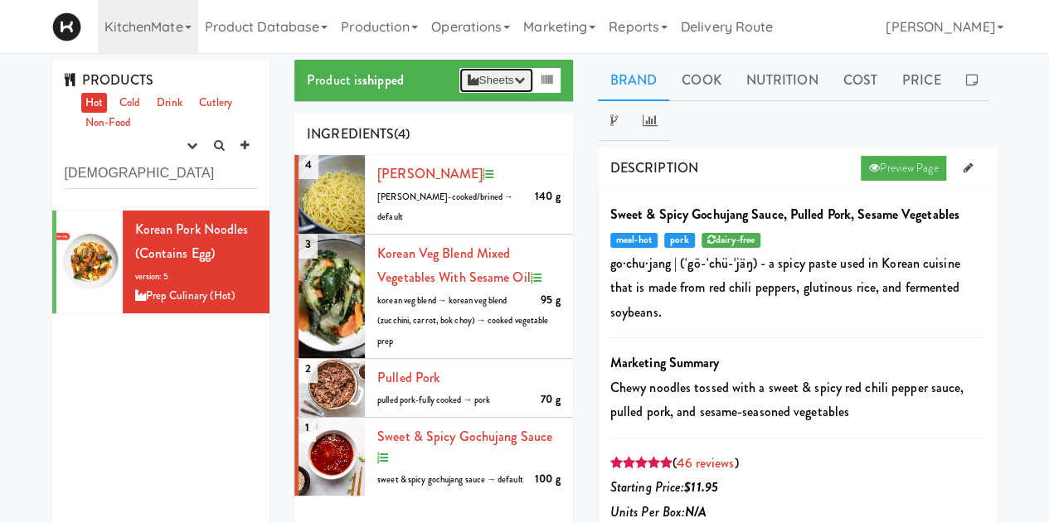
click at [514, 78] on icon "button" at bounding box center [519, 80] width 11 height 11
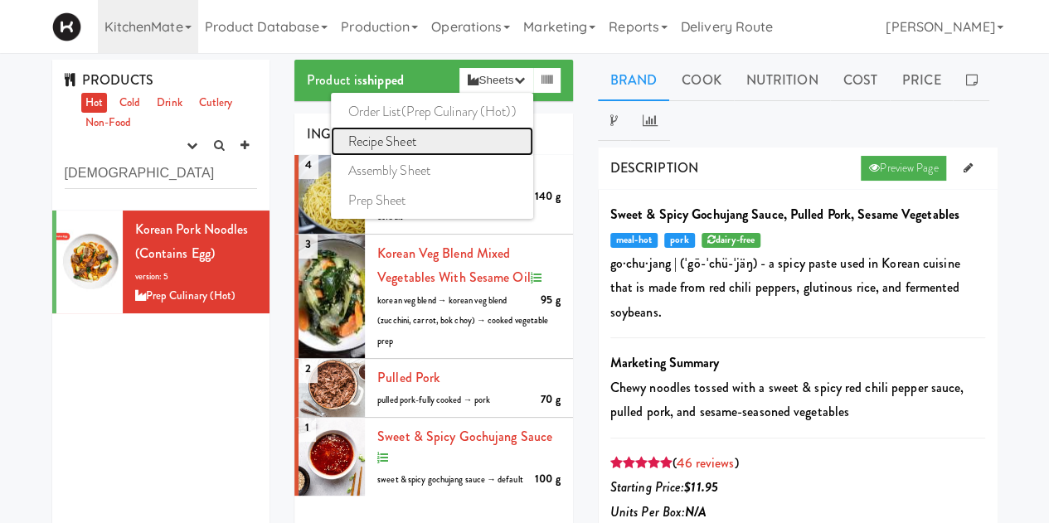
click at [428, 142] on link "Recipe Sheet" at bounding box center [432, 142] width 202 height 30
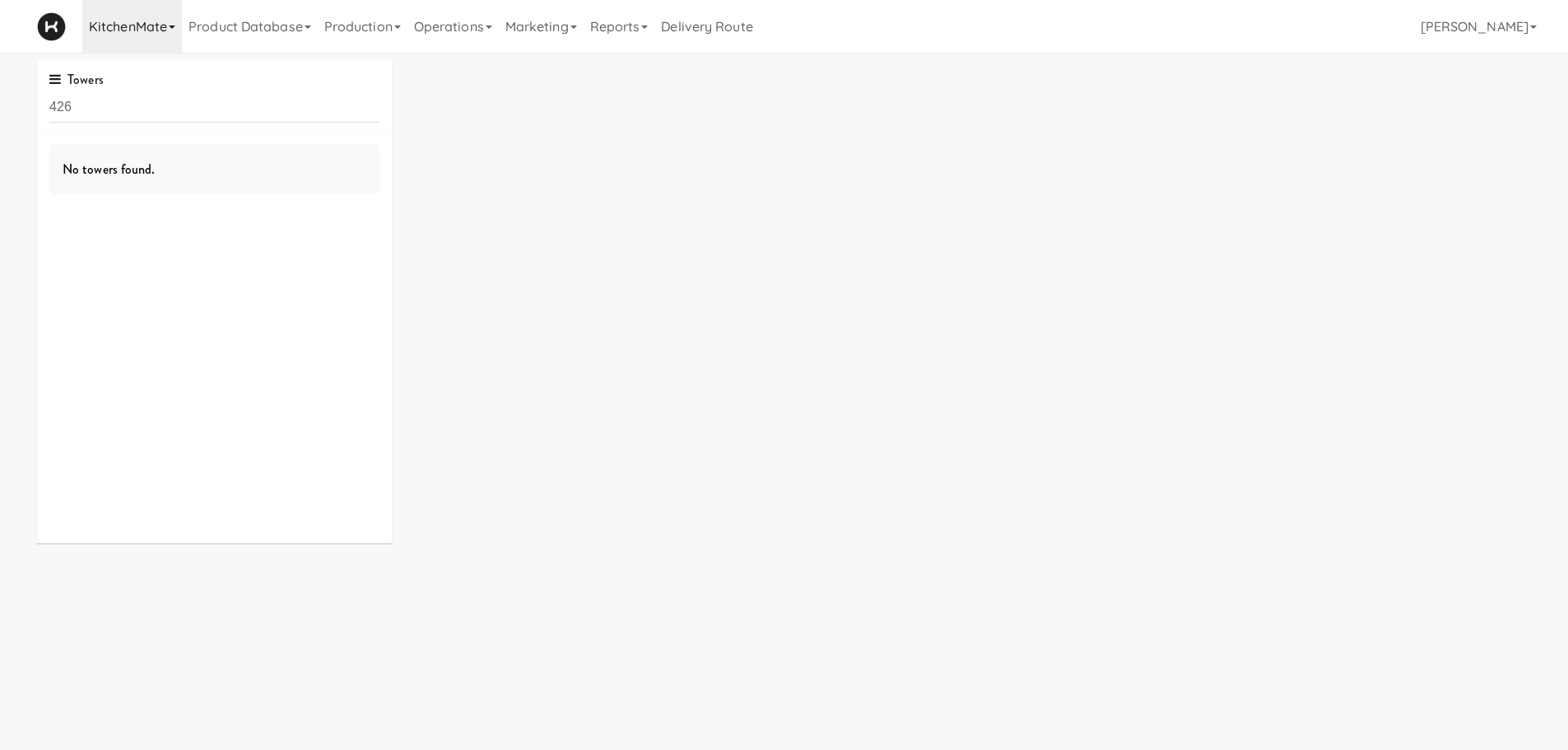
click at [148, 24] on link "KitchenMate" at bounding box center [132, 26] width 99 height 53
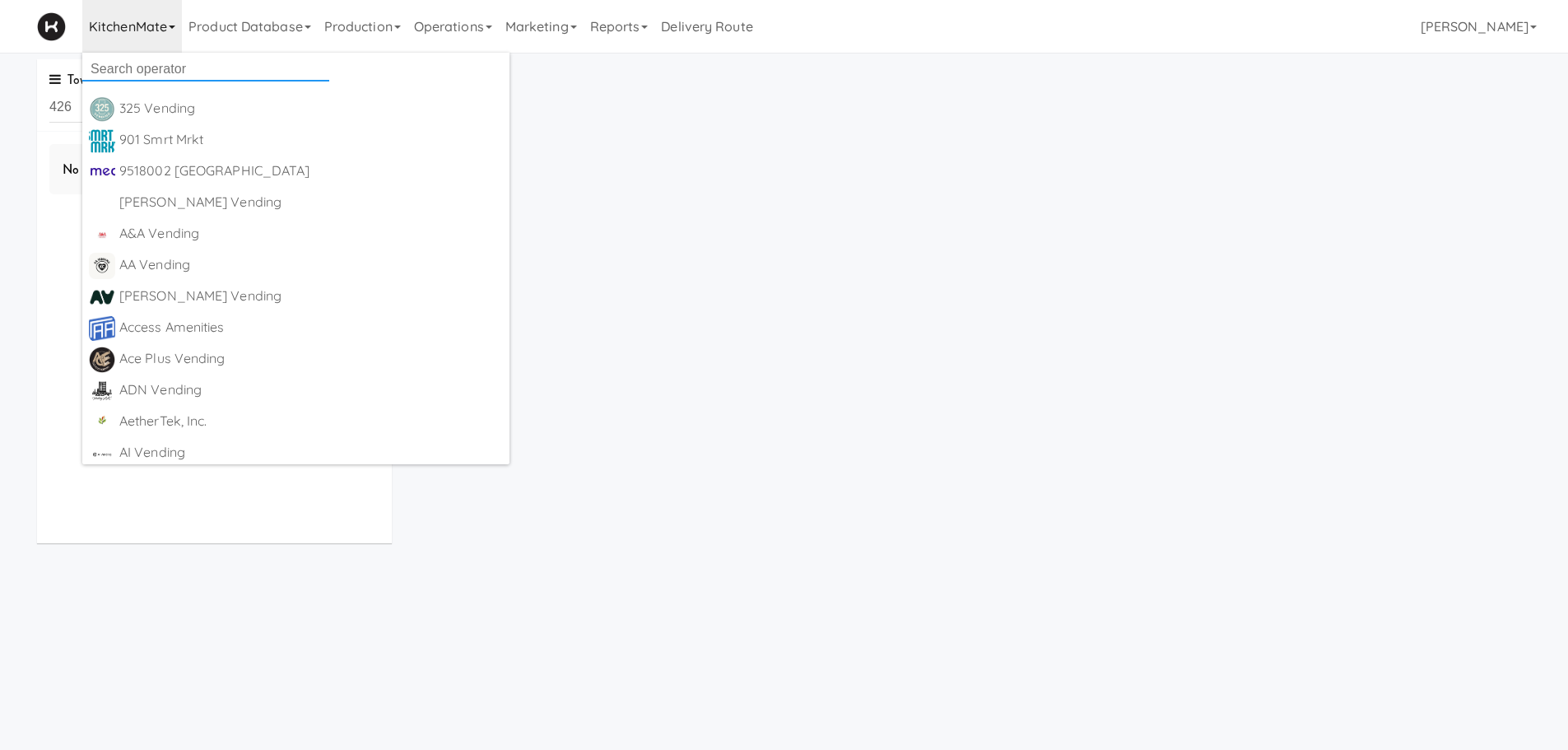
click at [138, 71] on input "text" at bounding box center [205, 68] width 247 height 25
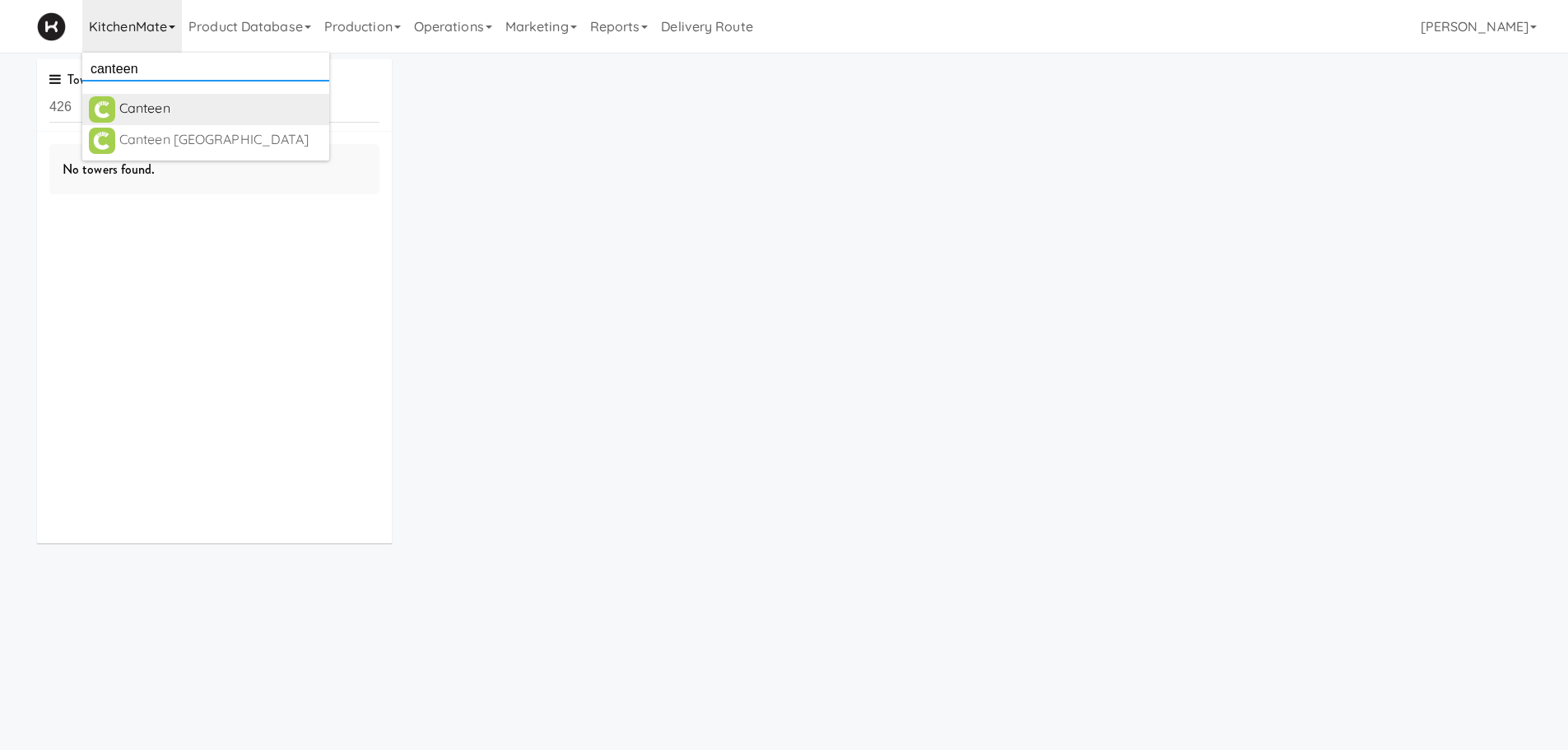
type input "canteen"
click at [186, 102] on div "Canteen" at bounding box center [220, 108] width 203 height 25
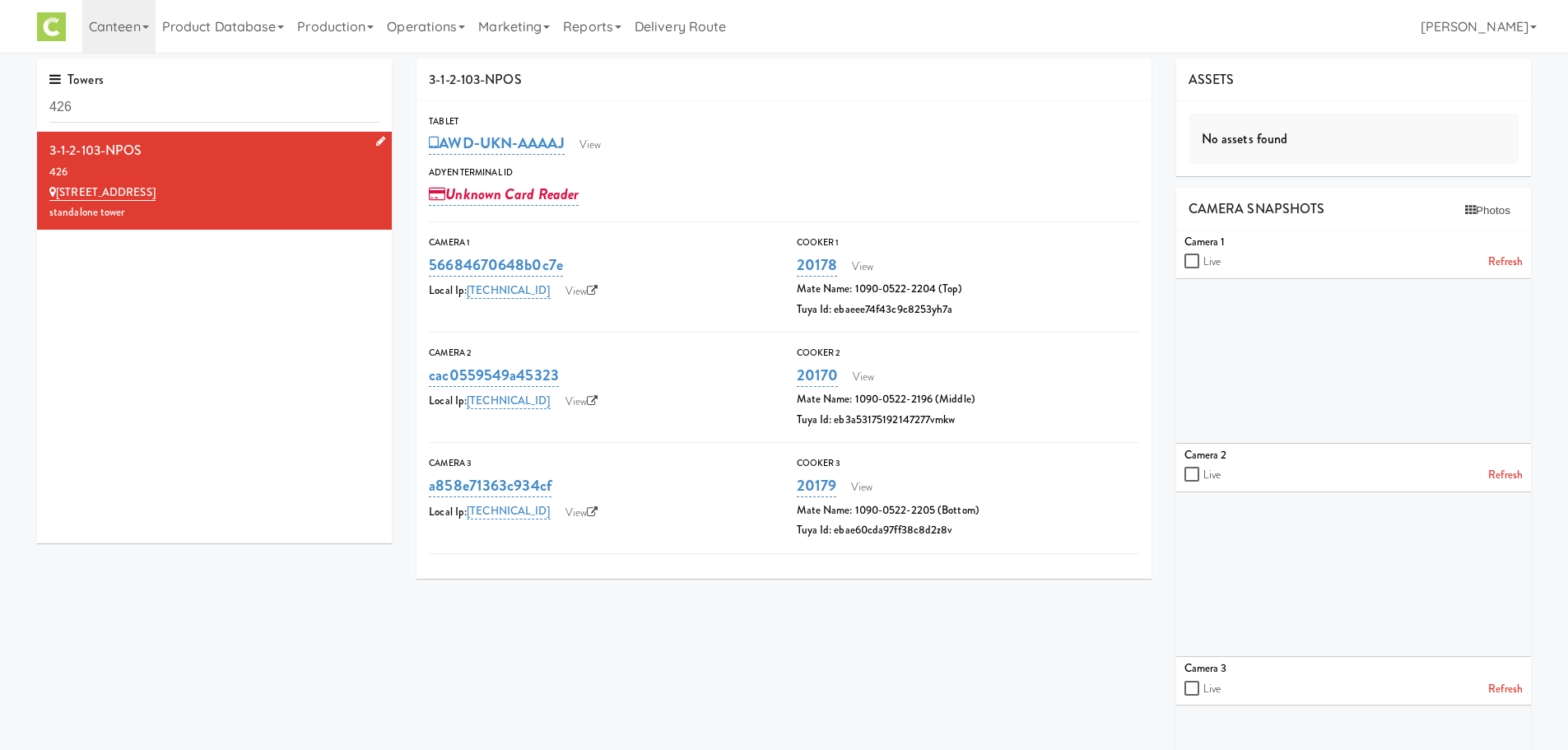
click at [283, 173] on div "426" at bounding box center [214, 172] width 330 height 21
click at [592, 143] on link "View" at bounding box center [590, 145] width 38 height 25
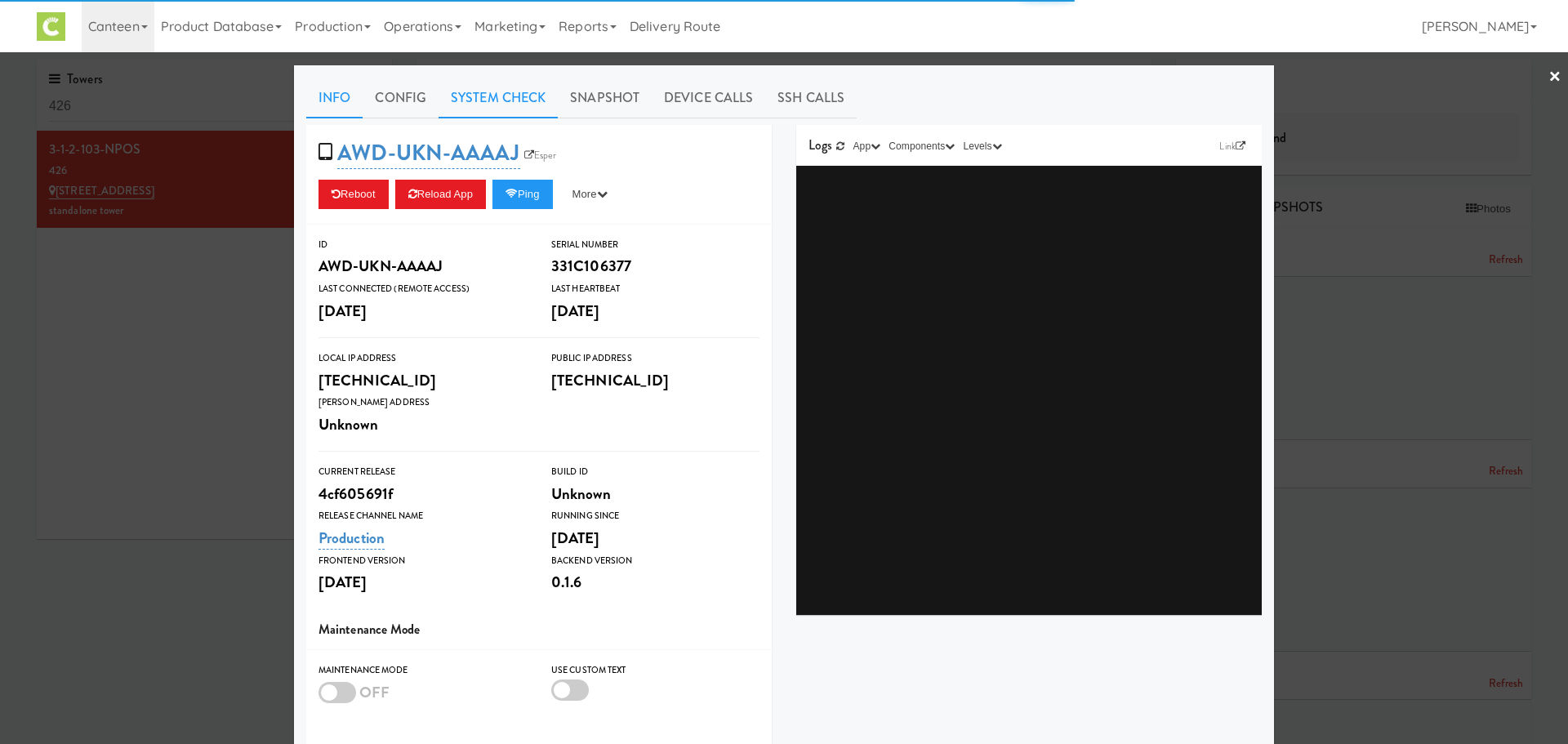
click at [464, 106] on link "System Check" at bounding box center [498, 97] width 119 height 40
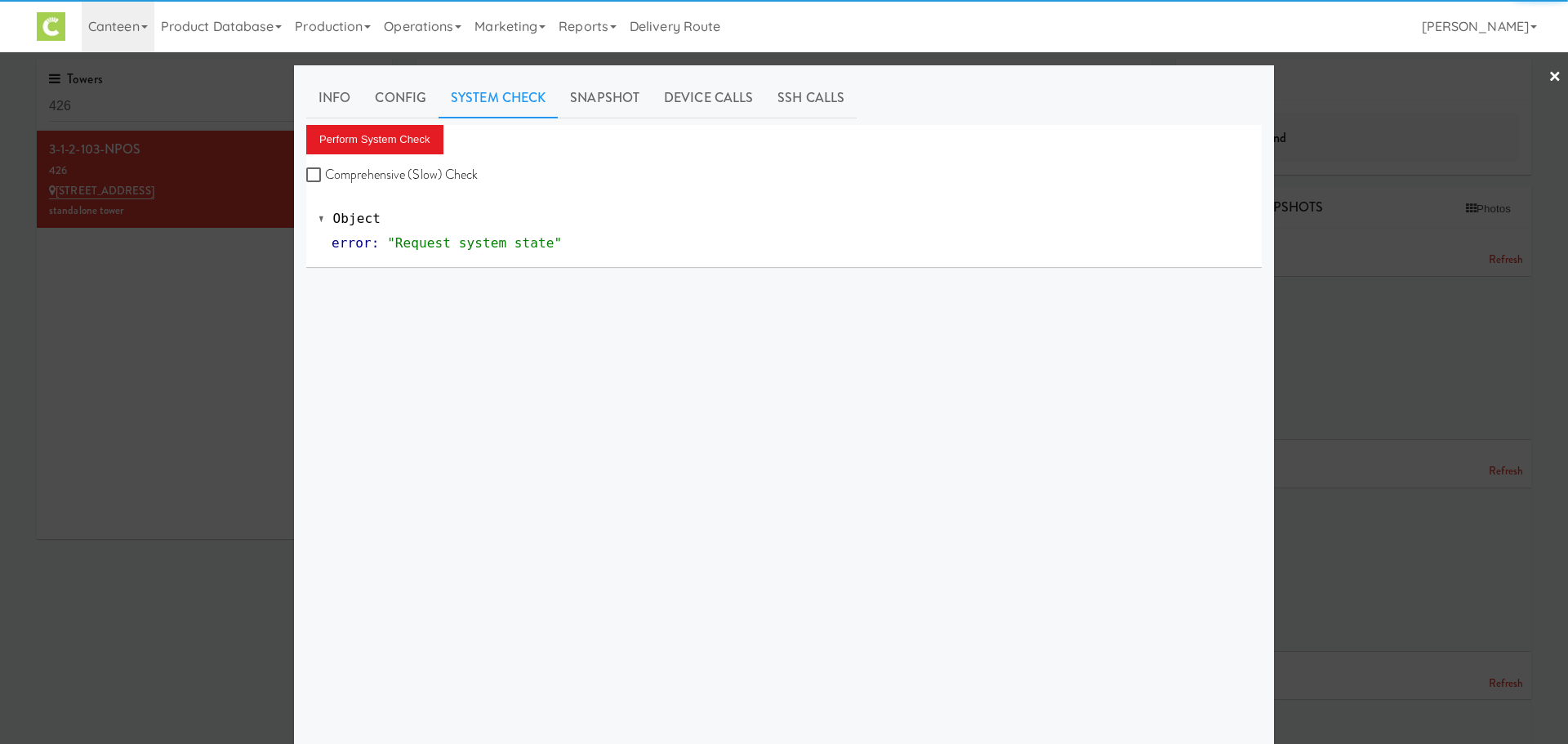
click at [378, 155] on div "Perform System Check Comprehensive (Slow) Check" at bounding box center [784, 155] width 956 height 62
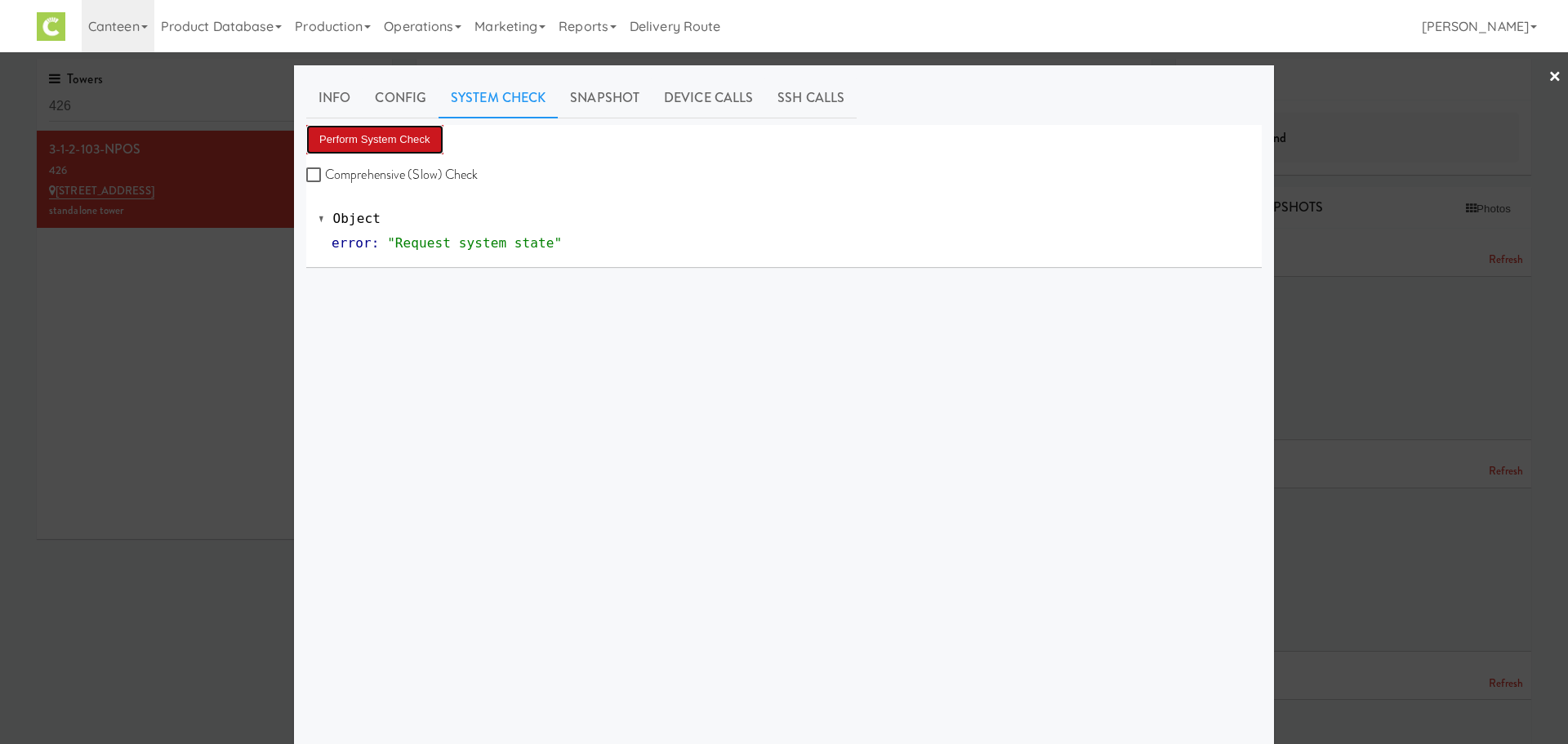
click at [381, 143] on button "Perform System Check" at bounding box center [374, 140] width 137 height 30
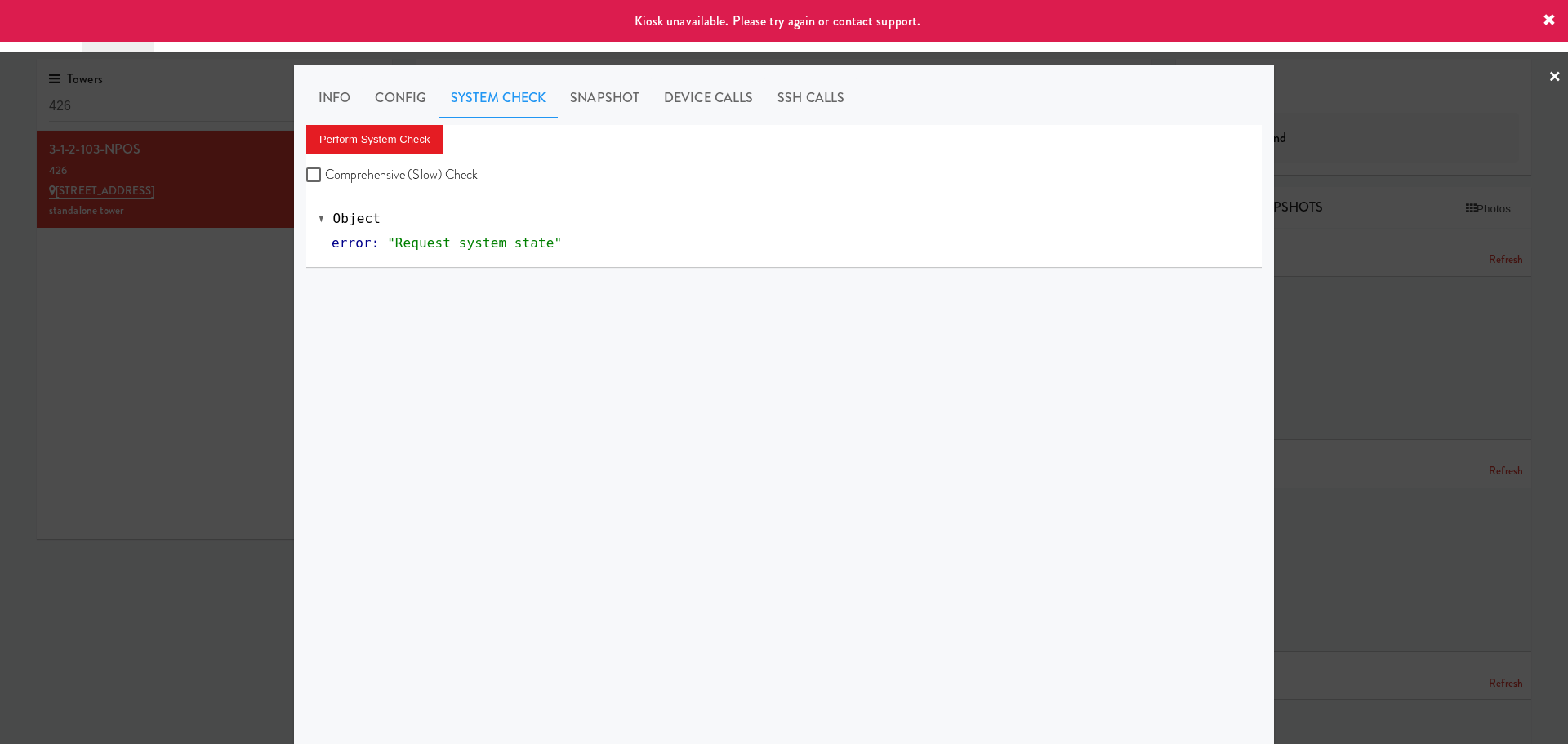
click at [1548, 72] on link "×" at bounding box center [1554, 77] width 13 height 50
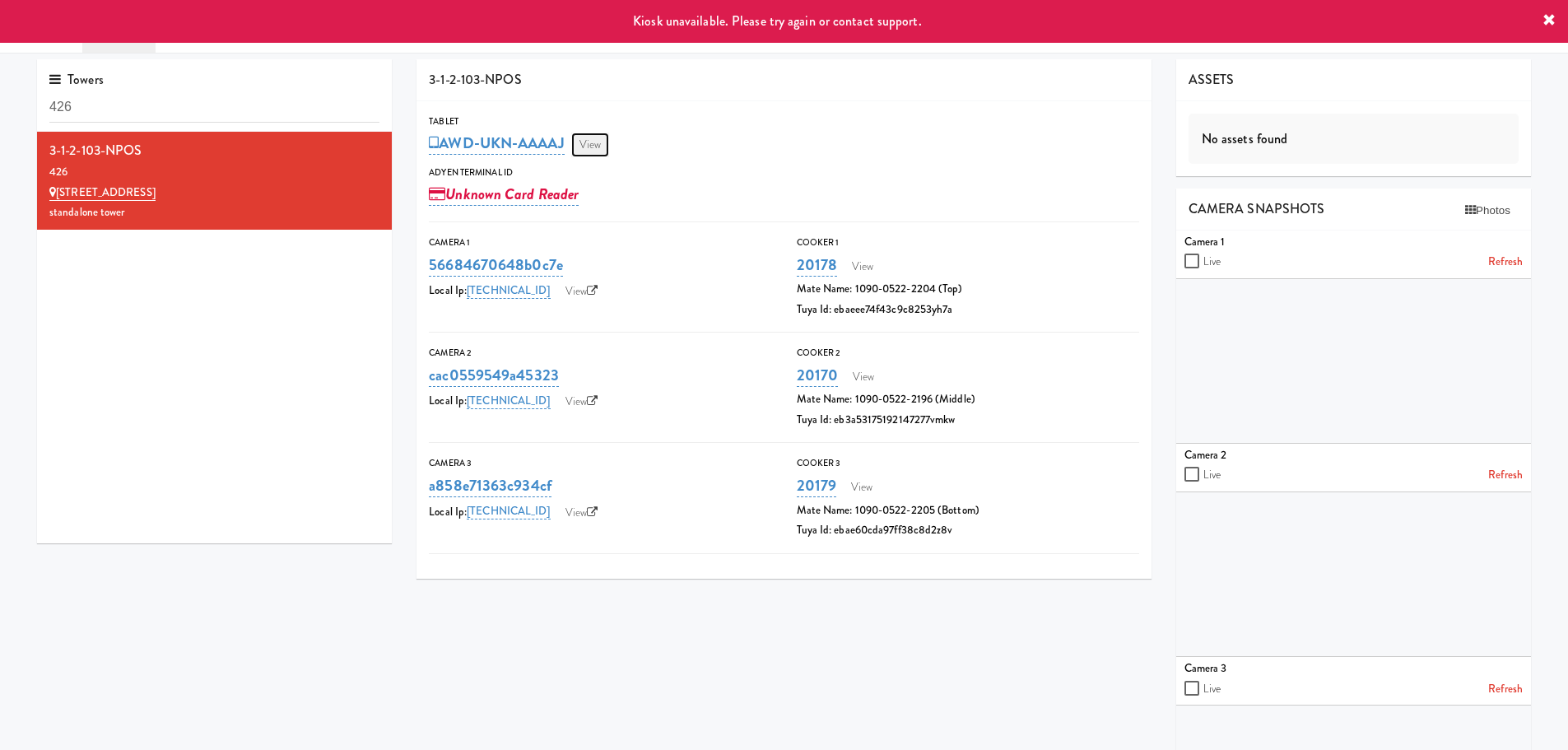
click at [602, 141] on link "View" at bounding box center [590, 145] width 38 height 25
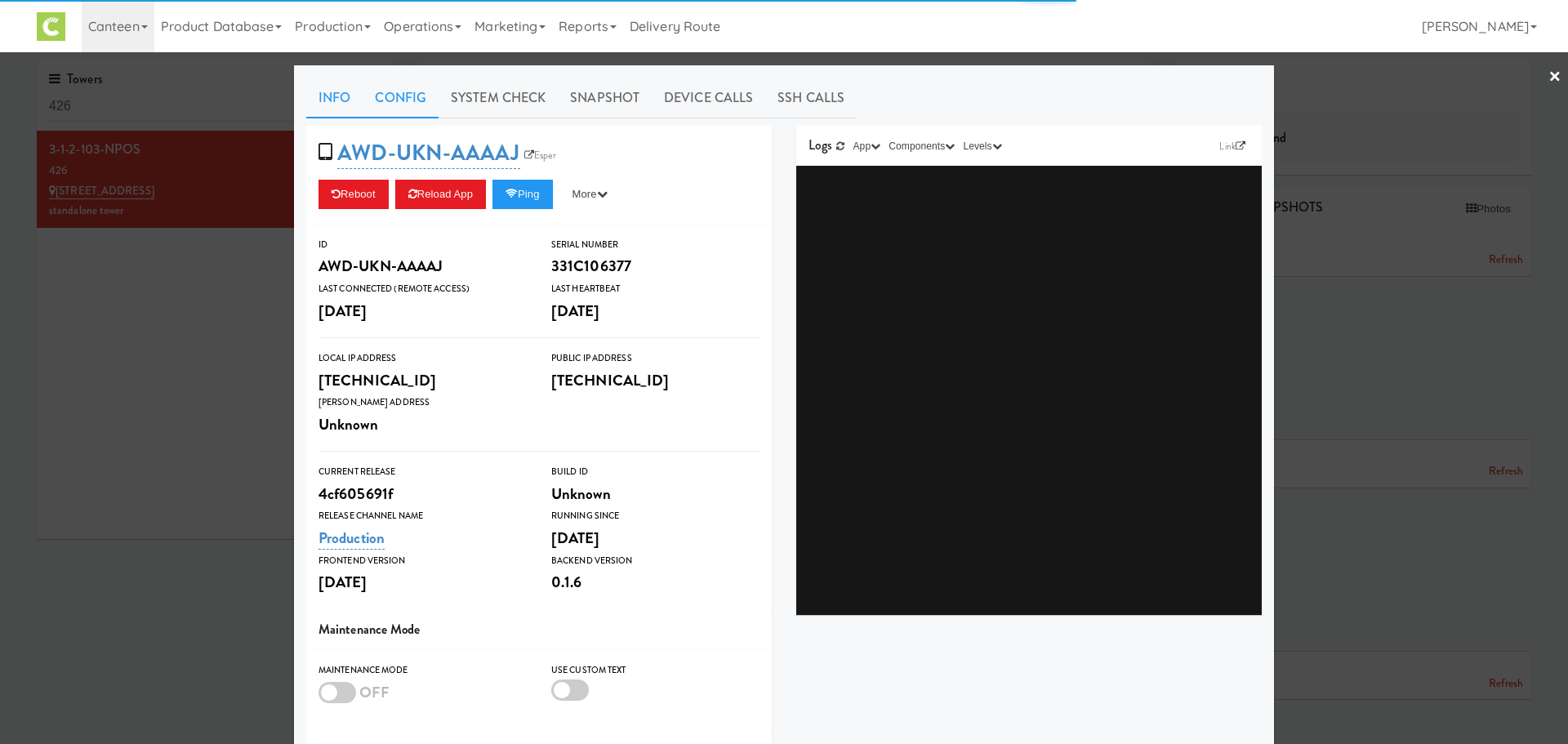
click at [394, 92] on link "Config" at bounding box center [400, 97] width 76 height 40
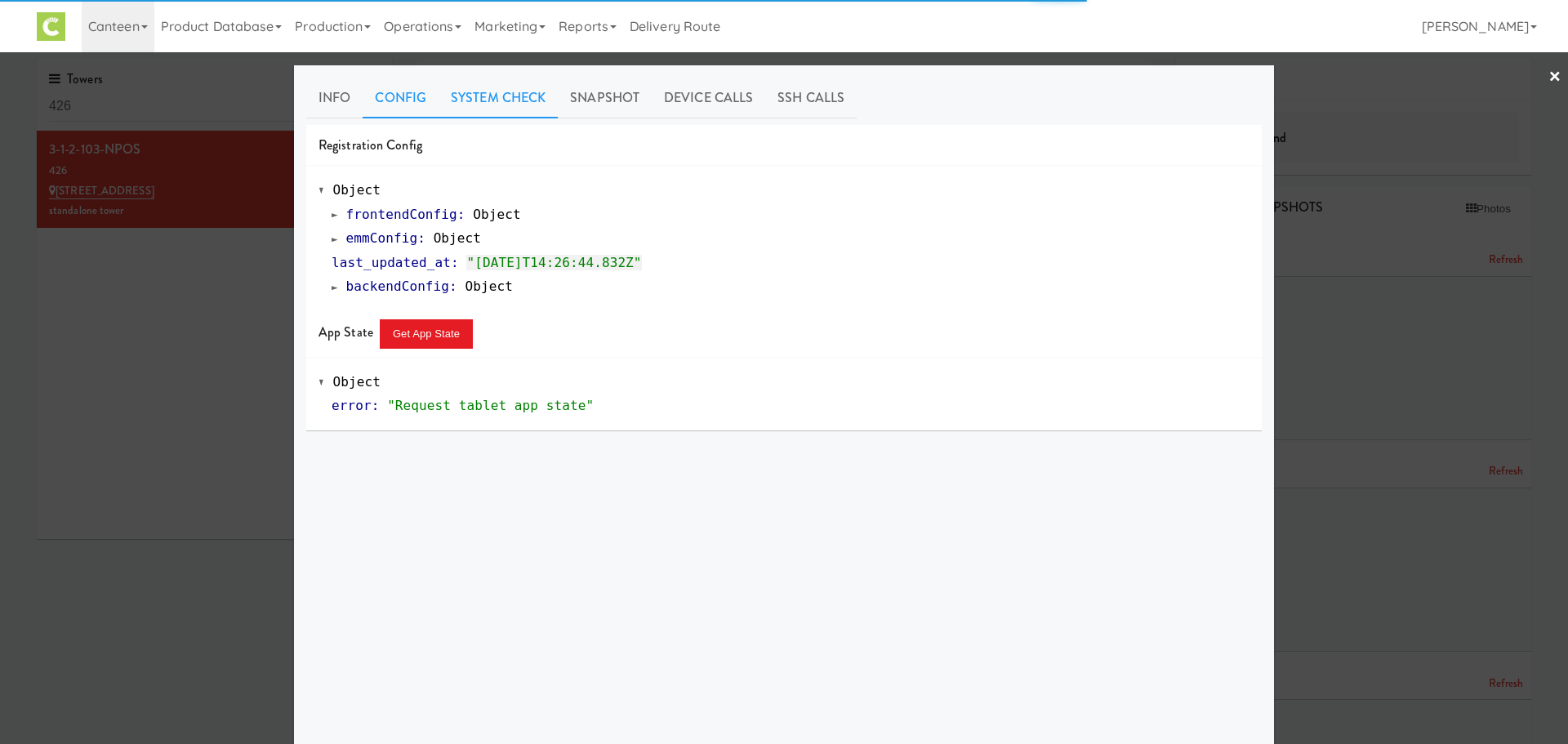
click at [458, 95] on link "System Check" at bounding box center [498, 97] width 119 height 40
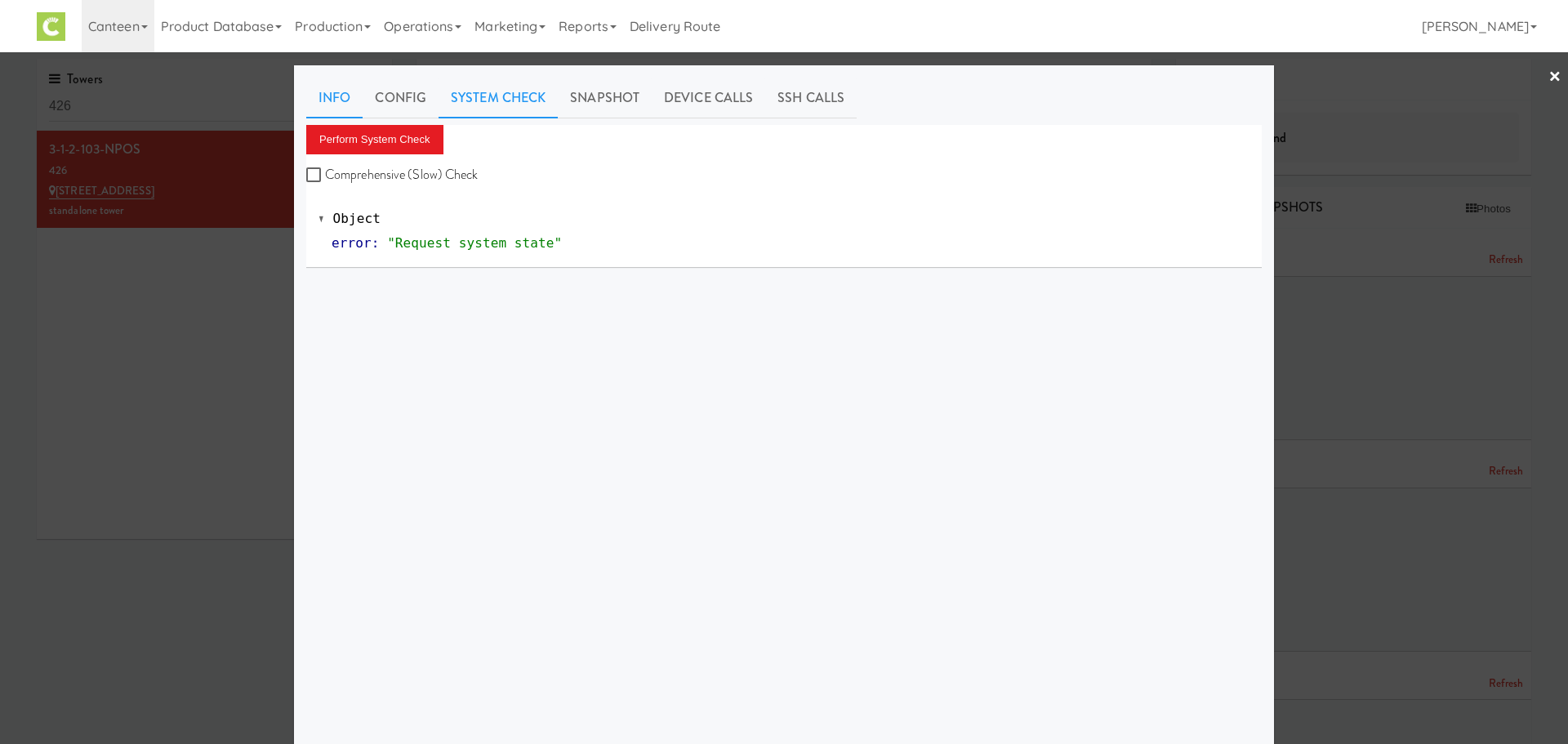
click at [308, 108] on link "Info" at bounding box center [334, 97] width 56 height 40
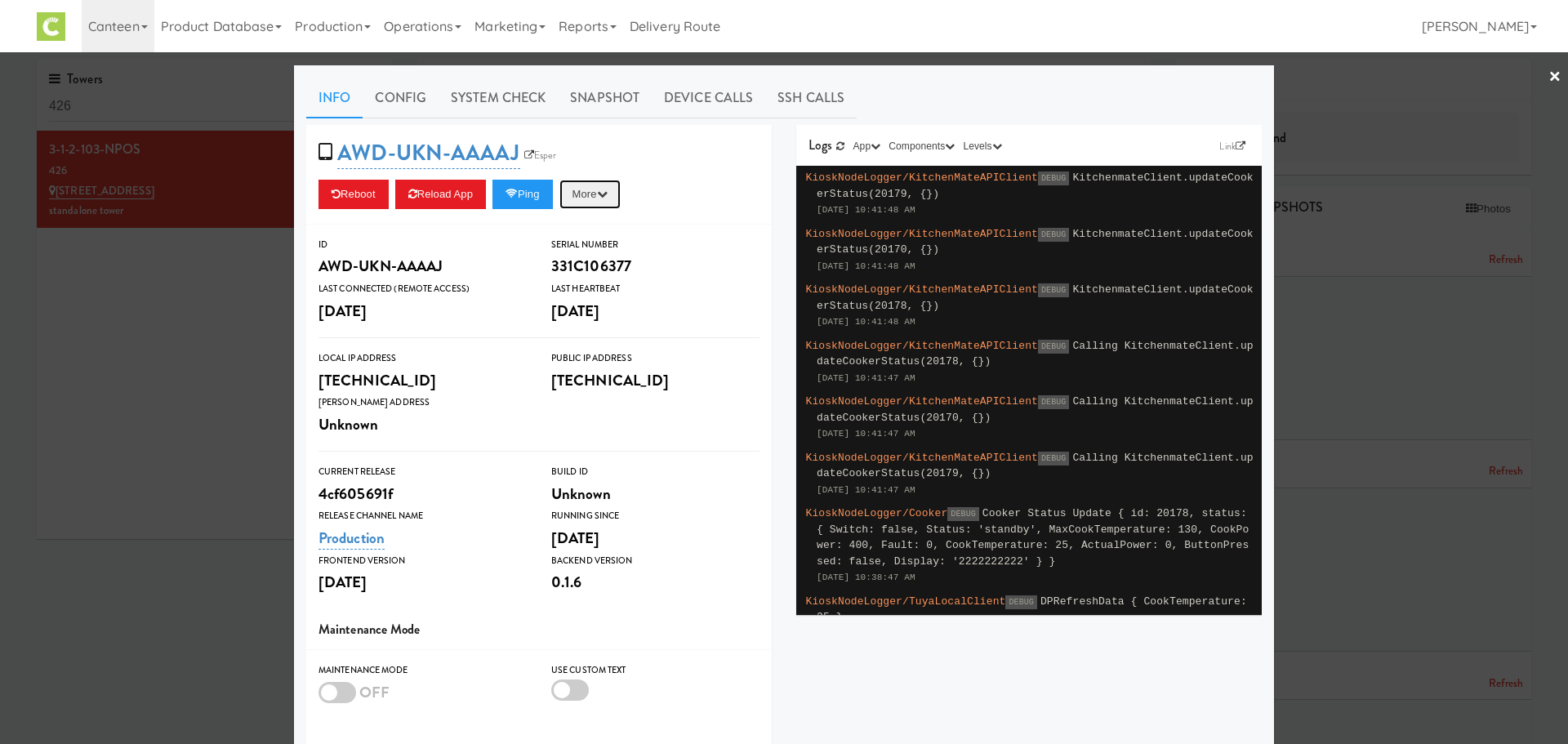
click at [607, 184] on button "More" at bounding box center [590, 195] width 61 height 30
click at [578, 248] on link "Restart Server" at bounding box center [552, 257] width 149 height 30
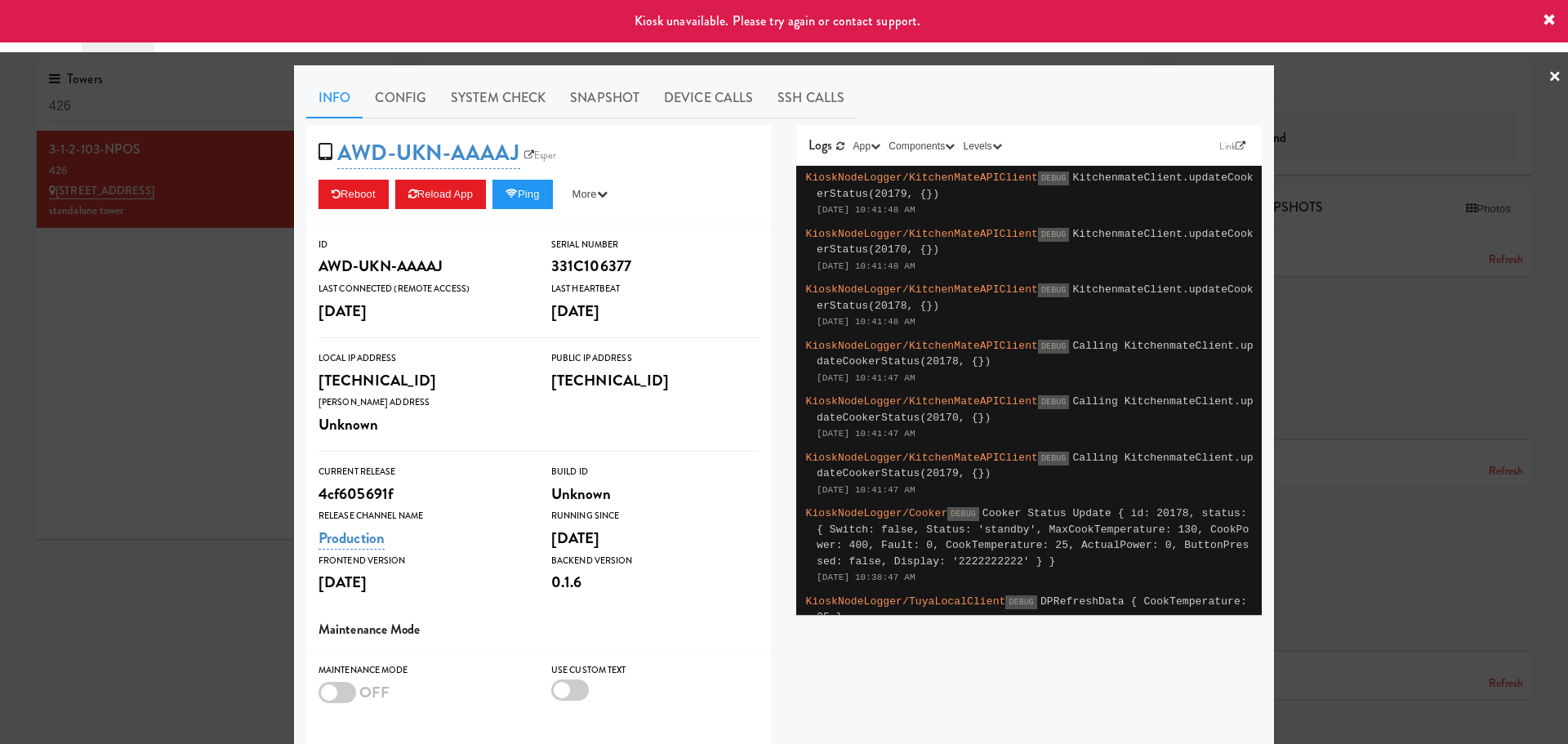
click at [1548, 70] on link "×" at bounding box center [1554, 77] width 13 height 50
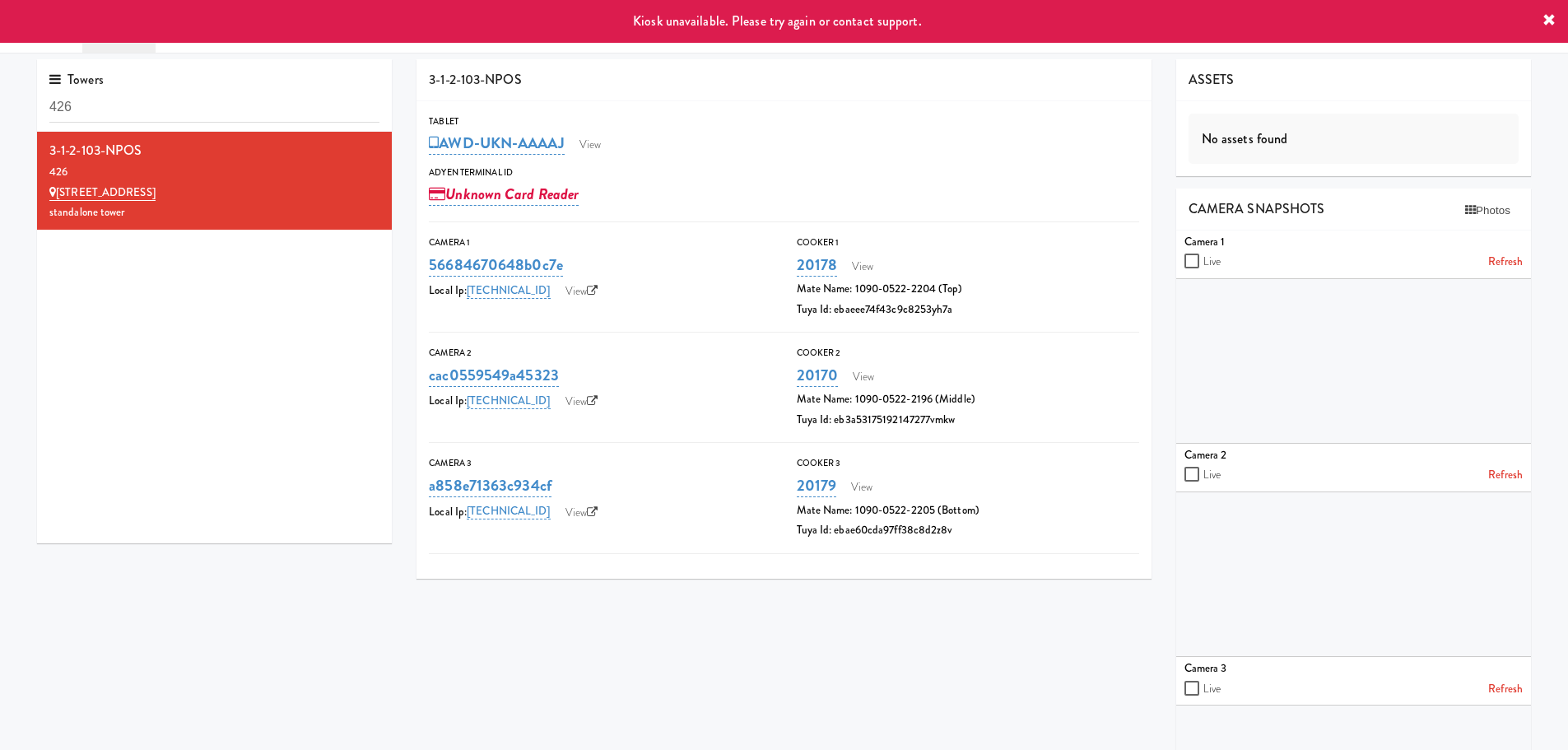
click at [1551, 23] on icon at bounding box center [1549, 20] width 13 height 13
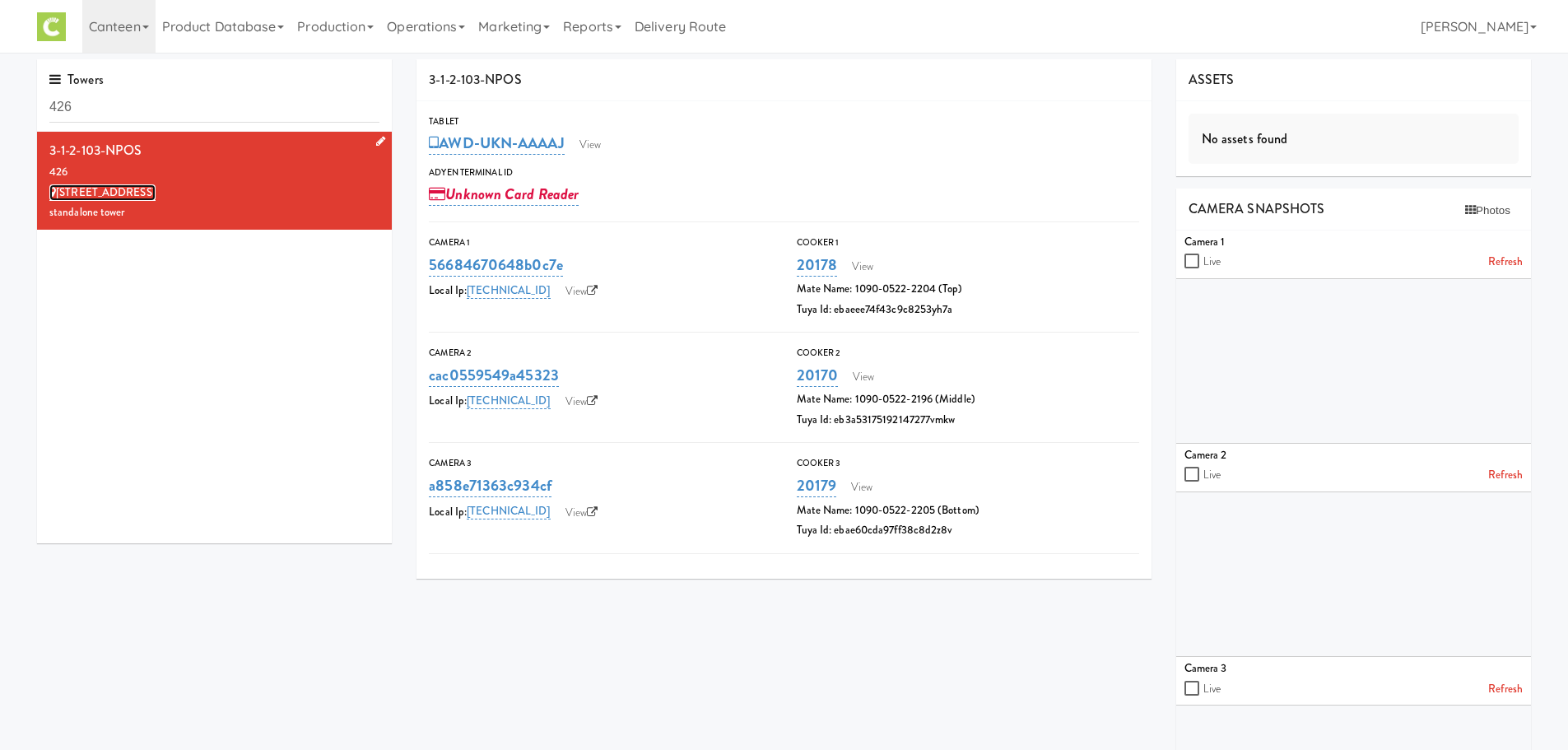
click at [122, 190] on link "[STREET_ADDRESS]" at bounding box center [102, 192] width 106 height 17
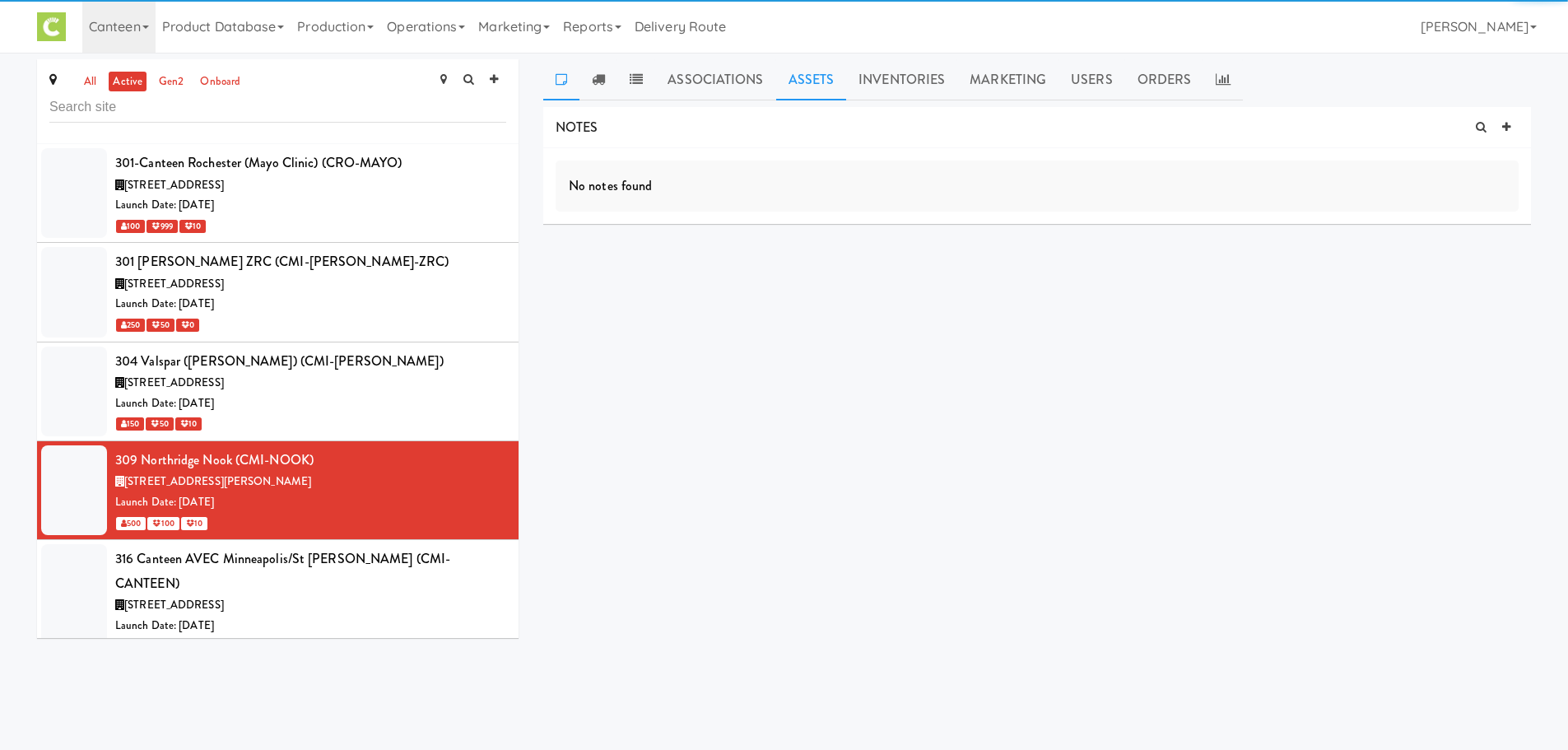
click at [814, 84] on link "Assets" at bounding box center [811, 79] width 70 height 41
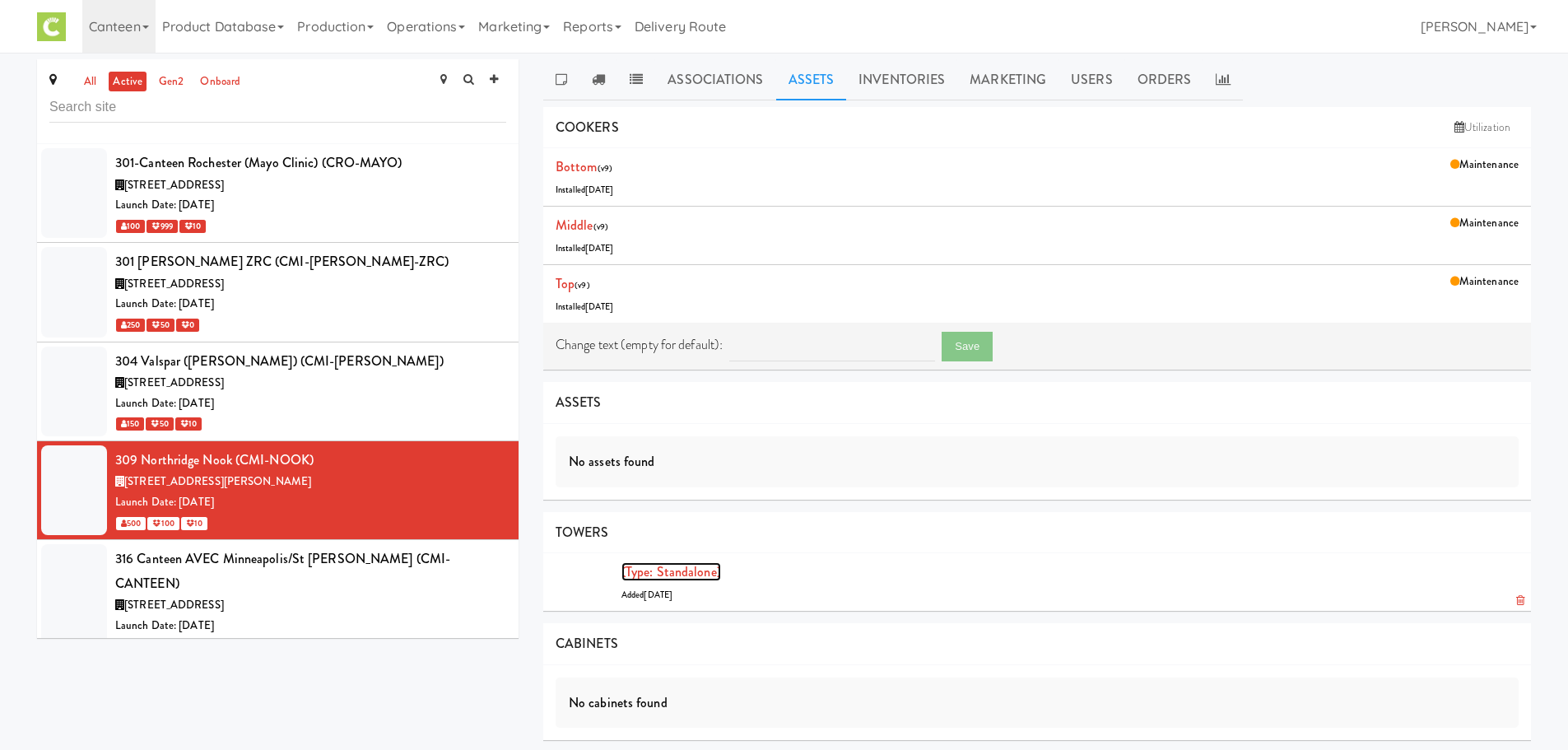
click at [699, 568] on link "(type: standalone)" at bounding box center [671, 571] width 99 height 19
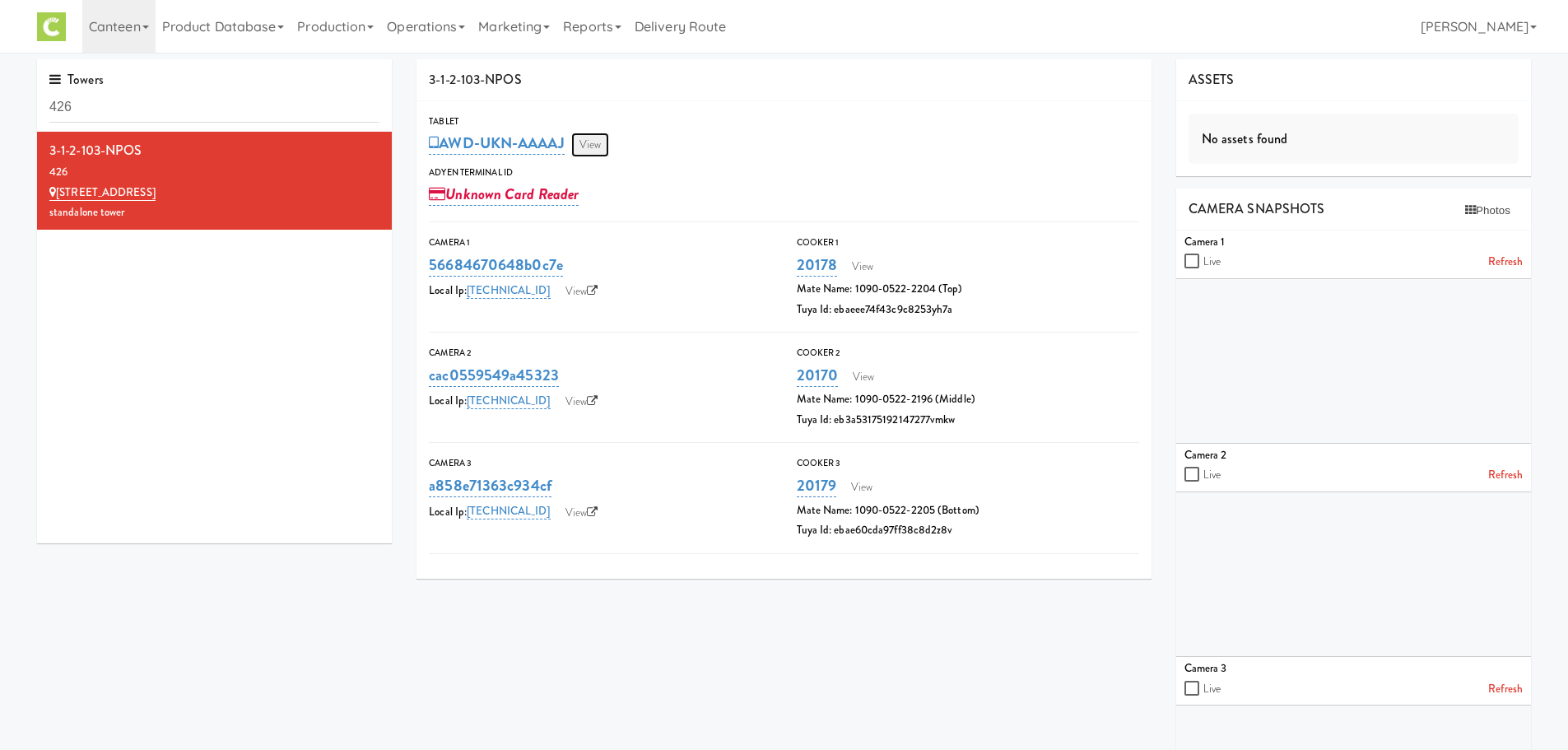
click at [598, 142] on link "View" at bounding box center [590, 145] width 38 height 25
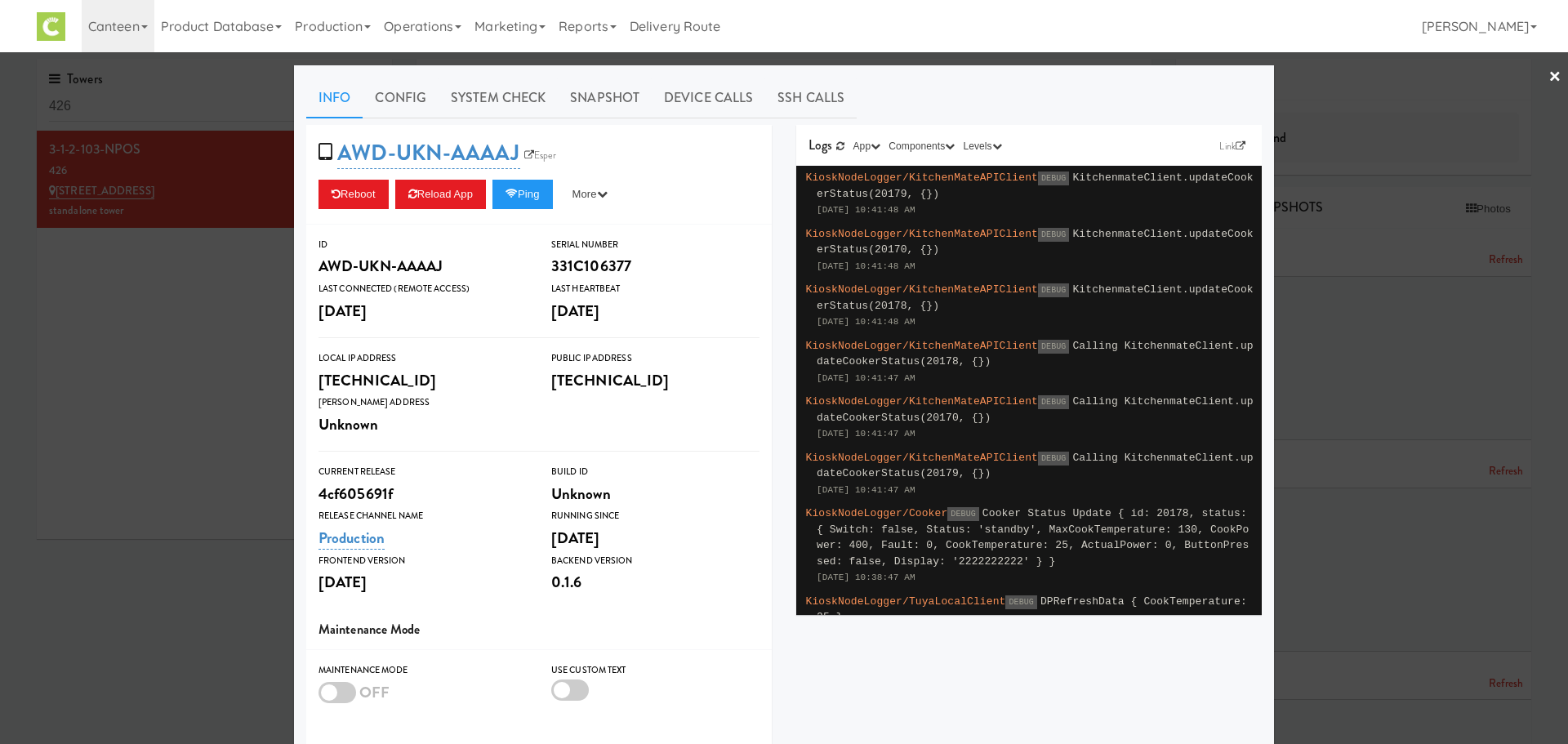
click at [323, 688] on div at bounding box center [338, 693] width 37 height 22
click at [0, 0] on input "checkbox" at bounding box center [0, 0] width 0 height 0
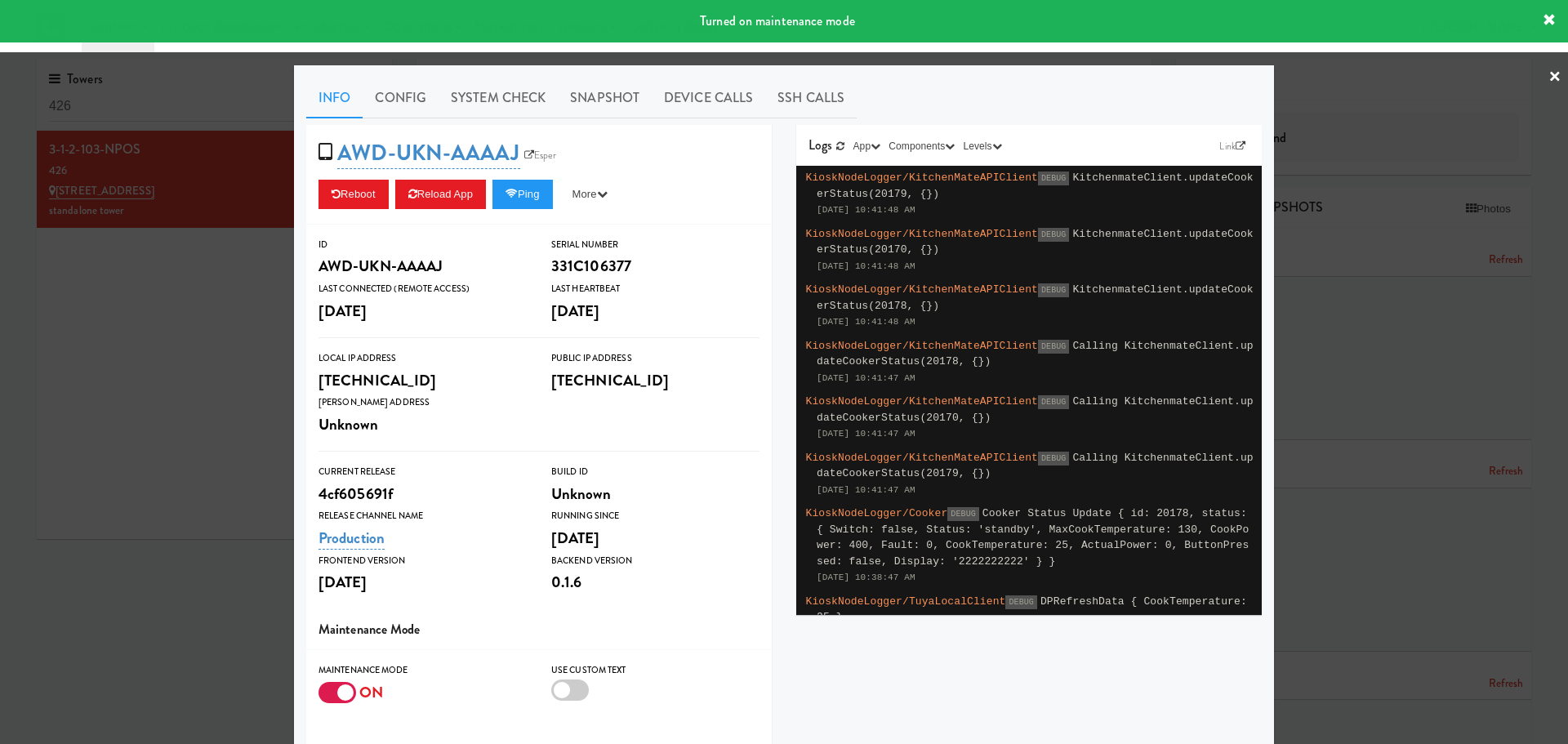
click at [339, 689] on div at bounding box center [338, 693] width 37 height 22
click at [0, 0] on input "checkbox" at bounding box center [0, 0] width 0 height 0
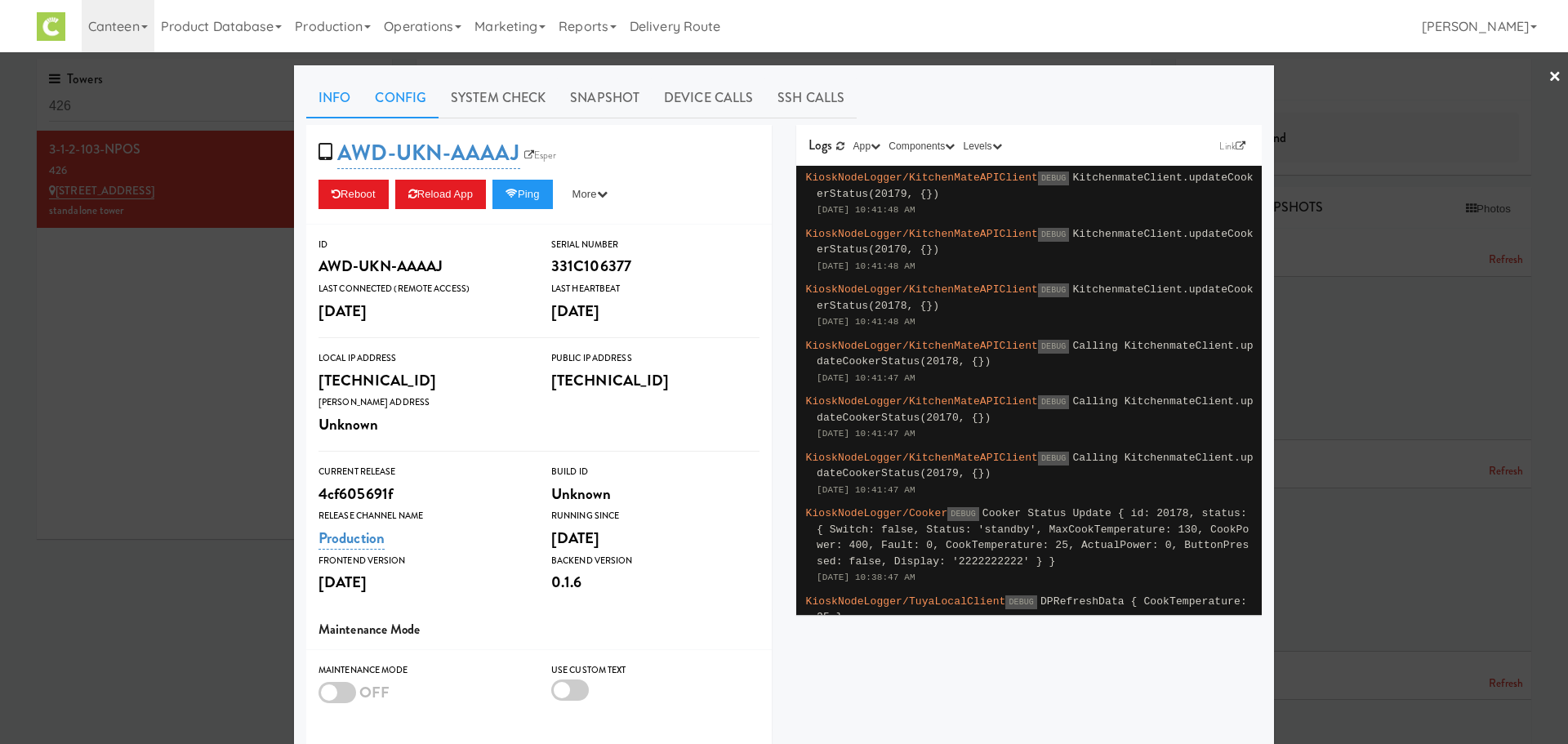
click at [401, 95] on link "Config" at bounding box center [400, 97] width 76 height 40
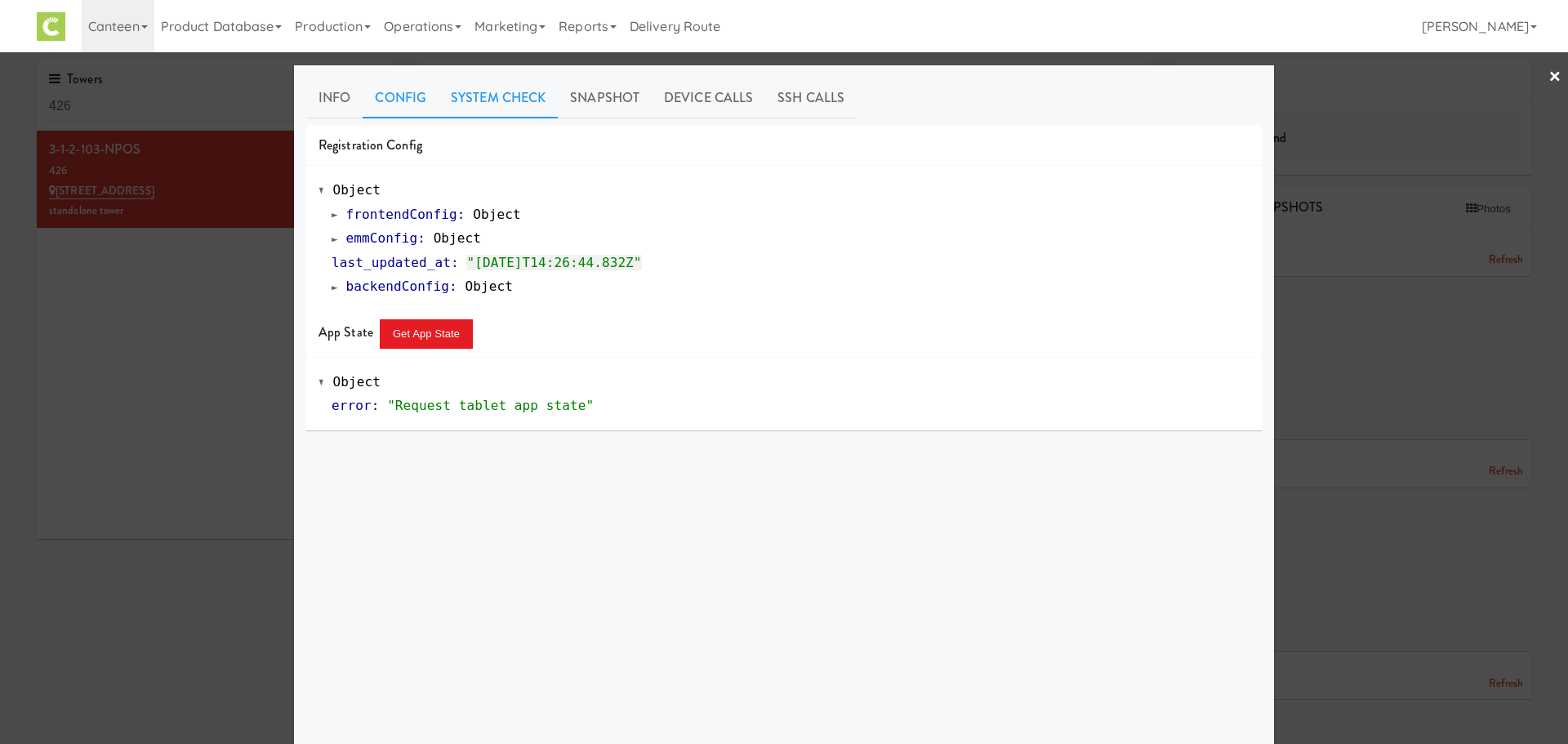
click at [503, 112] on link "System Check" at bounding box center [498, 97] width 119 height 40
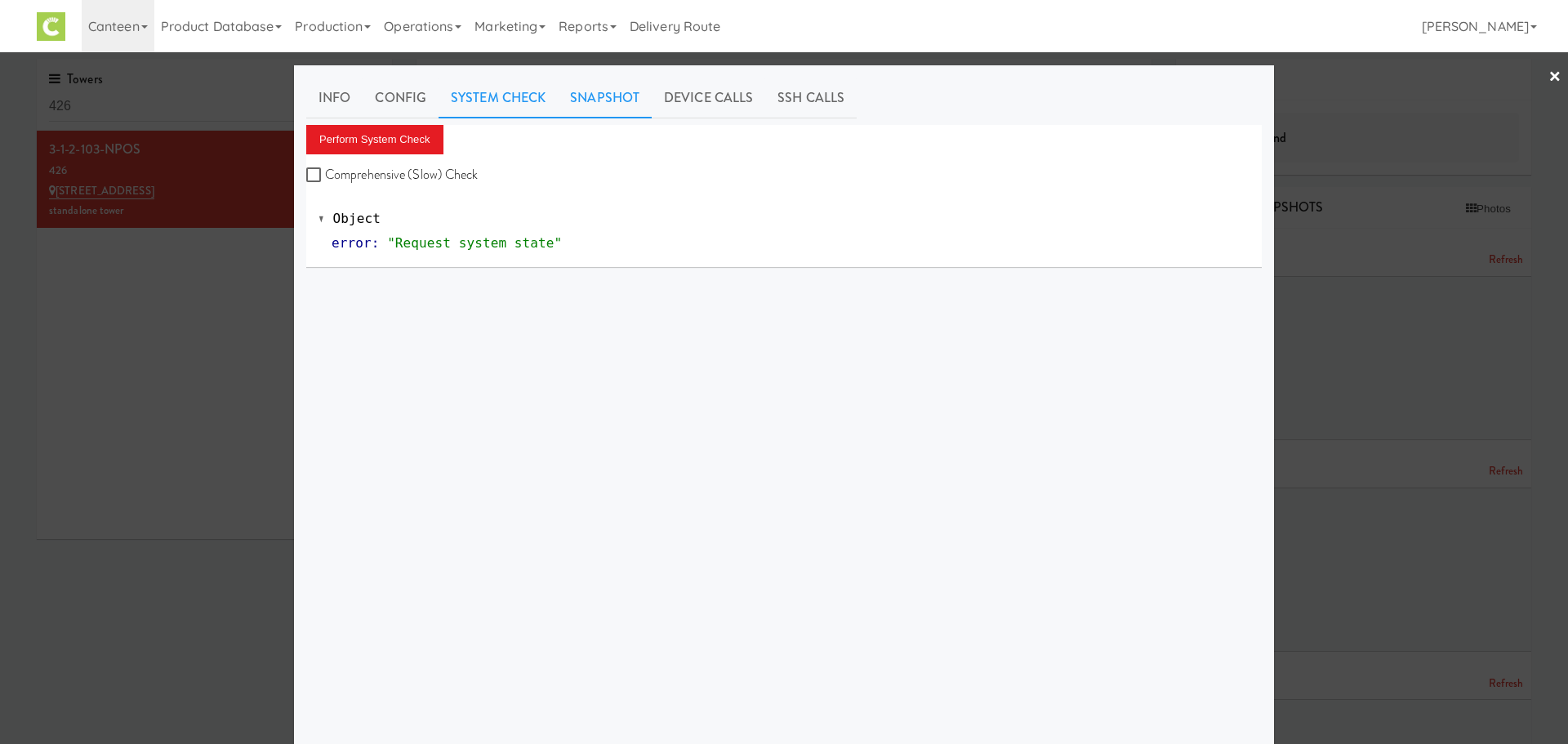
click at [568, 104] on link "Snapshot" at bounding box center [604, 97] width 94 height 40
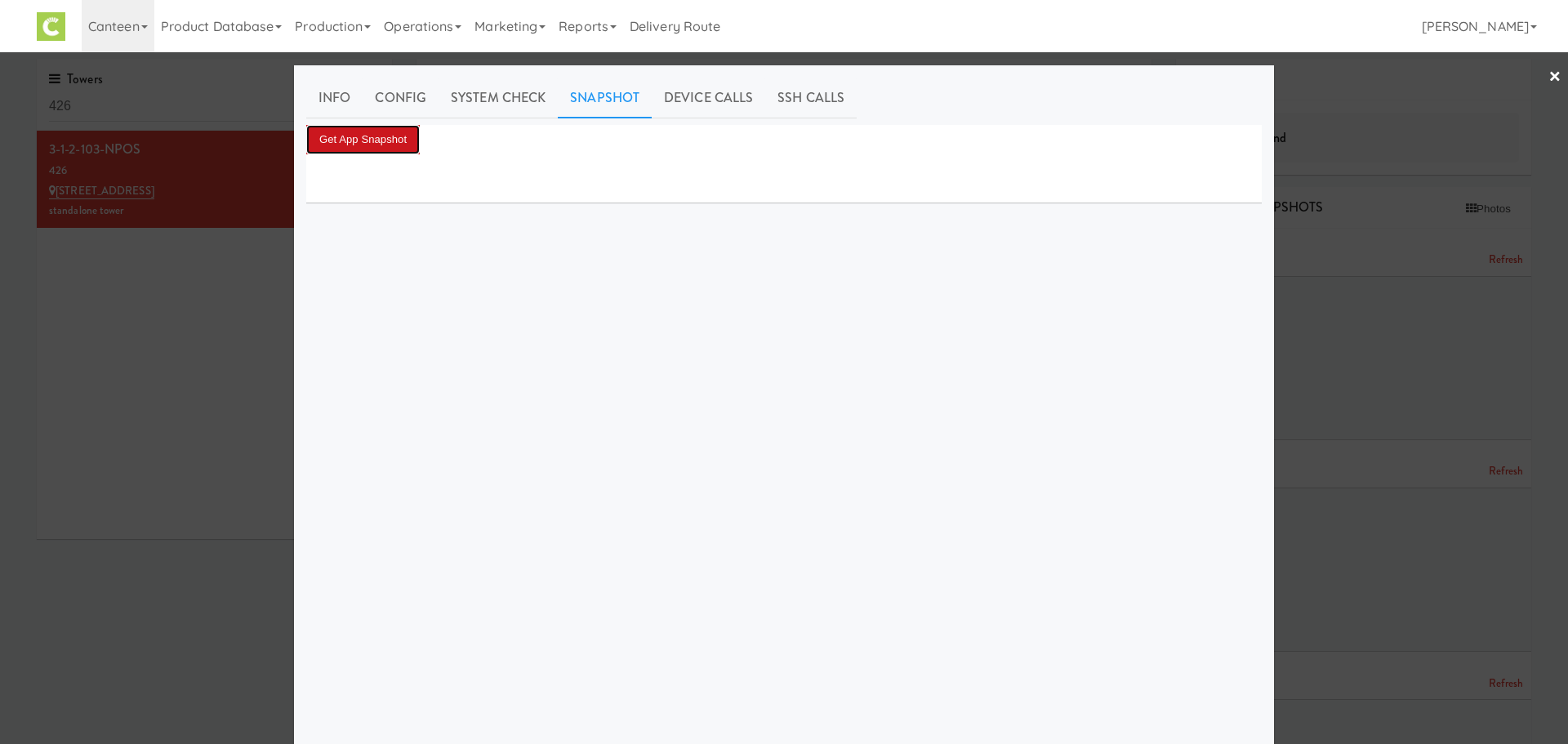
click at [402, 134] on button "Get App Snapshot" at bounding box center [362, 140] width 113 height 30
click at [483, 107] on link "System Check" at bounding box center [498, 97] width 119 height 40
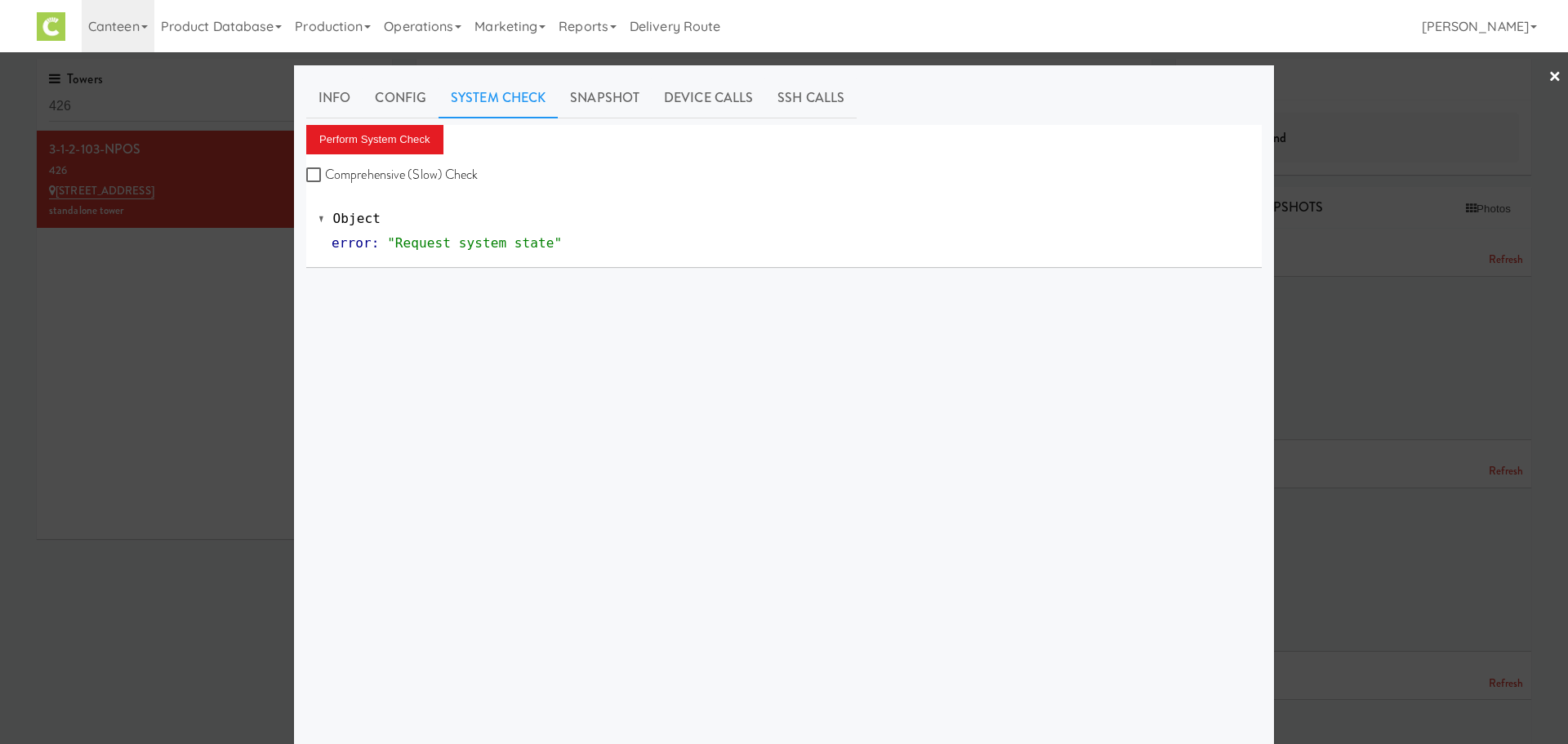
click at [1548, 80] on link "×" at bounding box center [1554, 77] width 13 height 50
